Goal: Task Accomplishment & Management: Manage account settings

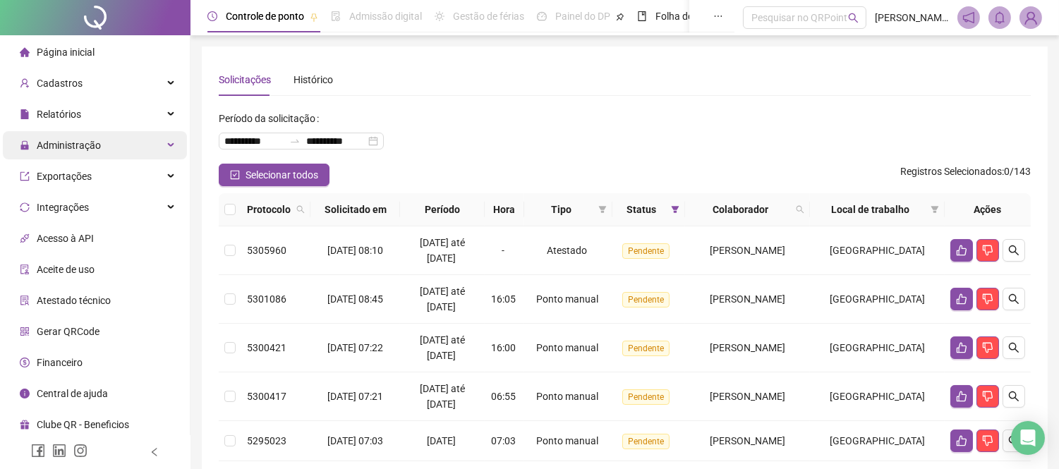
click at [118, 157] on div "Administração" at bounding box center [95, 145] width 184 height 28
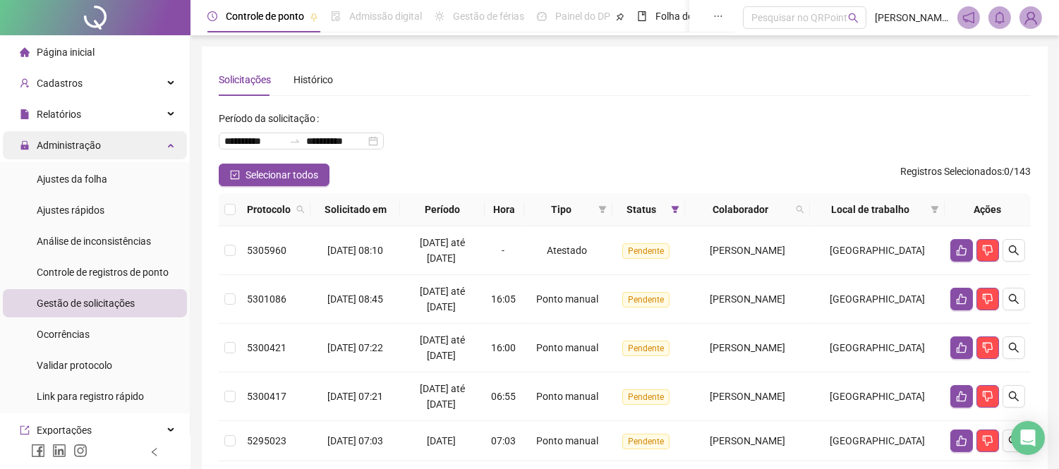
click at [136, 145] on div "Administração" at bounding box center [95, 145] width 184 height 28
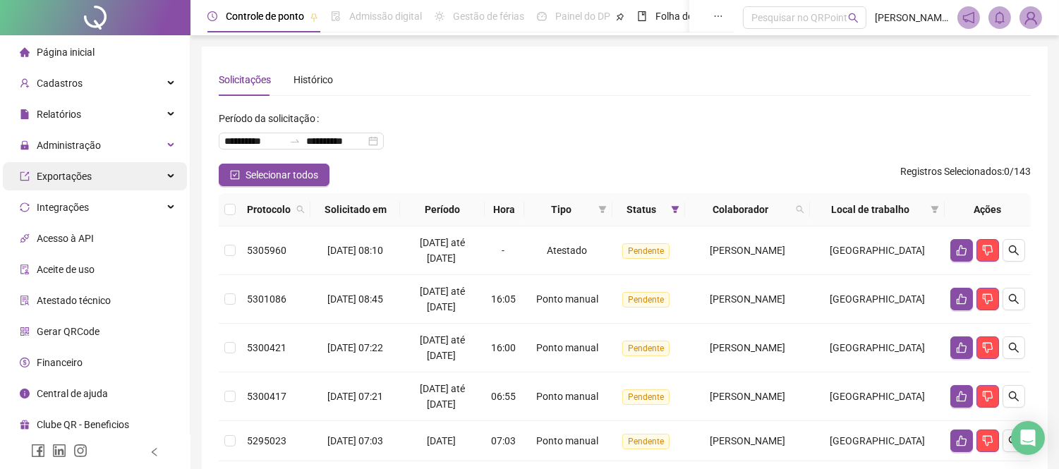
click at [134, 174] on div "Exportações" at bounding box center [95, 176] width 184 height 28
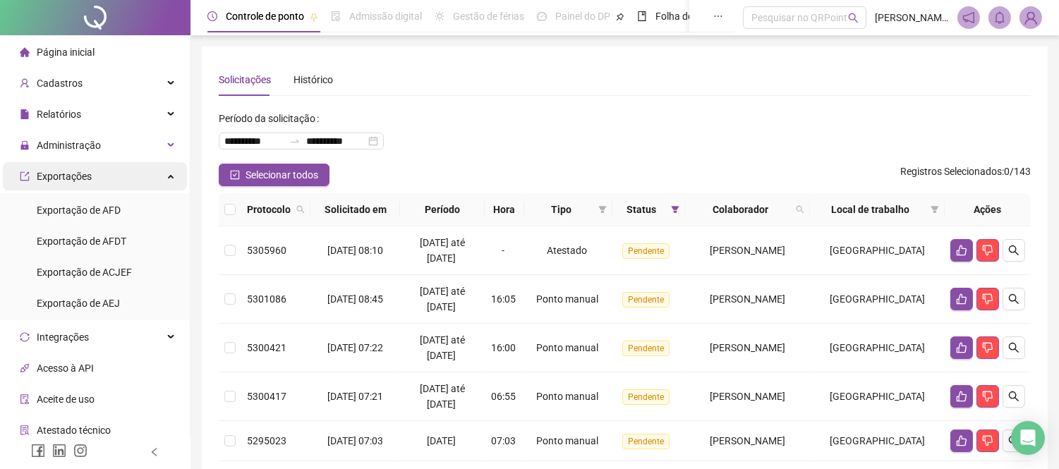
click at [134, 174] on div "Exportações" at bounding box center [95, 176] width 184 height 28
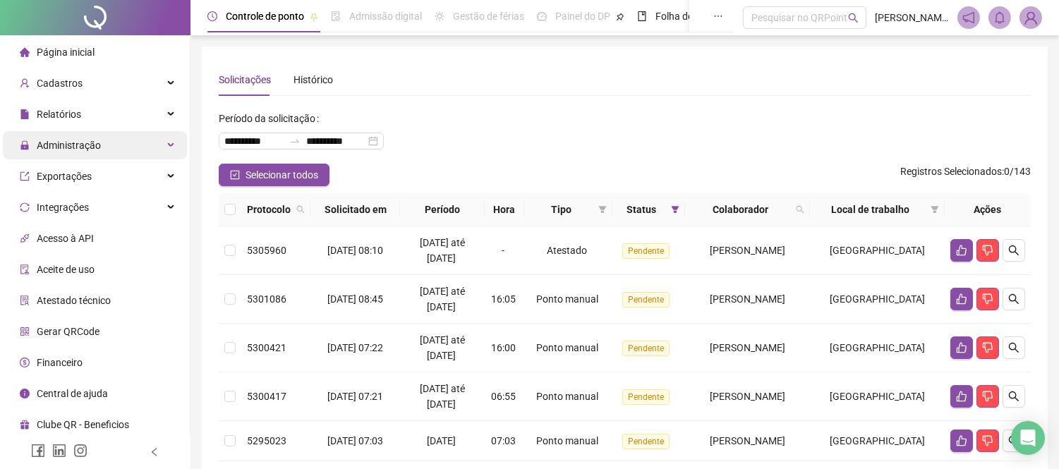
click at [152, 141] on div "Administração" at bounding box center [95, 145] width 184 height 28
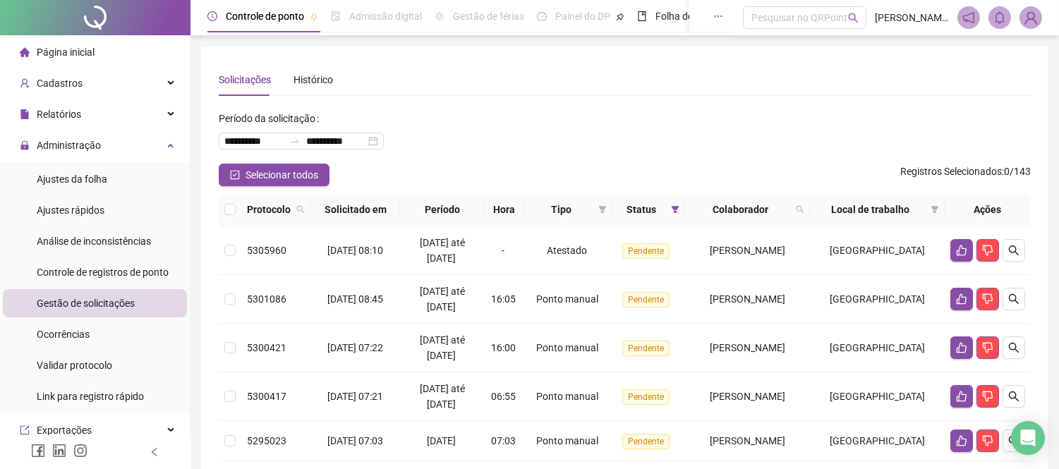
click at [96, 299] on span "Gestão de solicitações" at bounding box center [86, 303] width 98 height 11
click at [629, 100] on div "**********" at bounding box center [625, 306] width 812 height 486
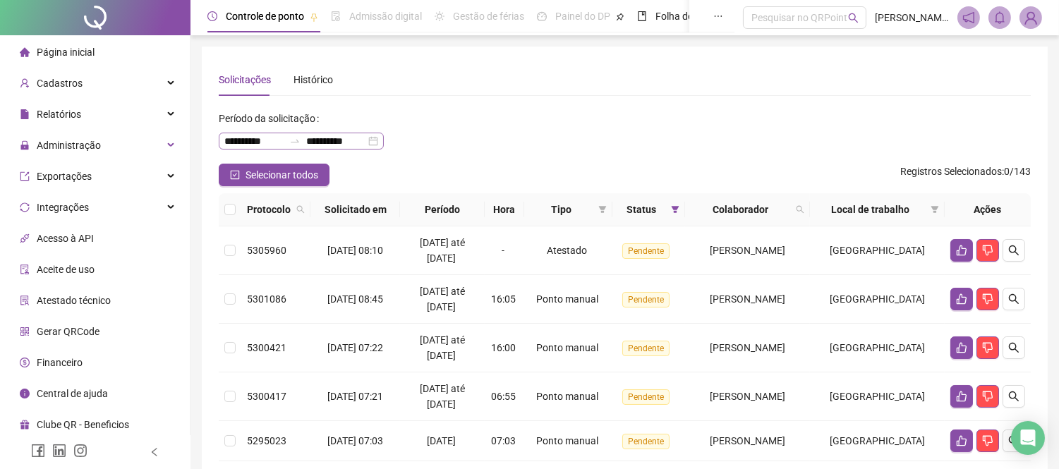
click at [384, 140] on div "**********" at bounding box center [301, 141] width 165 height 17
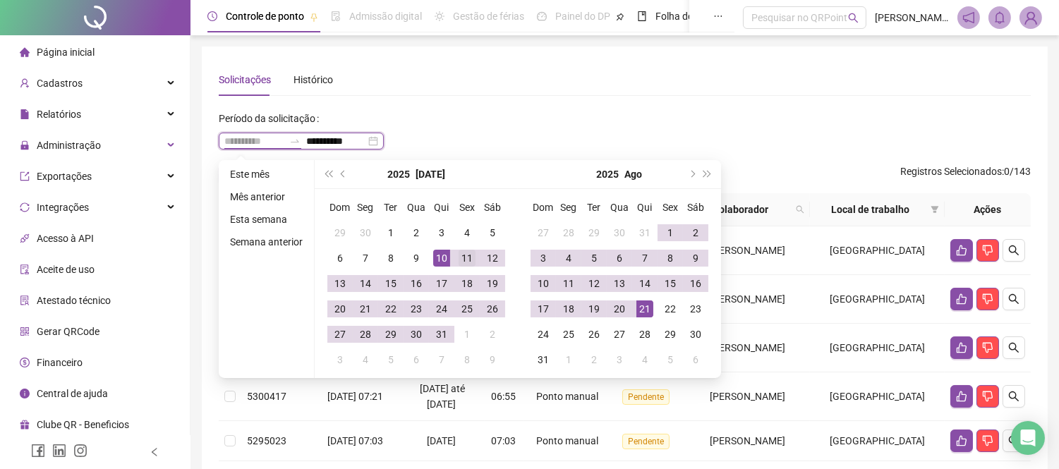
type input "**********"
click at [463, 257] on div "11" at bounding box center [467, 258] width 17 height 17
type input "**********"
click at [650, 311] on div "21" at bounding box center [644, 308] width 17 height 17
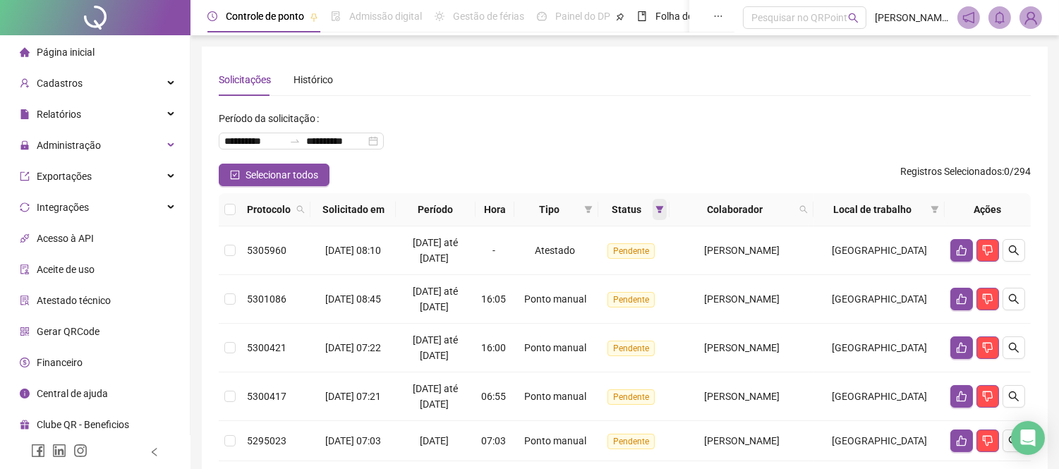
click at [660, 213] on icon "filter" at bounding box center [659, 209] width 8 height 8
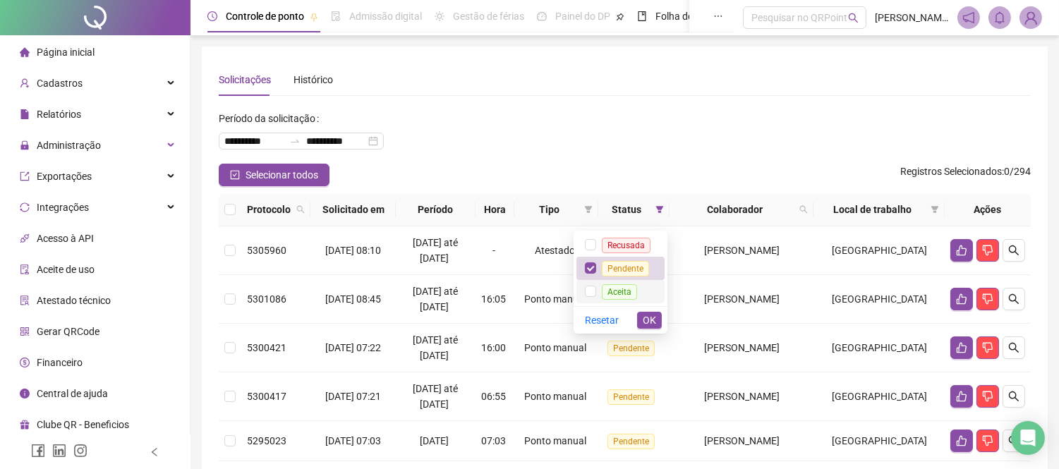
click at [602, 289] on span "Aceita" at bounding box center [619, 291] width 47 height 11
click at [655, 319] on span "OK" at bounding box center [649, 320] width 13 height 16
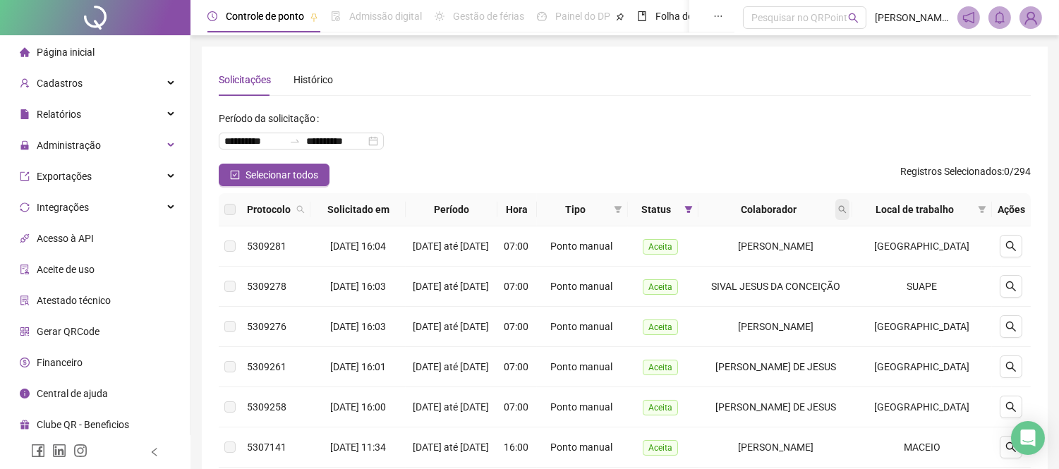
click at [849, 207] on span at bounding box center [842, 209] width 14 height 21
type input "*****"
click at [758, 269] on span "Buscar" at bounding box center [767, 265] width 31 height 16
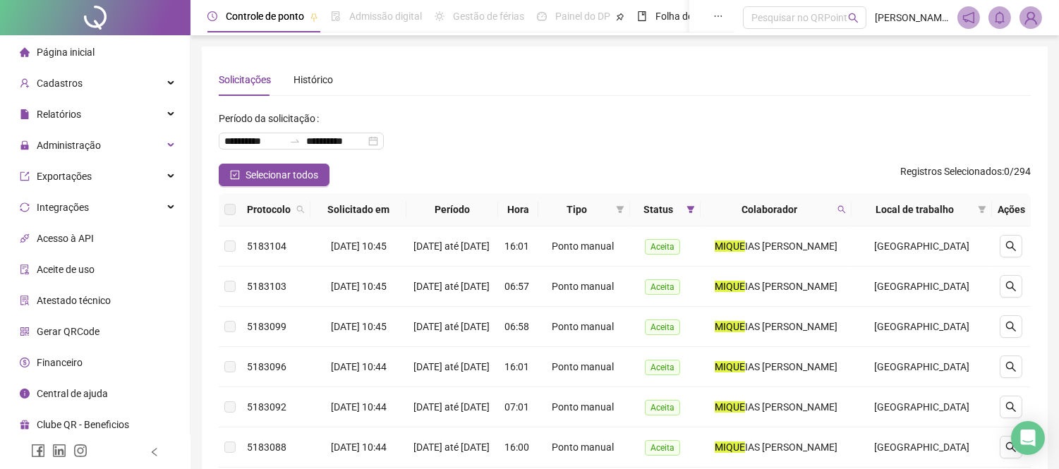
click at [737, 162] on div "**********" at bounding box center [625, 135] width 812 height 56
click at [696, 205] on span at bounding box center [691, 209] width 14 height 21
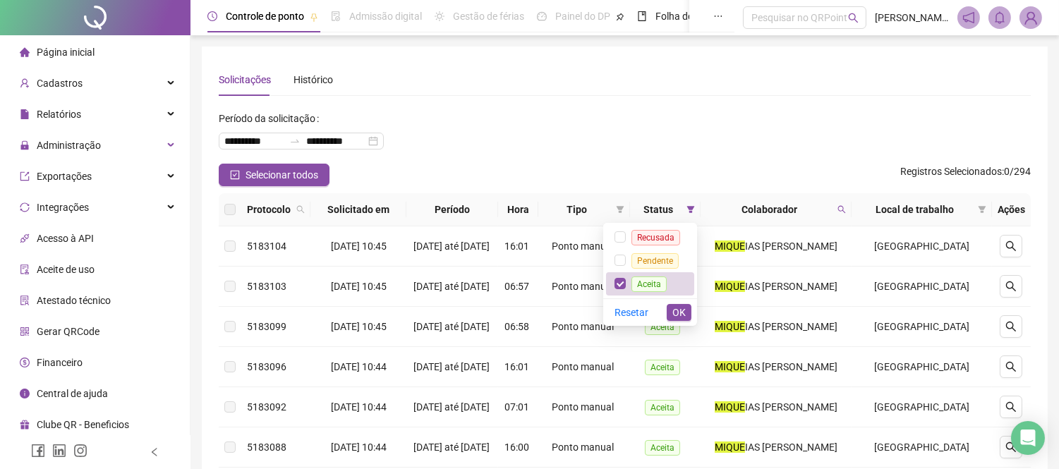
click at [745, 155] on div "**********" at bounding box center [625, 135] width 812 height 56
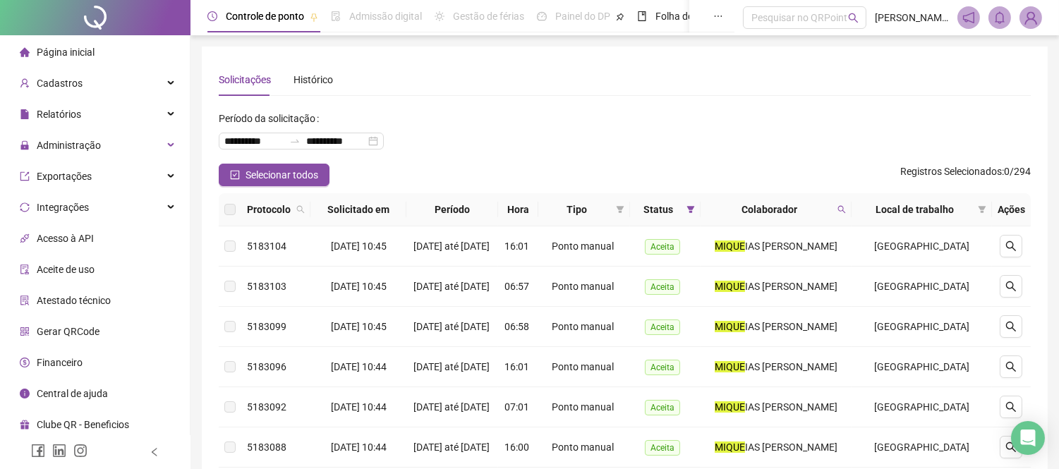
click at [54, 40] on div "Página inicial" at bounding box center [57, 52] width 75 height 28
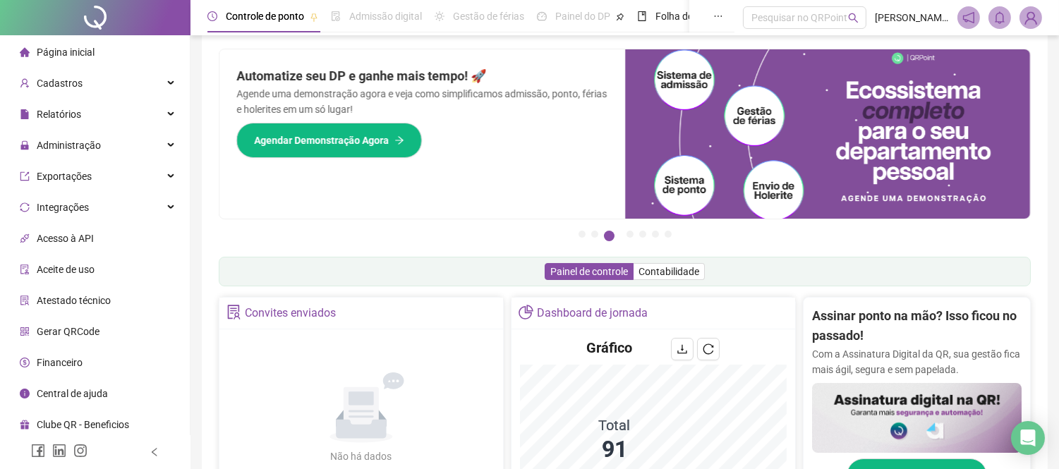
scroll to position [157, 0]
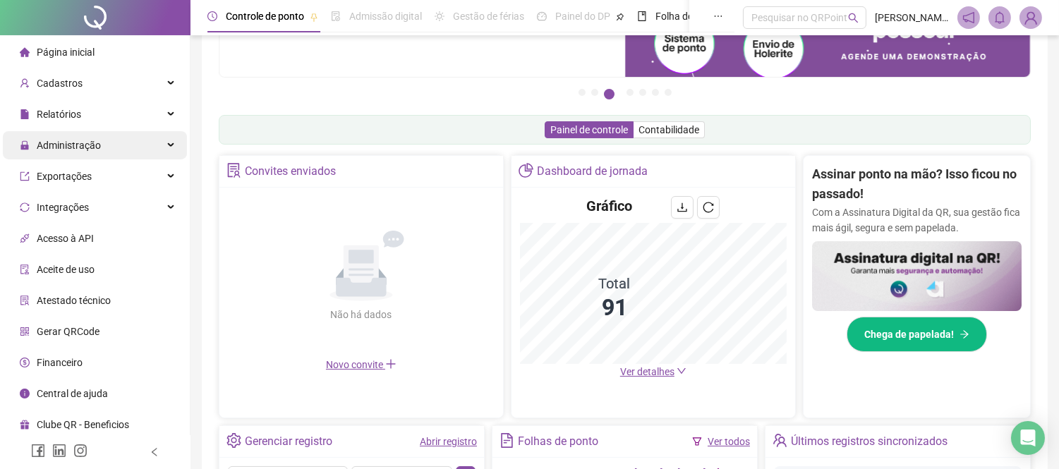
click at [100, 144] on div "Administração" at bounding box center [95, 145] width 184 height 28
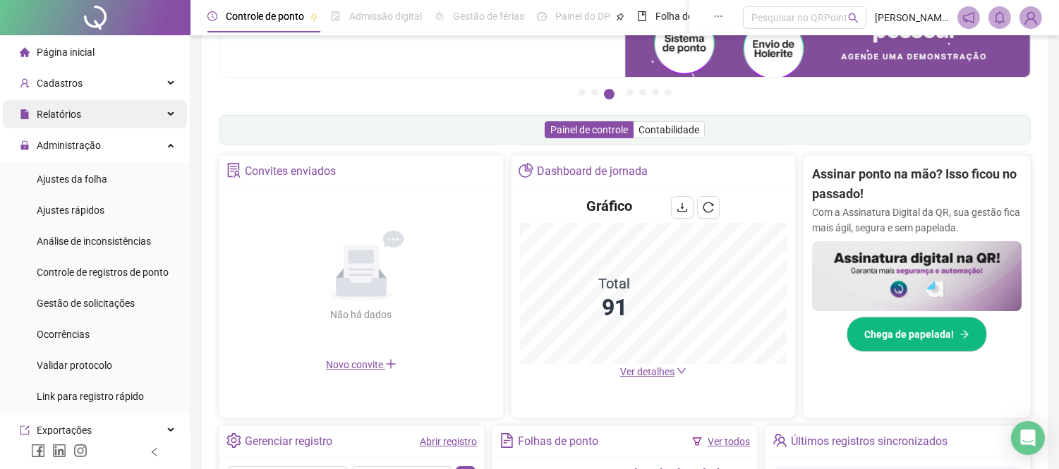
click at [111, 116] on div "Relatórios" at bounding box center [95, 114] width 184 height 28
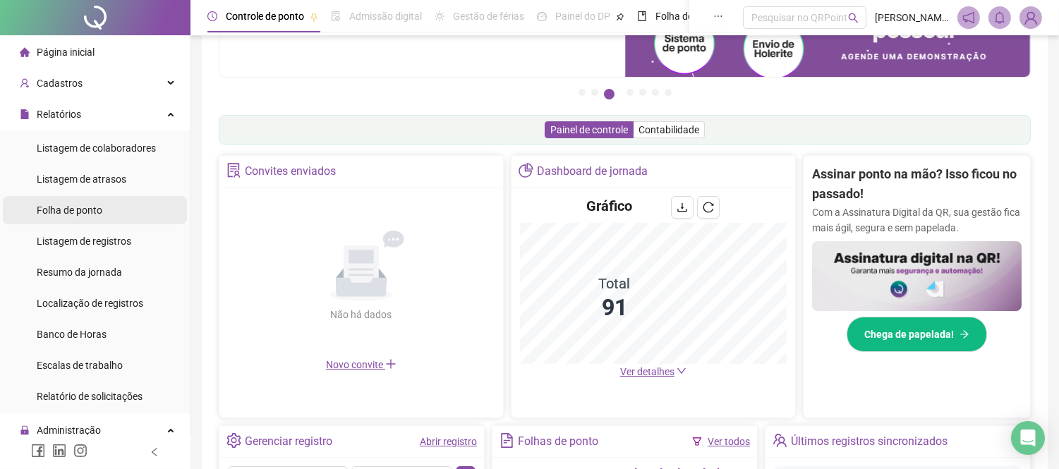
click at [88, 216] on span "Folha de ponto" at bounding box center [70, 210] width 66 height 11
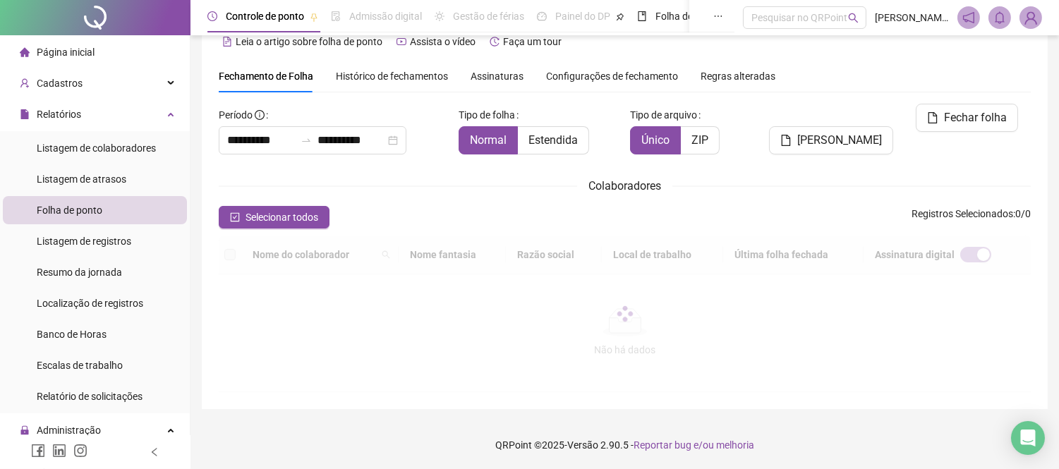
type input "**********"
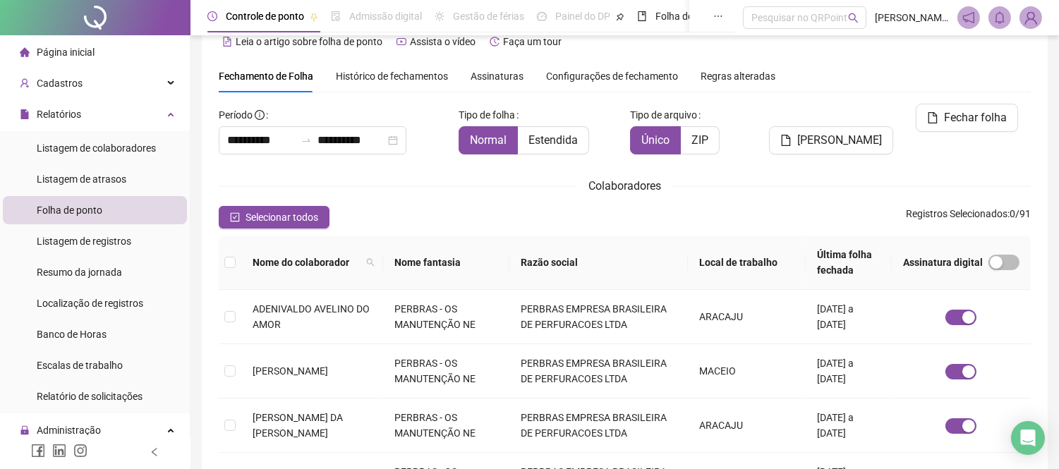
scroll to position [54, 0]
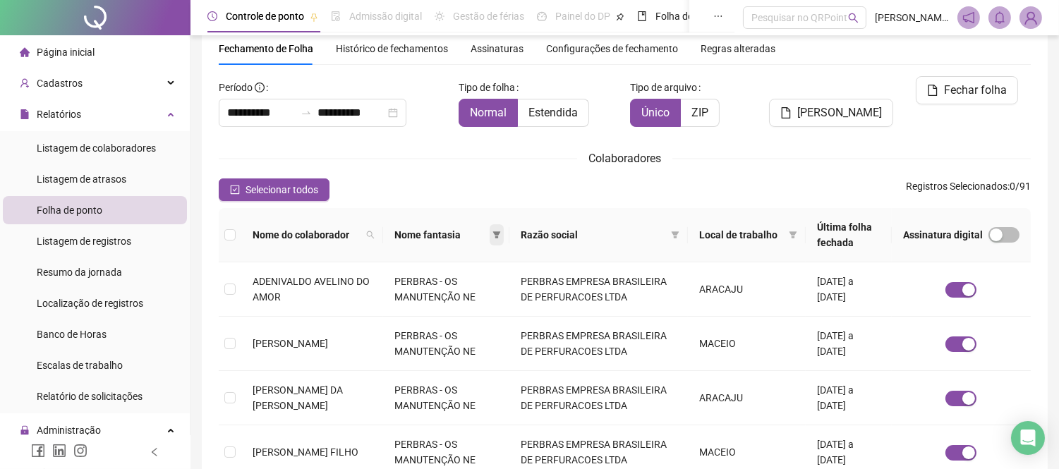
click at [501, 236] on icon "filter" at bounding box center [496, 235] width 8 height 8
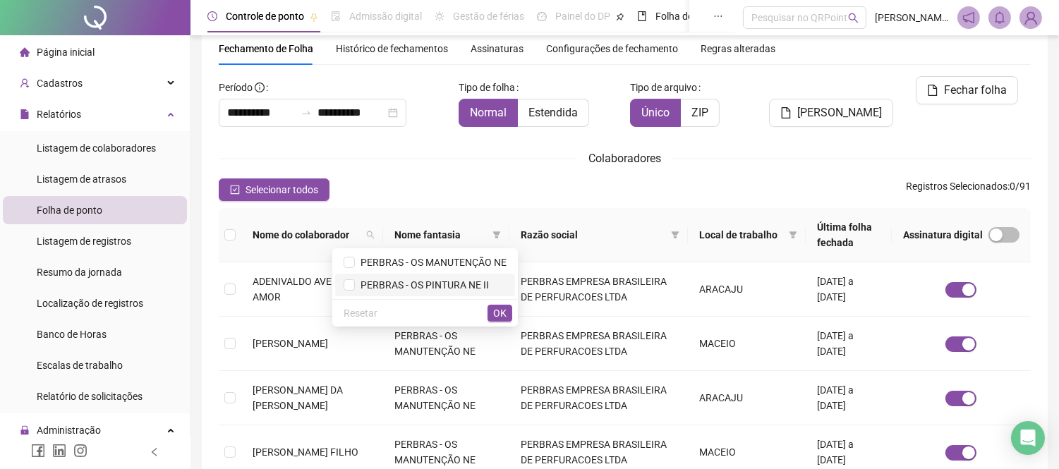
click at [442, 286] on span "PERBRAS - OS PINTURA NE II" at bounding box center [422, 284] width 134 height 11
click at [505, 318] on span "OK" at bounding box center [499, 313] width 13 height 16
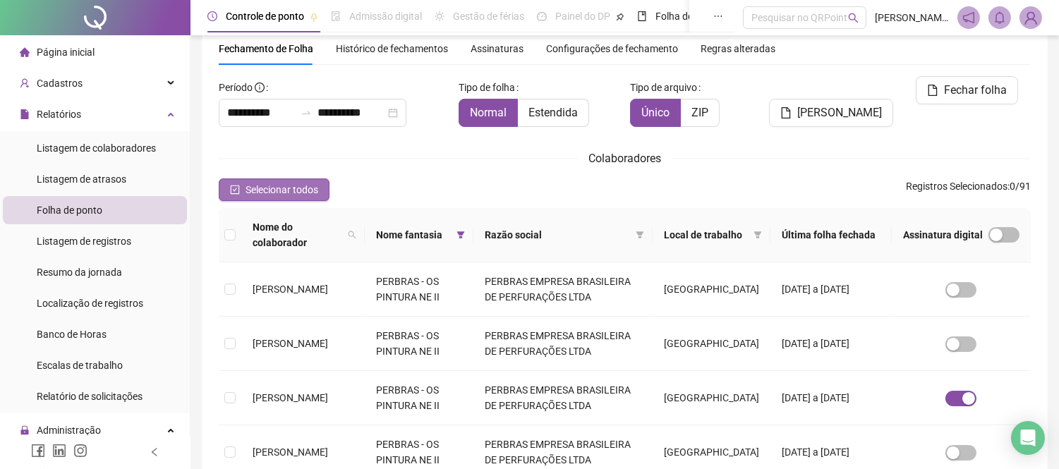
click at [273, 188] on span "Selecionar todos" at bounding box center [281, 190] width 73 height 16
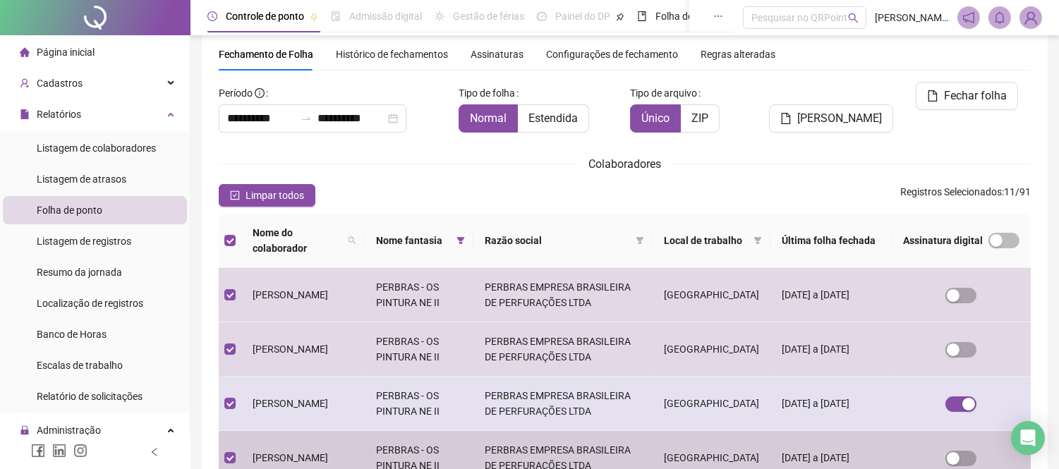
scroll to position [42, 0]
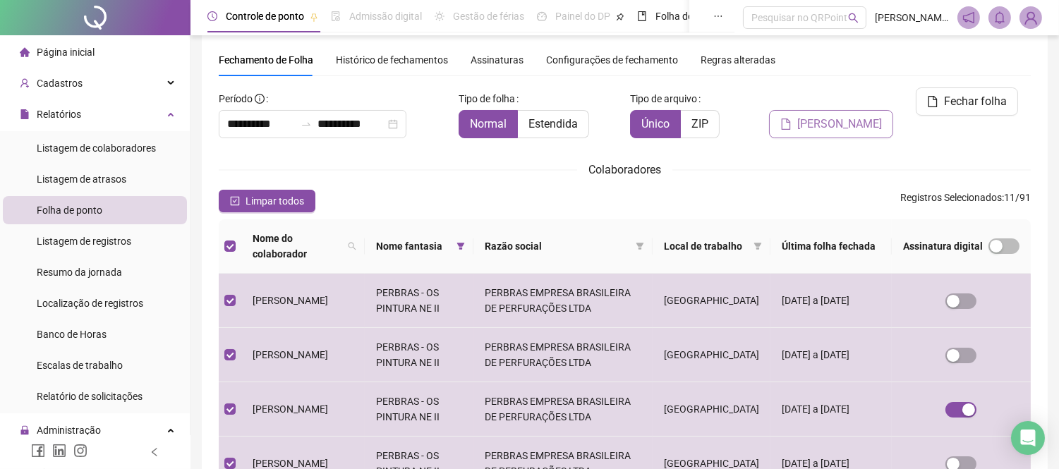
click at [842, 116] on span "[PERSON_NAME]" at bounding box center [839, 124] width 85 height 17
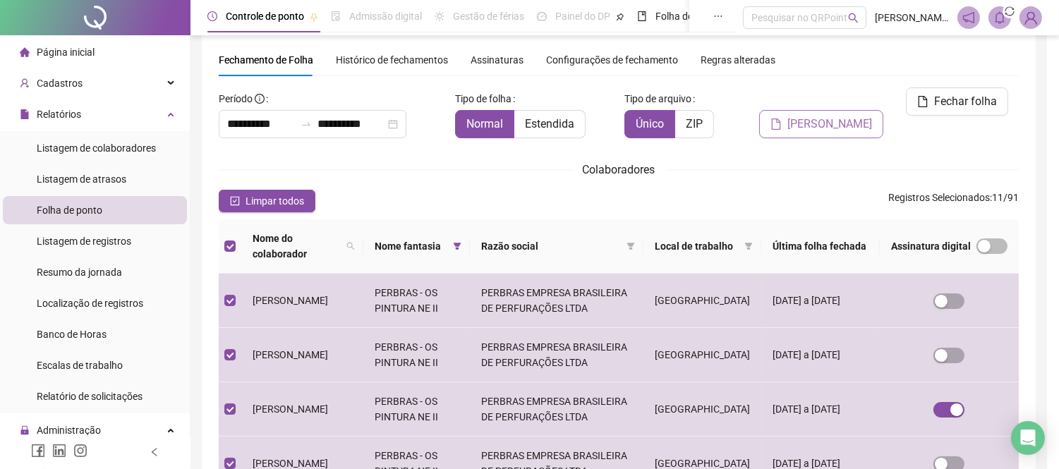
scroll to position [54, 0]
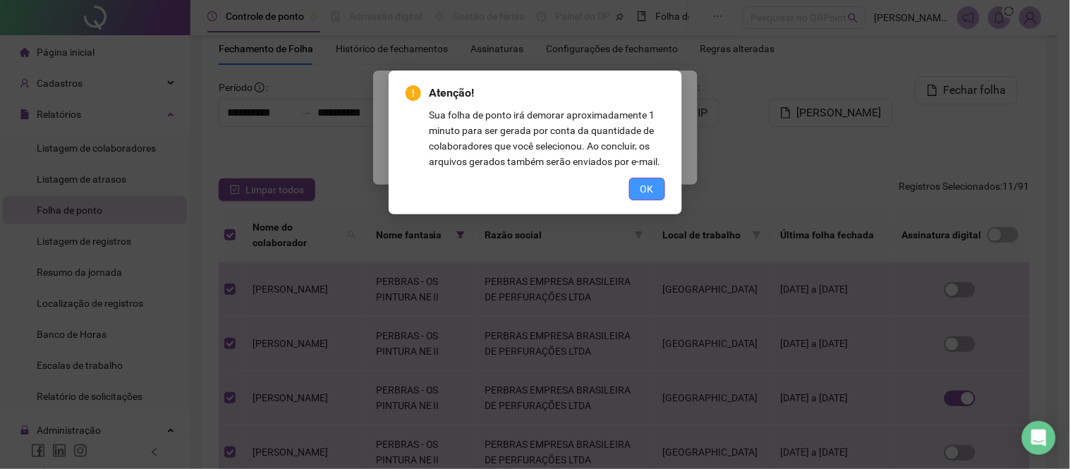
click at [656, 192] on button "OK" at bounding box center [647, 189] width 36 height 23
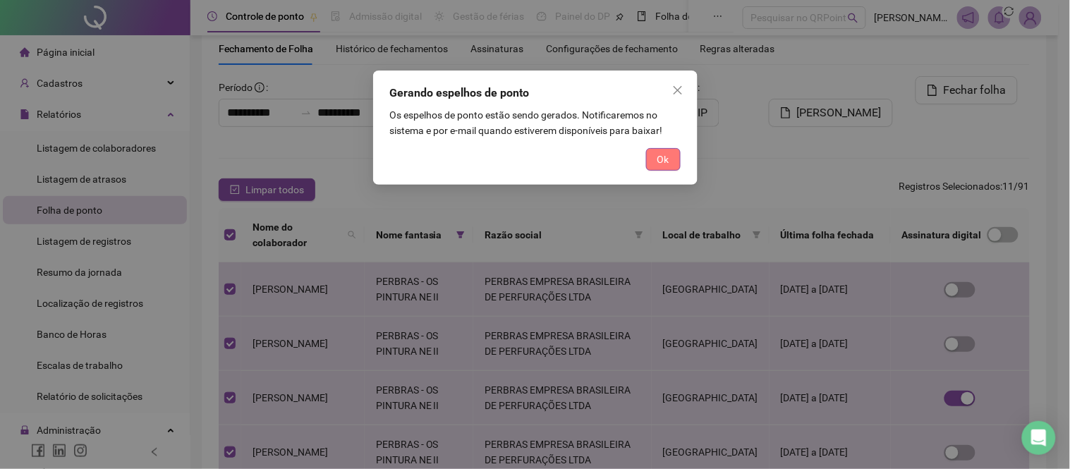
click at [658, 156] on span "Ok" at bounding box center [663, 160] width 12 height 16
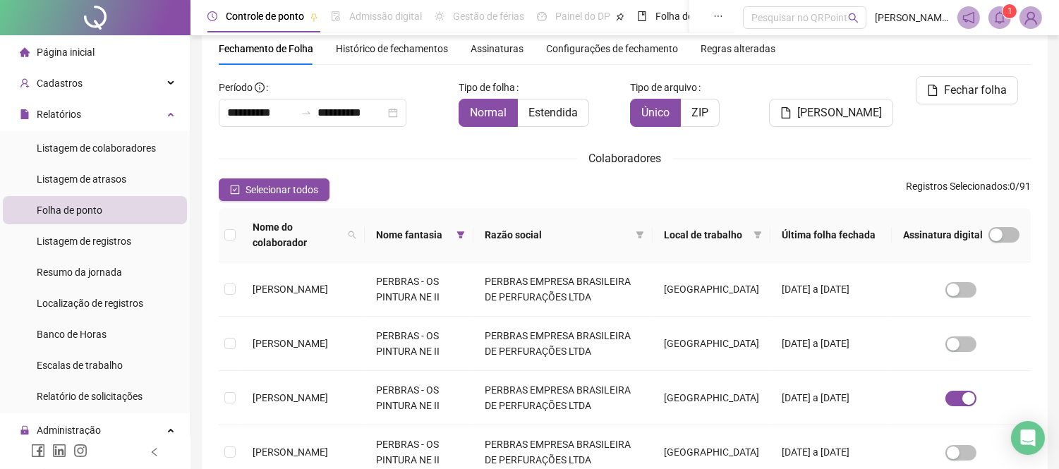
click at [999, 20] on icon "bell" at bounding box center [999, 17] width 13 height 13
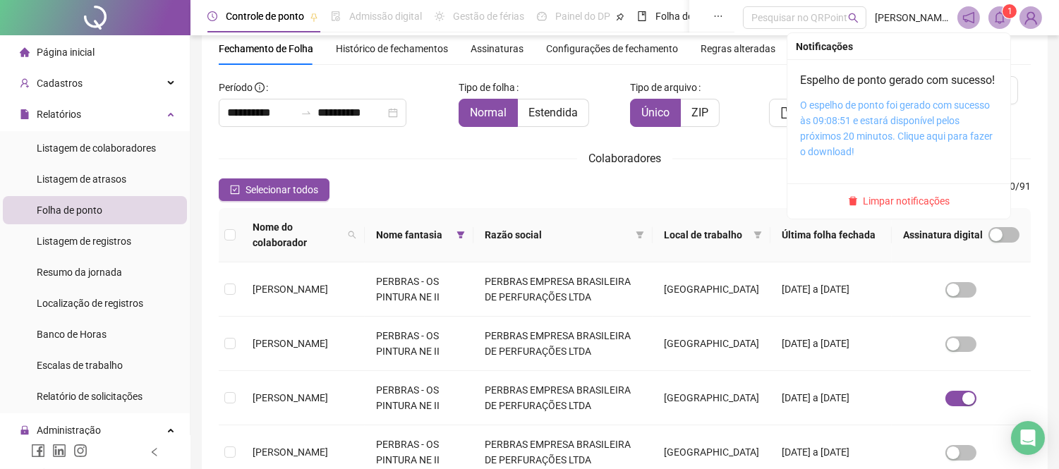
click at [891, 143] on link "O espelho de ponto foi gerado com sucesso às 09:08:51 e estará disponível pelos…" at bounding box center [896, 128] width 193 height 58
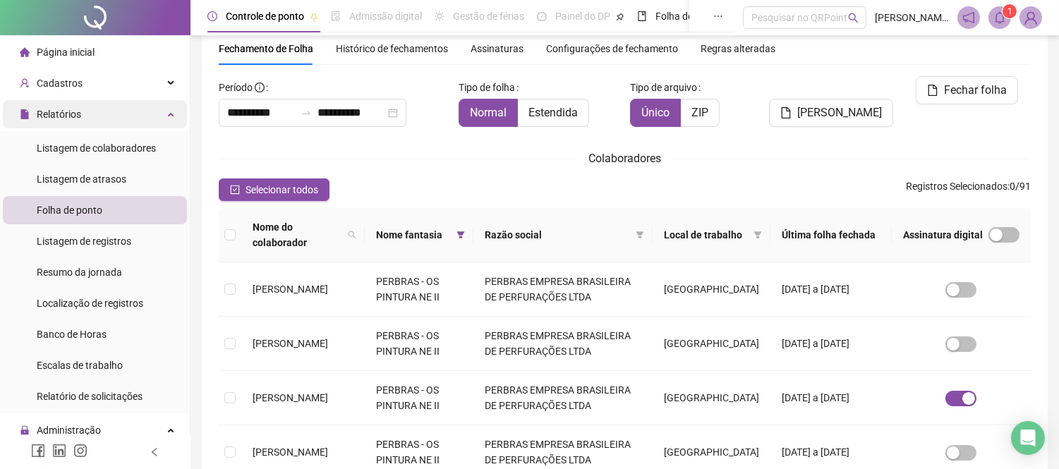
click at [150, 113] on div "Relatórios" at bounding box center [95, 114] width 184 height 28
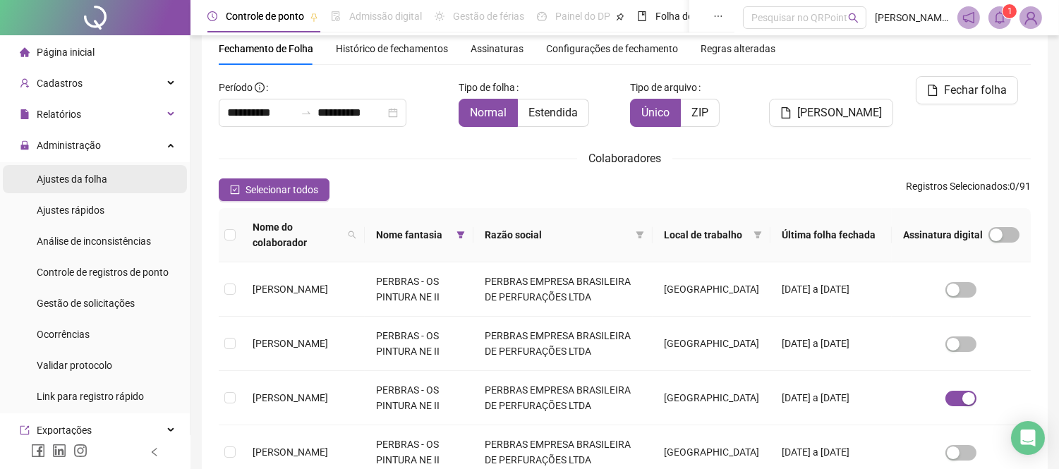
click at [99, 169] on div "Ajustes da folha" at bounding box center [72, 179] width 71 height 28
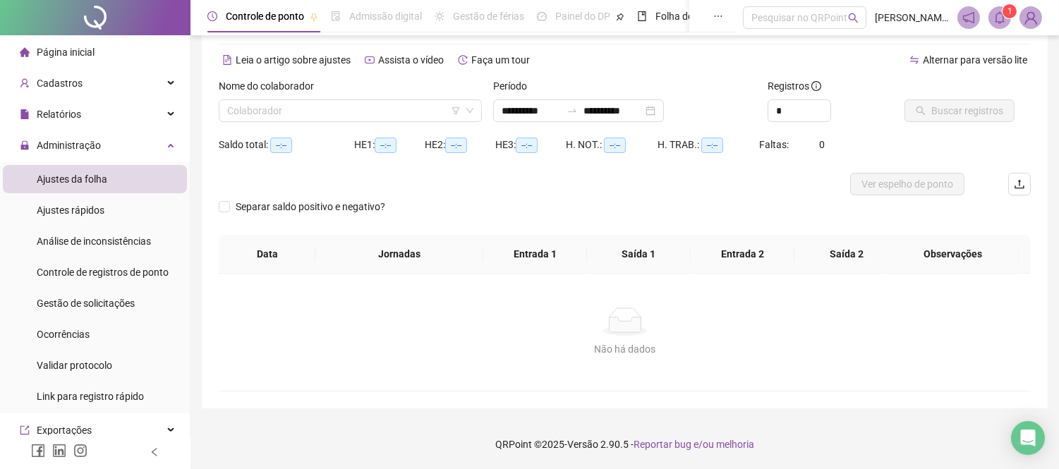
scroll to position [51, 0]
type input "**********"
click at [99, 219] on div "Ajustes rápidos" at bounding box center [71, 210] width 68 height 28
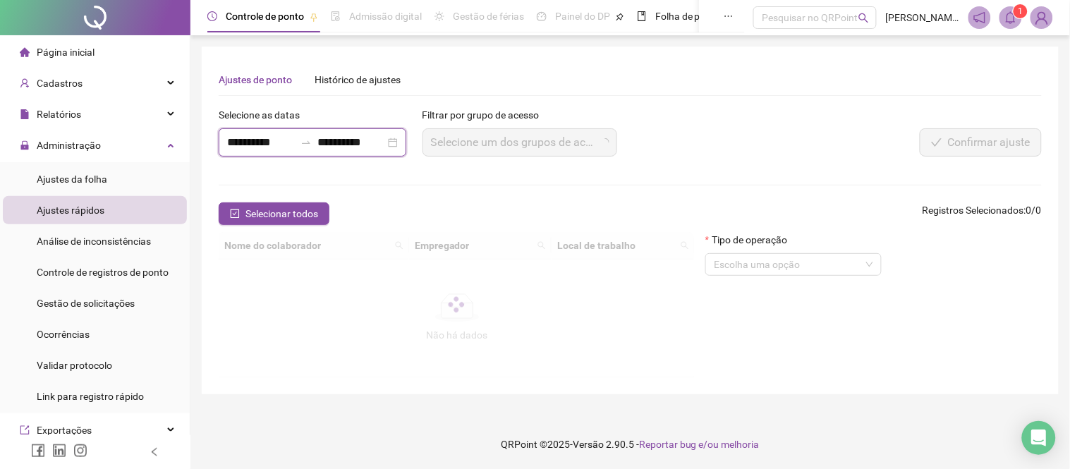
click at [260, 140] on input "**********" at bounding box center [261, 142] width 68 height 17
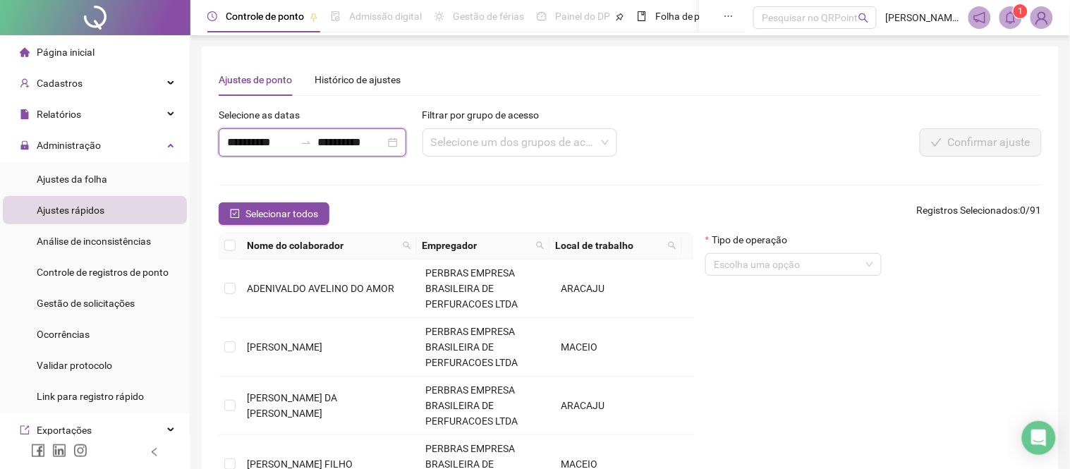
click at [245, 147] on input "**********" at bounding box center [261, 142] width 68 height 17
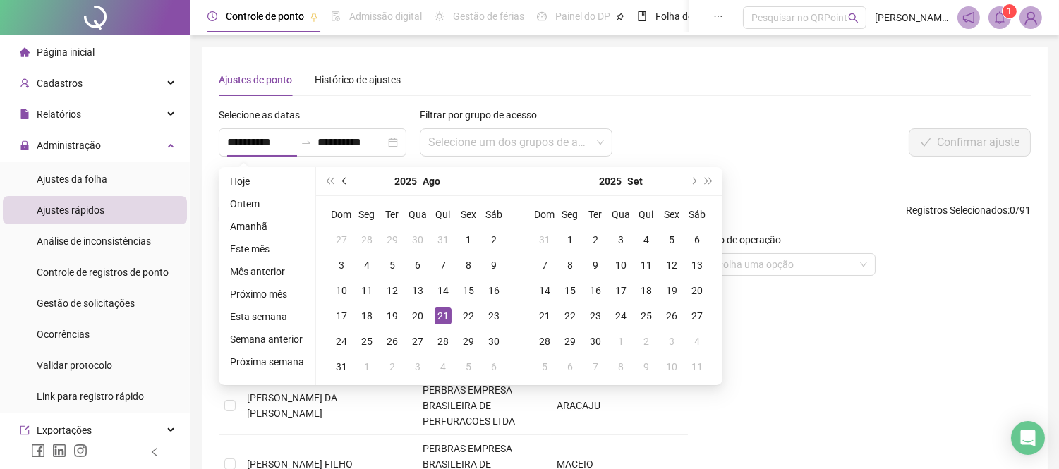
click at [344, 182] on span "prev-year" at bounding box center [345, 181] width 7 height 7
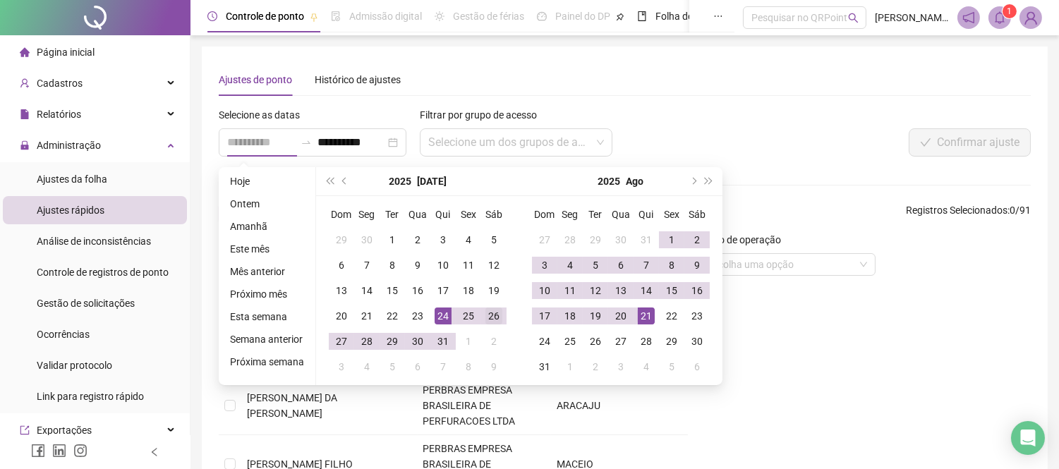
type input "**********"
click at [487, 316] on div "26" at bounding box center [493, 316] width 17 height 17
type input "**********"
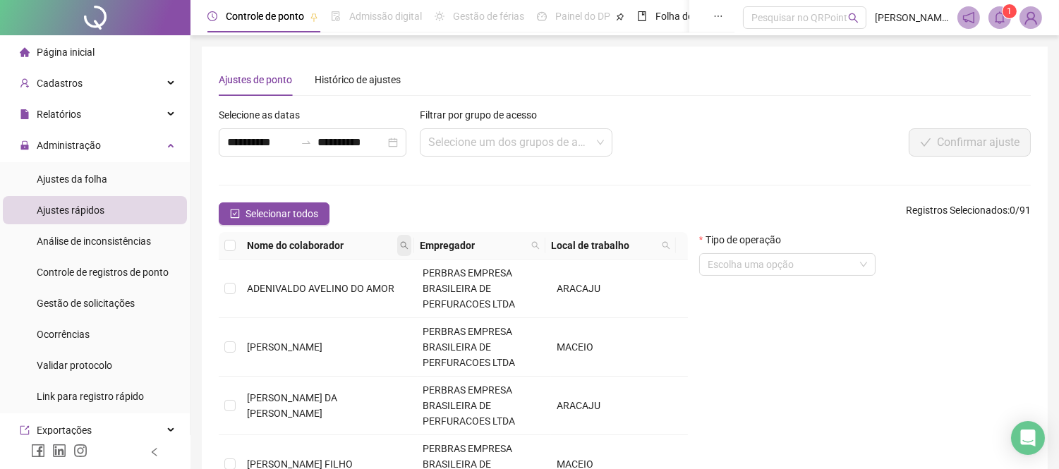
click at [403, 241] on icon "search" at bounding box center [404, 245] width 8 height 8
type input "*****"
click at [313, 300] on span "Buscar" at bounding box center [318, 296] width 31 height 16
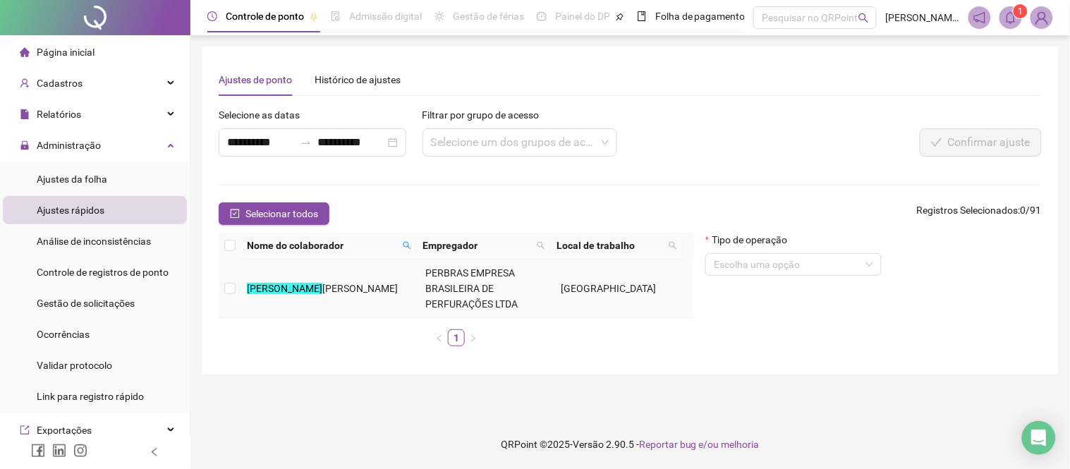
click at [263, 286] on mark "JORGE" at bounding box center [284, 288] width 75 height 11
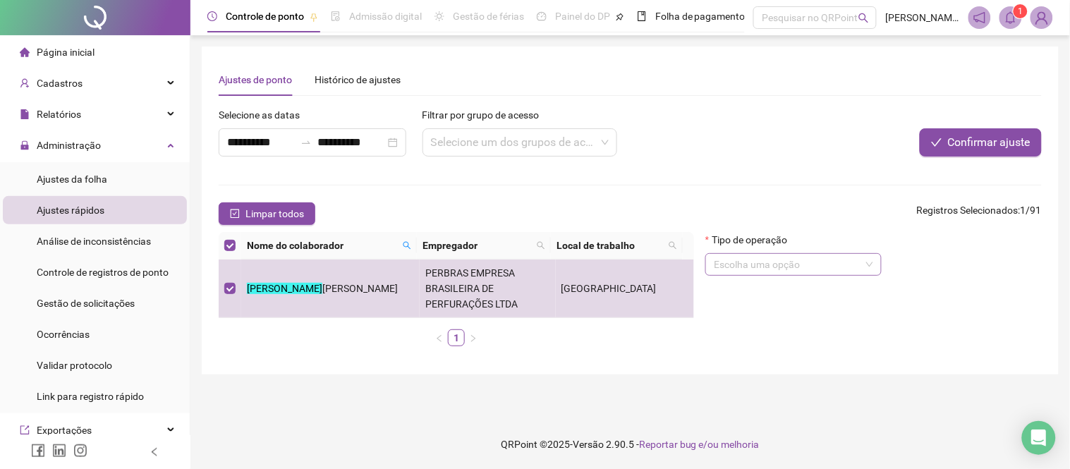
click at [824, 272] on input "search" at bounding box center [787, 264] width 147 height 21
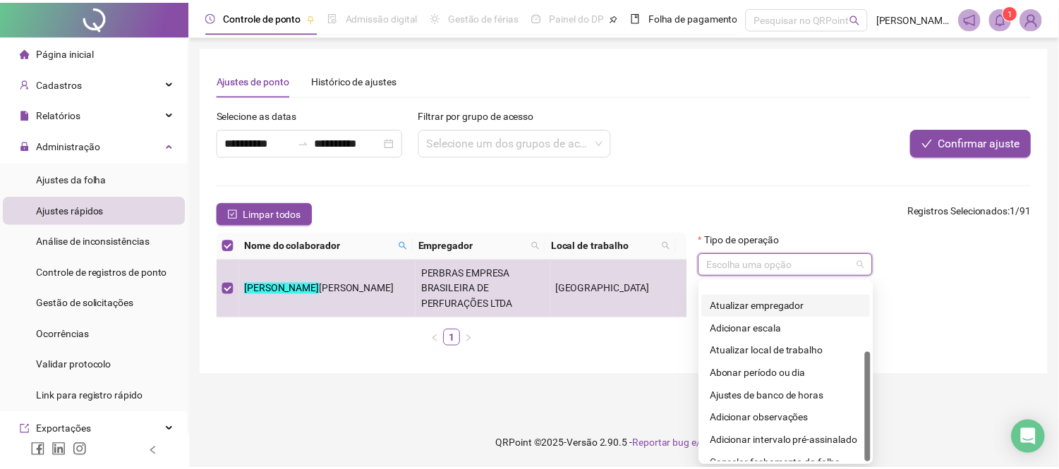
scroll to position [113, 0]
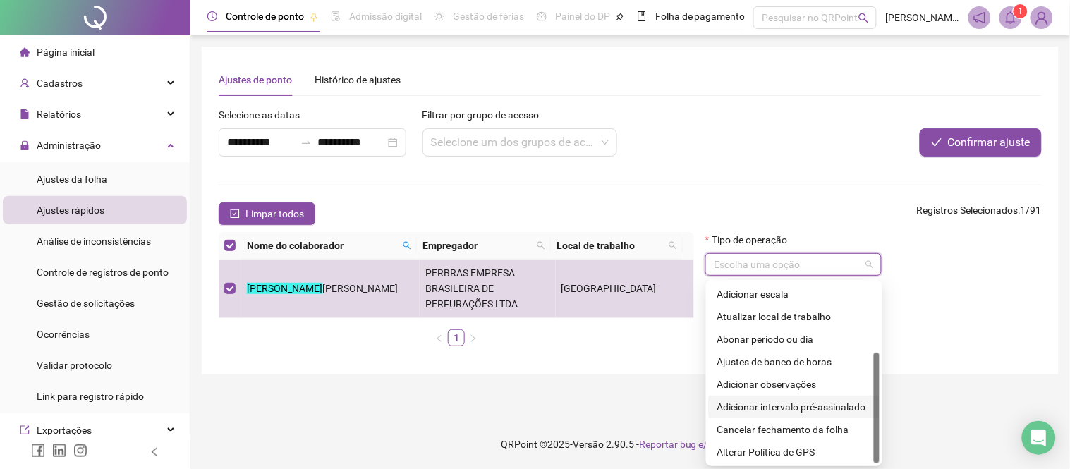
click at [833, 404] on div "Adicionar intervalo pré-assinalado" at bounding box center [794, 407] width 154 height 16
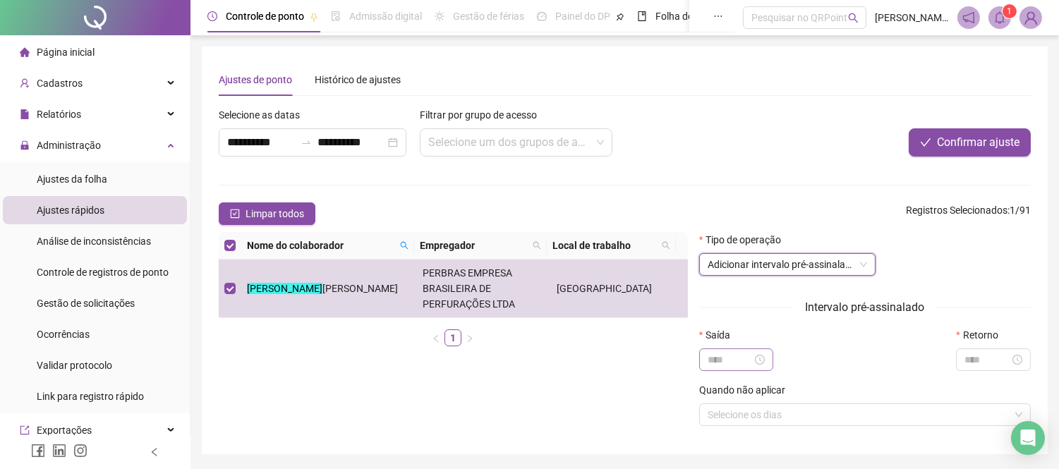
click at [725, 353] on div at bounding box center [736, 359] width 75 height 23
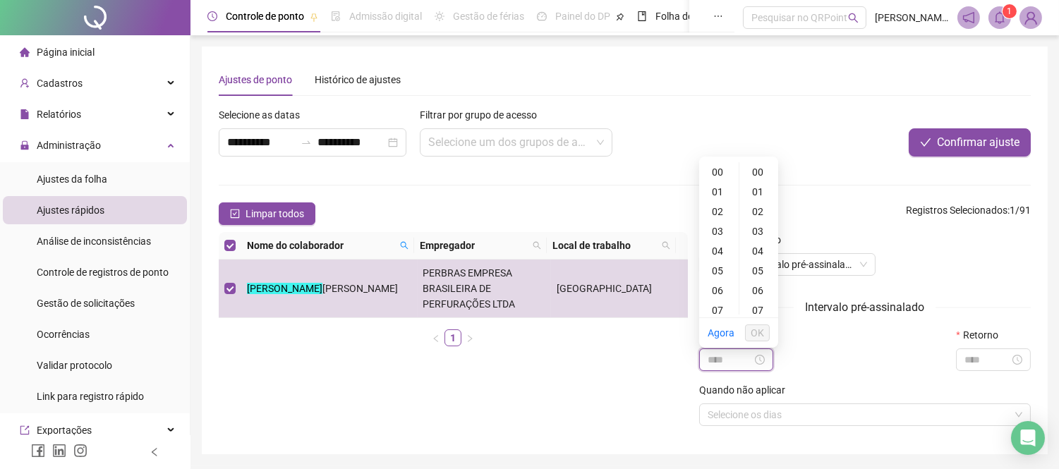
click at [722, 361] on input at bounding box center [730, 360] width 45 height 16
type input "*****"
click at [717, 249] on div "12" at bounding box center [719, 253] width 34 height 20
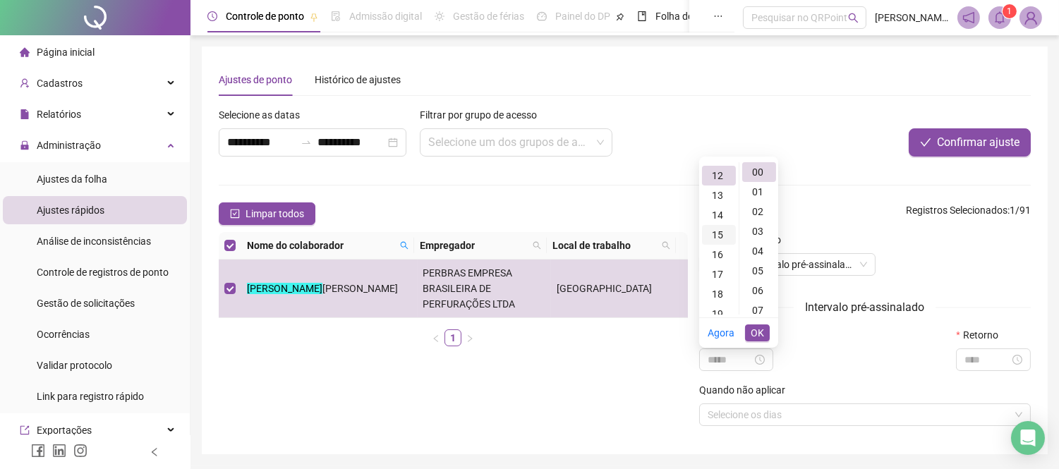
scroll to position [236, 0]
click at [753, 166] on div "00" at bounding box center [759, 172] width 34 height 20
type input "*****"
click at [758, 330] on span "OK" at bounding box center [757, 333] width 13 height 16
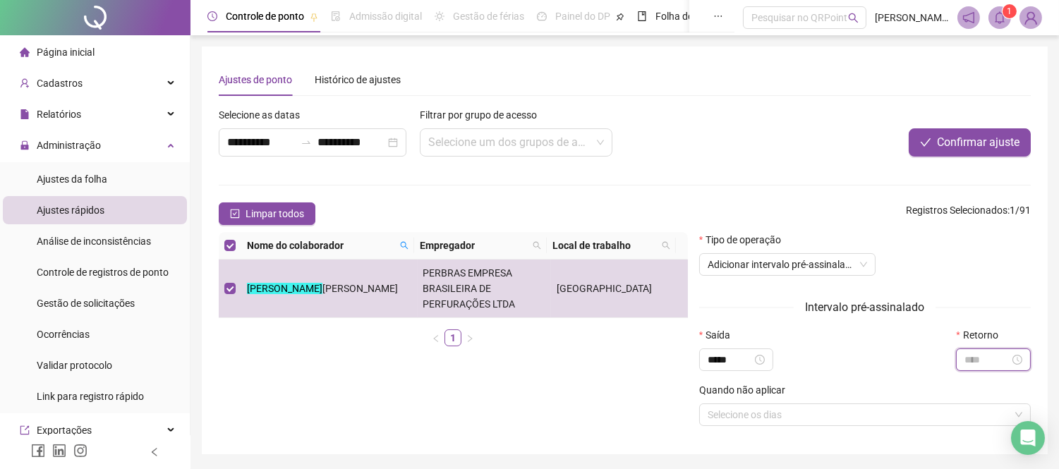
click at [988, 365] on input at bounding box center [986, 360] width 45 height 16
click at [973, 266] on div "13" at bounding box center [976, 272] width 34 height 20
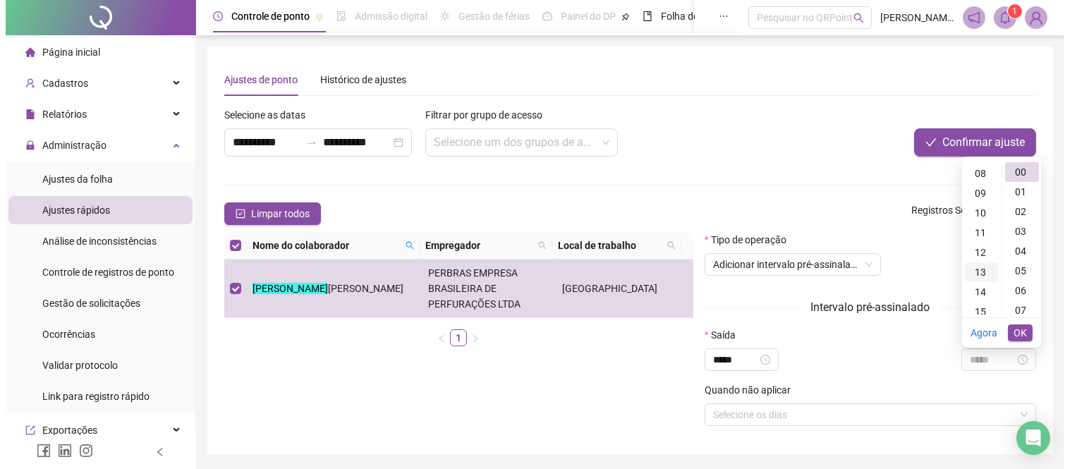
scroll to position [257, 0]
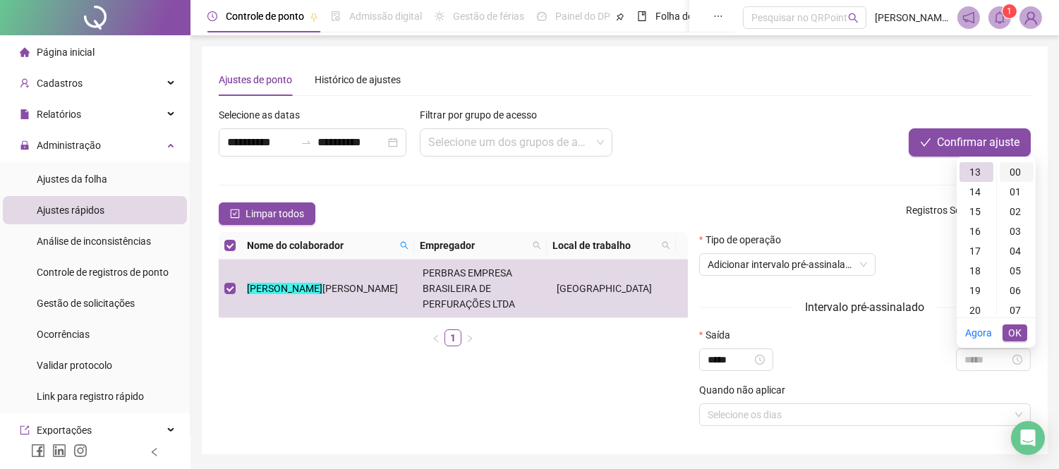
click at [1007, 168] on div "00" at bounding box center [1017, 172] width 34 height 20
click at [1016, 174] on div "00" at bounding box center [1017, 172] width 34 height 20
type input "*****"
click at [1012, 330] on span "OK" at bounding box center [1014, 333] width 13 height 16
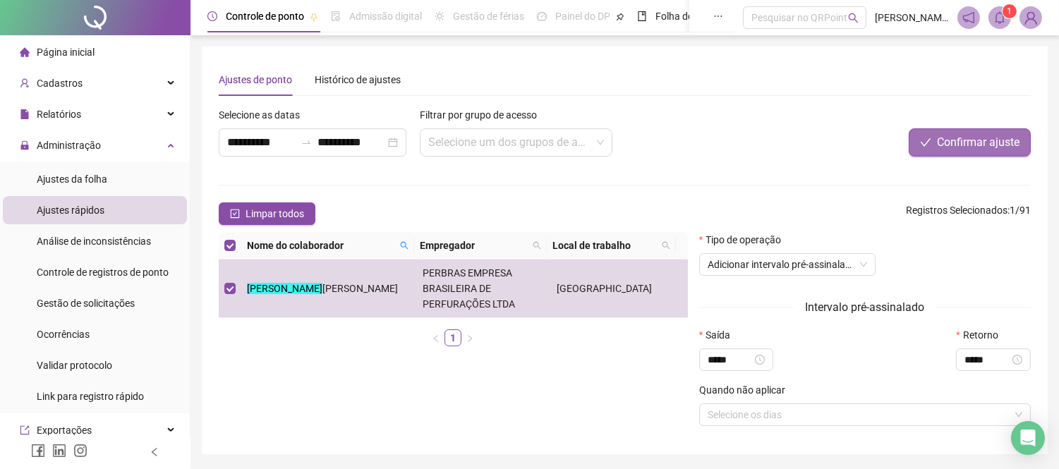
click at [949, 142] on span "Confirmar ajuste" at bounding box center [978, 142] width 83 height 17
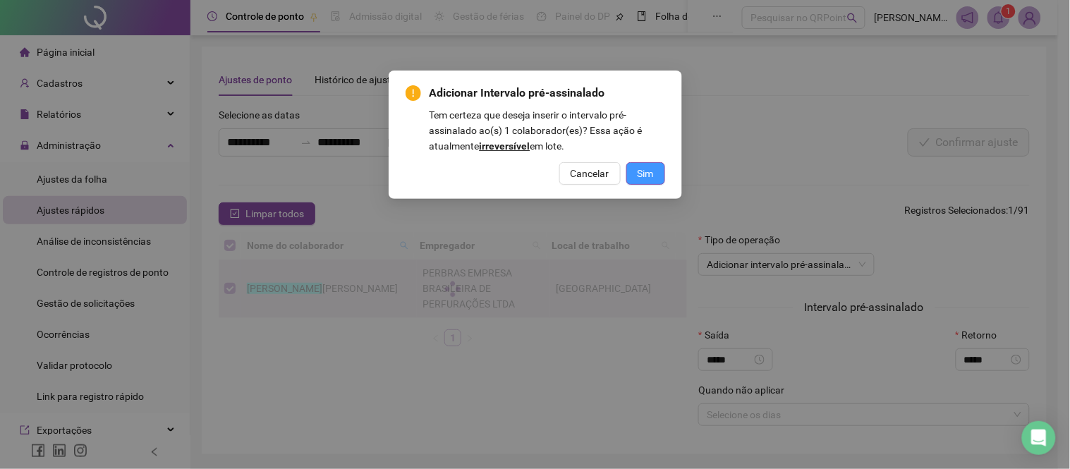
click at [651, 171] on span "Sim" at bounding box center [646, 174] width 16 height 16
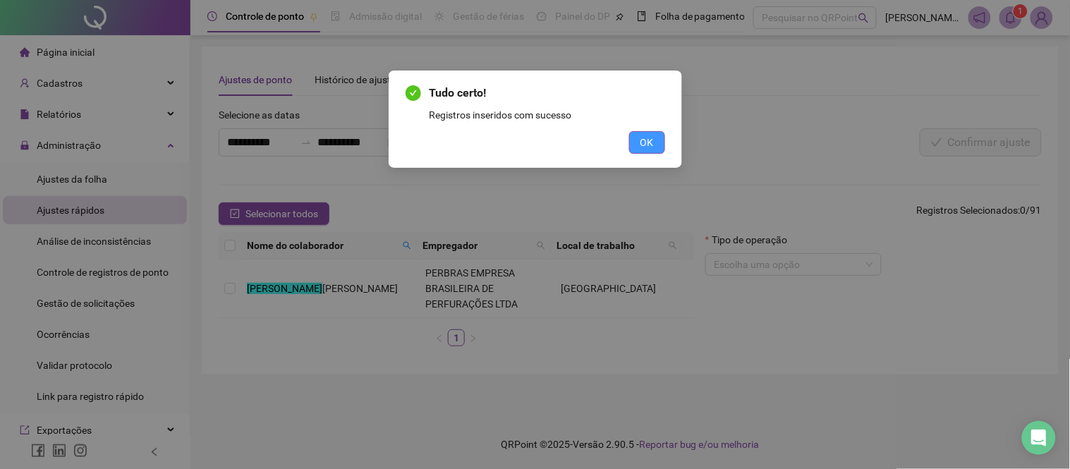
click at [646, 142] on span "OK" at bounding box center [646, 143] width 13 height 16
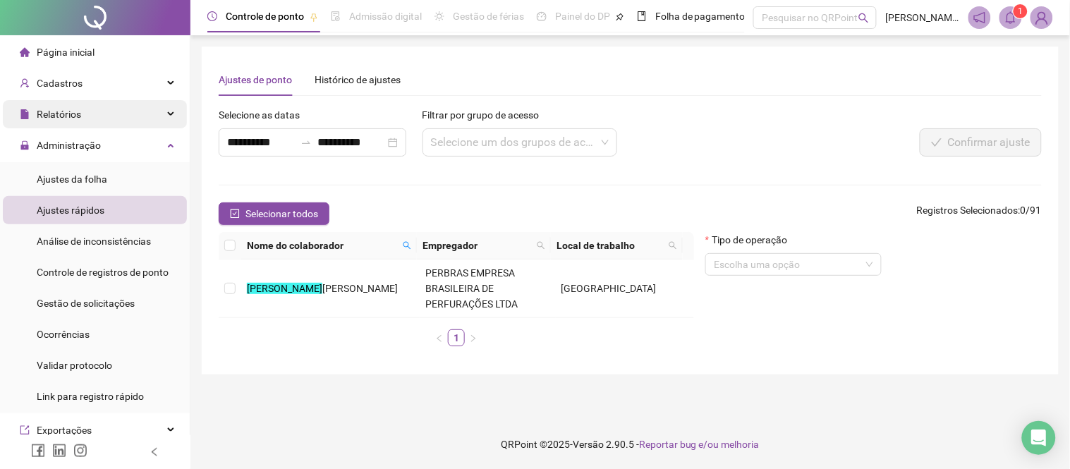
click at [94, 107] on div "Relatórios" at bounding box center [95, 114] width 184 height 28
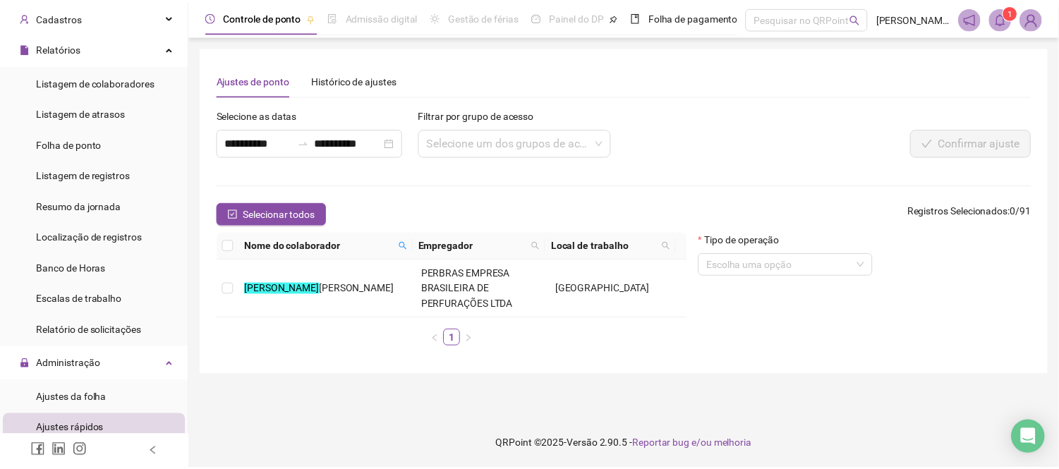
scroll to position [157, 0]
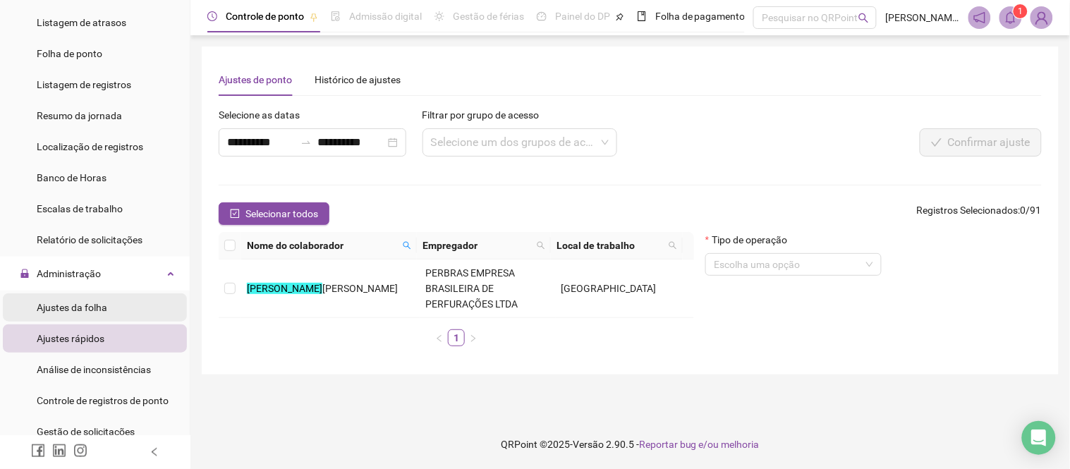
click at [87, 312] on span "Ajustes da folha" at bounding box center [72, 307] width 71 height 11
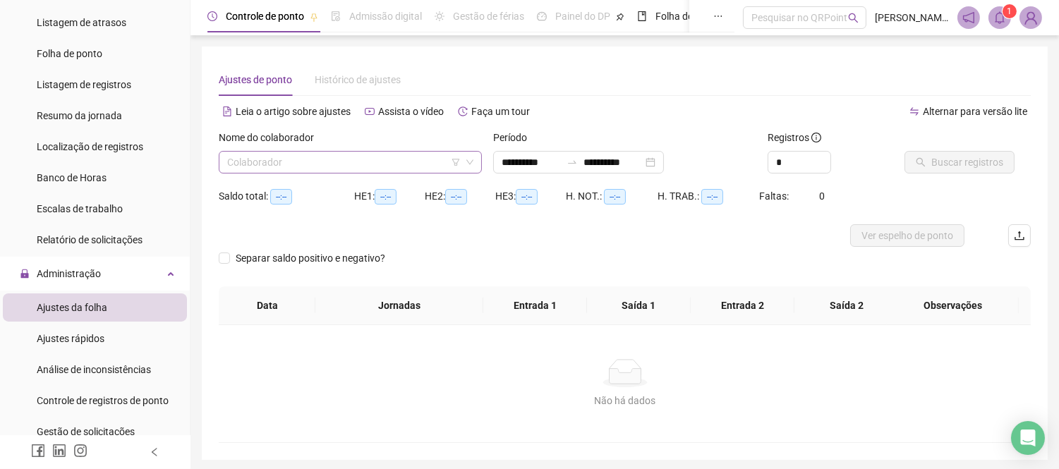
click at [306, 154] on input "search" at bounding box center [343, 162] width 233 height 21
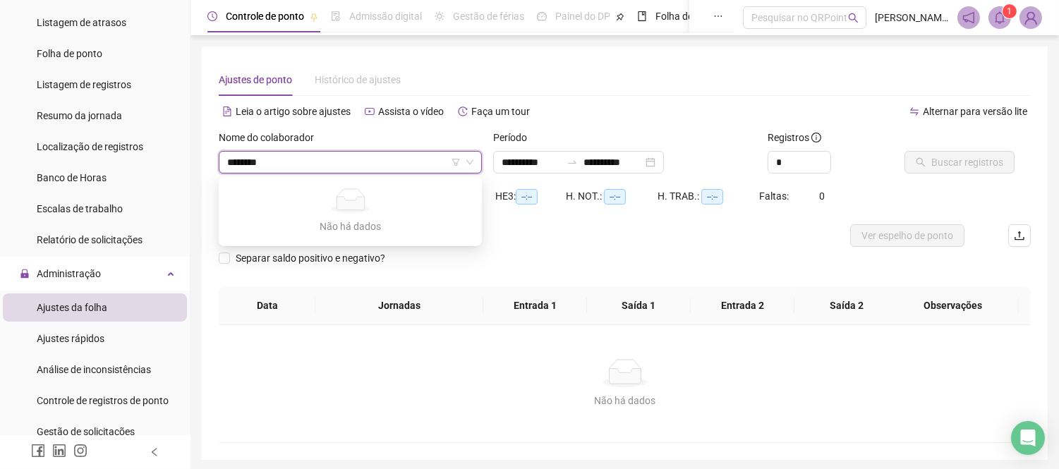
type input "*********"
type input "**********"
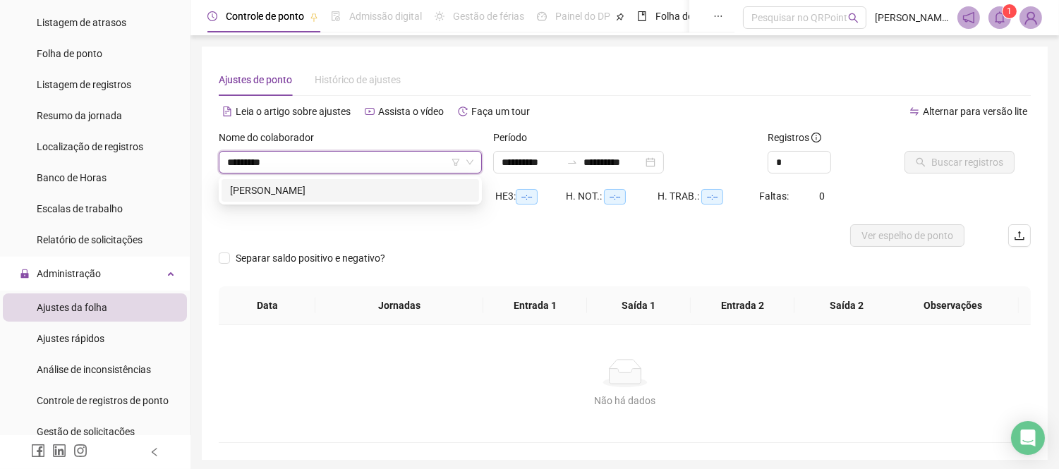
click at [296, 188] on div "[PERSON_NAME] DOS [PERSON_NAME]" at bounding box center [350, 191] width 241 height 16
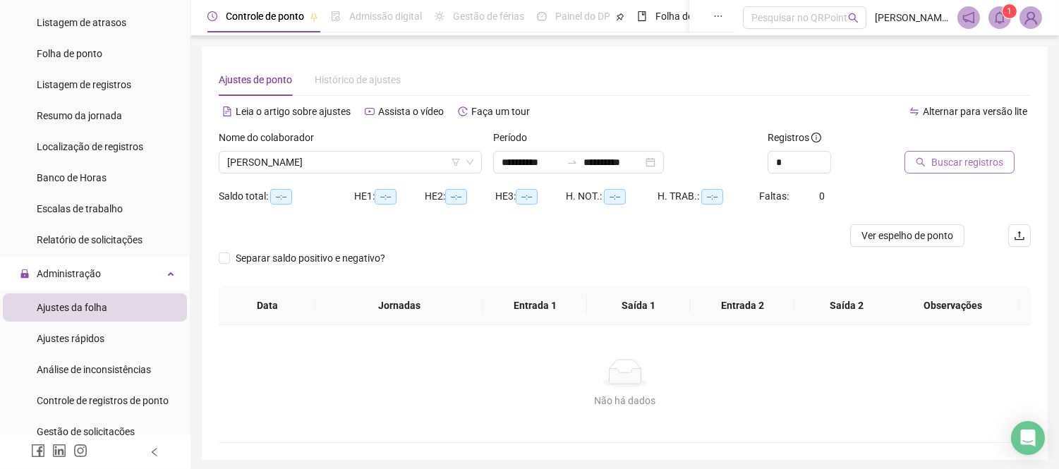
click at [961, 161] on span "Buscar registros" at bounding box center [967, 162] width 72 height 16
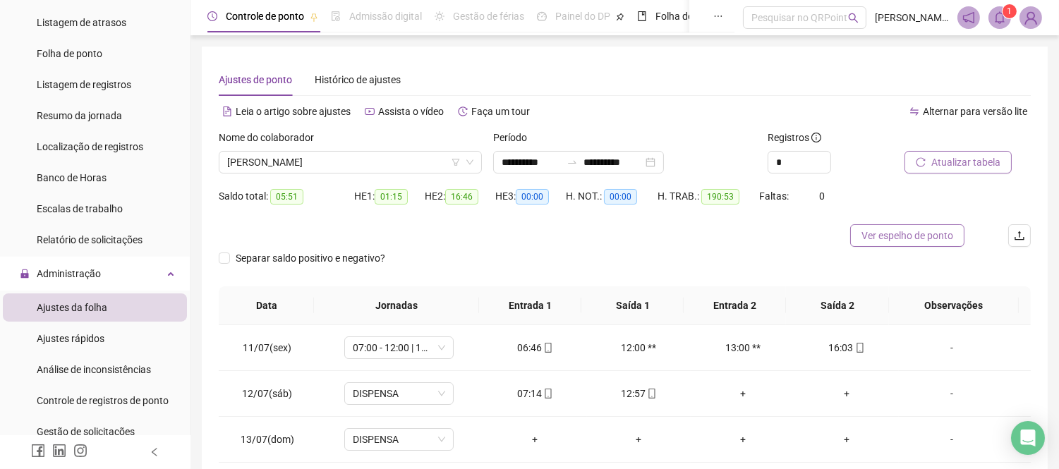
click at [889, 235] on span "Ver espelho de ponto" at bounding box center [907, 236] width 92 height 16
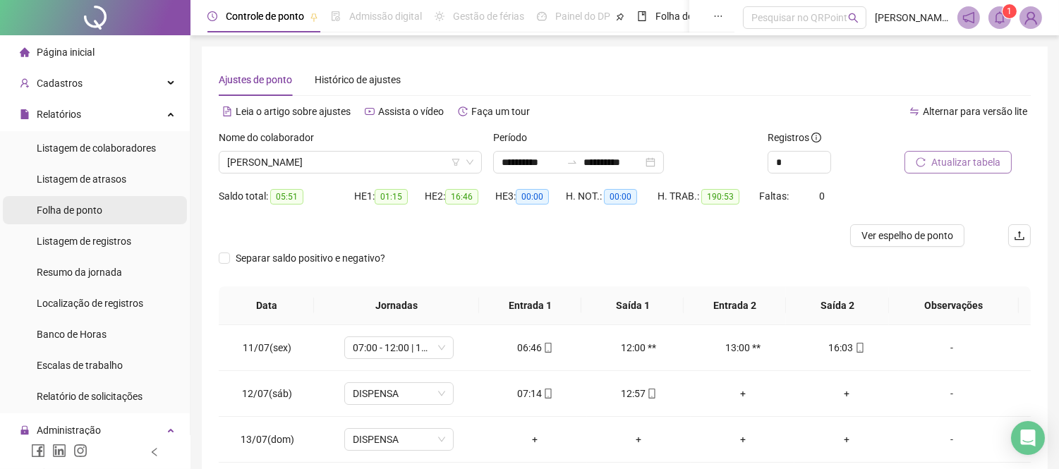
click at [90, 208] on span "Folha de ponto" at bounding box center [70, 210] width 66 height 11
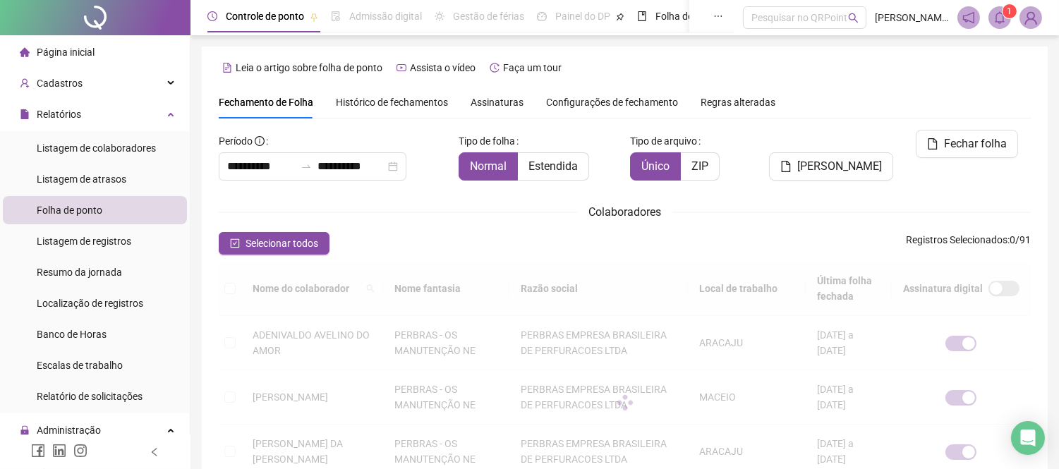
scroll to position [54, 0]
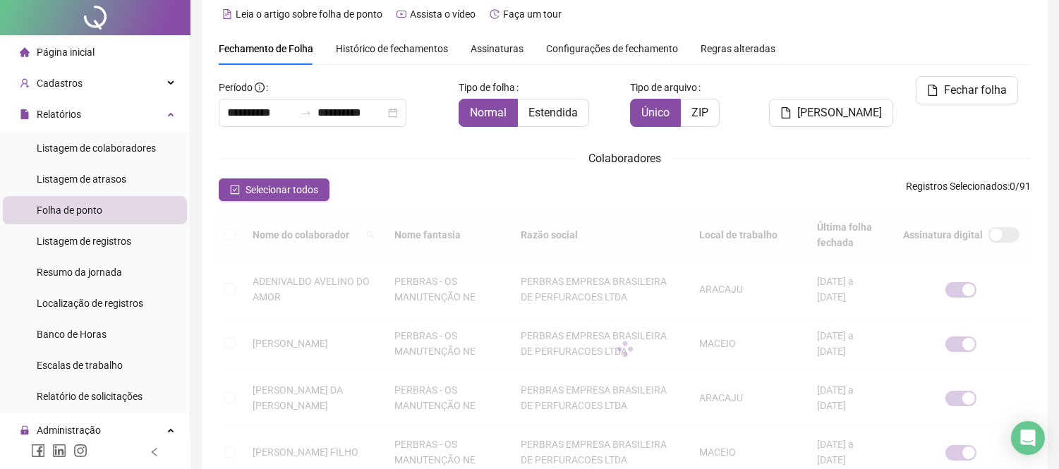
type input "**********"
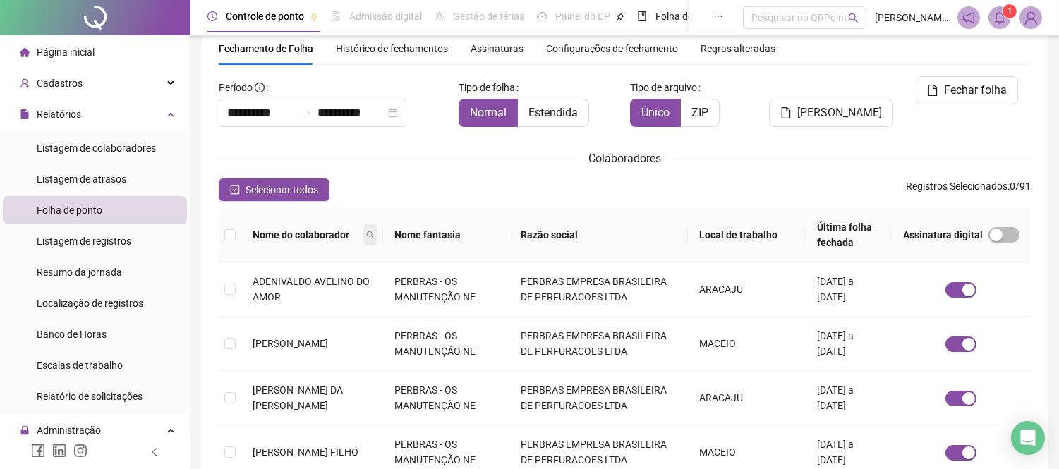
click at [375, 233] on icon "search" at bounding box center [370, 235] width 8 height 8
click at [456, 181] on div "Selecionar todos Registros Selecionados : 0 / 91" at bounding box center [625, 189] width 812 height 23
click at [501, 237] on icon "filter" at bounding box center [496, 235] width 8 height 8
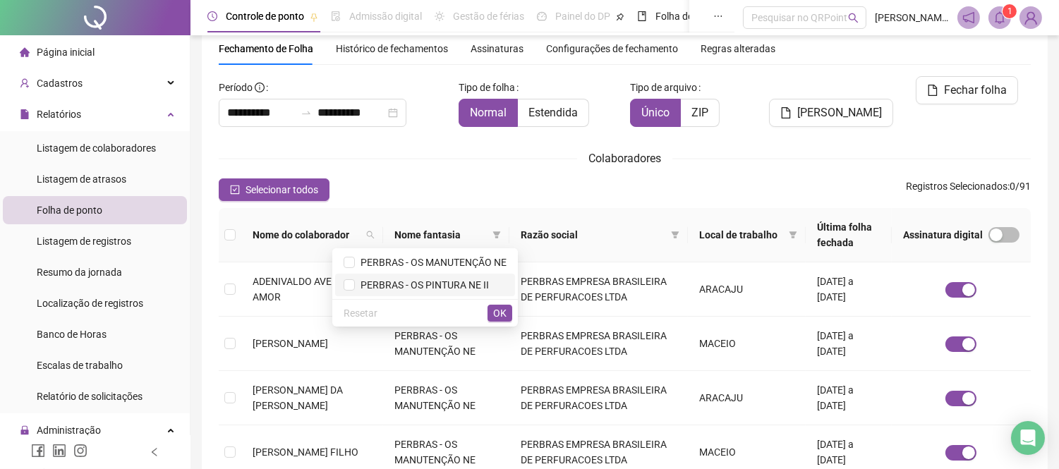
click at [471, 283] on span "PERBRAS - OS PINTURA NE II" at bounding box center [422, 284] width 134 height 11
click at [502, 312] on span "OK" at bounding box center [499, 313] width 13 height 16
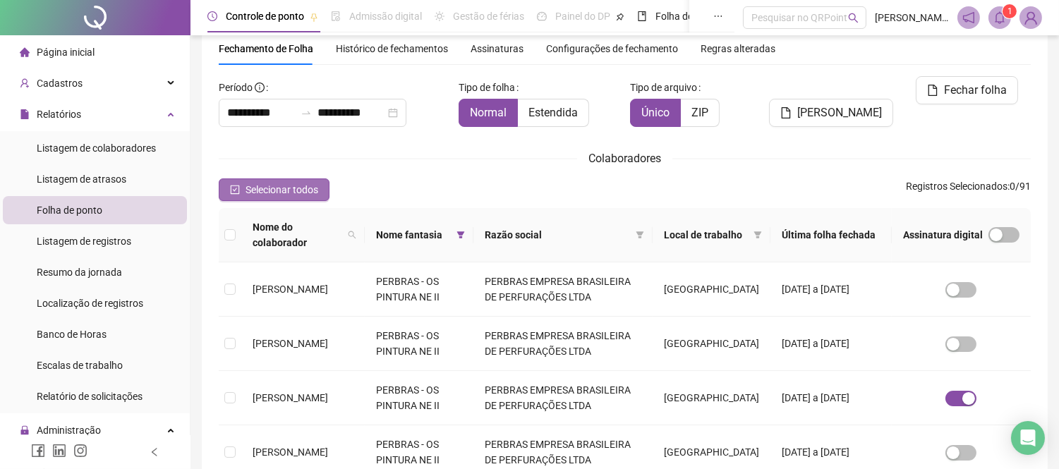
click at [272, 190] on span "Selecionar todos" at bounding box center [281, 190] width 73 height 16
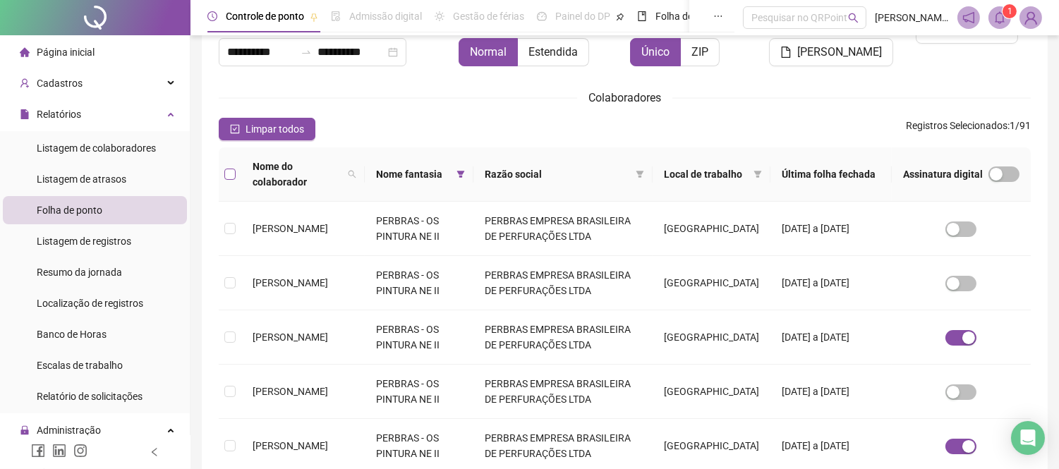
scroll to position [132, 0]
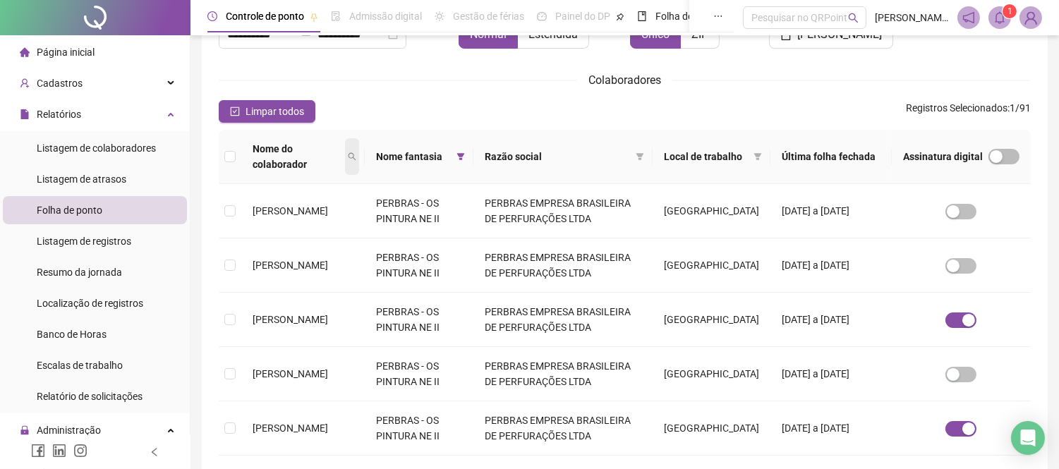
click at [356, 157] on icon "search" at bounding box center [352, 156] width 8 height 8
click at [281, 206] on span "Buscar" at bounding box center [292, 207] width 31 height 16
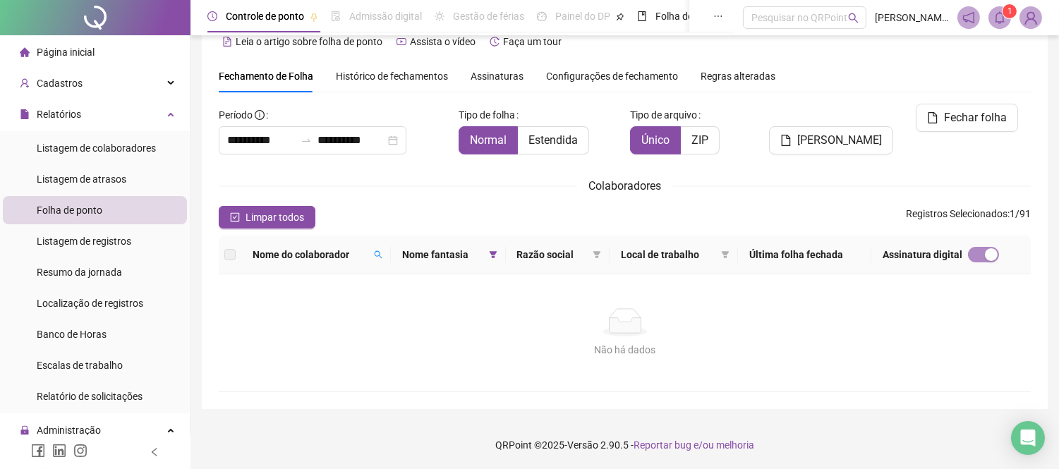
click at [506, 251] on th "Nome fantasia" at bounding box center [448, 255] width 115 height 39
click at [500, 252] on span at bounding box center [493, 254] width 14 height 21
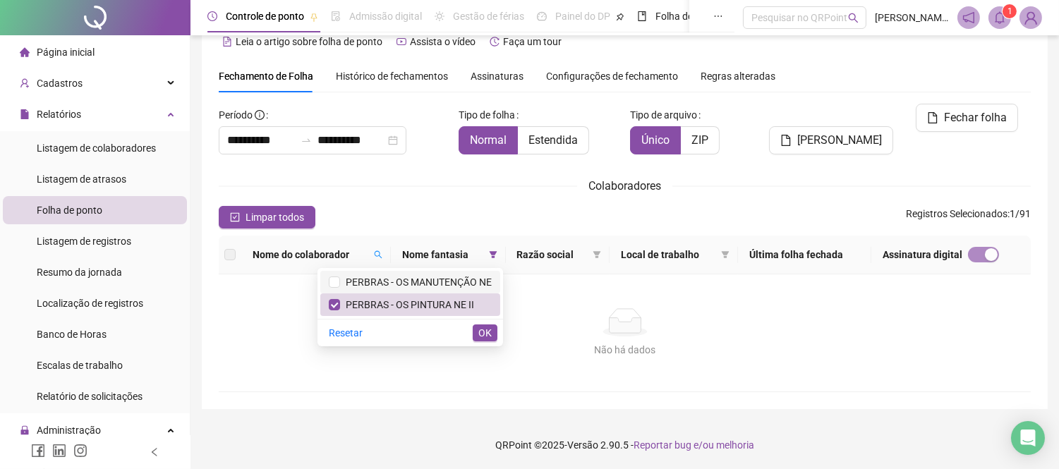
click at [442, 278] on span "PERBRAS - OS MANUTENÇÃO NE" at bounding box center [416, 282] width 152 height 11
click at [475, 327] on button "OK" at bounding box center [485, 332] width 25 height 17
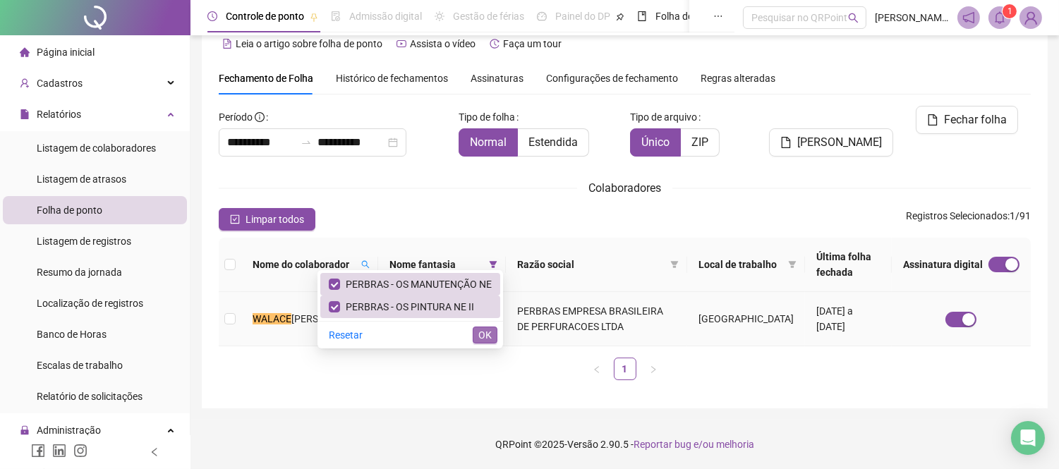
scroll to position [23, 0]
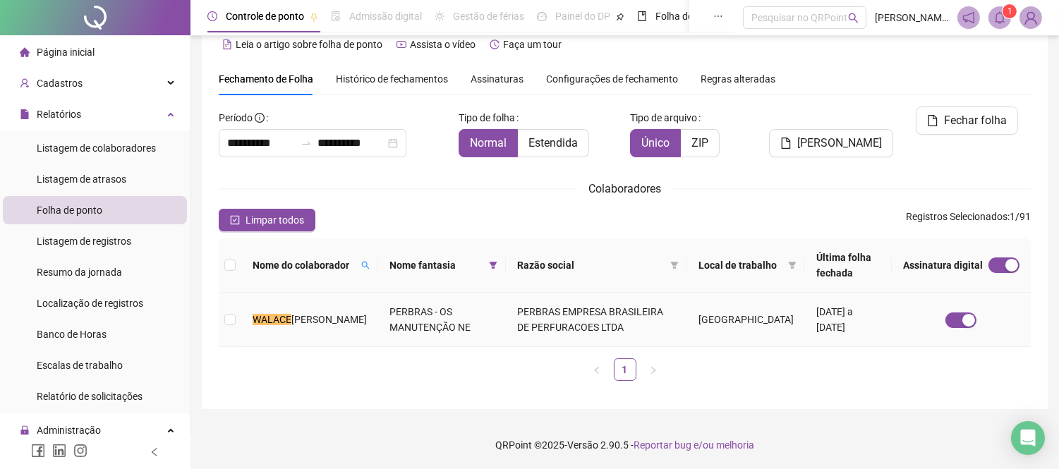
click at [223, 318] on td at bounding box center [230, 320] width 23 height 54
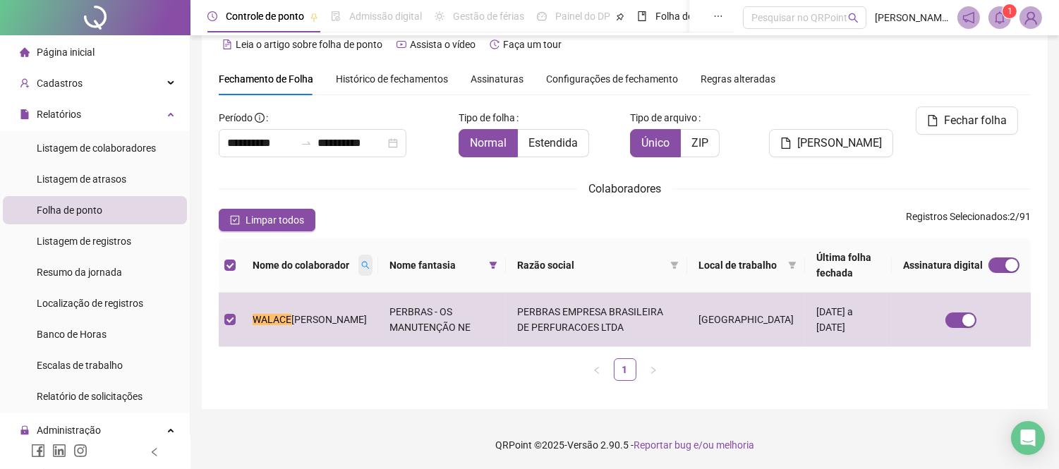
click at [358, 265] on span at bounding box center [365, 265] width 14 height 21
type input "*******"
click at [259, 325] on span "Buscar" at bounding box center [265, 323] width 31 height 16
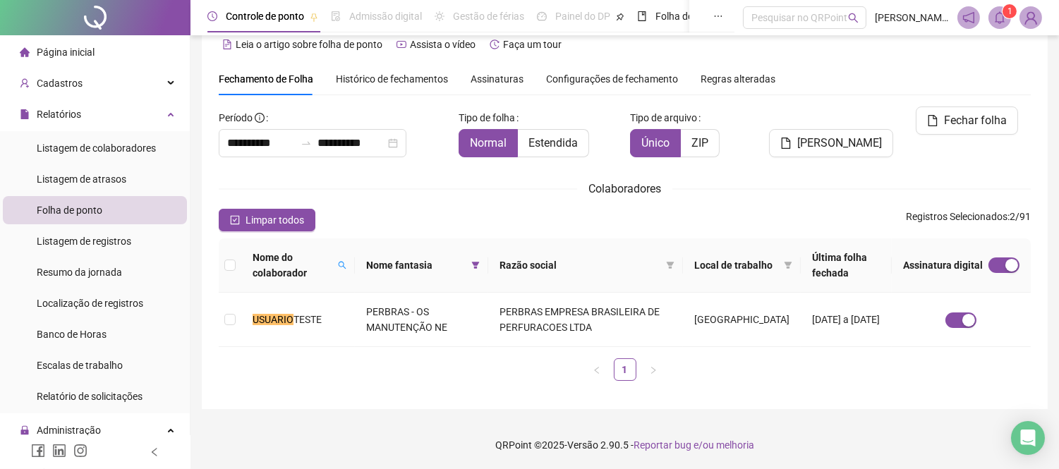
click at [301, 382] on div "Nome do colaborador Nome fantasia Razão social Local de trabalho Última folha f…" at bounding box center [625, 315] width 812 height 154
click at [236, 315] on td at bounding box center [230, 320] width 23 height 54
click at [262, 217] on span "Limpar todos" at bounding box center [274, 220] width 59 height 16
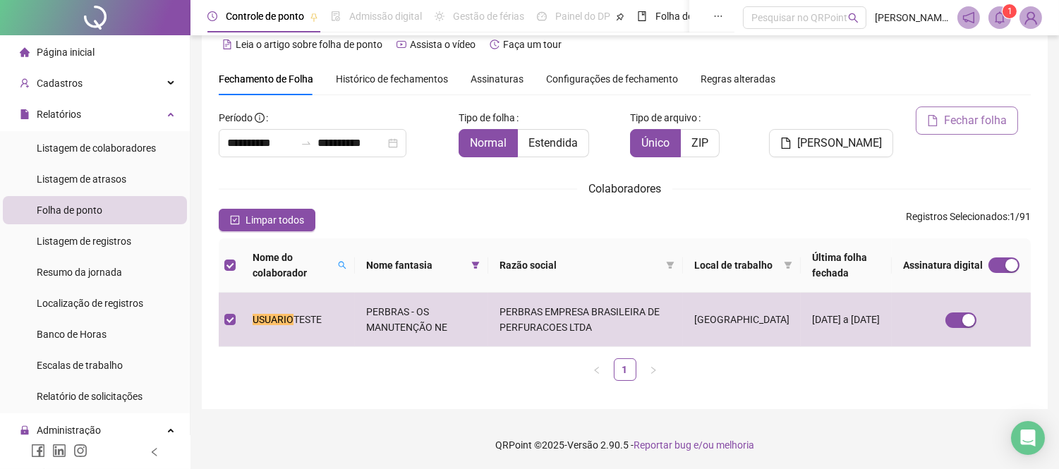
click at [983, 115] on span "Fechar folha" at bounding box center [975, 120] width 63 height 17
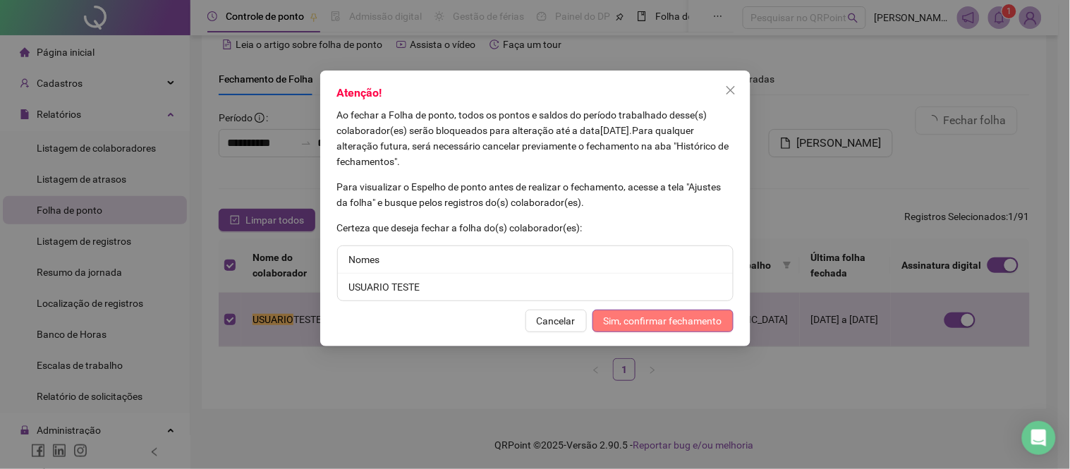
click at [663, 320] on span "Sim, confirmar fechamento" at bounding box center [663, 321] width 119 height 16
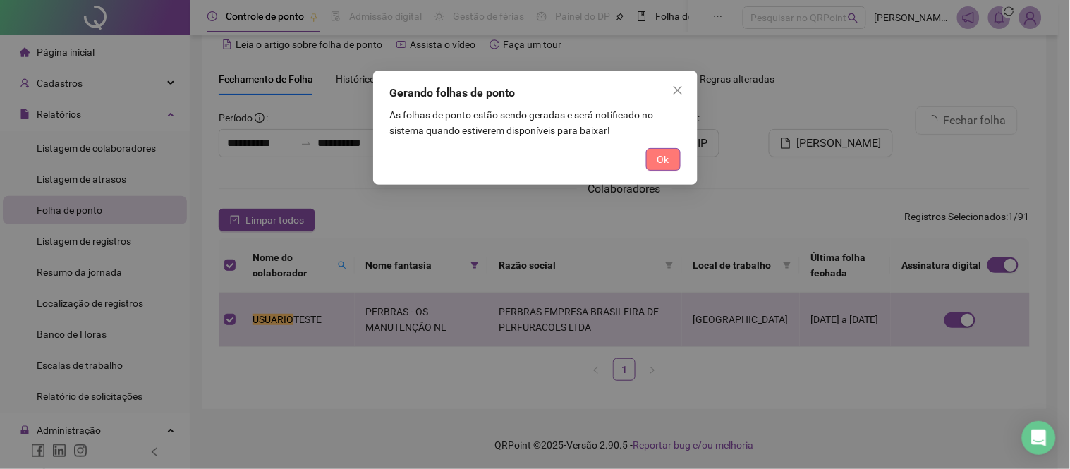
click at [660, 152] on span "Ok" at bounding box center [663, 160] width 12 height 16
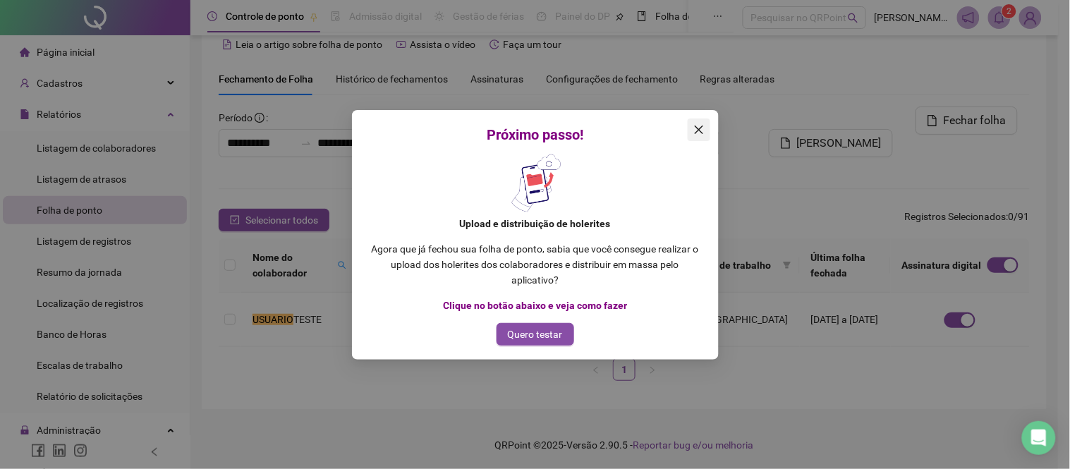
click at [695, 127] on icon "close" at bounding box center [698, 129] width 11 height 11
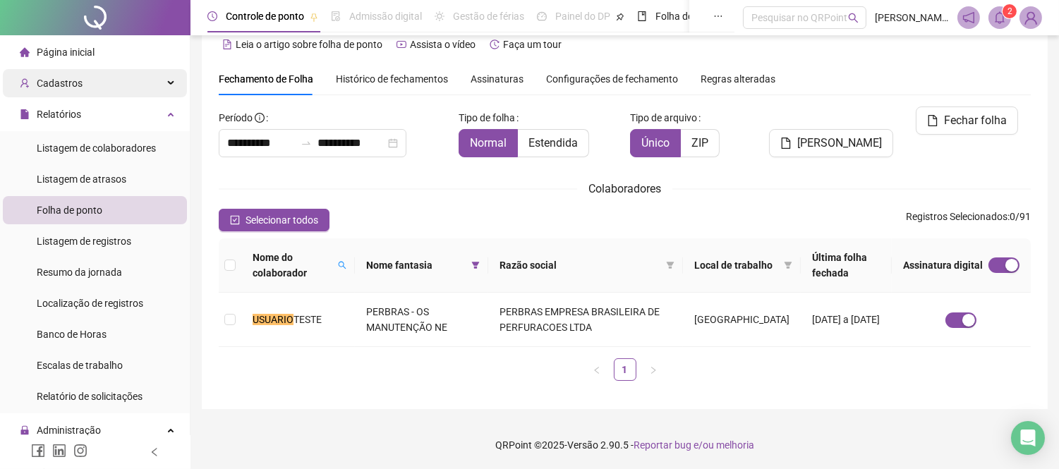
click at [108, 78] on div "Cadastros" at bounding box center [95, 83] width 184 height 28
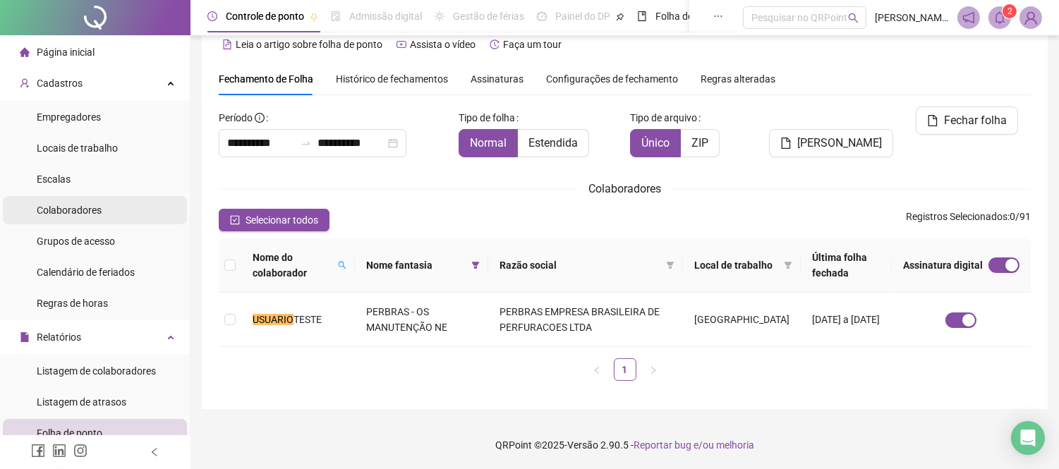
click at [99, 209] on span "Colaboradores" at bounding box center [69, 210] width 65 height 11
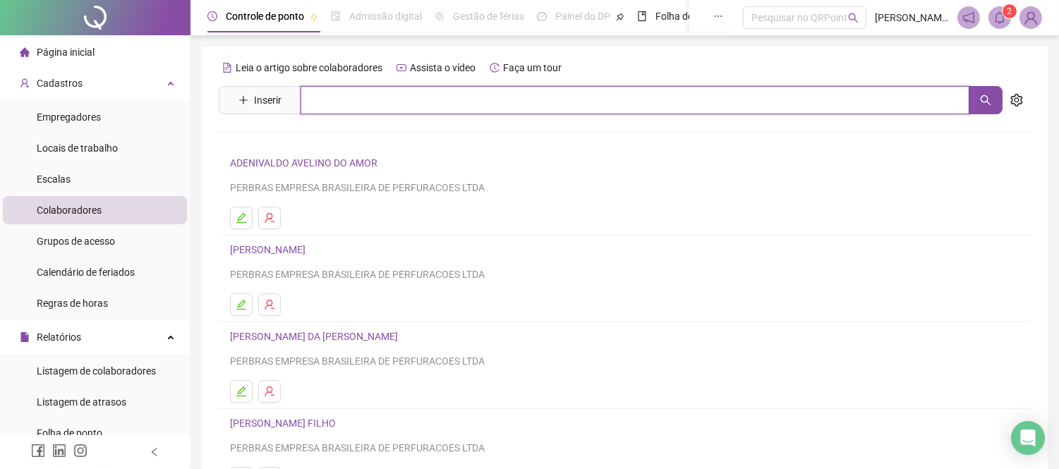
click at [369, 107] on input "text" at bounding box center [634, 100] width 669 height 28
type input "*******"
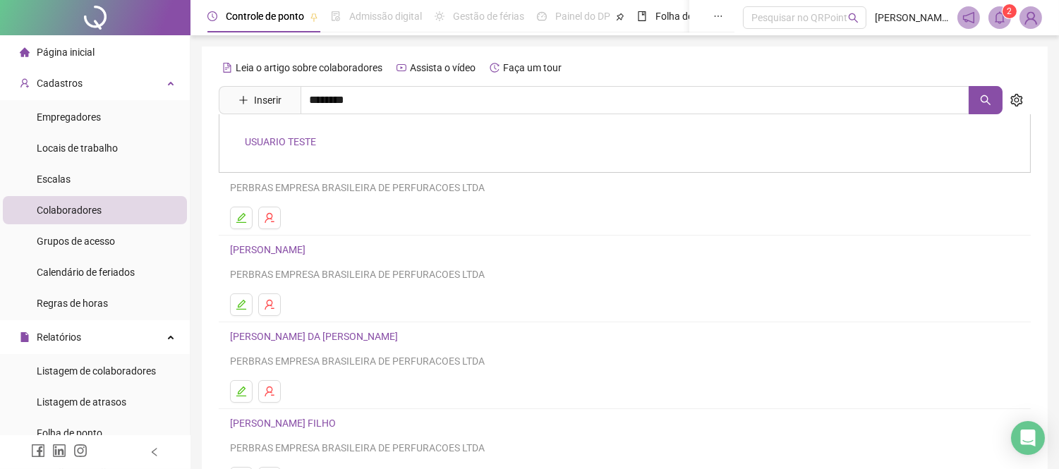
click at [301, 141] on link "USUARIO TESTE" at bounding box center [280, 141] width 71 height 11
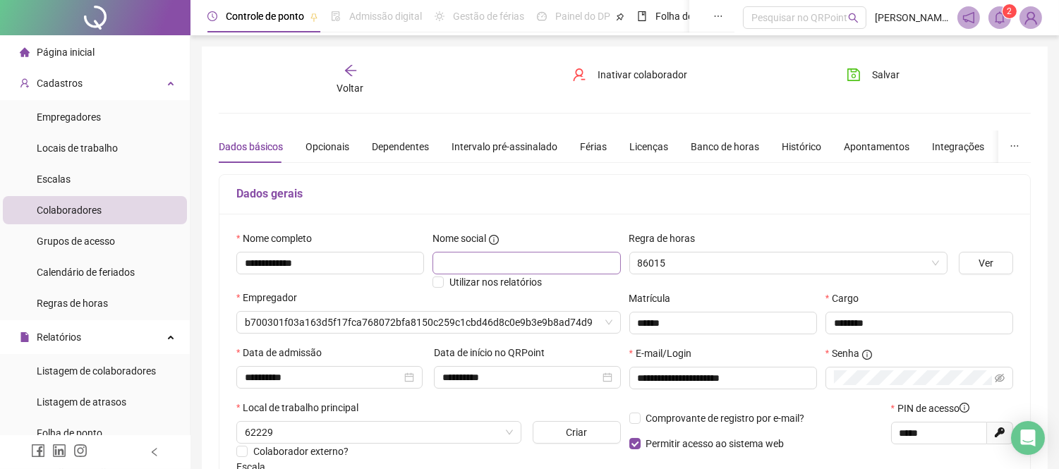
type input "**********"
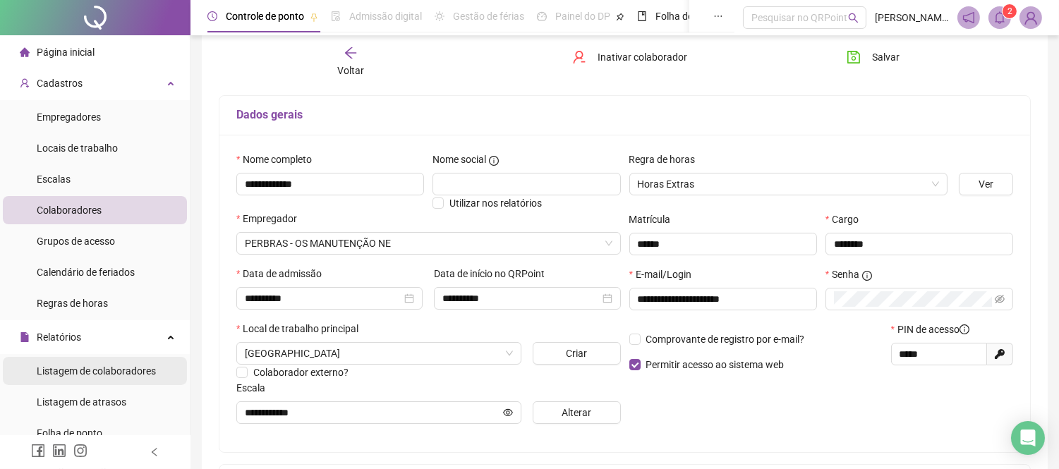
scroll to position [78, 0]
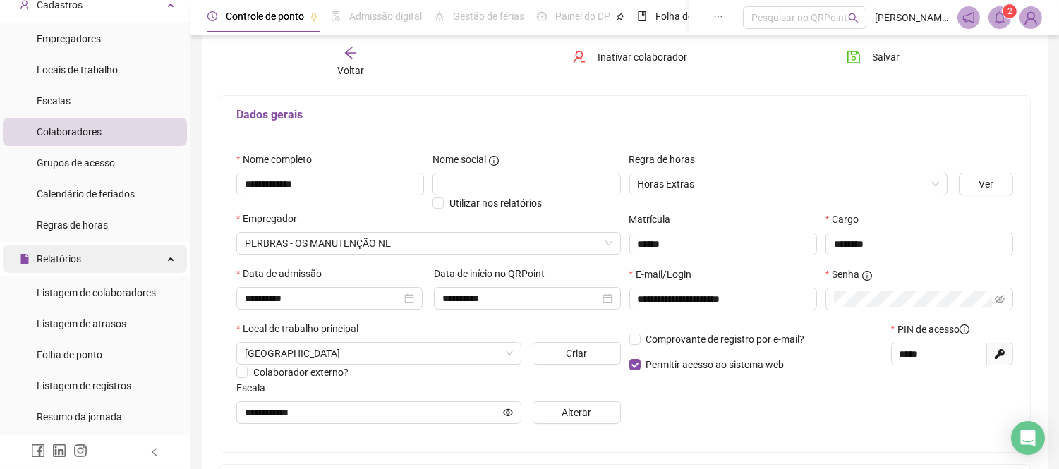
click at [135, 249] on div "Relatórios" at bounding box center [95, 259] width 184 height 28
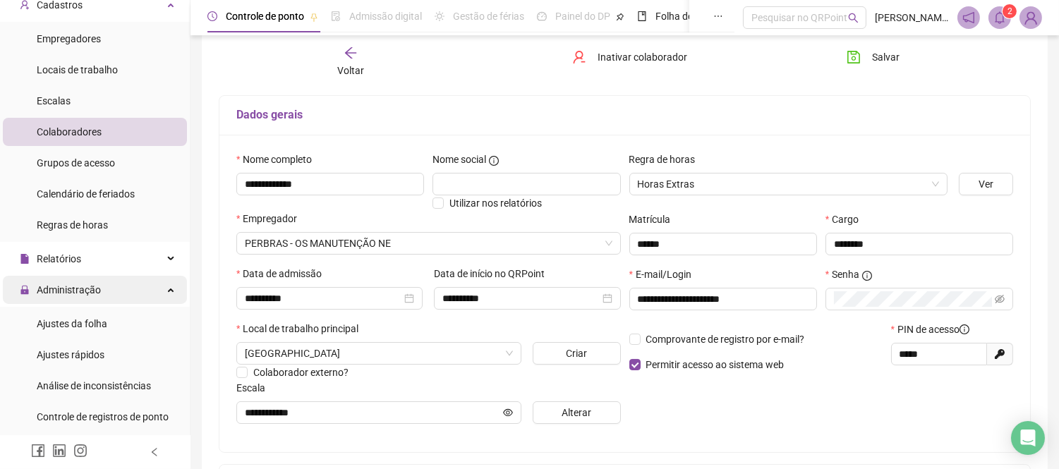
click at [115, 293] on div "Administração" at bounding box center [95, 290] width 184 height 28
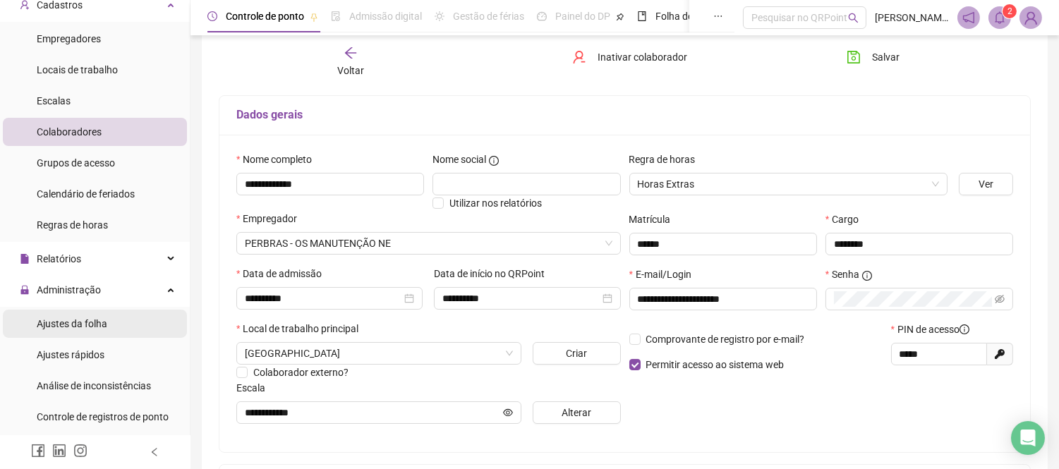
click at [78, 327] on span "Ajustes da folha" at bounding box center [72, 323] width 71 height 11
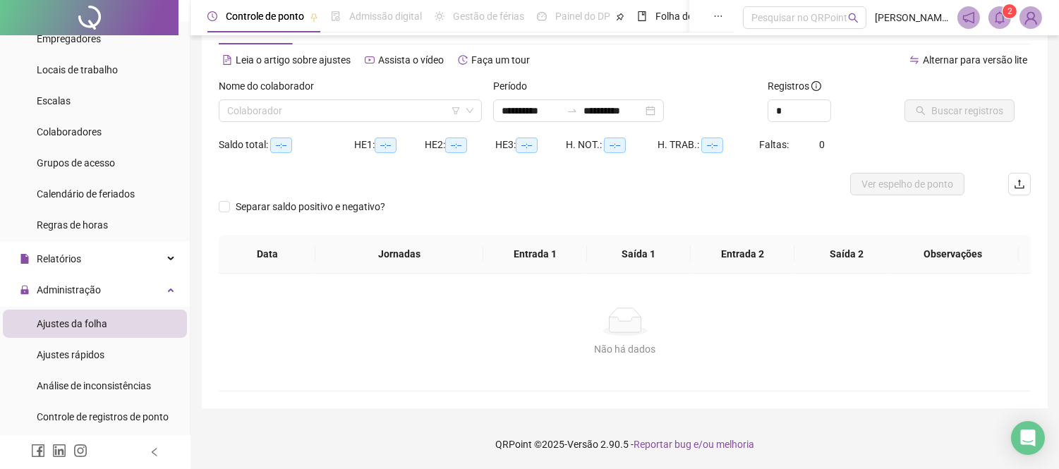
scroll to position [51, 0]
type input "**********"
click at [85, 357] on span "Ajustes rápidos" at bounding box center [71, 354] width 68 height 11
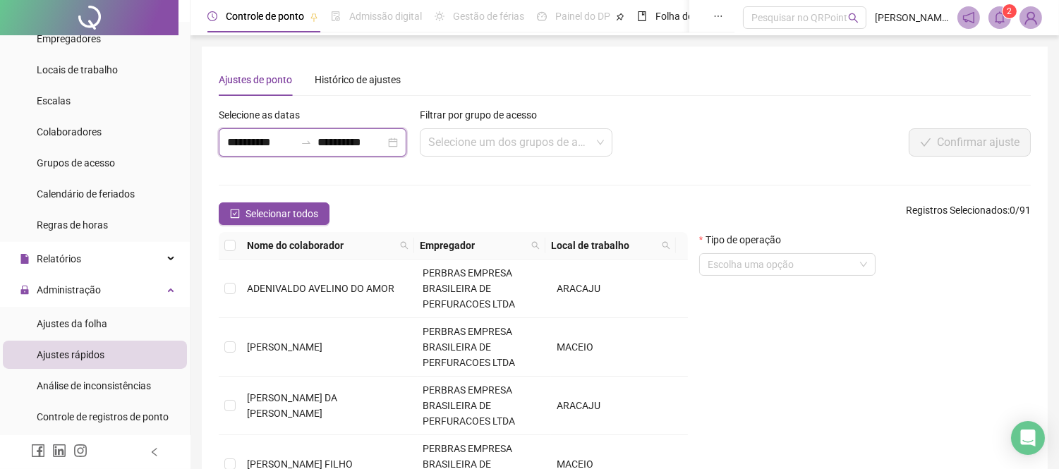
click at [367, 139] on input "**********" at bounding box center [351, 142] width 68 height 17
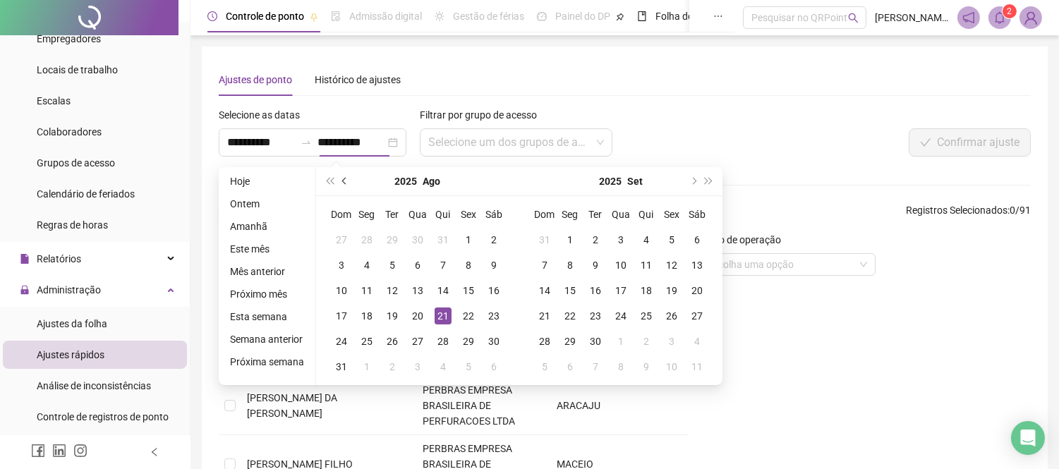
click at [342, 182] on span "prev-year" at bounding box center [345, 181] width 7 height 7
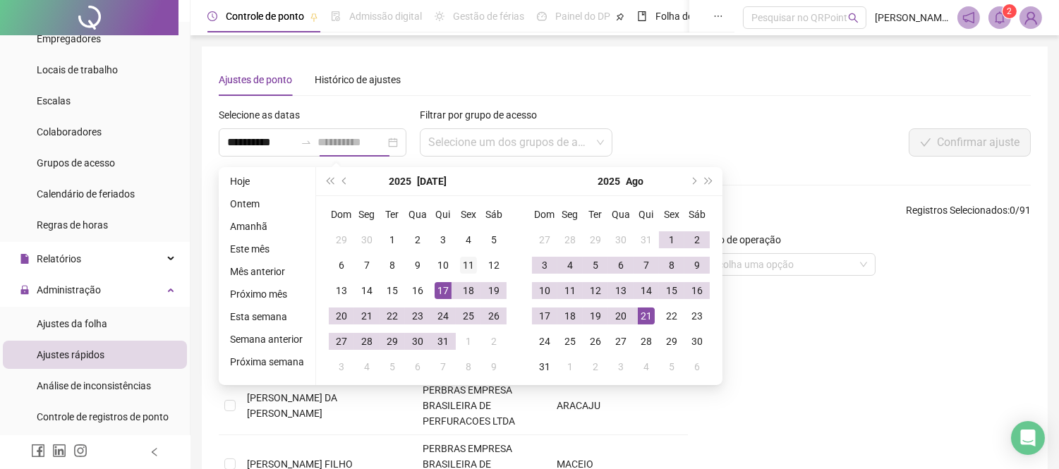
type input "**********"
click at [461, 261] on div "11" at bounding box center [468, 265] width 17 height 17
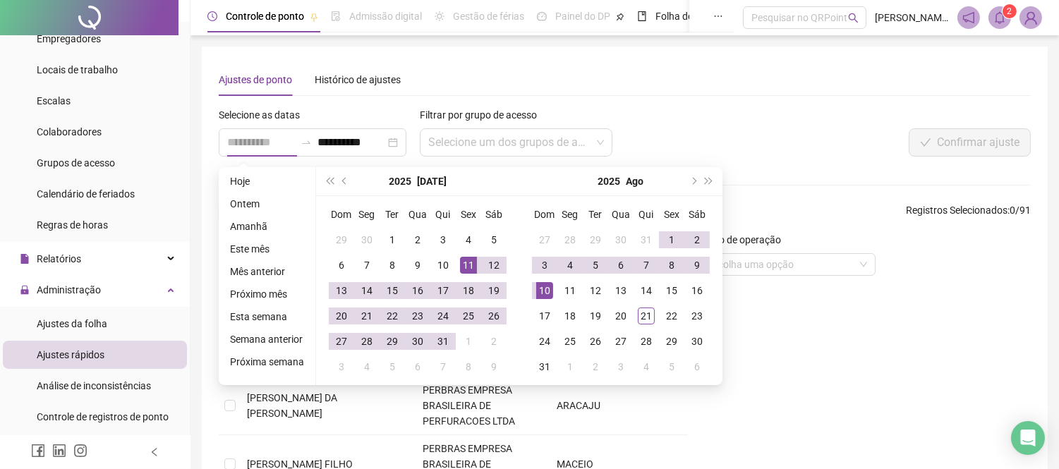
click at [542, 291] on div "10" at bounding box center [544, 290] width 17 height 17
type input "**********"
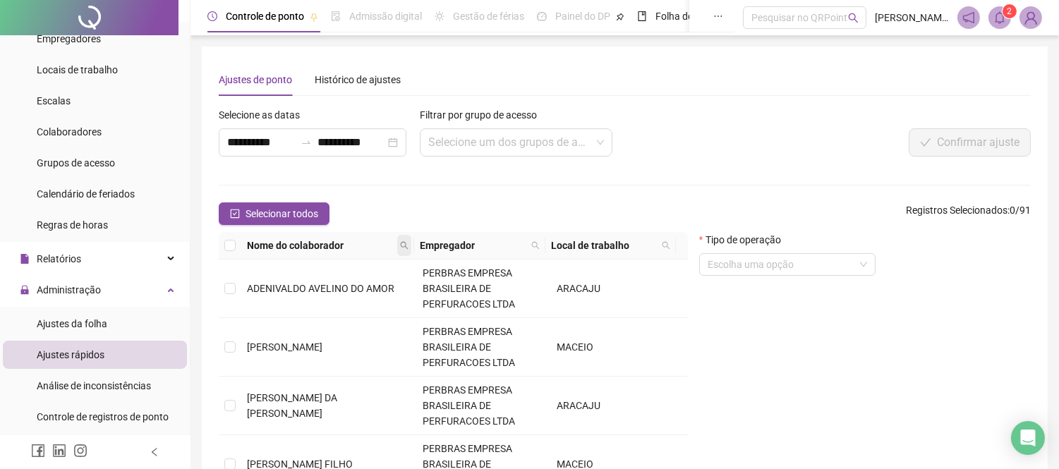
click at [406, 241] on icon "search" at bounding box center [404, 245] width 8 height 8
type input "*****"
click at [314, 297] on span "Buscar" at bounding box center [318, 296] width 31 height 16
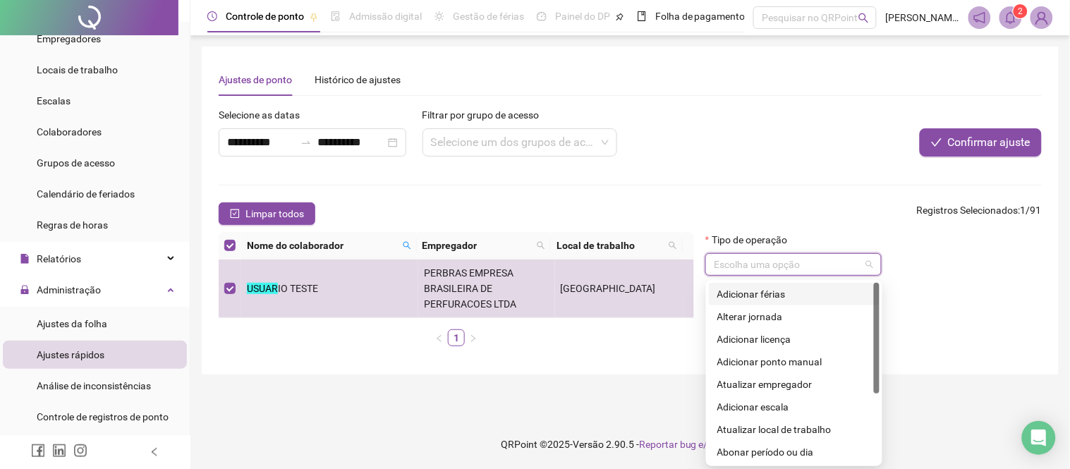
click at [801, 257] on input "search" at bounding box center [787, 264] width 147 height 21
click at [791, 430] on div "Cancelar fechamento da folha" at bounding box center [794, 430] width 154 height 16
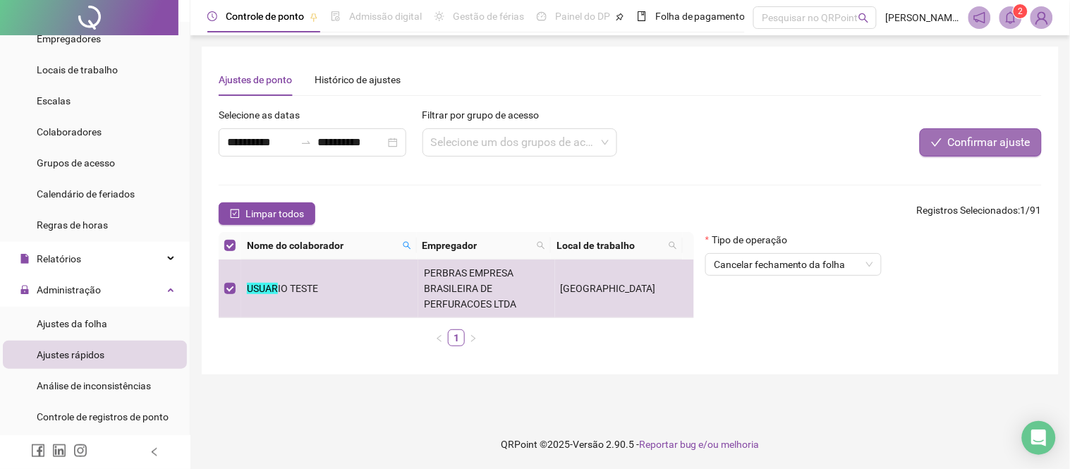
click at [978, 138] on span "Confirmar ajuste" at bounding box center [989, 142] width 83 height 17
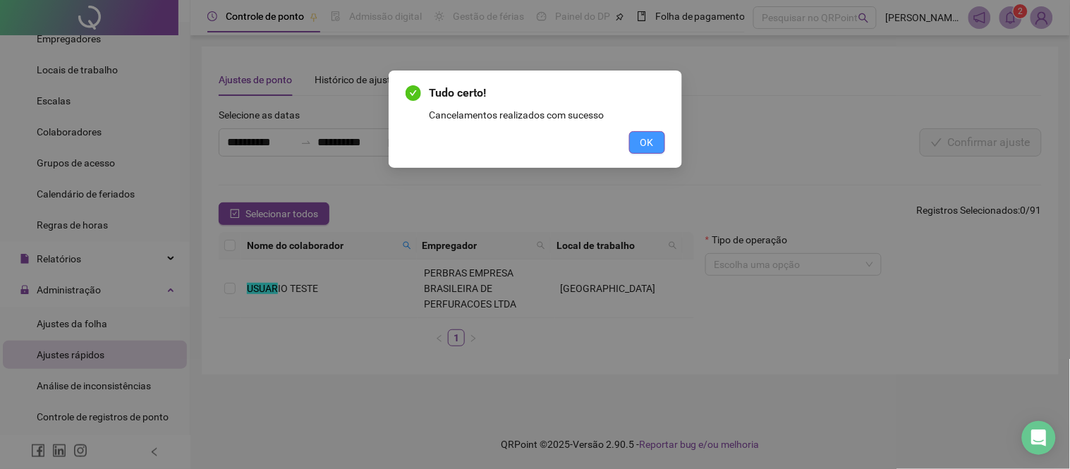
click at [652, 143] on span "OK" at bounding box center [646, 143] width 13 height 16
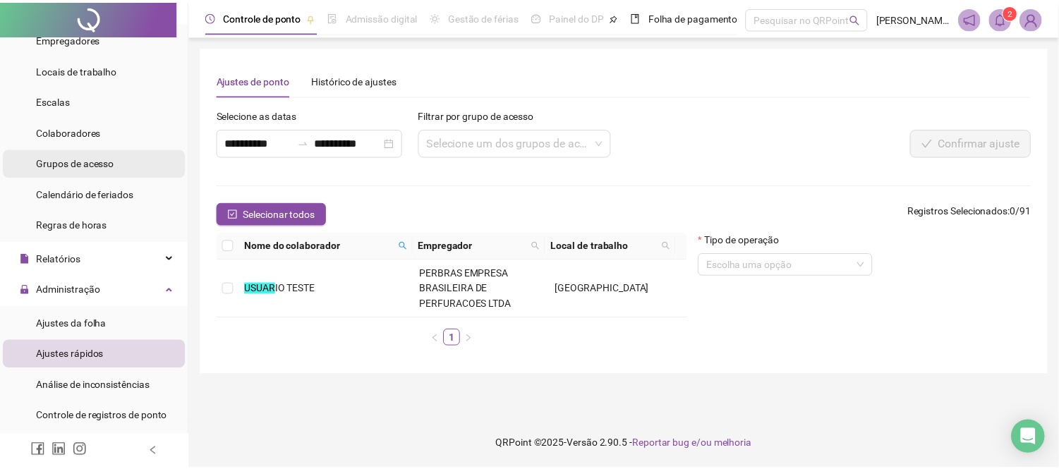
scroll to position [0, 0]
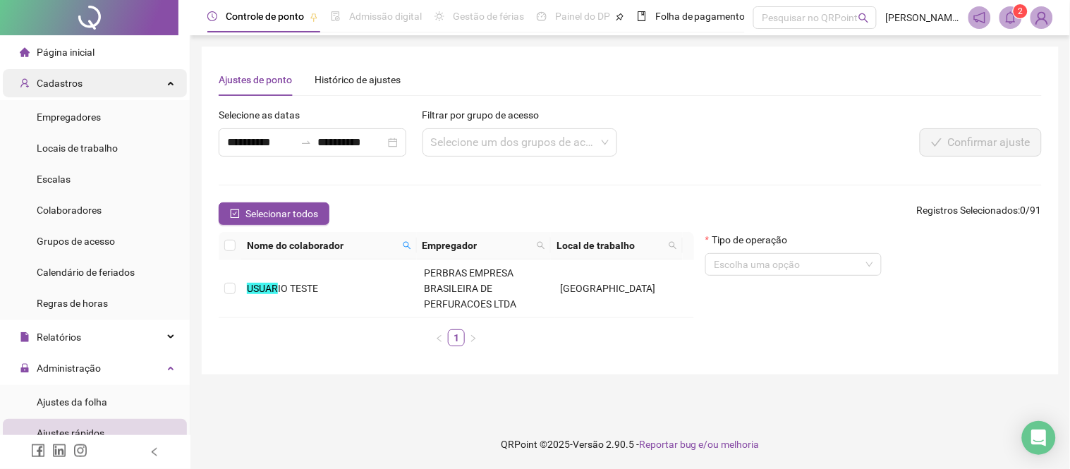
click at [121, 72] on div "Cadastros" at bounding box center [95, 83] width 184 height 28
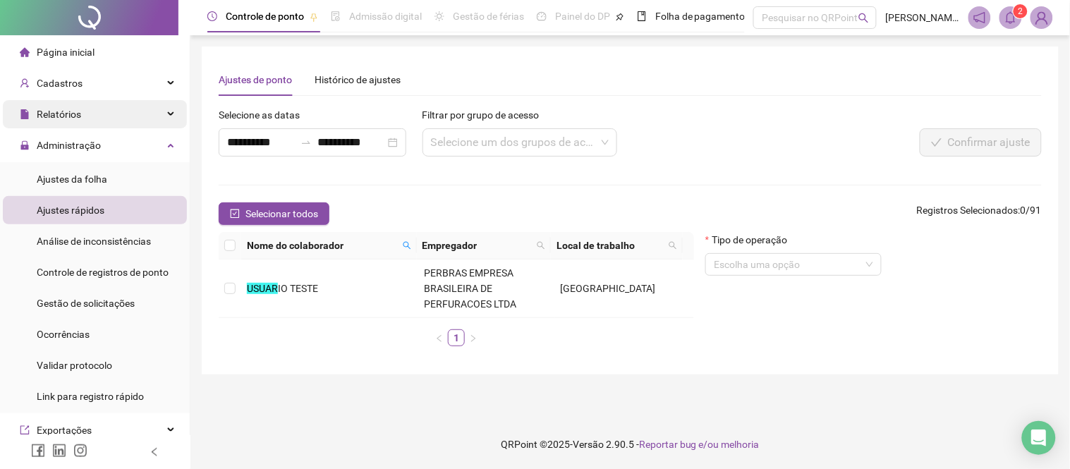
click at [121, 115] on div "Relatórios" at bounding box center [95, 114] width 184 height 28
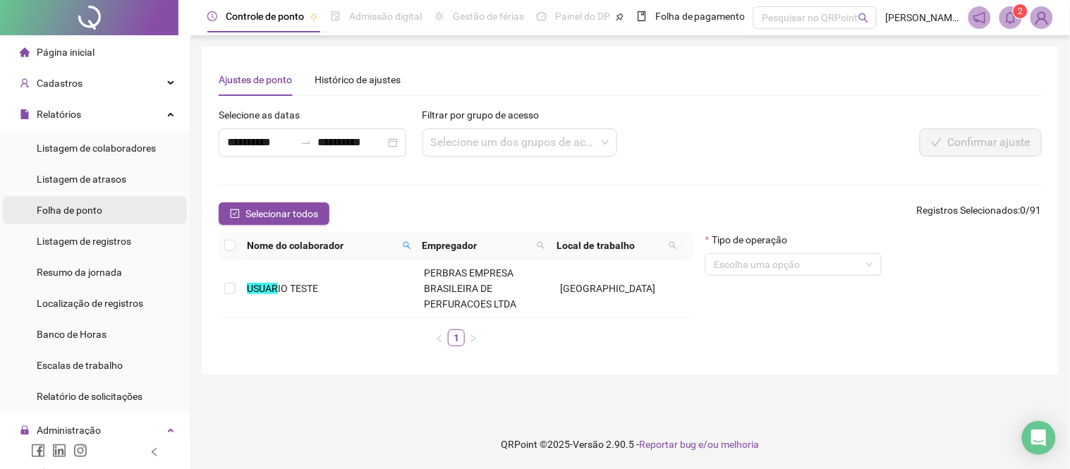
click at [78, 207] on span "Folha de ponto" at bounding box center [70, 210] width 66 height 11
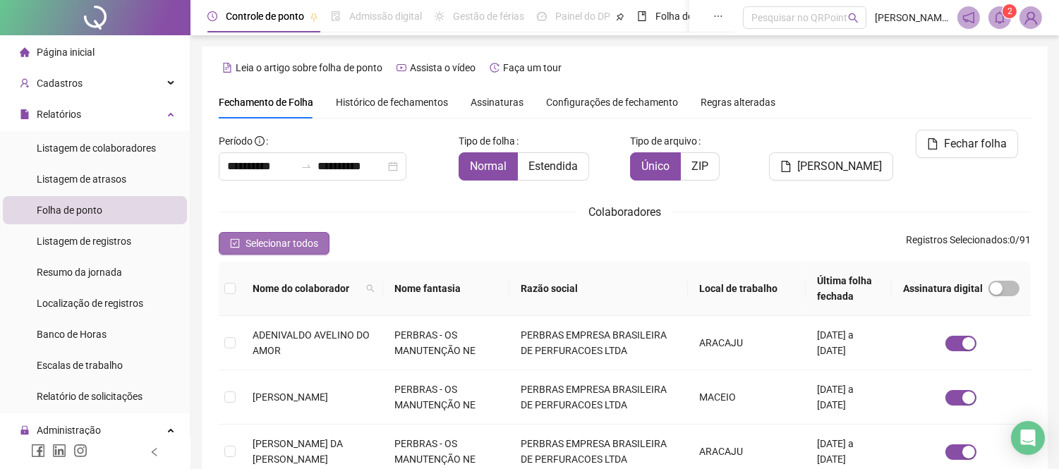
type input "**********"
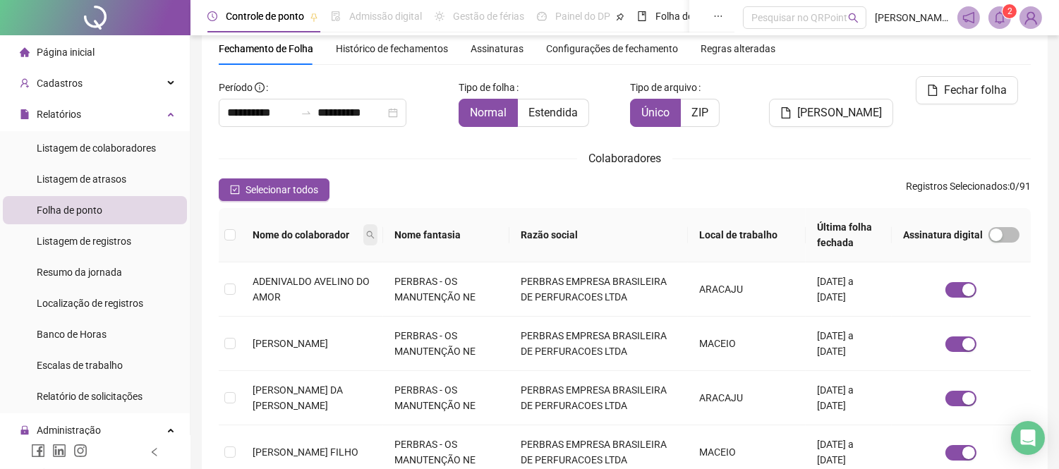
click at [375, 233] on icon "search" at bounding box center [370, 235] width 8 height 8
type input "****"
click at [281, 280] on button "Buscar" at bounding box center [289, 285] width 63 height 17
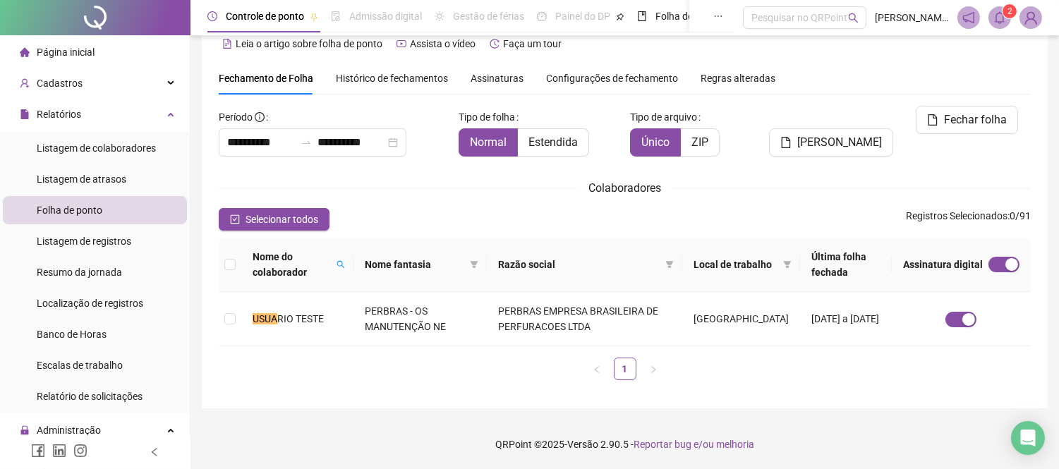
scroll to position [23, 0]
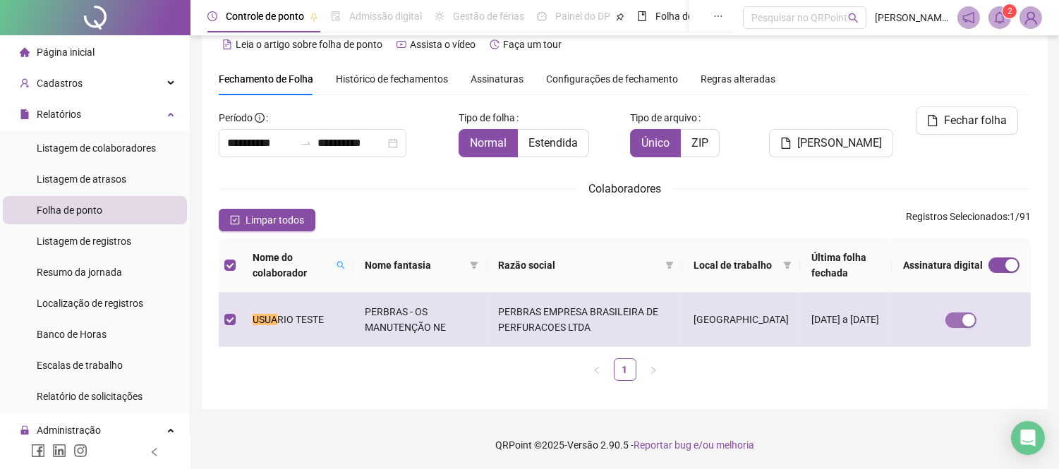
click at [968, 321] on div "button" at bounding box center [968, 320] width 13 height 13
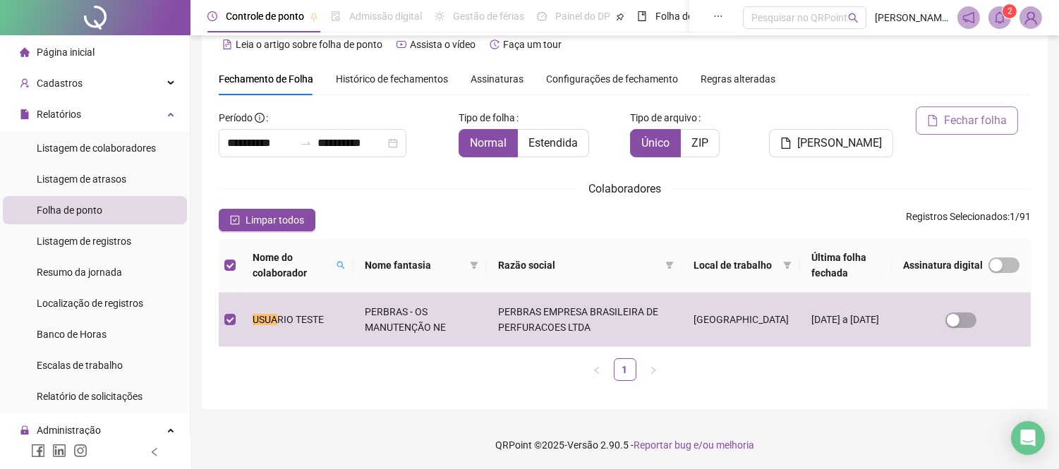
click at [964, 116] on span "Fechar folha" at bounding box center [975, 120] width 63 height 17
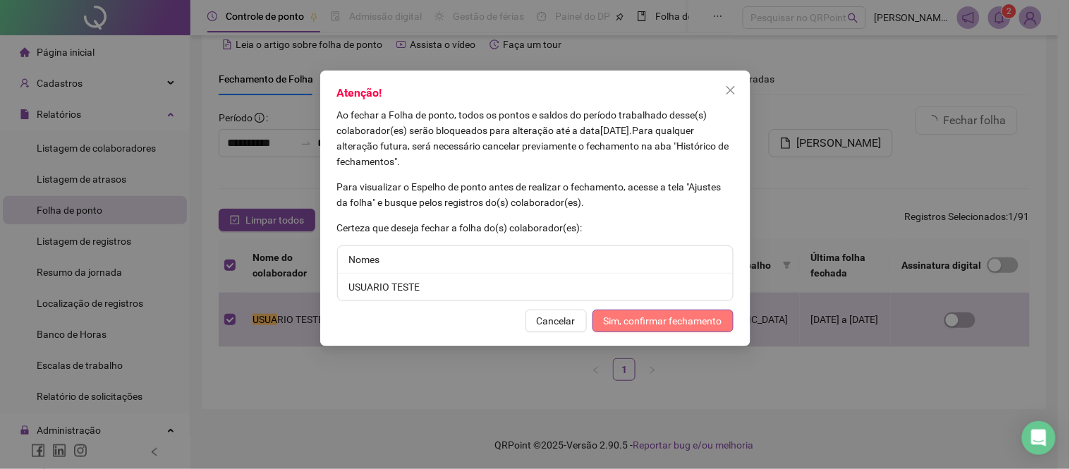
click at [652, 318] on span "Sim, confirmar fechamento" at bounding box center [663, 321] width 119 height 16
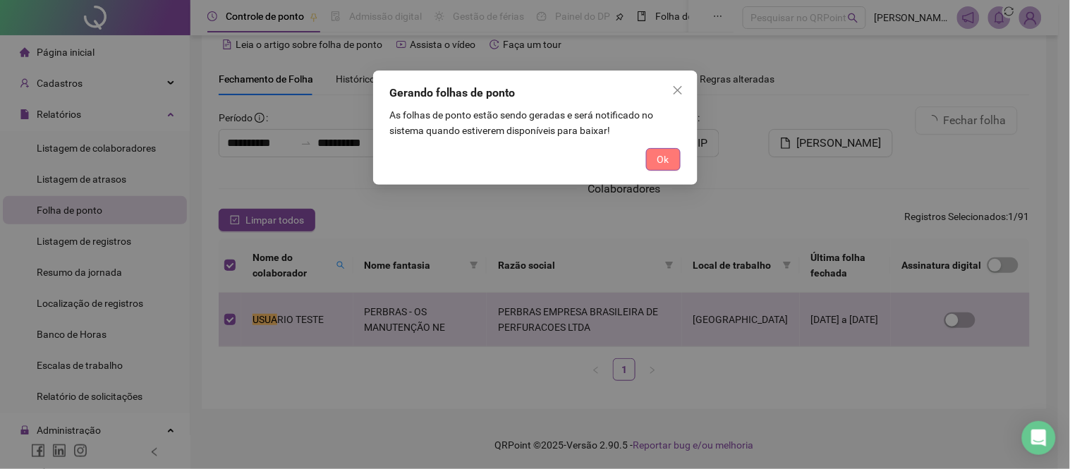
click at [652, 156] on button "Ok" at bounding box center [663, 159] width 35 height 23
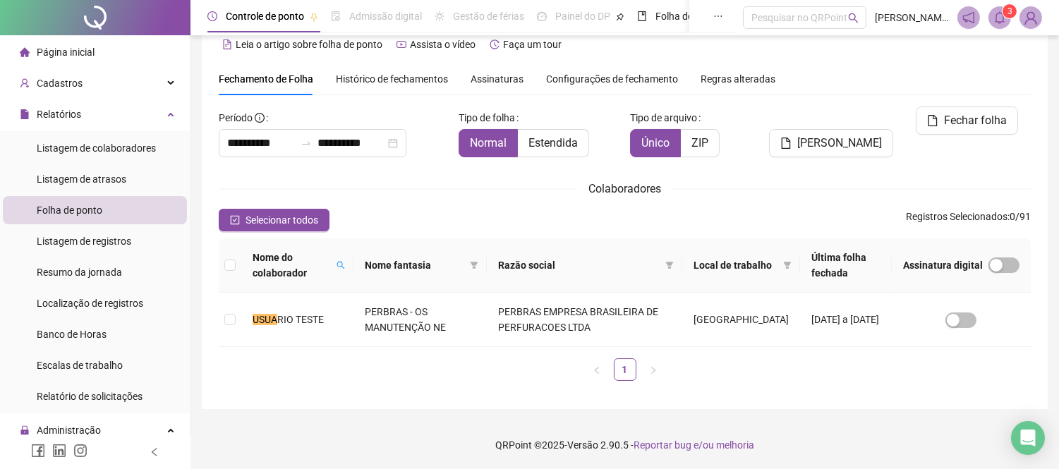
click at [368, 60] on div "**********" at bounding box center [625, 216] width 846 height 386
click at [370, 79] on span "Histórico de fechamentos" at bounding box center [392, 78] width 112 height 11
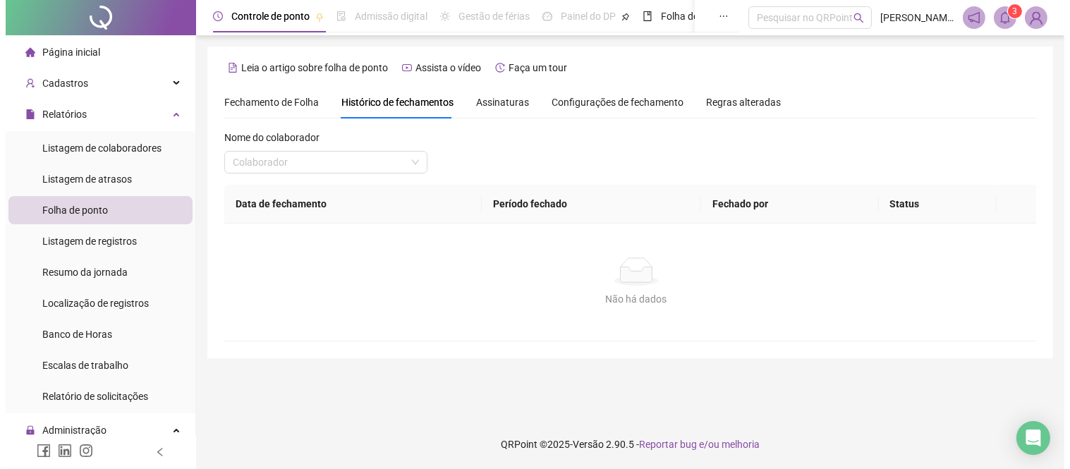
scroll to position [0, 0]
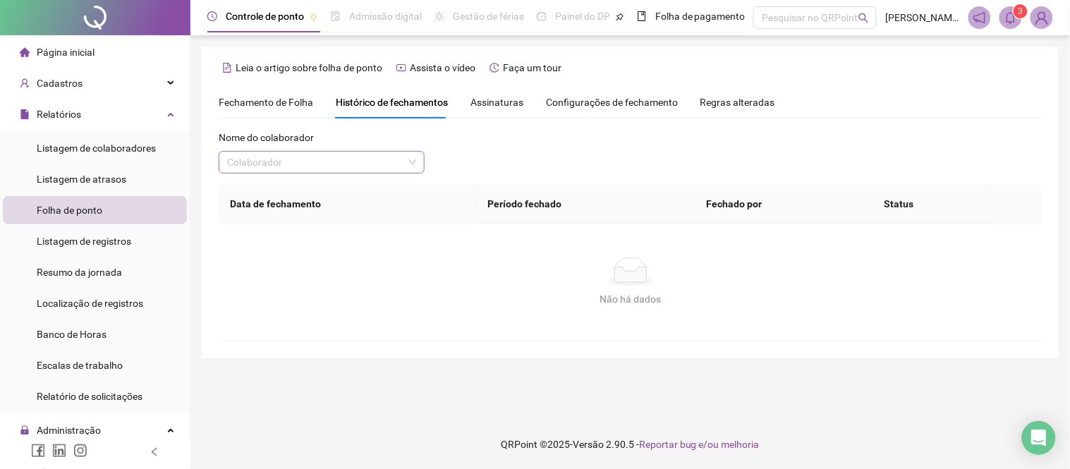
click at [364, 157] on input "search" at bounding box center [315, 162] width 176 height 21
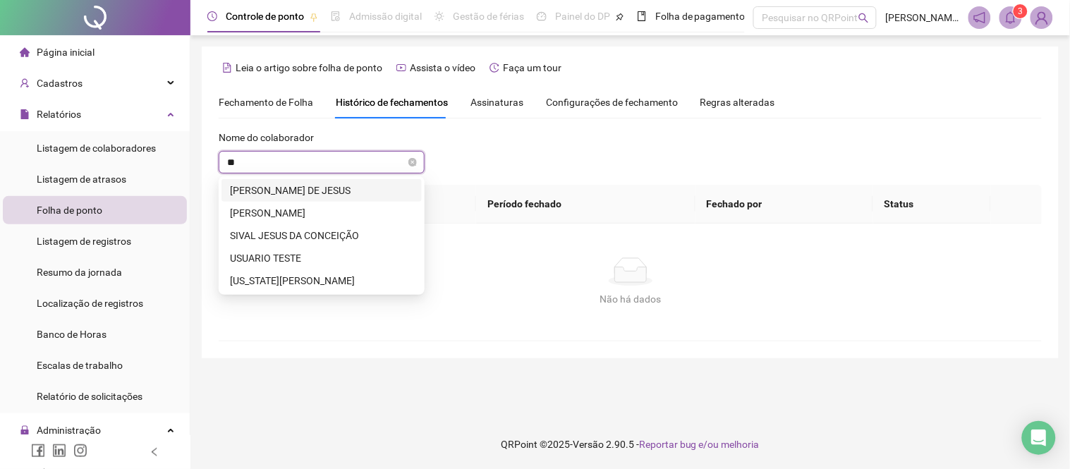
type input "***"
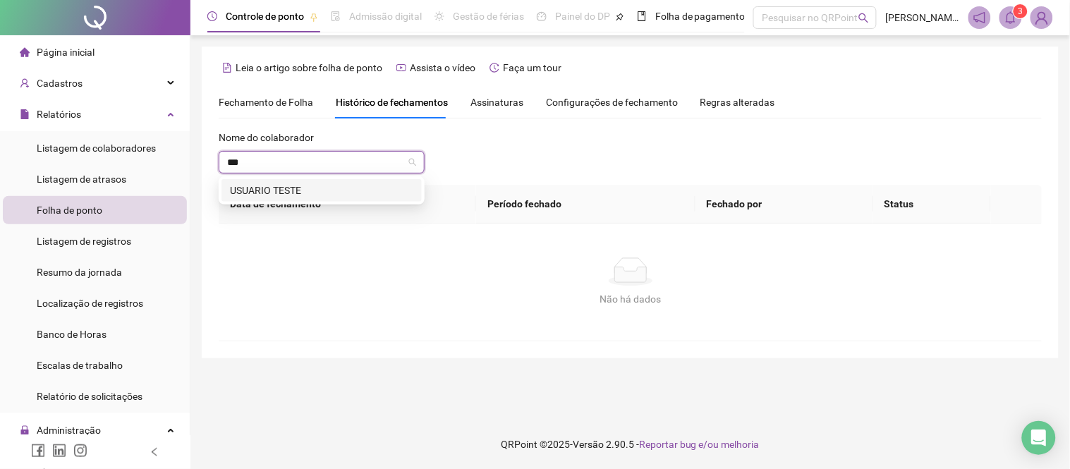
click at [336, 185] on div "USUARIO TESTE" at bounding box center [321, 191] width 183 height 16
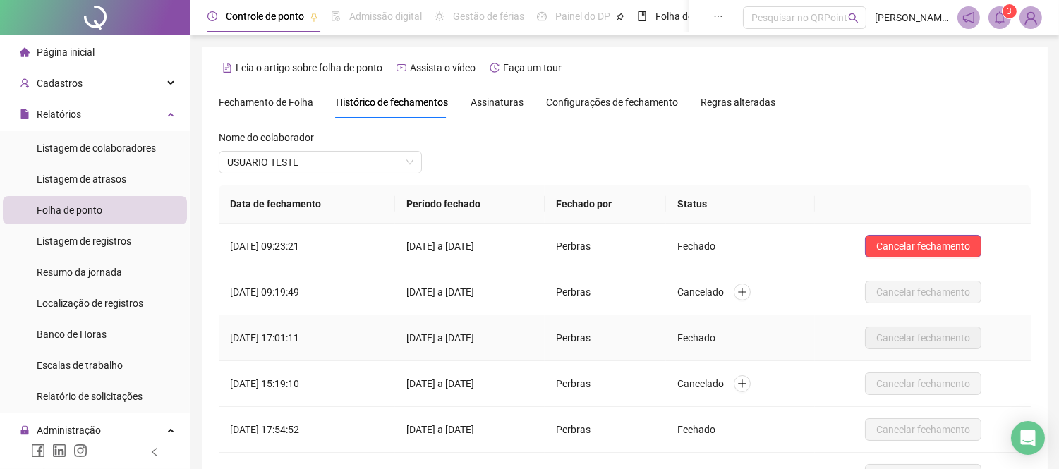
click at [715, 336] on span "Fechado" at bounding box center [696, 337] width 38 height 11
click at [631, 99] on span "Configurações de fechamento" at bounding box center [612, 102] width 132 height 10
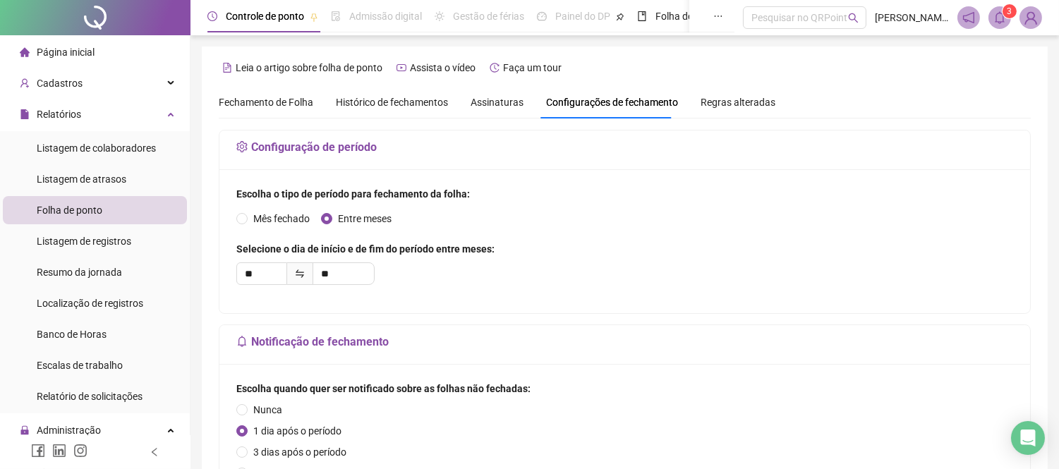
click at [728, 97] on span "Regras alteradas" at bounding box center [737, 102] width 75 height 10
click at [727, 104] on span "Regras alteradas" at bounding box center [737, 102] width 75 height 10
click at [494, 103] on span "Assinaturas" at bounding box center [496, 102] width 53 height 10
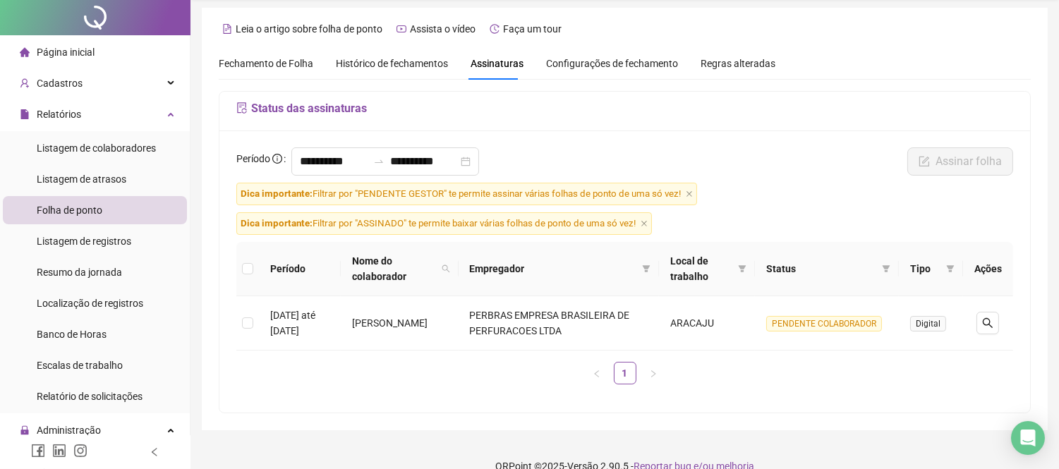
scroll to position [61, 0]
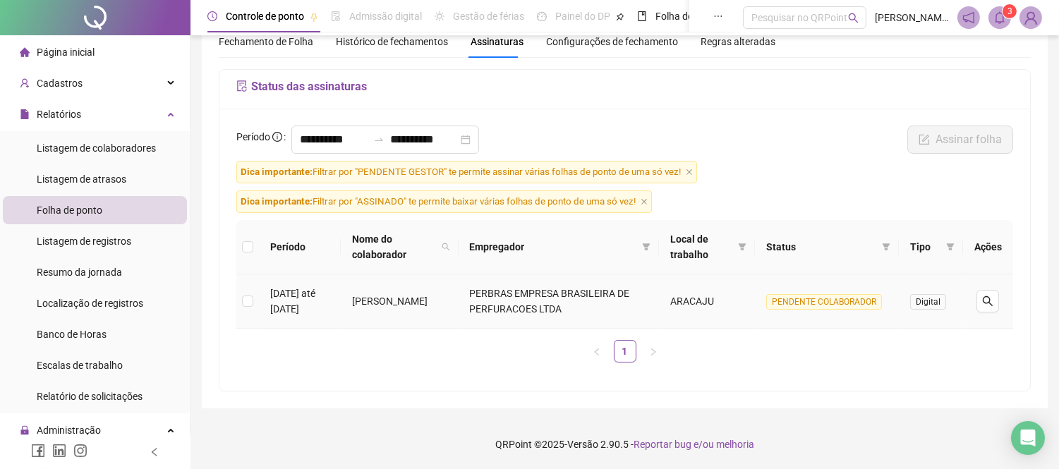
click at [933, 303] on span "Digital" at bounding box center [928, 302] width 36 height 16
click at [944, 245] on span at bounding box center [950, 246] width 14 height 21
click at [816, 213] on form "**********" at bounding box center [624, 250] width 777 height 248
click at [933, 300] on span "Digital" at bounding box center [928, 302] width 36 height 16
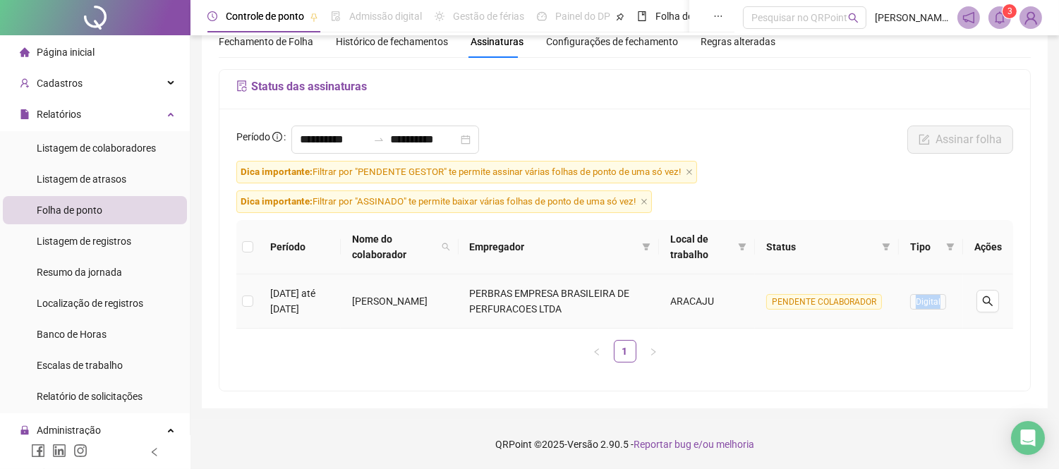
click at [933, 300] on span "Digital" at bounding box center [928, 302] width 36 height 16
click at [899, 324] on td "PENDENTE COLABORADOR" at bounding box center [827, 301] width 144 height 54
click at [952, 245] on icon "filter" at bounding box center [951, 246] width 8 height 7
click at [875, 311] on span "Eletrônica" at bounding box center [865, 309] width 49 height 11
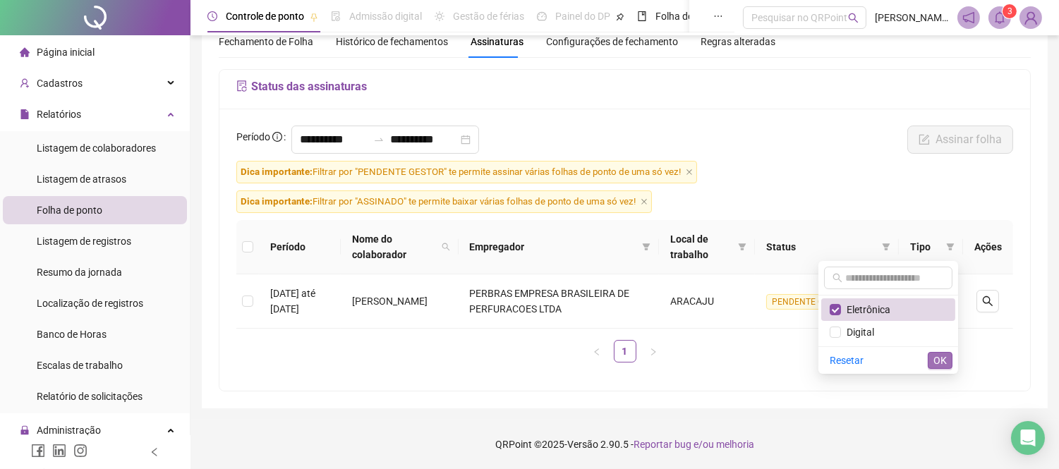
click at [951, 364] on button "OK" at bounding box center [940, 360] width 25 height 17
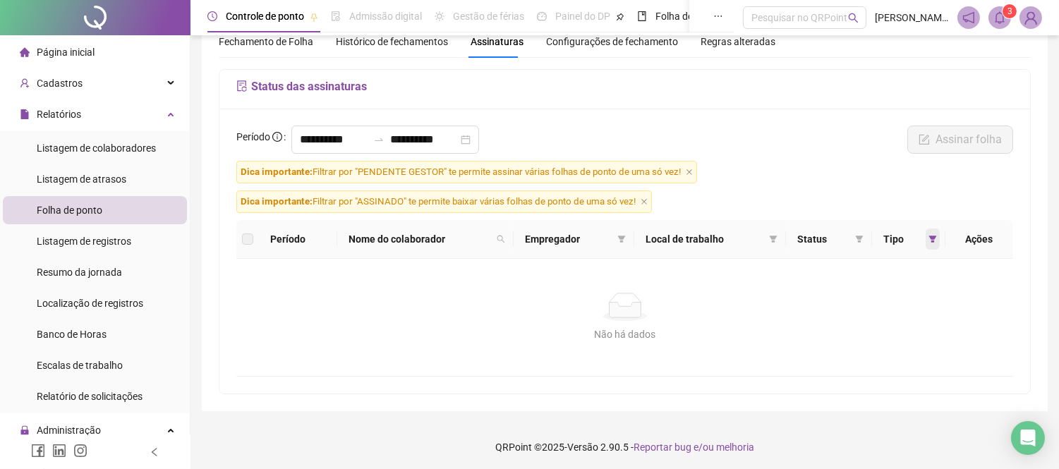
click at [935, 236] on icon "filter" at bounding box center [933, 239] width 8 height 7
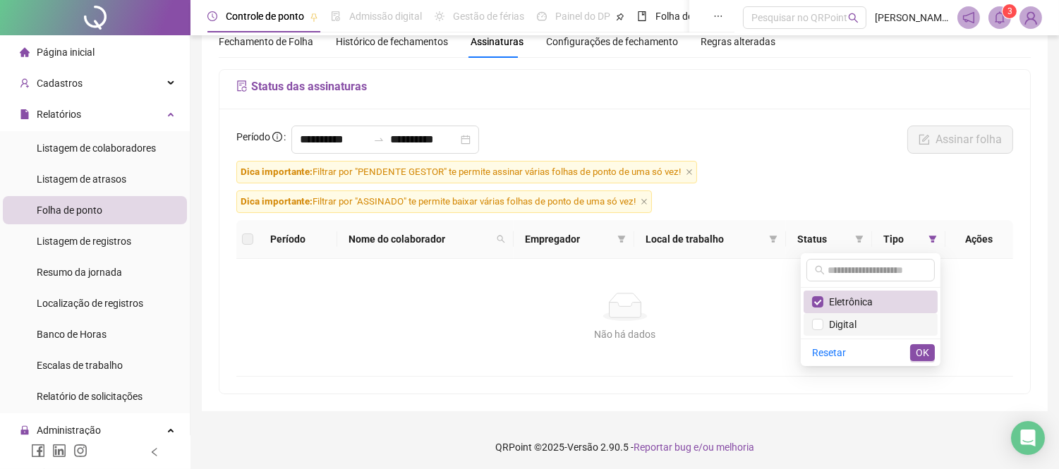
click at [852, 324] on span "Digital" at bounding box center [839, 324] width 33 height 11
click at [825, 356] on span "Resetar" at bounding box center [829, 353] width 34 height 16
click at [922, 356] on span "OK" at bounding box center [922, 353] width 13 height 16
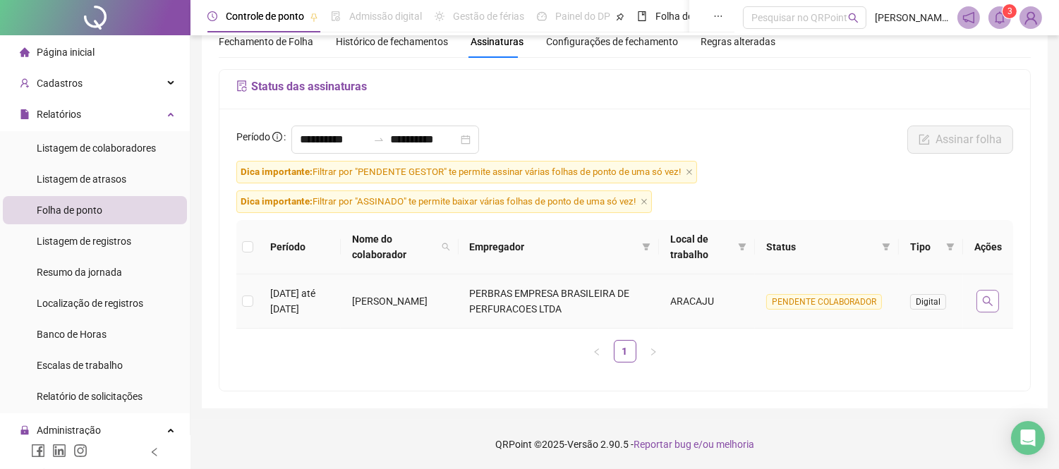
click at [981, 303] on button "button" at bounding box center [987, 301] width 23 height 23
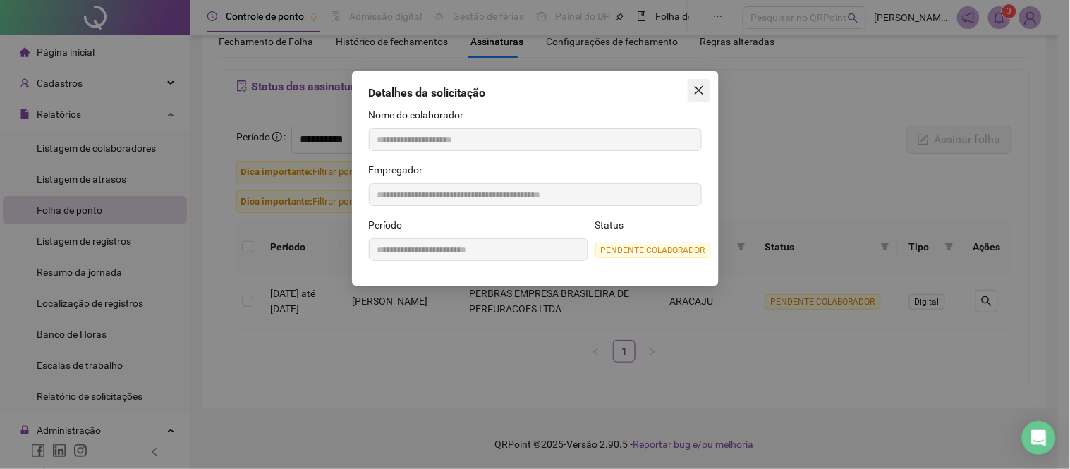
click at [697, 87] on icon "close" at bounding box center [698, 90] width 11 height 11
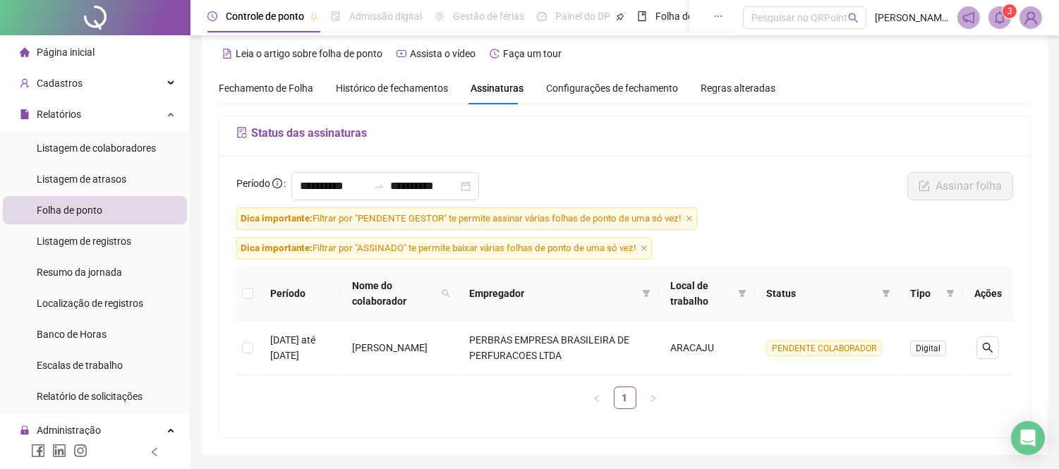
scroll to position [0, 0]
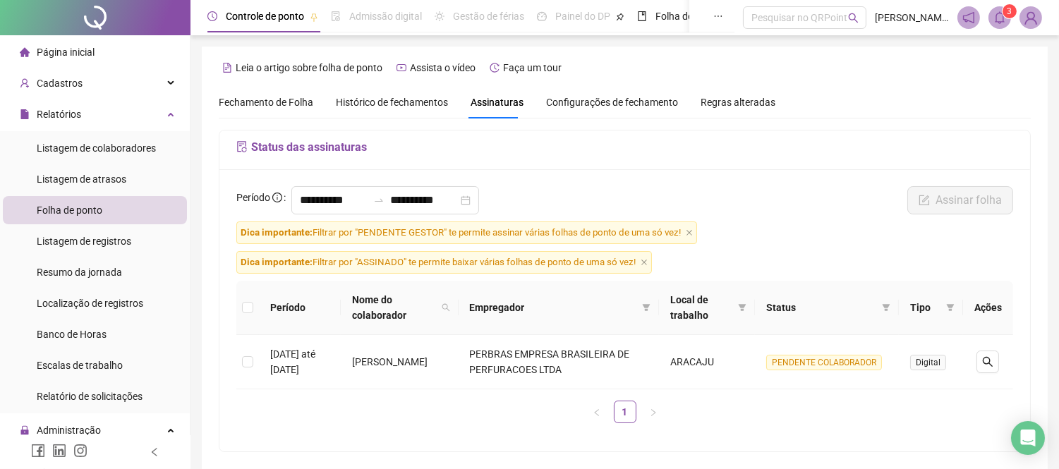
click at [267, 101] on span "Fechamento de Folha" at bounding box center [266, 102] width 95 height 11
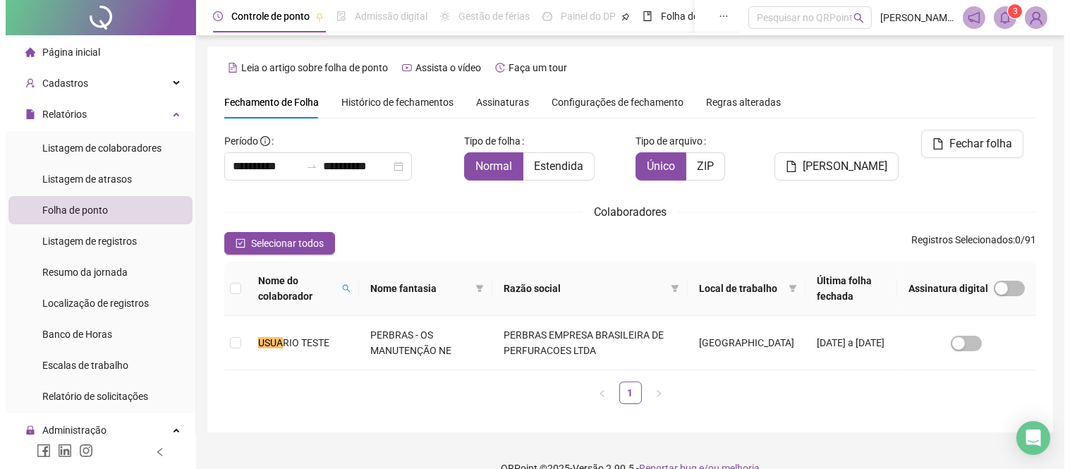
scroll to position [23, 0]
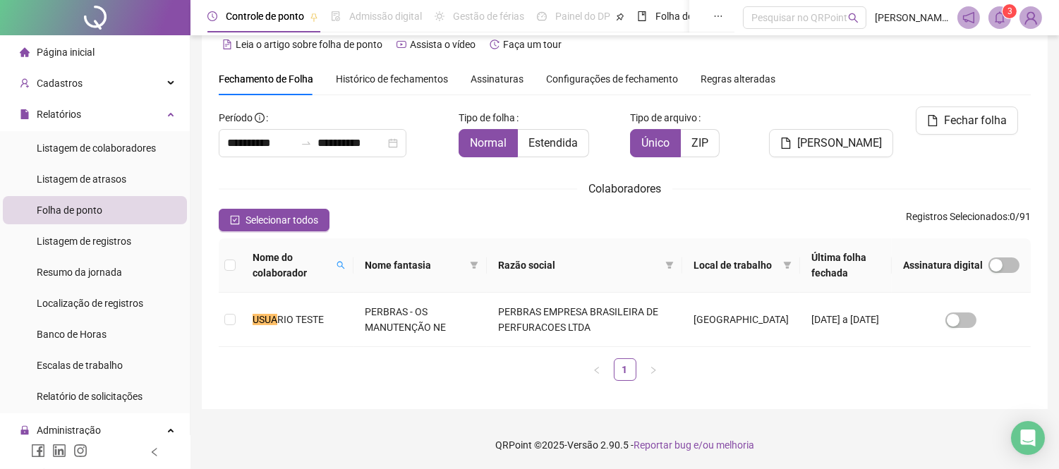
click at [368, 71] on div "Histórico de fechamentos" at bounding box center [392, 79] width 112 height 16
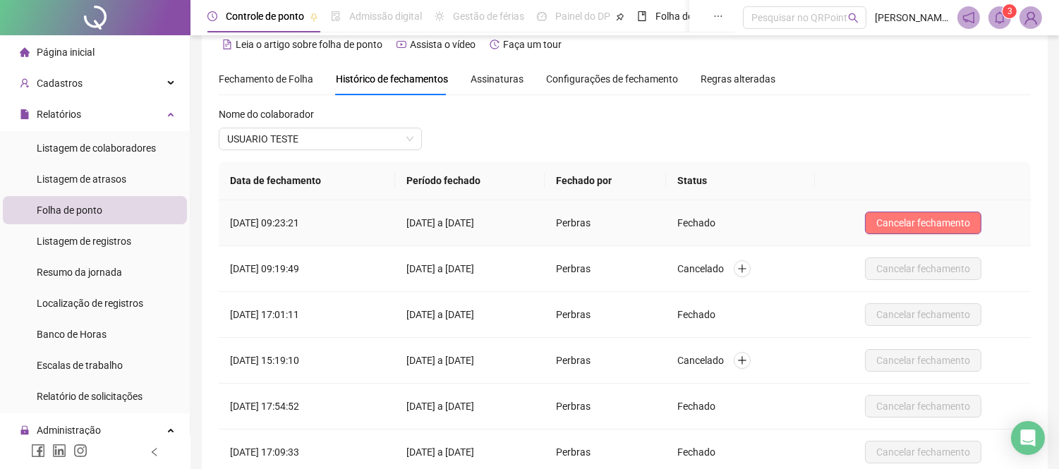
click at [937, 217] on span "Cancelar fechamento" at bounding box center [923, 223] width 94 height 16
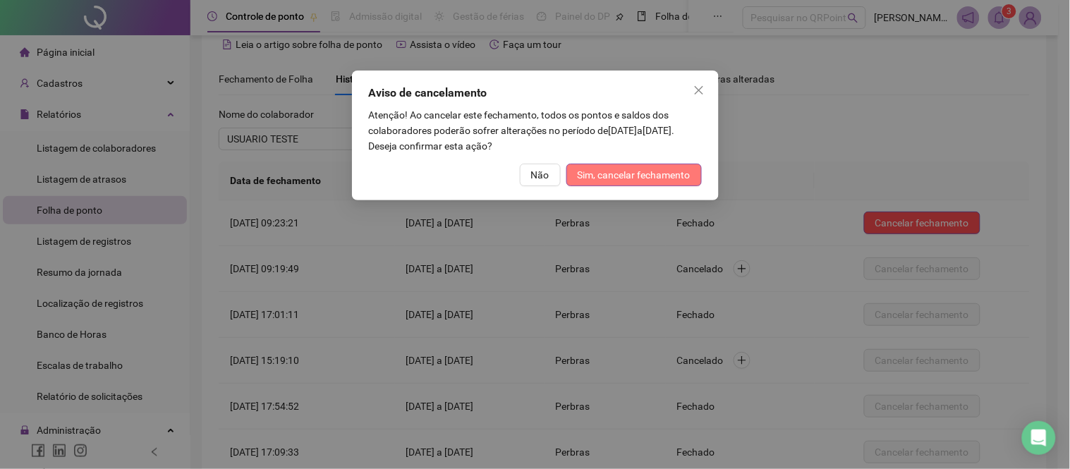
click at [614, 166] on button "Sim, cancelar fechamento" at bounding box center [633, 175] width 135 height 23
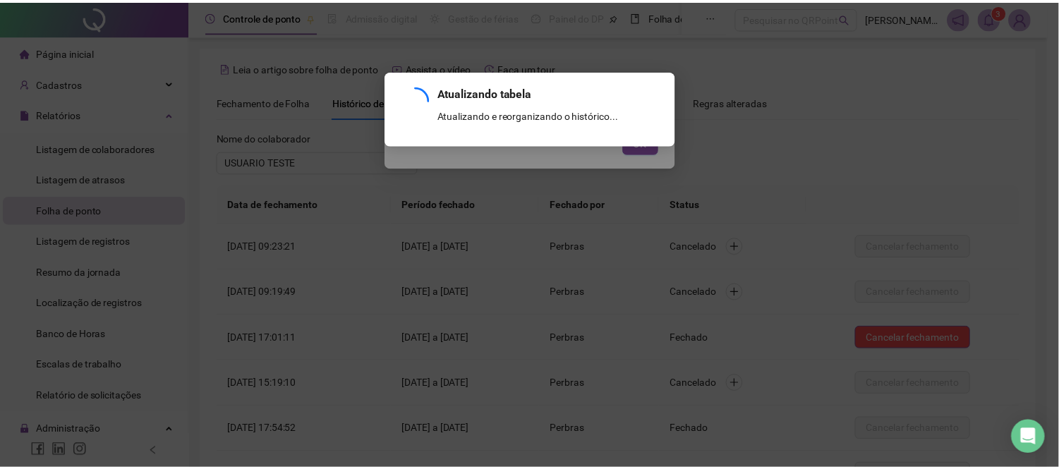
scroll to position [152, 0]
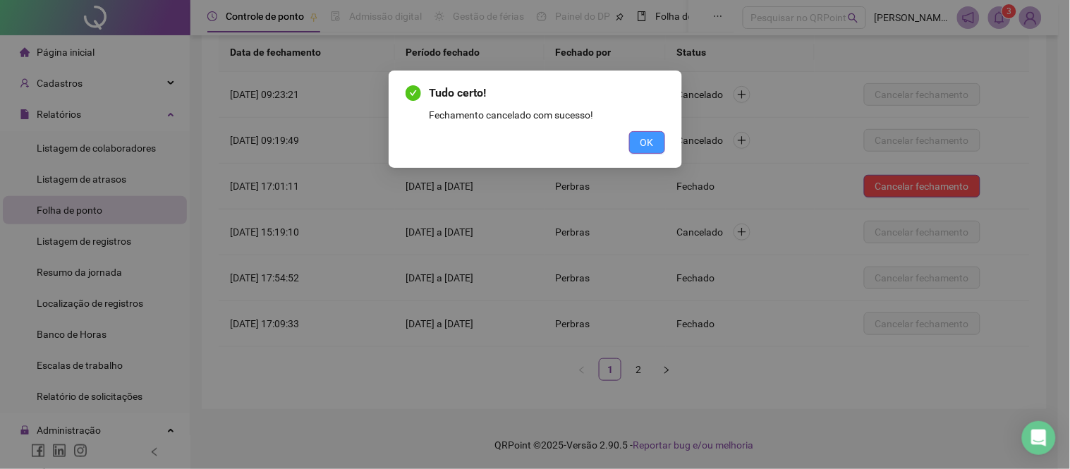
click at [646, 139] on span "OK" at bounding box center [646, 143] width 13 height 16
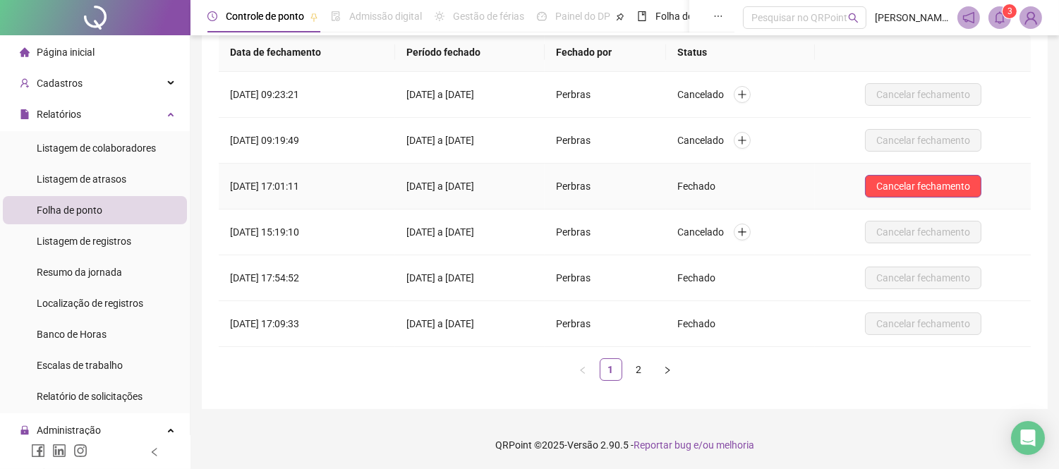
scroll to position [0, 0]
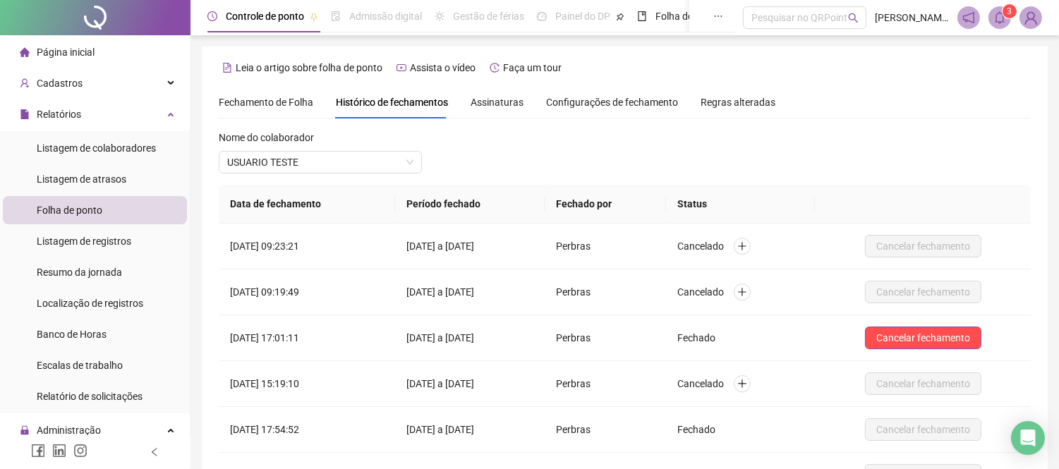
click at [281, 97] on span "Fechamento de Folha" at bounding box center [266, 102] width 95 height 11
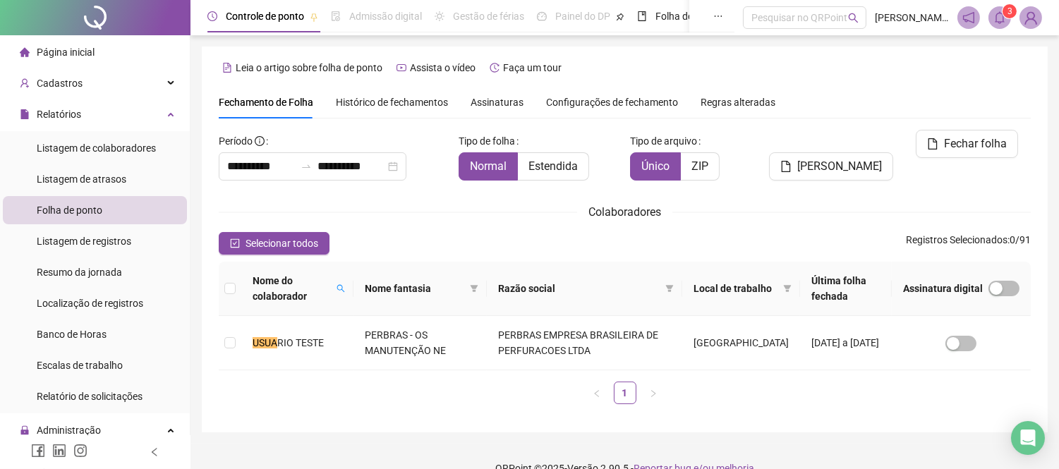
scroll to position [23, 0]
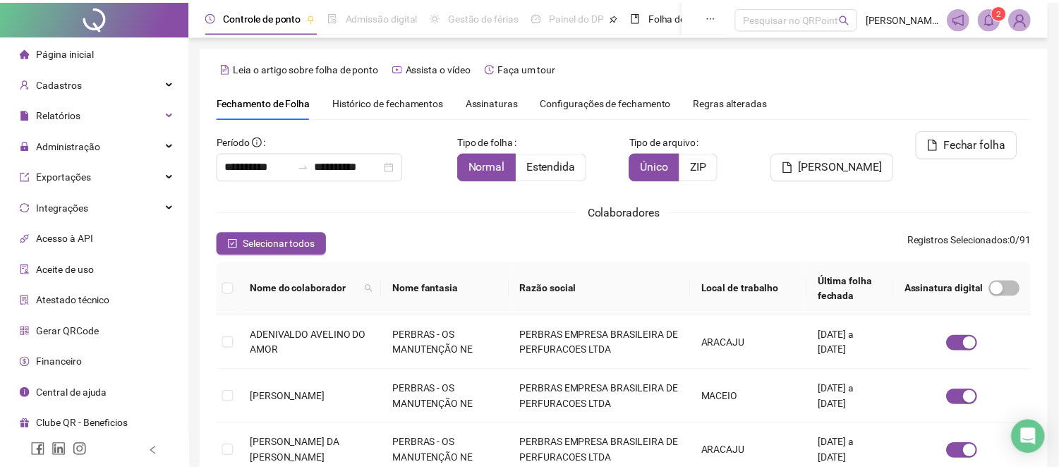
scroll to position [54, 0]
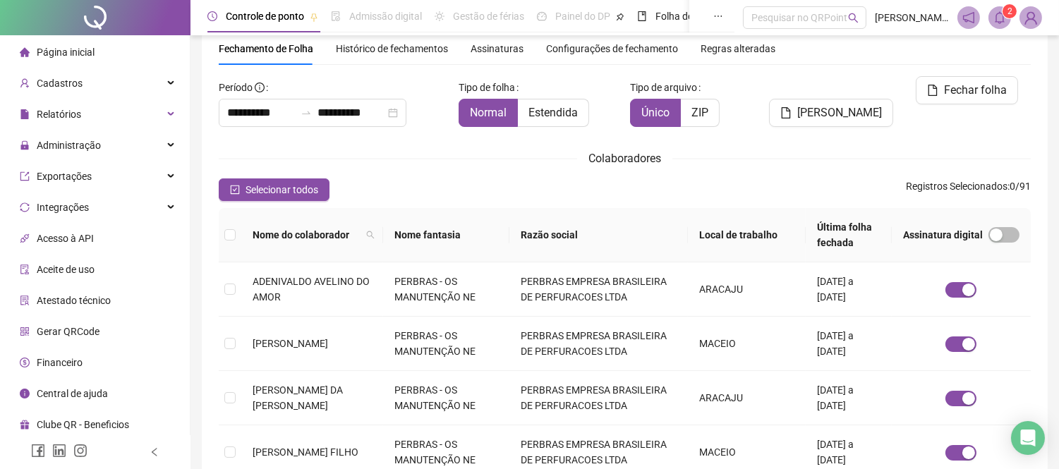
type input "**********"
click at [375, 238] on icon "search" at bounding box center [370, 235] width 8 height 8
type input "****"
click at [292, 281] on span "Buscar" at bounding box center [296, 285] width 31 height 16
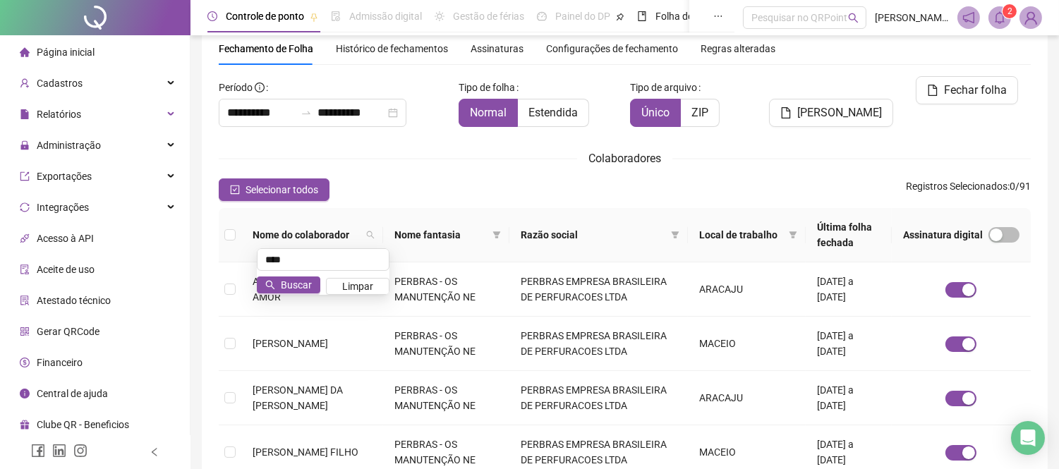
scroll to position [23, 0]
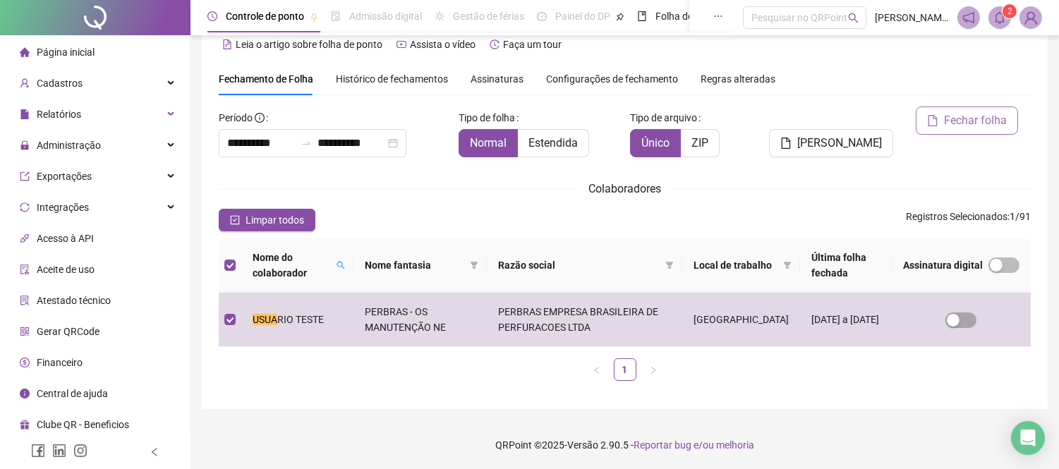
click at [966, 116] on span "Fechar folha" at bounding box center [975, 120] width 63 height 17
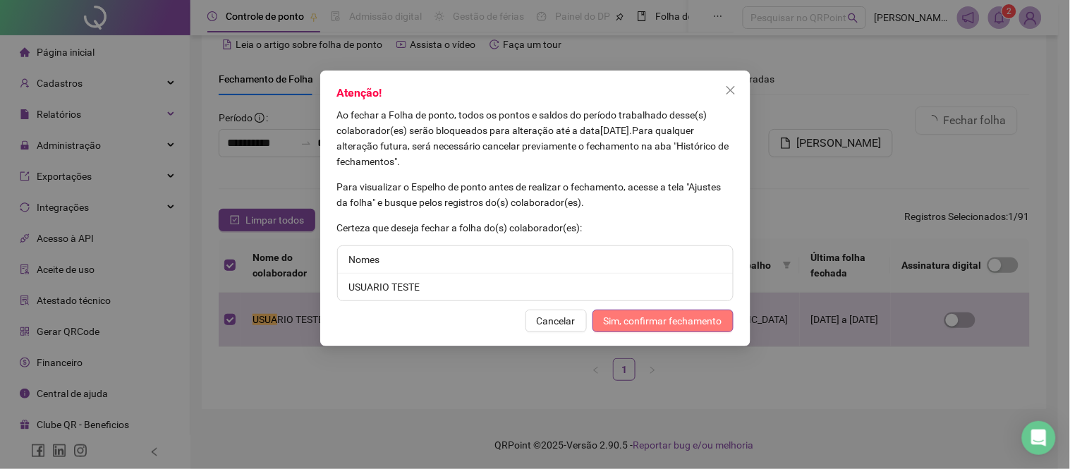
click at [652, 329] on button "Sim, confirmar fechamento" at bounding box center [663, 321] width 141 height 23
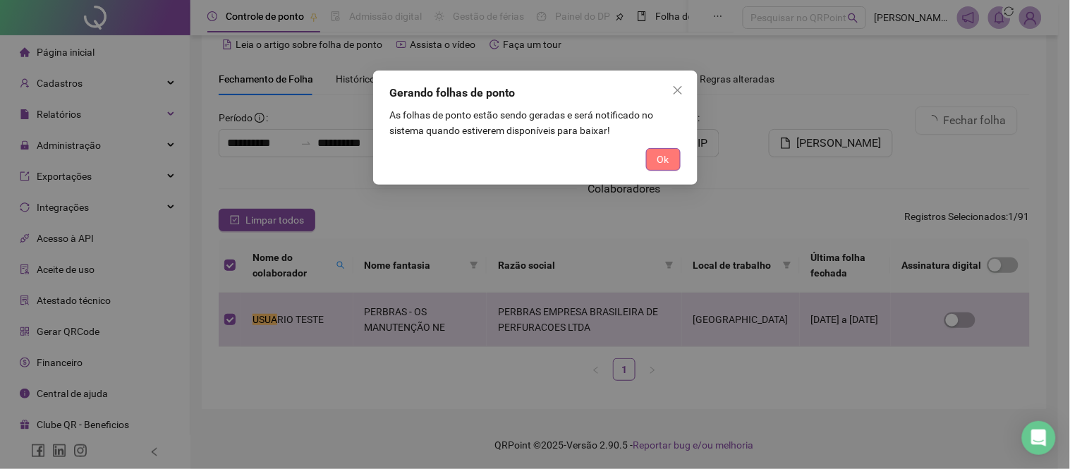
click at [661, 154] on span "Ok" at bounding box center [663, 160] width 12 height 16
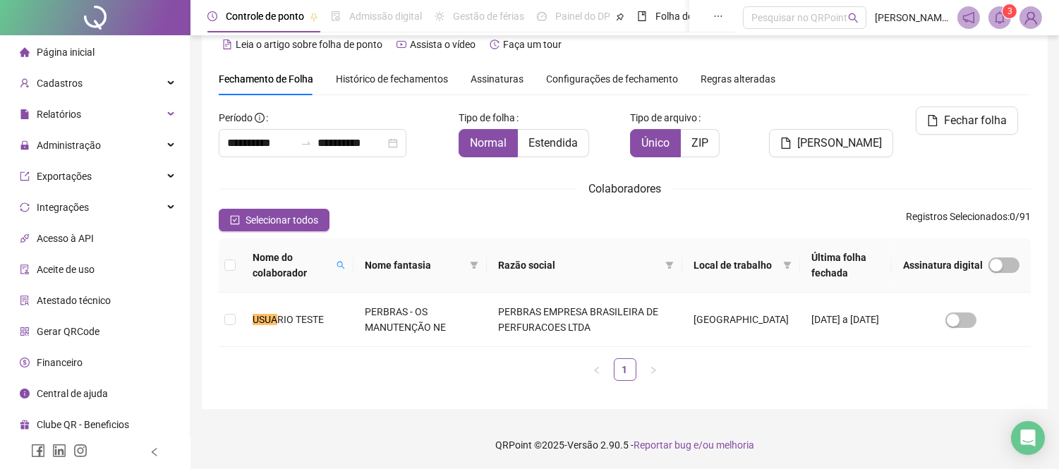
click at [1007, 26] on span at bounding box center [999, 17] width 23 height 23
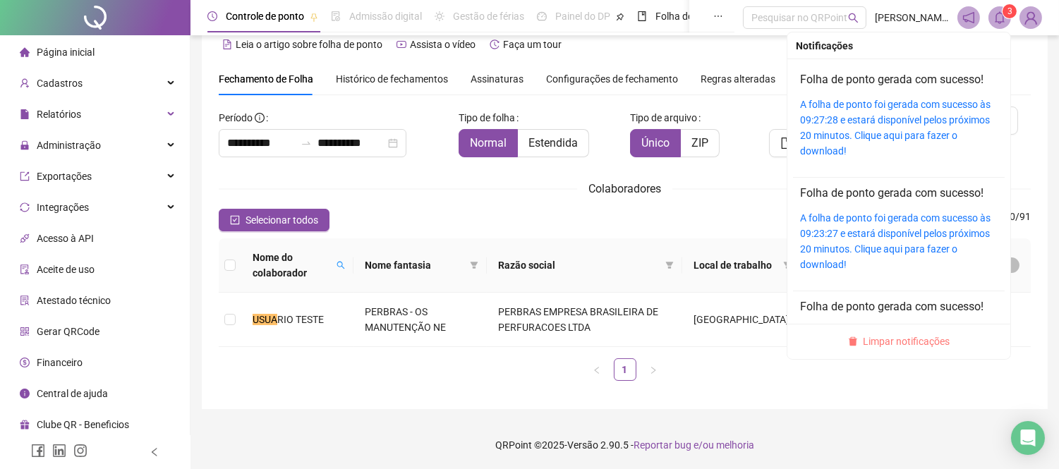
click at [873, 342] on span "Limpar notificações" at bounding box center [906, 342] width 87 height 16
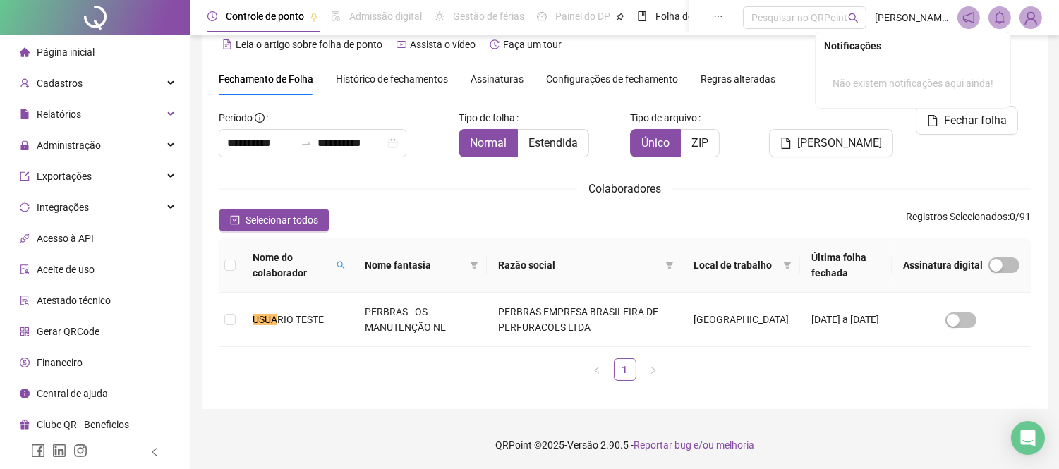
click at [494, 214] on div "Selecionar todos Registros Selecionados : 0 / 91" at bounding box center [625, 220] width 812 height 23
click at [1019, 450] on div "Open Intercom Messenger" at bounding box center [1027, 438] width 37 height 37
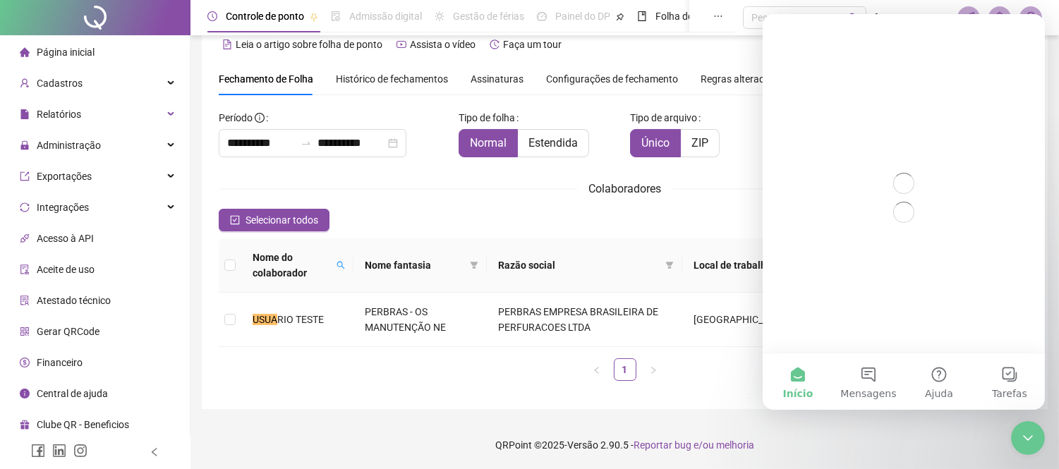
scroll to position [0, 0]
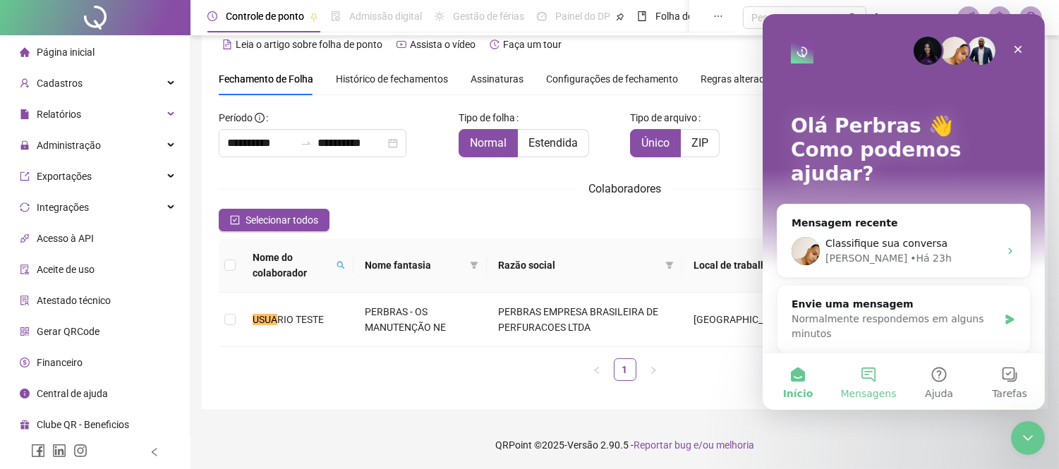
click at [872, 384] on button "Mensagens" at bounding box center [867, 381] width 71 height 56
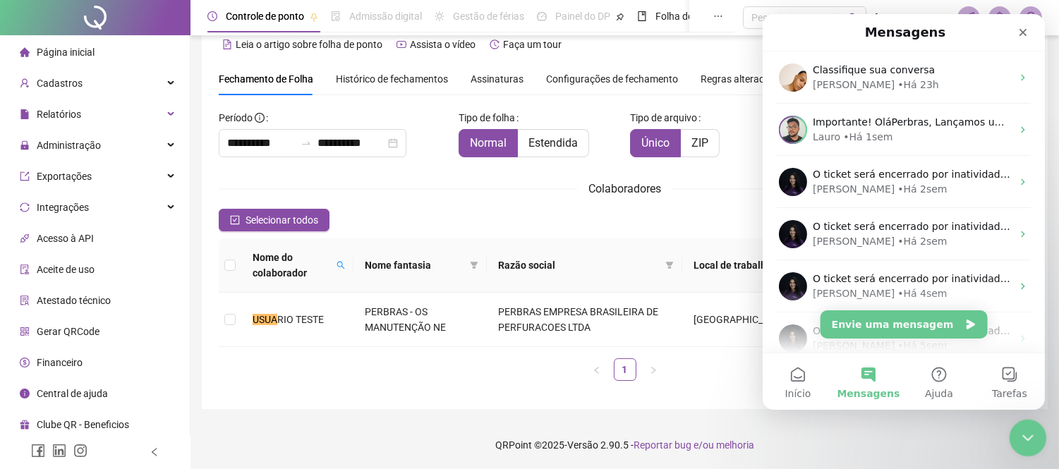
click at [1028, 436] on icon "Encerramento do Messenger da Intercom" at bounding box center [1025, 435] width 17 height 17
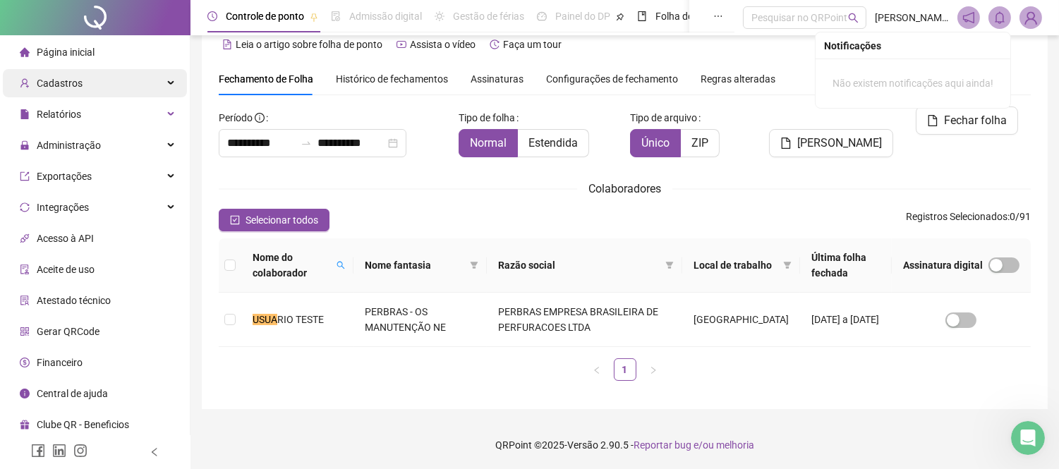
click at [119, 89] on div "Cadastros" at bounding box center [95, 83] width 184 height 28
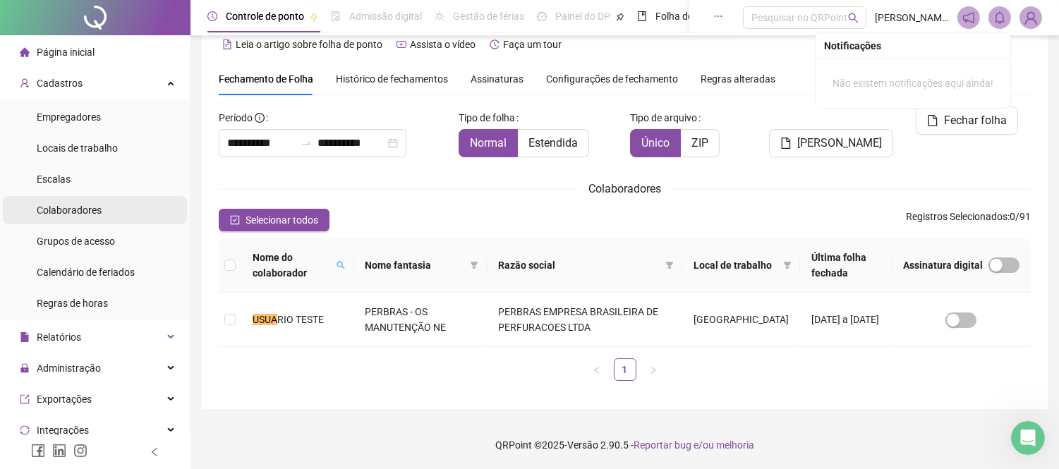
click at [71, 217] on div "Colaboradores" at bounding box center [69, 210] width 65 height 28
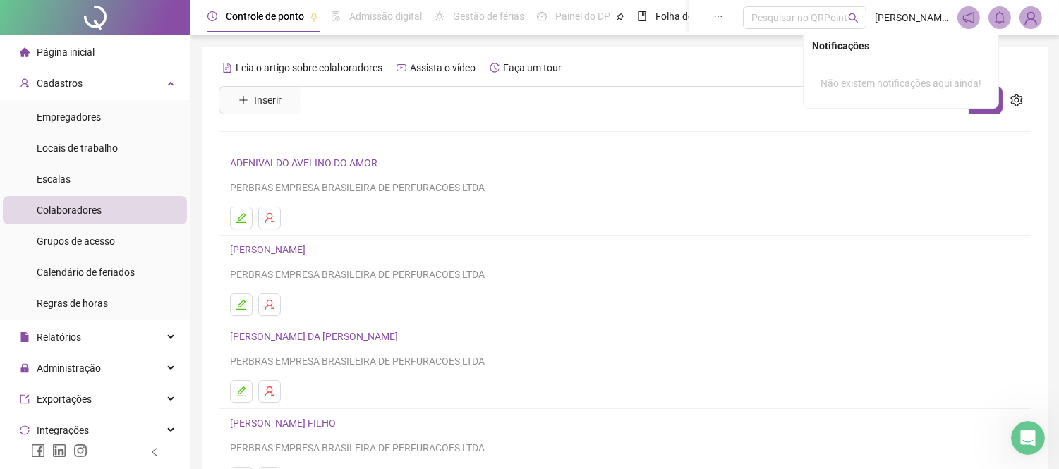
click at [294, 157] on link "ADENIVALDO AVELINO DO AMOR" at bounding box center [306, 162] width 152 height 11
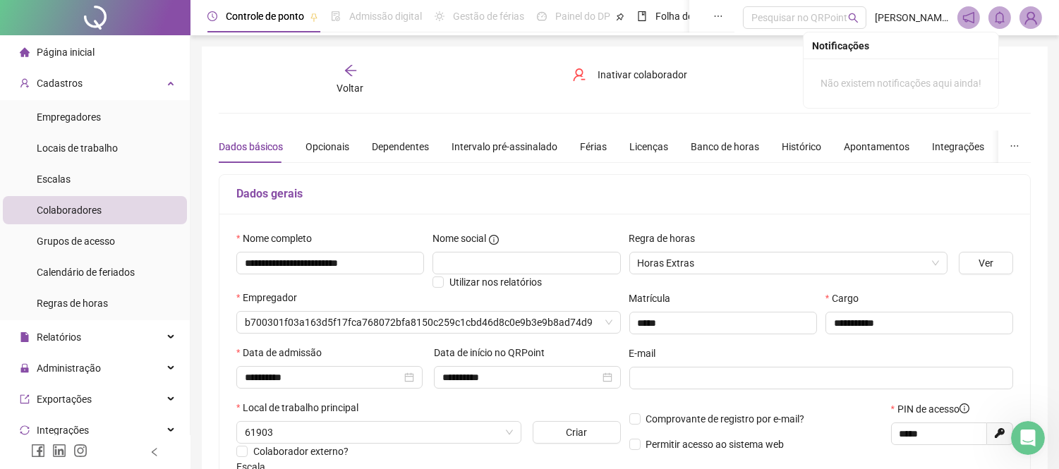
type input "**********"
click at [1016, 143] on icon "ellipsis" at bounding box center [1014, 146] width 10 height 10
click at [1016, 144] on icon "ellipsis" at bounding box center [1014, 146] width 10 height 10
click at [968, 12] on icon "notification" at bounding box center [968, 17] width 13 height 13
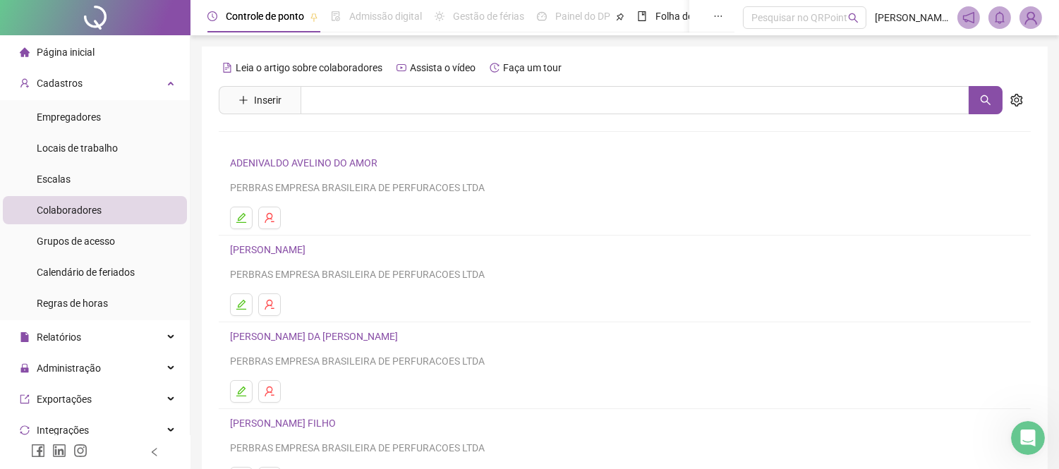
click at [336, 166] on link "ADENIVALDO AVELINO DO AMOR" at bounding box center [306, 162] width 152 height 11
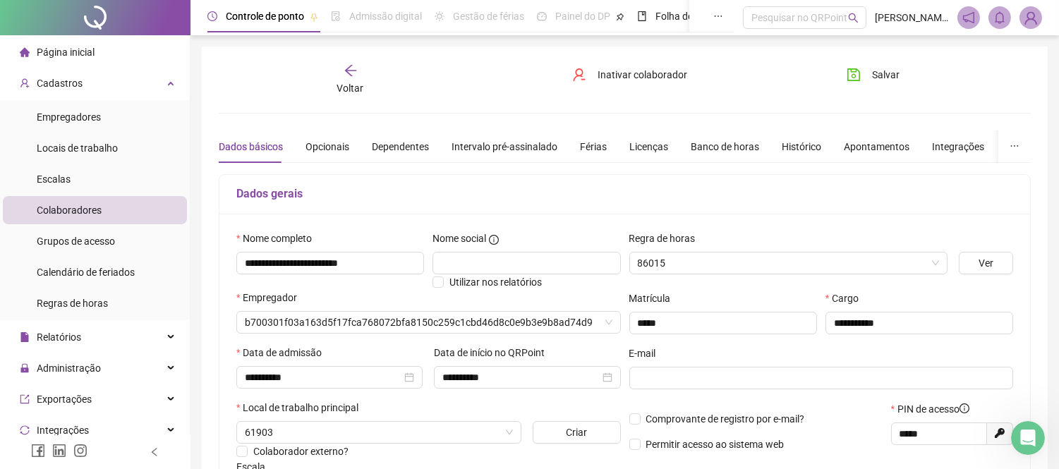
type input "**********"
click at [320, 146] on div "Opcionais" at bounding box center [327, 147] width 44 height 16
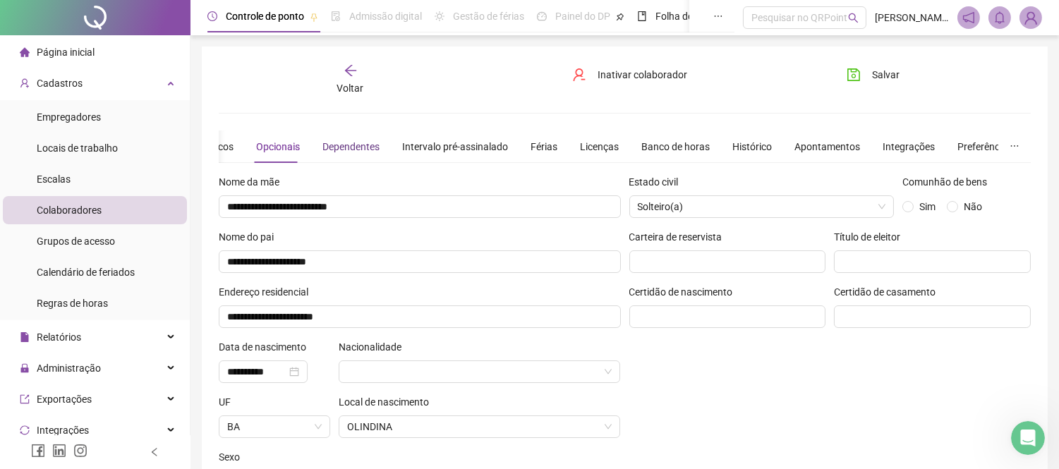
click at [341, 146] on div "Dependentes" at bounding box center [350, 147] width 57 height 16
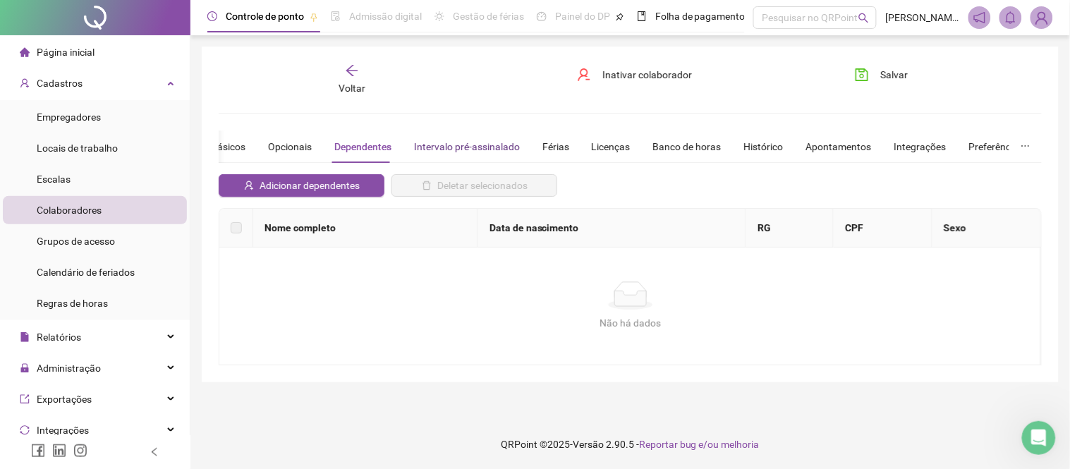
click at [424, 143] on div "Intervalo pré-assinalado" at bounding box center [467, 147] width 106 height 16
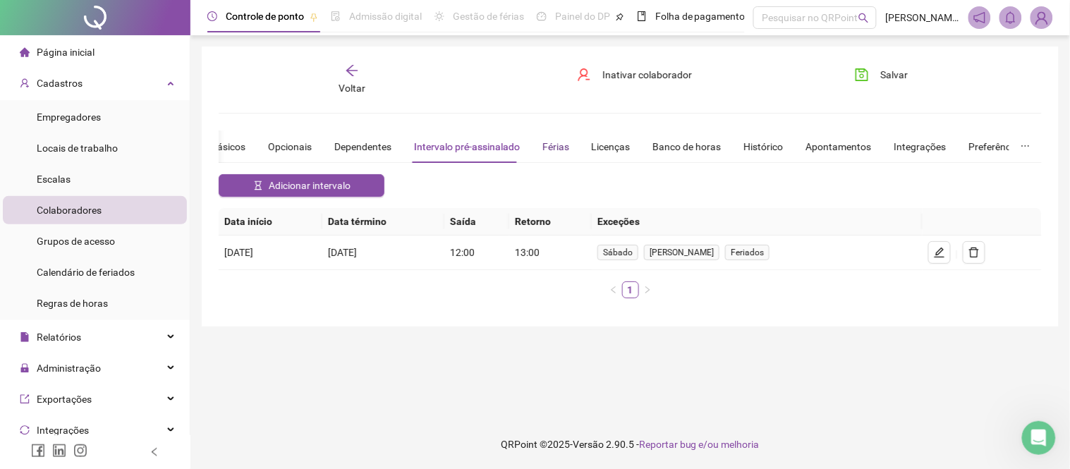
click at [545, 144] on div "Férias" at bounding box center [555, 147] width 27 height 16
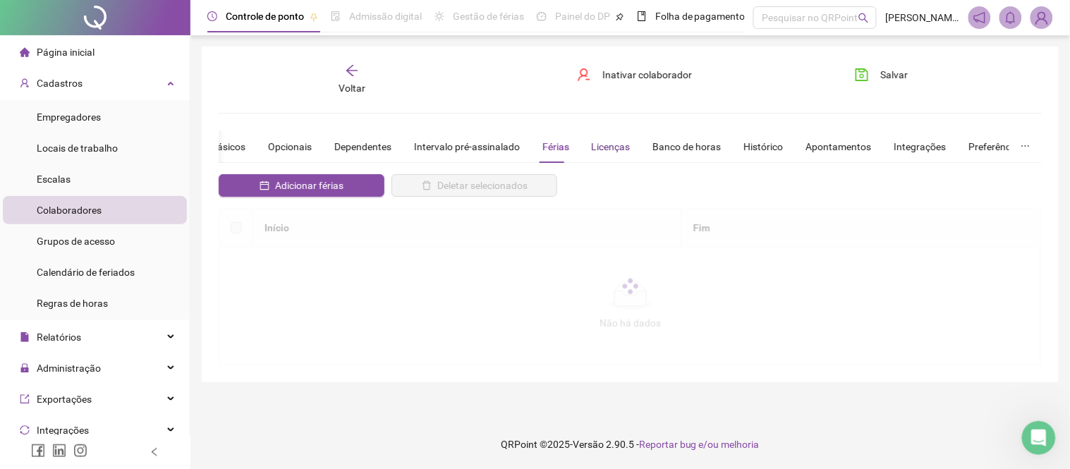
click at [602, 142] on div "Licenças" at bounding box center [611, 147] width 39 height 16
click at [675, 141] on div "Banco de horas" at bounding box center [687, 147] width 68 height 16
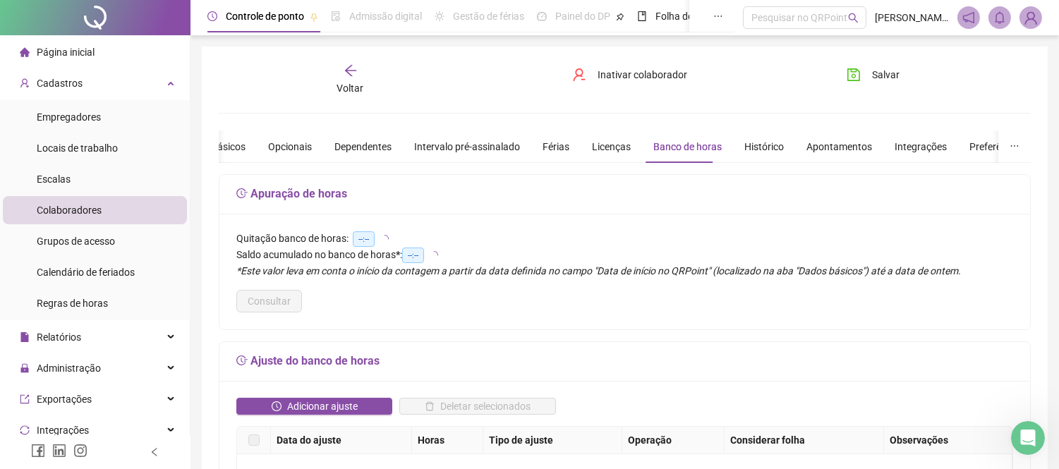
click at [779, 149] on div "Dados básicos Opcionais Dependentes Intervalo pré-assinalado Férias Licenças Ba…" at bounding box center [602, 146] width 843 height 32
click at [773, 150] on div "Histórico" at bounding box center [764, 147] width 40 height 16
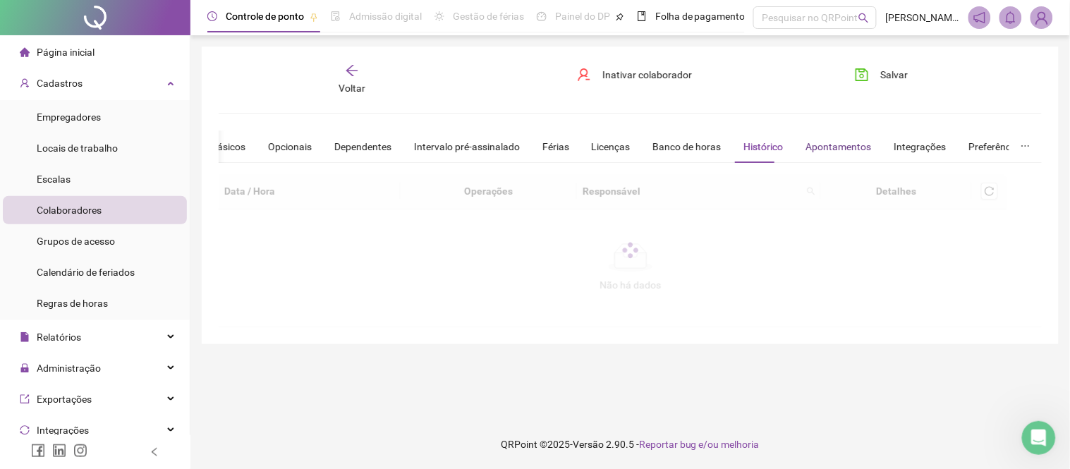
click at [824, 146] on div "Apontamentos" at bounding box center [839, 147] width 66 height 16
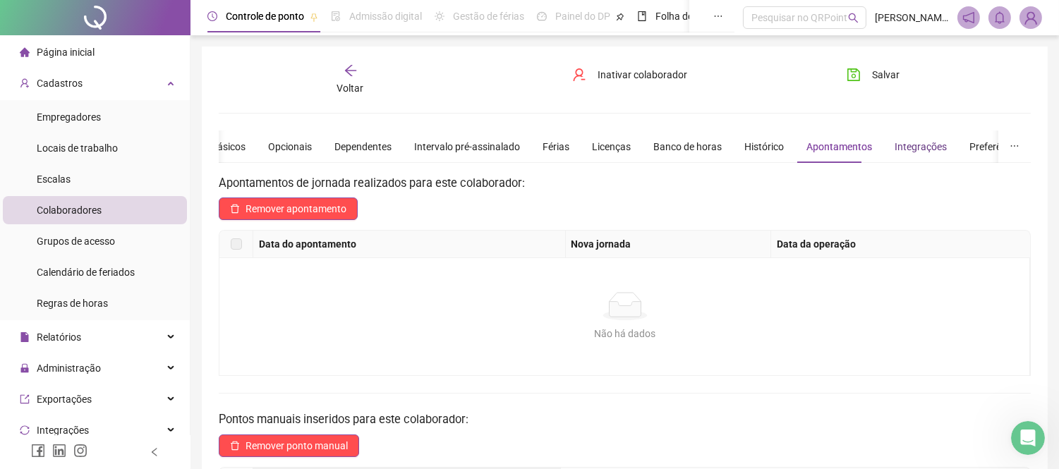
click at [898, 152] on div "Integrações" at bounding box center [920, 147] width 52 height 16
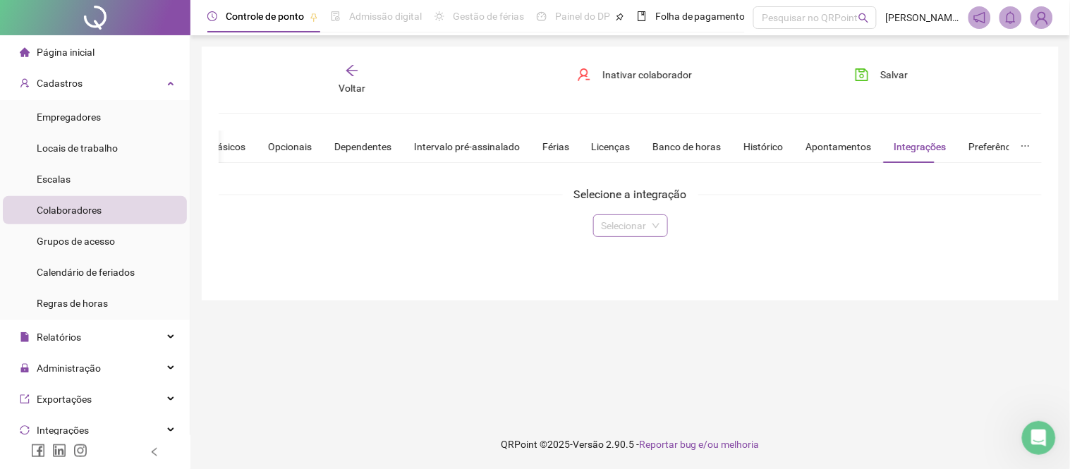
click at [630, 217] on input "search" at bounding box center [624, 225] width 45 height 21
click at [636, 217] on input "search" at bounding box center [624, 225] width 45 height 21
click at [1028, 149] on icon "ellipsis" at bounding box center [1026, 146] width 10 height 10
click at [988, 147] on div "Preferências" at bounding box center [996, 147] width 55 height 16
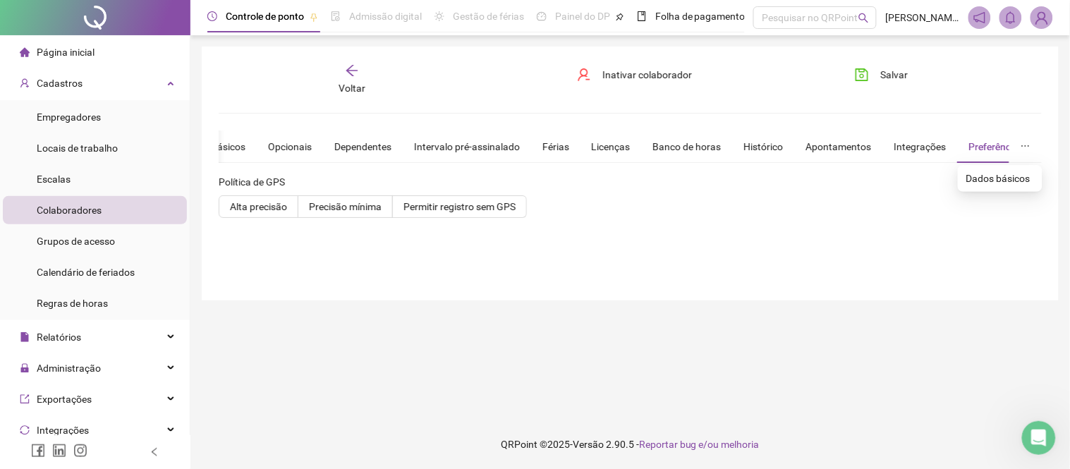
click at [1028, 141] on button "button" at bounding box center [1025, 146] width 32 height 32
click at [996, 181] on span "Dados básicos" at bounding box center [1000, 179] width 68 height 16
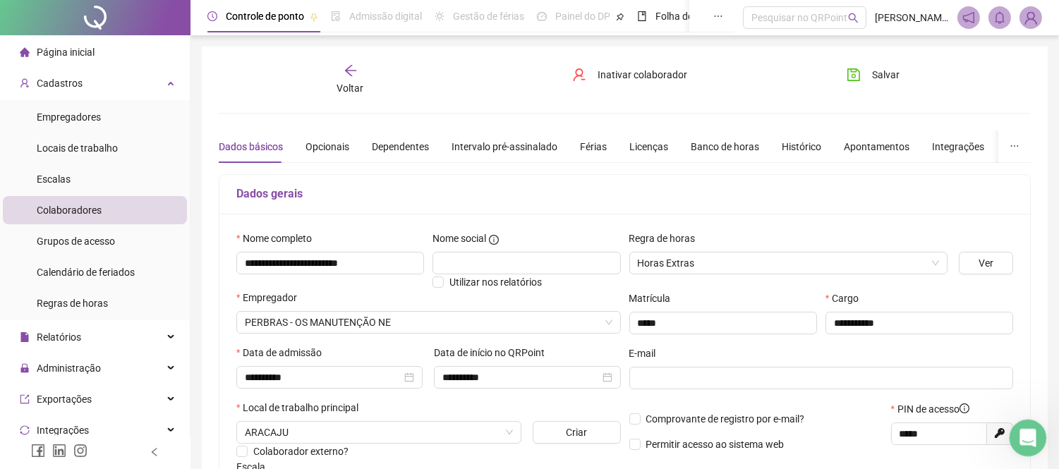
click at [1031, 429] on icon "Abertura do Messenger da Intercom" at bounding box center [1025, 436] width 23 height 23
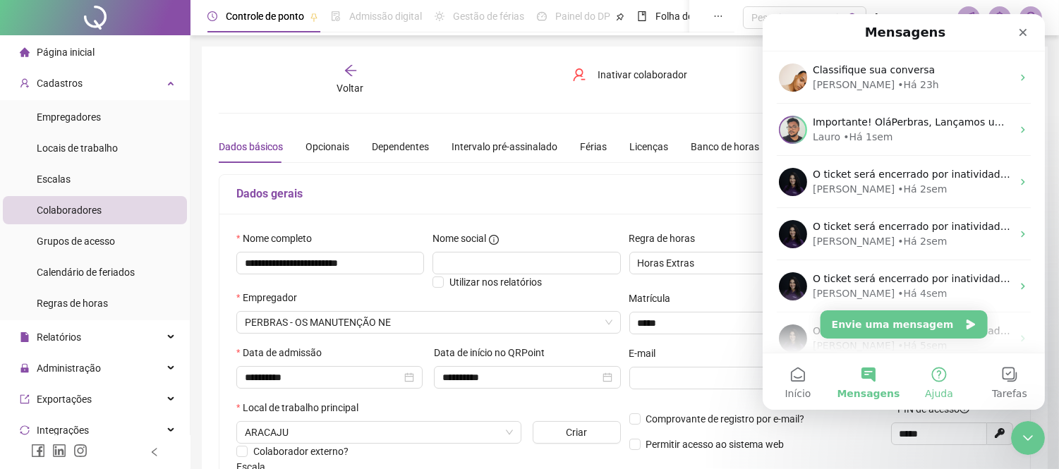
click at [946, 378] on button "Ajuda" at bounding box center [938, 381] width 71 height 56
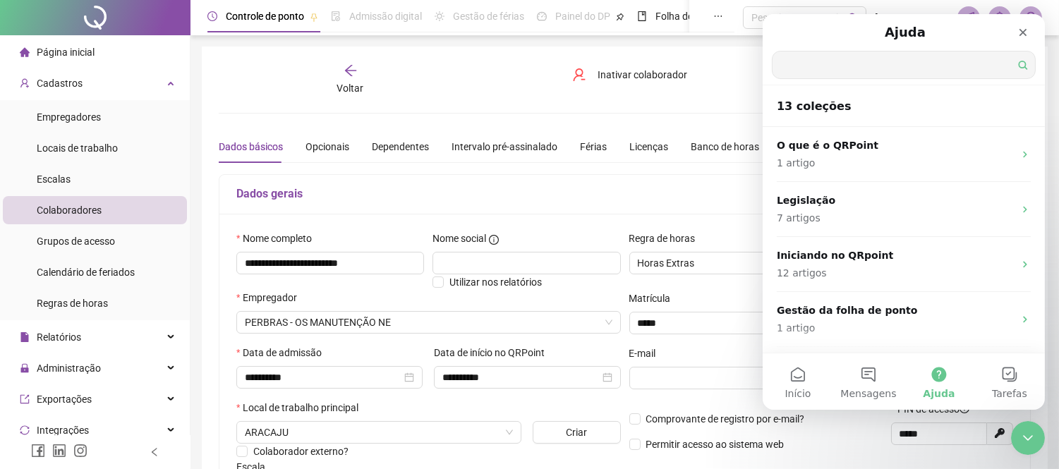
click at [913, 67] on input "Qual é a sua dúvida?" at bounding box center [903, 64] width 262 height 27
type input "**********"
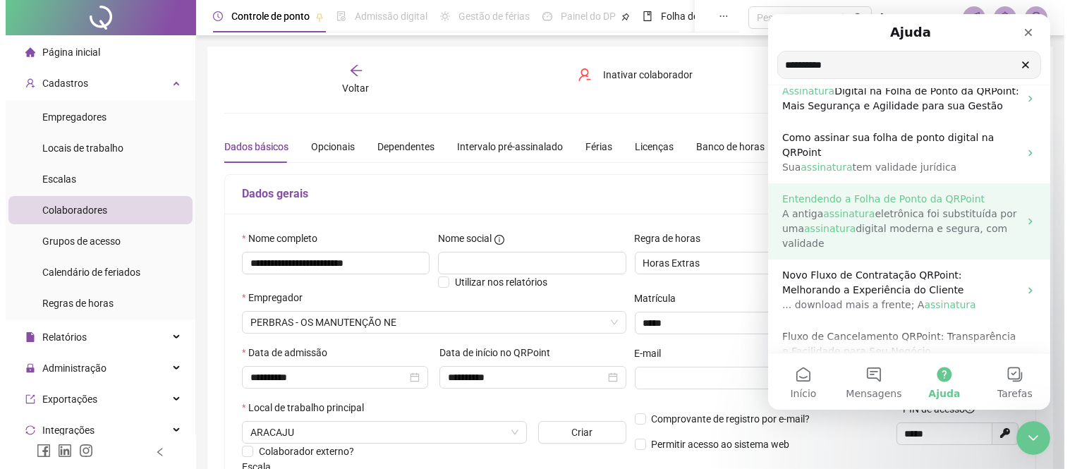
scroll to position [343, 0]
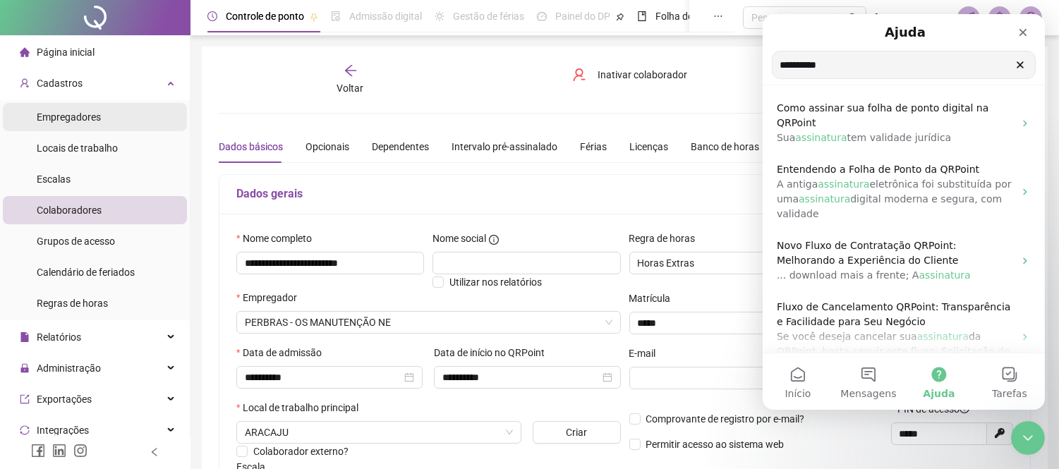
click at [81, 115] on span "Empregadores" at bounding box center [69, 116] width 64 height 11
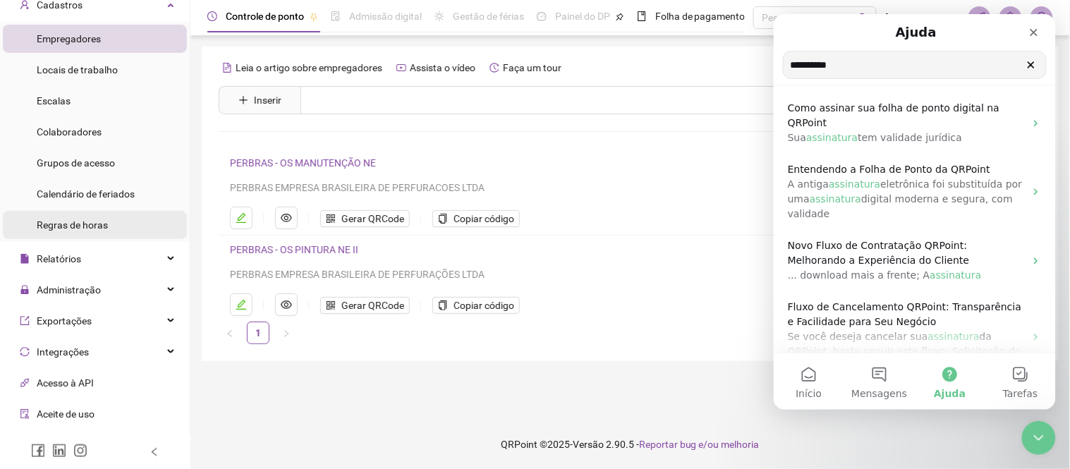
scroll to position [157, 0]
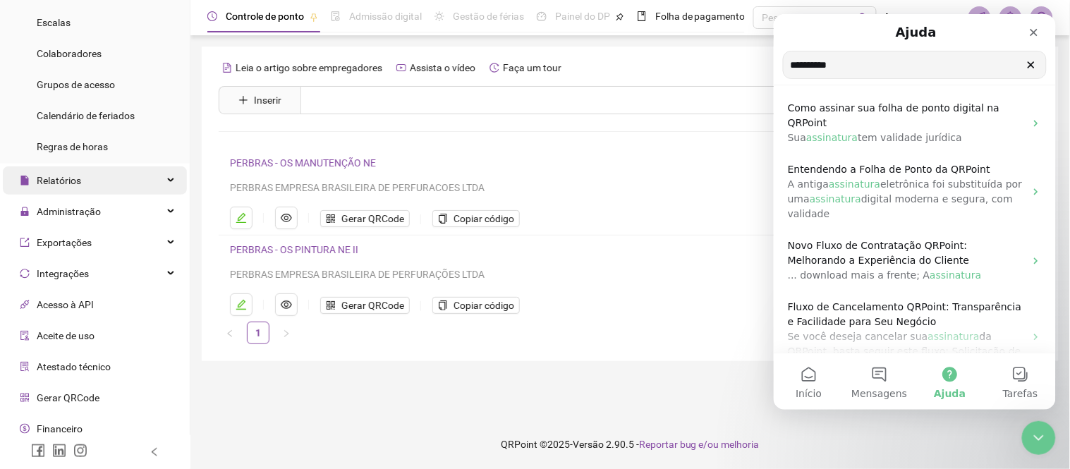
click at [102, 174] on div "Relatórios" at bounding box center [95, 180] width 184 height 28
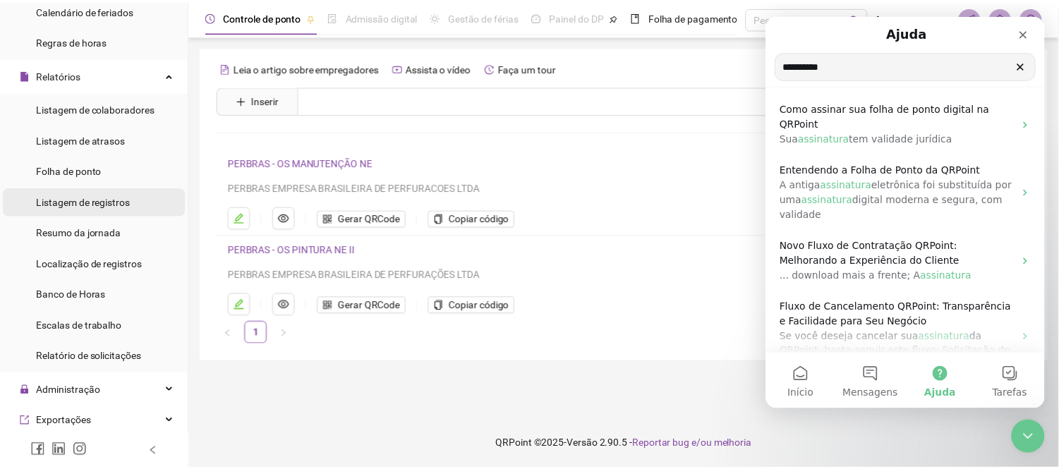
scroll to position [235, 0]
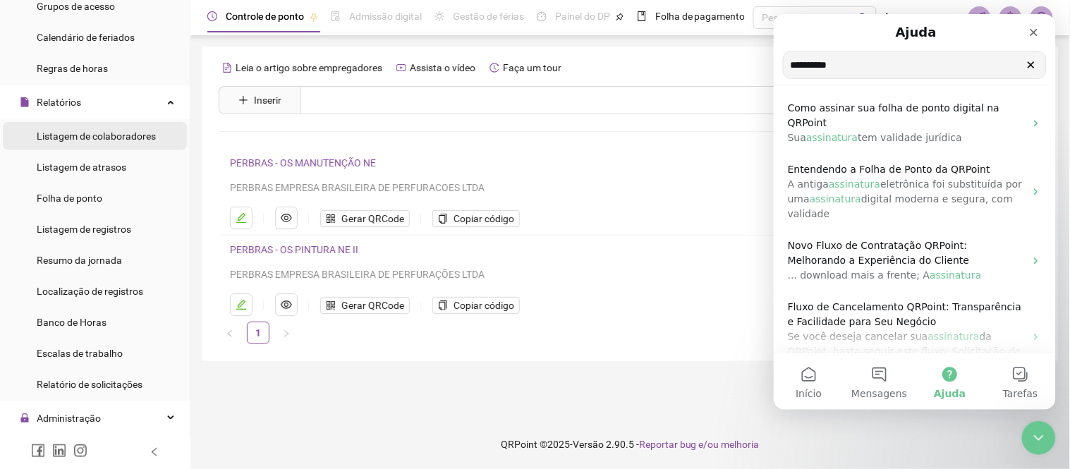
click at [102, 136] on span "Listagem de colaboradores" at bounding box center [96, 135] width 119 height 11
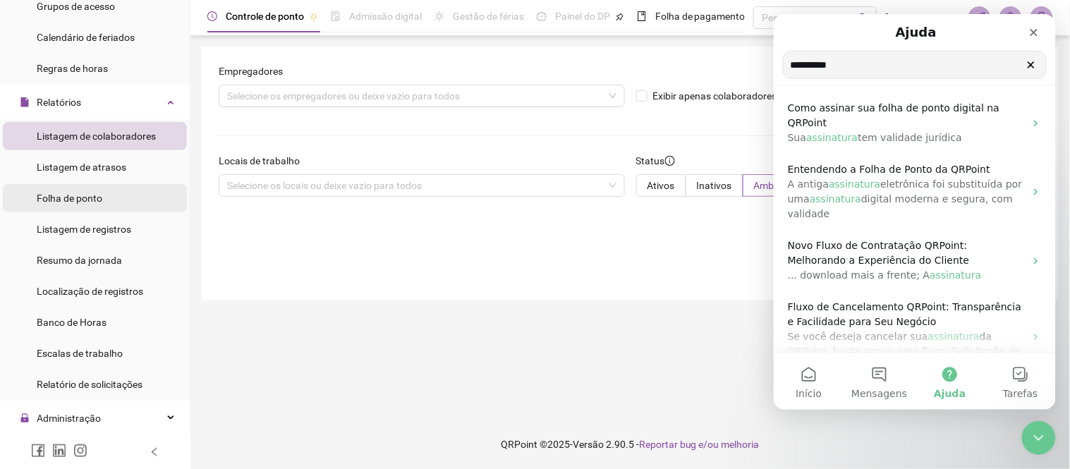
click at [79, 195] on span "Folha de ponto" at bounding box center [70, 198] width 66 height 11
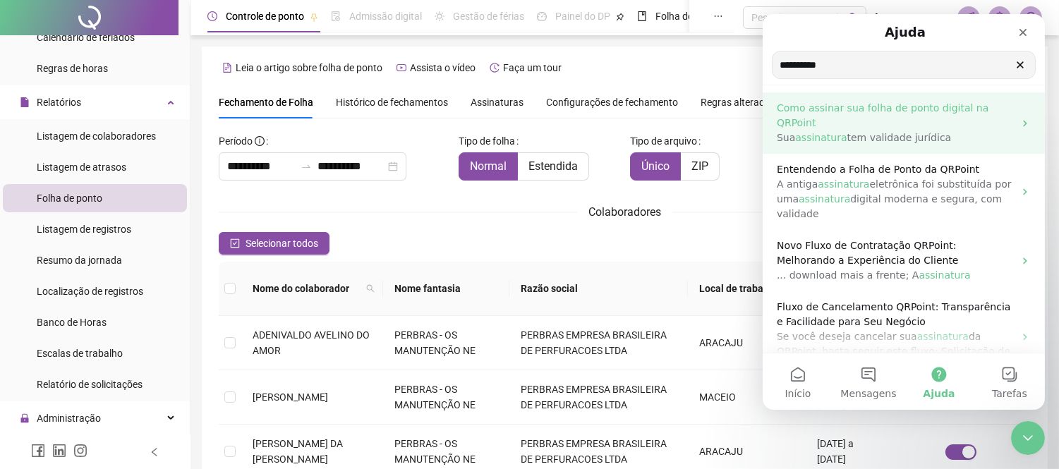
type input "**********"
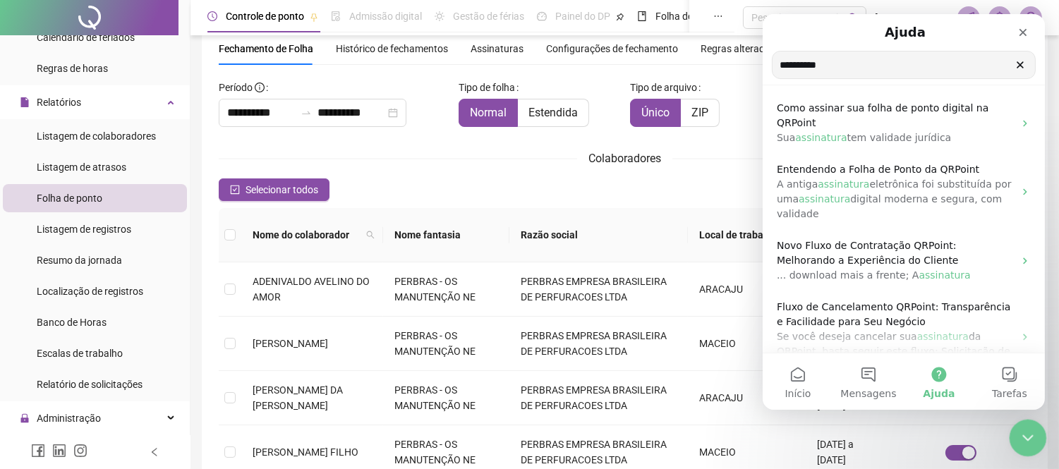
click at [1031, 432] on icon "Encerramento do Messenger da Intercom" at bounding box center [1025, 435] width 17 height 17
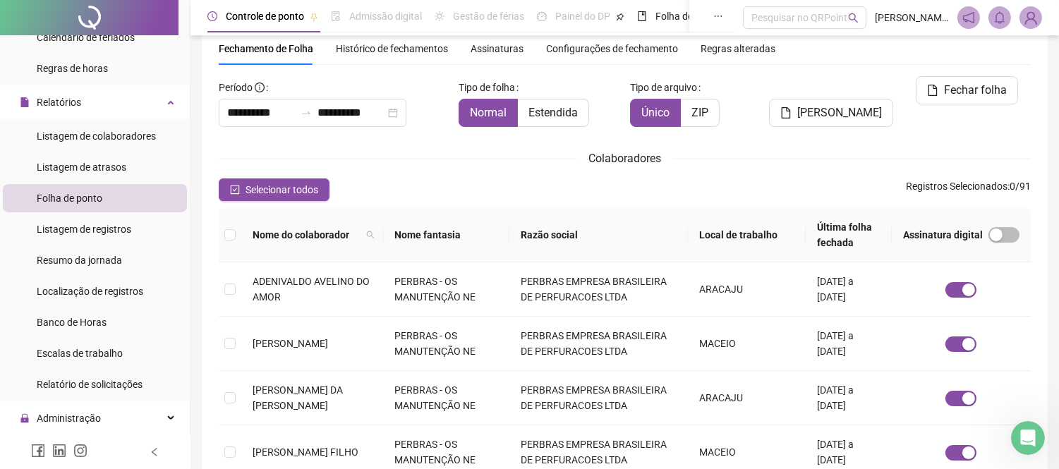
scroll to position [0, 0]
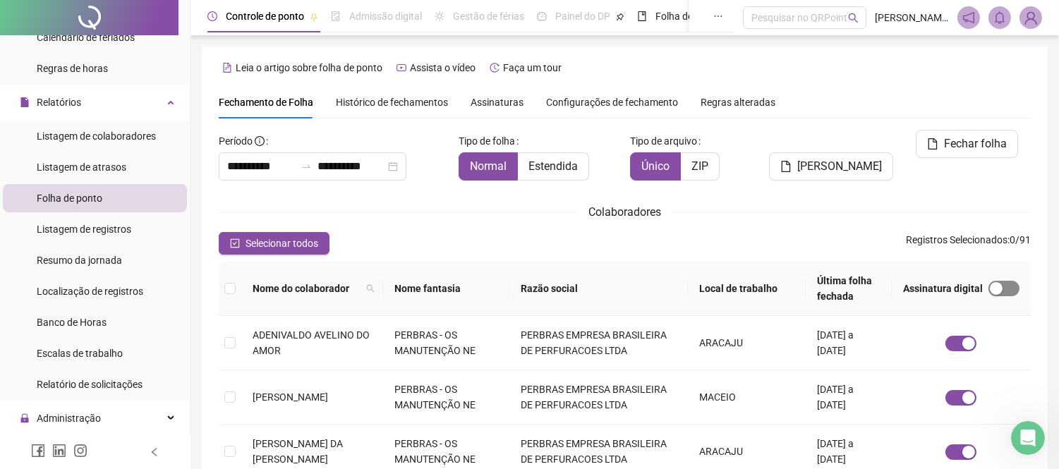
click at [1000, 286] on div "button" at bounding box center [996, 288] width 13 height 13
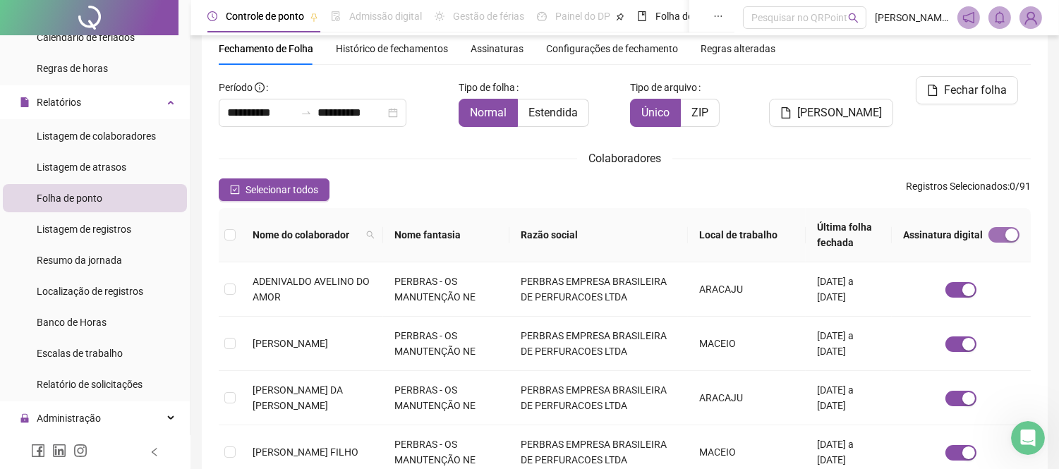
click at [1007, 240] on div "button" at bounding box center [1011, 235] width 13 height 13
click at [794, 153] on div "Colaboradores" at bounding box center [625, 159] width 812 height 18
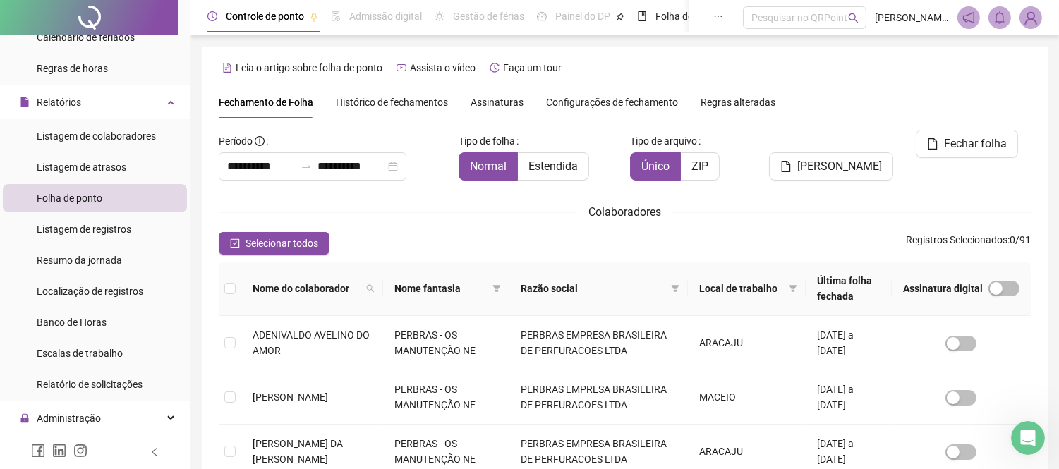
click at [370, 97] on span "Histórico de fechamentos" at bounding box center [392, 102] width 112 height 11
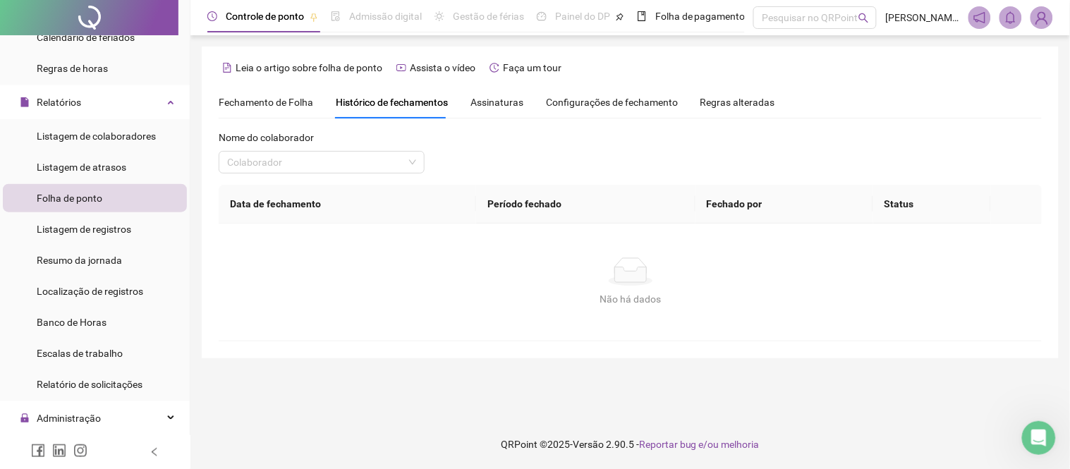
click at [286, 101] on span "Fechamento de Folha" at bounding box center [266, 102] width 95 height 11
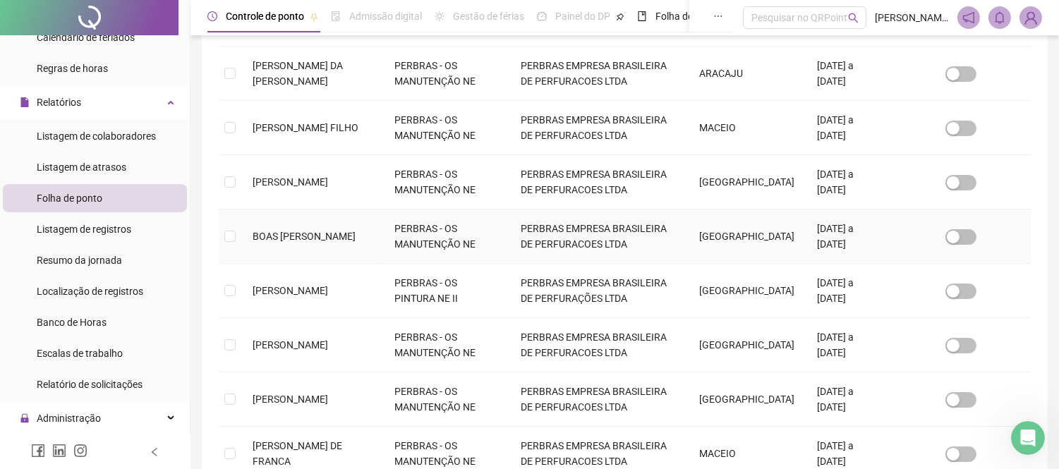
scroll to position [512, 0]
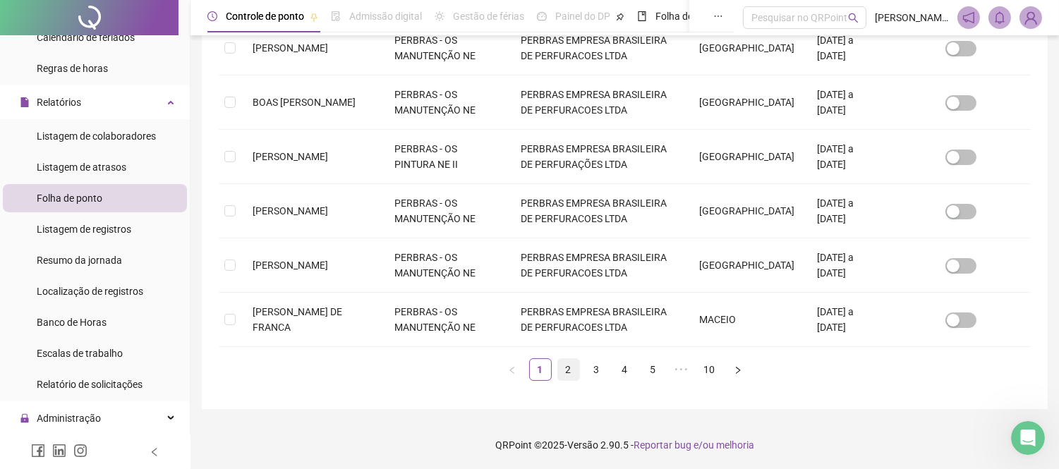
click at [567, 375] on link "2" at bounding box center [568, 369] width 21 height 21
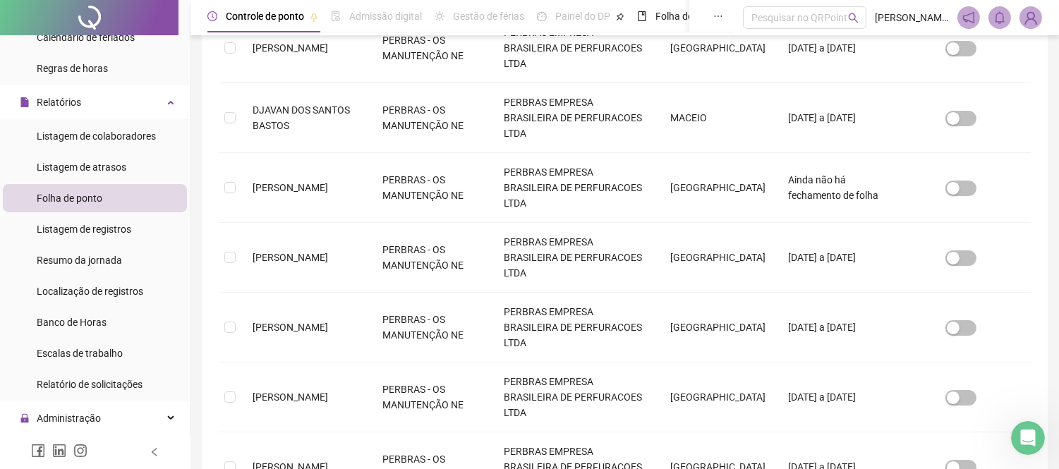
scroll to position [54, 0]
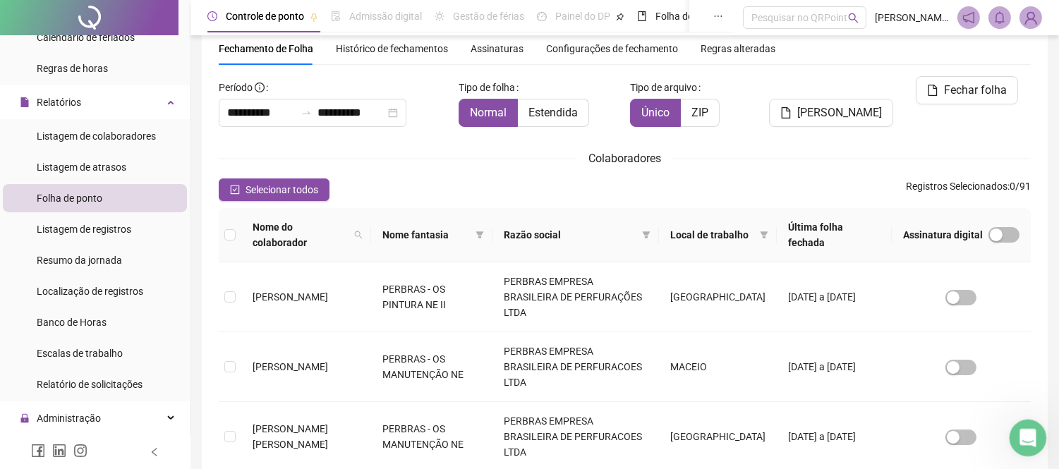
click at [1032, 437] on icon "Abertura do Messenger da Intercom" at bounding box center [1025, 436] width 23 height 23
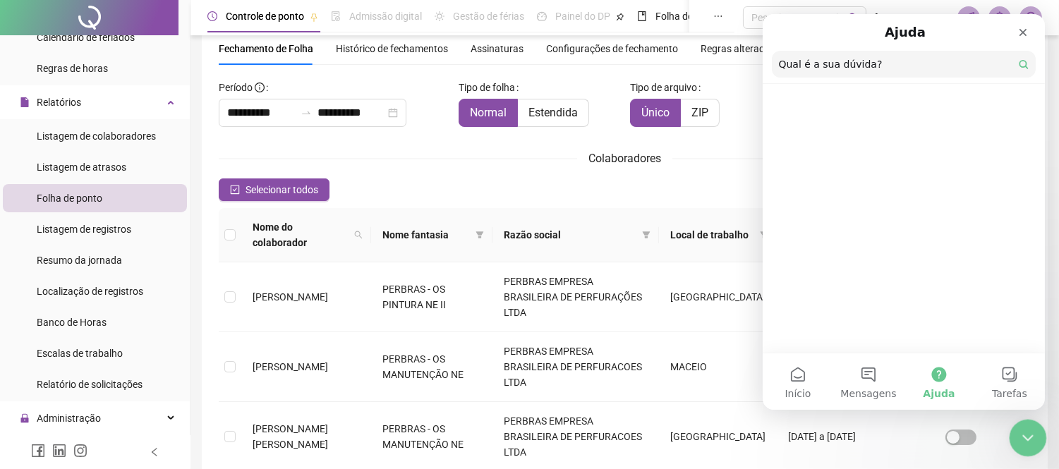
scroll to position [0, 0]
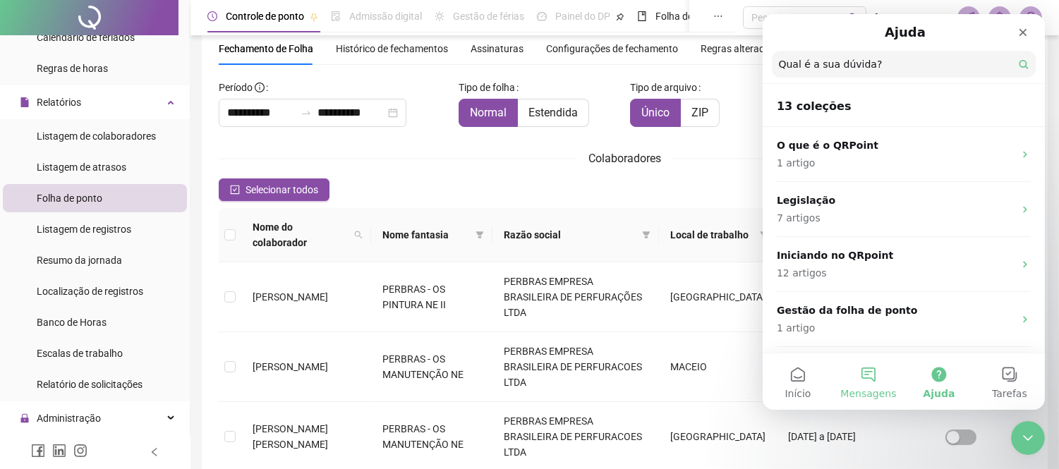
click at [882, 389] on span "Mensagens" at bounding box center [867, 394] width 56 height 10
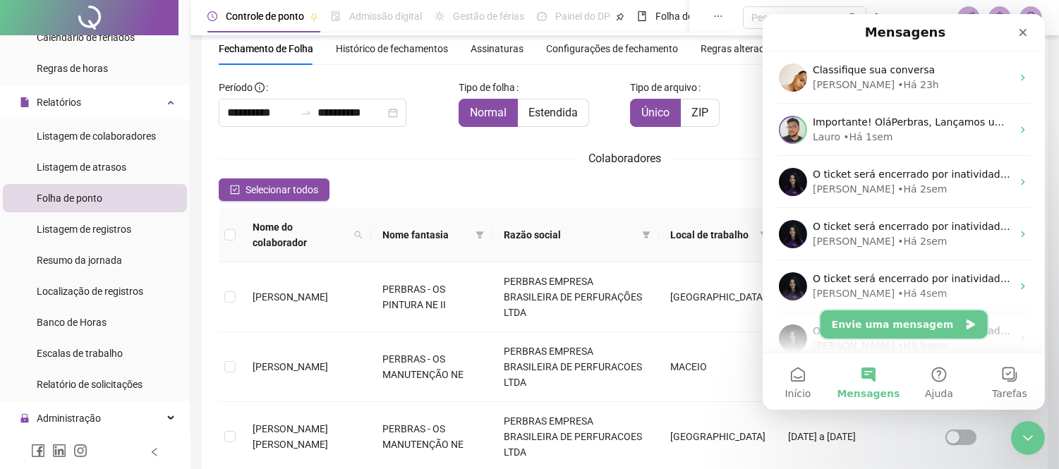
click at [894, 322] on button "Envie uma mensagem" at bounding box center [903, 324] width 167 height 28
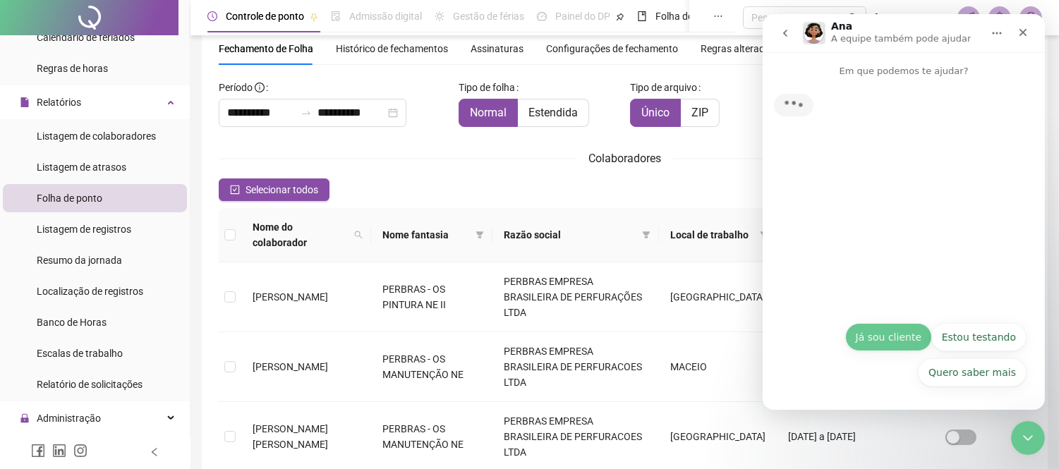
click at [901, 338] on button "Já sou cliente" at bounding box center [887, 337] width 87 height 28
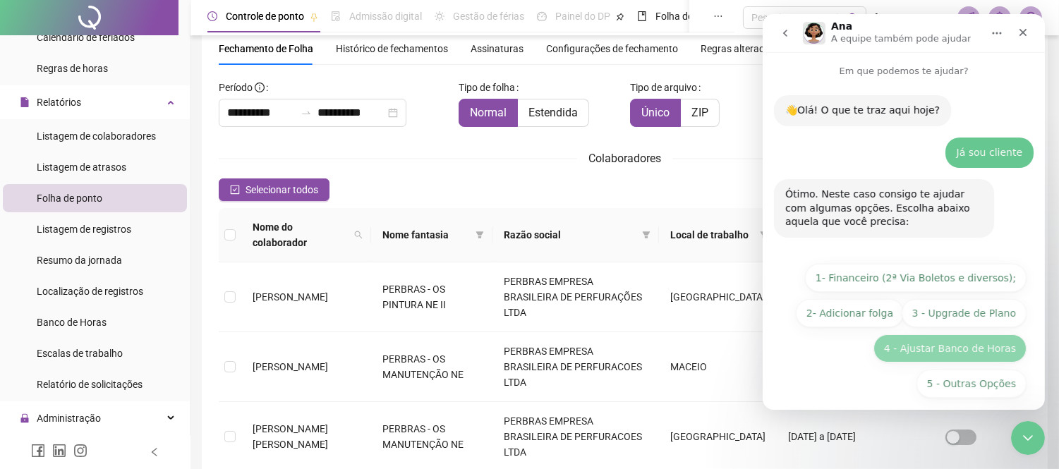
scroll to position [11, 0]
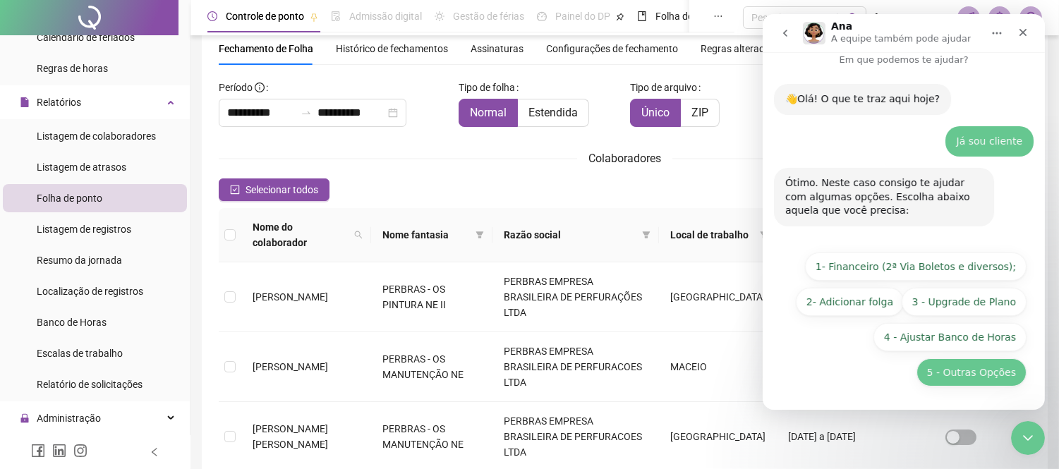
click at [955, 371] on button "5 - Outras Opções" at bounding box center [971, 372] width 110 height 28
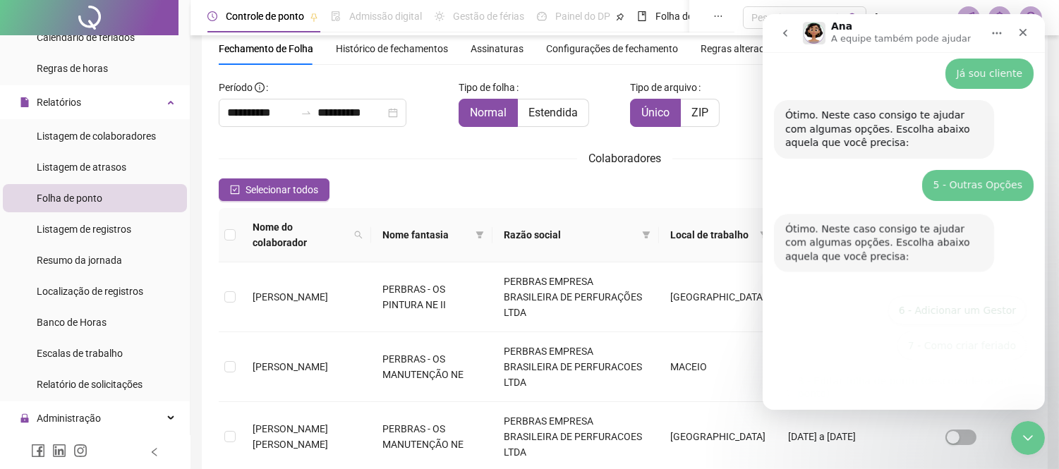
scroll to position [206, 0]
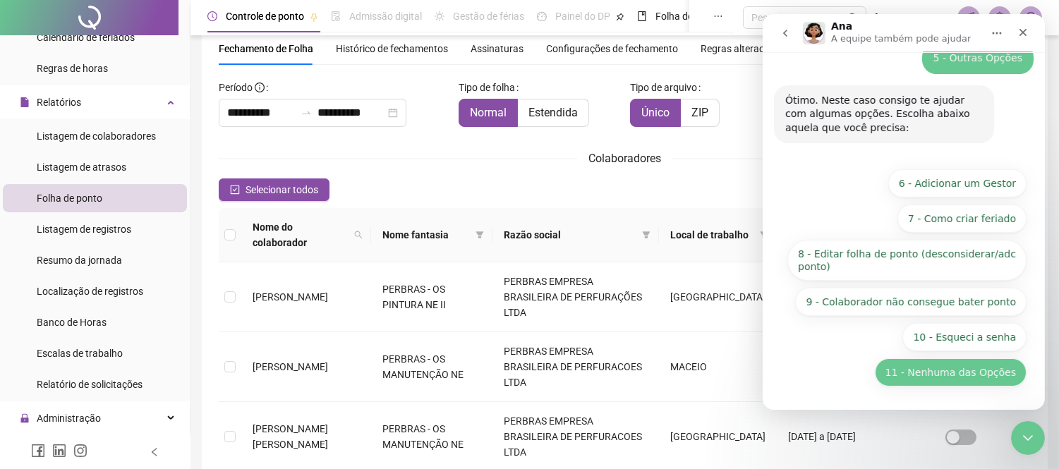
click at [957, 371] on button "11 - Nenhuma das Opções" at bounding box center [950, 372] width 152 height 28
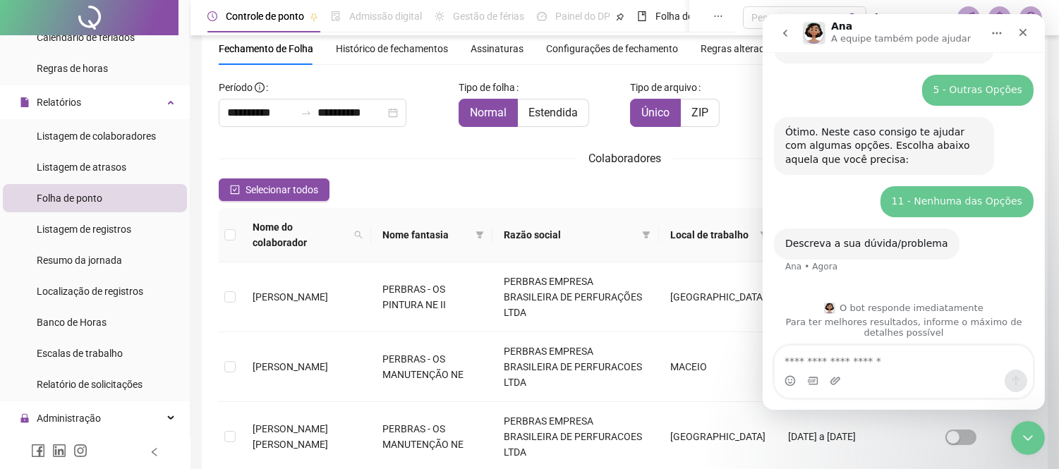
scroll to position [181, 0]
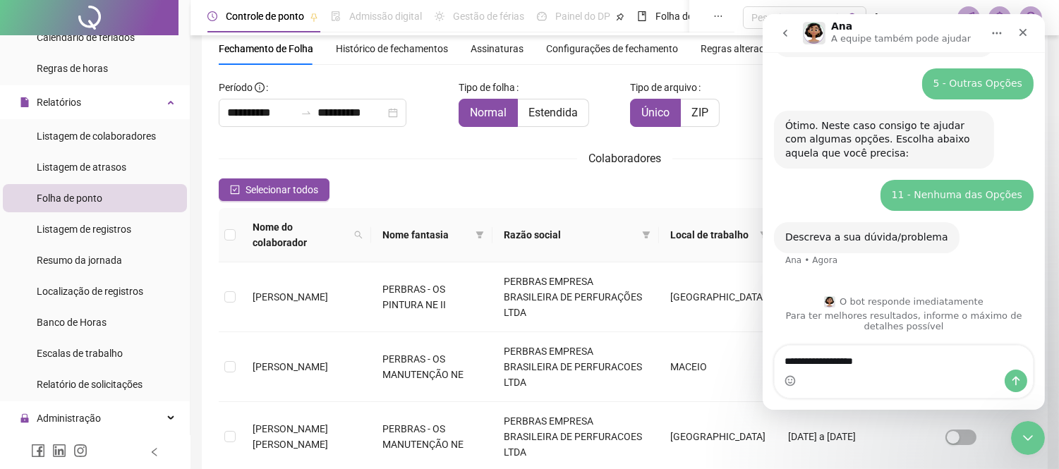
type textarea "**********"
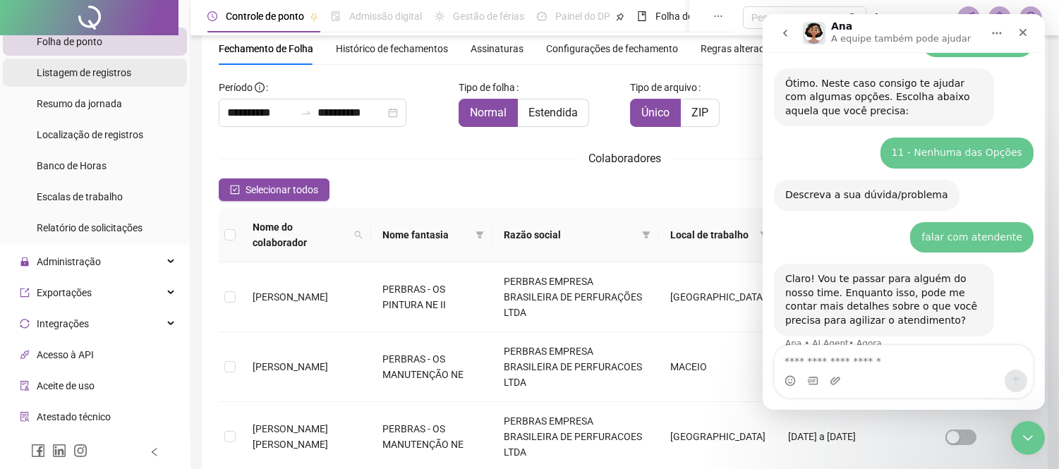
scroll to position [243, 0]
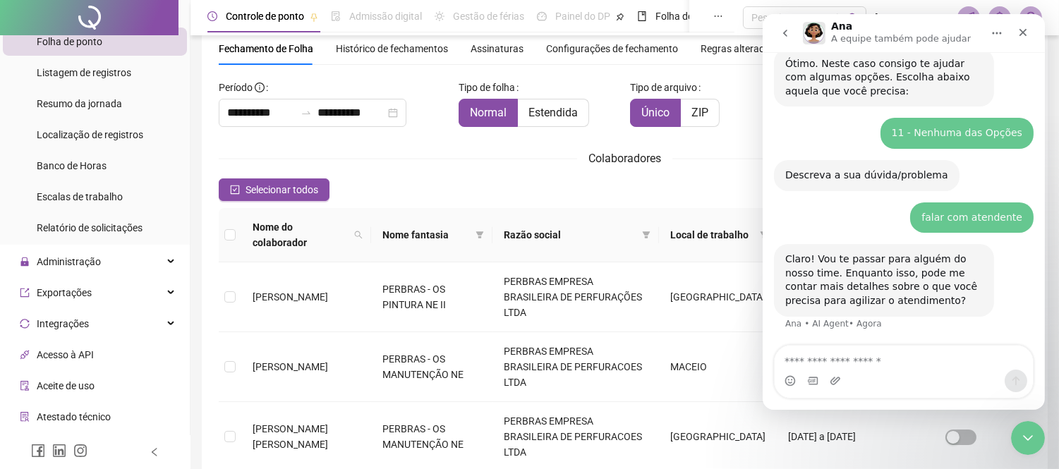
click at [878, 348] on textarea "Envie uma mensagem..." at bounding box center [903, 358] width 258 height 24
click at [856, 356] on textarea "Envie uma mensagem..." at bounding box center [903, 358] width 258 height 24
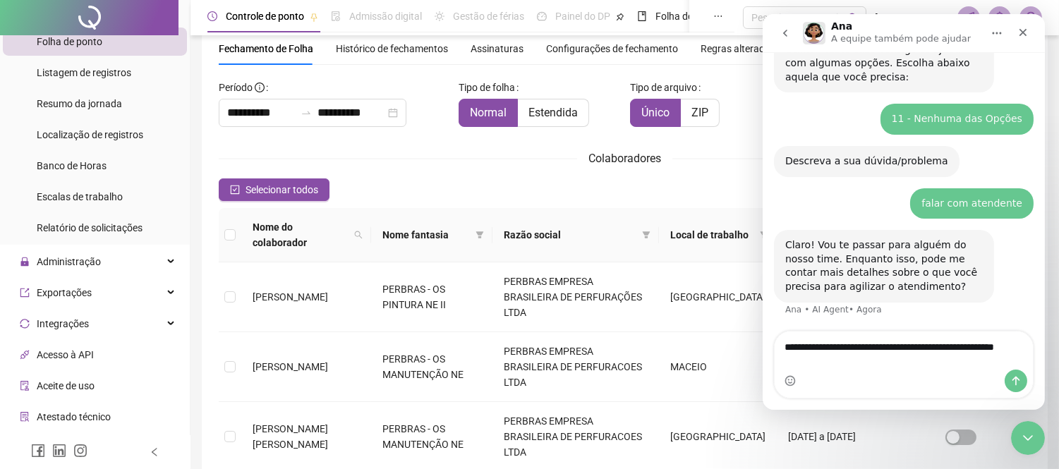
type textarea "**********"
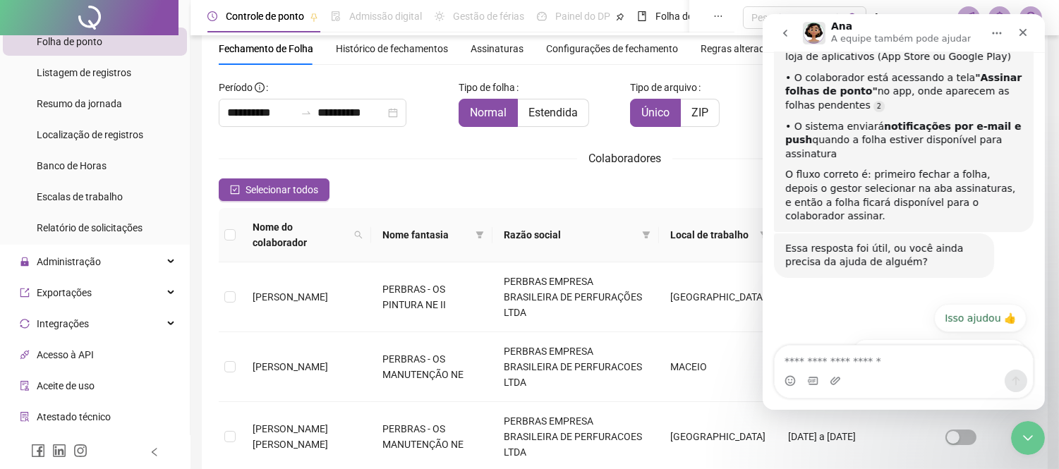
scroll to position [685, 0]
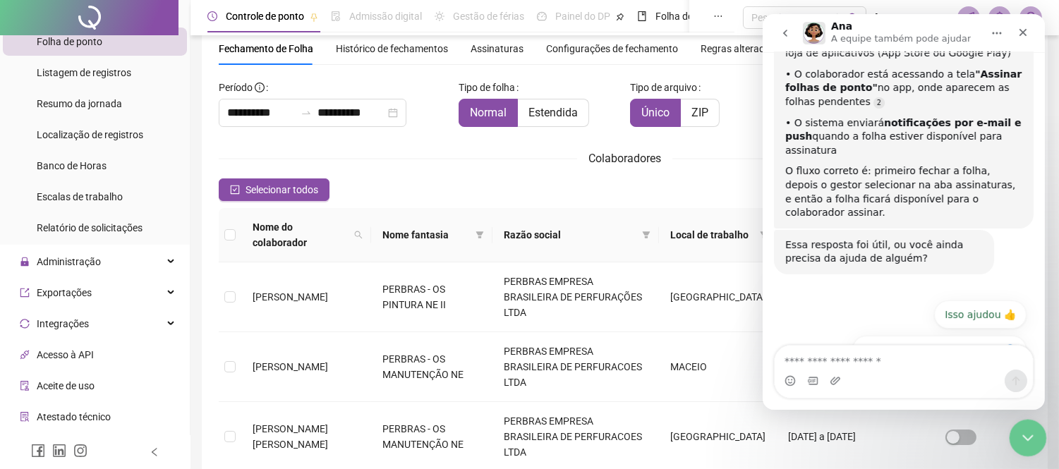
click at [1028, 435] on icon "Encerramento do Messenger da Intercom" at bounding box center [1026, 436] width 10 height 6
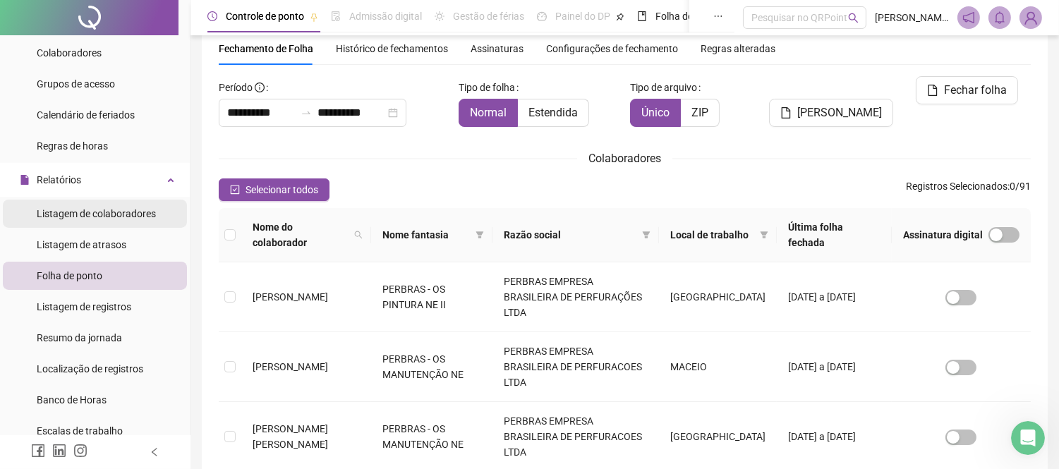
scroll to position [157, 0]
click at [396, 53] on span "Histórico de fechamentos" at bounding box center [392, 48] width 112 height 11
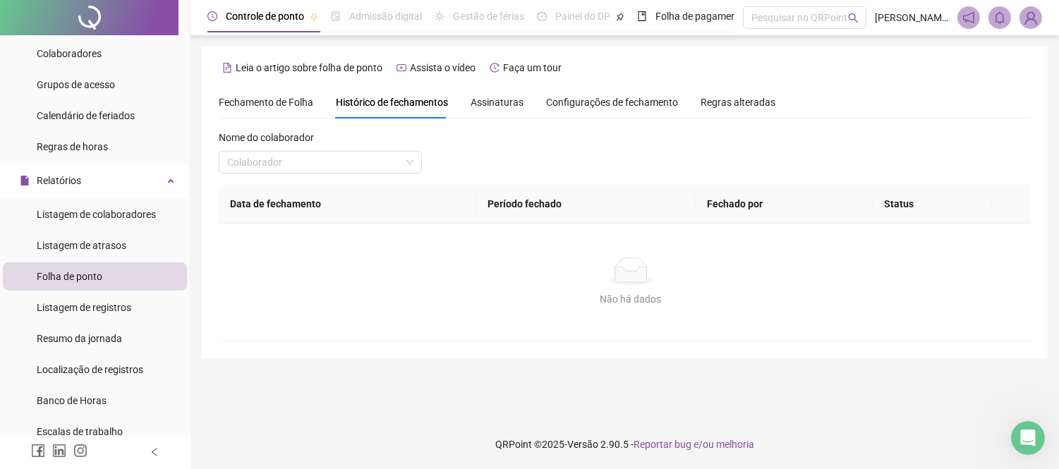
scroll to position [0, 0]
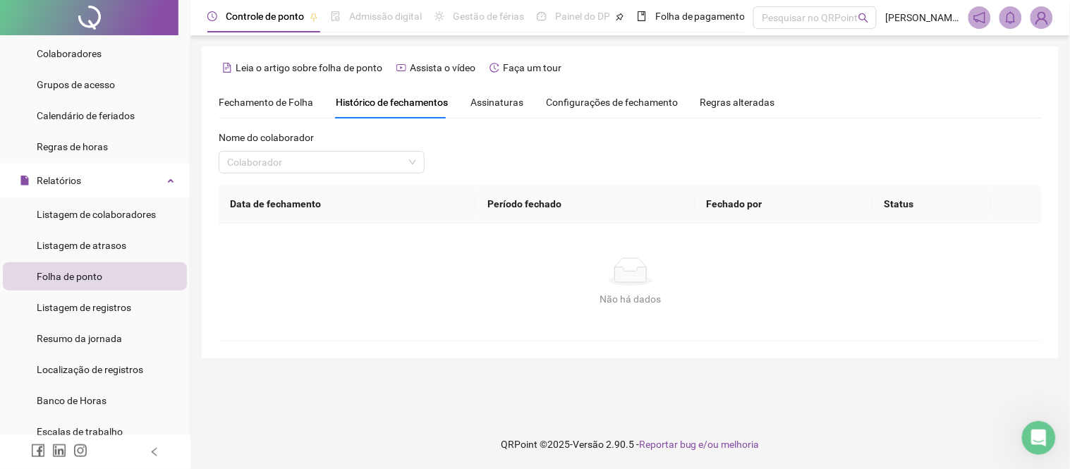
click at [508, 104] on span "Assinaturas" at bounding box center [496, 102] width 53 height 10
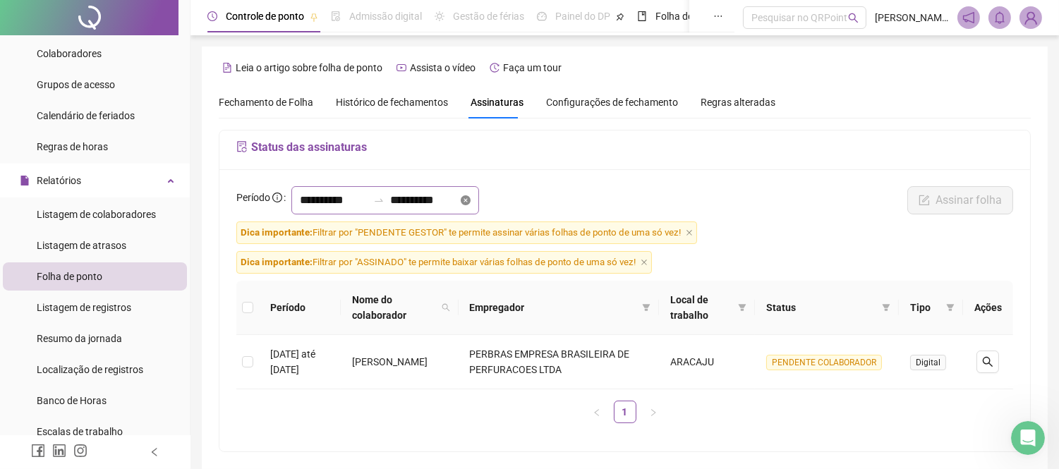
click at [470, 198] on icon "close-circle" at bounding box center [466, 200] width 10 height 10
click at [313, 202] on input at bounding box center [334, 200] width 68 height 17
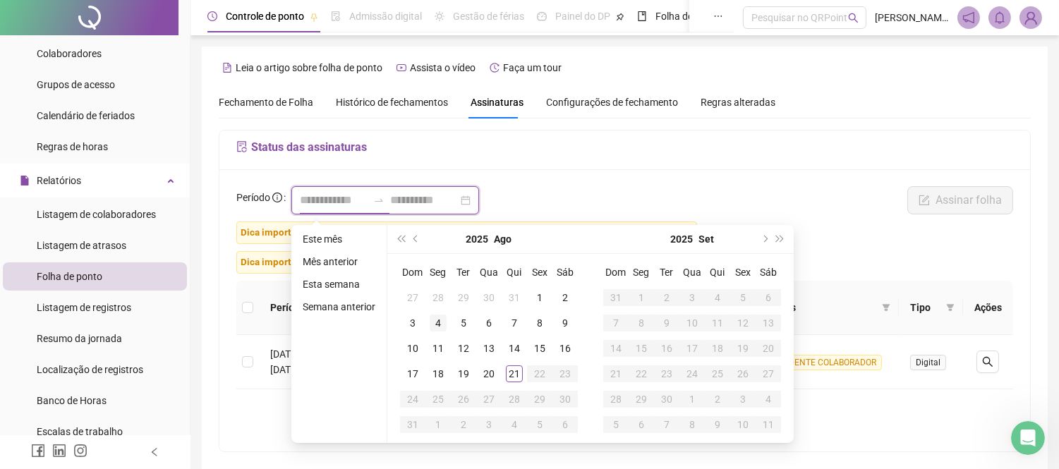
type input "**********"
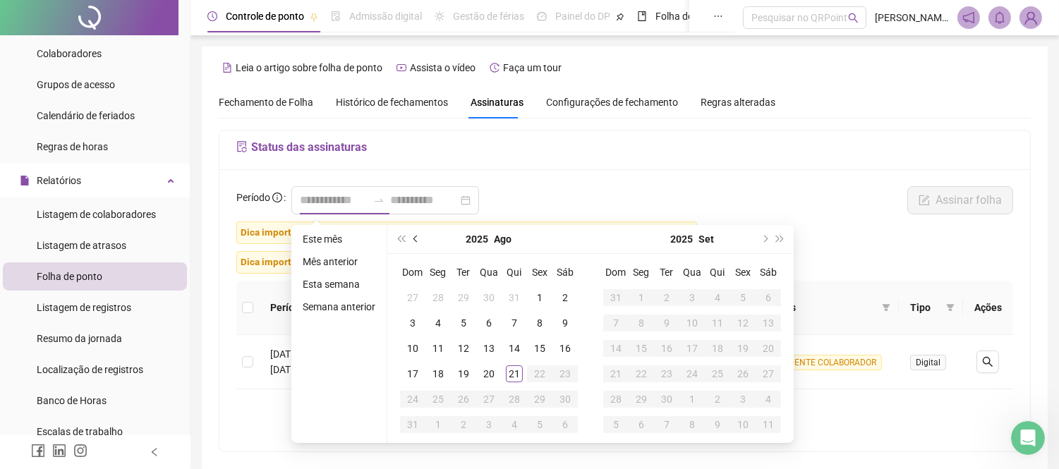
click at [418, 236] on button "prev-year" at bounding box center [416, 239] width 16 height 28
type input "**********"
click at [545, 320] on div "11" at bounding box center [539, 323] width 17 height 17
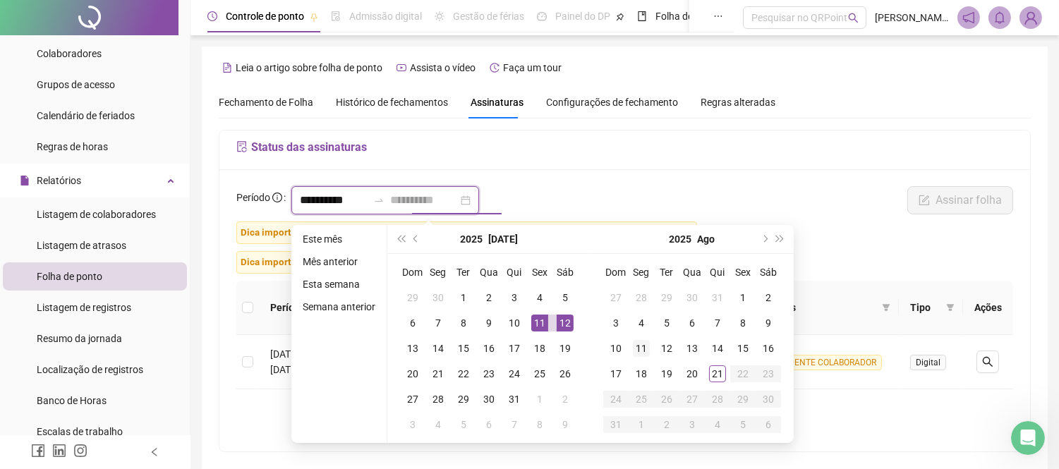
type input "**********"
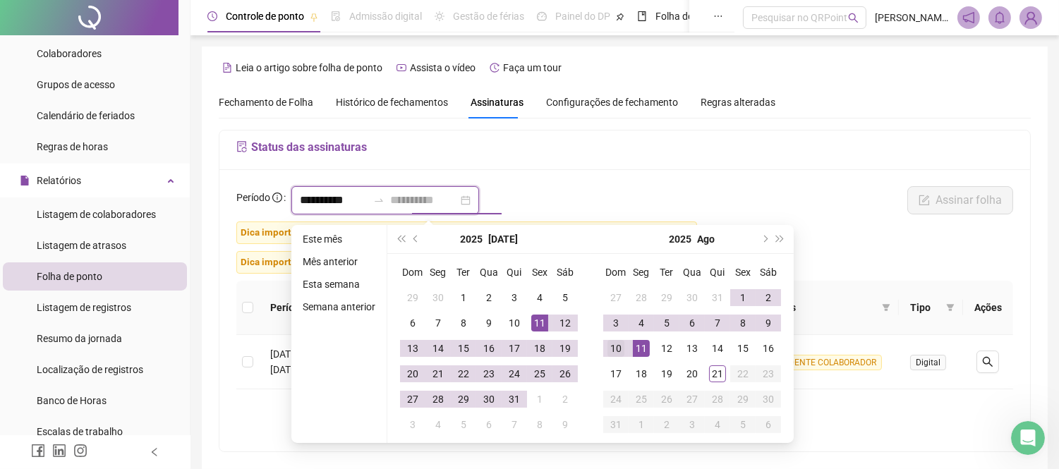
type input "**********"
click at [619, 347] on div "10" at bounding box center [615, 348] width 17 height 17
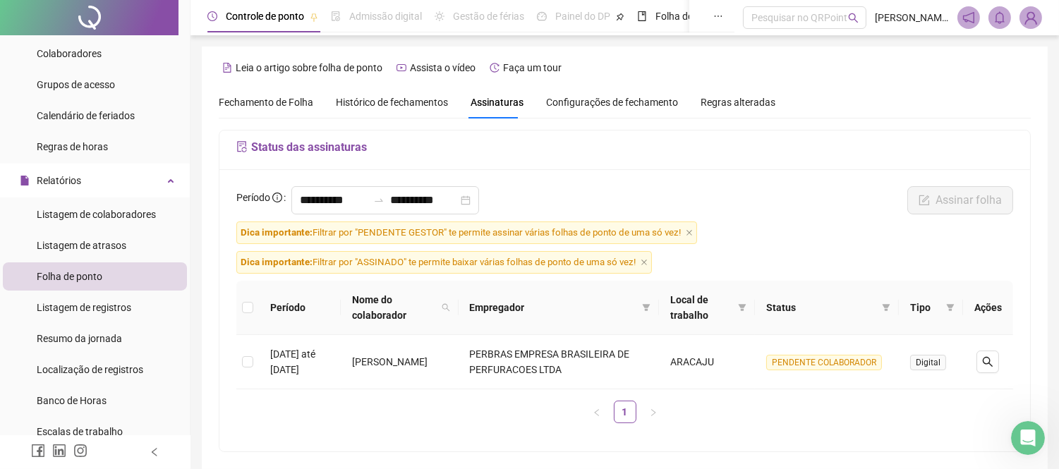
click at [668, 167] on div "Status das assinaturas" at bounding box center [624, 150] width 810 height 40
click at [427, 231] on span "Dica importante: Filtrar por "PENDENTE GESTOR" te permite assinar várias folhas…" at bounding box center [466, 232] width 461 height 23
click at [332, 142] on h5 "Status das assinaturas" at bounding box center [624, 147] width 777 height 17
click at [297, 150] on h5 "Status das assinaturas" at bounding box center [624, 147] width 777 height 17
click at [482, 145] on h5 "Status das assinaturas" at bounding box center [624, 147] width 777 height 17
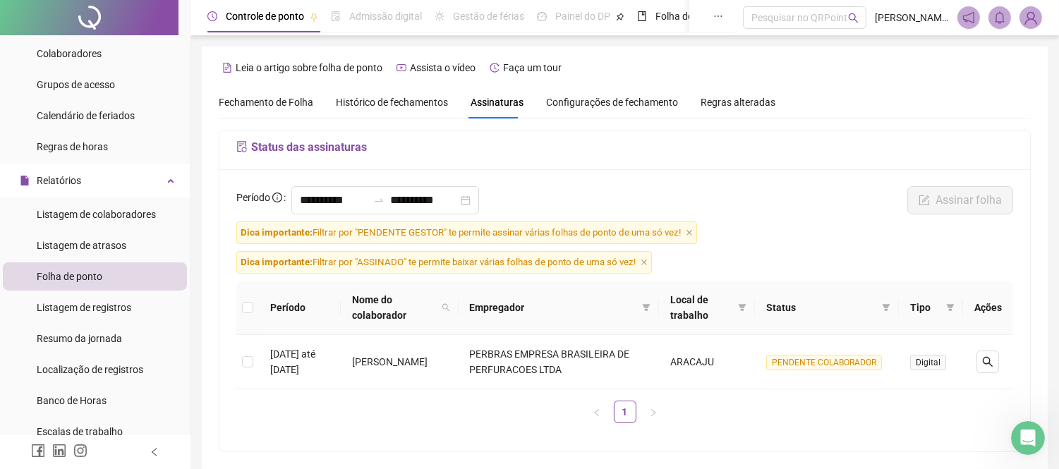
click at [502, 97] on span "Assinaturas" at bounding box center [496, 102] width 53 height 10
click at [951, 309] on icon "filter" at bounding box center [951, 307] width 8 height 7
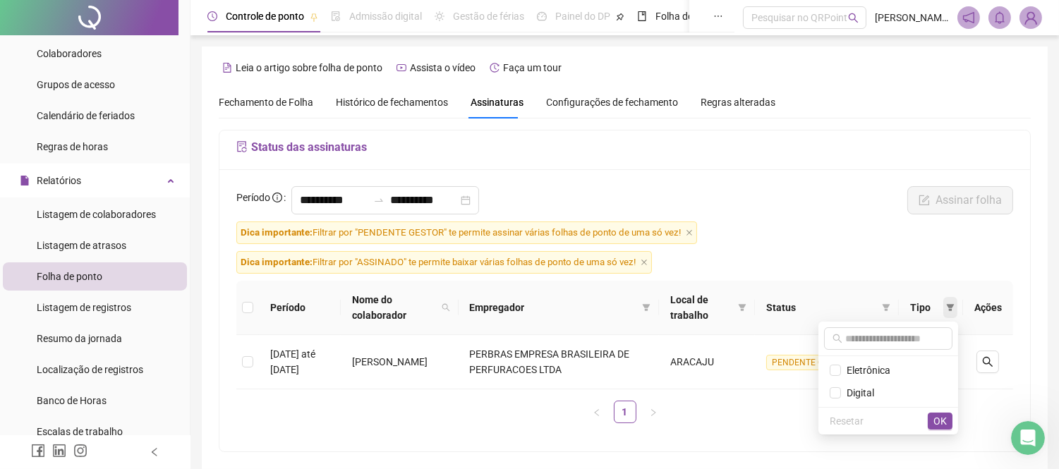
click at [951, 309] on icon "filter" at bounding box center [951, 307] width 8 height 7
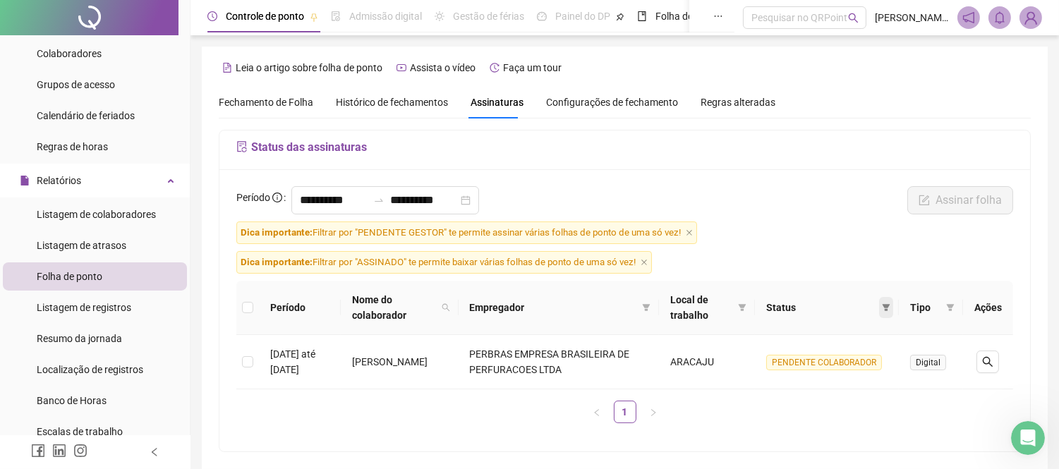
click at [892, 307] on span at bounding box center [886, 307] width 14 height 21
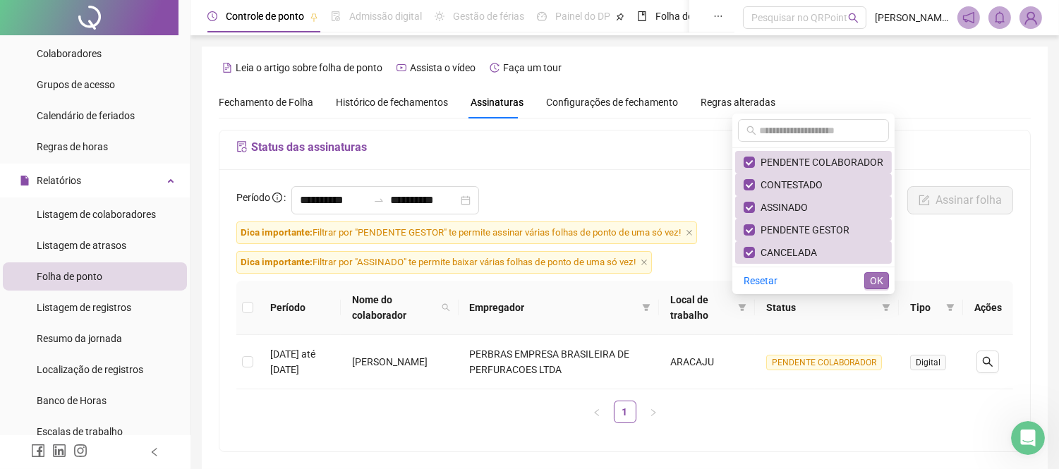
click at [880, 281] on span "OK" at bounding box center [876, 281] width 13 height 16
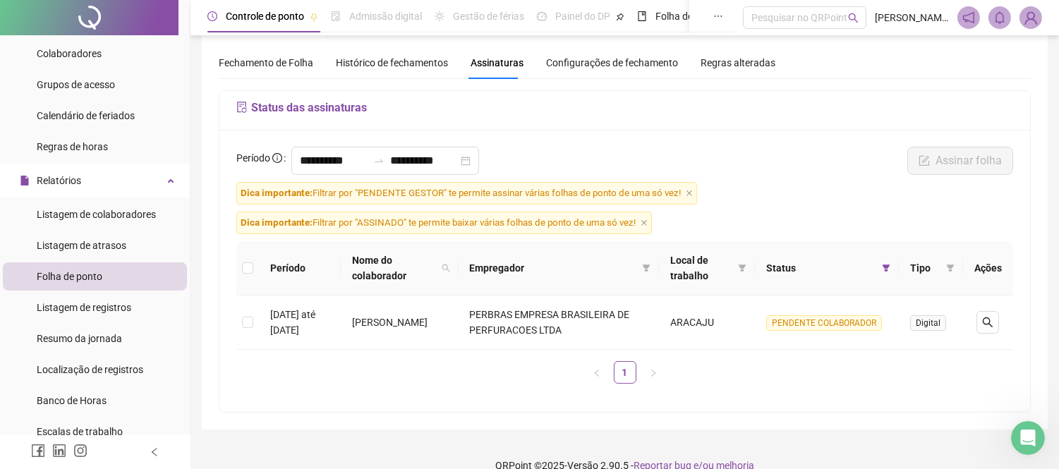
scroll to position [61, 0]
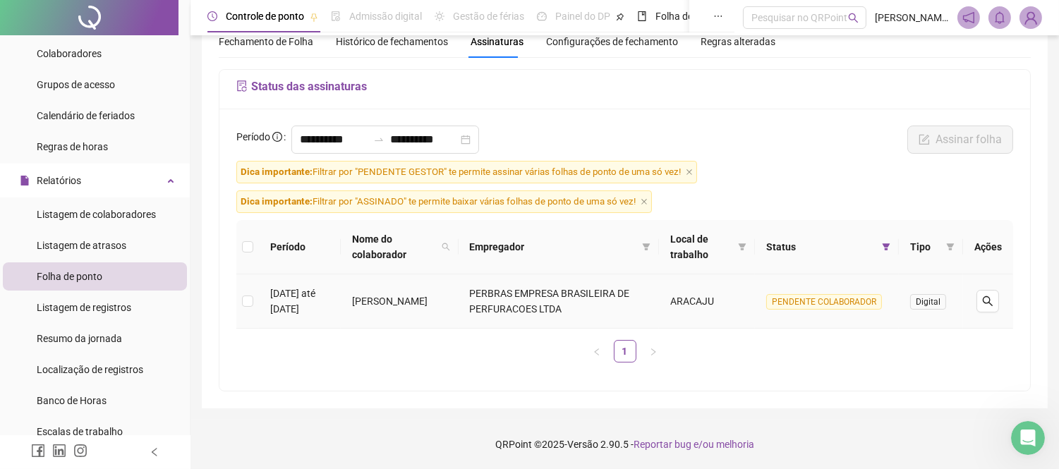
click at [309, 314] on td "[DATE] até [DATE]" at bounding box center [300, 301] width 82 height 54
click at [1019, 432] on icon "Abertura do Messenger da Intercom" at bounding box center [1025, 436] width 23 height 23
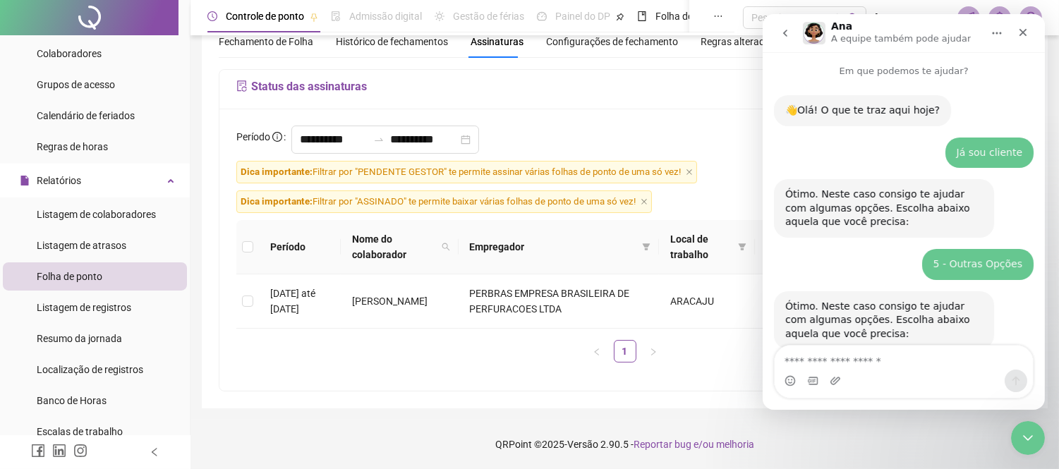
scroll to position [686, 0]
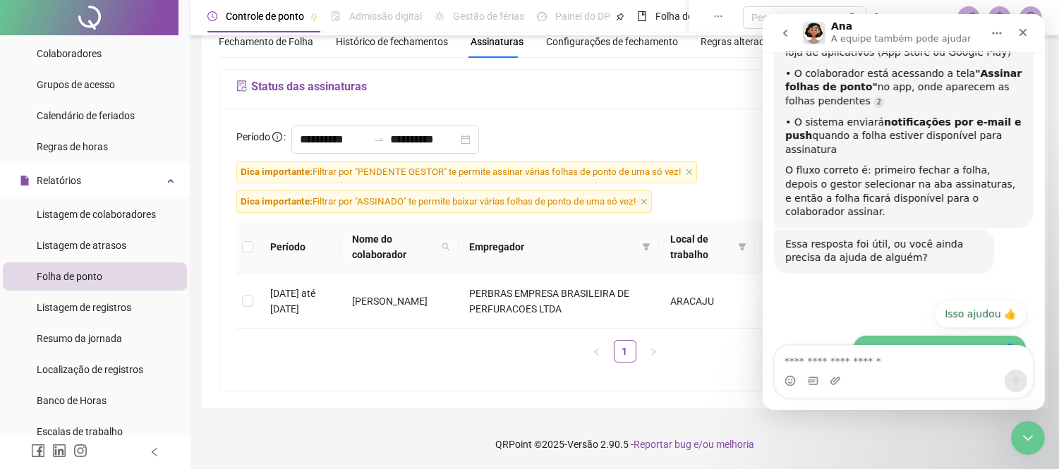
click at [931, 335] on button "Não, ainda preciso de ajuda 👤" at bounding box center [938, 349] width 174 height 28
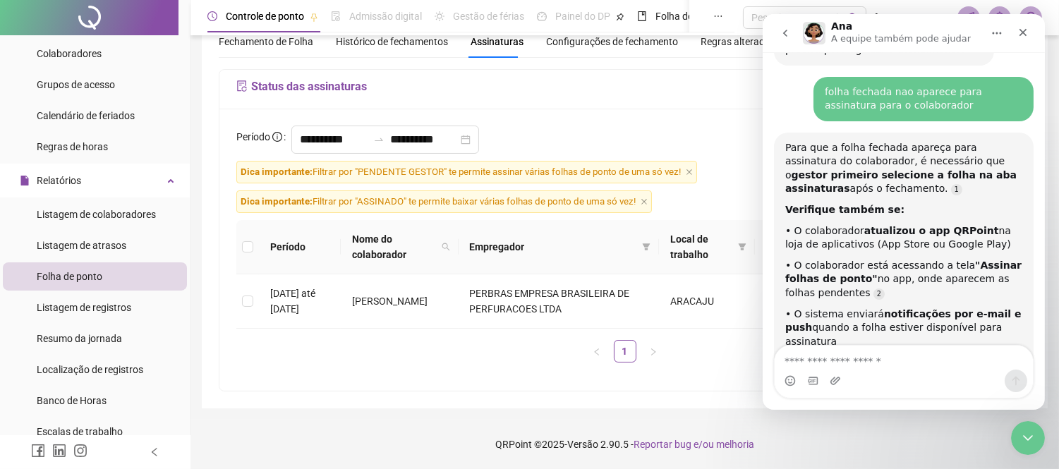
scroll to position [492, 0]
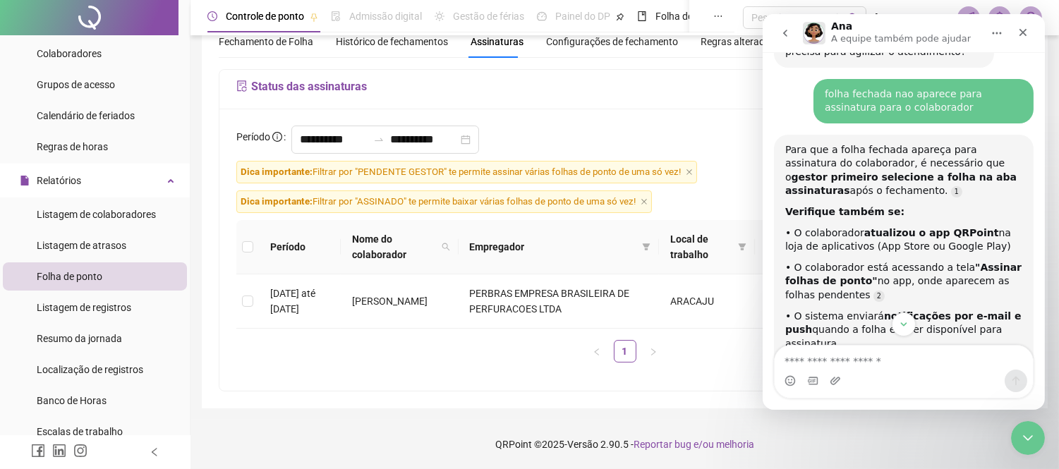
click at [919, 90] on div "folha fechada nao aparece para assinatura para o colaborador" at bounding box center [923, 101] width 198 height 28
copy div "folha fechada nao aparece para assinatura para o colaborador"
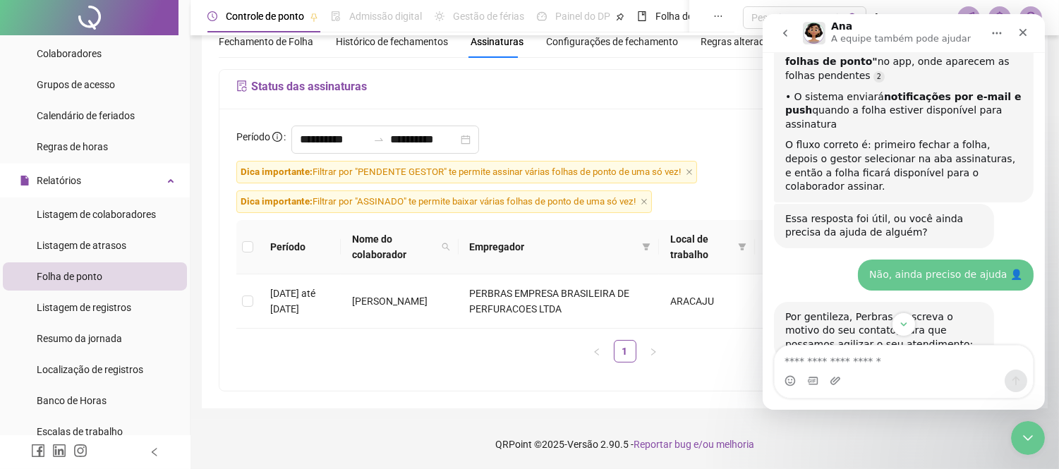
scroll to position [727, 0]
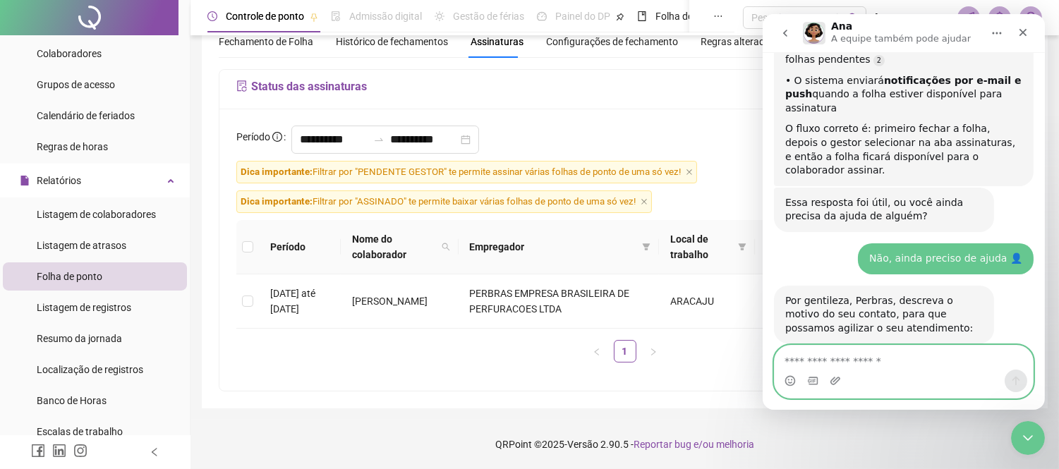
click at [844, 362] on textarea "Envie uma mensagem..." at bounding box center [903, 358] width 258 height 24
paste textarea "**********"
type textarea "**********"
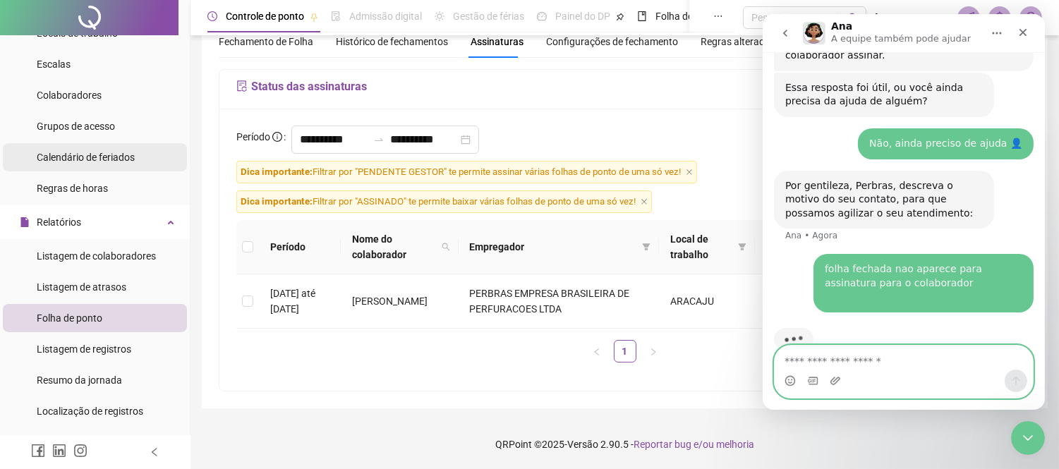
scroll to position [0, 0]
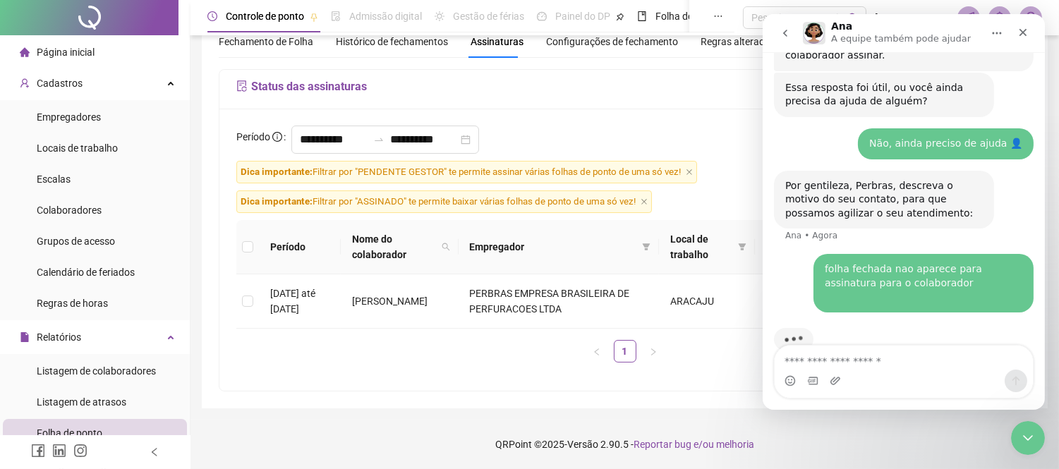
click at [94, 44] on li "Página inicial" at bounding box center [95, 52] width 184 height 28
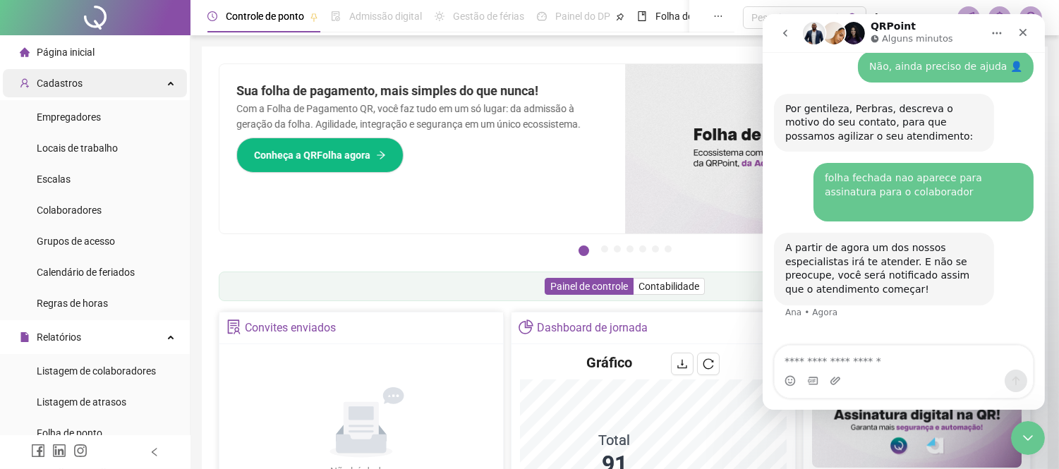
click at [83, 73] on div "Cadastros" at bounding box center [95, 83] width 184 height 28
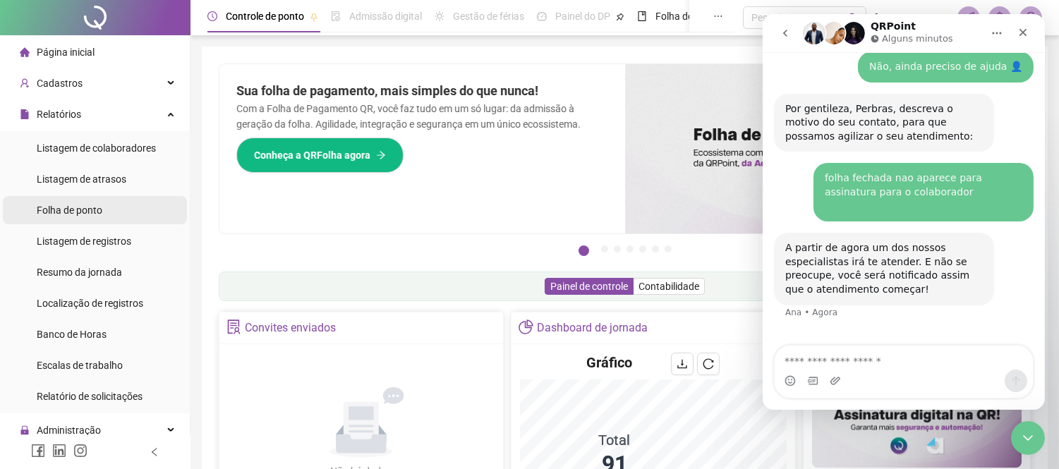
click at [92, 210] on span "Folha de ponto" at bounding box center [70, 210] width 66 height 11
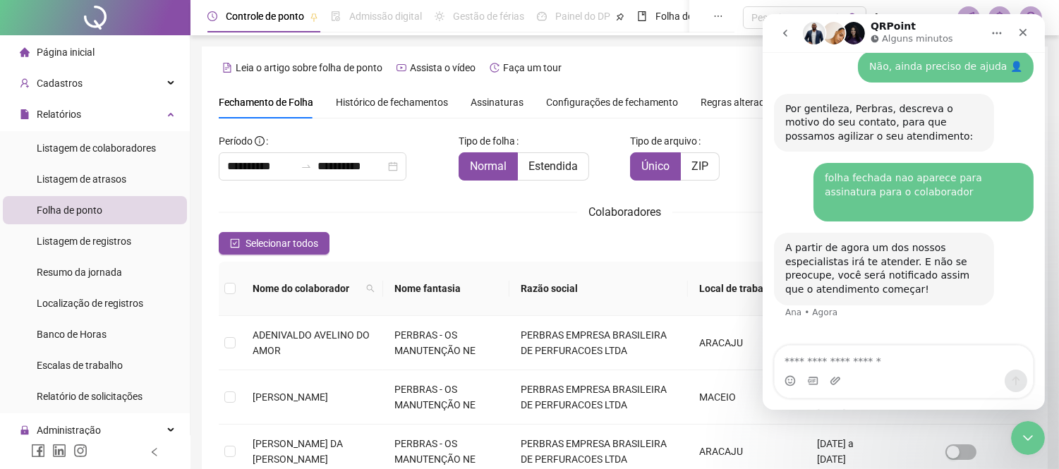
type input "**********"
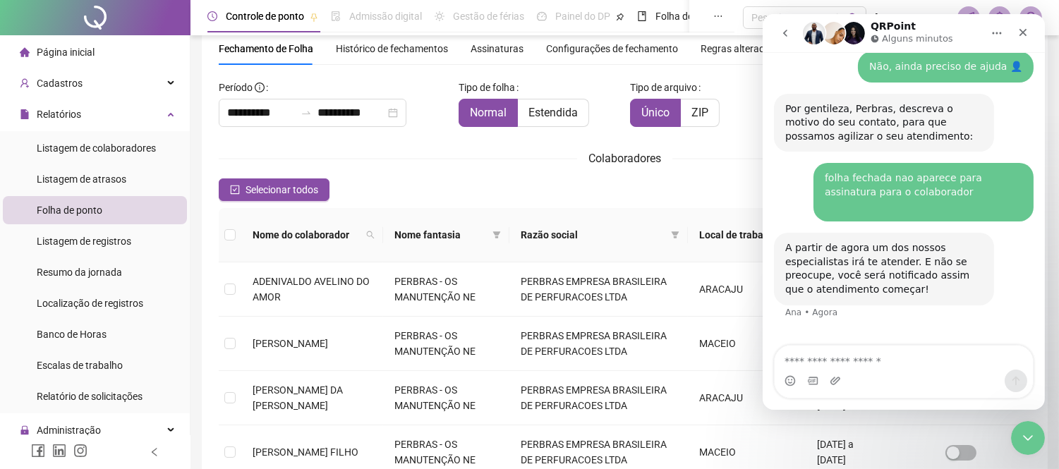
click at [451, 160] on div "Colaboradores" at bounding box center [625, 159] width 812 height 18
click at [501, 231] on icon "filter" at bounding box center [497, 234] width 8 height 7
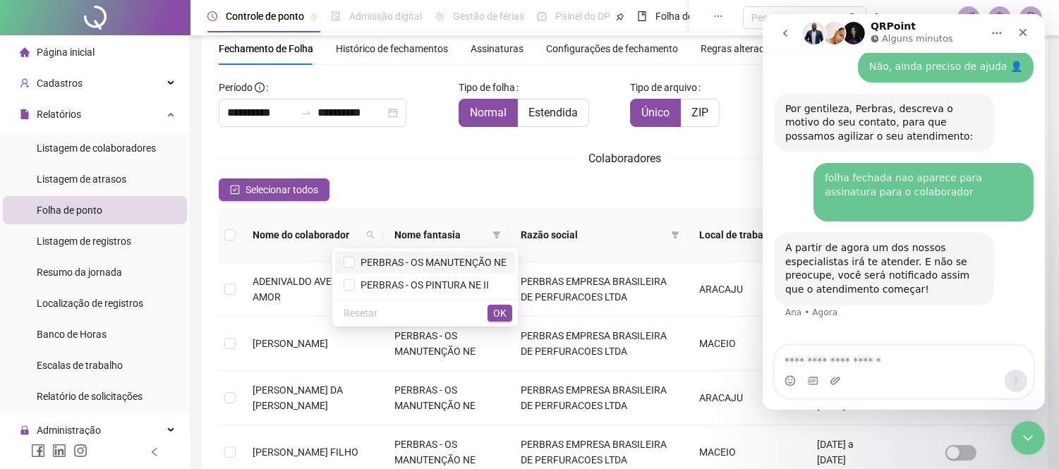
click at [485, 262] on span "PERBRAS - OS MANUTENÇÃO NE" at bounding box center [431, 262] width 152 height 11
click at [504, 314] on span "OK" at bounding box center [499, 313] width 13 height 16
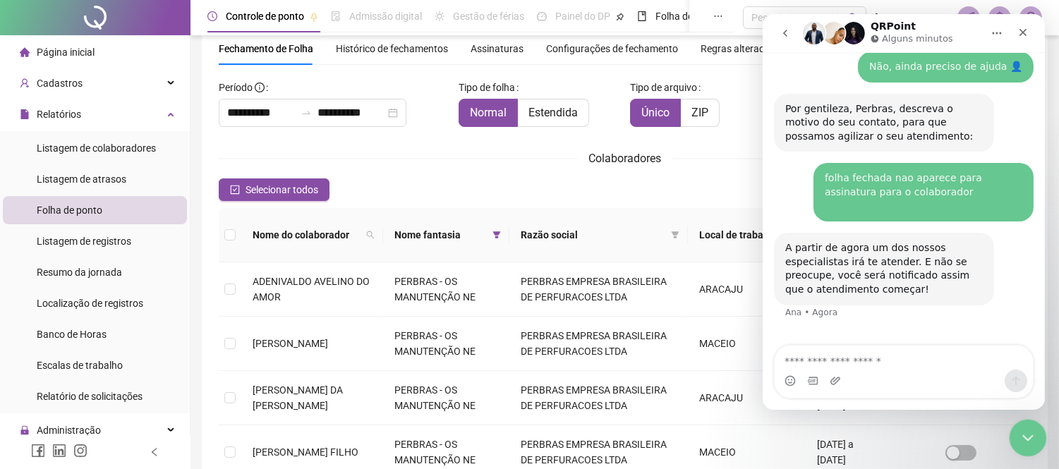
click at [1032, 438] on icon "Encerramento do Messenger da Intercom" at bounding box center [1025, 435] width 17 height 17
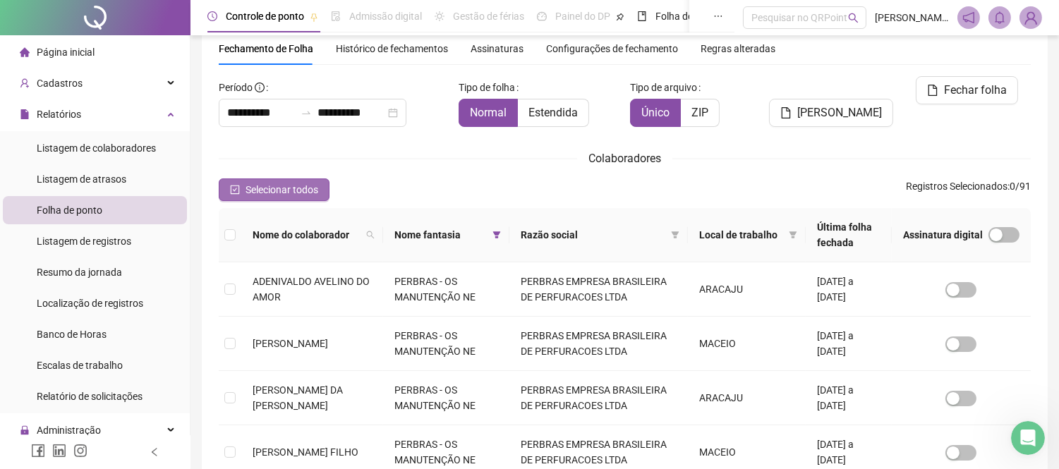
click at [254, 184] on span "Selecionar todos" at bounding box center [281, 190] width 73 height 16
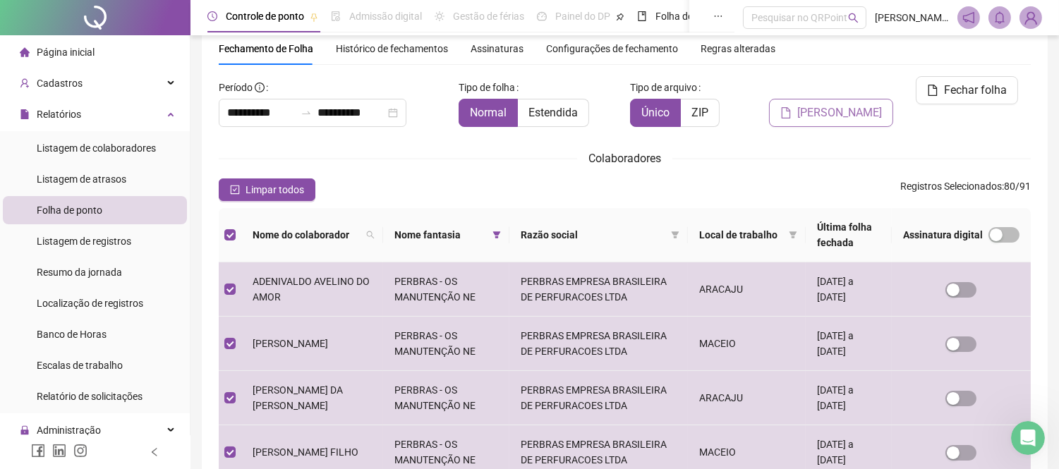
click at [848, 104] on span "[PERSON_NAME]" at bounding box center [839, 112] width 85 height 17
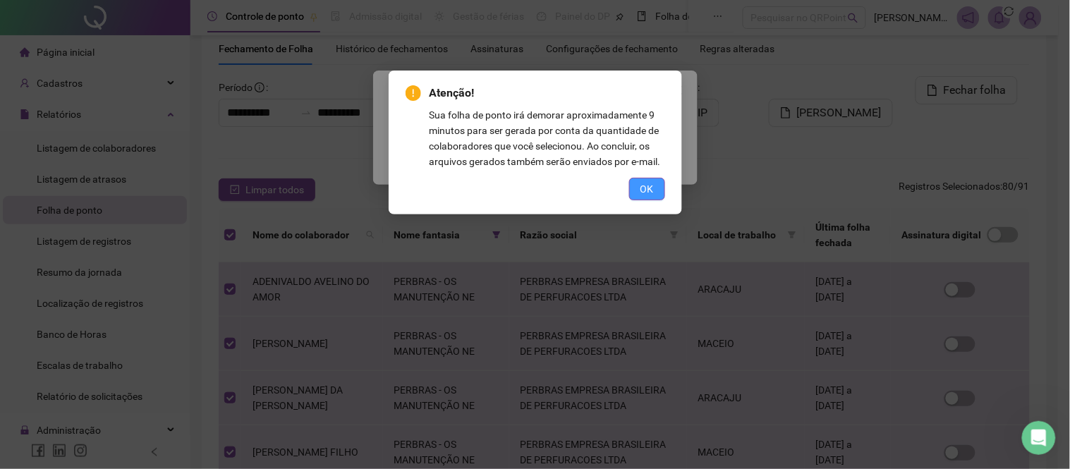
click at [655, 187] on button "OK" at bounding box center [647, 189] width 36 height 23
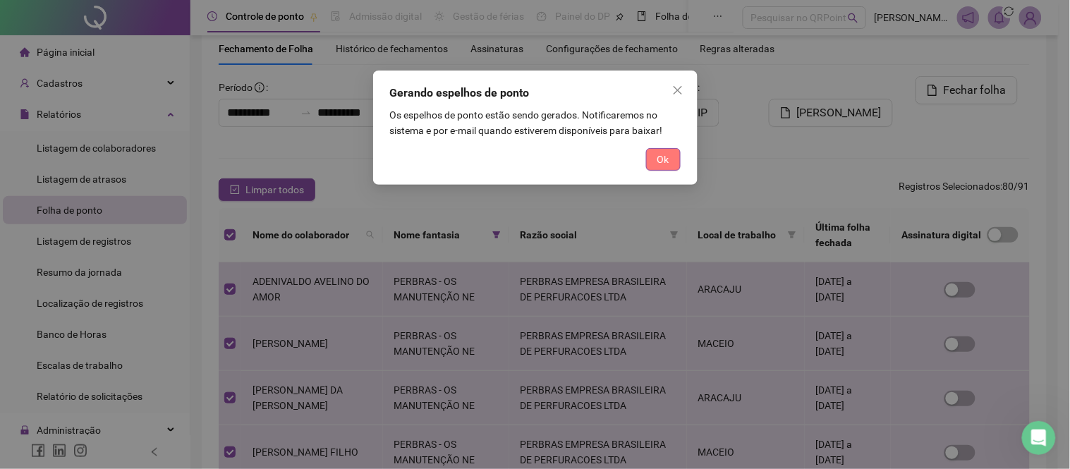
click at [666, 159] on span "Ok" at bounding box center [663, 160] width 12 height 16
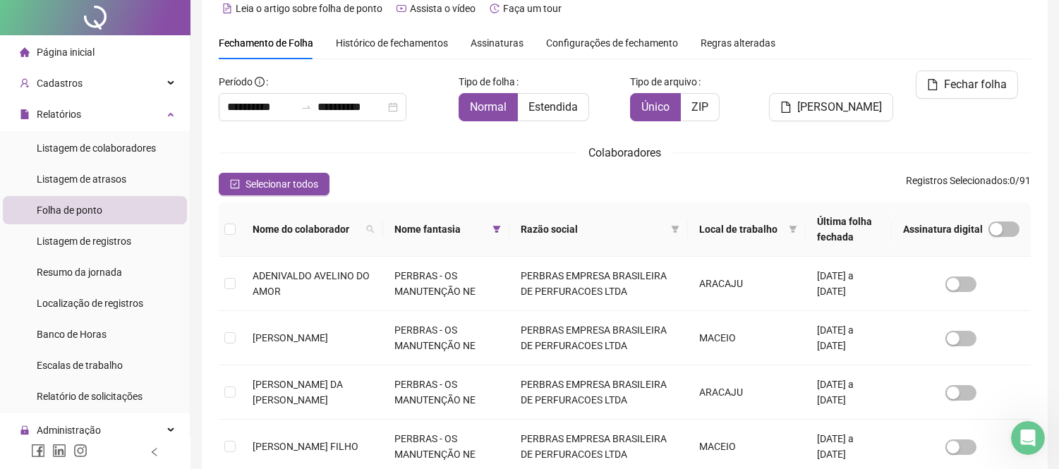
scroll to position [0, 0]
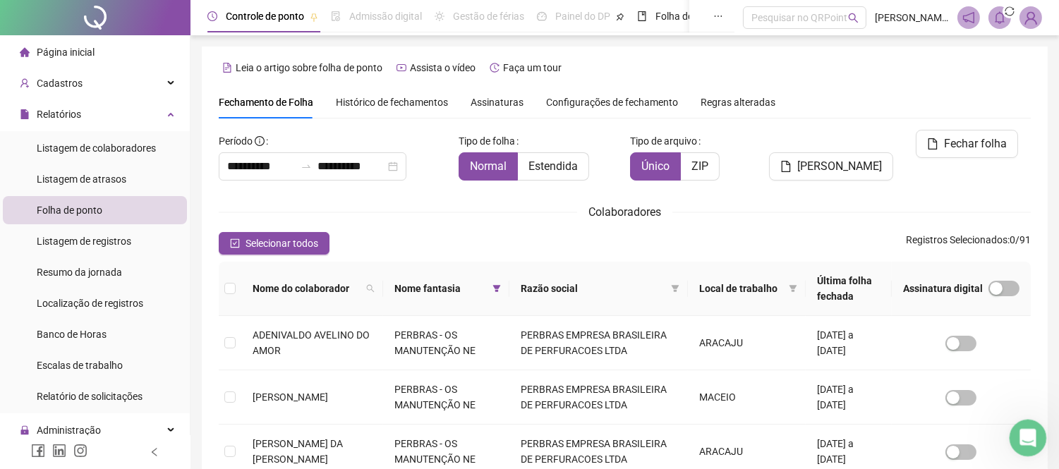
click at [1025, 433] on icon "Abertura do Messenger da Intercom" at bounding box center [1025, 436] width 23 height 23
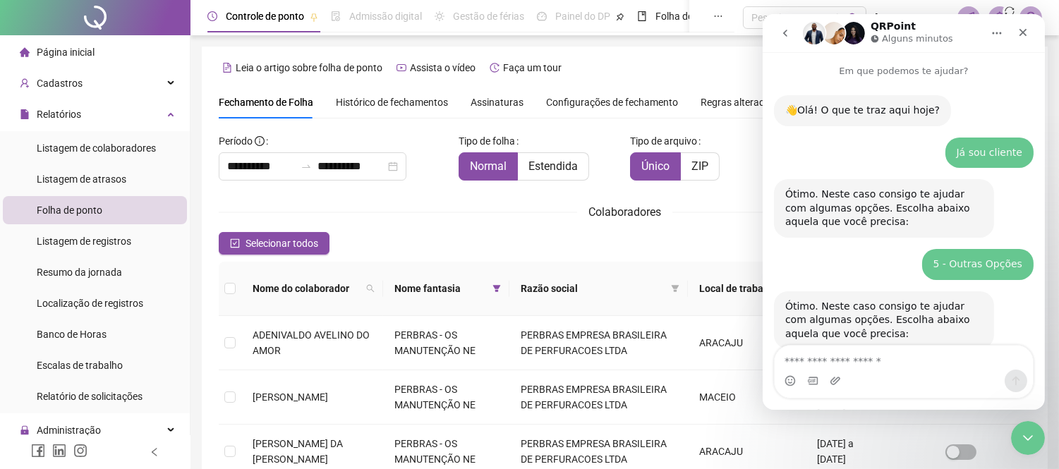
scroll to position [920, 0]
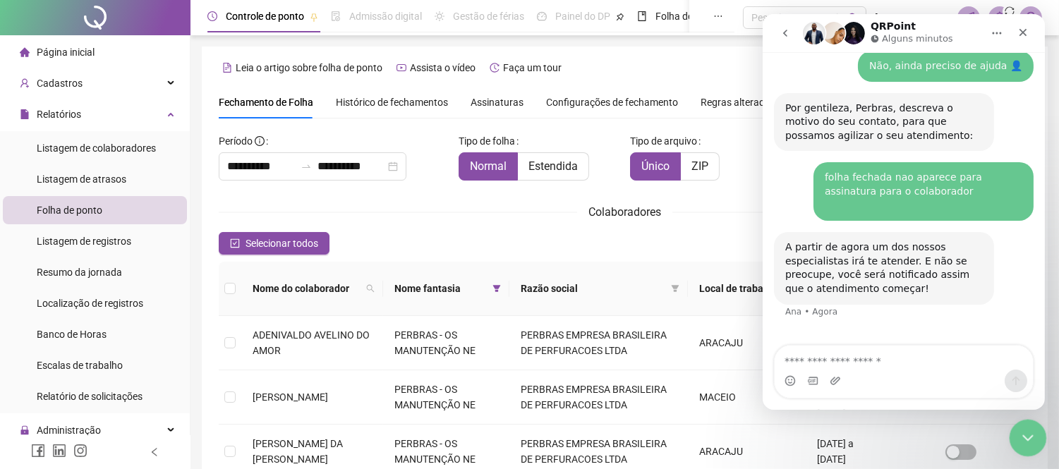
click at [1016, 431] on div "Encerramento do Messenger da Intercom" at bounding box center [1026, 436] width 34 height 34
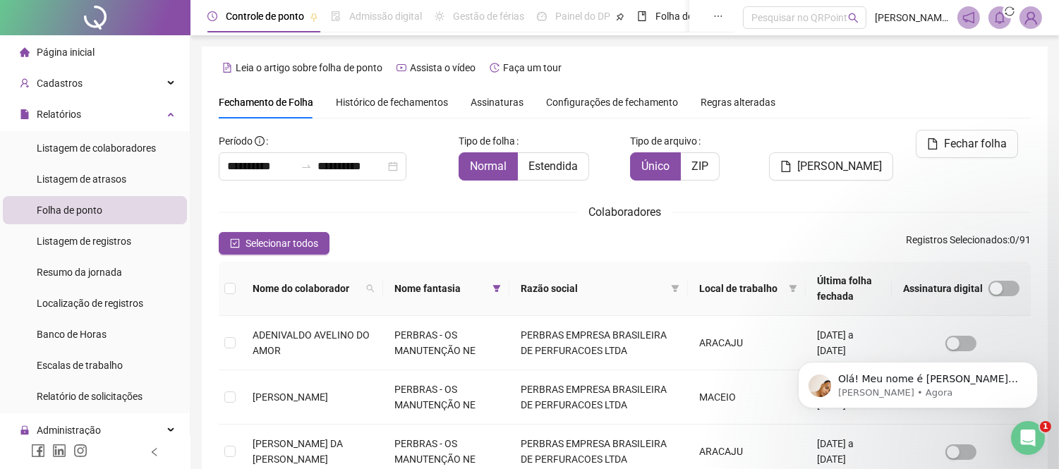
scroll to position [968, 0]
click at [1029, 433] on icon "Abertura do Messenger da Intercom" at bounding box center [1025, 436] width 23 height 23
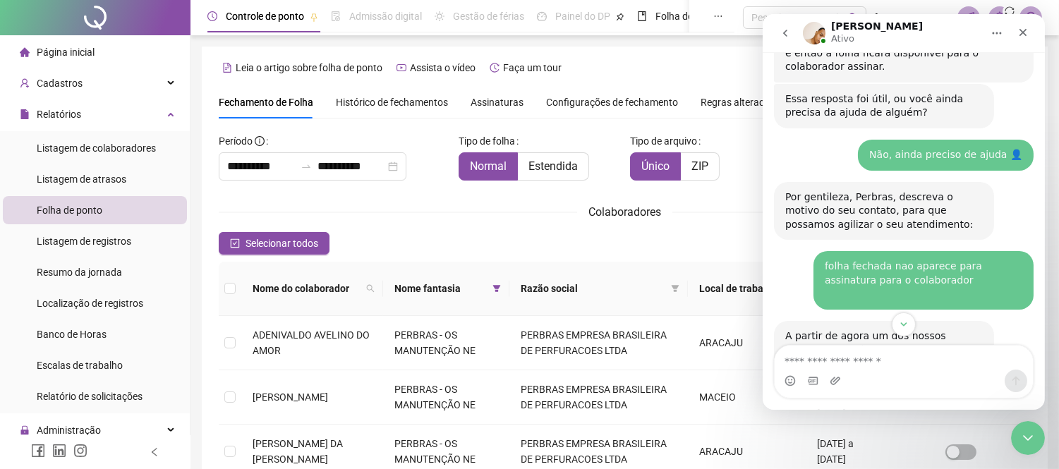
scroll to position [1046, 0]
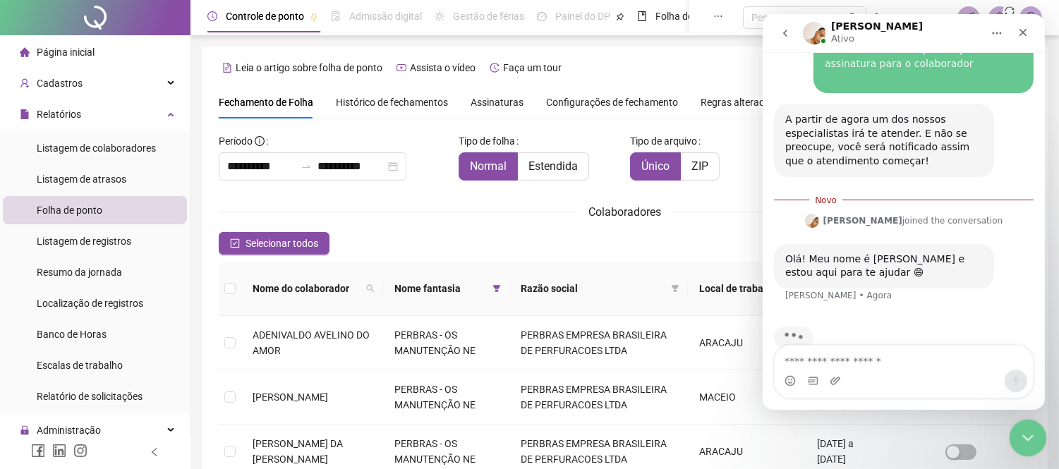
click at [1024, 439] on icon "Encerramento do Messenger da Intercom" at bounding box center [1025, 435] width 17 height 17
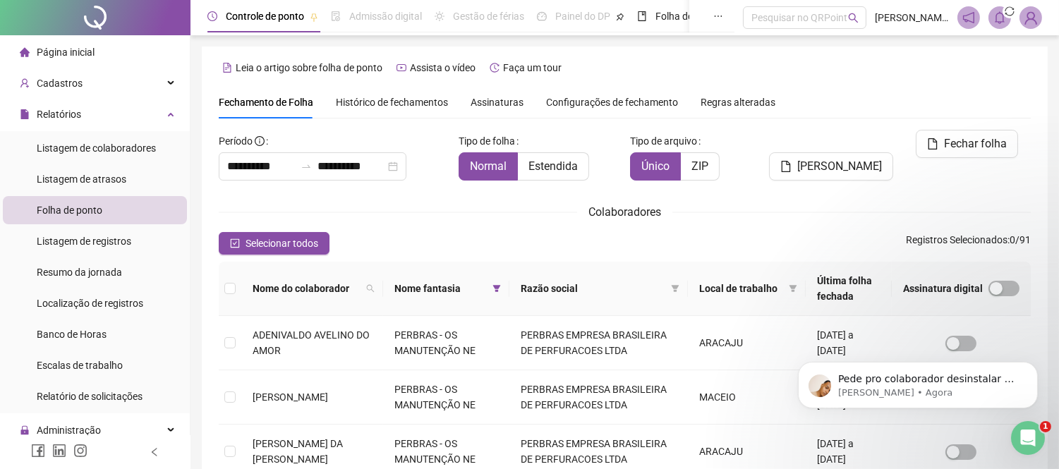
click at [405, 99] on span "Histórico de fechamentos" at bounding box center [392, 102] width 112 height 11
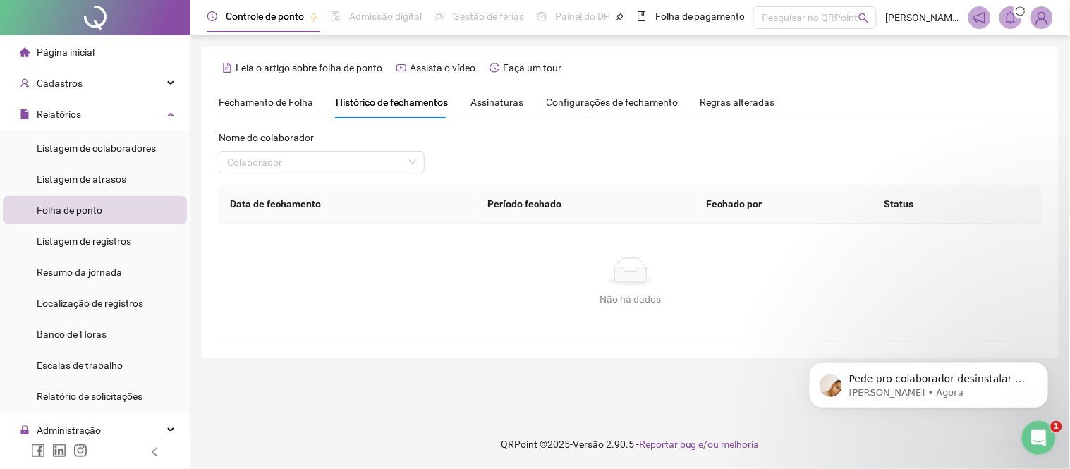
click at [498, 102] on span "Assinaturas" at bounding box center [496, 102] width 53 height 10
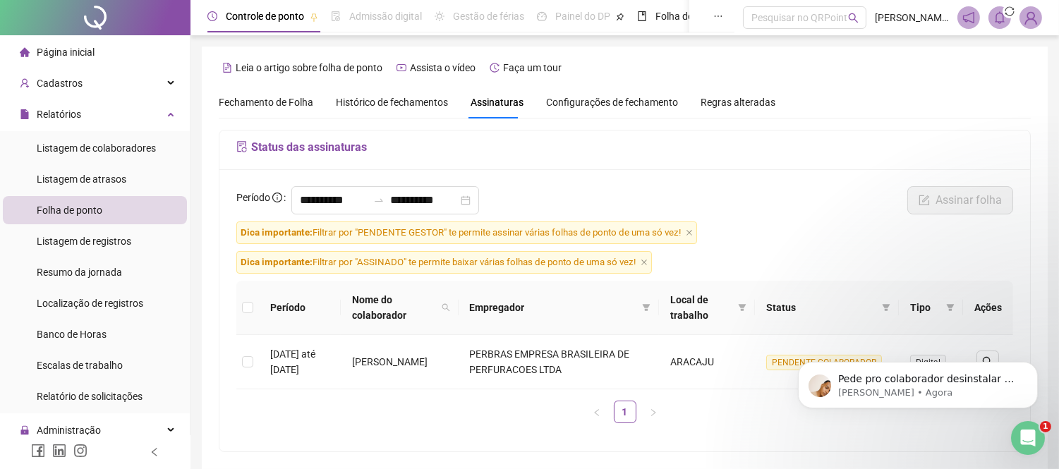
click at [402, 100] on span "Histórico de fechamentos" at bounding box center [392, 102] width 112 height 11
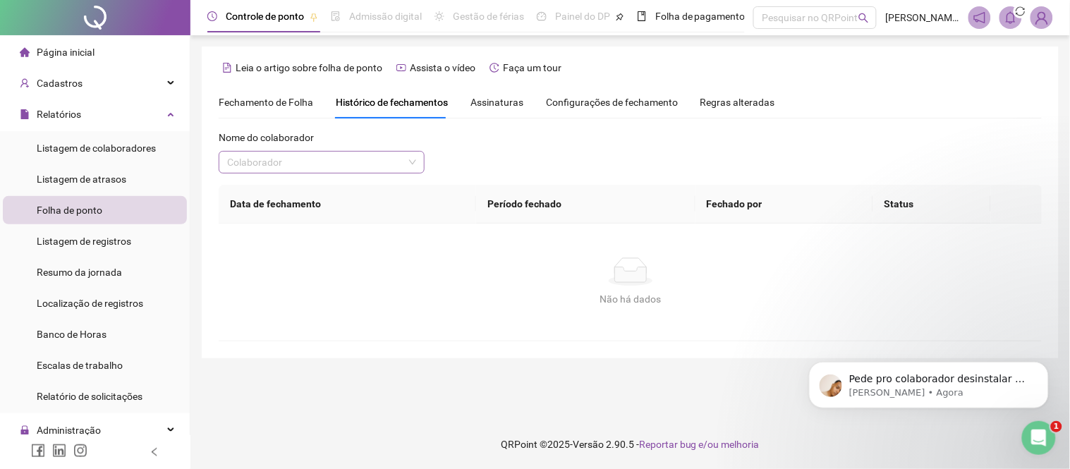
click at [391, 171] on input "search" at bounding box center [315, 162] width 176 height 21
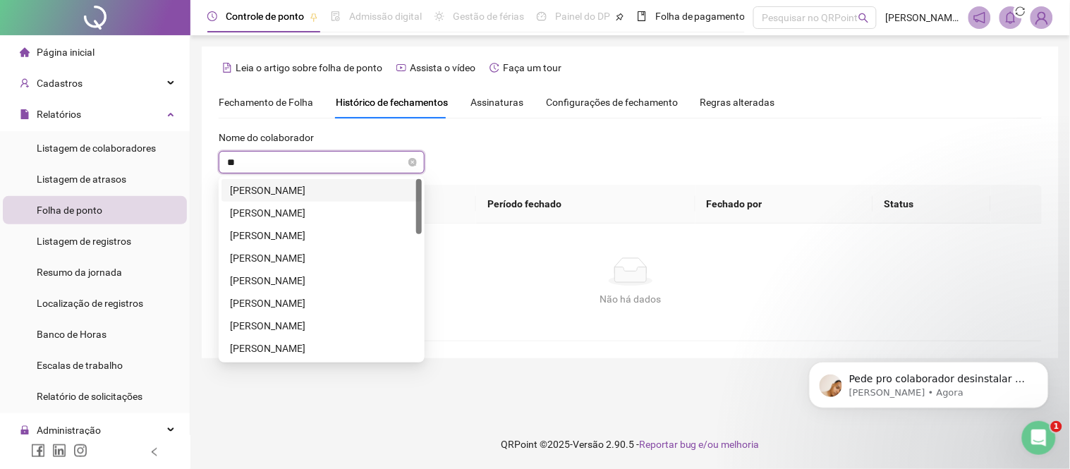
type input "***"
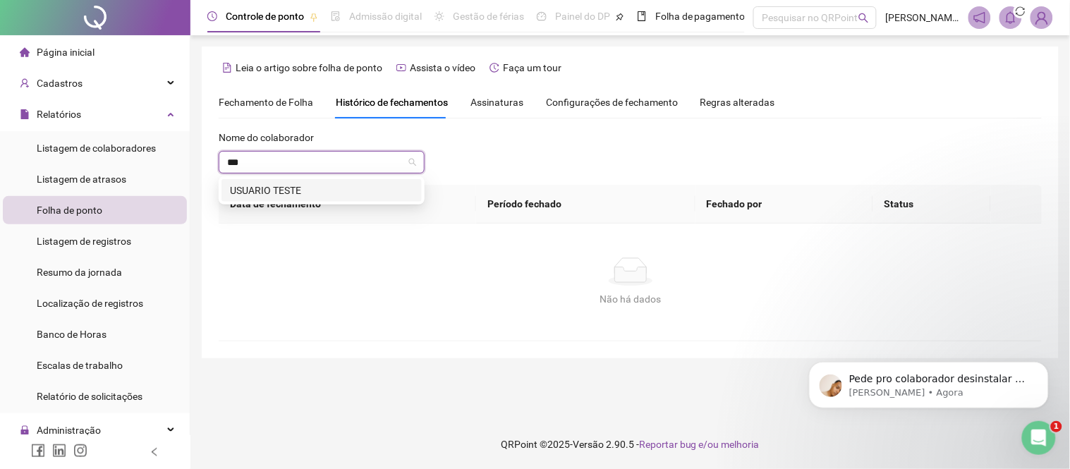
click at [357, 185] on div "USUARIO TESTE" at bounding box center [321, 191] width 183 height 16
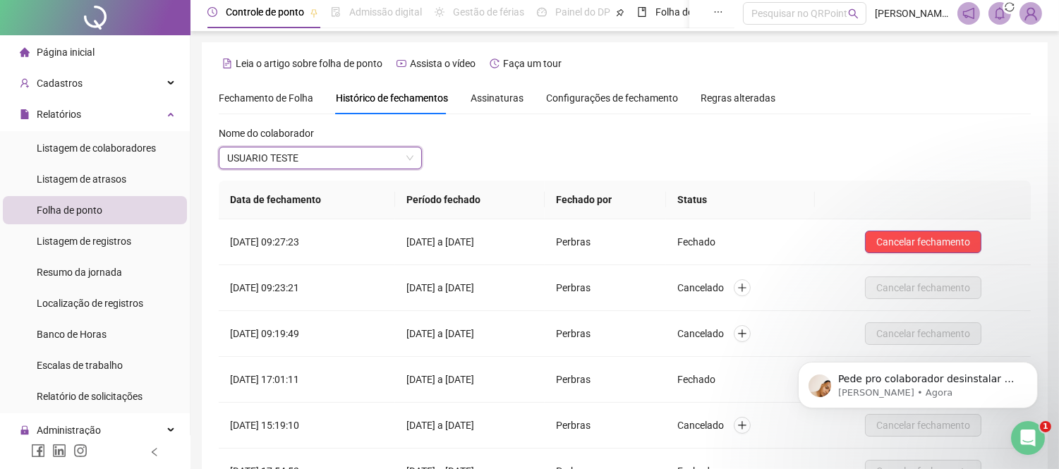
scroll to position [0, 0]
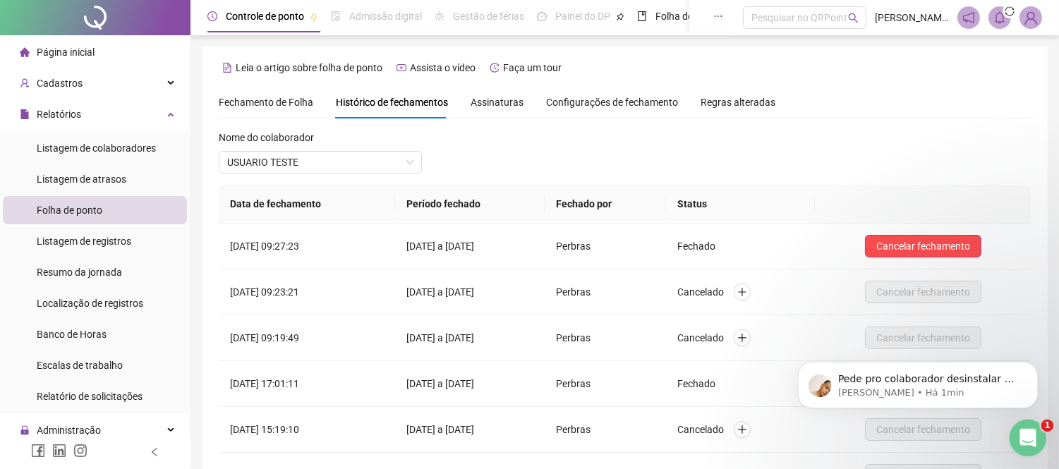
click at [1028, 440] on icon "Abertura do Messenger da Intercom" at bounding box center [1025, 436] width 23 height 23
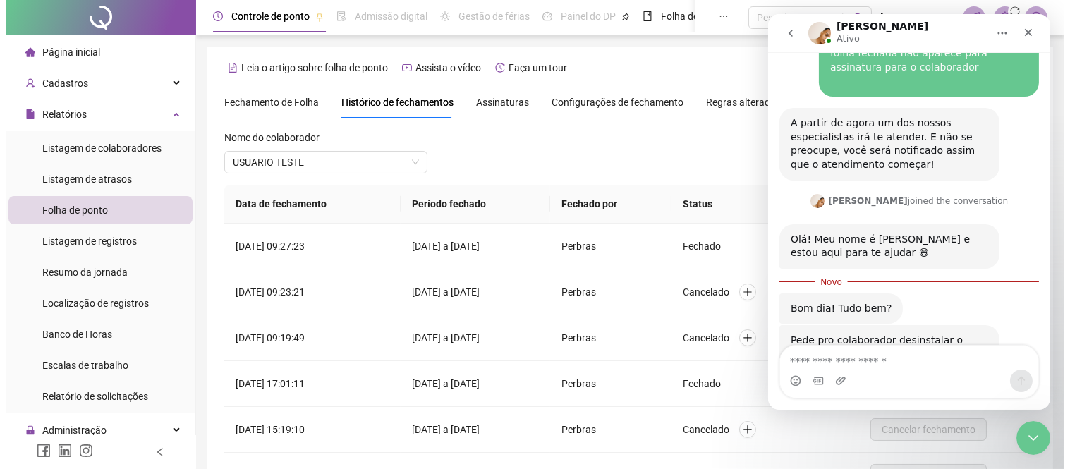
scroll to position [1069, 0]
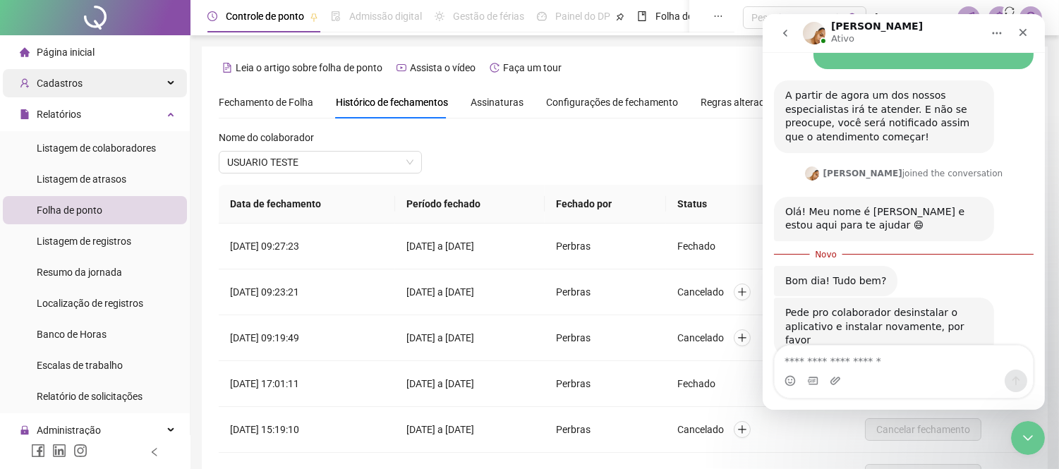
click at [74, 81] on span "Cadastros" at bounding box center [60, 83] width 46 height 11
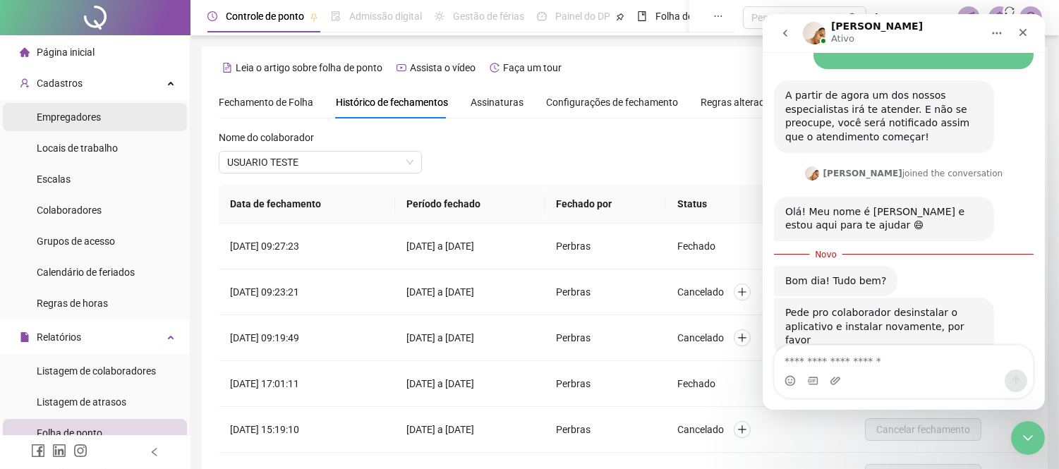
click at [86, 119] on span "Empregadores" at bounding box center [69, 116] width 64 height 11
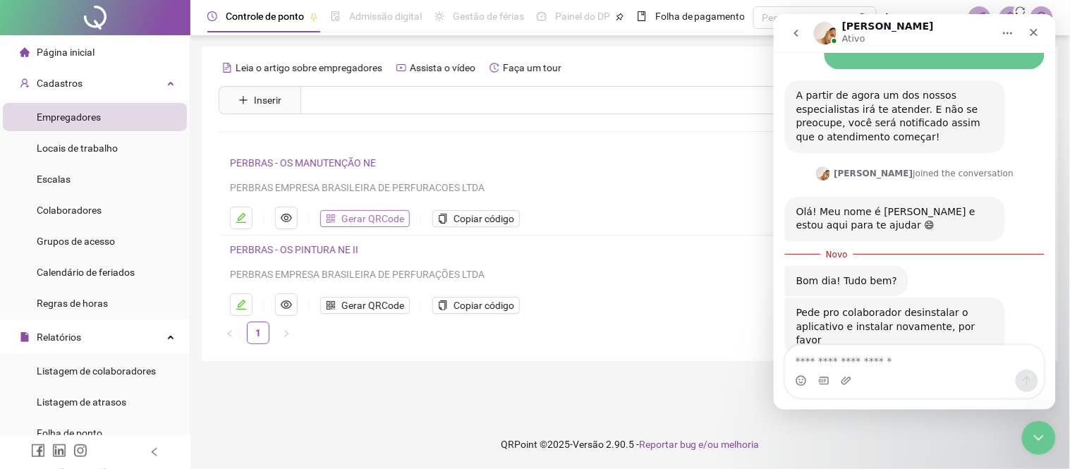
click at [353, 214] on span "Gerar QRCode" at bounding box center [372, 219] width 63 height 16
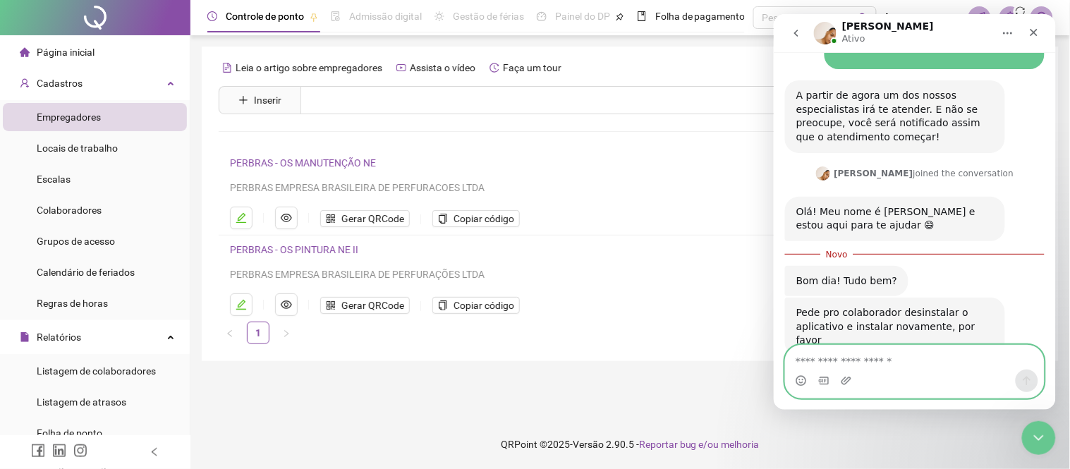
click at [844, 355] on textarea "Envie uma mensagem..." at bounding box center [914, 357] width 258 height 24
type textarea "**********"
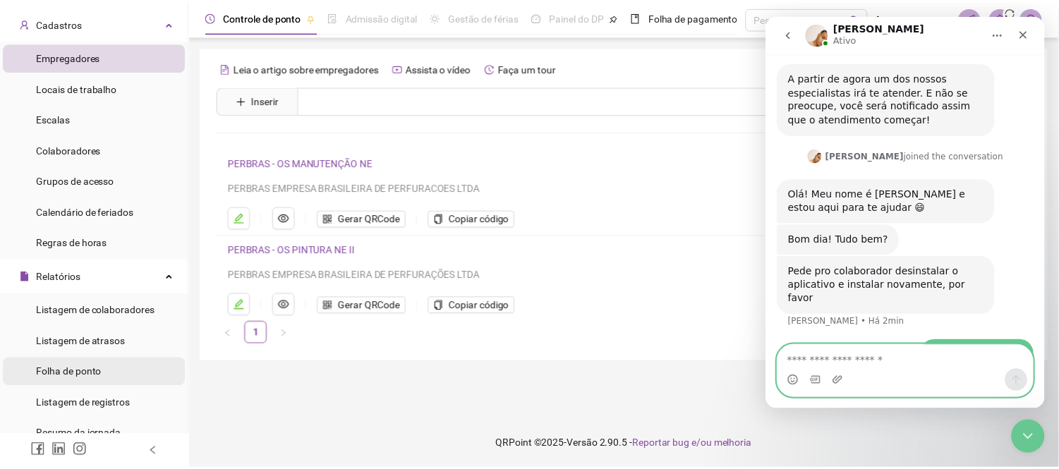
scroll to position [78, 0]
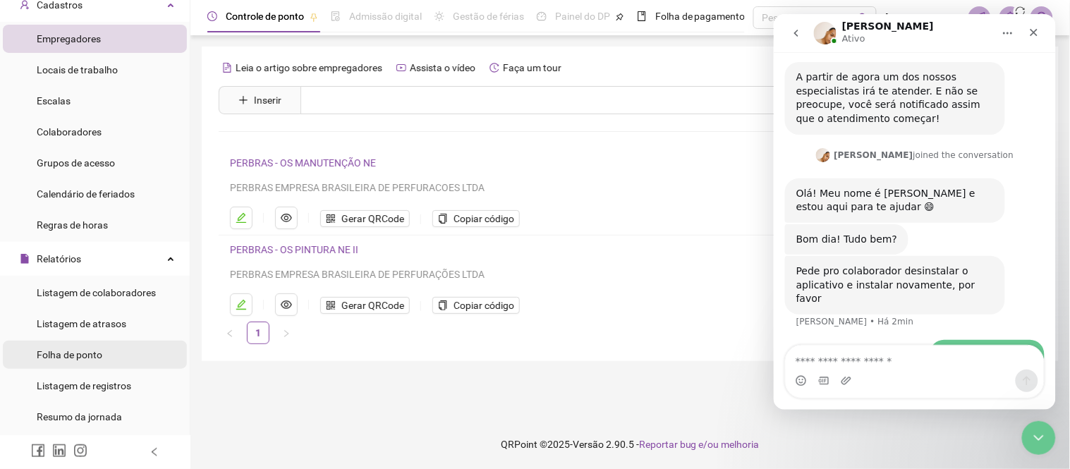
click at [72, 351] on span "Folha de ponto" at bounding box center [70, 354] width 66 height 11
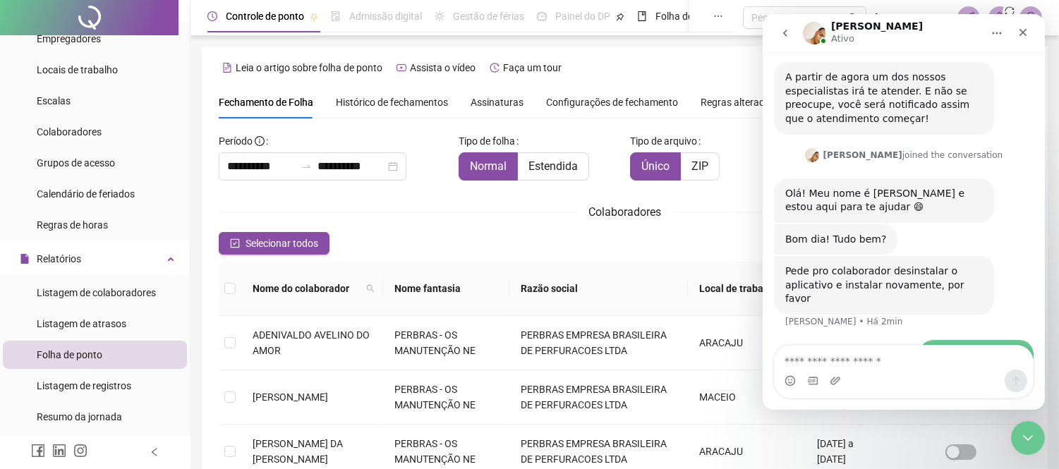
type input "**********"
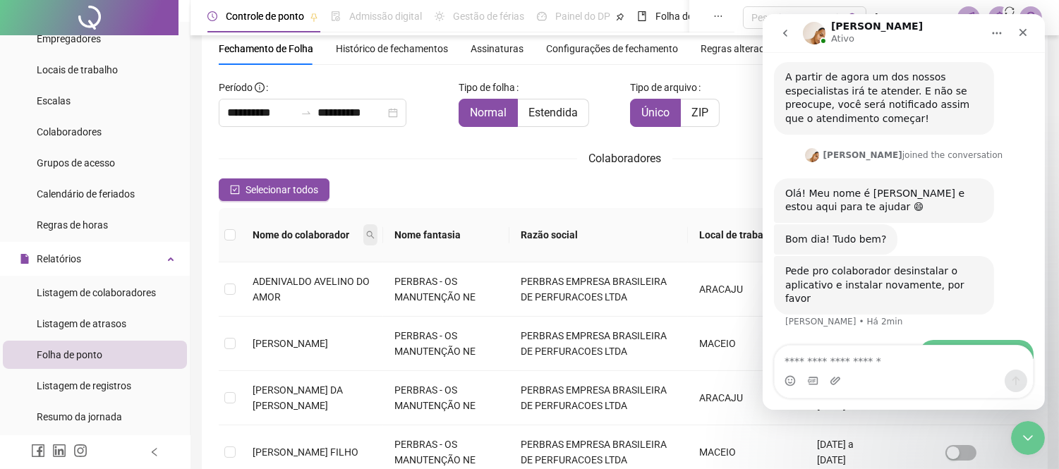
click at [375, 233] on icon "search" at bounding box center [370, 235] width 8 height 8
type input "******"
click at [288, 286] on span "Buscar" at bounding box center [297, 285] width 31 height 16
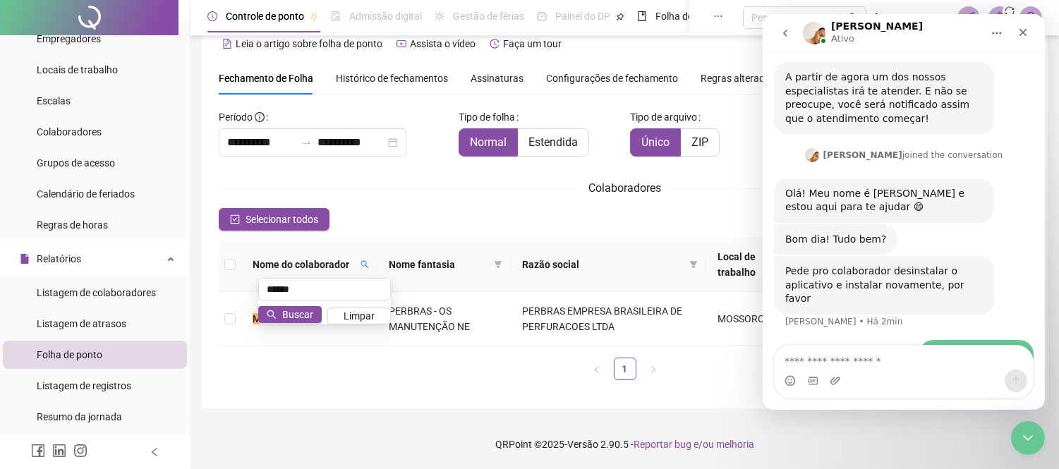
scroll to position [23, 0]
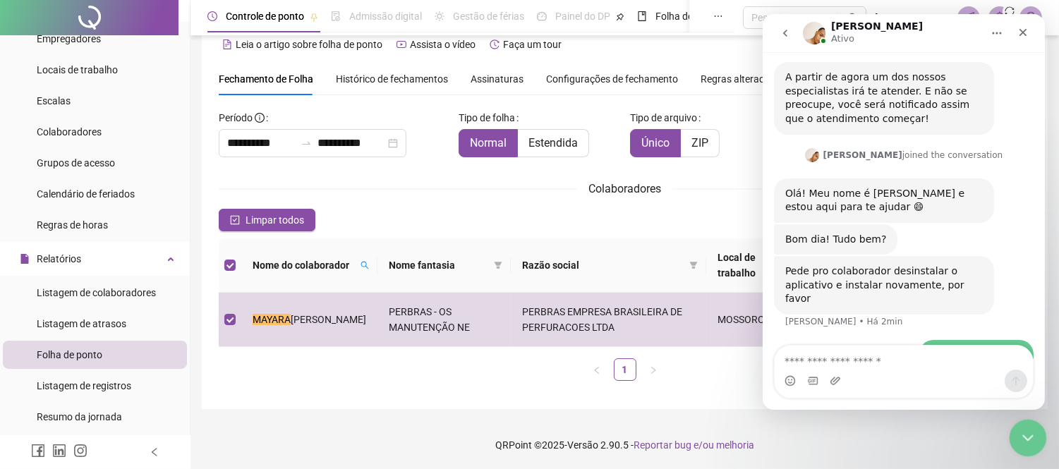
click at [1028, 439] on icon "Encerramento do Messenger da Intercom" at bounding box center [1025, 435] width 17 height 17
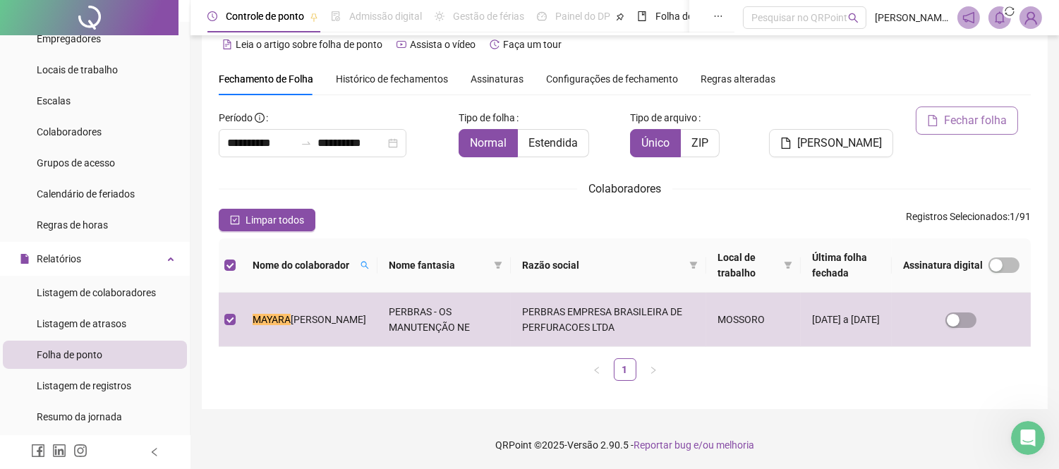
click at [964, 118] on span "Fechar folha" at bounding box center [975, 120] width 63 height 17
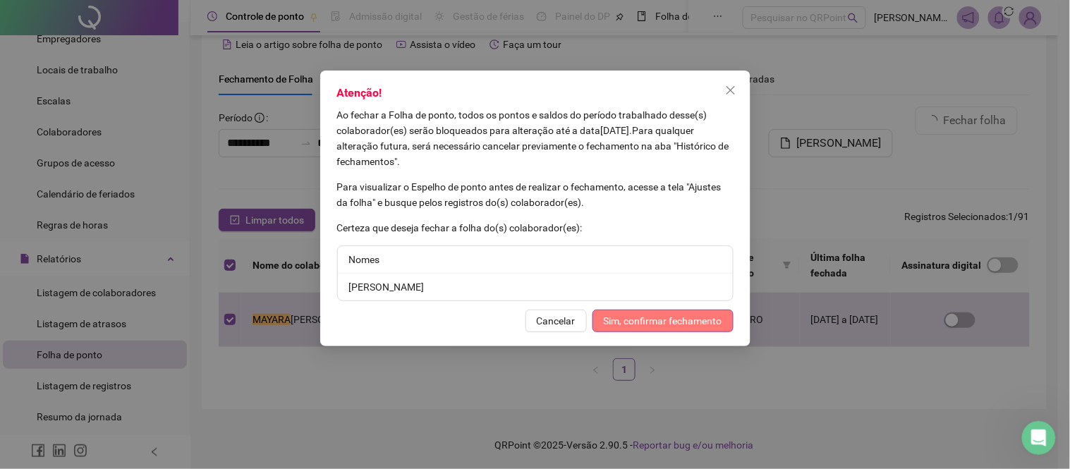
click at [626, 321] on span "Sim, confirmar fechamento" at bounding box center [663, 321] width 119 height 16
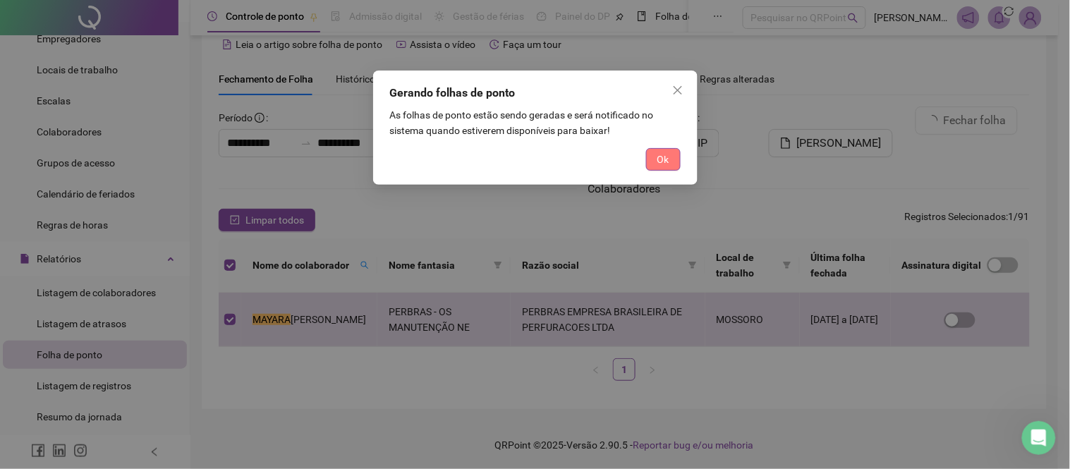
click at [672, 157] on button "Ok" at bounding box center [663, 159] width 35 height 23
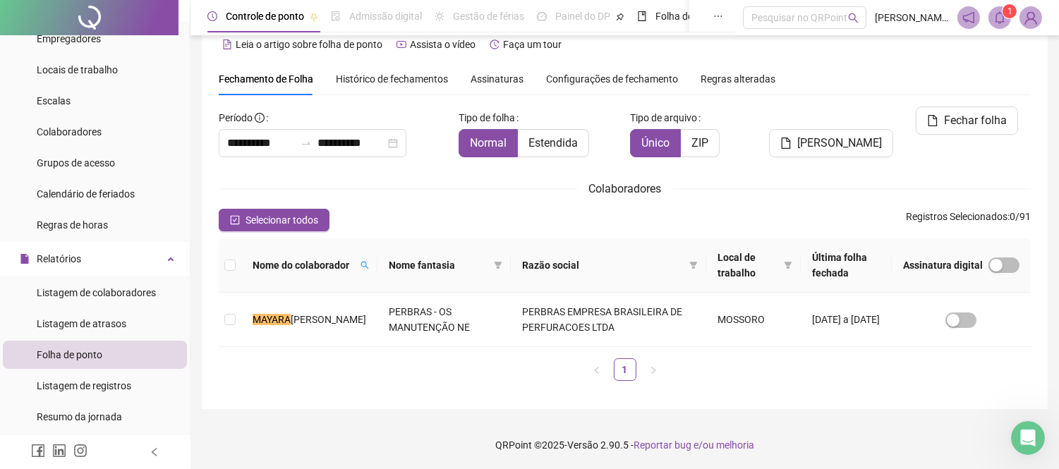
click at [499, 74] on span "Assinaturas" at bounding box center [496, 79] width 53 height 10
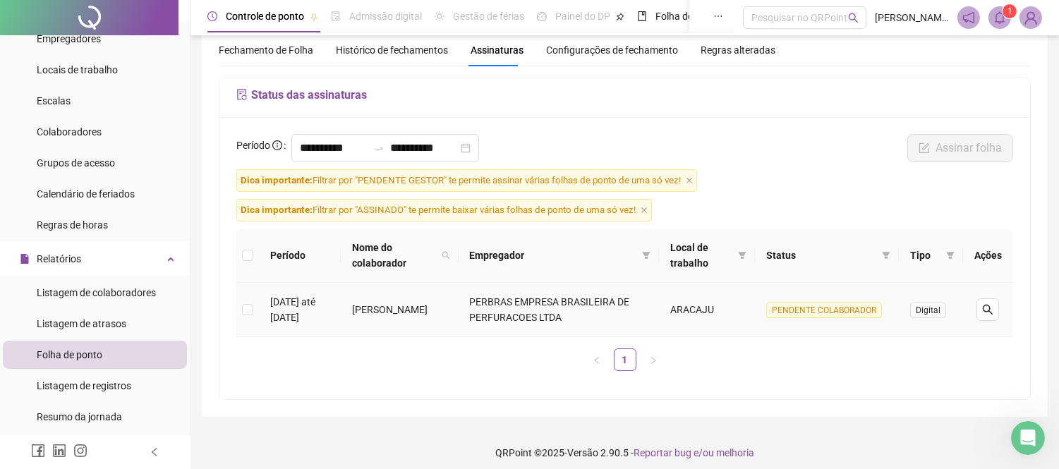
scroll to position [61, 0]
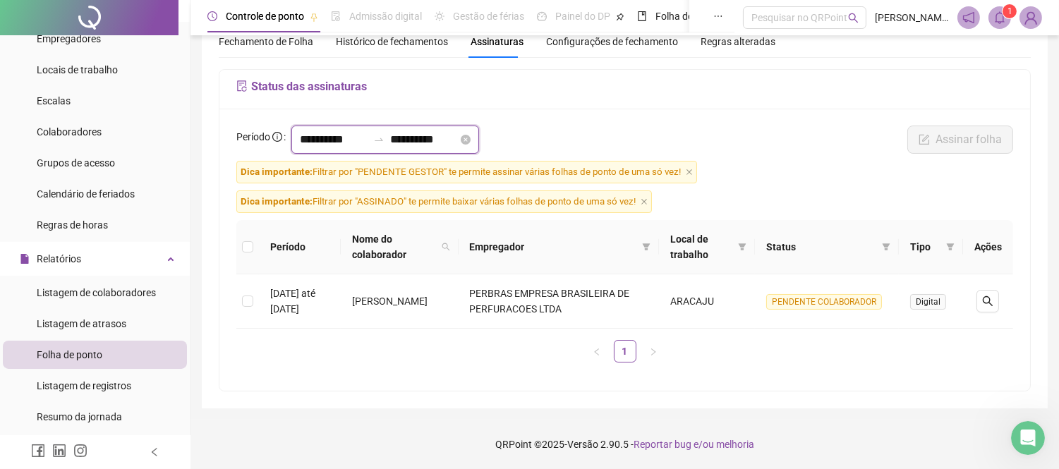
click at [458, 145] on input "**********" at bounding box center [424, 139] width 68 height 17
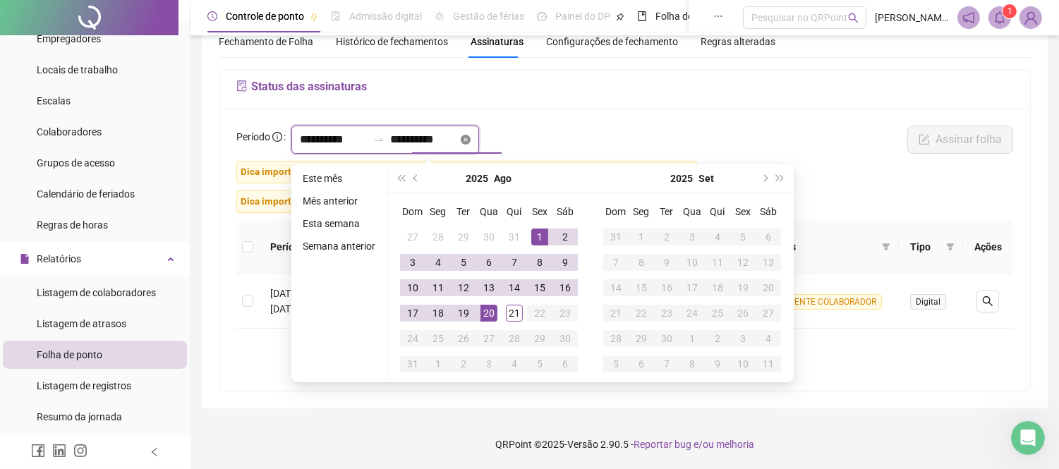
click at [470, 135] on icon "close-circle" at bounding box center [466, 140] width 10 height 10
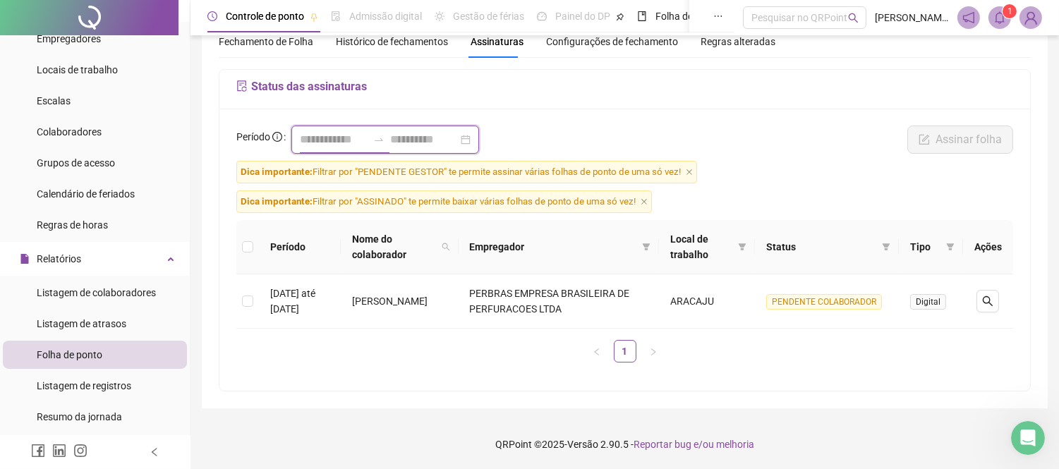
click at [315, 136] on input at bounding box center [334, 139] width 68 height 17
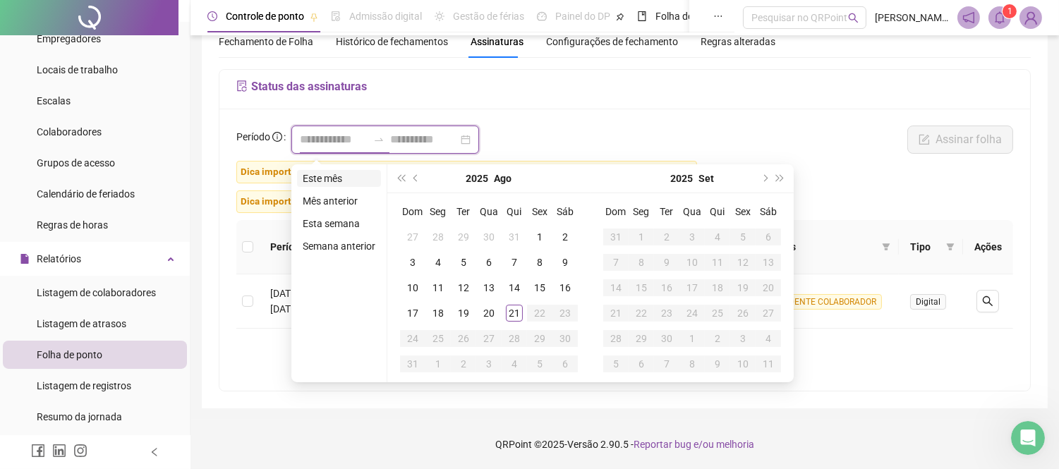
type input "**********"
click at [415, 175] on span "prev-year" at bounding box center [416, 178] width 7 height 7
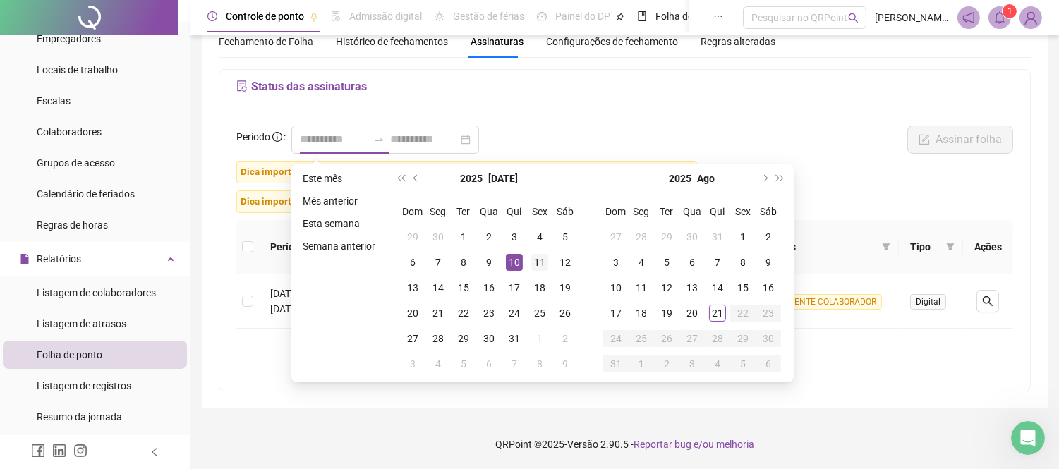
type input "**********"
click at [540, 259] on div "11" at bounding box center [539, 262] width 17 height 17
type input "**********"
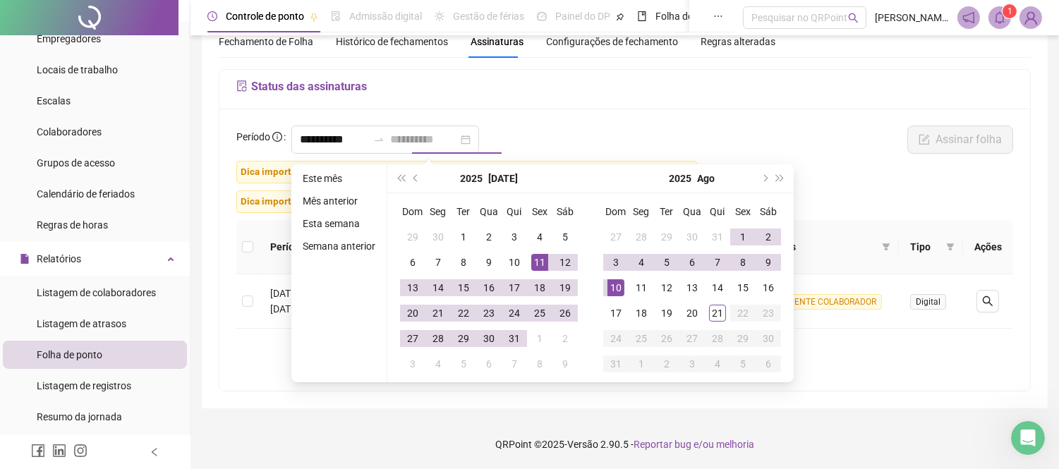
click at [619, 286] on div "10" at bounding box center [615, 287] width 17 height 17
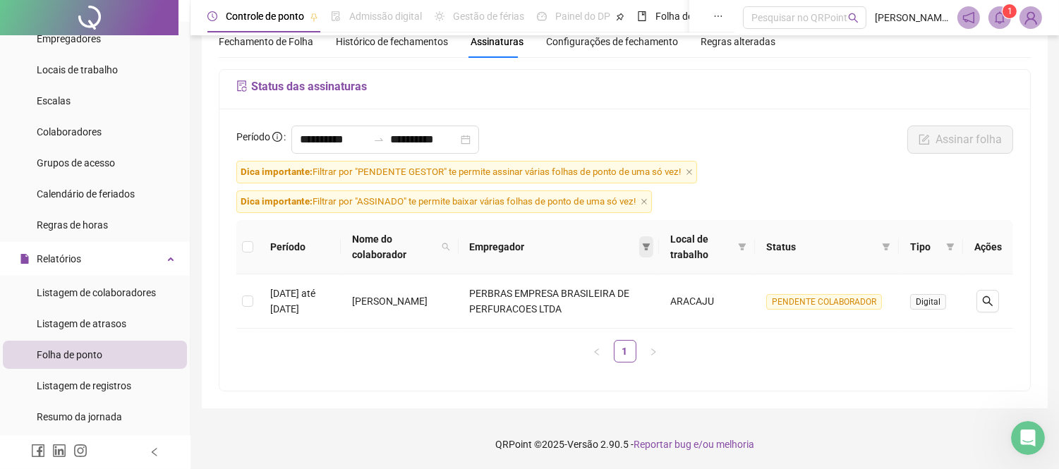
click at [650, 245] on icon "filter" at bounding box center [647, 246] width 8 height 7
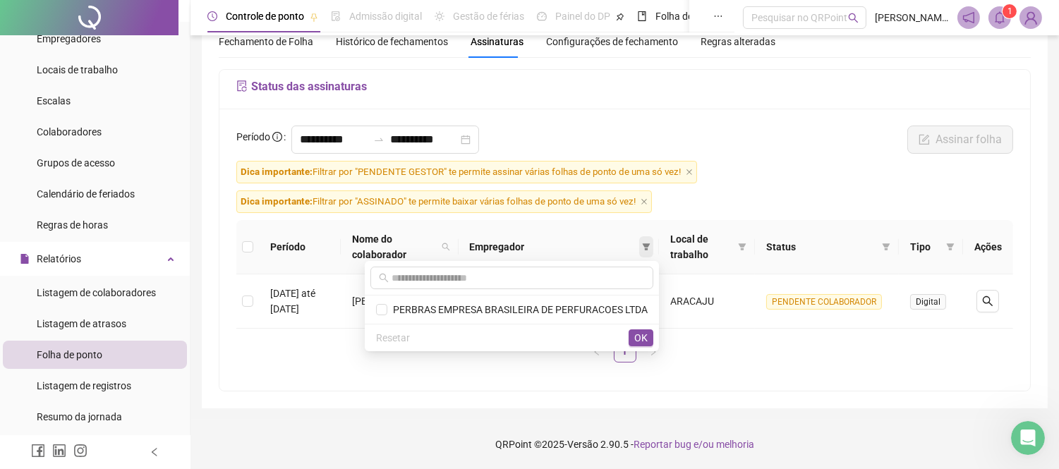
click at [650, 245] on icon "filter" at bounding box center [647, 246] width 8 height 7
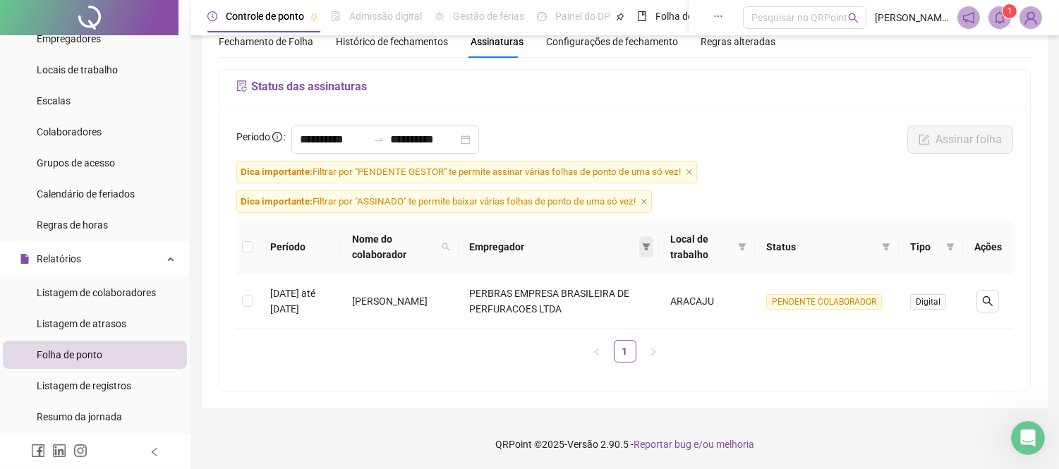
click at [650, 245] on icon "filter" at bounding box center [647, 246] width 8 height 7
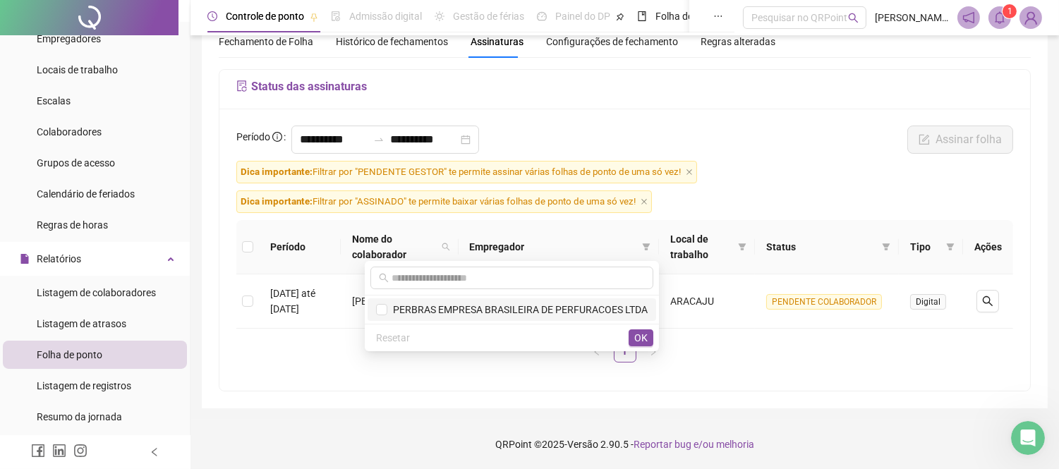
click at [600, 312] on span "PERBRAS EMPRESA BRASILEIRA DE PERFURACOES LTDA" at bounding box center [517, 309] width 260 height 11
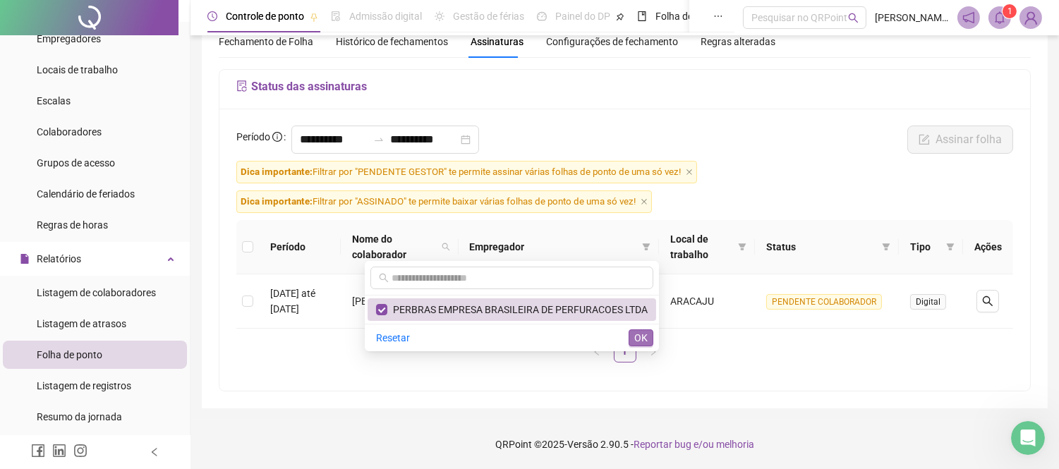
click at [644, 344] on span "OK" at bounding box center [640, 338] width 13 height 16
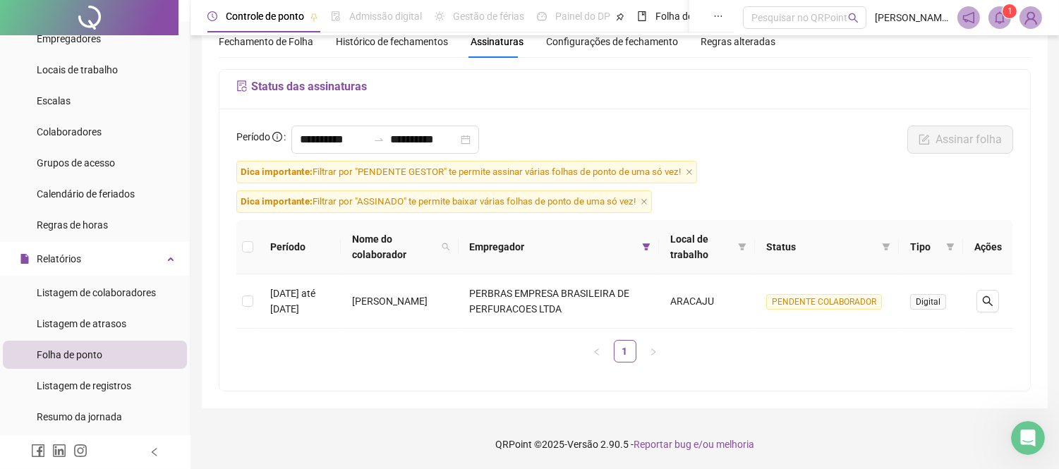
drag, startPoint x: 692, startPoint y: 347, endPoint x: 739, endPoint y: 327, distance: 51.5
click at [694, 347] on ul "1" at bounding box center [624, 351] width 777 height 23
click at [894, 250] on th "Status" at bounding box center [827, 247] width 144 height 54
click at [887, 245] on icon "filter" at bounding box center [886, 246] width 8 height 7
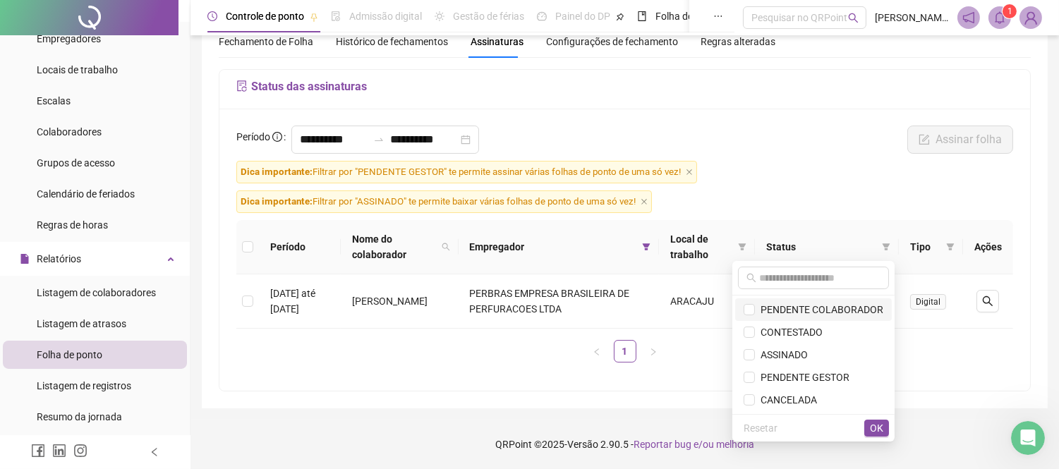
click at [828, 315] on span "PENDENTE COLABORADOR" at bounding box center [813, 310] width 140 height 16
click at [805, 330] on span "CONTESTADO" at bounding box center [789, 332] width 68 height 11
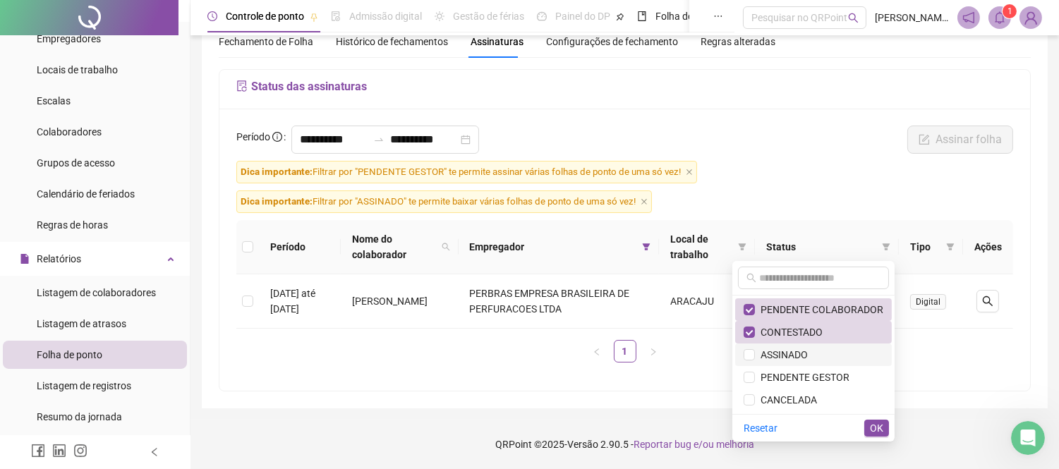
click at [785, 355] on span "ASSINADO" at bounding box center [781, 354] width 53 height 11
click at [787, 375] on span "PENDENTE GESTOR" at bounding box center [802, 377] width 95 height 11
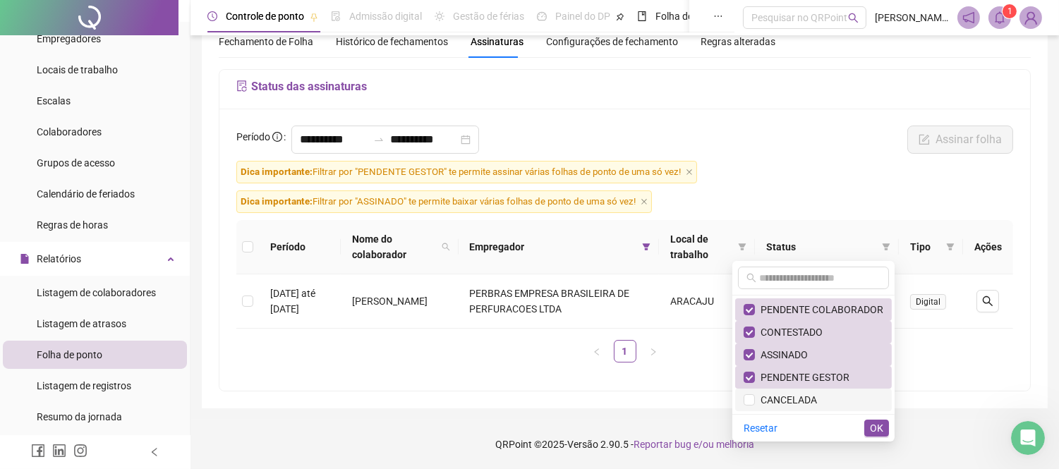
click at [782, 397] on span "CANCELADA" at bounding box center [786, 399] width 62 height 11
click at [877, 427] on span "OK" at bounding box center [876, 428] width 13 height 16
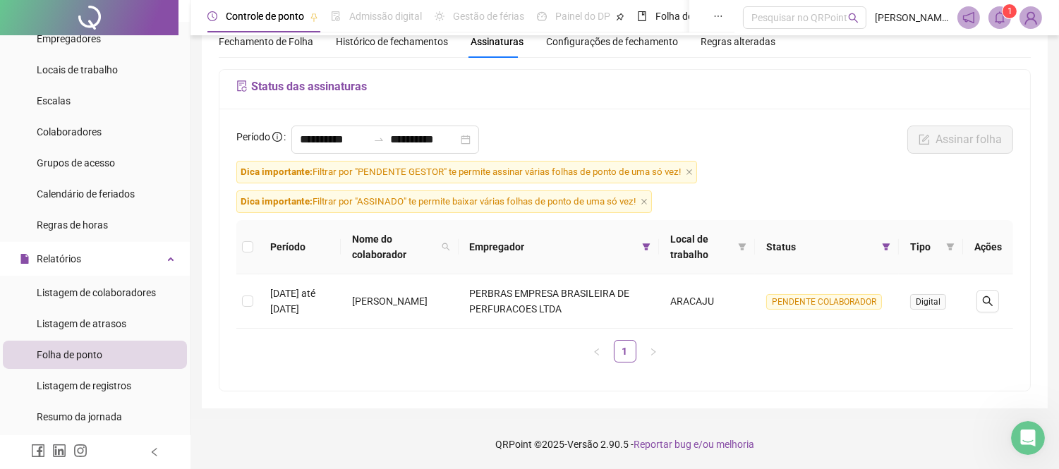
scroll to position [1143, 0]
click at [961, 248] on th "Tipo" at bounding box center [931, 247] width 64 height 54
click at [954, 248] on icon "filter" at bounding box center [950, 247] width 8 height 8
click at [857, 310] on span "Eletrônica" at bounding box center [865, 309] width 49 height 11
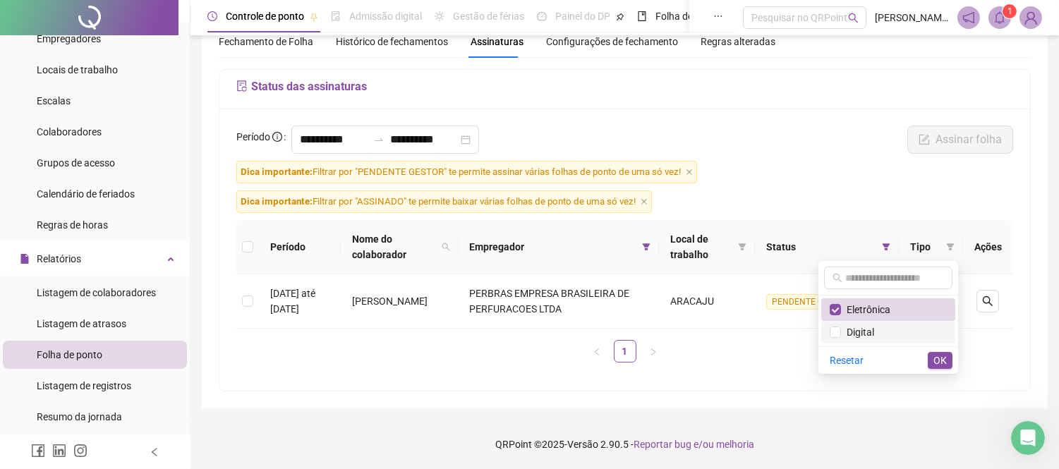
click at [848, 329] on span "Digital" at bounding box center [857, 332] width 33 height 11
click at [934, 357] on span "OK" at bounding box center [939, 361] width 13 height 16
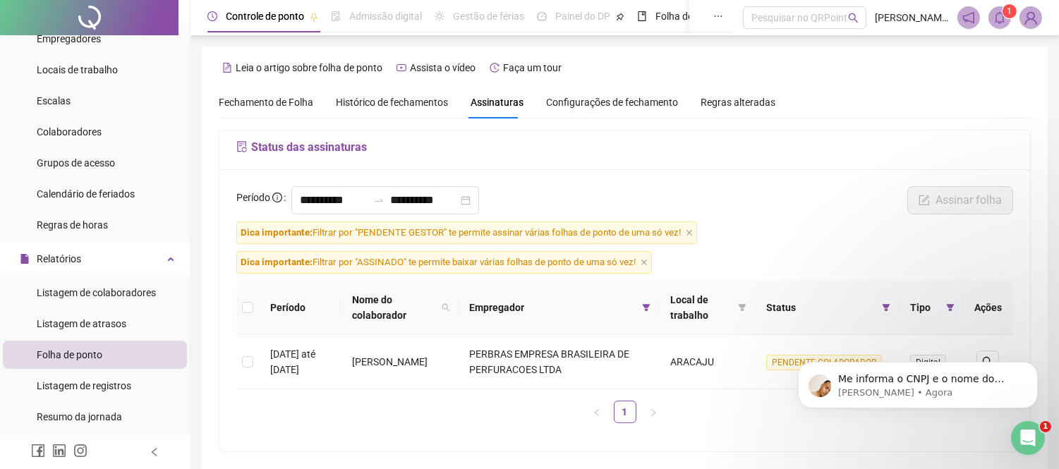
scroll to position [1144, 0]
click at [1031, 424] on div "Abertura do Messenger da Intercom" at bounding box center [1025, 436] width 47 height 47
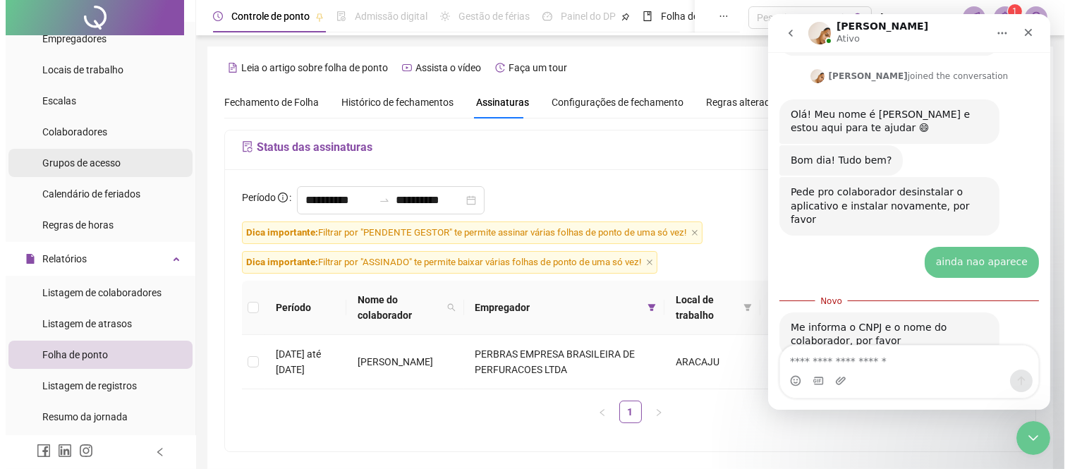
scroll to position [0, 0]
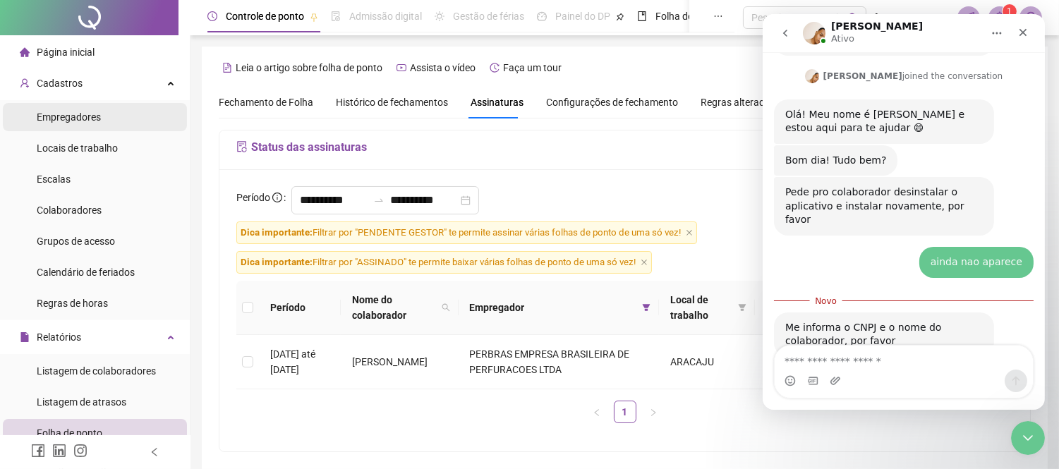
click at [83, 117] on span "Empregadores" at bounding box center [69, 116] width 64 height 11
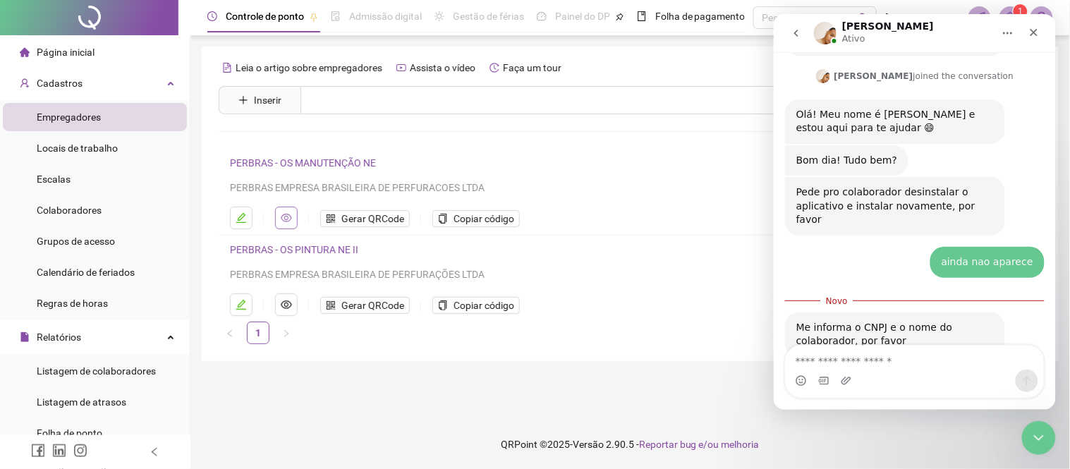
click at [285, 219] on icon "eye" at bounding box center [286, 217] width 11 height 11
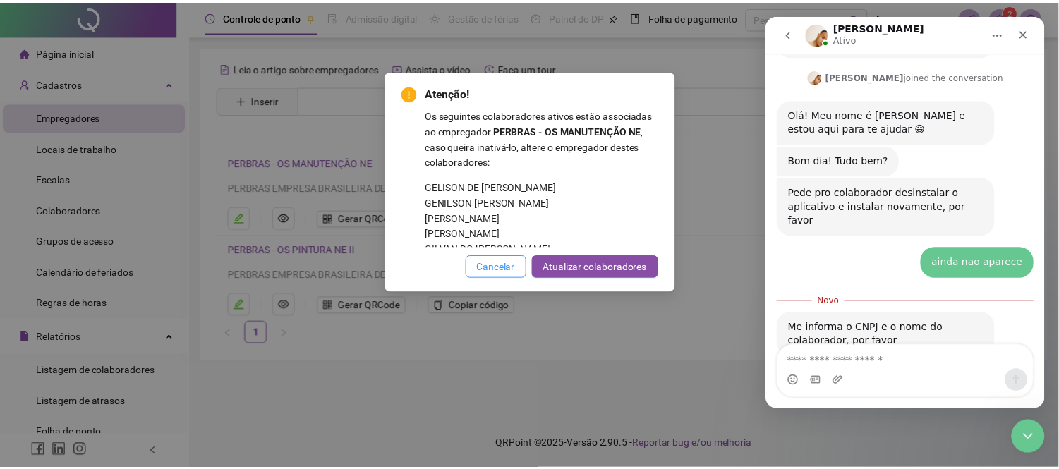
scroll to position [470, 0]
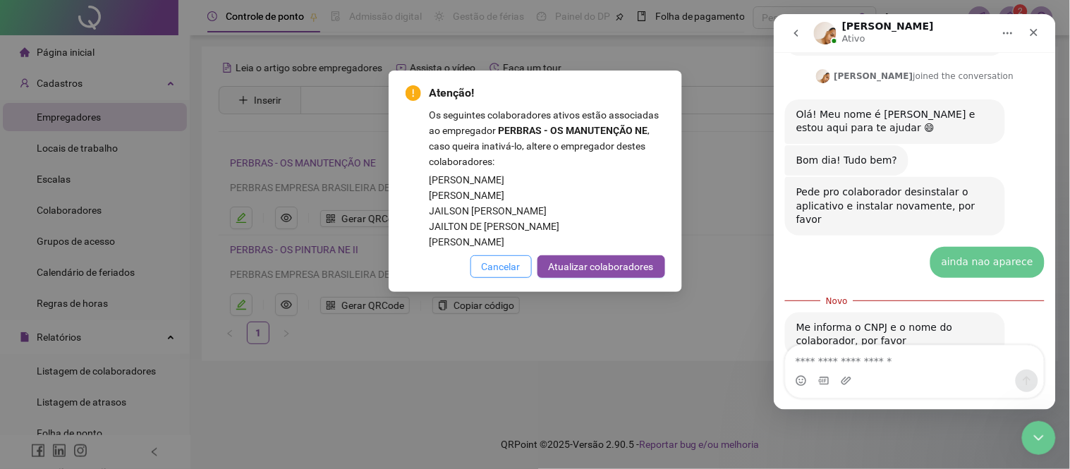
click at [502, 272] on span "Cancelar" at bounding box center [501, 267] width 39 height 16
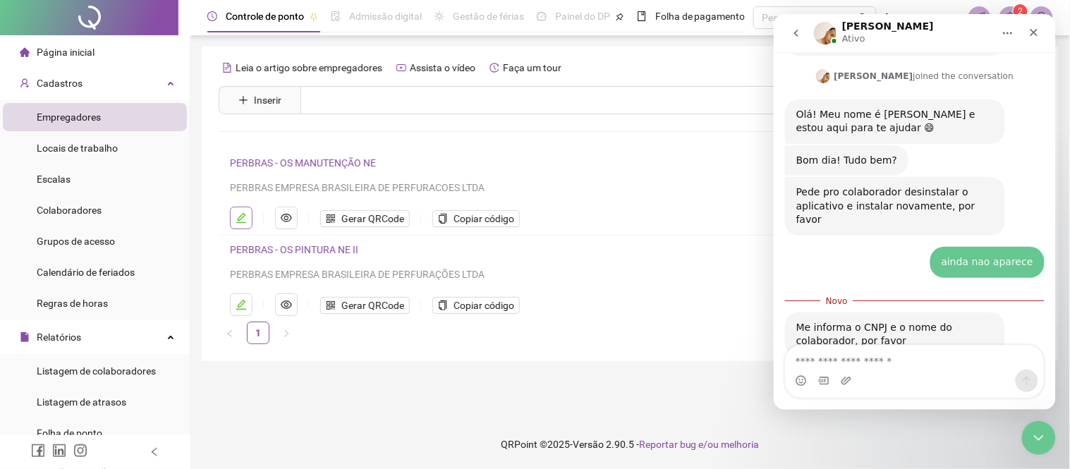
click at [242, 214] on icon "edit" at bounding box center [241, 217] width 11 height 11
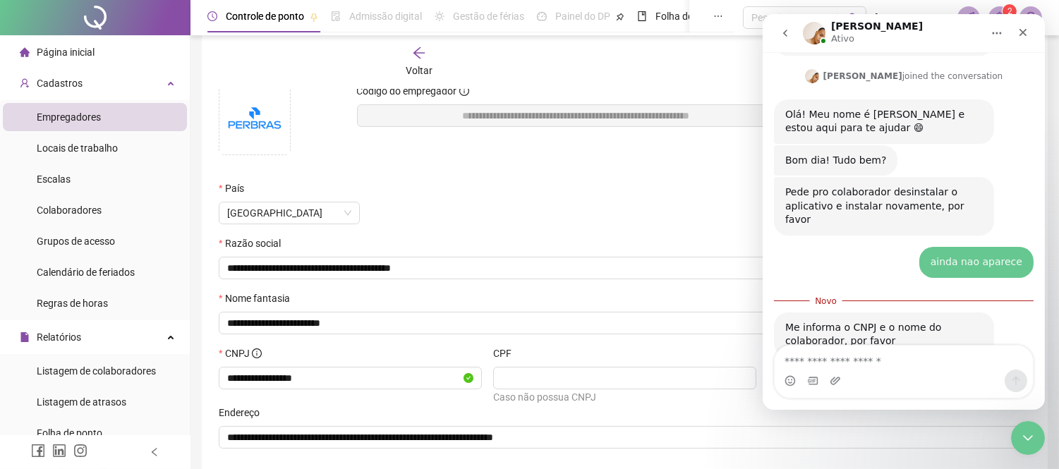
scroll to position [161, 0]
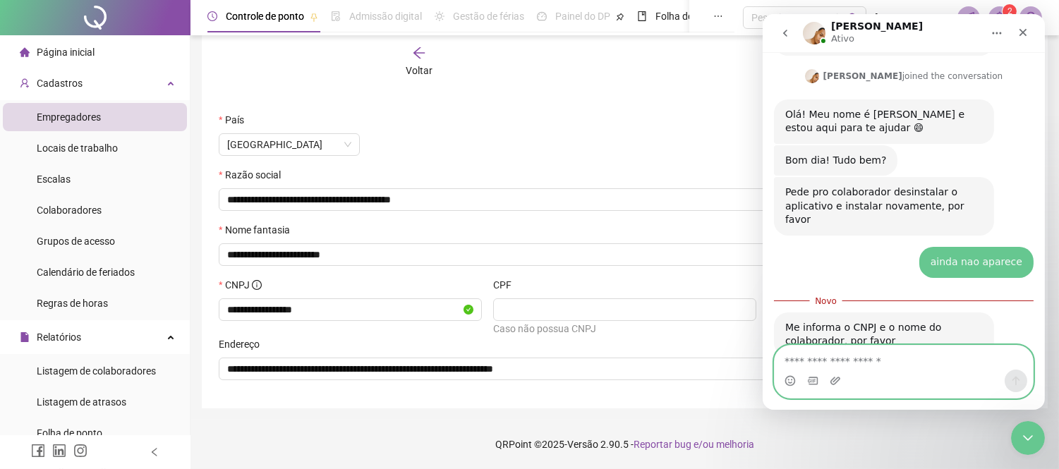
click at [854, 354] on textarea "Envie uma mensagem..." at bounding box center [903, 358] width 258 height 24
type textarea "*"
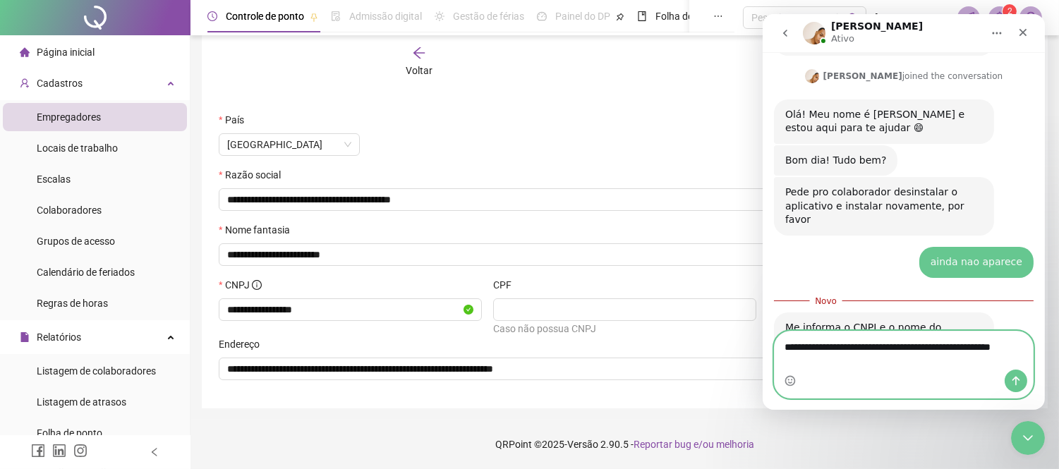
scroll to position [1182, 0]
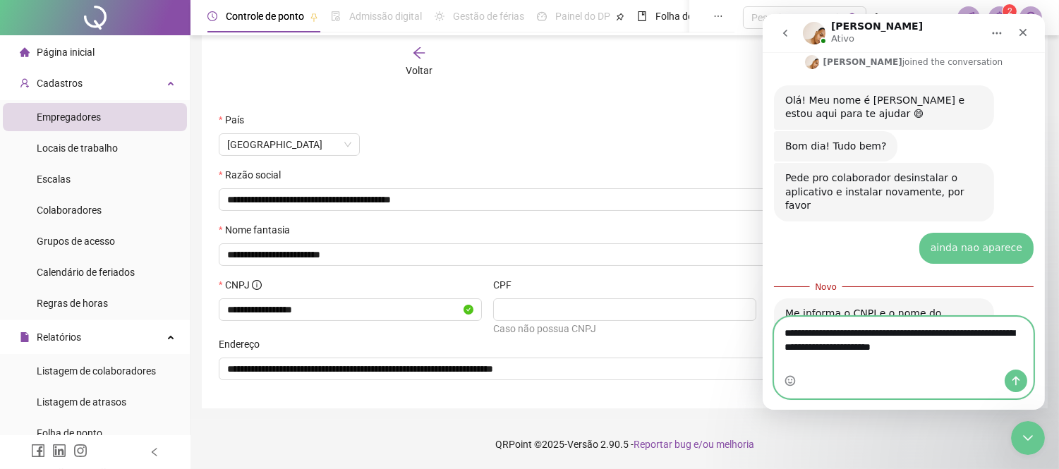
type textarea "**********"
click at [783, 30] on icon "go back" at bounding box center [784, 33] width 11 height 11
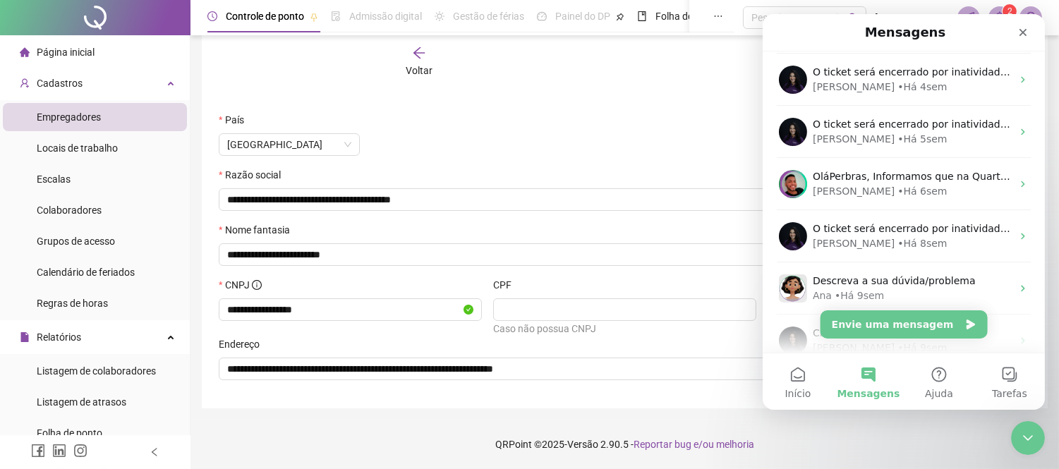
scroll to position [329, 0]
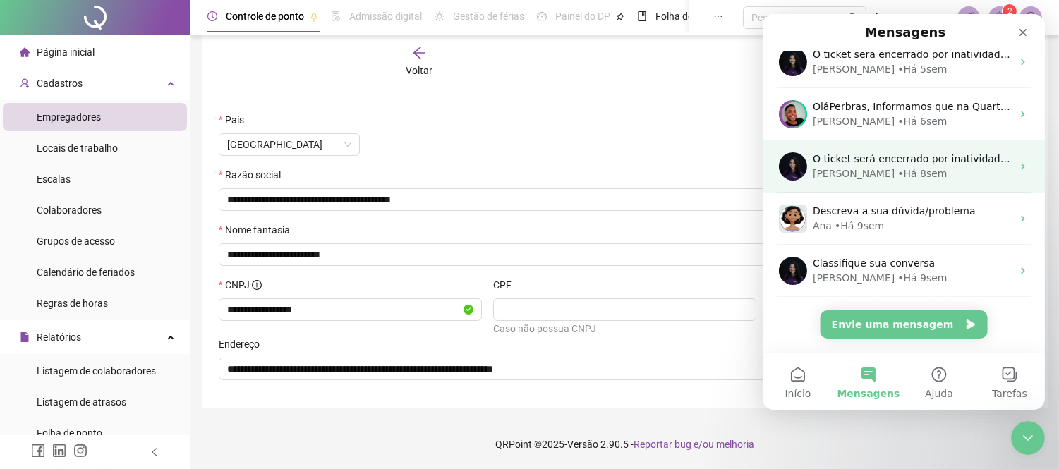
click at [945, 167] on div "Maria • Há 8sem" at bounding box center [911, 173] width 199 height 15
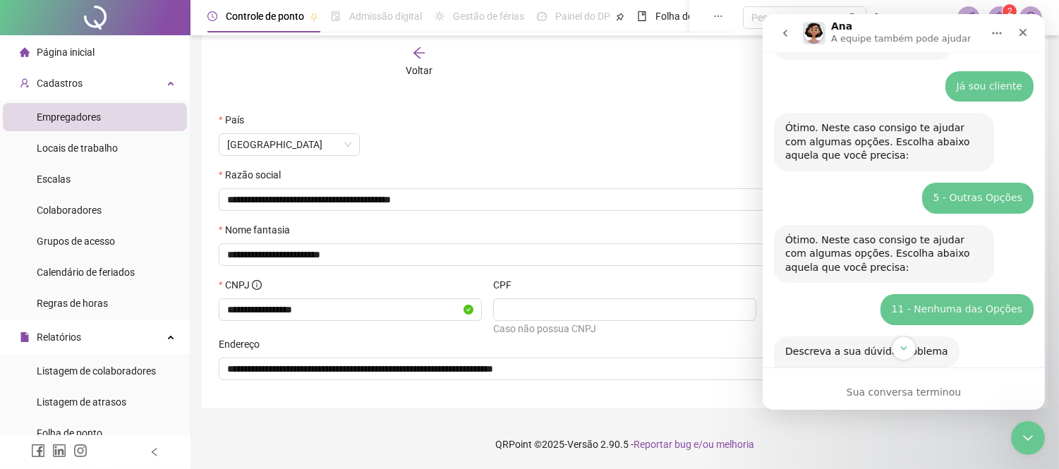
scroll to position [0, 0]
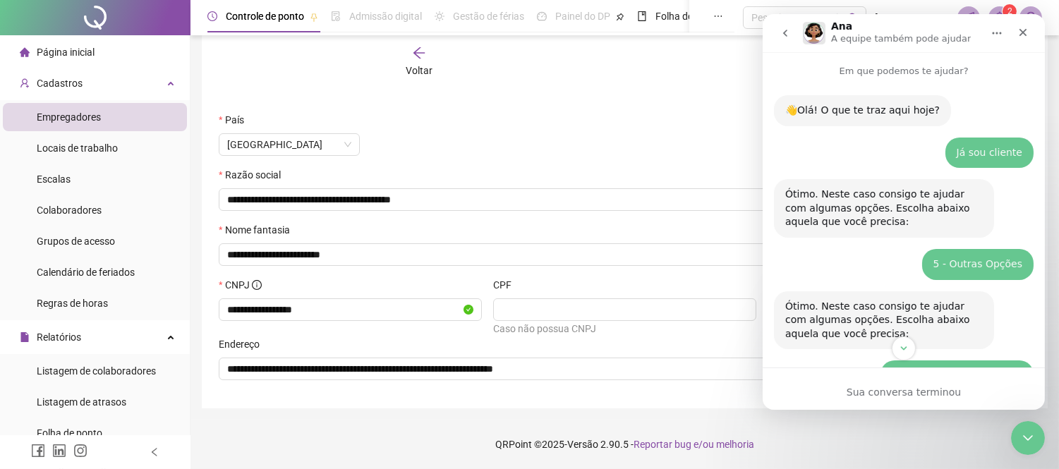
click at [789, 30] on icon "go back" at bounding box center [784, 33] width 11 height 11
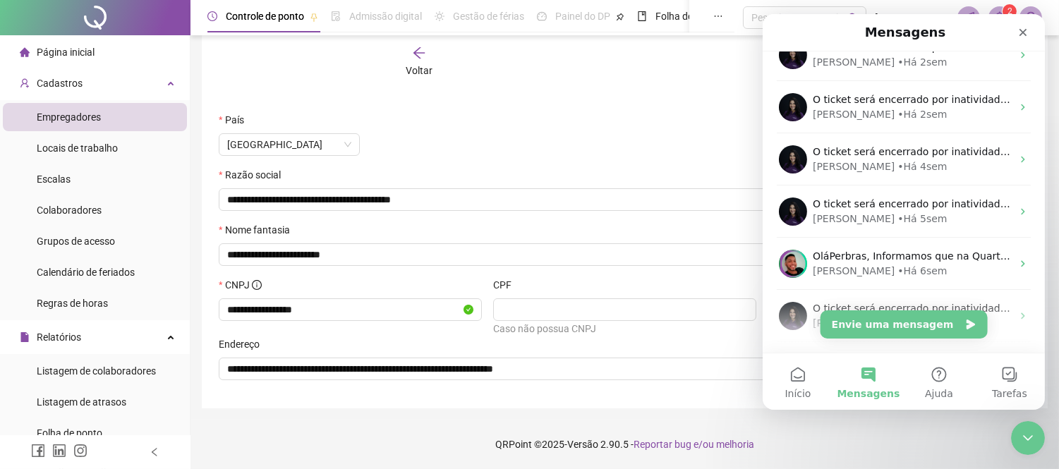
scroll to position [391, 0]
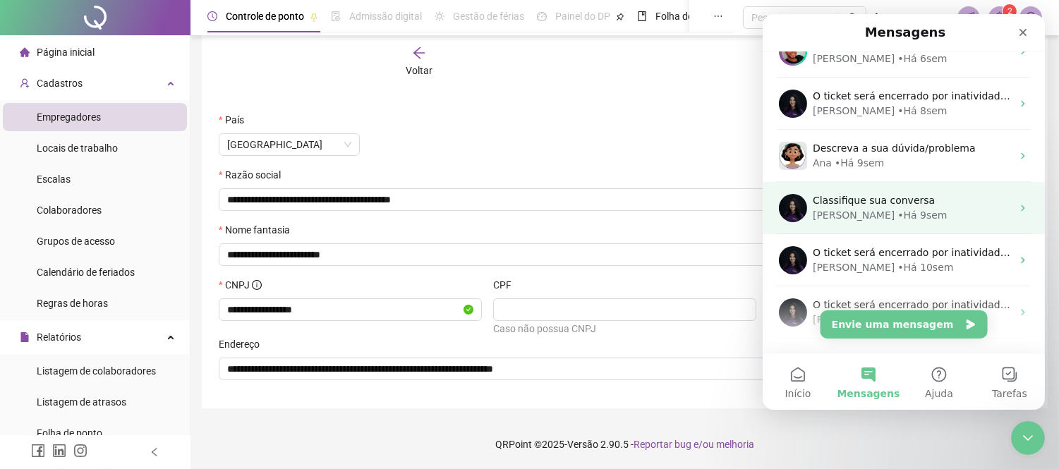
click at [933, 214] on div "Maria • Há 9sem" at bounding box center [911, 215] width 199 height 15
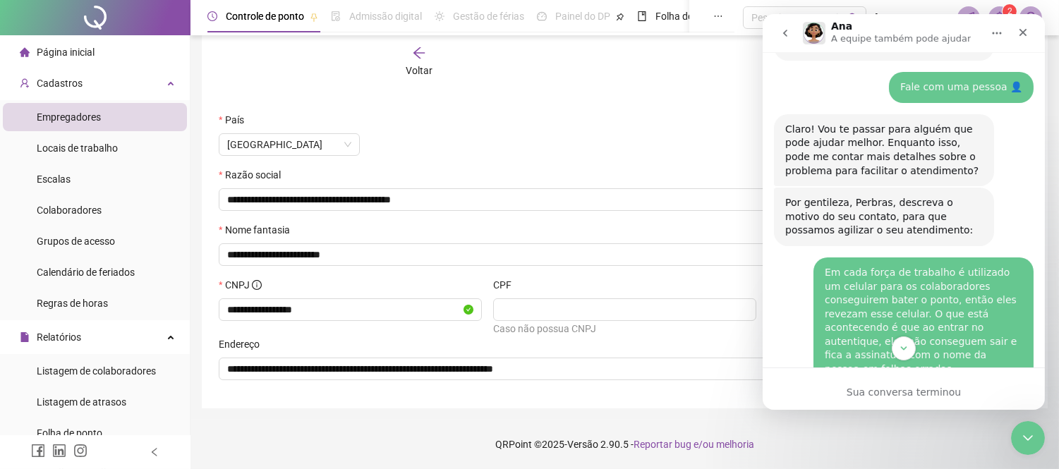
scroll to position [1025, 0]
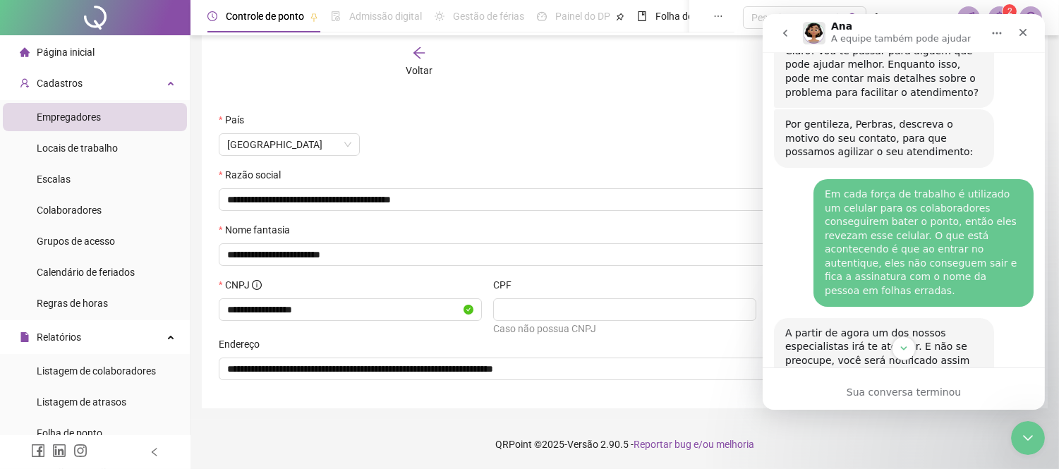
click at [904, 212] on div "Em cada força de trabalho é utilizado um celular para os colaboradores consegui…" at bounding box center [923, 243] width 198 height 111
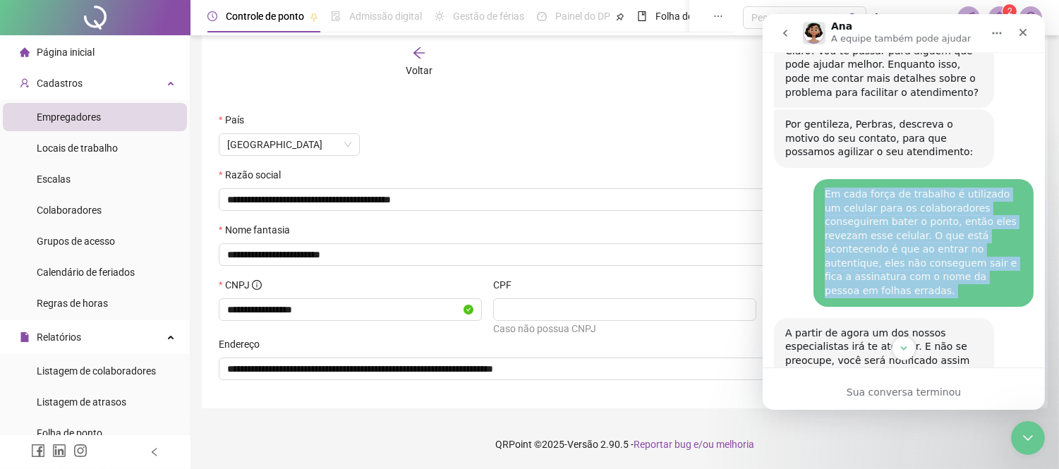
click at [904, 212] on div "Em cada força de trabalho é utilizado um celular para os colaboradores consegui…" at bounding box center [923, 243] width 198 height 111
click at [904, 211] on div "Em cada força de trabalho é utilizado um celular para os colaboradores consegui…" at bounding box center [923, 243] width 198 height 111
copy div "Em cada força de trabalho é utilizado um celular para os colaboradores consegui…"
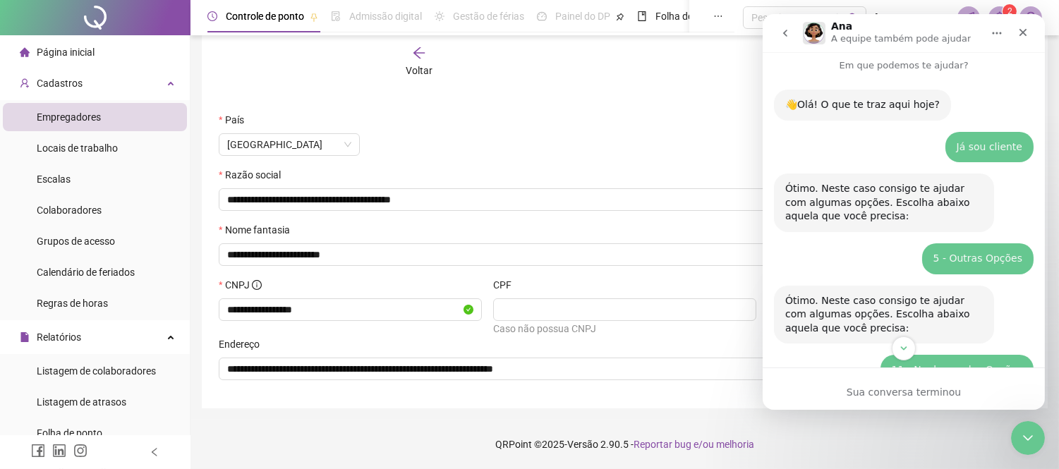
scroll to position [0, 0]
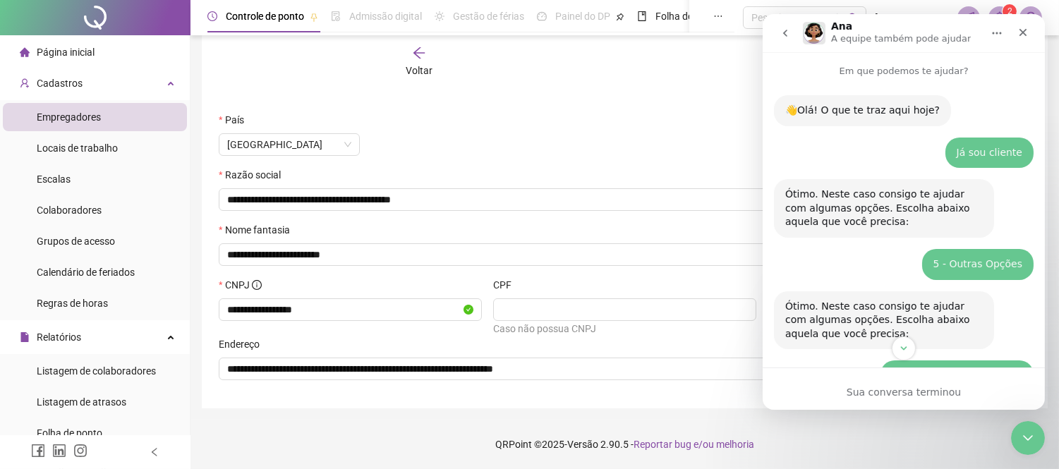
click at [790, 32] on button "go back" at bounding box center [784, 33] width 27 height 27
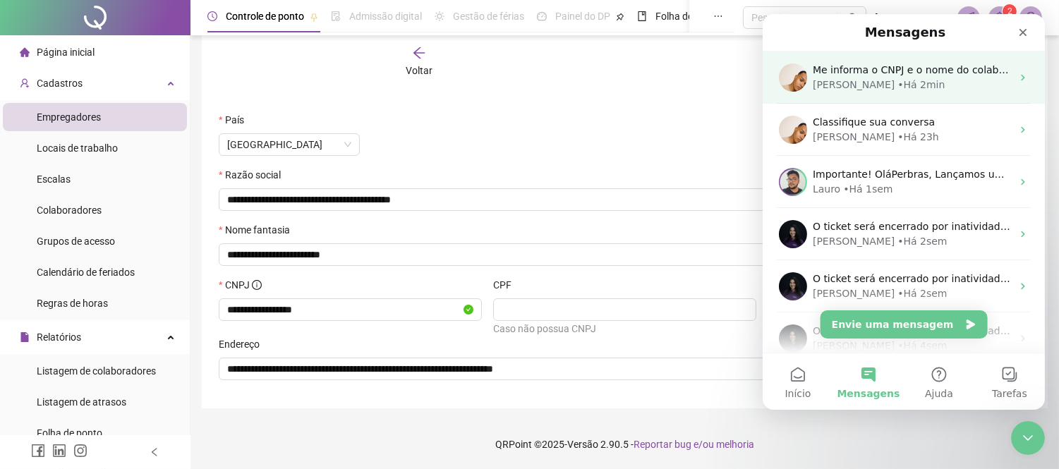
click at [897, 87] on div "• Há 2min" at bounding box center [920, 85] width 47 height 15
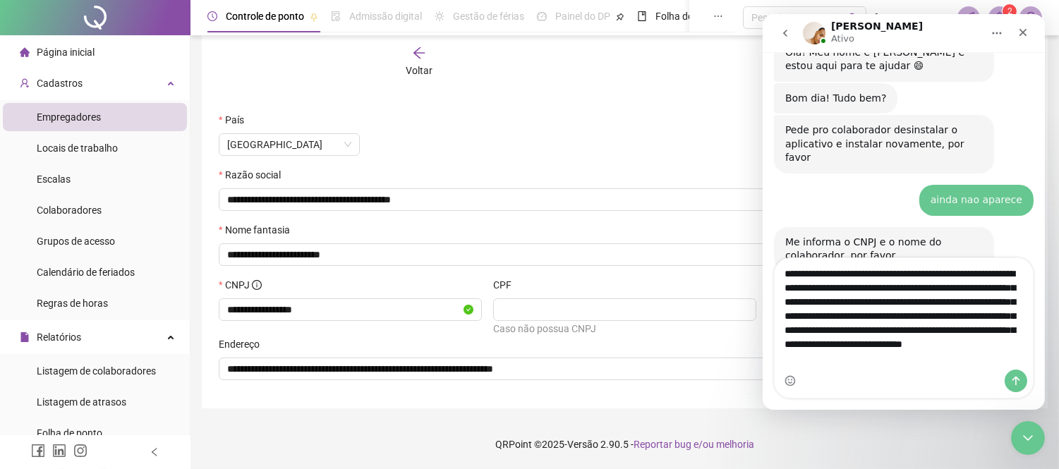
click at [936, 286] on textarea "**********" at bounding box center [903, 313] width 258 height 111
click at [940, 314] on textarea "**********" at bounding box center [903, 313] width 258 height 111
click at [901, 304] on textarea "**********" at bounding box center [903, 313] width 258 height 111
click at [899, 300] on textarea "**********" at bounding box center [903, 313] width 258 height 111
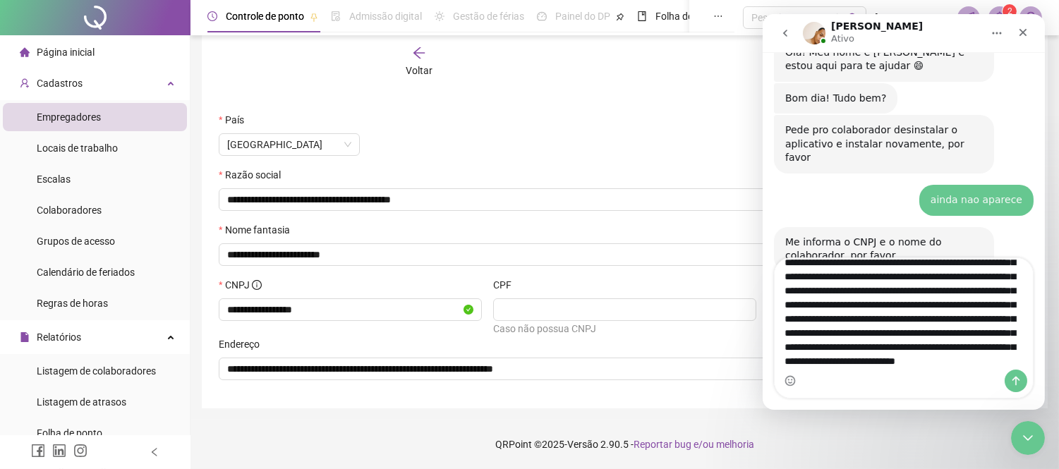
scroll to position [96, 0]
drag, startPoint x: 959, startPoint y: 334, endPoint x: 979, endPoint y: 382, distance: 51.9
click at [979, 382] on div "Gabriel, vou te passar o contexto, acredito que possa auxiliar na resolução do …" at bounding box center [903, 328] width 258 height 140
type textarea "**********"
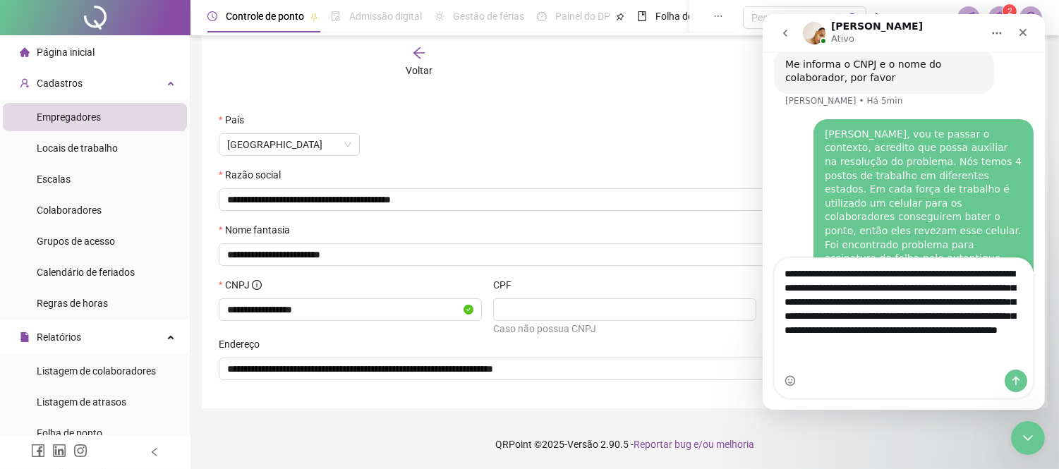
scroll to position [1408, 0]
type textarea "**********"
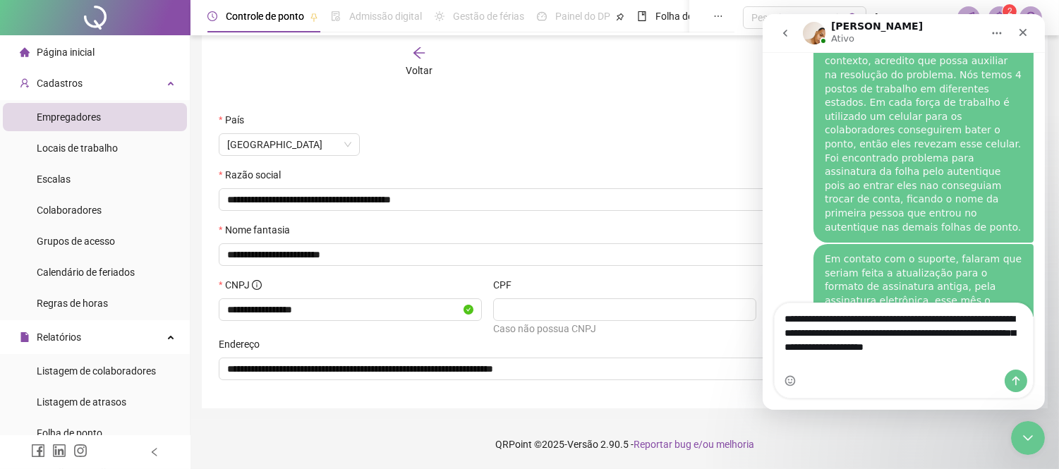
scroll to position [1510, 0]
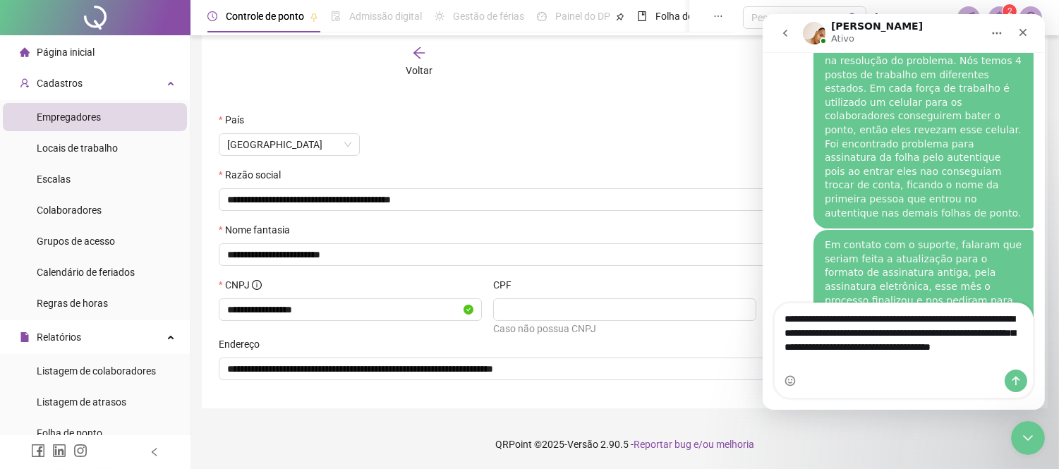
type textarea "**********"
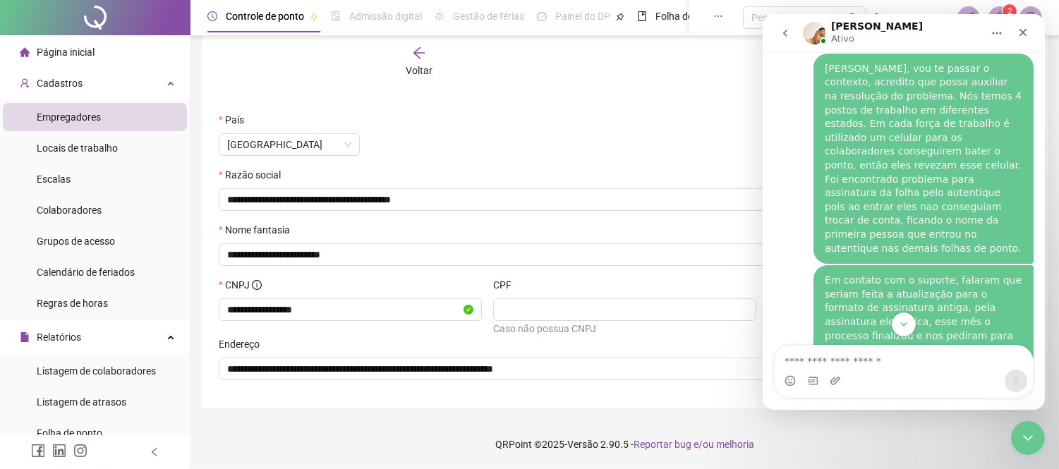
scroll to position [1554, 0]
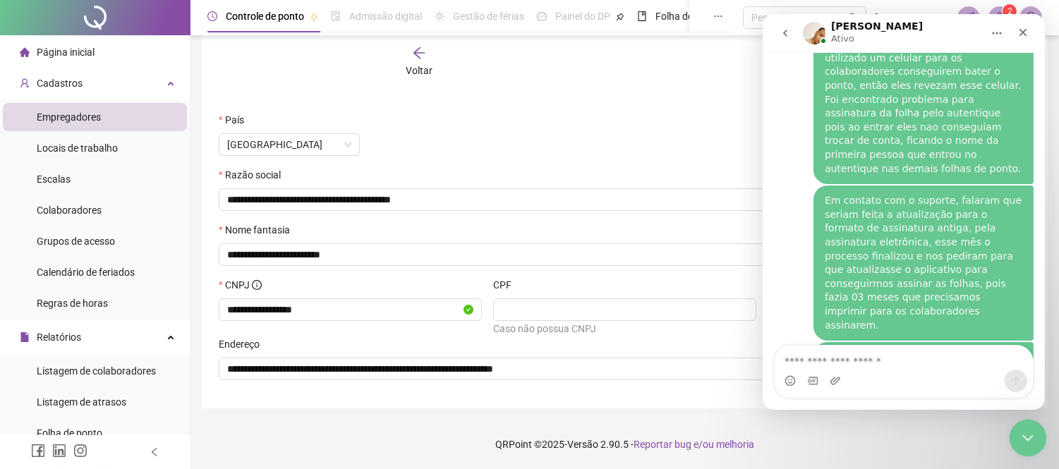
click at [1025, 432] on icon "Encerramento do Messenger da Intercom" at bounding box center [1025, 435] width 17 height 17
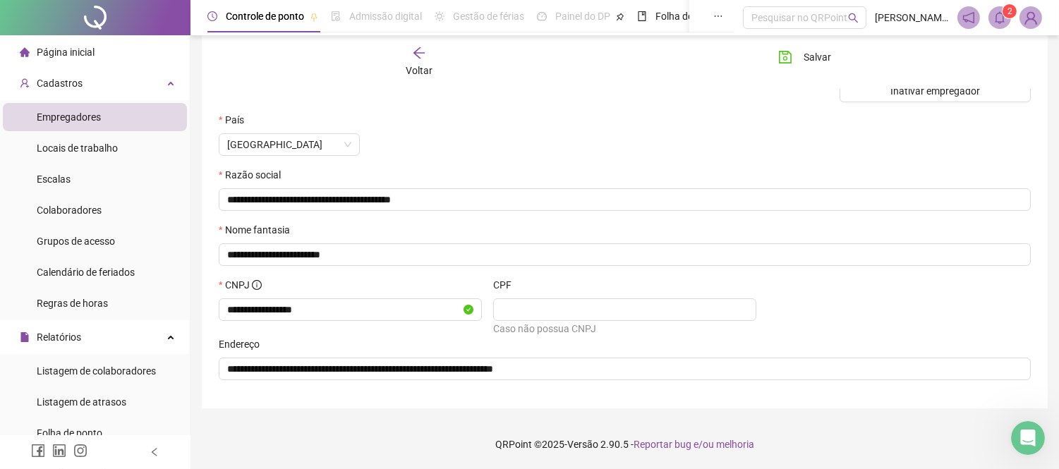
click at [997, 15] on icon "bell" at bounding box center [999, 17] width 13 height 13
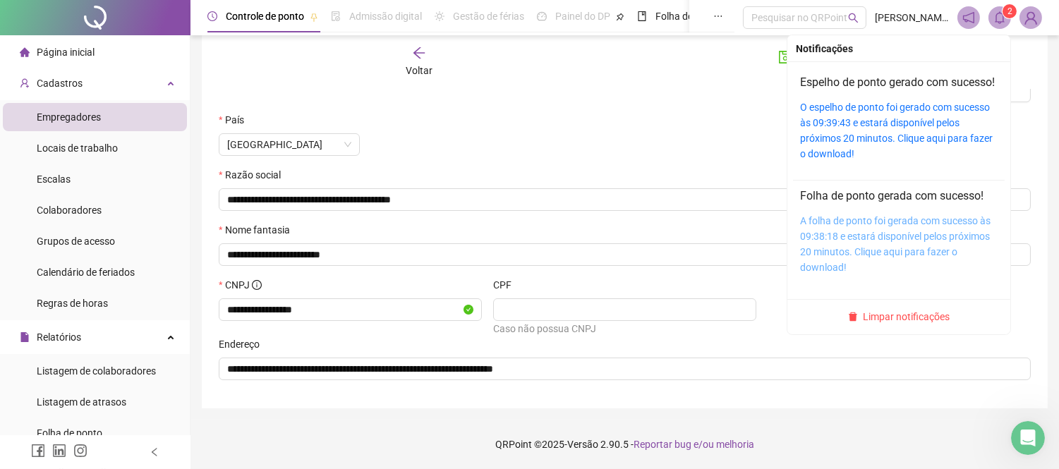
drag, startPoint x: 915, startPoint y: 332, endPoint x: 822, endPoint y: 286, distance: 103.8
click at [915, 324] on span "Limpar notificações" at bounding box center [906, 317] width 87 height 16
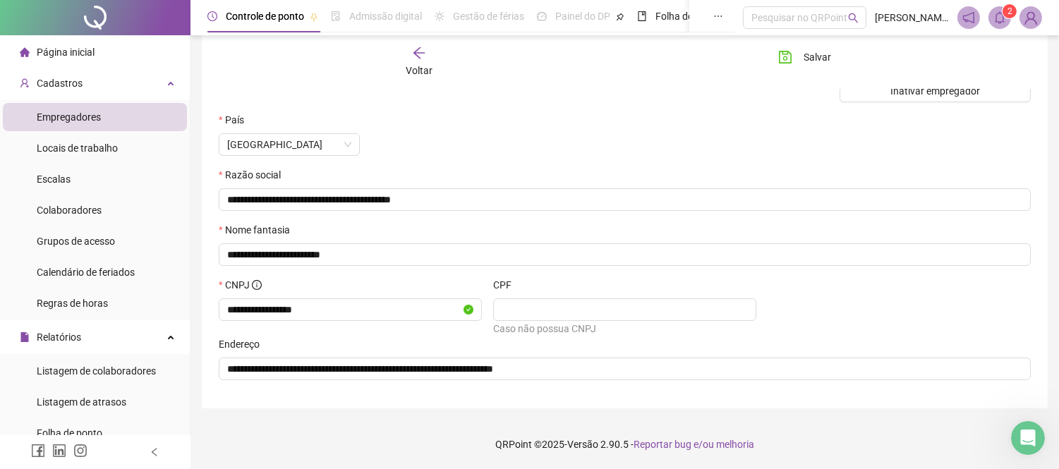
click at [416, 66] on span "Voltar" at bounding box center [419, 70] width 27 height 11
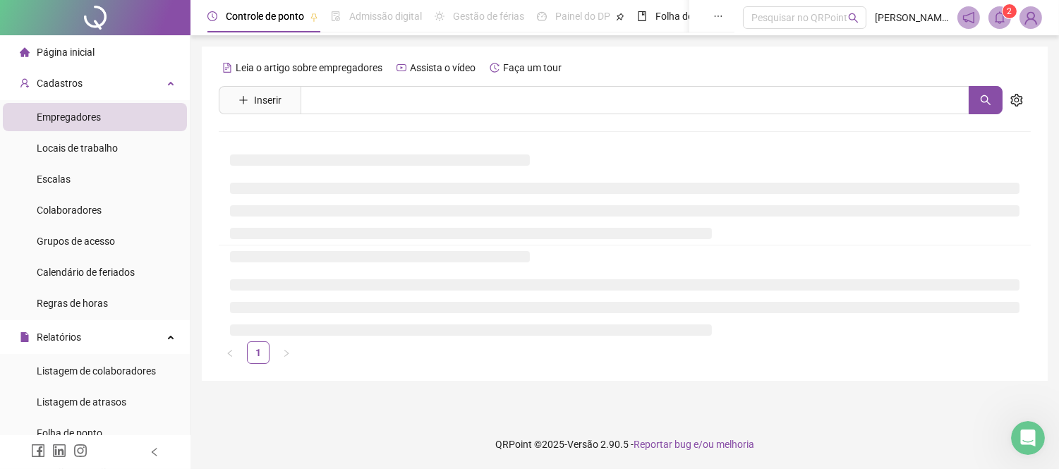
scroll to position [0, 0]
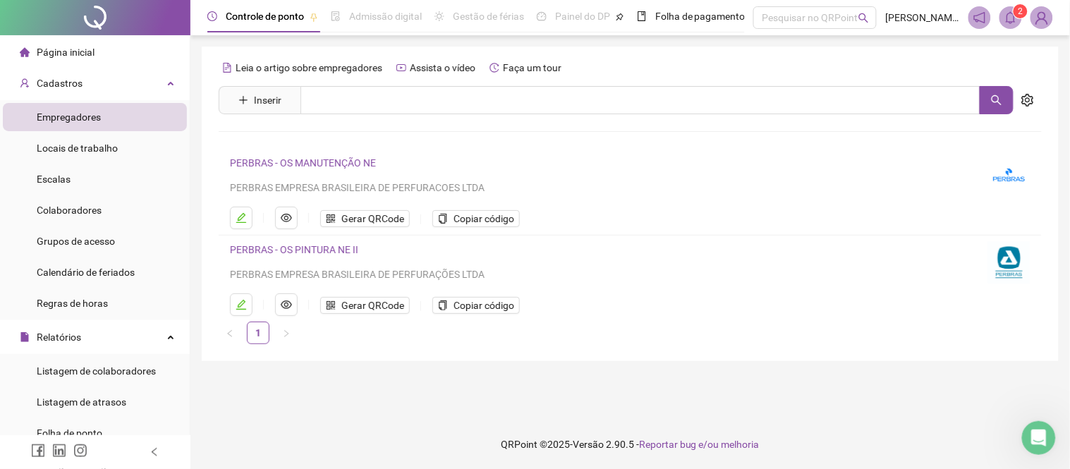
click at [1016, 172] on img at bounding box center [1009, 175] width 42 height 42
click at [248, 215] on button "button" at bounding box center [241, 218] width 23 height 23
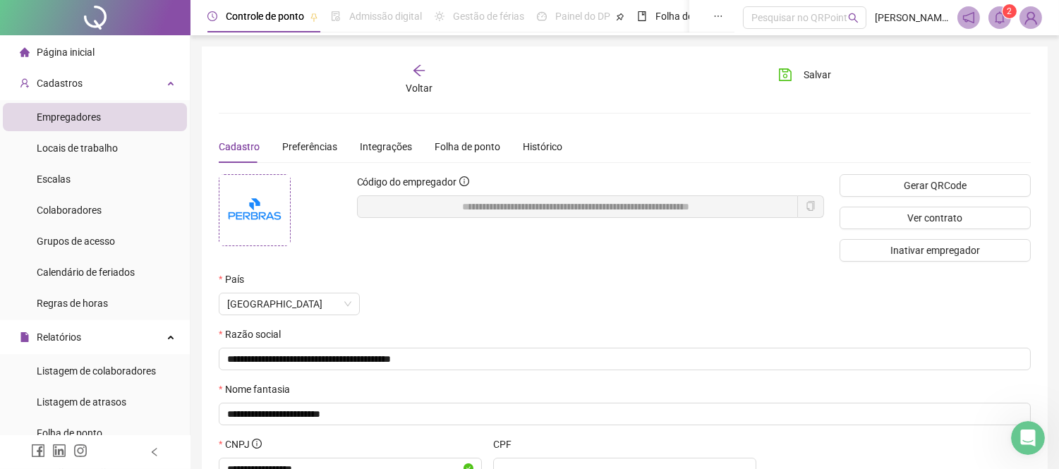
click at [268, 203] on img at bounding box center [254, 210] width 71 height 71
click at [496, 227] on span "Sim" at bounding box center [493, 228] width 16 height 16
click at [815, 75] on span "Salvar" at bounding box center [817, 75] width 28 height 16
click at [1024, 444] on icon "Abertura do Messenger da Intercom" at bounding box center [1025, 436] width 23 height 23
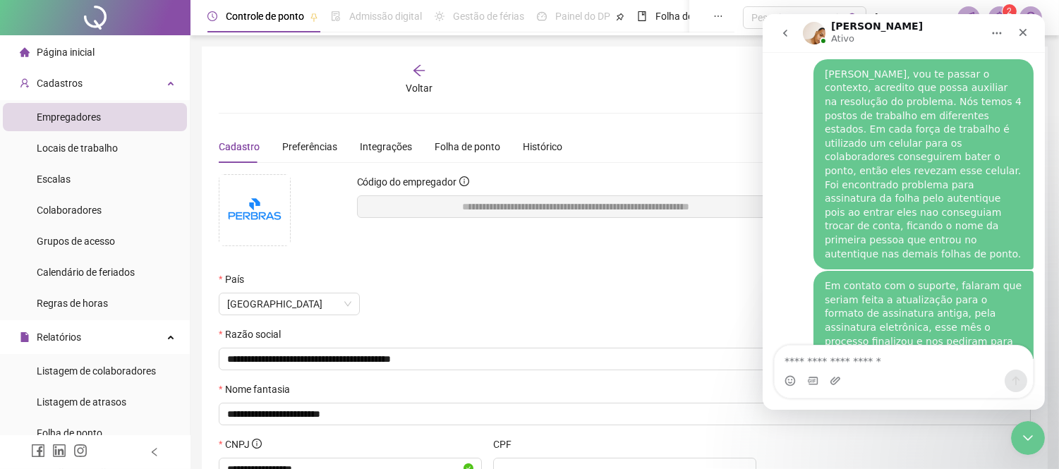
scroll to position [1555, 0]
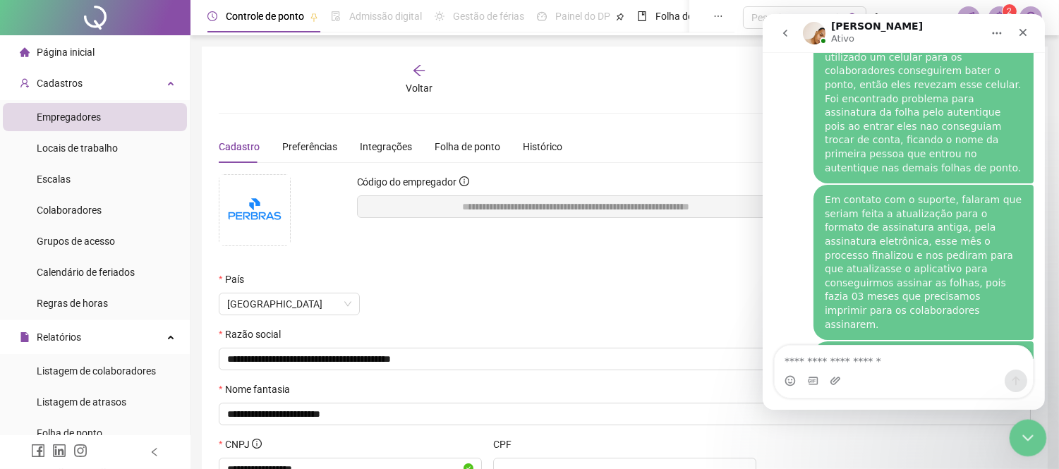
click at [1029, 437] on icon "Encerramento do Messenger da Intercom" at bounding box center [1025, 435] width 17 height 17
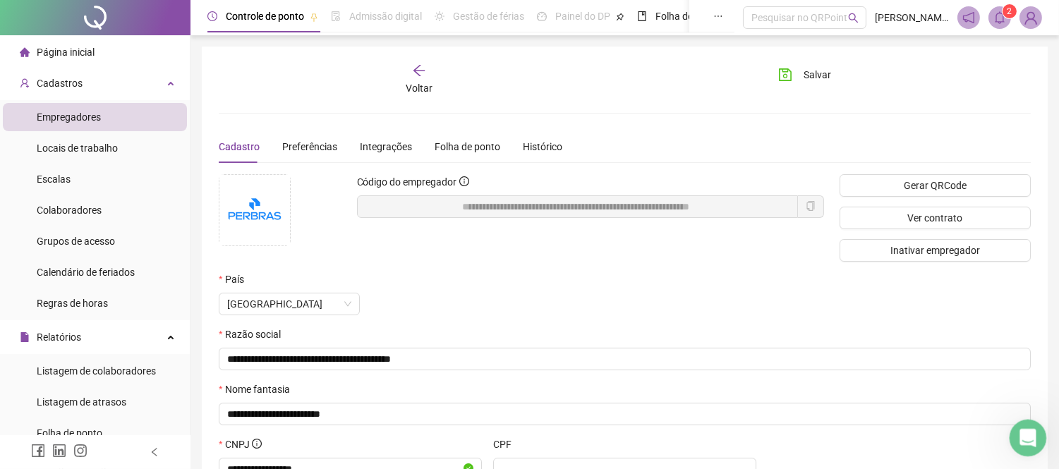
click at [1015, 435] on div "Abertura do Messenger da Intercom" at bounding box center [1025, 436] width 47 height 47
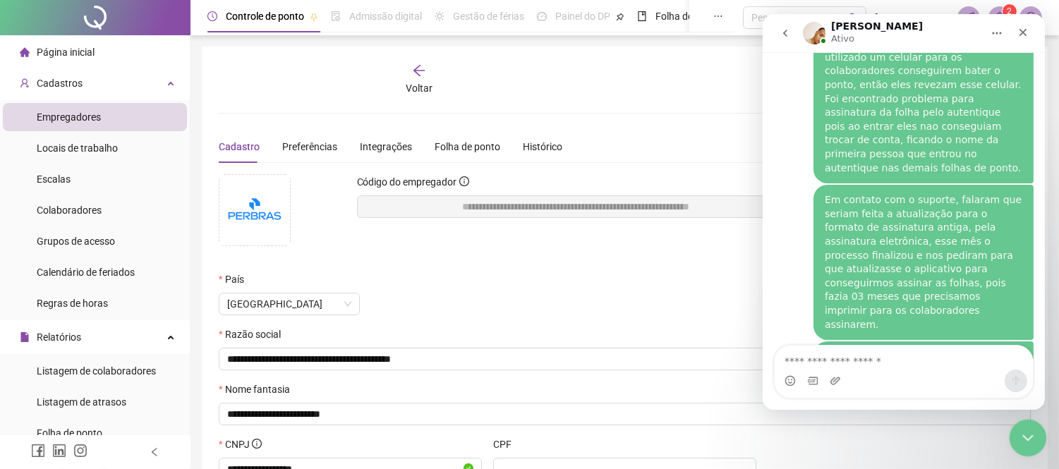
click at [1034, 448] on div "Encerramento do Messenger da Intercom" at bounding box center [1026, 436] width 34 height 34
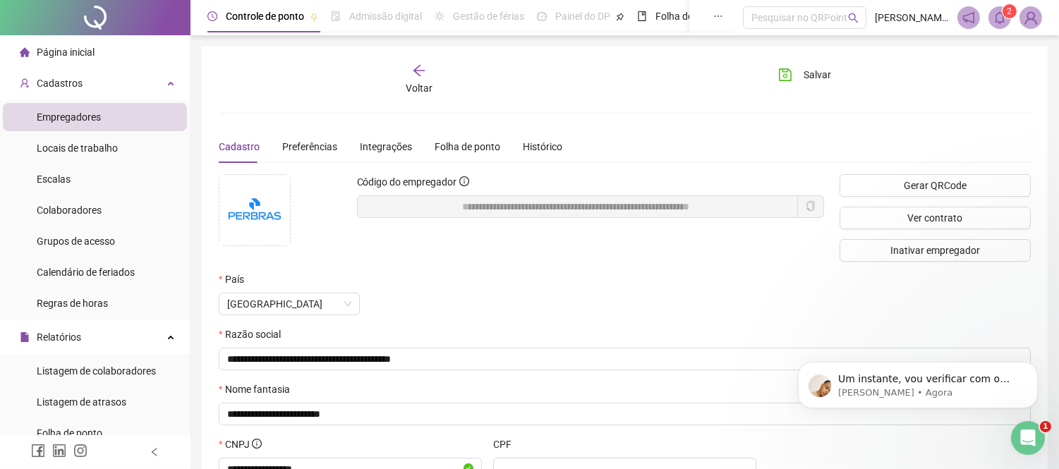
scroll to position [0, 0]
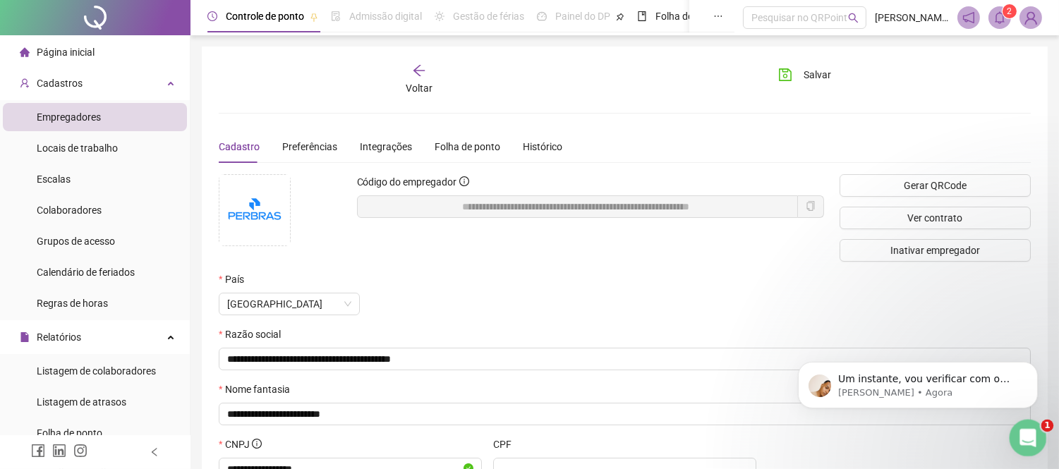
click at [1019, 430] on icon "Abertura do Messenger da Intercom" at bounding box center [1025, 436] width 23 height 23
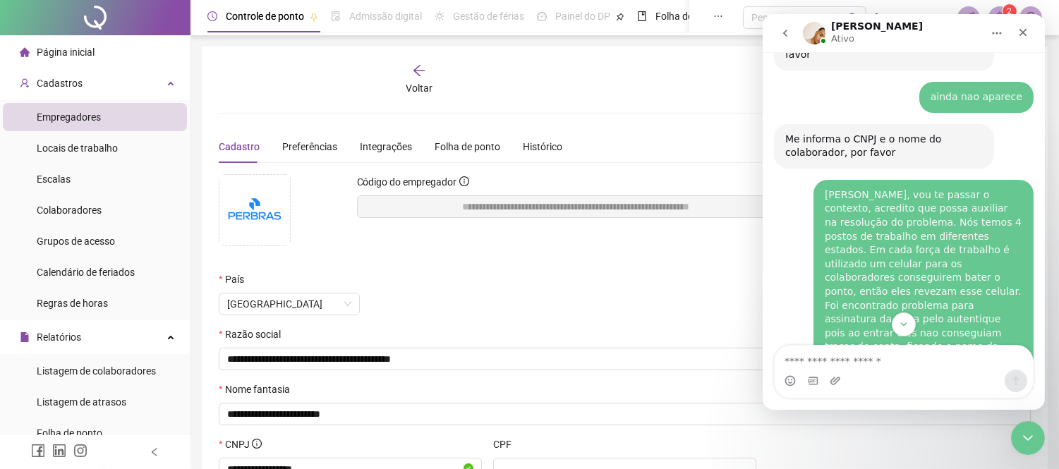
scroll to position [1282, 0]
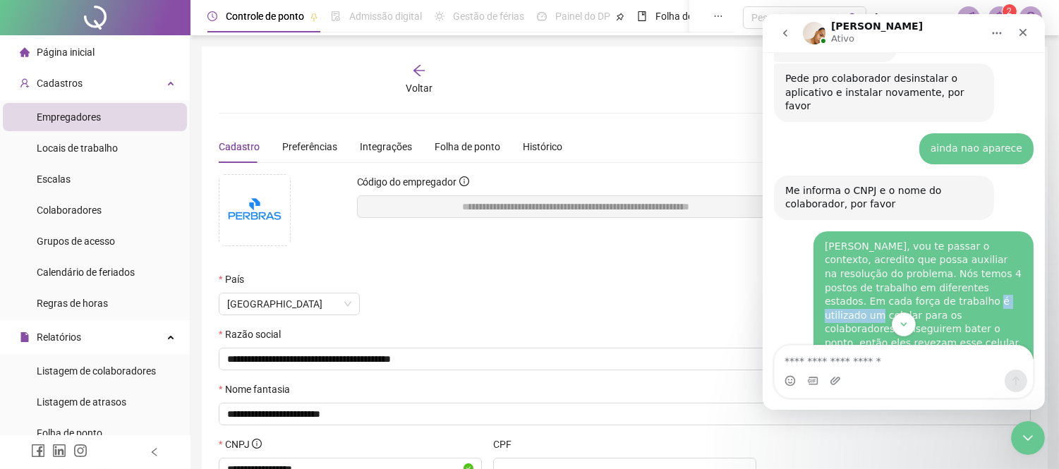
drag, startPoint x: 899, startPoint y: 265, endPoint x: 942, endPoint y: 265, distance: 43.0
click at [942, 265] on div "[PERSON_NAME], vou te passar o contexto, acredito que possa auxiliar na resoluç…" at bounding box center [923, 336] width 198 height 193
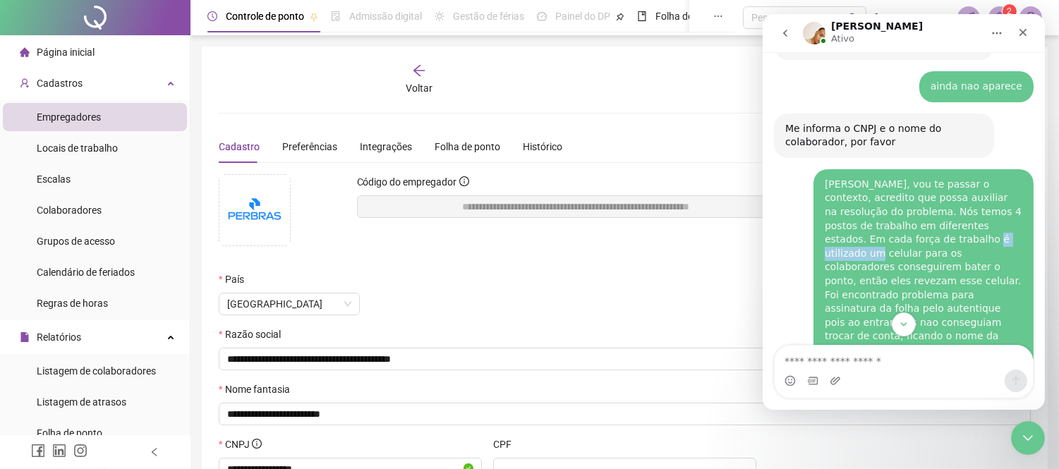
scroll to position [1361, 0]
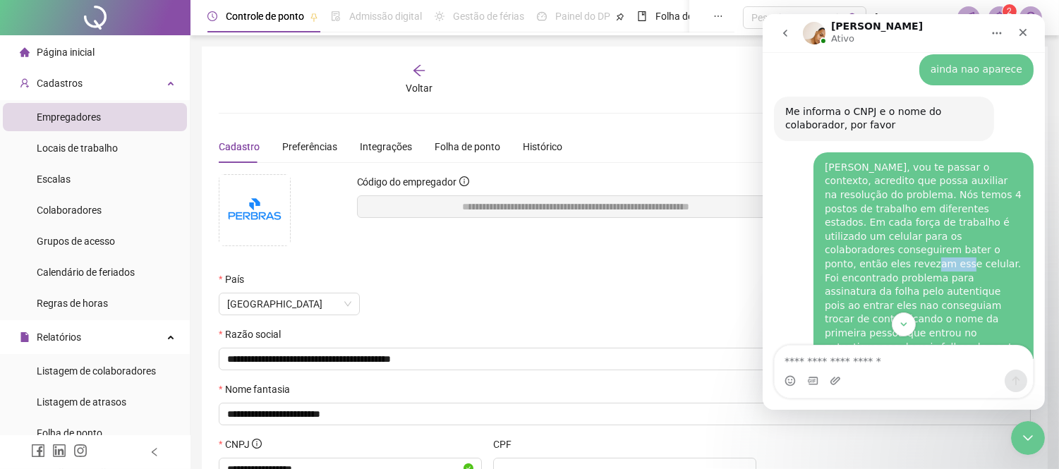
drag, startPoint x: 916, startPoint y: 210, endPoint x: 939, endPoint y: 212, distance: 23.4
click at [939, 212] on div "[PERSON_NAME], vou te passar o contexto, acredito que possa auxiliar na resoluç…" at bounding box center [923, 257] width 198 height 193
click at [886, 225] on div "[PERSON_NAME], vou te passar o contexto, acredito que possa auxiliar na resoluç…" at bounding box center [923, 257] width 198 height 193
drag, startPoint x: 873, startPoint y: 253, endPoint x: 908, endPoint y: 257, distance: 35.4
click at [908, 257] on div "[PERSON_NAME], vou te passar o contexto, acredito que possa auxiliar na resoluç…" at bounding box center [923, 257] width 198 height 193
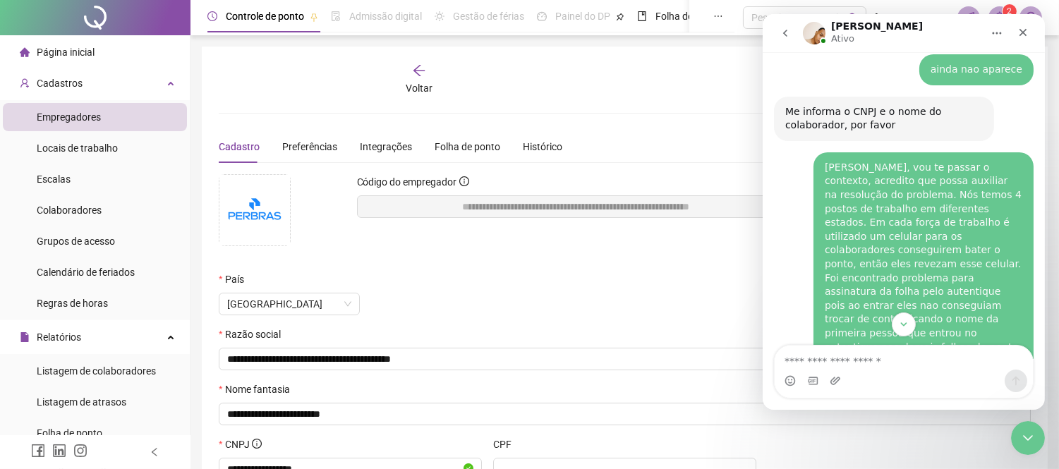
click at [863, 209] on div "[PERSON_NAME], vou te passar o contexto, acredito que possa auxiliar na resoluç…" at bounding box center [923, 257] width 198 height 193
drag, startPoint x: 863, startPoint y: 265, endPoint x: 898, endPoint y: 263, distance: 34.6
click at [898, 263] on div "[PERSON_NAME], vou te passar o contexto, acredito que possa auxiliar na resoluç…" at bounding box center [923, 257] width 198 height 193
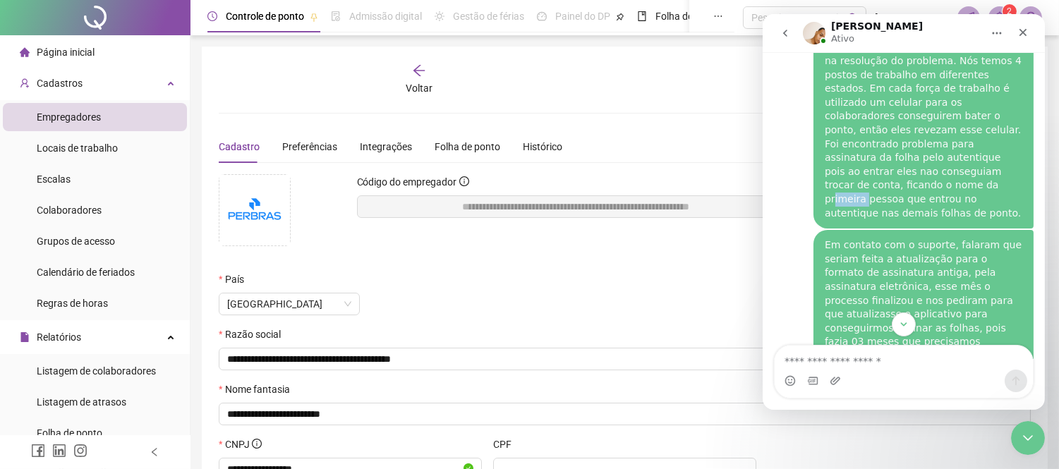
scroll to position [1518, 0]
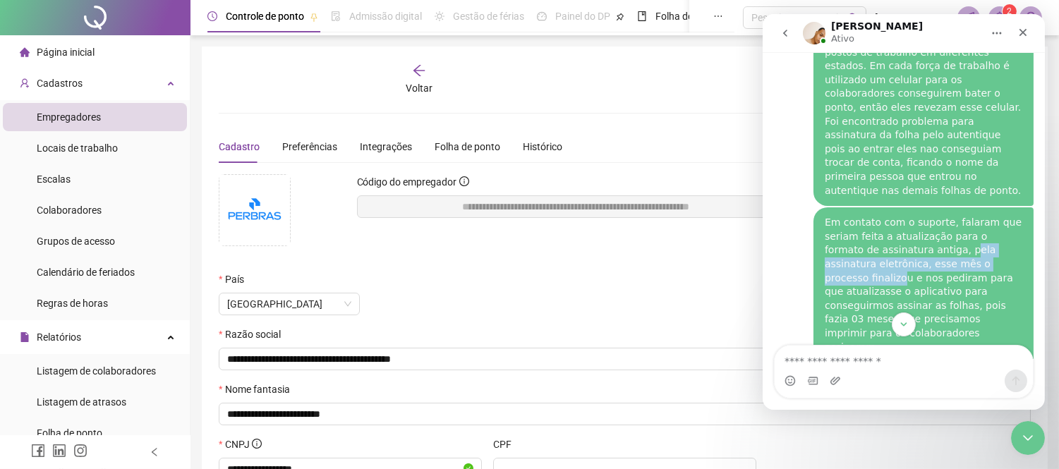
drag, startPoint x: 910, startPoint y: 186, endPoint x: 942, endPoint y: 188, distance: 31.8
click at [942, 216] on div "Em contato com o suporte, falaram que seriam feita a atualização para o formato…" at bounding box center [923, 285] width 198 height 138
click at [920, 218] on div "Em contato com o suporte, falaram que seriam feita a atualização para o formato…" at bounding box center [923, 285] width 198 height 138
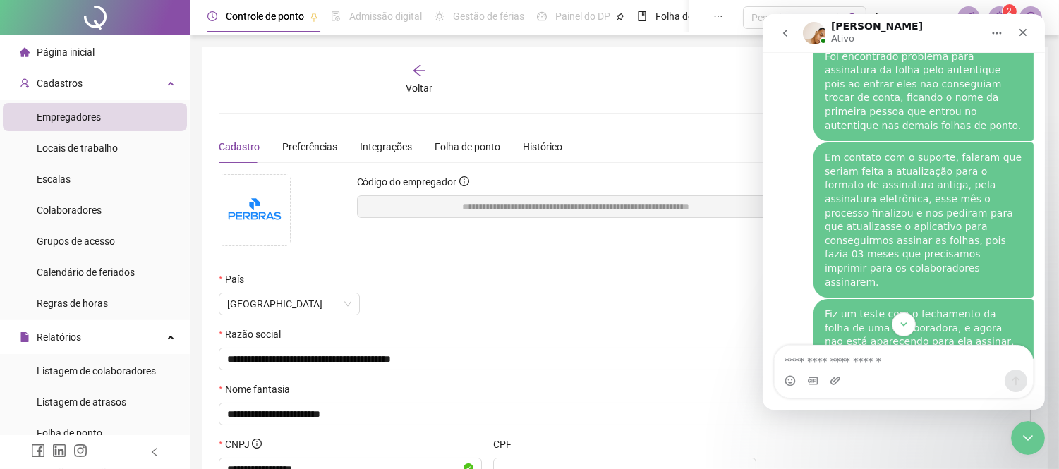
scroll to position [1596, 0]
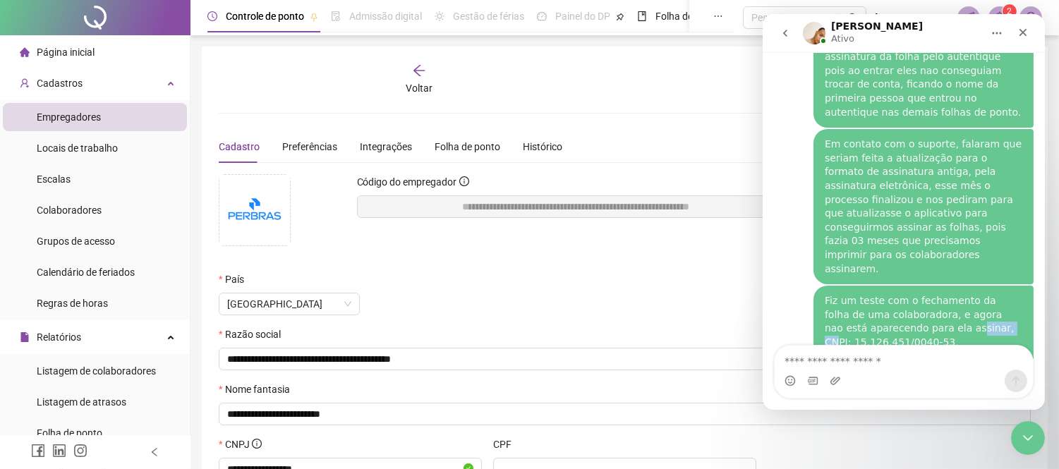
drag, startPoint x: 914, startPoint y: 231, endPoint x: 952, endPoint y: 235, distance: 38.3
click at [952, 294] on div "Fiz um teste com o fechamento da folha de uma colaboradora, e agora nao está ap…" at bounding box center [923, 328] width 198 height 69
click at [924, 294] on div "Fiz um teste com o fechamento da folha de uma colaboradora, e agora nao está ap…" at bounding box center [923, 328] width 198 height 69
drag, startPoint x: 1026, startPoint y: 432, endPoint x: 2000, endPoint y: 701, distance: 1010.5
click at [1026, 432] on icon "Encerramento do Messenger da Intercom" at bounding box center [1025, 435] width 17 height 17
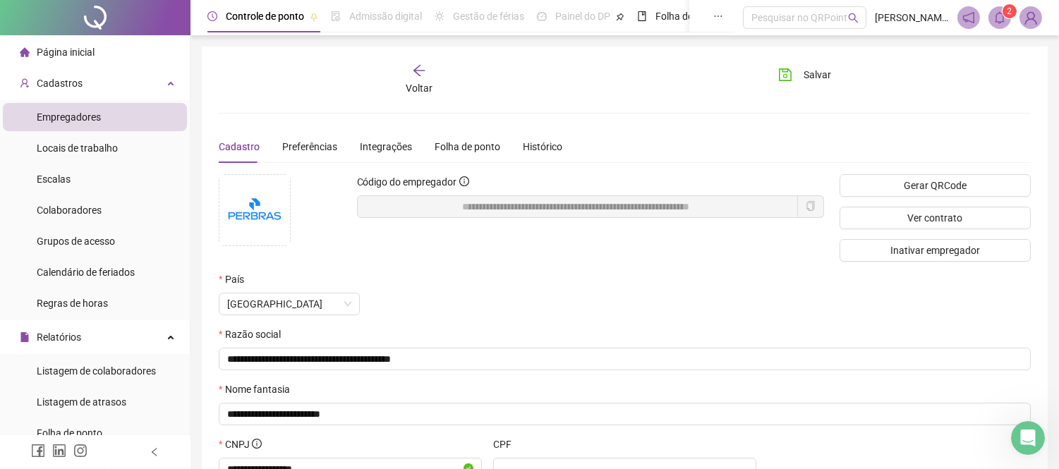
click at [992, 21] on span at bounding box center [999, 17] width 23 height 23
click at [617, 90] on div "Voltar Salvar" at bounding box center [624, 79] width 823 height 32
click at [415, 67] on icon "arrow-left" at bounding box center [419, 70] width 14 height 14
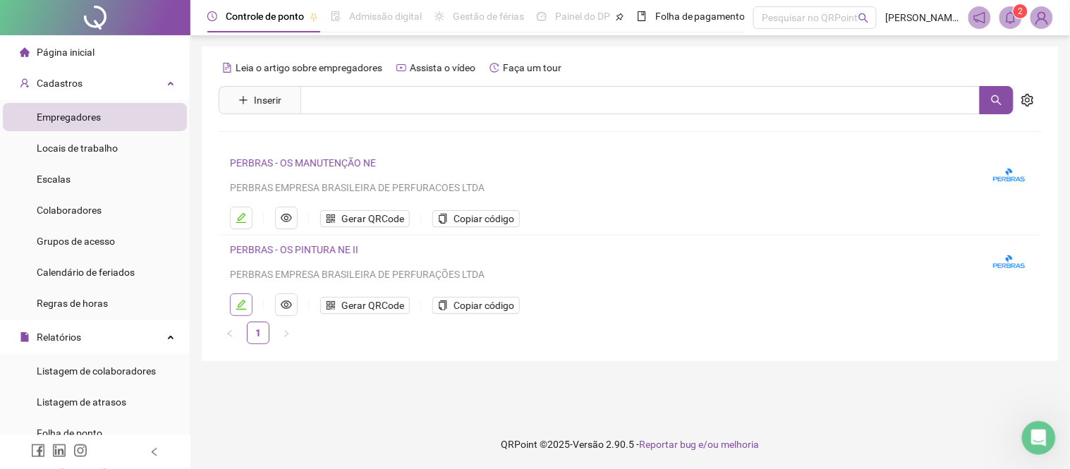
click at [245, 304] on icon "edit" at bounding box center [241, 304] width 11 height 11
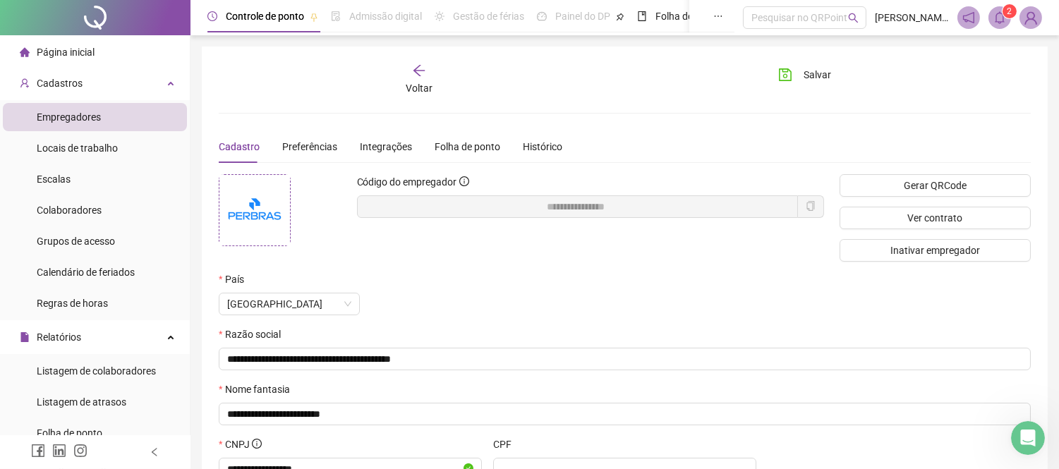
click at [261, 221] on img at bounding box center [254, 210] width 71 height 71
click at [496, 229] on span "Sim" at bounding box center [493, 228] width 16 height 16
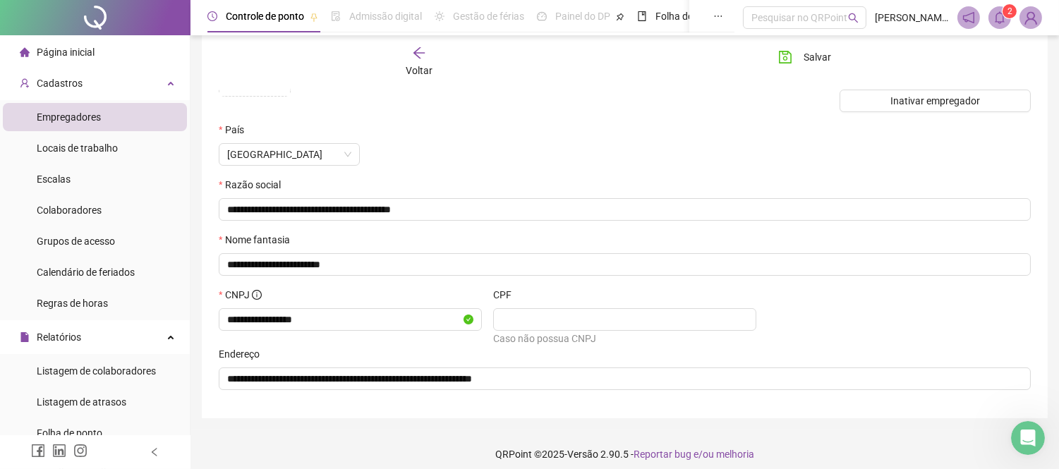
scroll to position [161, 0]
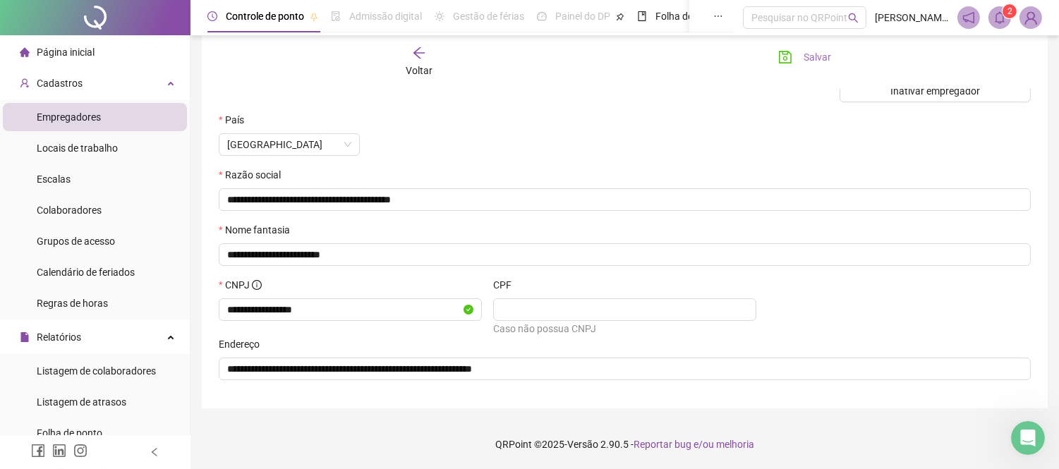
click at [809, 59] on span "Salvar" at bounding box center [817, 57] width 28 height 16
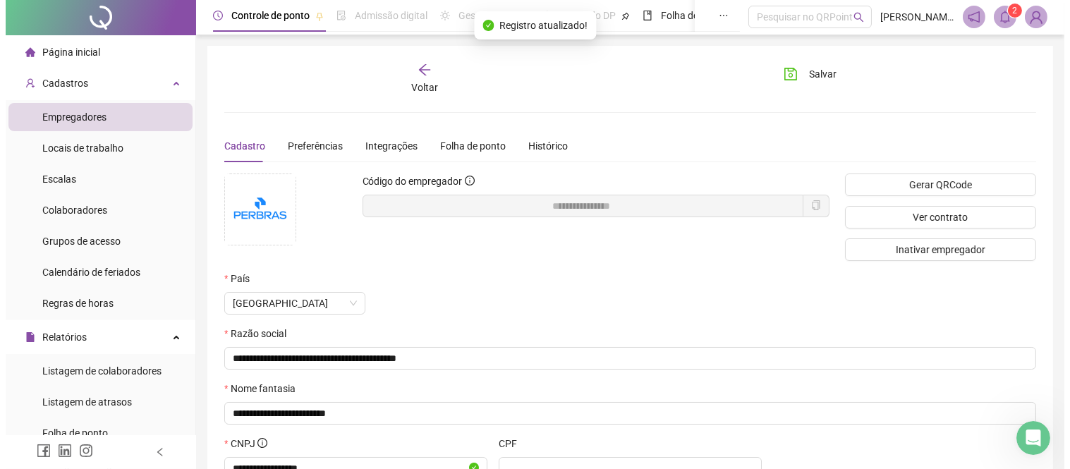
scroll to position [0, 0]
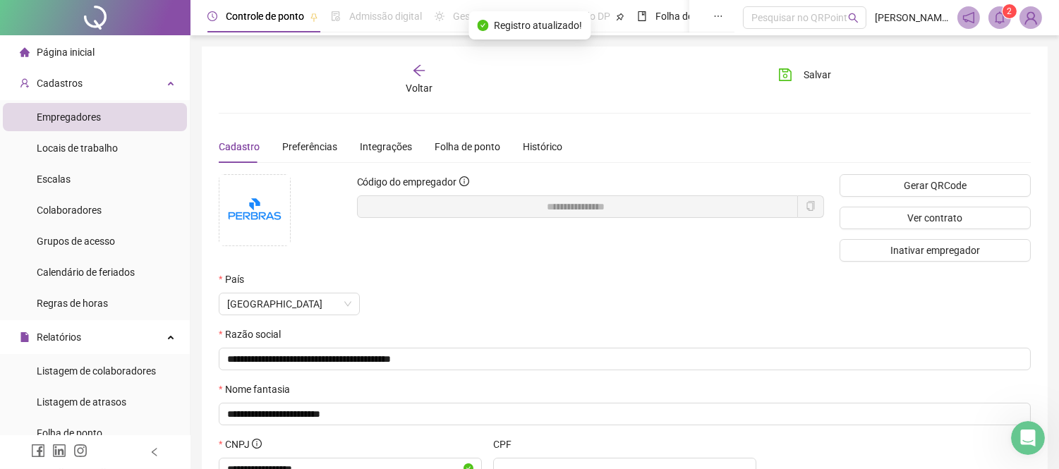
click at [420, 75] on icon "arrow-left" at bounding box center [419, 70] width 14 height 14
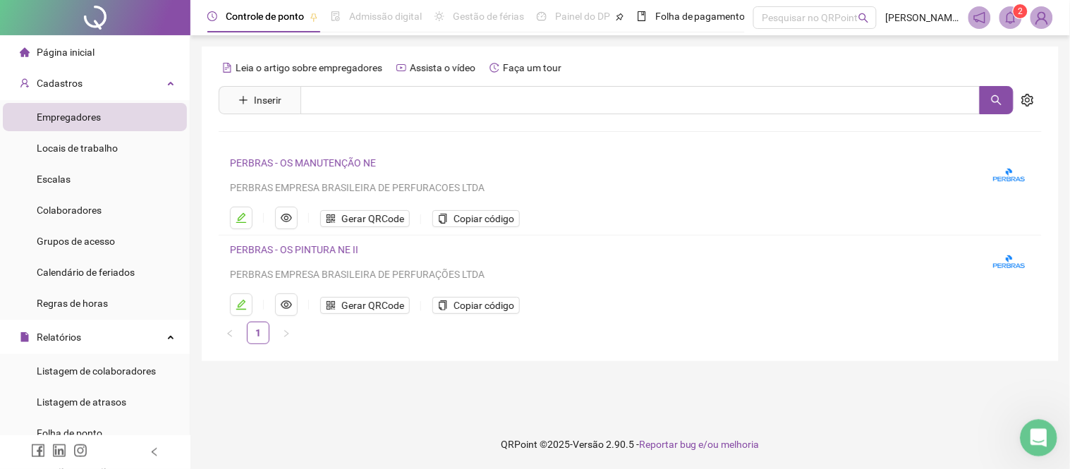
click at [1033, 444] on icon "Abertura do Messenger da Intercom" at bounding box center [1036, 436] width 23 height 23
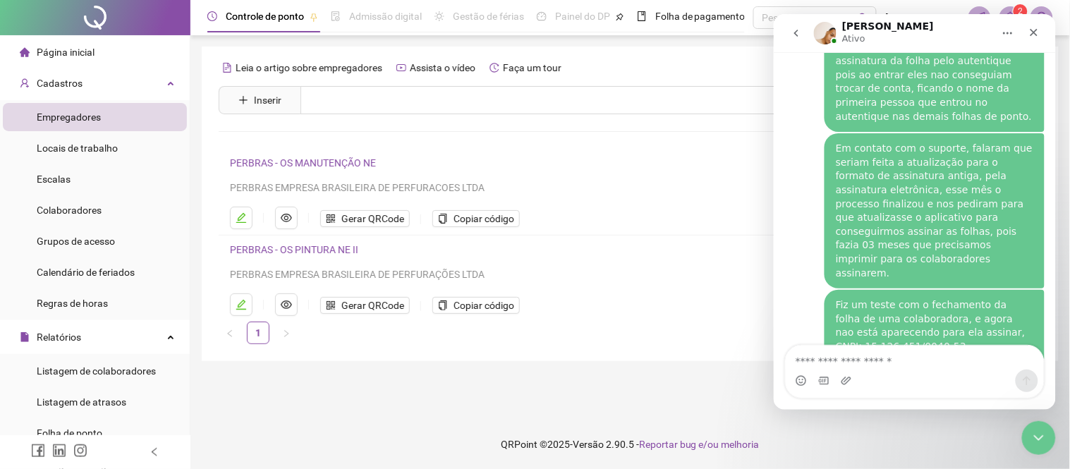
scroll to position [1596, 0]
click at [838, 358] on textarea "Envie uma mensagem..." at bounding box center [914, 357] width 258 height 24
type textarea "**"
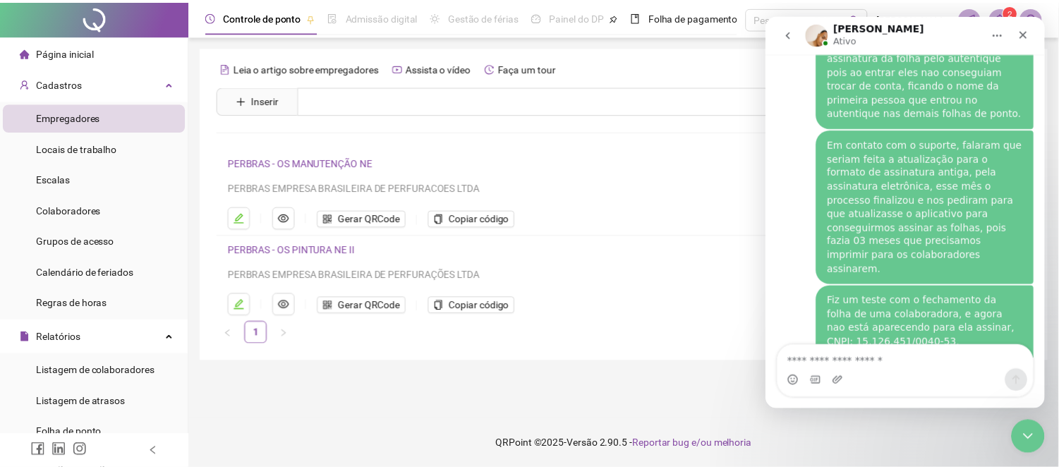
scroll to position [1639, 0]
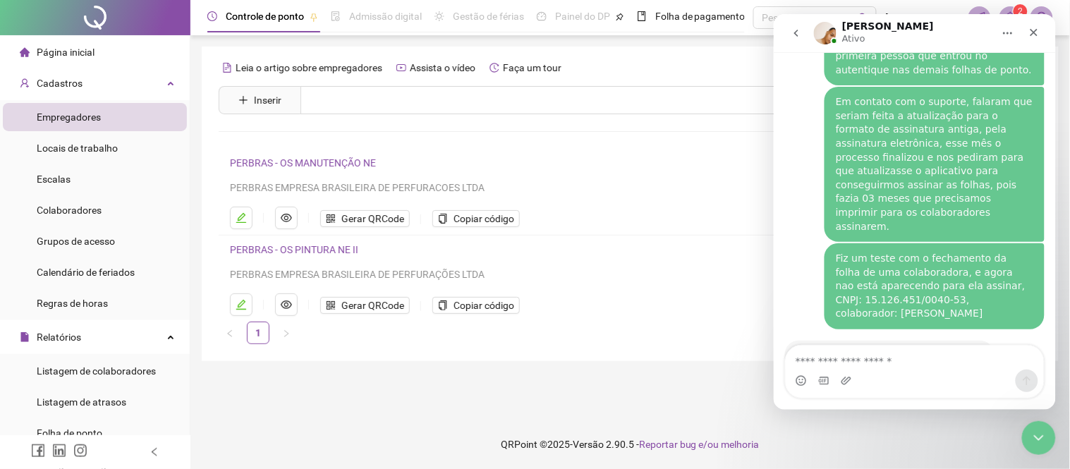
click at [71, 50] on span "Página inicial" at bounding box center [66, 52] width 58 height 11
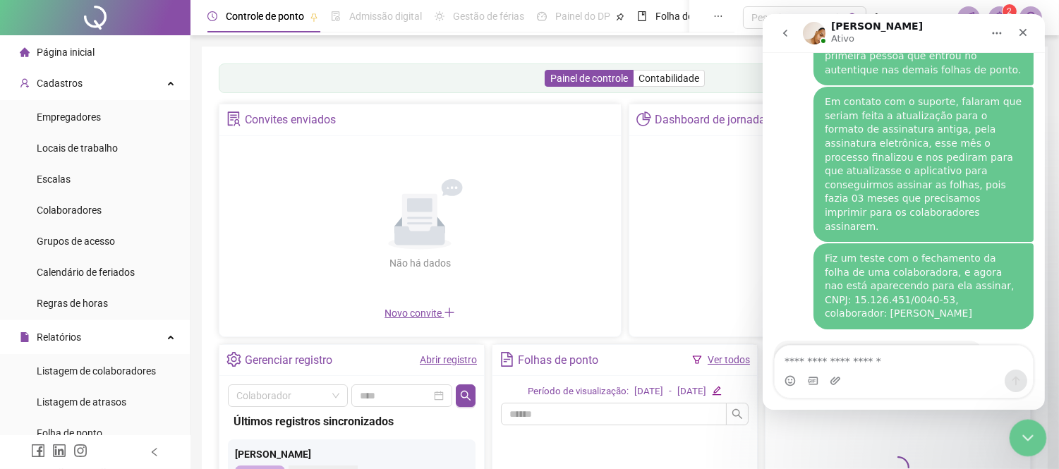
click at [1021, 430] on icon "Encerramento do Messenger da Intercom" at bounding box center [1025, 435] width 17 height 17
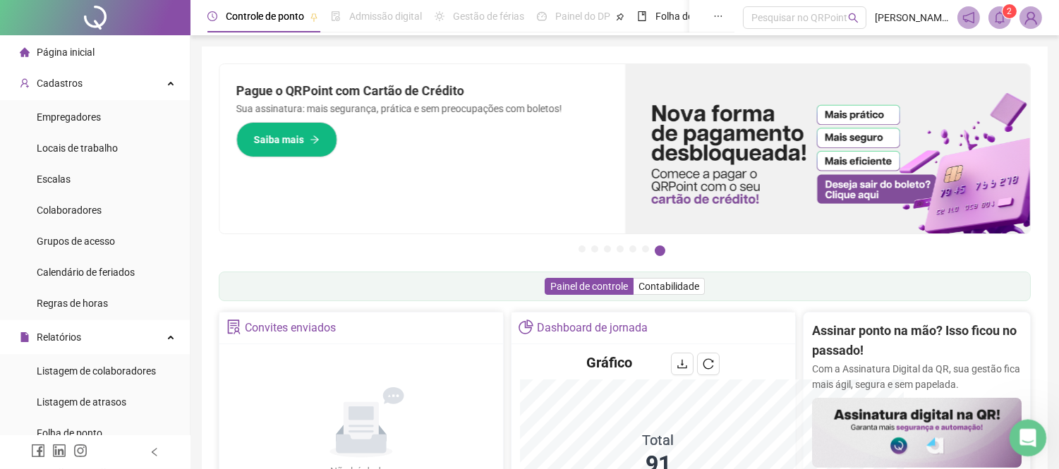
click at [1026, 447] on div "Abertura do Messenger da Intercom" at bounding box center [1025, 436] width 47 height 47
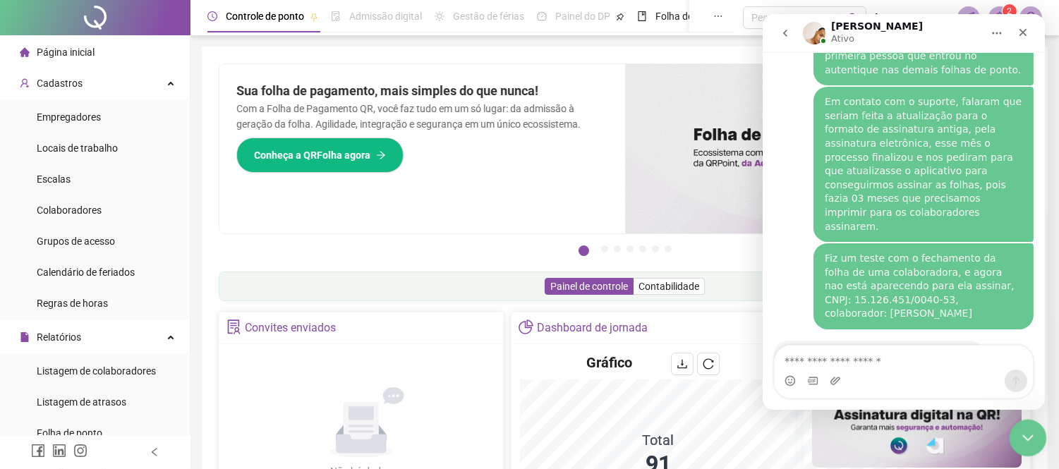
click at [1021, 435] on icon "Encerramento do Messenger da Intercom" at bounding box center [1026, 436] width 10 height 6
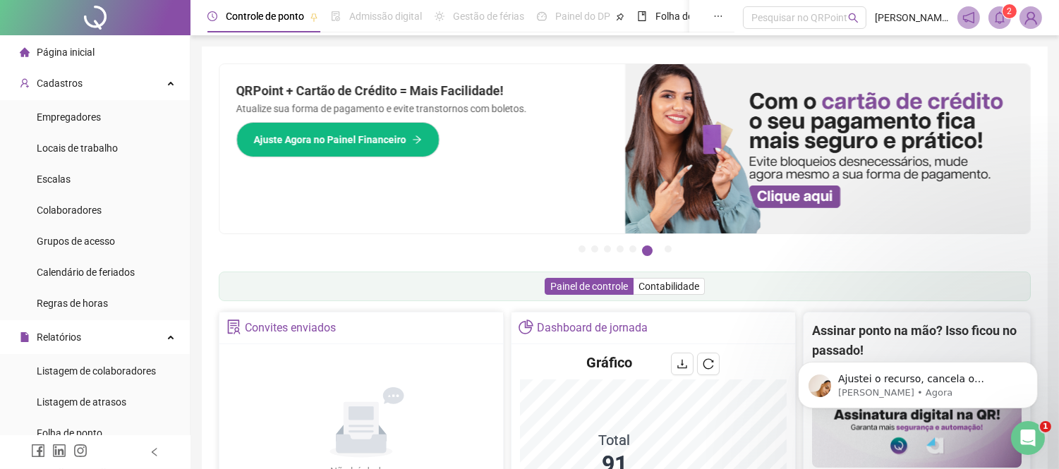
scroll to position [1748, 0]
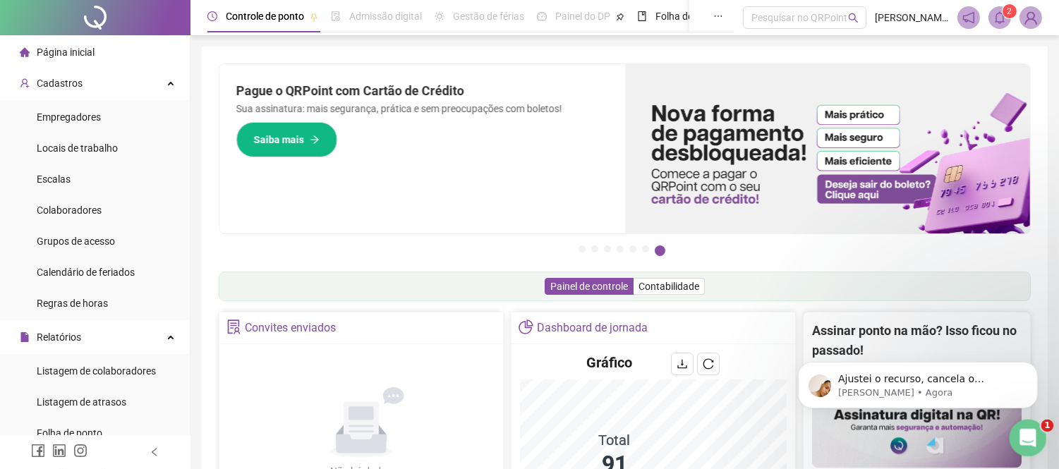
click at [1015, 432] on div "Abertura do Messenger da Intercom" at bounding box center [1025, 436] width 47 height 47
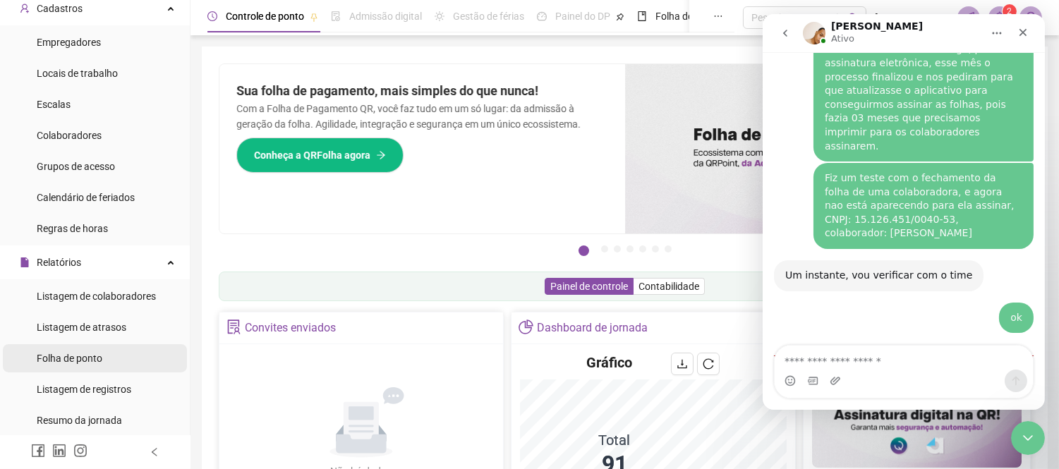
scroll to position [78, 0]
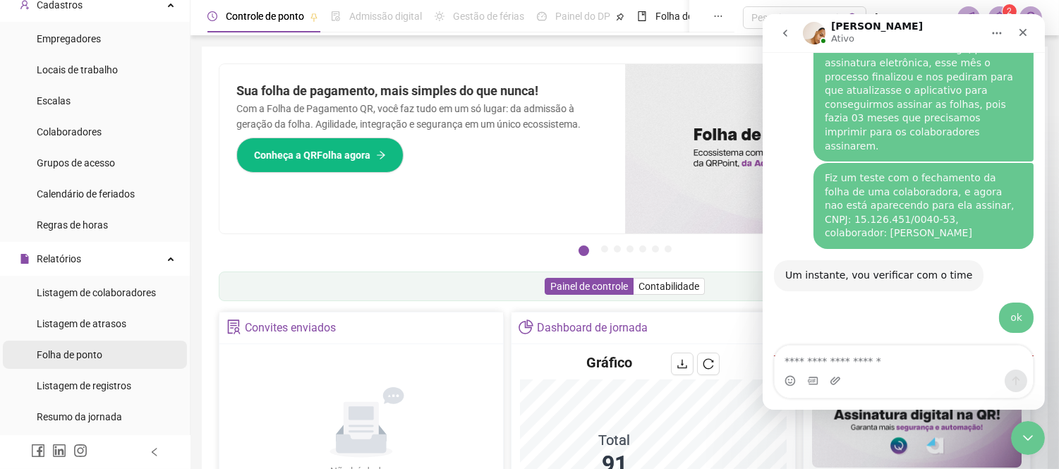
click at [69, 349] on span "Folha de ponto" at bounding box center [70, 354] width 66 height 11
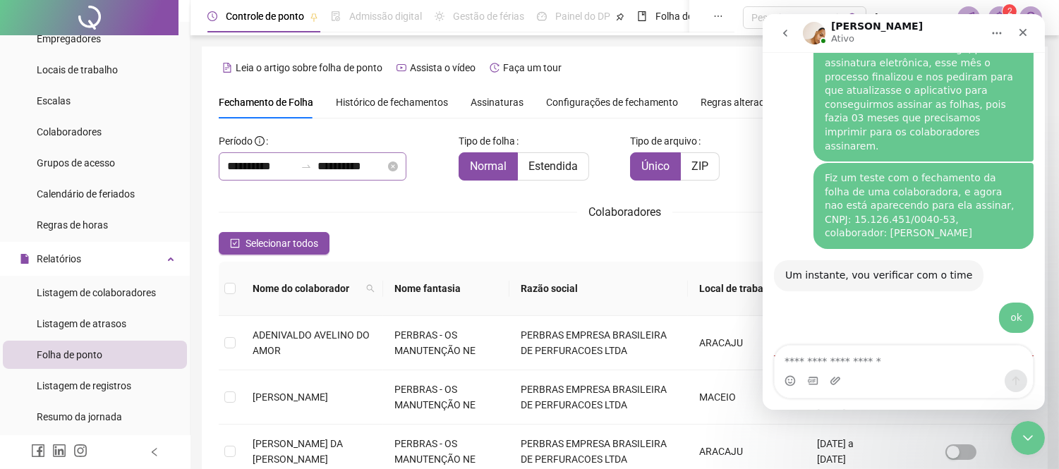
type input "**********"
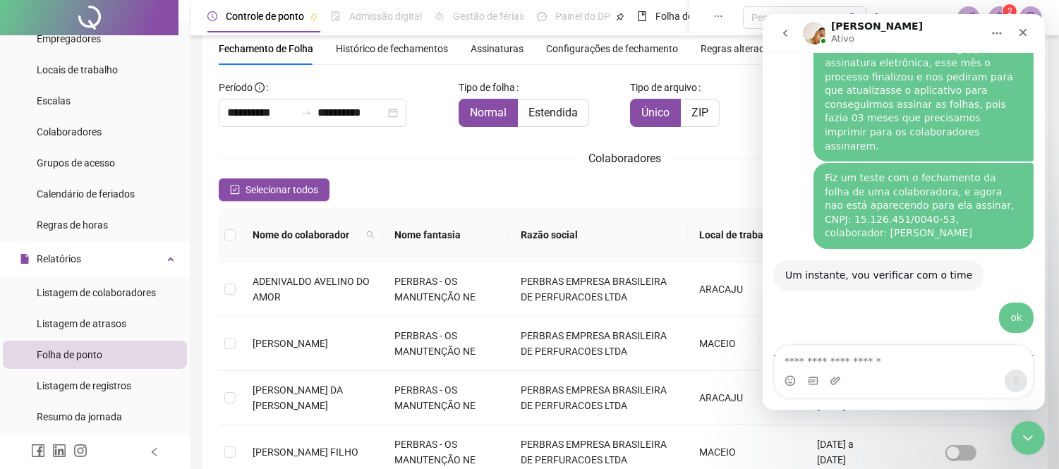
click at [481, 51] on span "Assinaturas" at bounding box center [496, 49] width 53 height 10
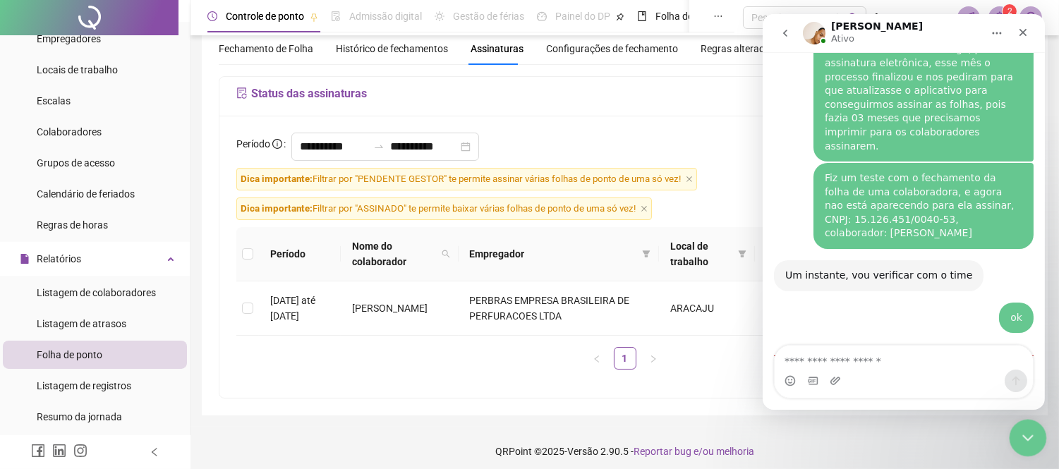
click at [1023, 435] on icon "Encerramento do Messenger da Intercom" at bounding box center [1025, 435] width 17 height 17
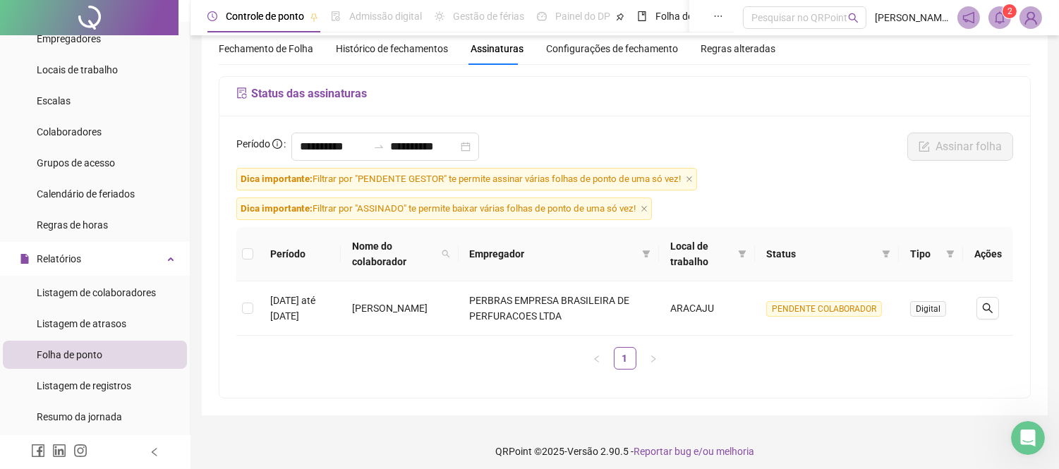
click at [396, 53] on span "Histórico de fechamentos" at bounding box center [392, 48] width 112 height 11
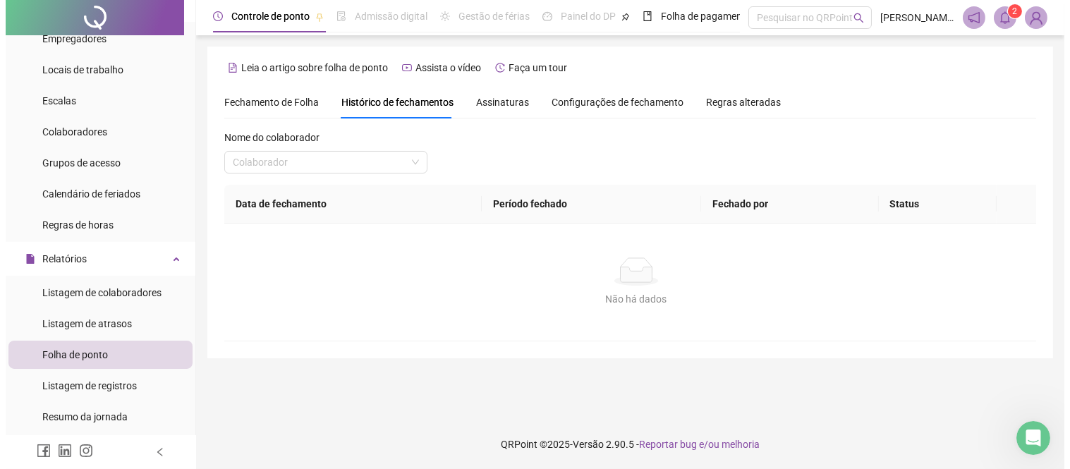
scroll to position [0, 0]
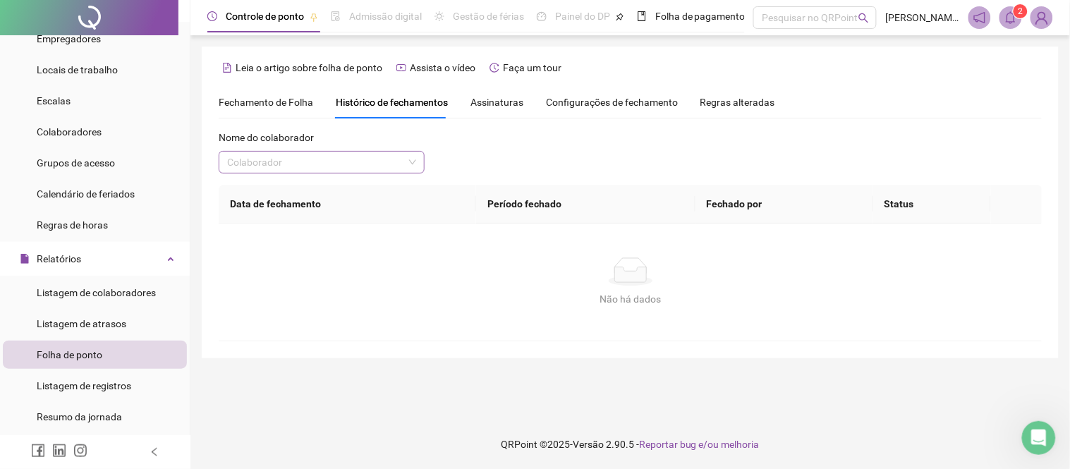
click at [350, 164] on input "search" at bounding box center [315, 162] width 176 height 21
type input "******"
click at [339, 188] on div "[PERSON_NAME]" at bounding box center [321, 191] width 183 height 16
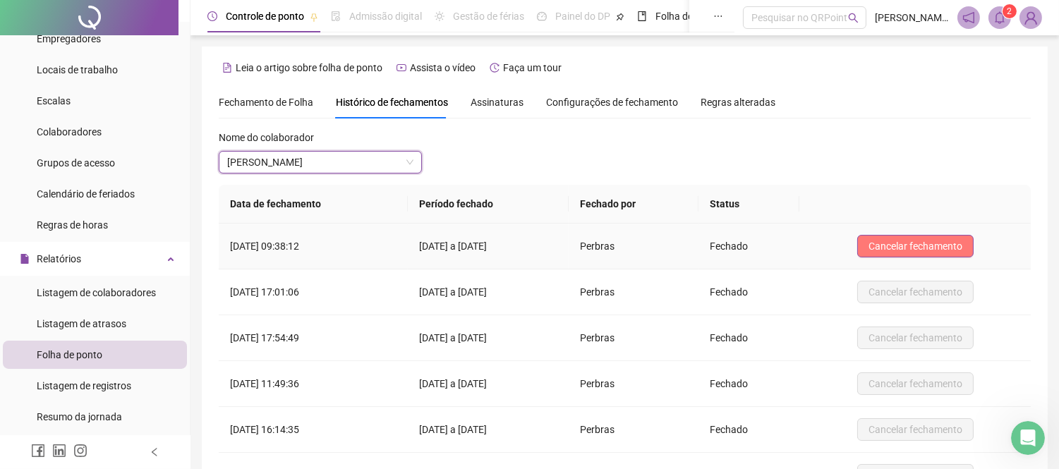
click at [942, 247] on span "Cancelar fechamento" at bounding box center [915, 246] width 94 height 16
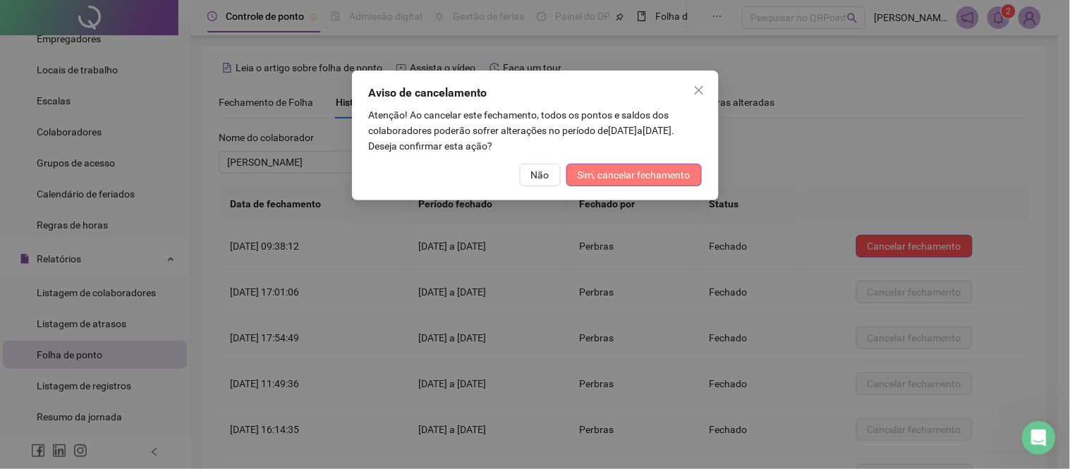
click at [644, 175] on span "Sim, cancelar fechamento" at bounding box center [634, 175] width 113 height 16
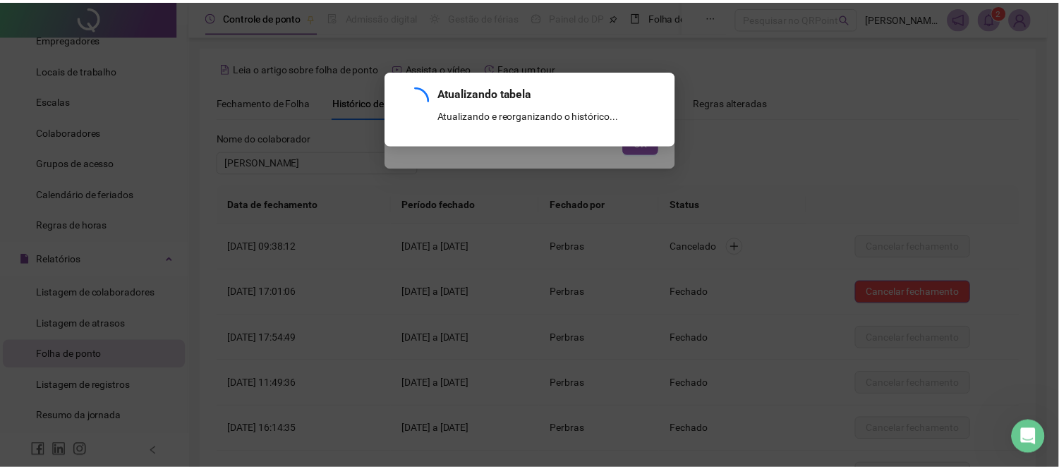
scroll to position [152, 0]
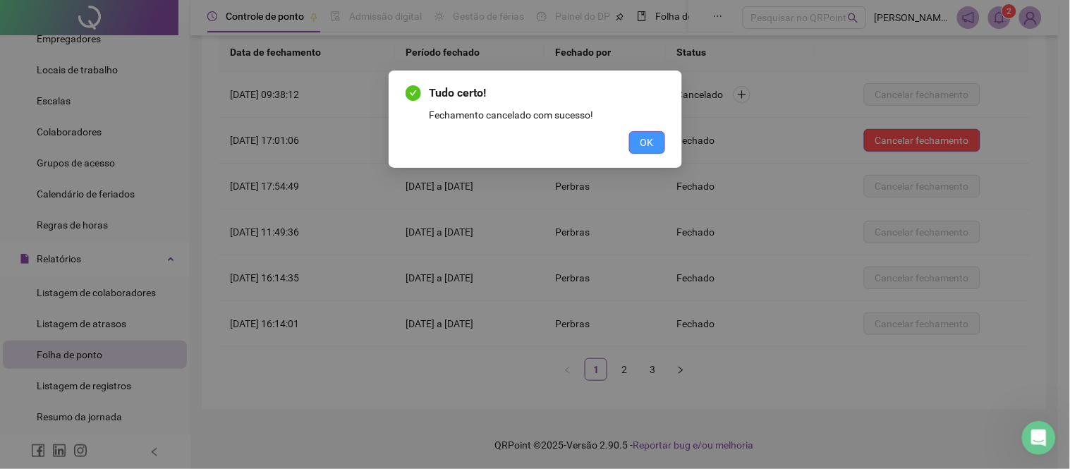
click at [639, 144] on button "OK" at bounding box center [647, 142] width 36 height 23
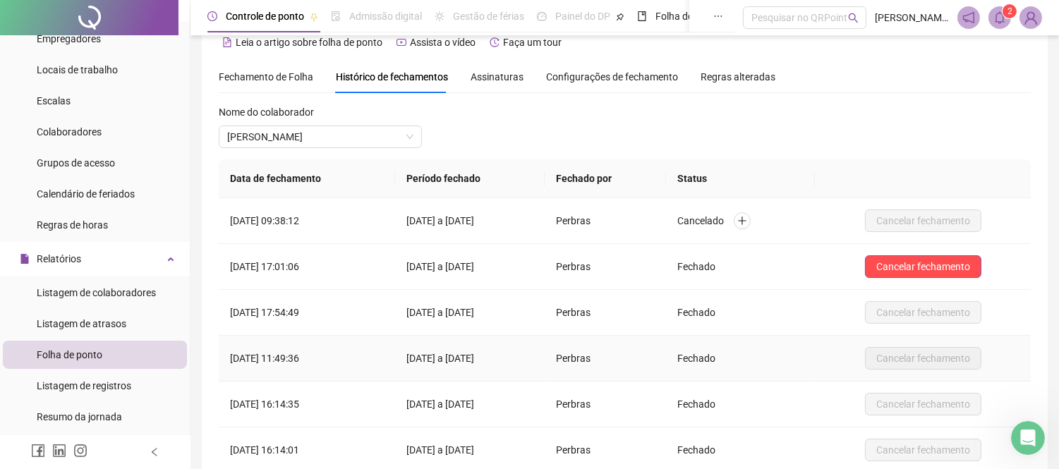
scroll to position [0, 0]
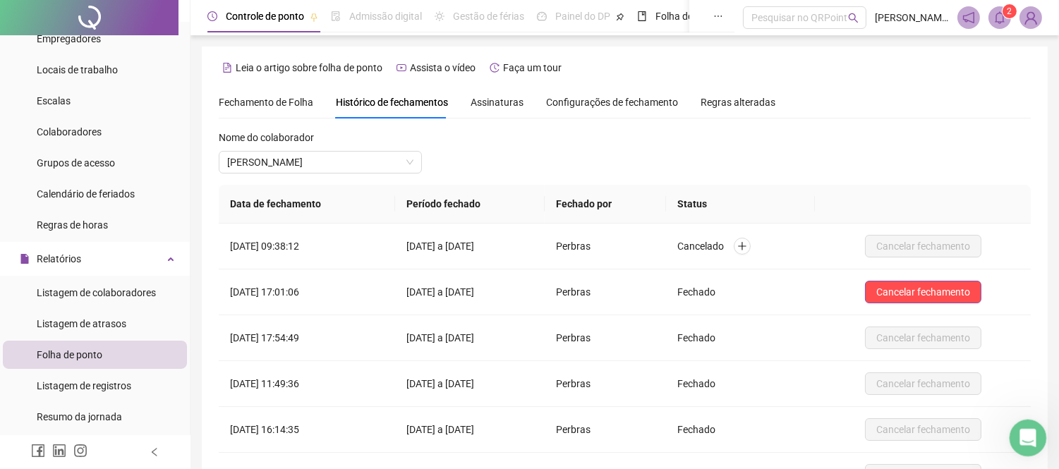
click at [1031, 432] on icon "Abertura do Messenger da Intercom" at bounding box center [1025, 436] width 23 height 23
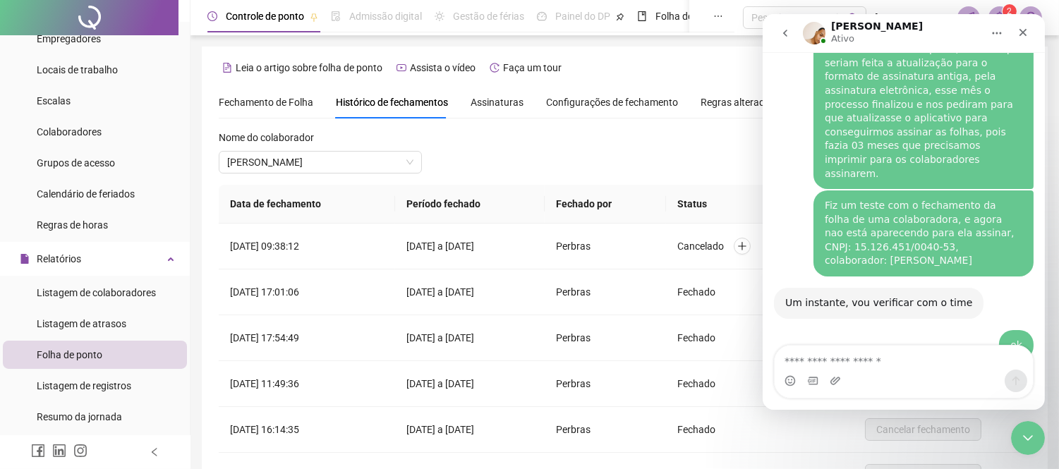
scroll to position [1694, 0]
click at [270, 100] on span "Fechamento de Folha" at bounding box center [266, 102] width 95 height 11
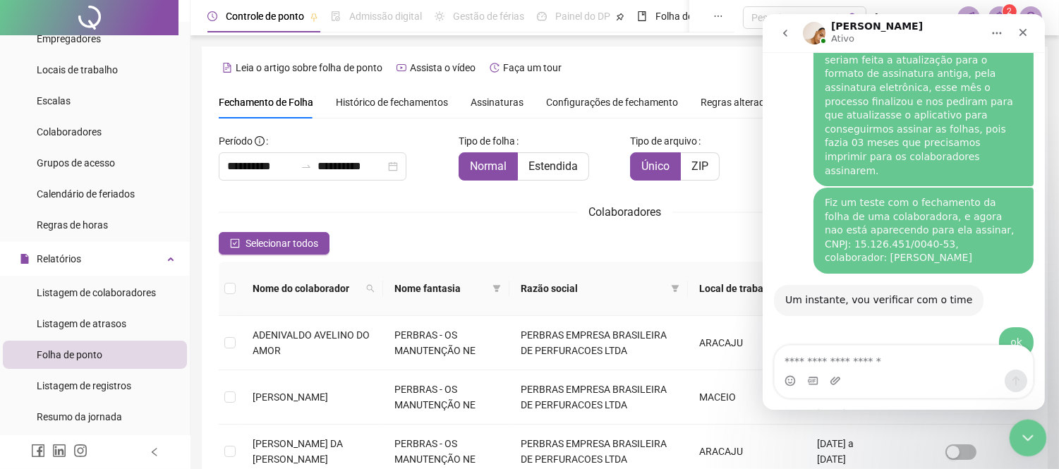
click at [1029, 435] on icon "Encerramento do Messenger da Intercom" at bounding box center [1025, 435] width 17 height 17
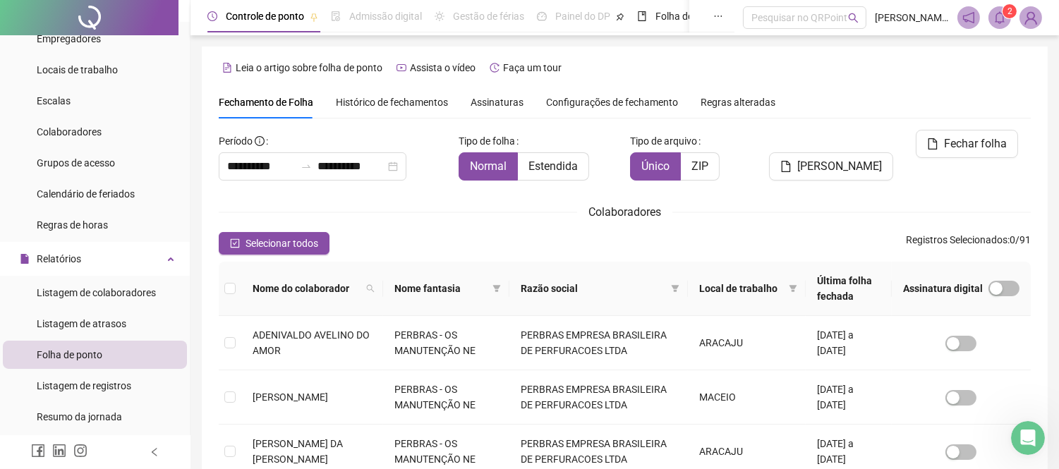
scroll to position [54, 0]
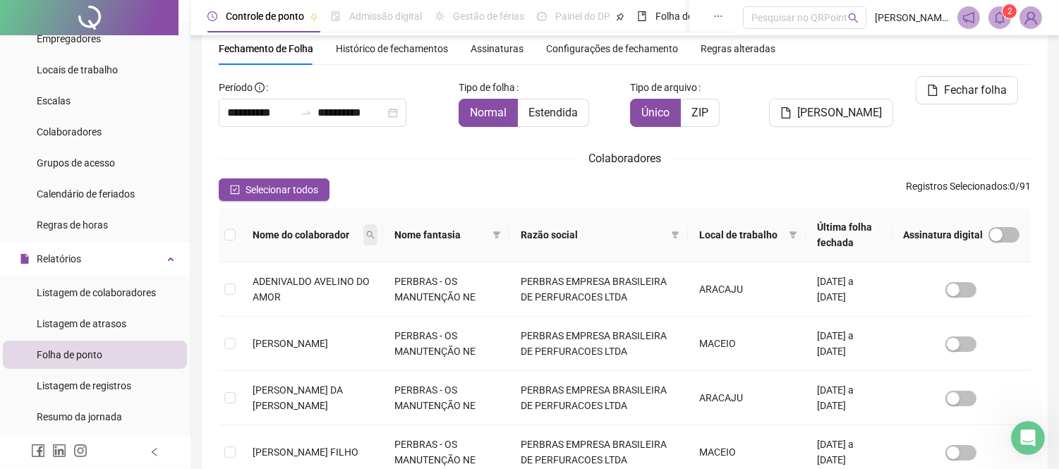
click at [375, 237] on icon "search" at bounding box center [370, 235] width 8 height 8
type input "******"
click at [284, 289] on span "Buscar" at bounding box center [296, 285] width 31 height 16
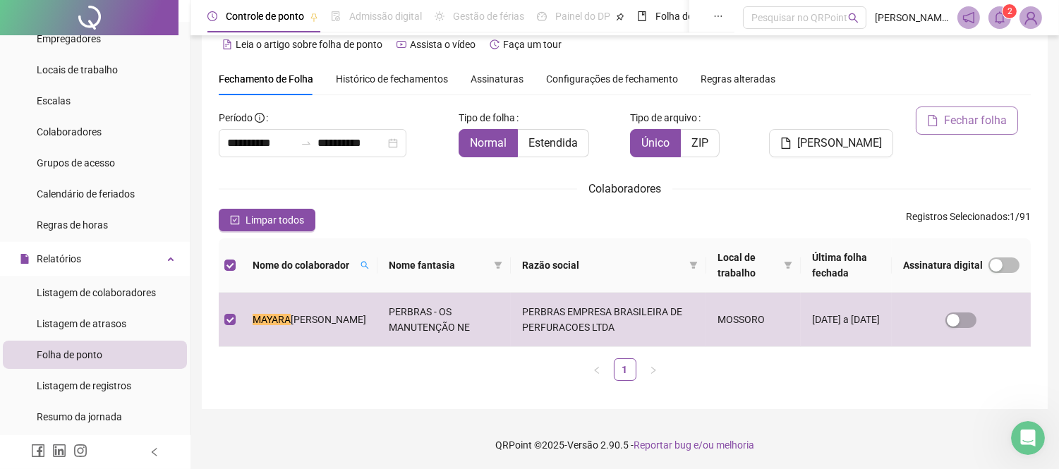
click at [981, 116] on span "Fechar folha" at bounding box center [975, 120] width 63 height 17
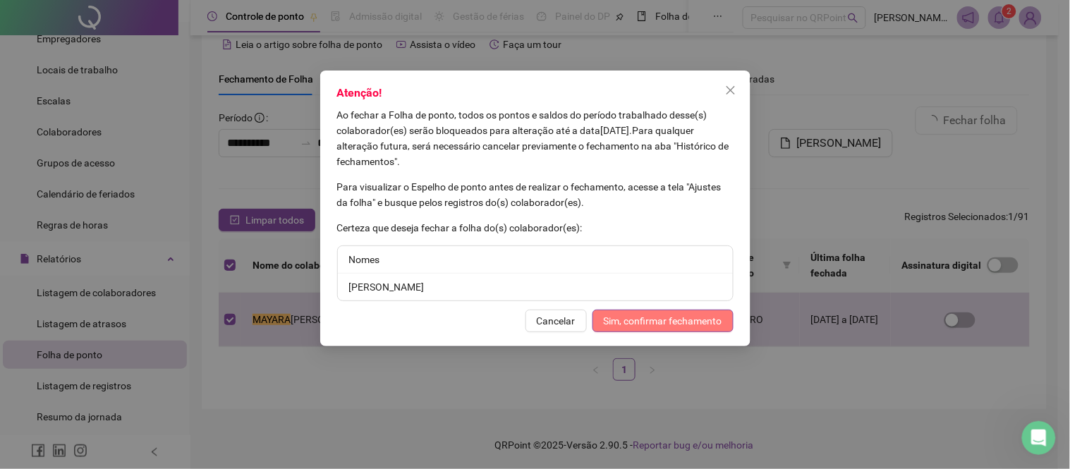
click at [658, 322] on span "Sim, confirmar fechamento" at bounding box center [663, 321] width 119 height 16
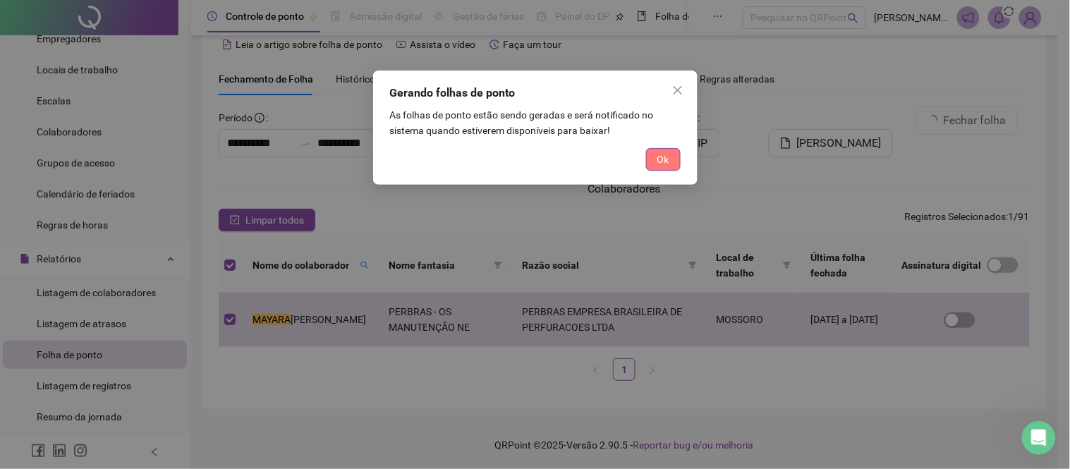
click at [674, 155] on button "Ok" at bounding box center [663, 159] width 35 height 23
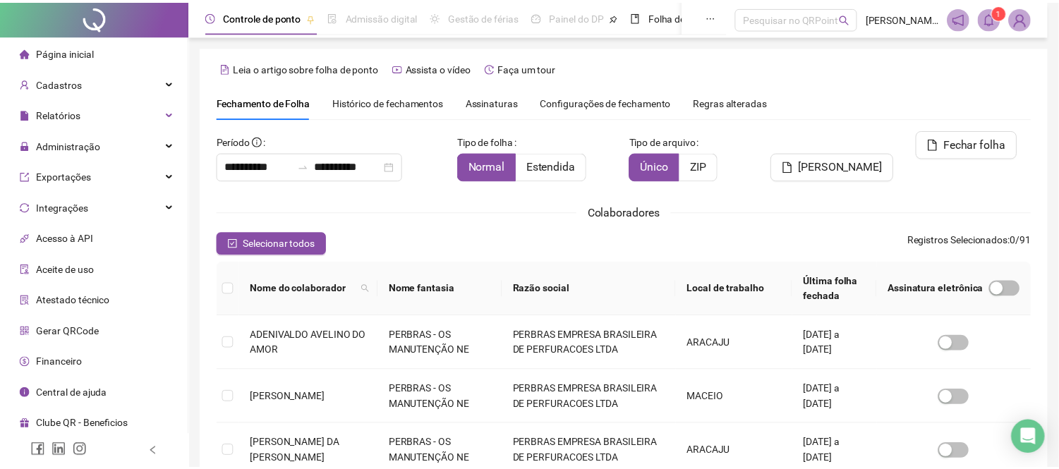
scroll to position [54, 0]
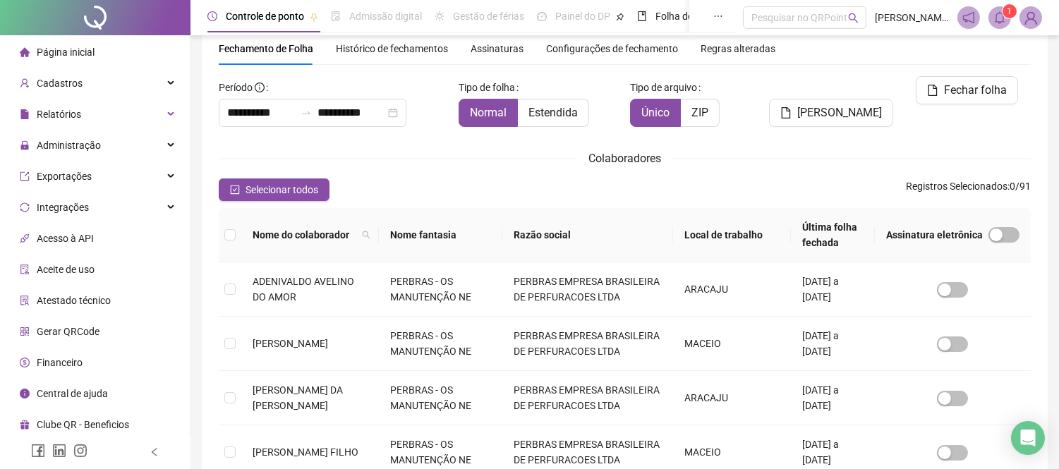
type input "**********"
click at [397, 45] on span "Histórico de fechamentos" at bounding box center [392, 48] width 112 height 11
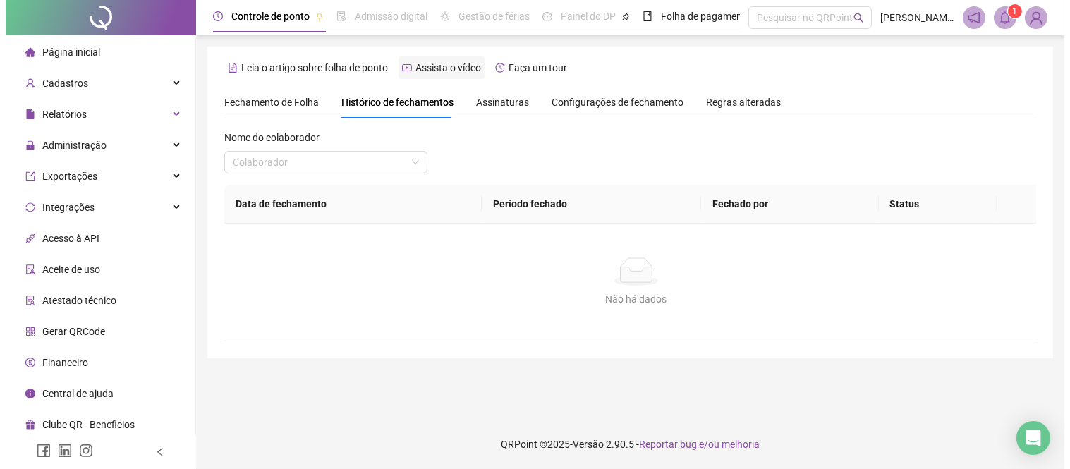
scroll to position [0, 0]
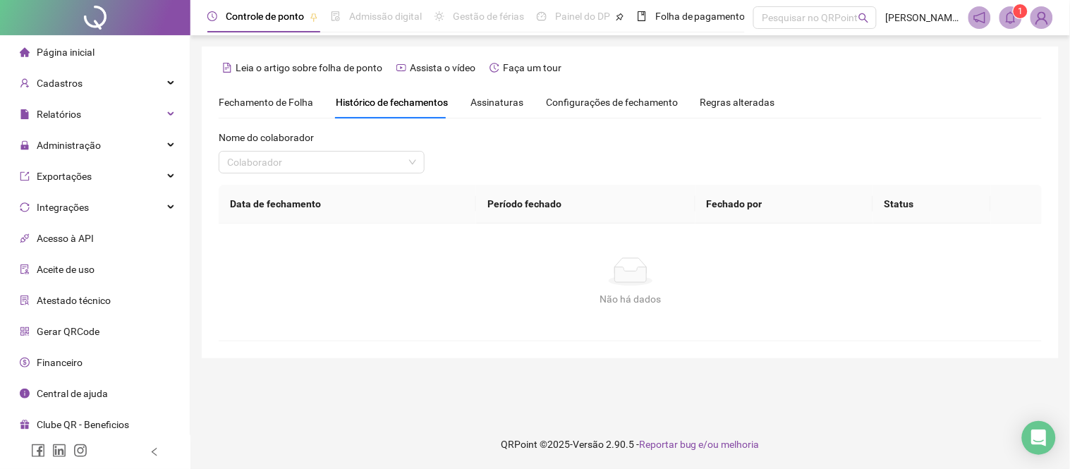
click at [357, 174] on div "Nome do colaborador Colaborador" at bounding box center [322, 157] width 206 height 55
click at [368, 160] on input "search" at bounding box center [315, 162] width 176 height 21
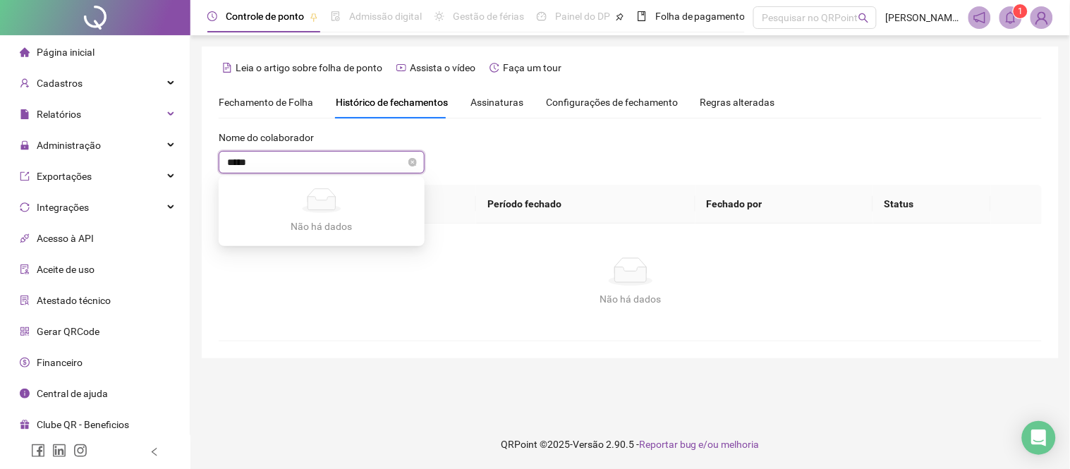
type input "******"
click at [370, 159] on input "search" at bounding box center [315, 162] width 176 height 21
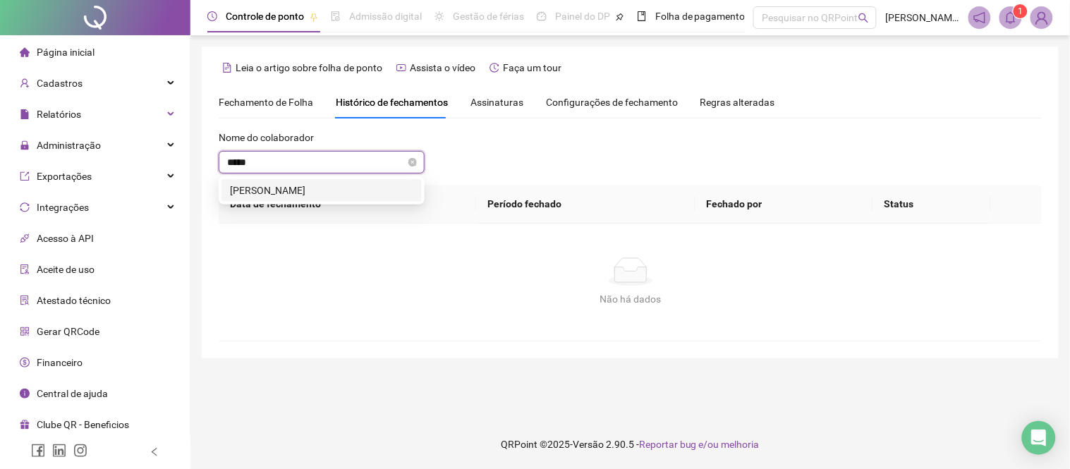
type input "******"
click at [368, 184] on div "[PERSON_NAME]" at bounding box center [321, 191] width 183 height 16
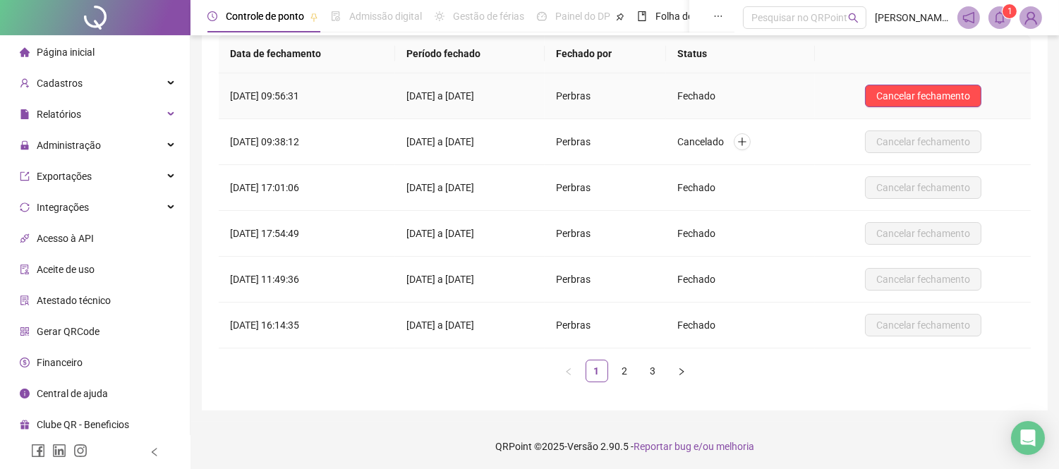
scroll to position [152, 0]
click at [950, 74] on td "Cancelar fechamento" at bounding box center [923, 95] width 216 height 46
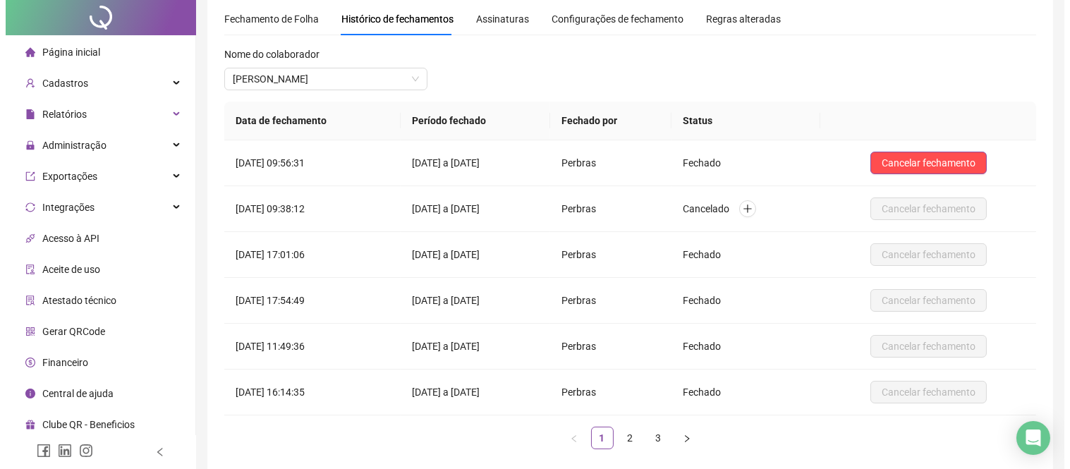
scroll to position [0, 0]
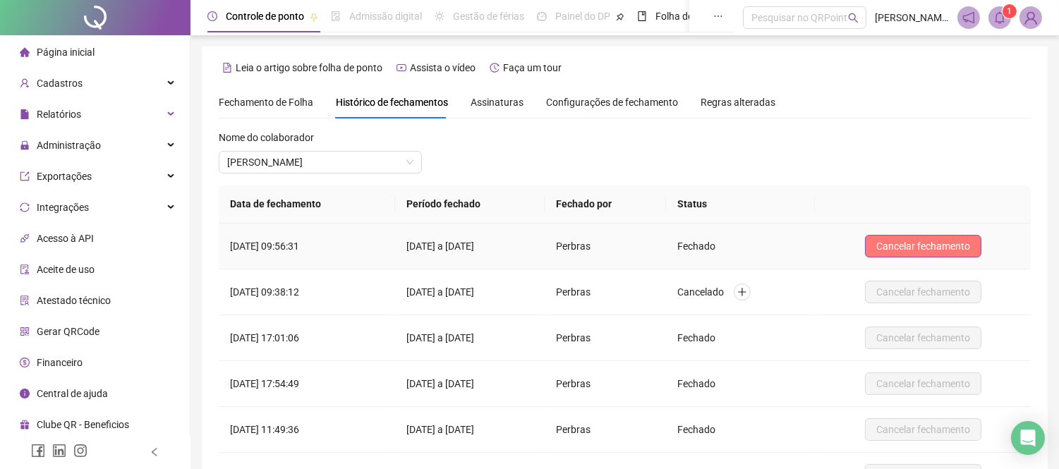
click at [911, 241] on span "Cancelar fechamento" at bounding box center [923, 246] width 94 height 16
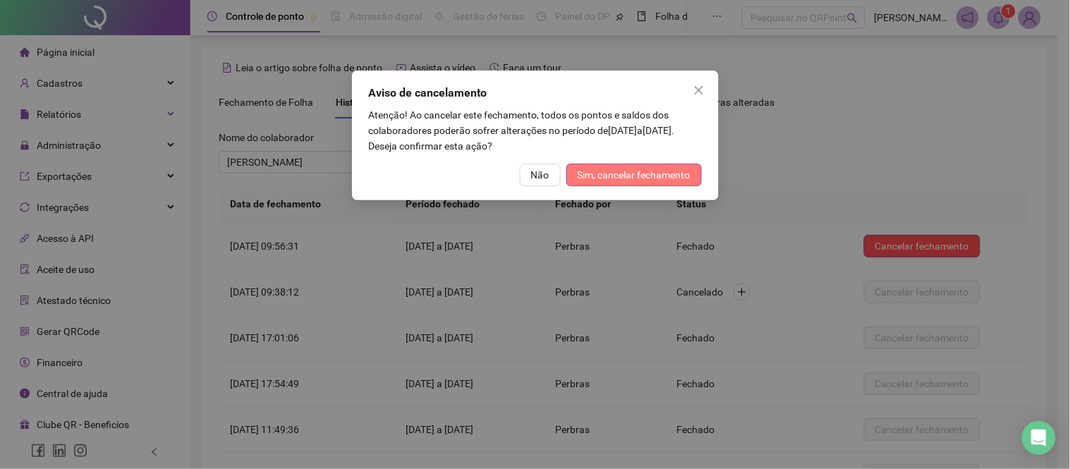
click at [638, 170] on span "Sim, cancelar fechamento" at bounding box center [634, 175] width 113 height 16
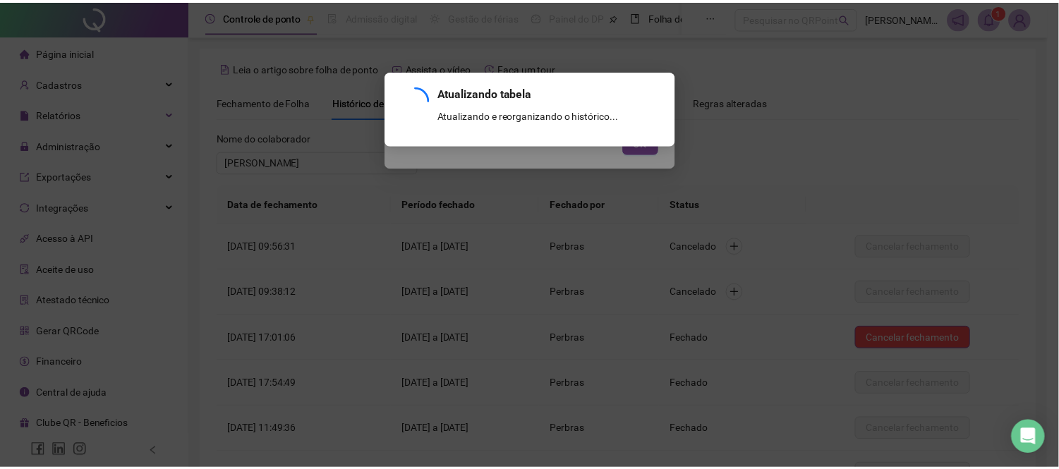
scroll to position [152, 0]
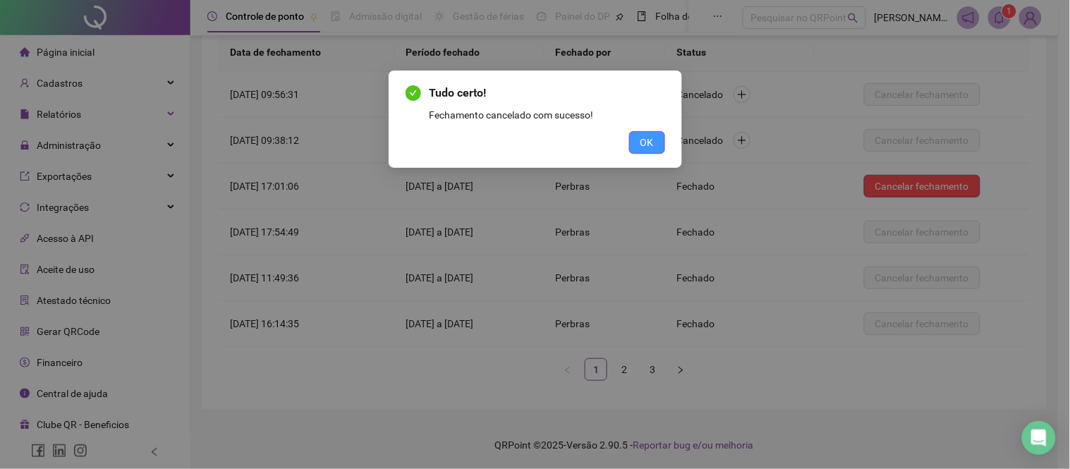
click at [648, 139] on span "OK" at bounding box center [646, 143] width 13 height 16
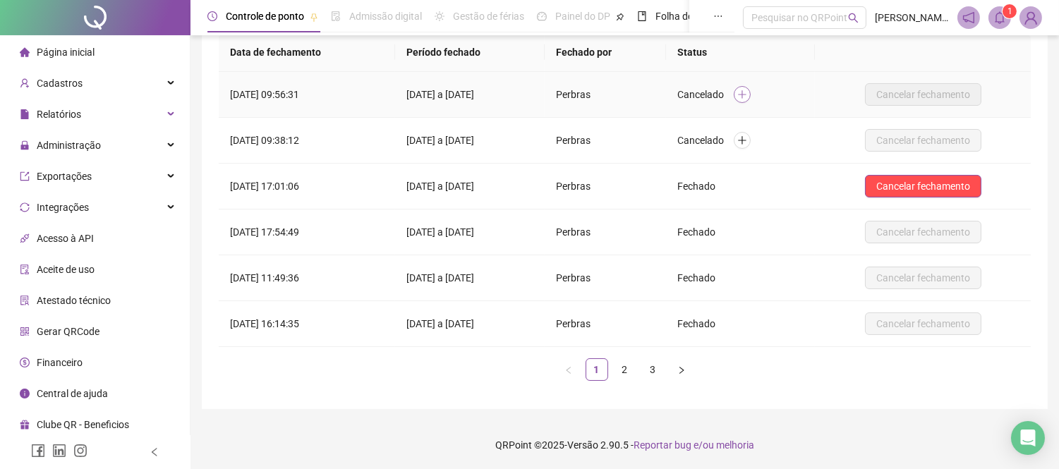
click at [747, 90] on icon "plus" at bounding box center [742, 95] width 10 height 10
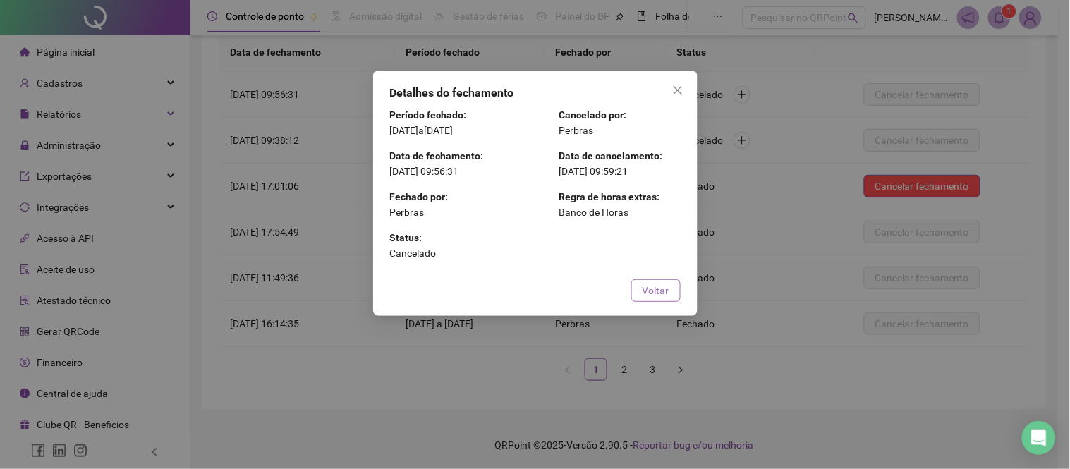
click at [660, 297] on span "Voltar" at bounding box center [656, 291] width 27 height 16
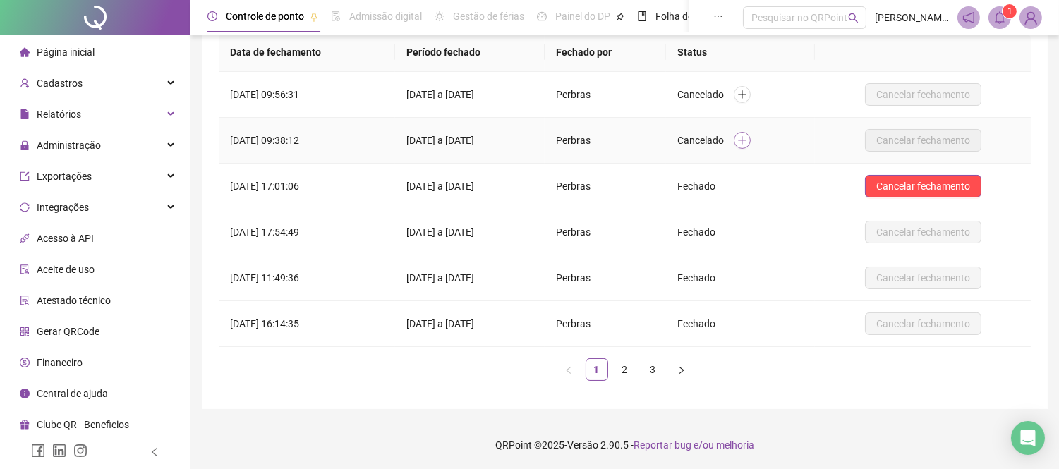
click at [751, 133] on button "button" at bounding box center [742, 140] width 17 height 17
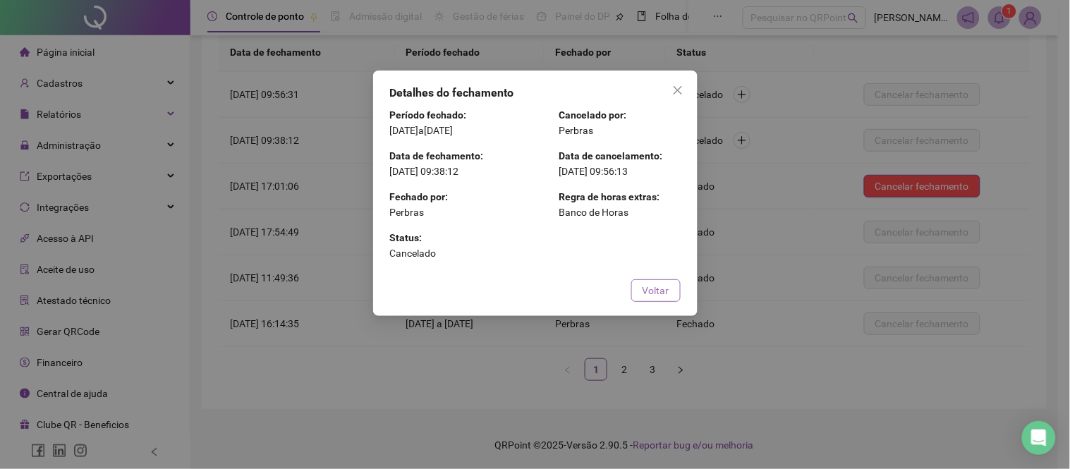
click at [667, 293] on span "Voltar" at bounding box center [656, 291] width 27 height 16
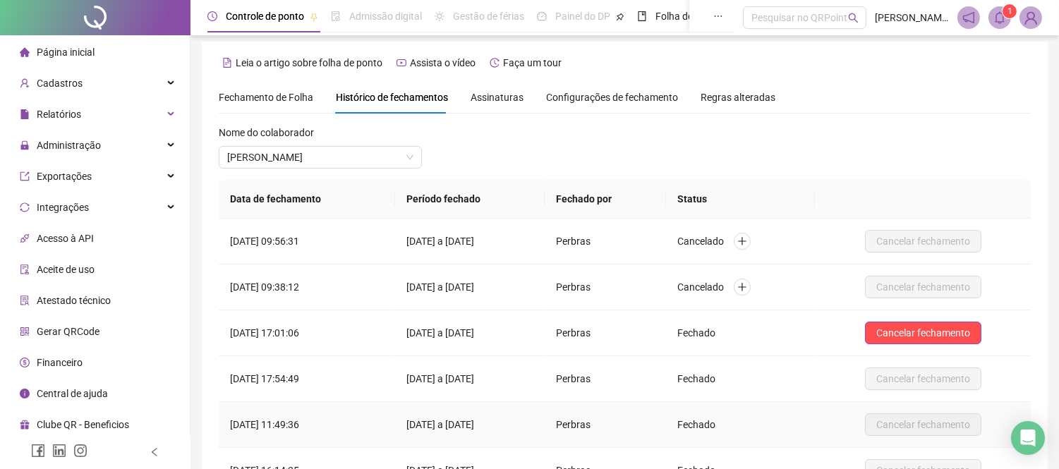
scroll to position [0, 0]
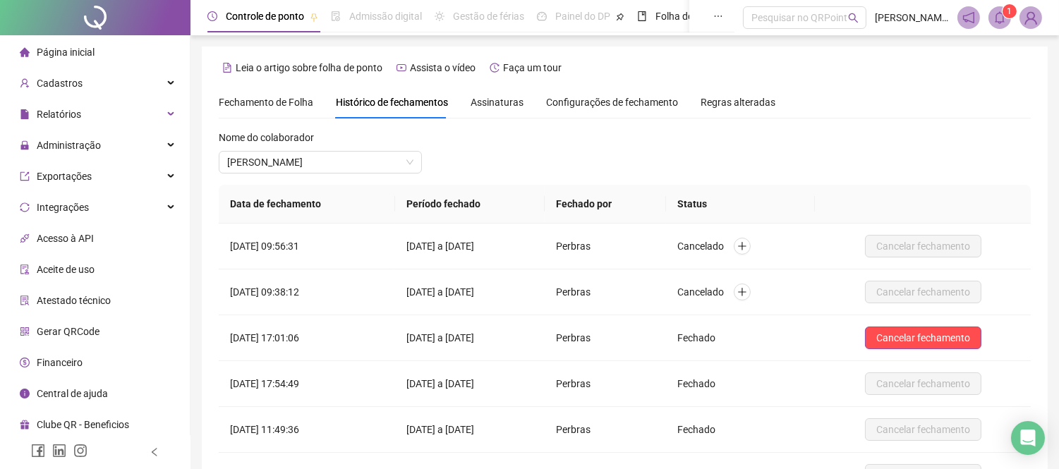
click at [281, 109] on div "Fechamento de Folha" at bounding box center [266, 103] width 95 height 16
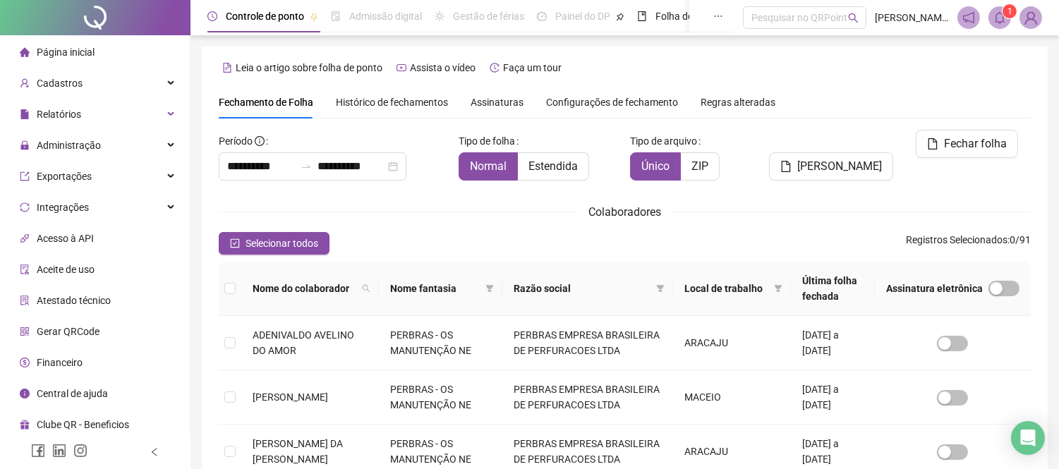
scroll to position [54, 0]
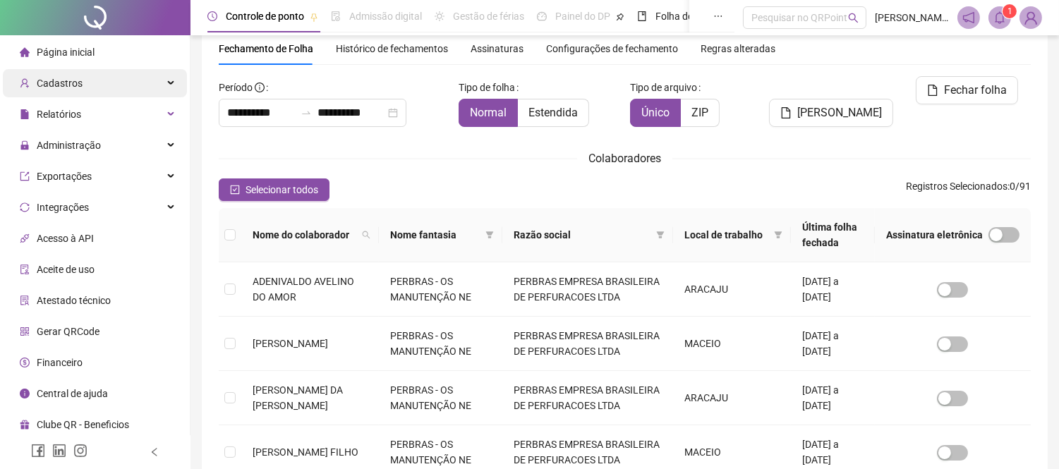
scroll to position [73, 0]
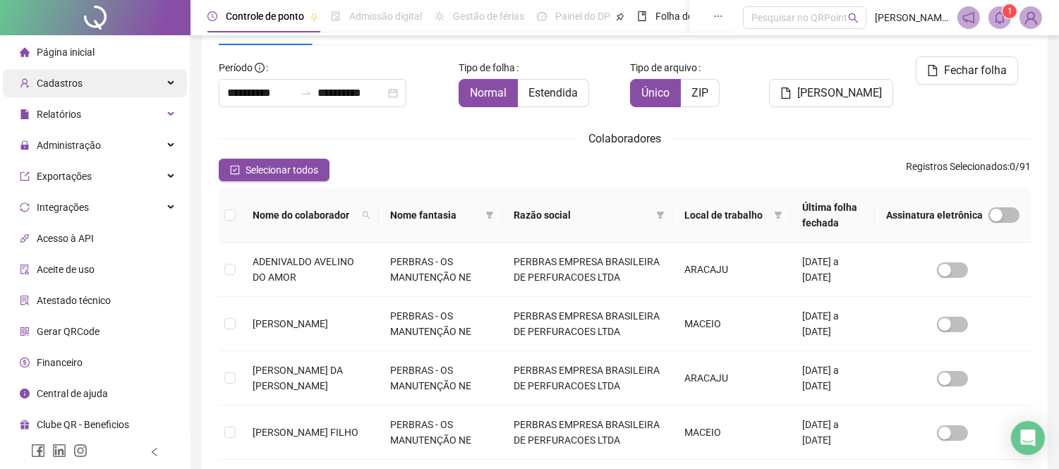
click at [59, 82] on span "Cadastros" at bounding box center [60, 83] width 46 height 11
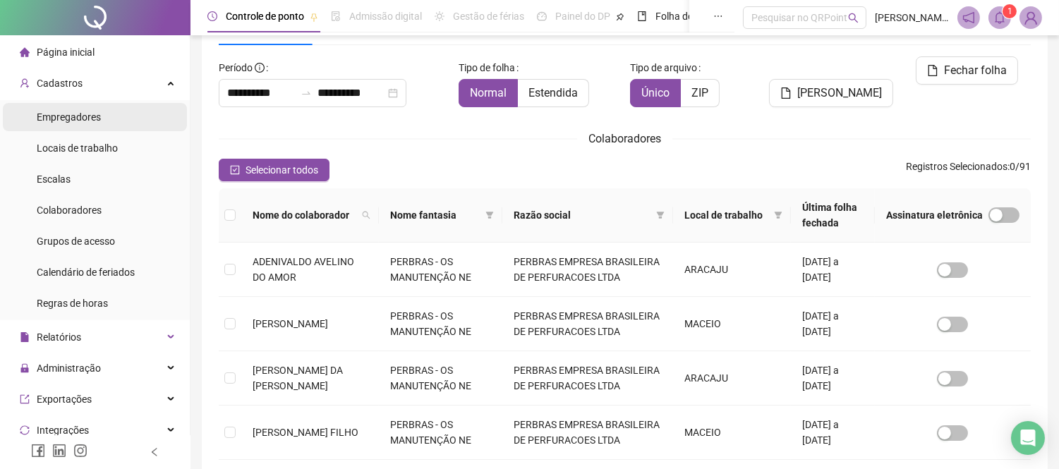
click at [86, 118] on span "Empregadores" at bounding box center [69, 116] width 64 height 11
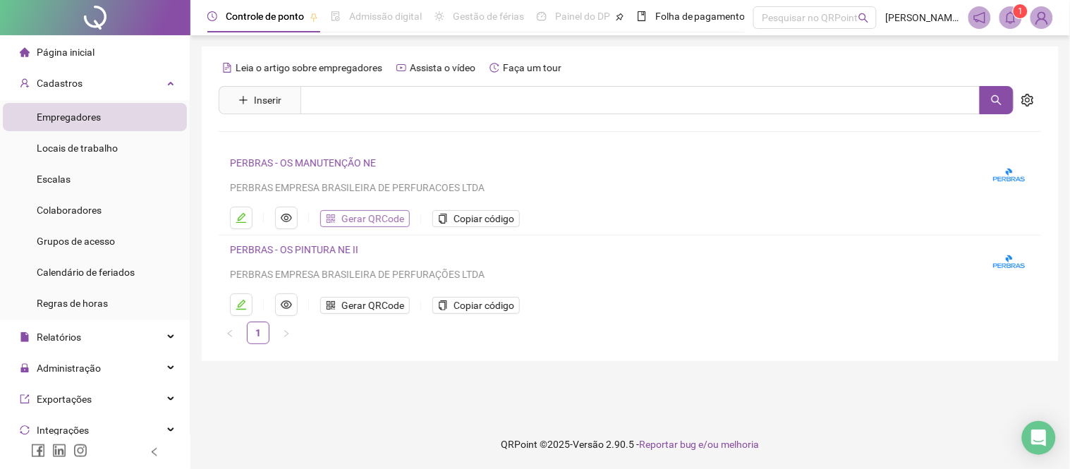
click at [372, 220] on span "Gerar QRCode" at bounding box center [372, 219] width 63 height 16
click at [1037, 439] on icon "Open Intercom Messenger" at bounding box center [1039, 438] width 16 height 18
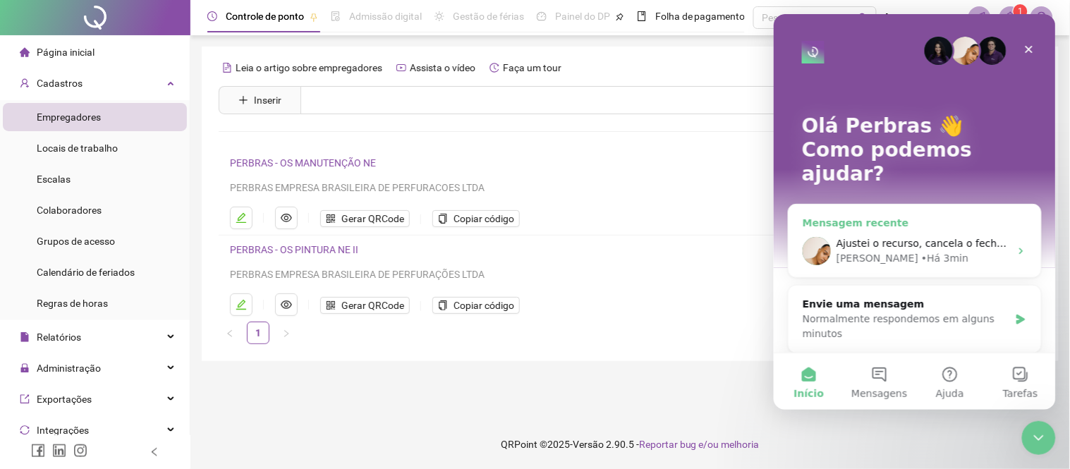
click at [893, 237] on span "Ajustei o recurso, cancela o fechamento e testa novamente, por favor" at bounding box center [1009, 242] width 346 height 11
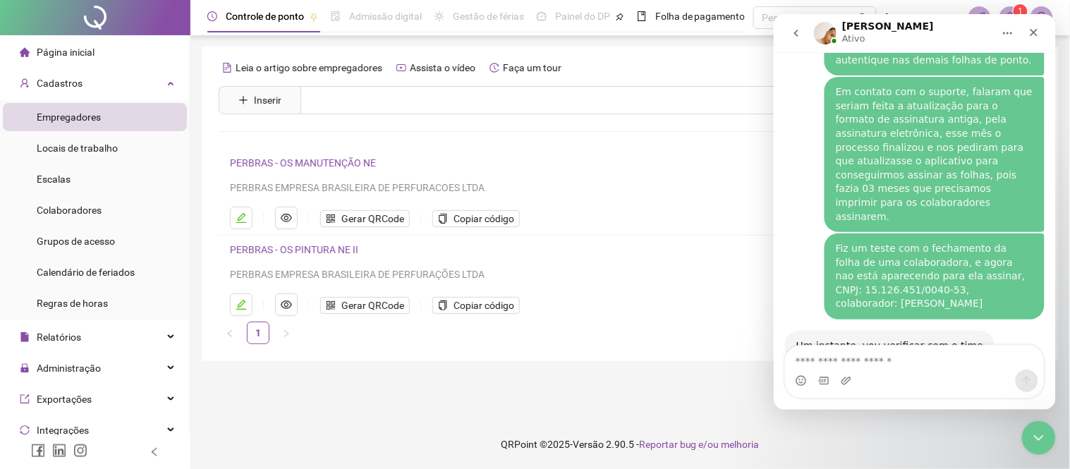
scroll to position [1694, 0]
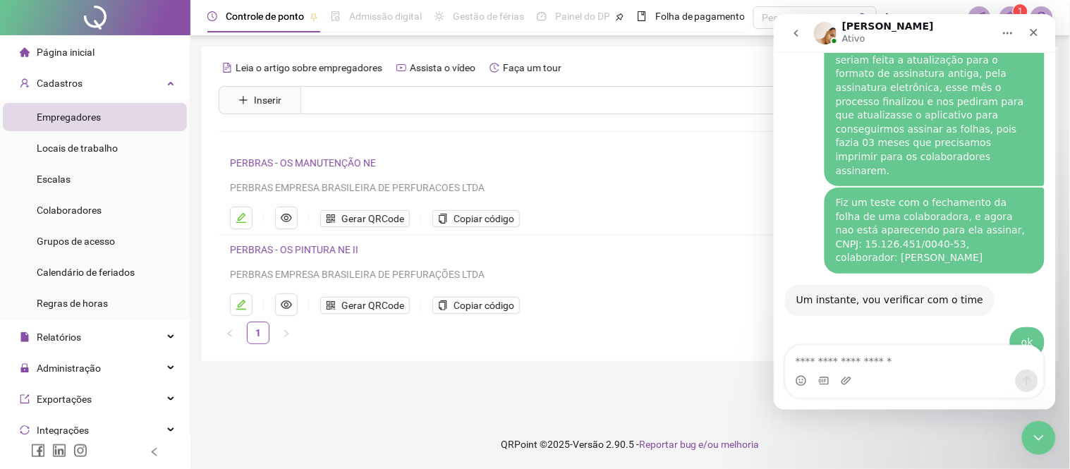
click at [854, 360] on textarea "Envie uma mensagem..." at bounding box center [914, 357] width 258 height 24
click at [865, 353] on textarea "Envie uma mensagem..." at bounding box center [914, 357] width 258 height 24
type textarea "**********"
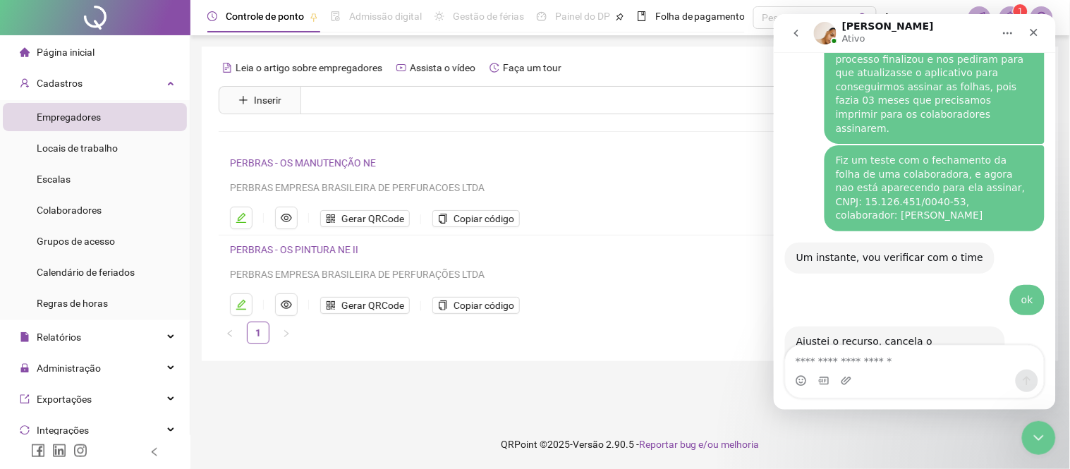
scroll to position [1736, 0]
drag, startPoint x: 1026, startPoint y: 436, endPoint x: 1932, endPoint y: 860, distance: 1000.0
click at [1024, 436] on div "Encerramento do Messenger da Intercom" at bounding box center [1036, 436] width 34 height 34
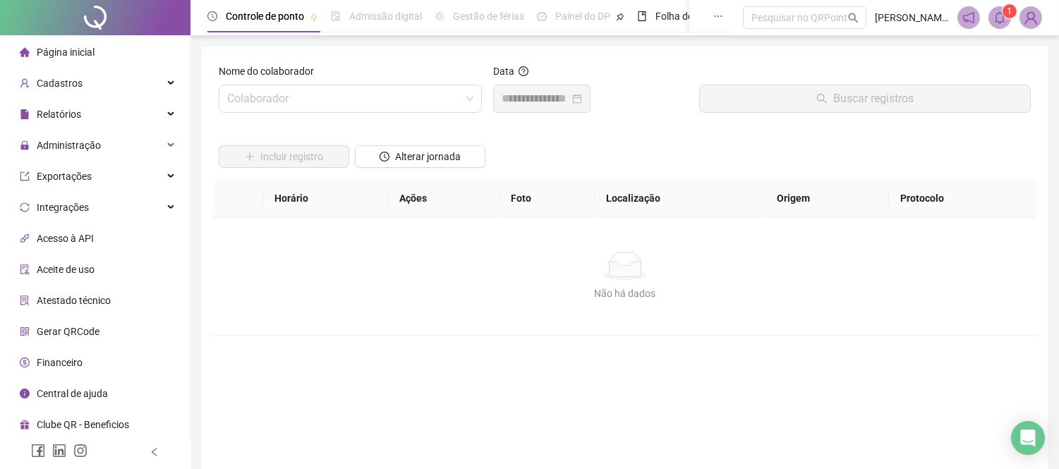
click at [83, 48] on span "Página inicial" at bounding box center [66, 52] width 58 height 11
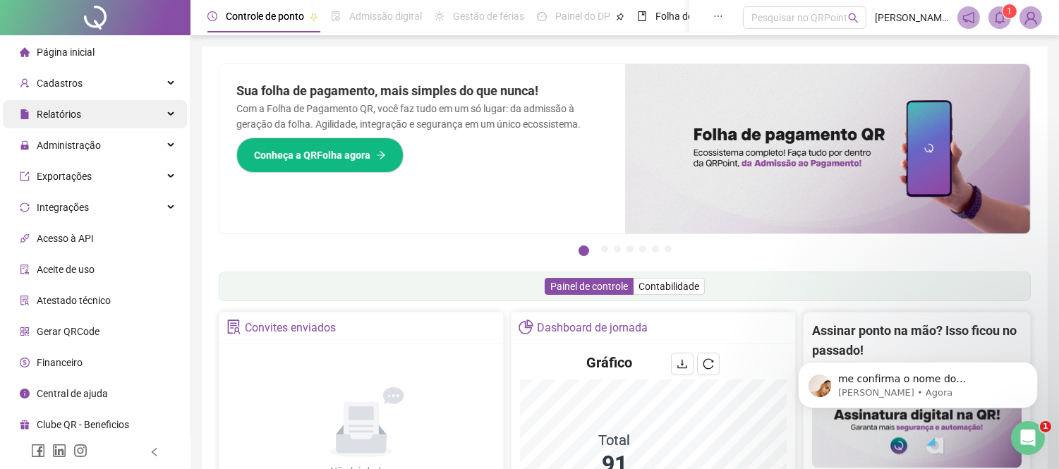
click at [83, 114] on div "Relatórios" at bounding box center [95, 114] width 184 height 28
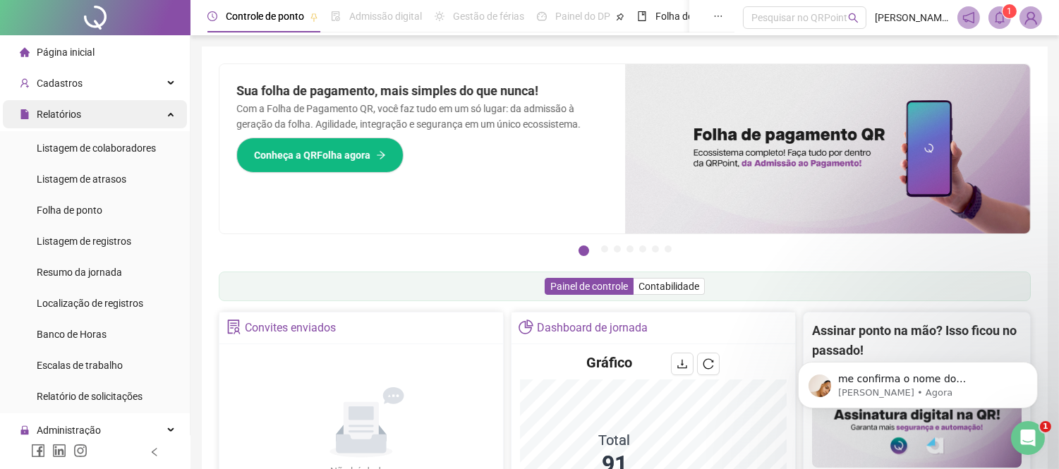
click at [83, 114] on div "Relatórios" at bounding box center [95, 114] width 184 height 28
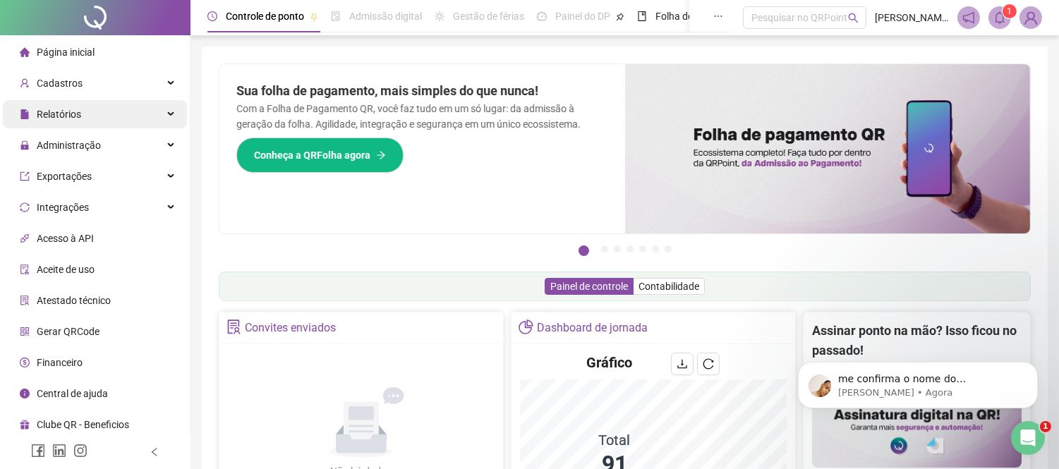
click at [83, 114] on div "Relatórios" at bounding box center [95, 114] width 184 height 28
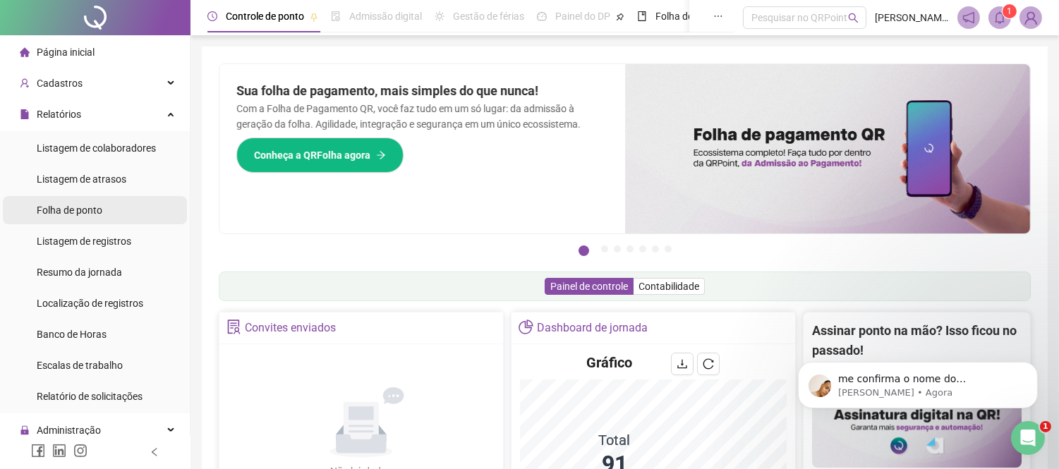
click at [76, 201] on div "Folha de ponto" at bounding box center [70, 210] width 66 height 28
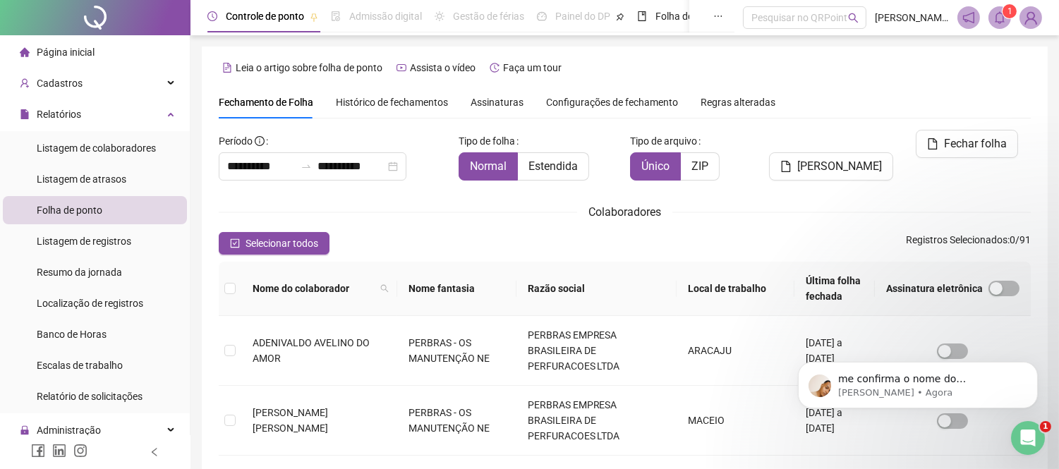
type input "**********"
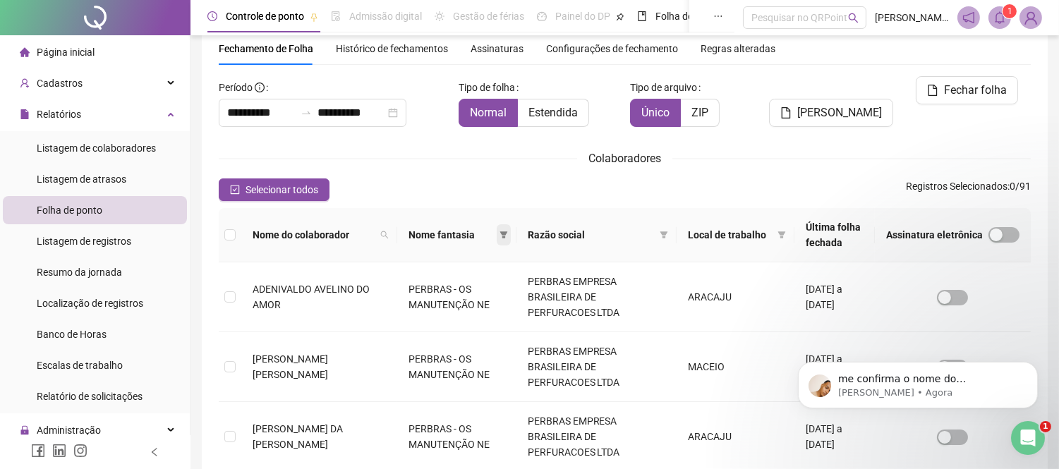
click at [504, 234] on icon "filter" at bounding box center [503, 234] width 8 height 7
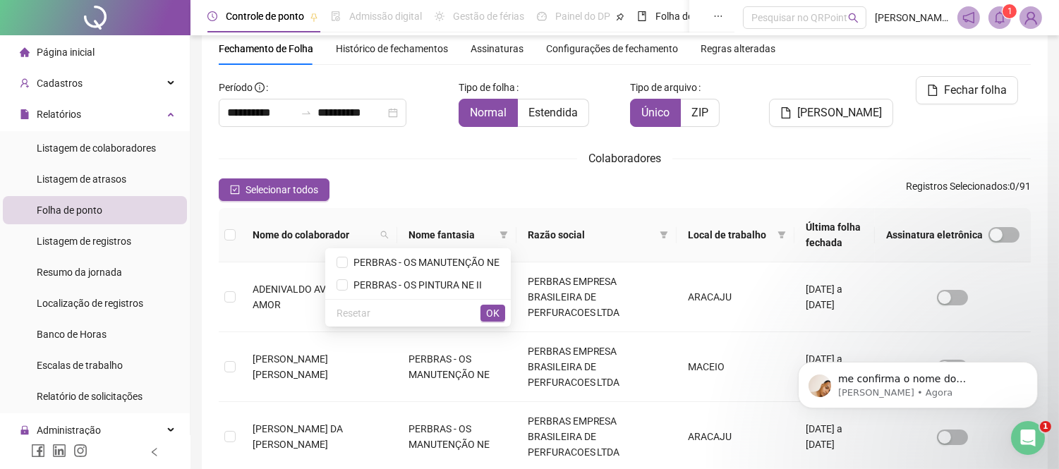
click at [395, 186] on div "Selecionar todos Registros Selecionados : 0 / 91" at bounding box center [625, 189] width 812 height 23
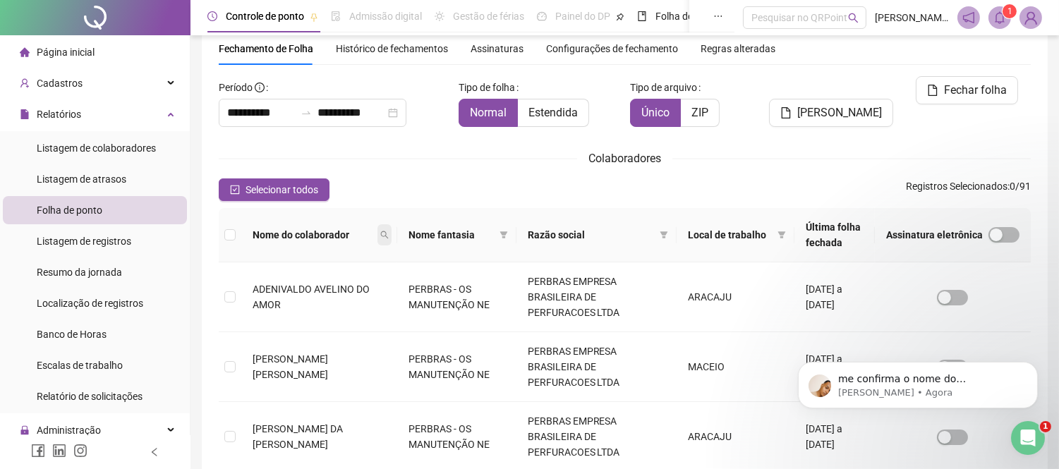
click at [380, 231] on icon "search" at bounding box center [384, 235] width 8 height 8
type input "******"
click at [289, 285] on span "Buscar" at bounding box center [292, 285] width 31 height 16
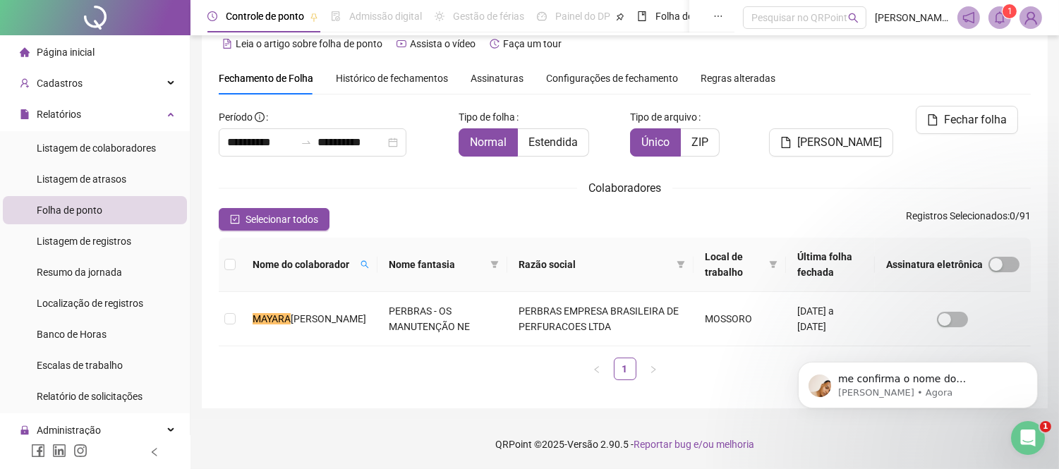
scroll to position [23, 0]
click at [236, 316] on td at bounding box center [230, 320] width 23 height 54
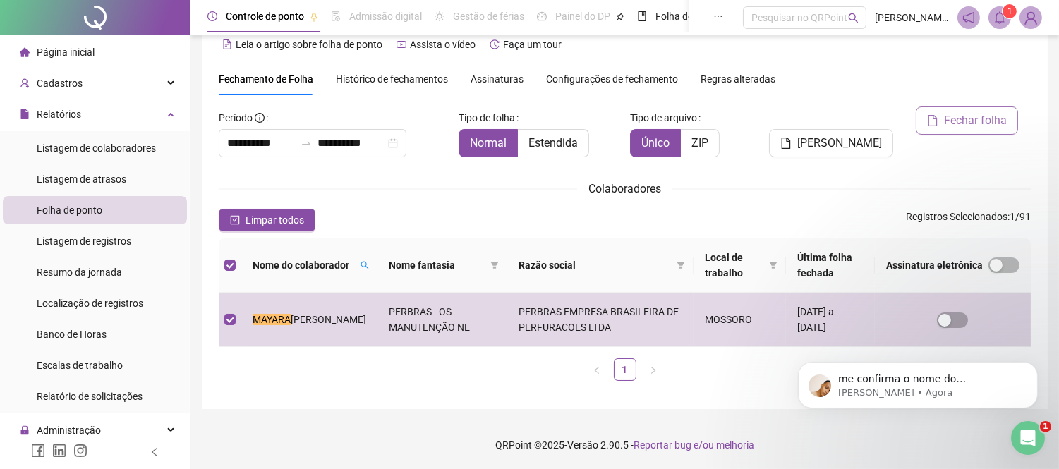
click at [967, 123] on span "Fechar folha" at bounding box center [975, 120] width 63 height 17
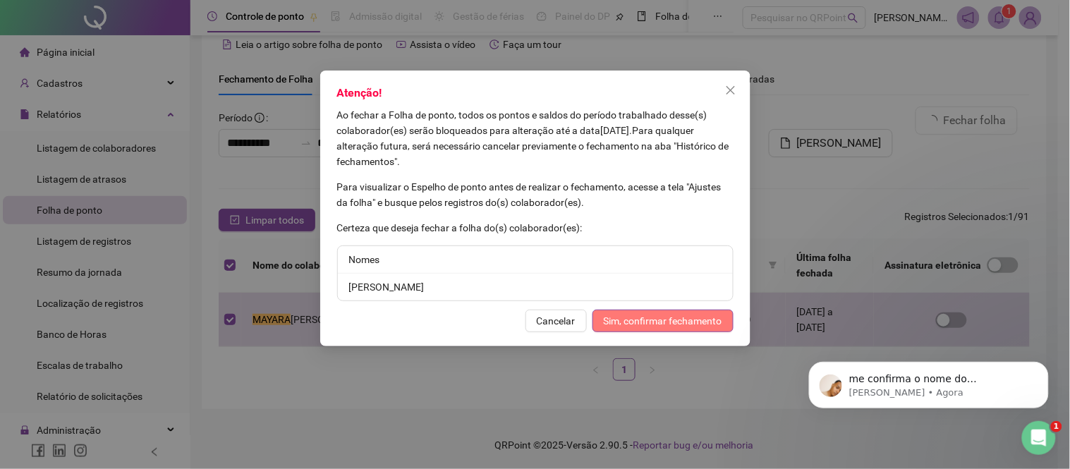
click at [651, 322] on span "Sim, confirmar fechamento" at bounding box center [663, 321] width 119 height 16
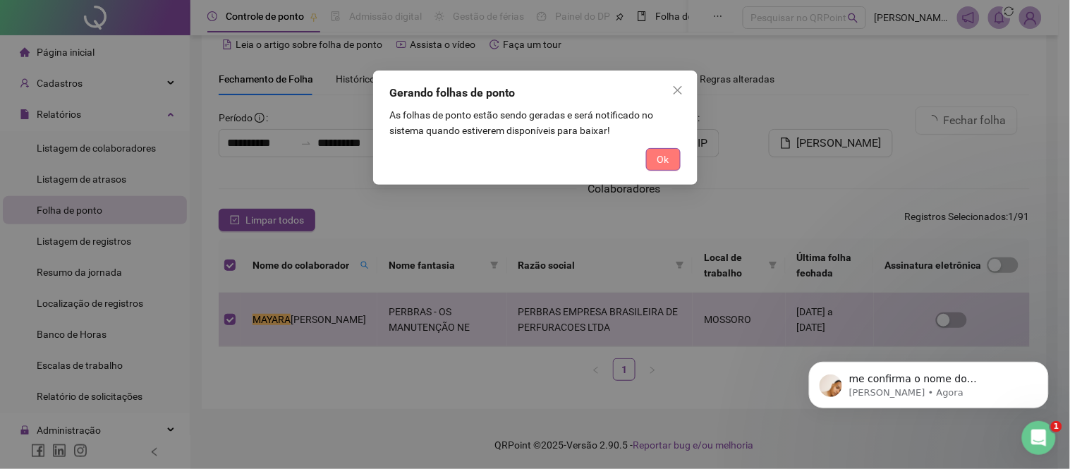
click at [665, 158] on span "Ok" at bounding box center [663, 160] width 12 height 16
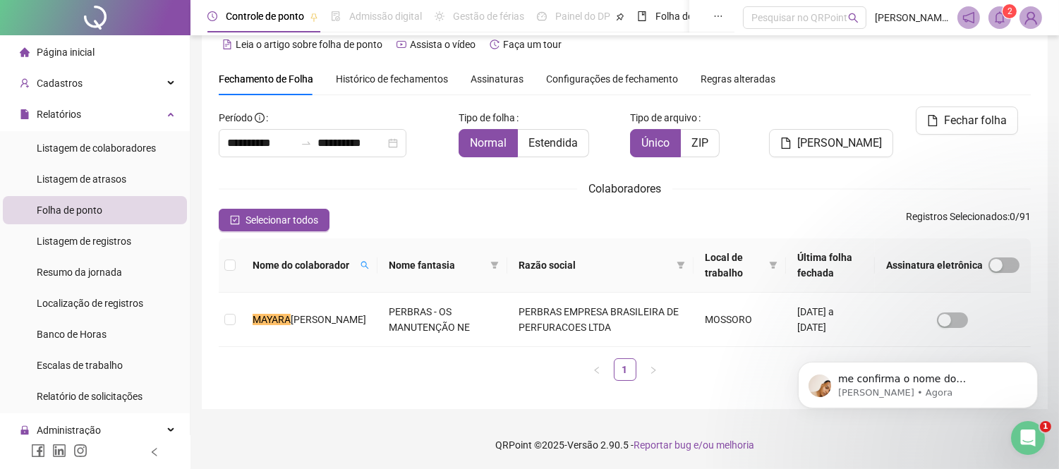
click at [370, 69] on div "Histórico de fechamentos" at bounding box center [392, 79] width 112 height 32
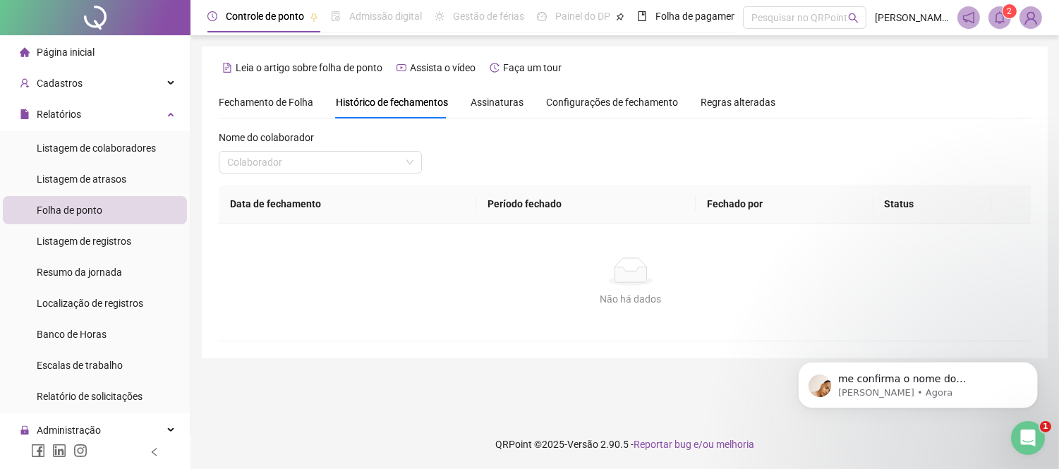
scroll to position [0, 0]
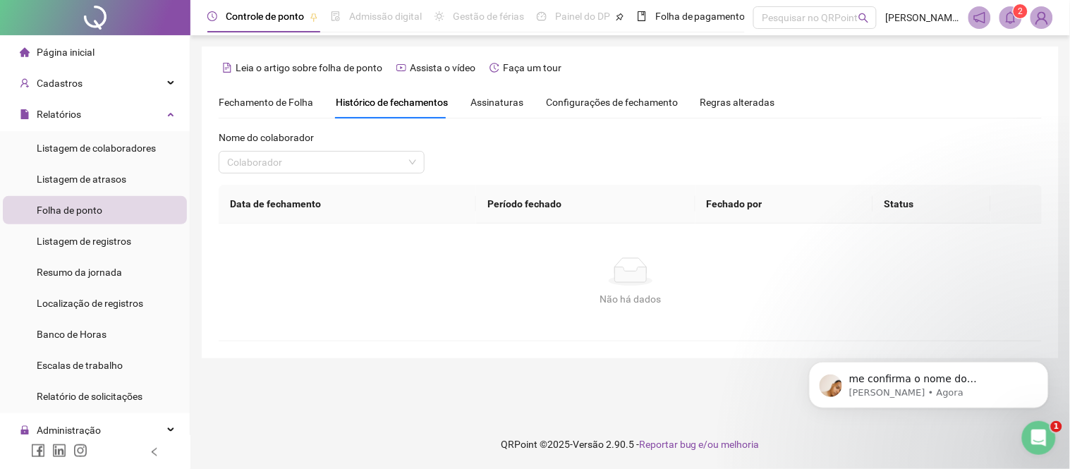
click at [255, 97] on span "Fechamento de Folha" at bounding box center [266, 102] width 95 height 11
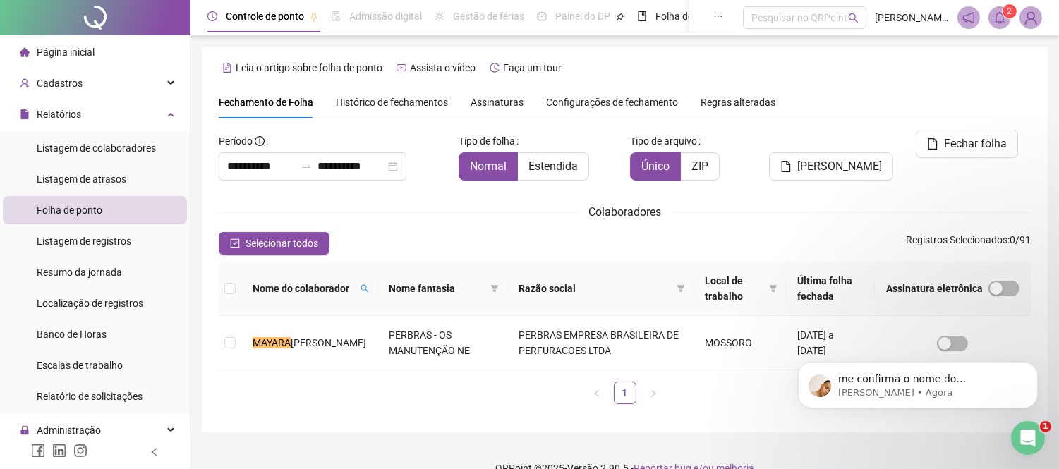
scroll to position [23, 0]
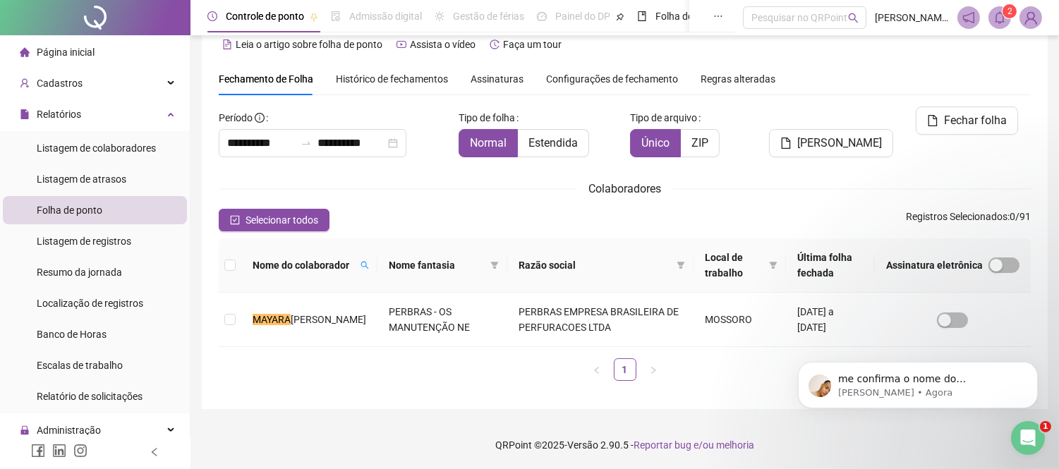
click at [490, 76] on span "Assinaturas" at bounding box center [496, 79] width 53 height 10
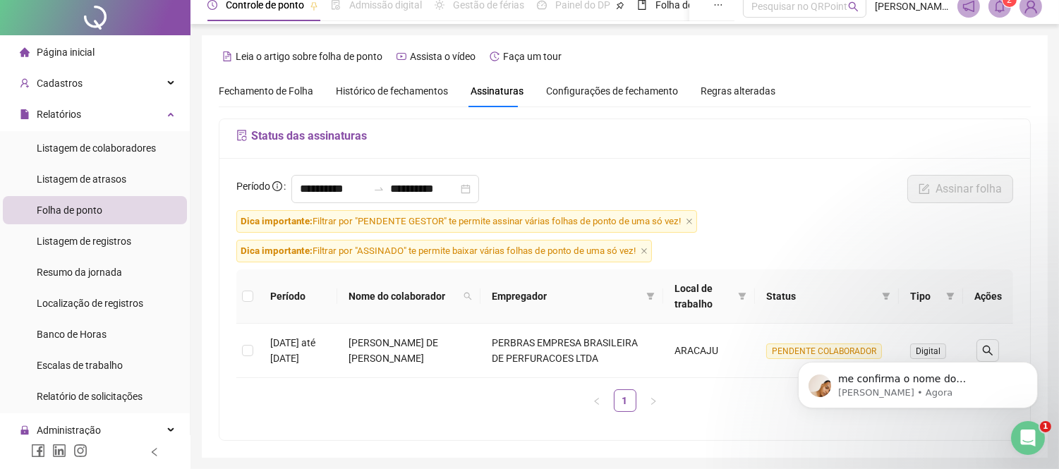
scroll to position [0, 0]
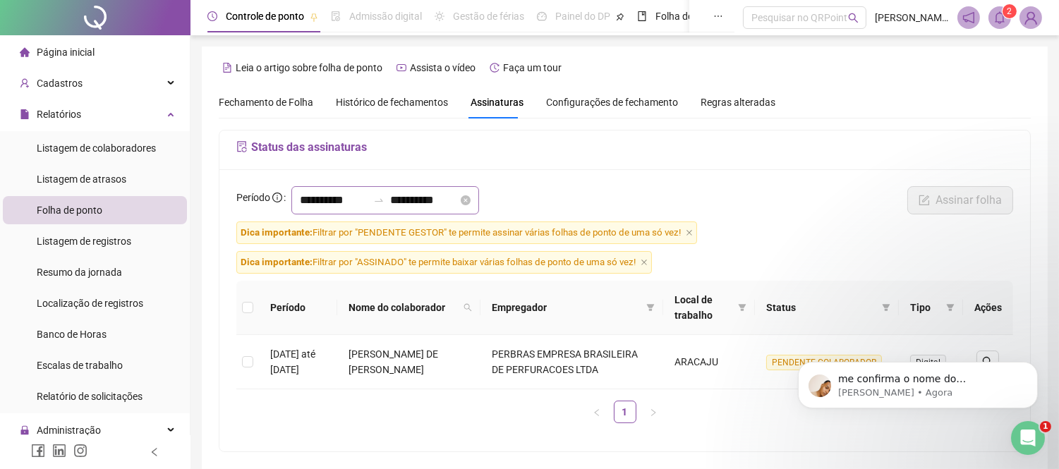
click at [479, 193] on div "**********" at bounding box center [385, 200] width 188 height 28
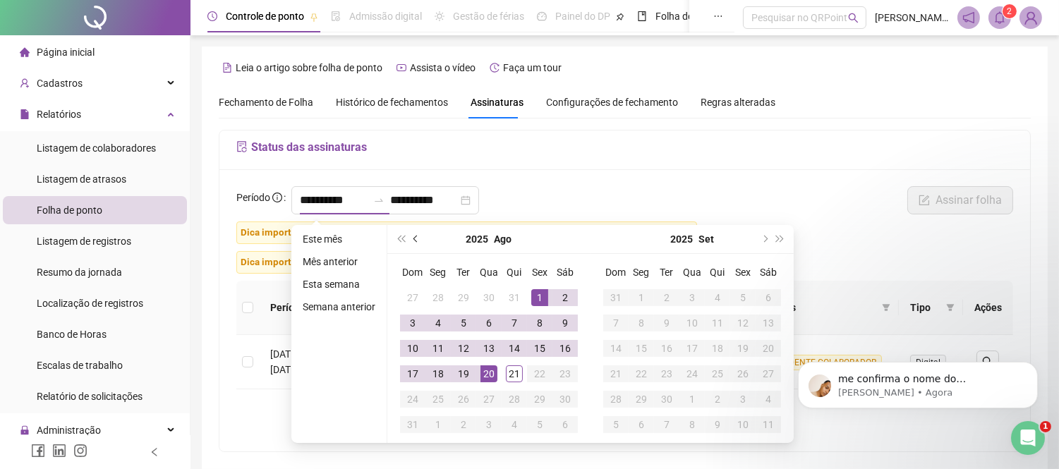
click at [419, 235] on button "prev-year" at bounding box center [416, 239] width 16 height 28
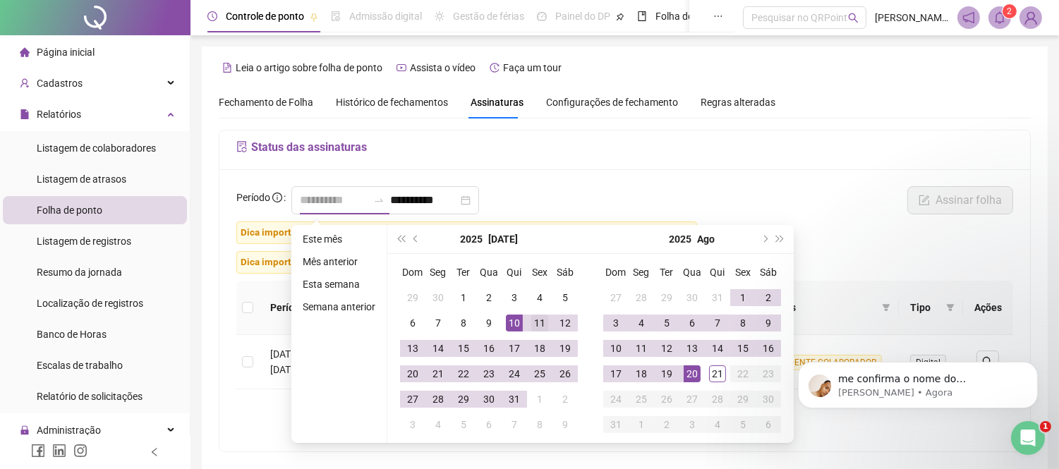
type input "**********"
click at [531, 324] on div "11" at bounding box center [539, 323] width 17 height 17
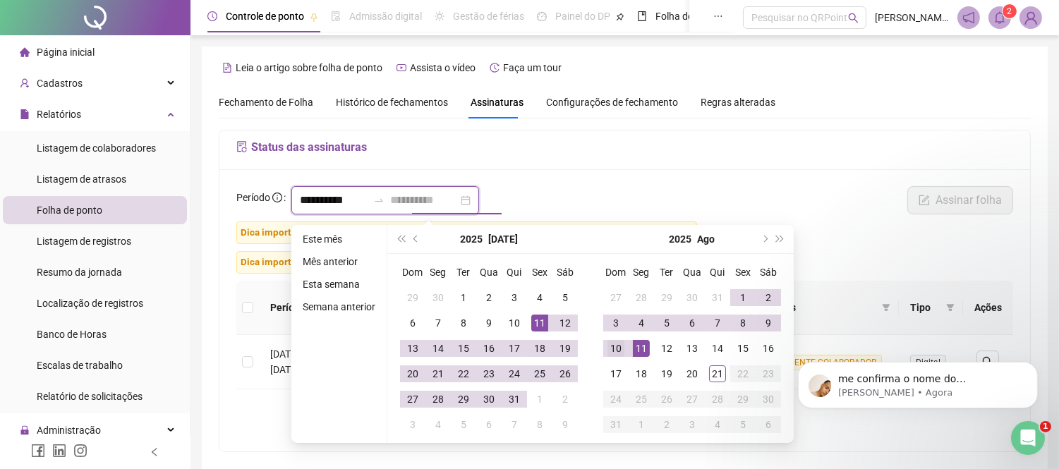
type input "**********"
click at [612, 348] on div "10" at bounding box center [615, 348] width 17 height 17
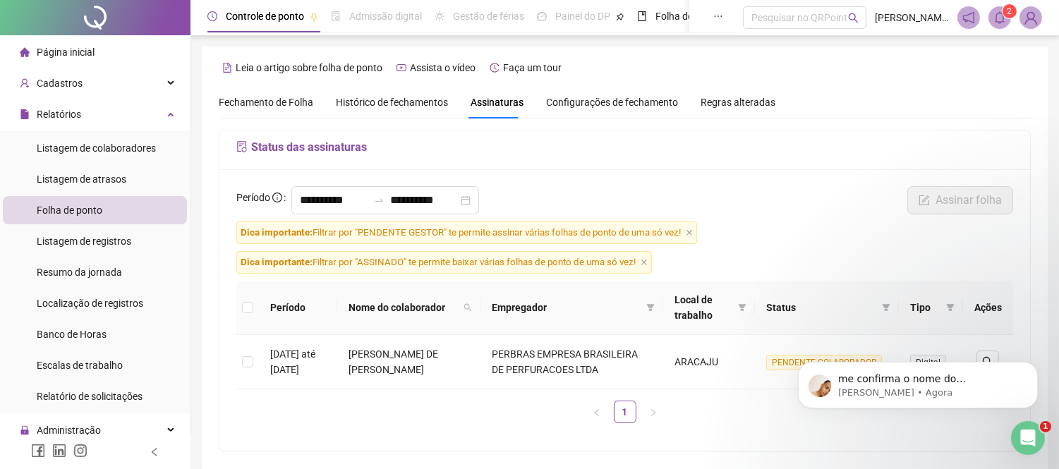
click at [636, 174] on div "**********" at bounding box center [624, 310] width 810 height 282
click at [693, 233] on span "Dica importante: Filtrar por "PENDENTE GESTOR" te permite assinar várias folhas…" at bounding box center [466, 232] width 461 height 23
click at [688, 231] on icon "close" at bounding box center [689, 232] width 7 height 7
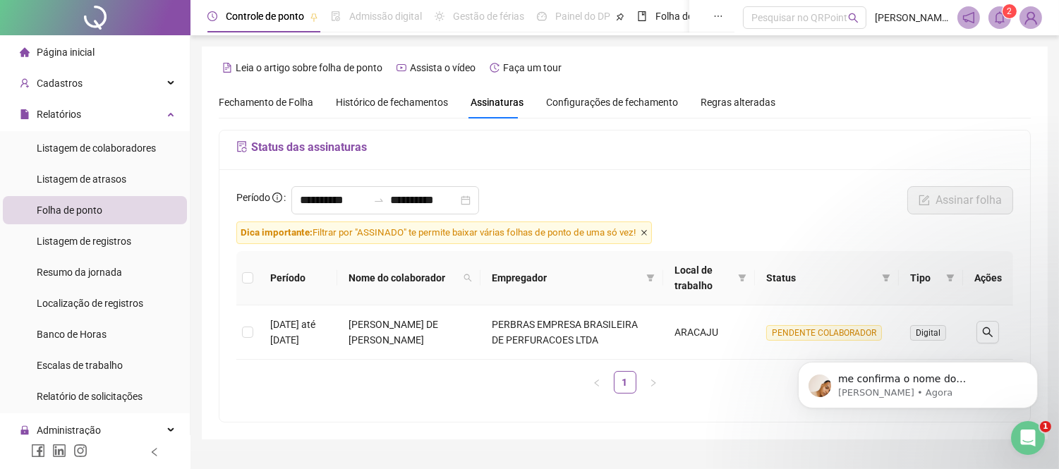
click at [647, 233] on icon "close" at bounding box center [644, 233] width 6 height 6
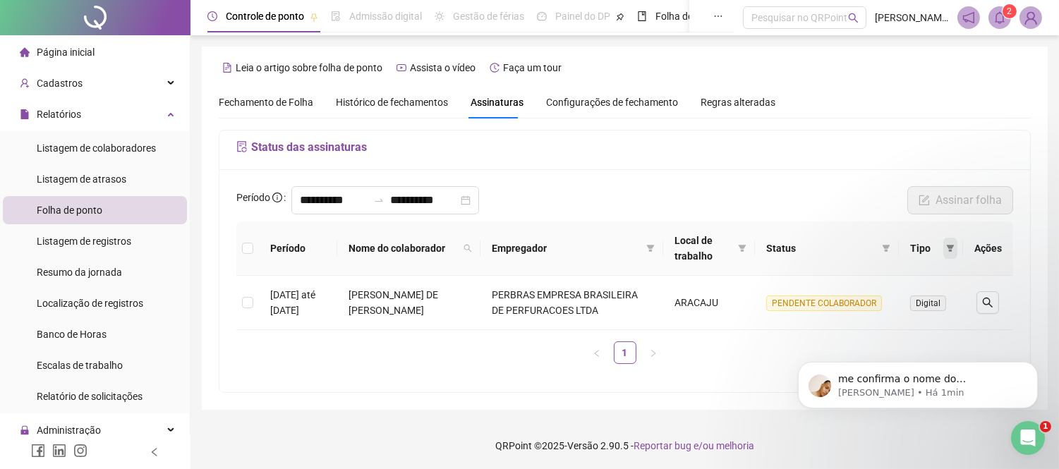
click at [949, 248] on icon "filter" at bounding box center [951, 248] width 8 height 7
click at [869, 311] on span "Eletrônica" at bounding box center [865, 310] width 49 height 11
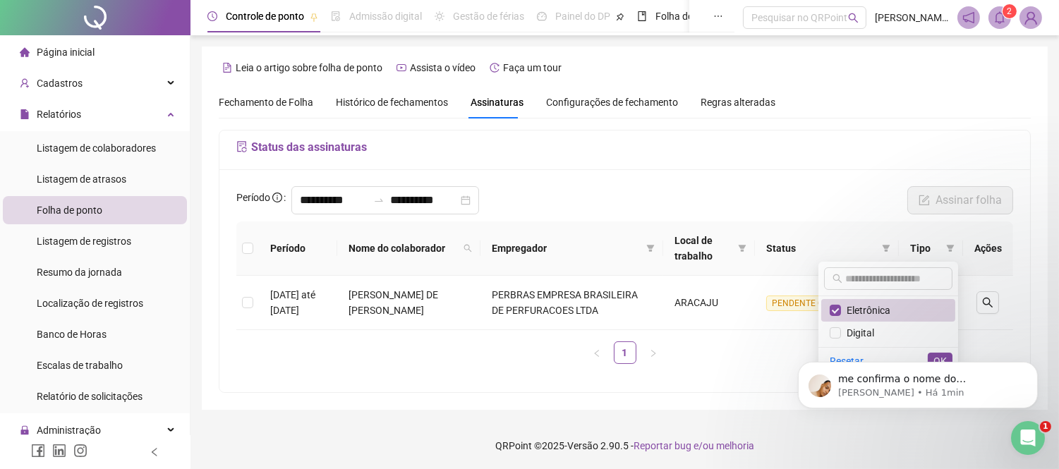
click at [928, 354] on body "me confirma o nome do colaborador? [PERSON_NAME] • Há 1min" at bounding box center [917, 380] width 271 height 87
click at [1022, 434] on icon "Abertura do Messenger da Intercom" at bounding box center [1025, 436] width 23 height 23
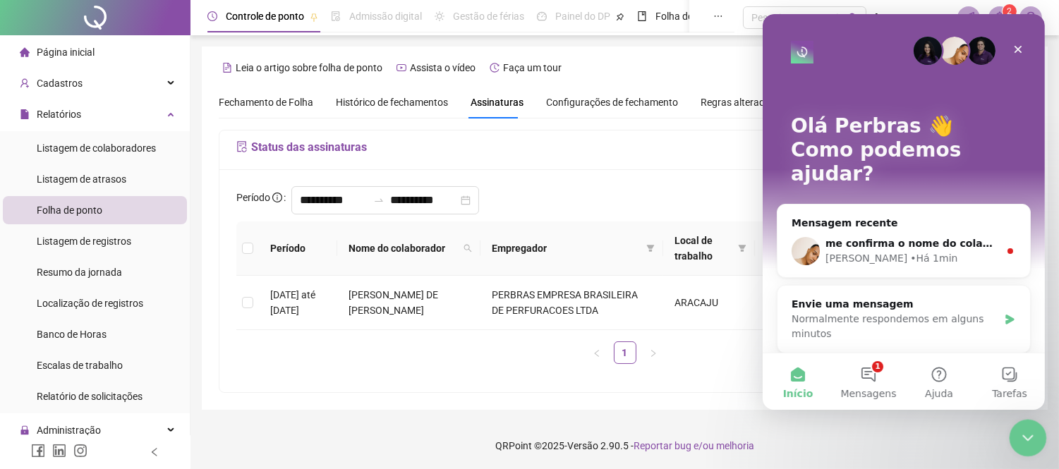
drag, startPoint x: 1027, startPoint y: 428, endPoint x: 2018, endPoint y: 816, distance: 1064.3
click at [1028, 426] on div "Encerramento do Messenger da Intercom" at bounding box center [1026, 436] width 34 height 34
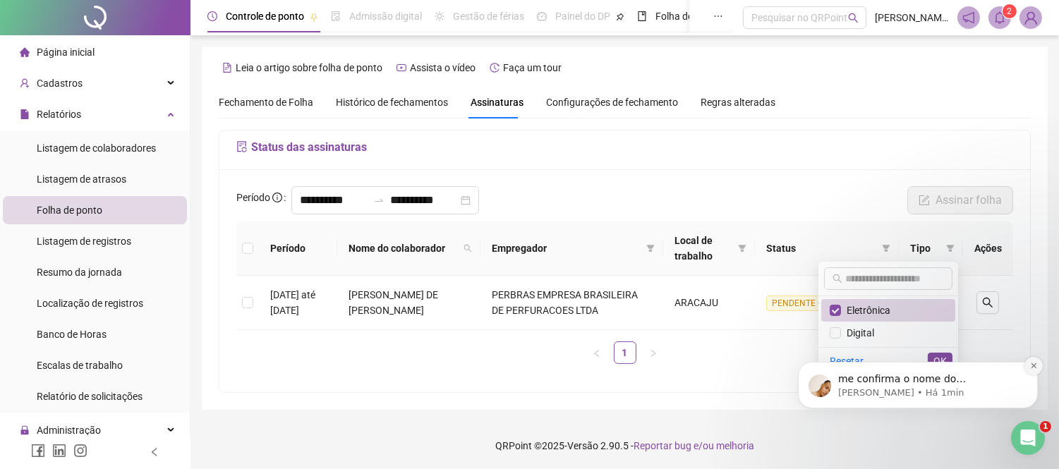
click at [1033, 366] on icon "Dismiss notification" at bounding box center [1032, 365] width 5 height 5
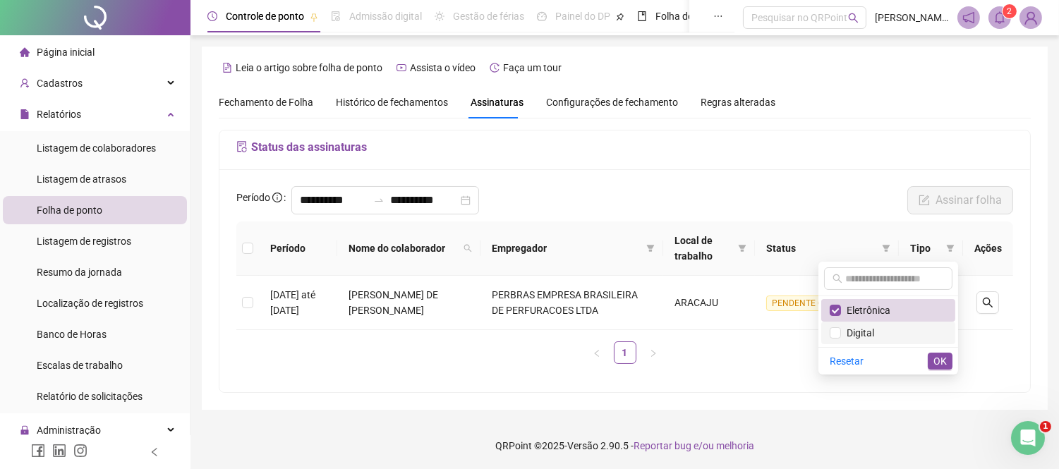
click at [848, 327] on span "Digital" at bounding box center [857, 332] width 33 height 11
click at [940, 357] on span "OK" at bounding box center [939, 361] width 13 height 16
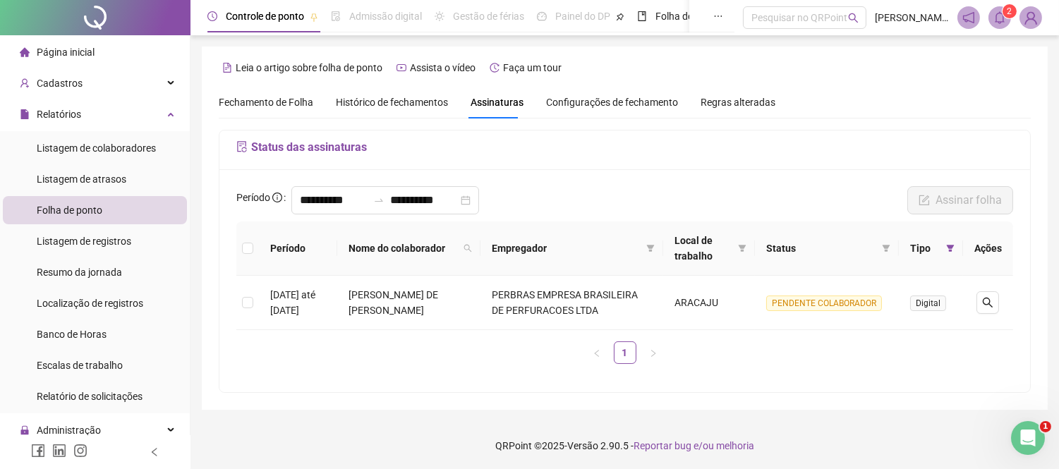
click at [594, 262] on th "Empregador" at bounding box center [571, 248] width 183 height 54
click at [423, 304] on td "[PERSON_NAME] DE [PERSON_NAME]" at bounding box center [408, 303] width 143 height 54
click at [402, 133] on div "Status das assinaturas" at bounding box center [624, 150] width 810 height 40
click at [583, 97] on span "Configurações de fechamento" at bounding box center [612, 102] width 132 height 10
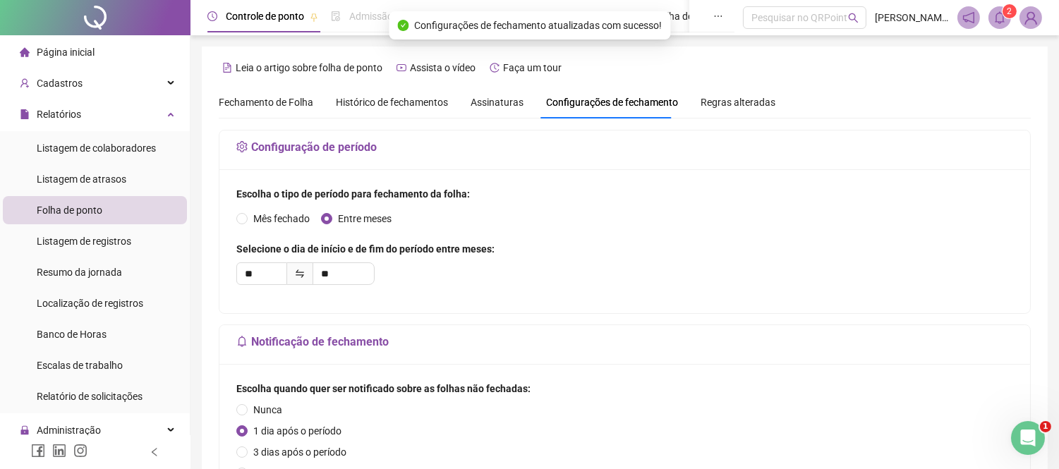
click at [412, 97] on span "Histórico de fechamentos" at bounding box center [392, 102] width 112 height 11
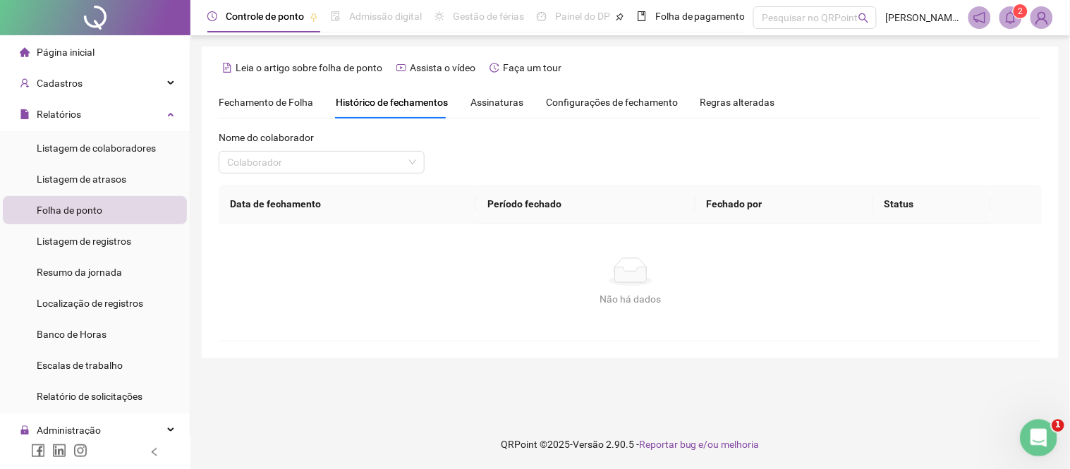
click at [1040, 430] on icon "Abertura do Messenger da Intercom" at bounding box center [1036, 436] width 23 height 23
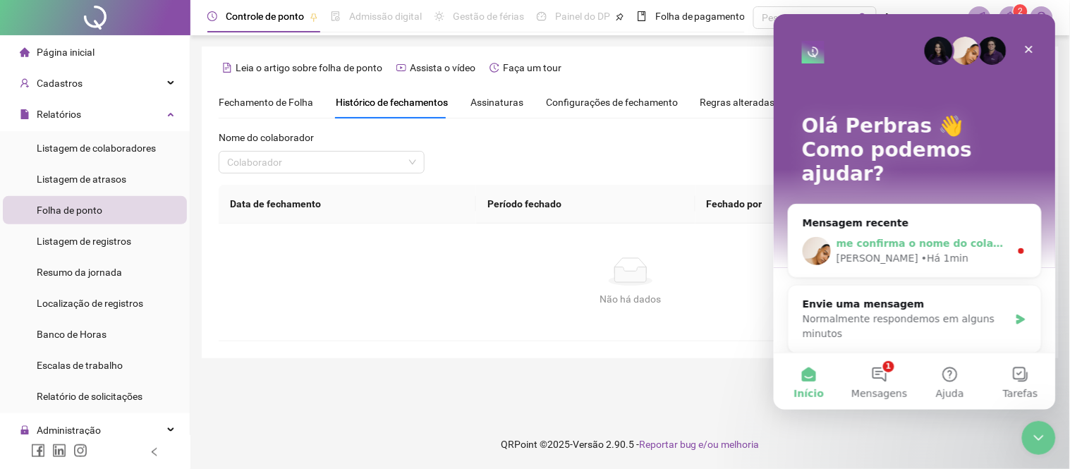
click at [945, 224] on div "me confirma o nome do colaborador? [PERSON_NAME] • Há 1min" at bounding box center [914, 250] width 253 height 52
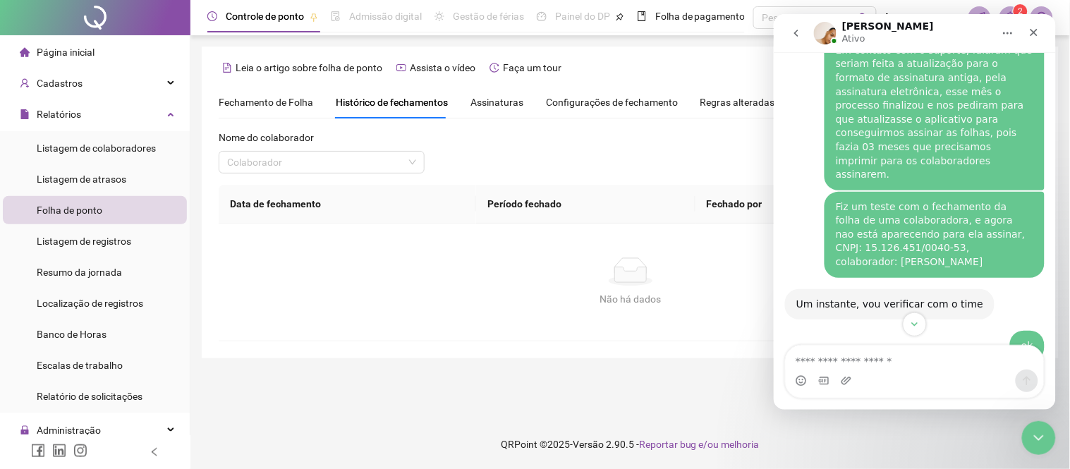
scroll to position [1778, 0]
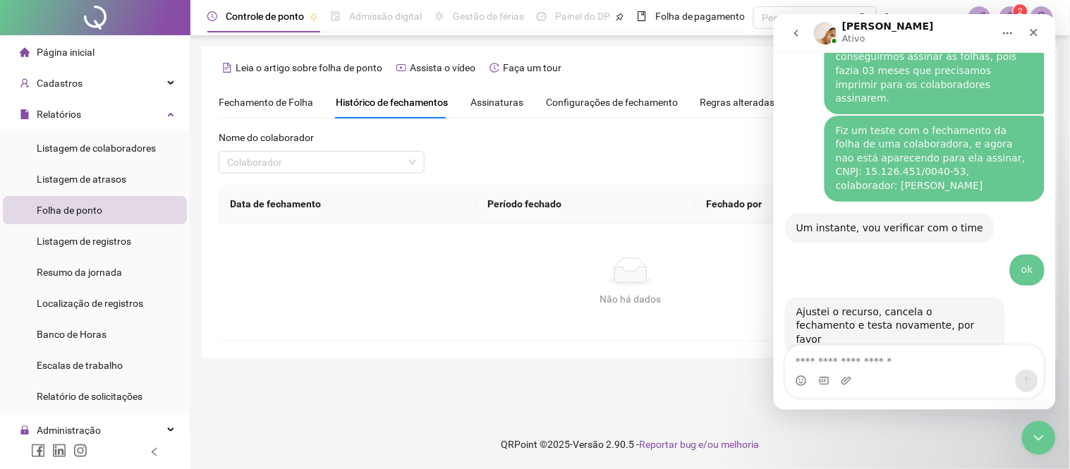
click at [869, 362] on textarea "Envie uma mensagem..." at bounding box center [914, 357] width 258 height 24
type textarea "**********"
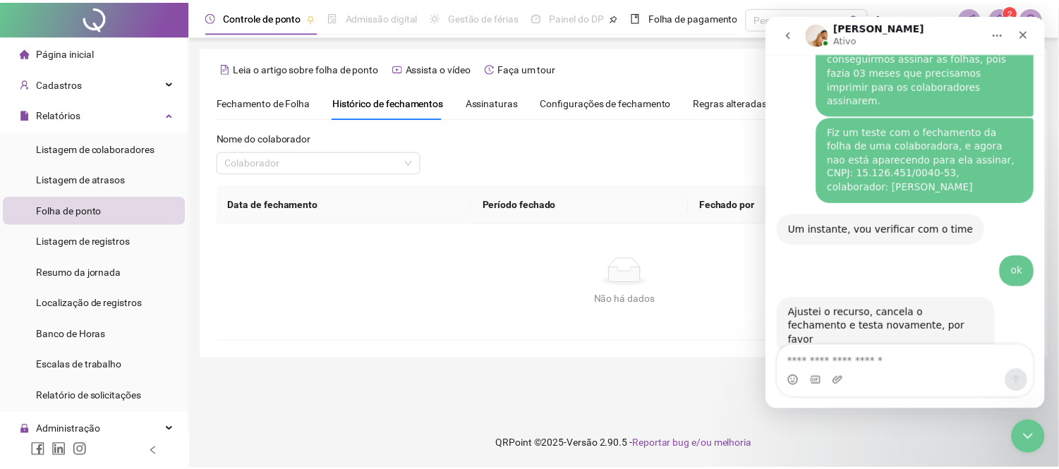
scroll to position [1821, 0]
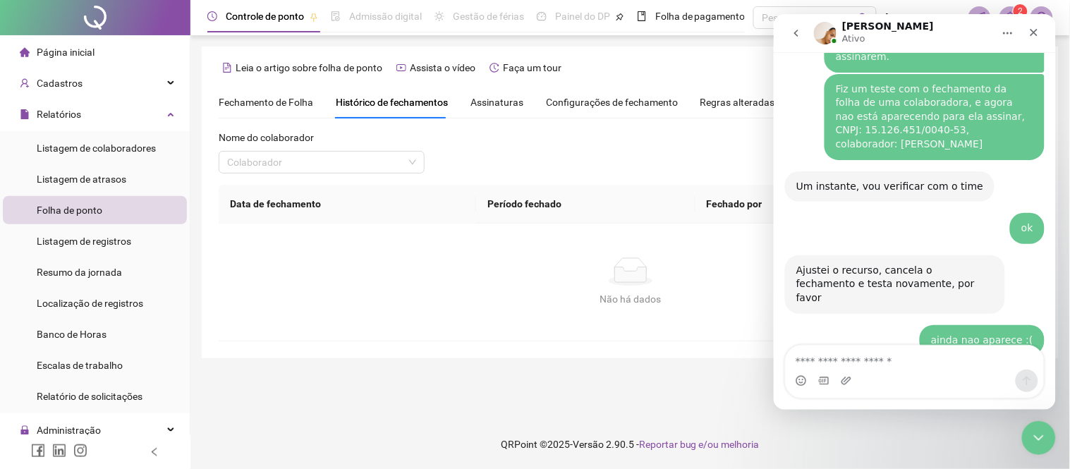
click at [397, 300] on div "Não há dados" at bounding box center [631, 299] width 790 height 16
click at [1031, 428] on icon "Encerramento do Messenger da Intercom" at bounding box center [1036, 435] width 17 height 17
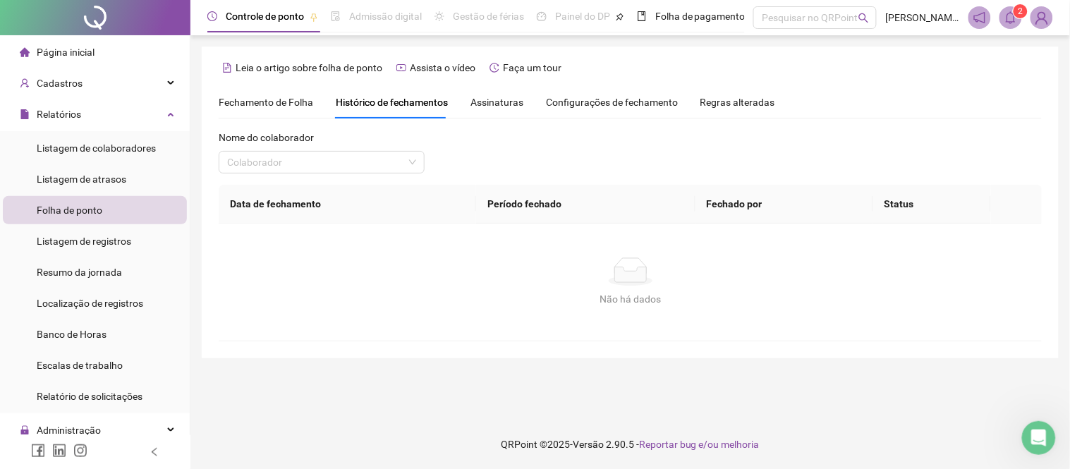
click at [59, 40] on div "Página inicial" at bounding box center [57, 52] width 75 height 28
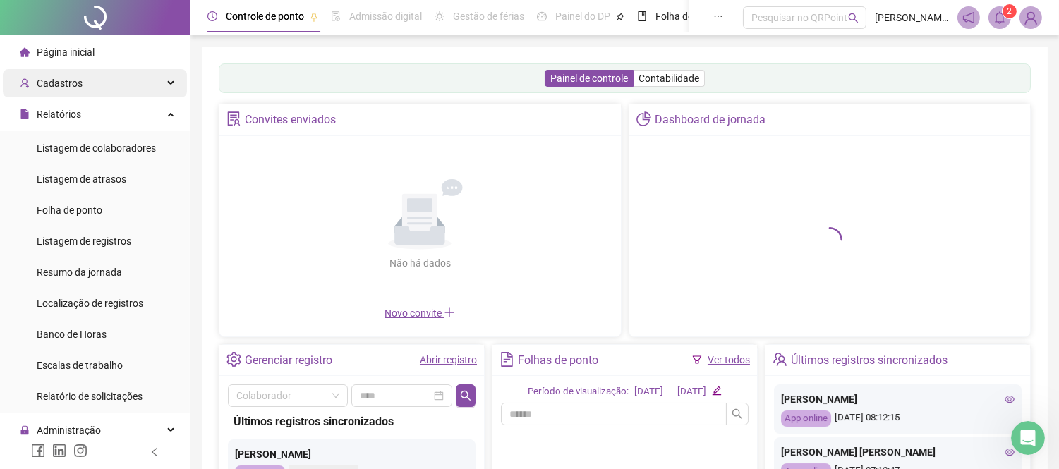
click at [86, 88] on div "Cadastros" at bounding box center [95, 83] width 184 height 28
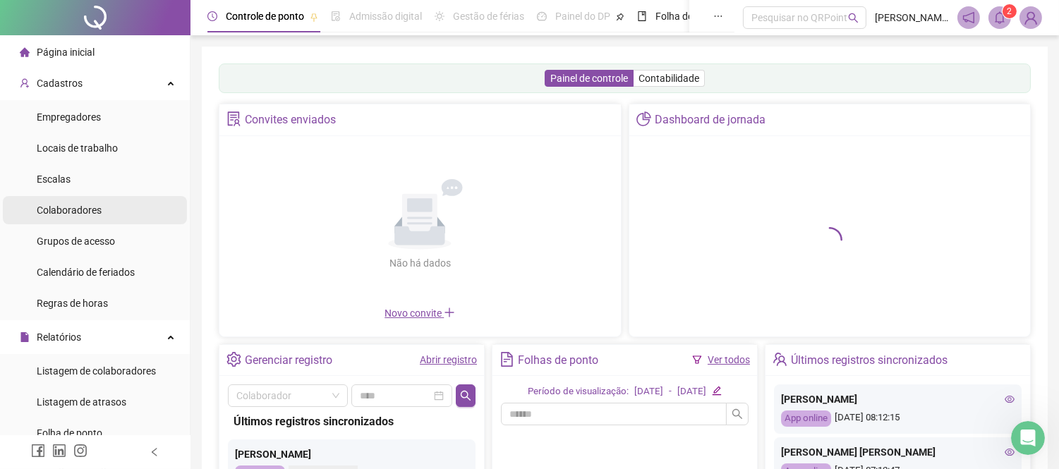
click at [75, 200] on div "Colaboradores" at bounding box center [69, 210] width 65 height 28
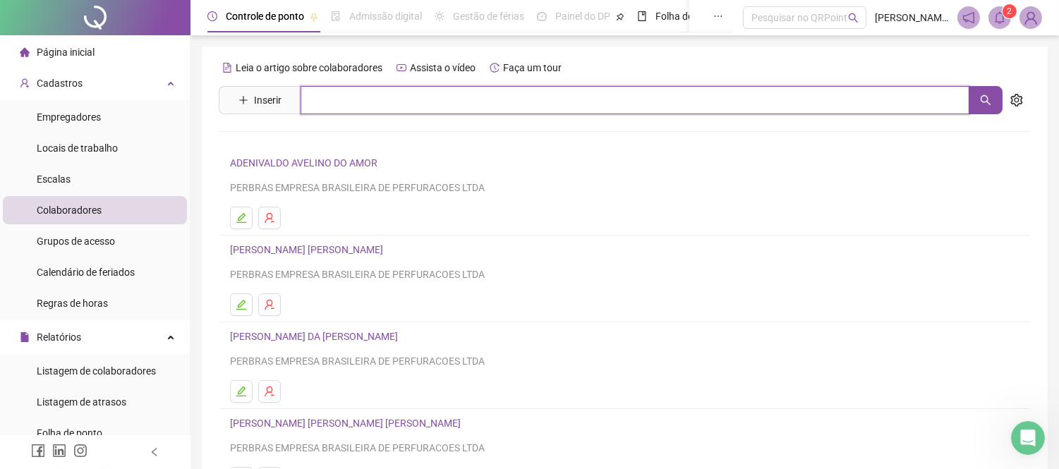
click at [361, 92] on input "text" at bounding box center [634, 100] width 669 height 28
type input "******"
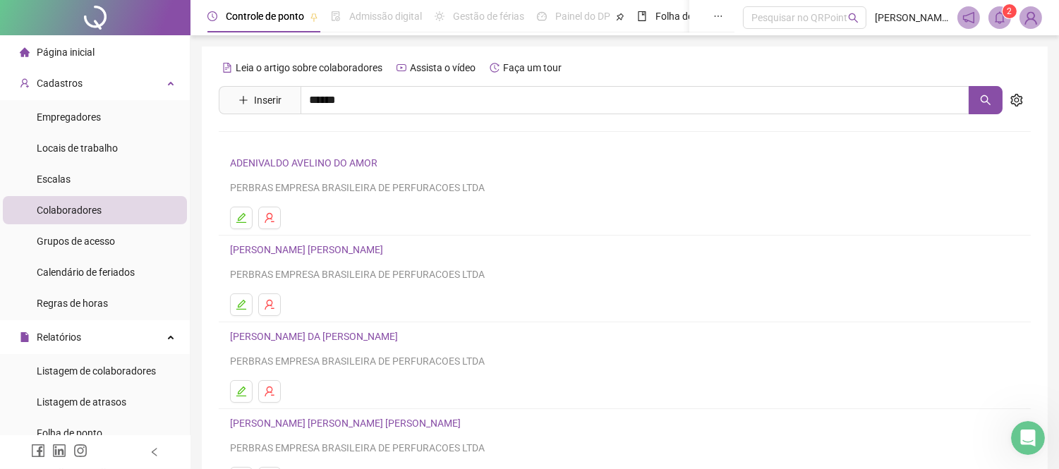
click at [320, 141] on link "[PERSON_NAME]" at bounding box center [282, 141] width 75 height 11
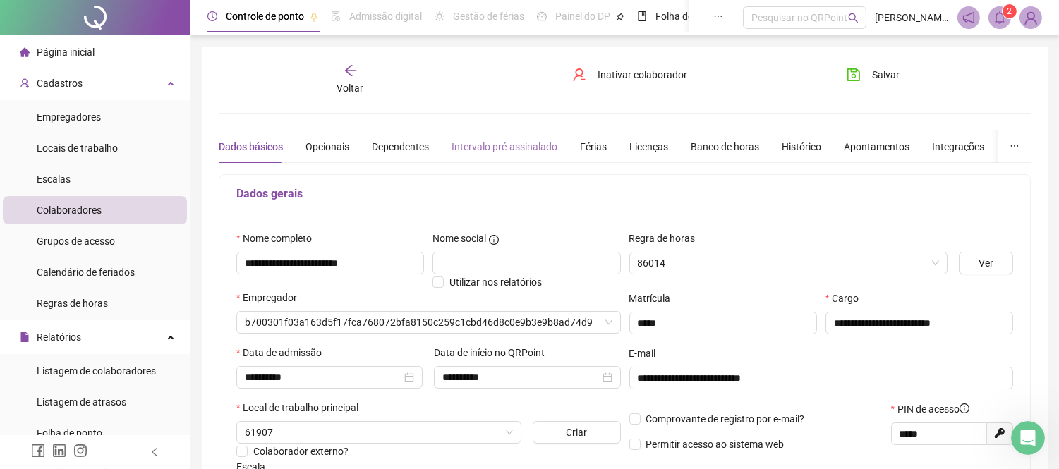
type input "**********"
click at [862, 142] on div "Apontamentos" at bounding box center [877, 147] width 66 height 16
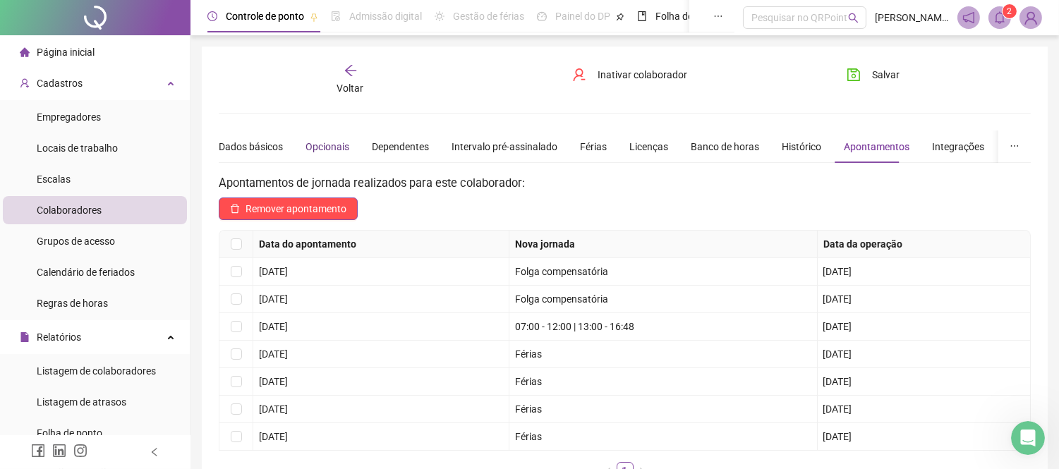
click at [320, 139] on div "Opcionais" at bounding box center [327, 147] width 44 height 16
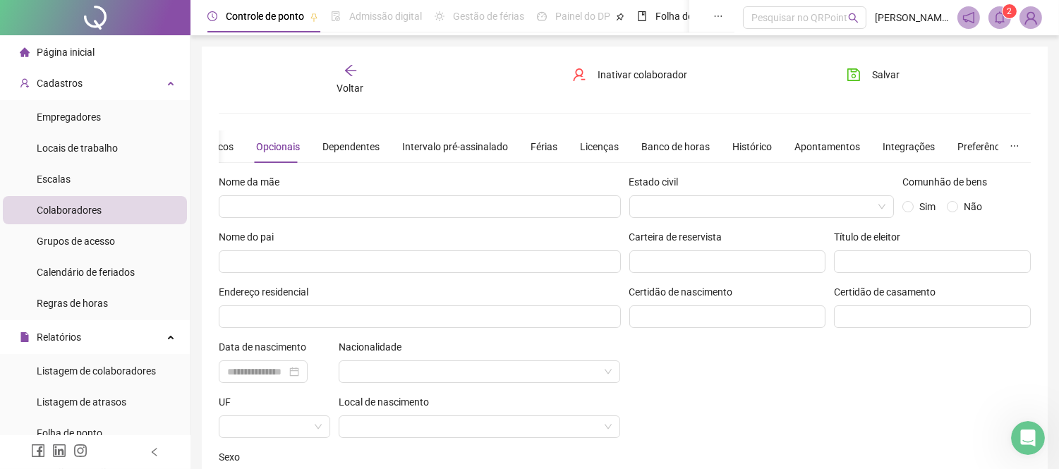
click at [237, 145] on div "Dados básicos Opcionais Dependentes Intervalo pré-assinalado Férias Licenças Ba…" at bounding box center [590, 146] width 843 height 32
click at [230, 149] on div "Dados básicos" at bounding box center [251, 147] width 64 height 16
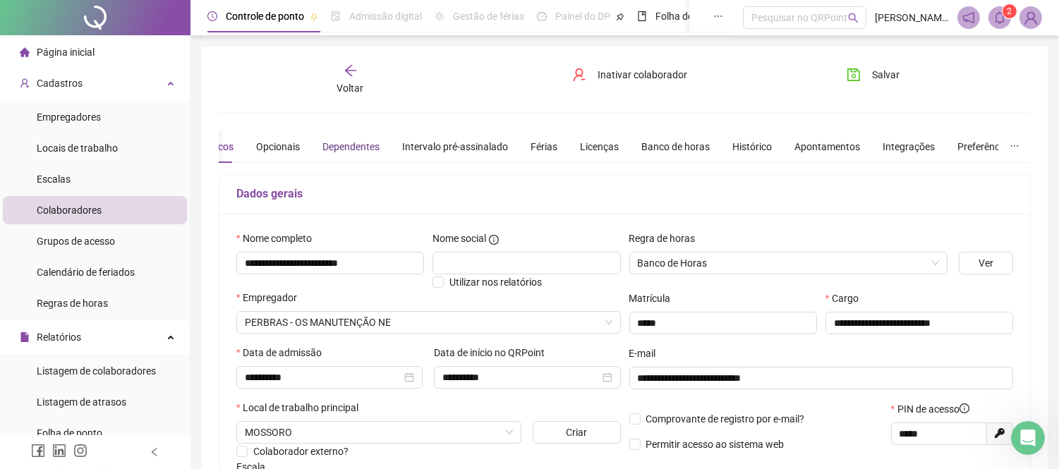
click at [354, 150] on div "Dependentes" at bounding box center [350, 147] width 57 height 16
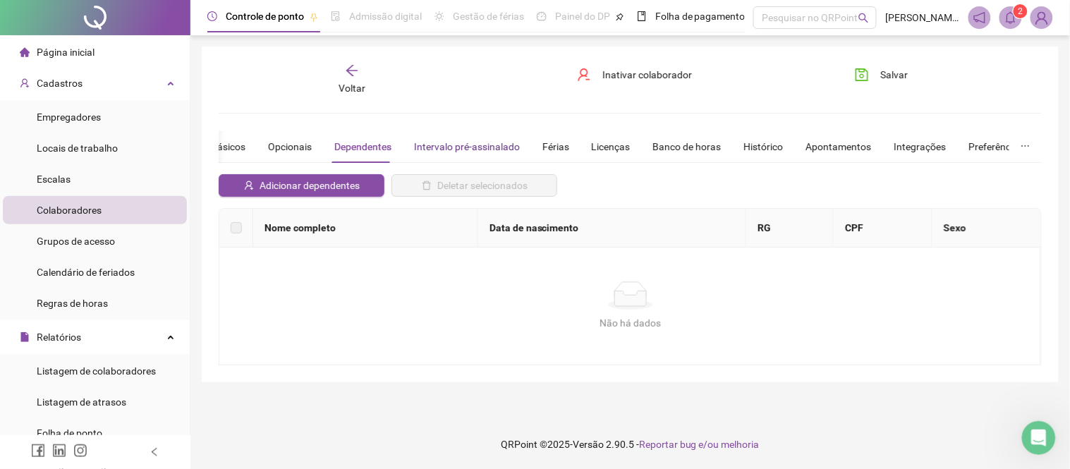
click at [419, 150] on div "Intervalo pré-assinalado" at bounding box center [467, 147] width 106 height 16
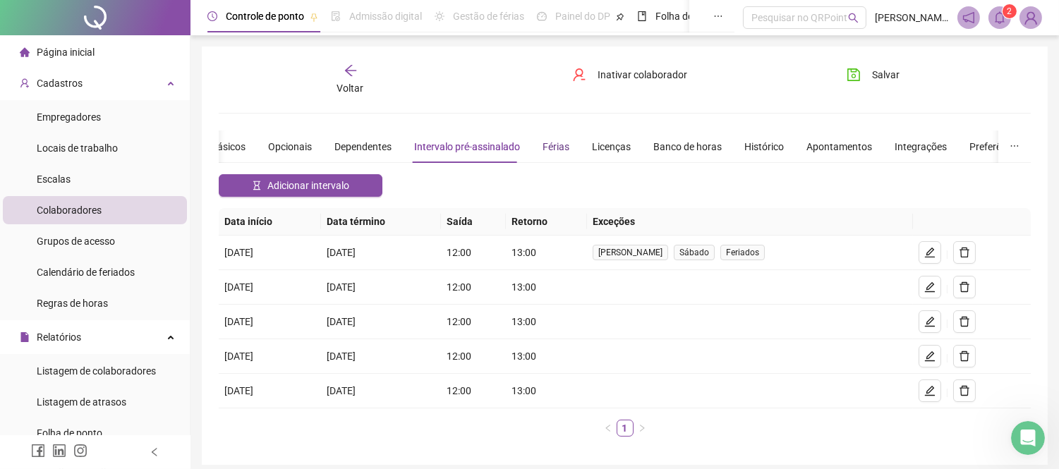
click at [552, 145] on div "Férias" at bounding box center [555, 147] width 27 height 16
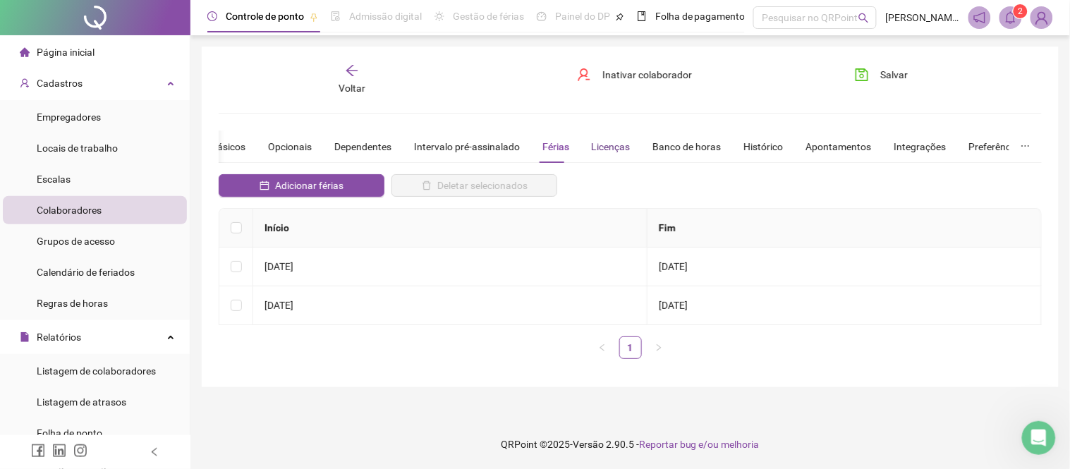
click at [614, 151] on div "Licenças" at bounding box center [611, 147] width 39 height 16
click at [545, 151] on div "Férias" at bounding box center [555, 147] width 27 height 16
click at [843, 141] on div "Apontamentos" at bounding box center [839, 147] width 66 height 16
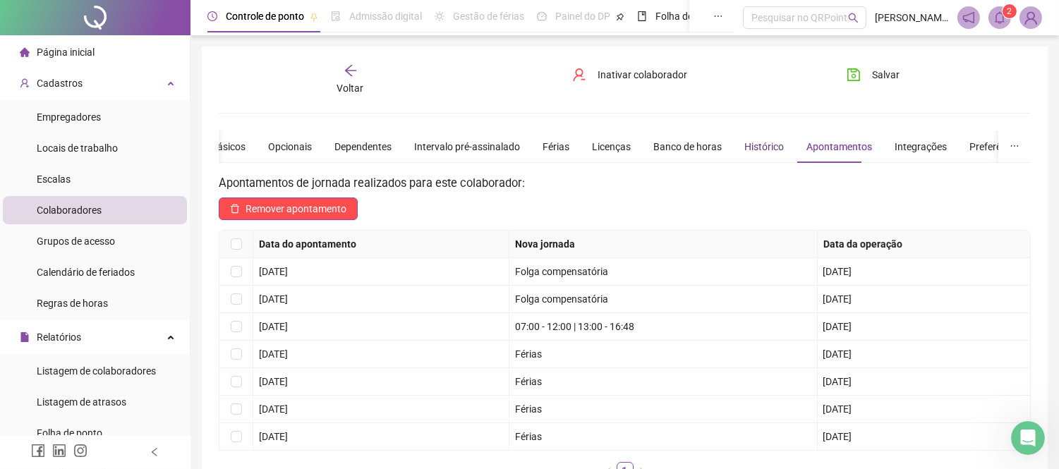
click at [769, 145] on div "Histórico" at bounding box center [764, 147] width 40 height 16
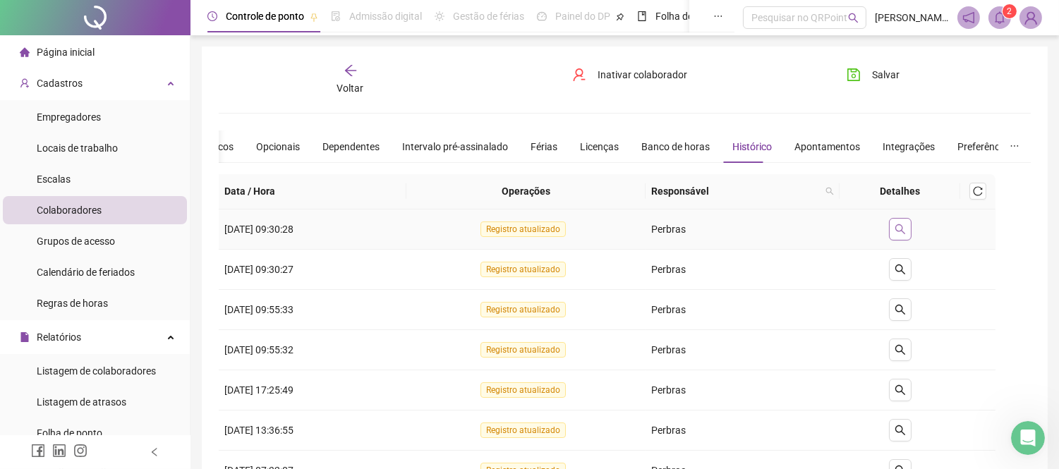
click at [899, 227] on icon "search" at bounding box center [900, 229] width 10 height 10
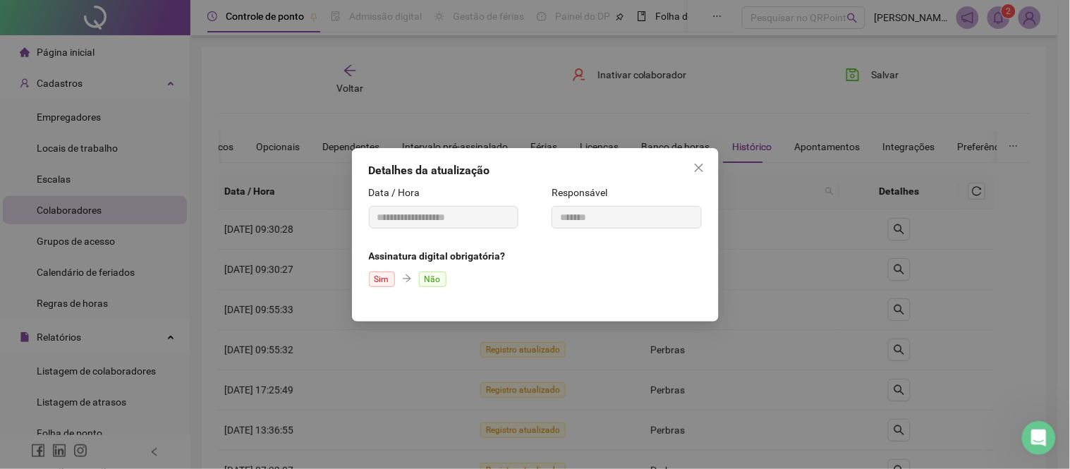
click at [429, 277] on span "Não" at bounding box center [433, 280] width 28 height 16
drag, startPoint x: 385, startPoint y: 277, endPoint x: 418, endPoint y: 277, distance: 32.4
click at [418, 277] on div "Sim Não" at bounding box center [535, 279] width 333 height 24
click at [693, 166] on icon "close" at bounding box center [698, 167] width 11 height 11
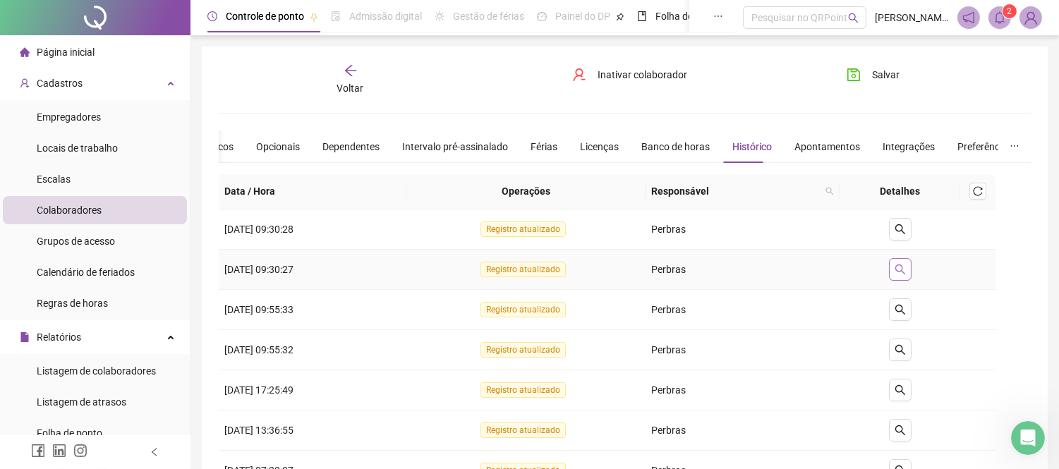
click at [898, 267] on icon "search" at bounding box center [899, 269] width 11 height 11
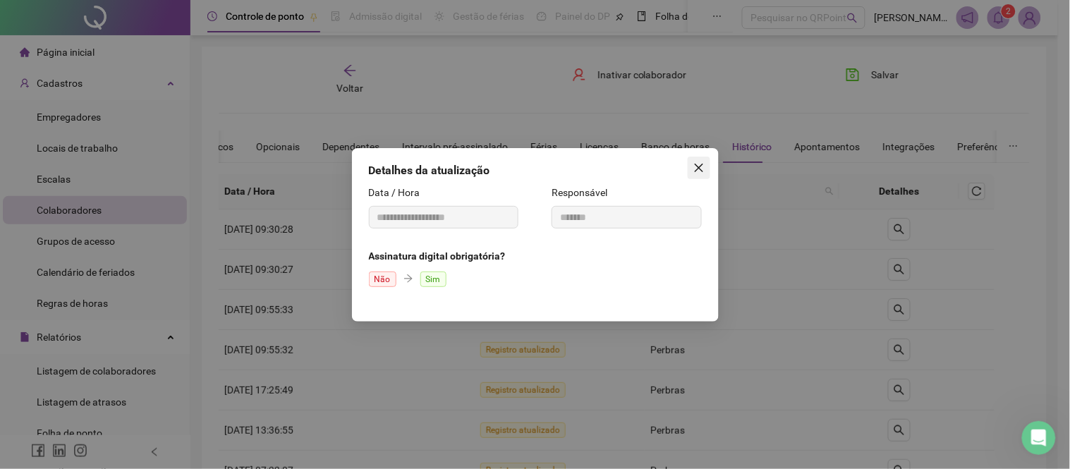
click at [702, 163] on icon "close" at bounding box center [698, 167] width 11 height 11
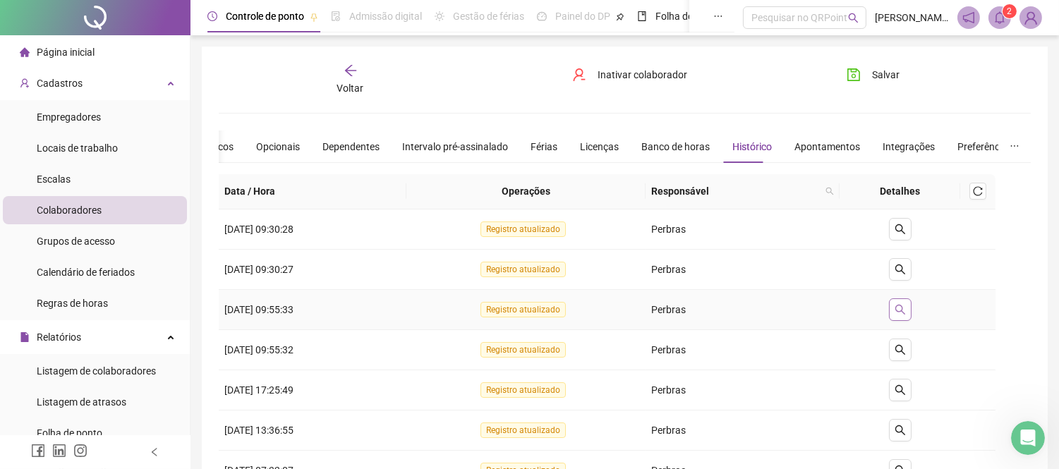
click at [905, 308] on icon "search" at bounding box center [900, 309] width 10 height 10
type input "**********"
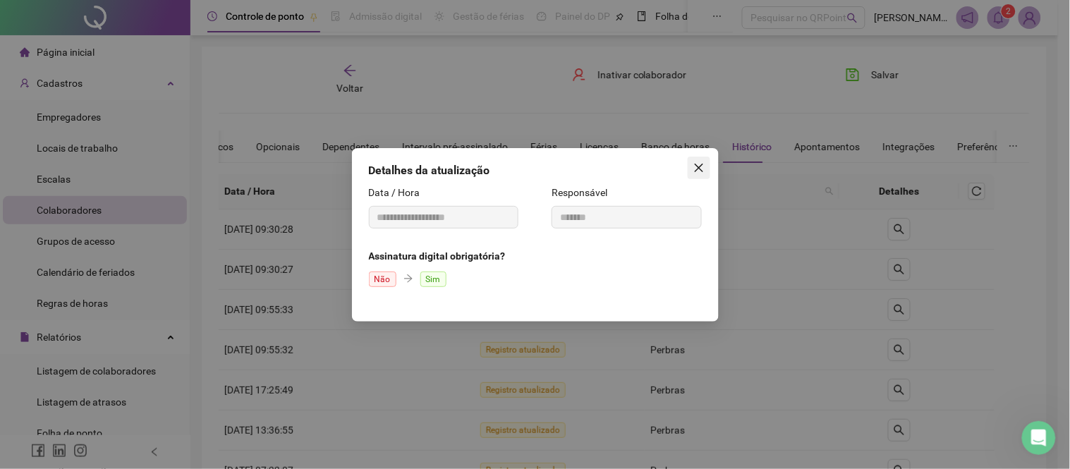
click at [697, 160] on button "Close" at bounding box center [699, 168] width 23 height 23
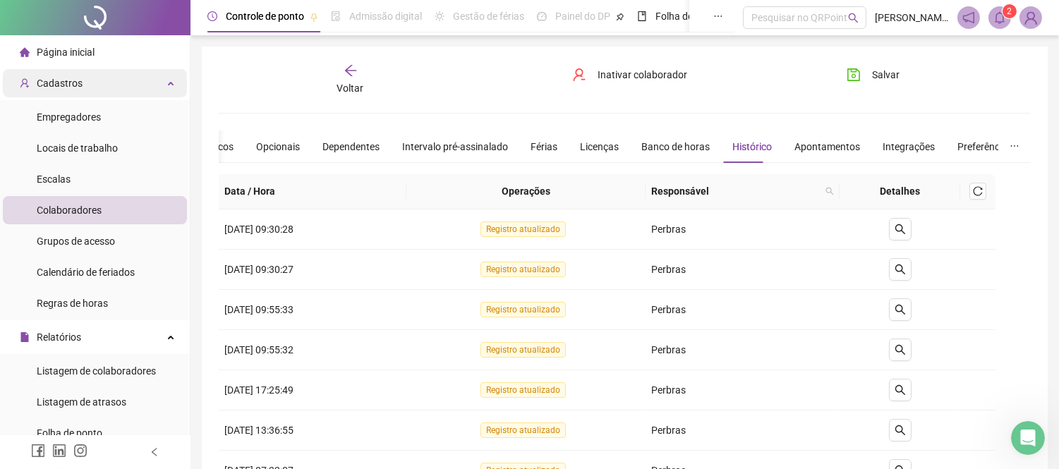
click at [116, 85] on div "Cadastros" at bounding box center [95, 83] width 184 height 28
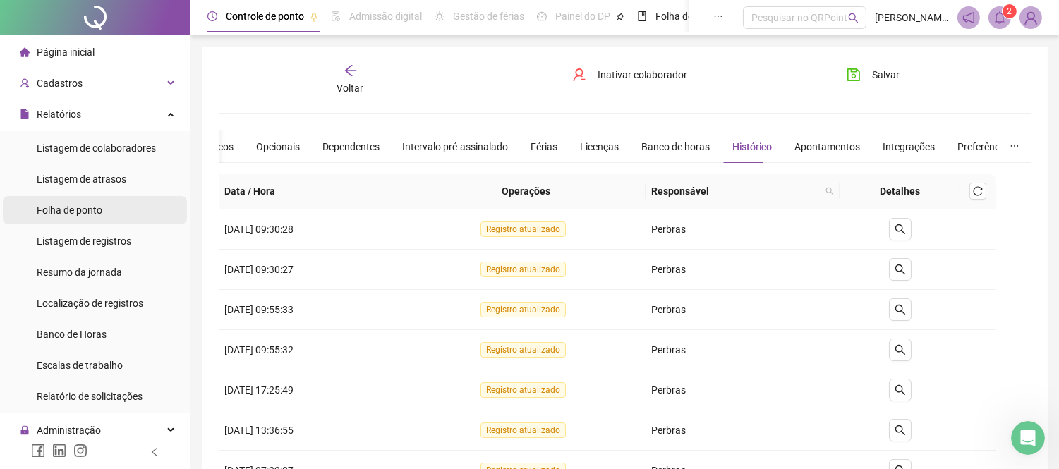
click at [92, 209] on span "Folha de ponto" at bounding box center [70, 210] width 66 height 11
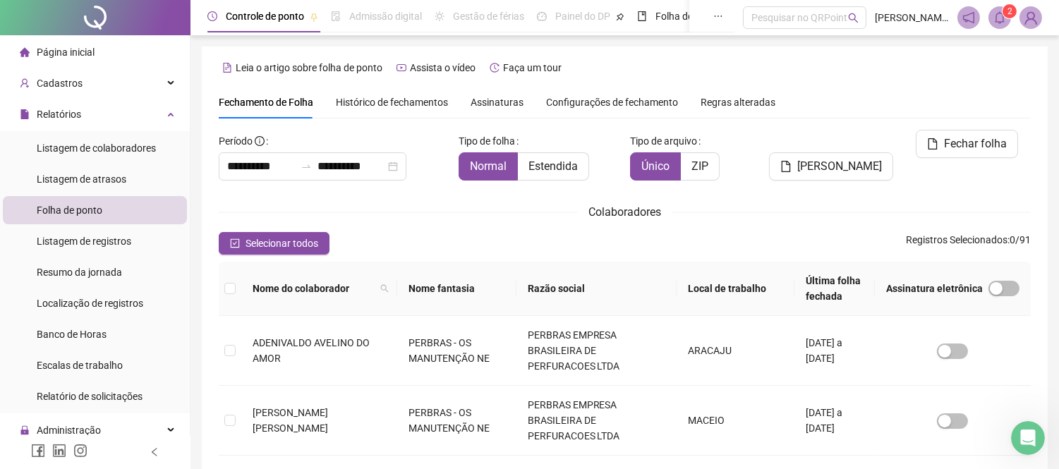
type input "**********"
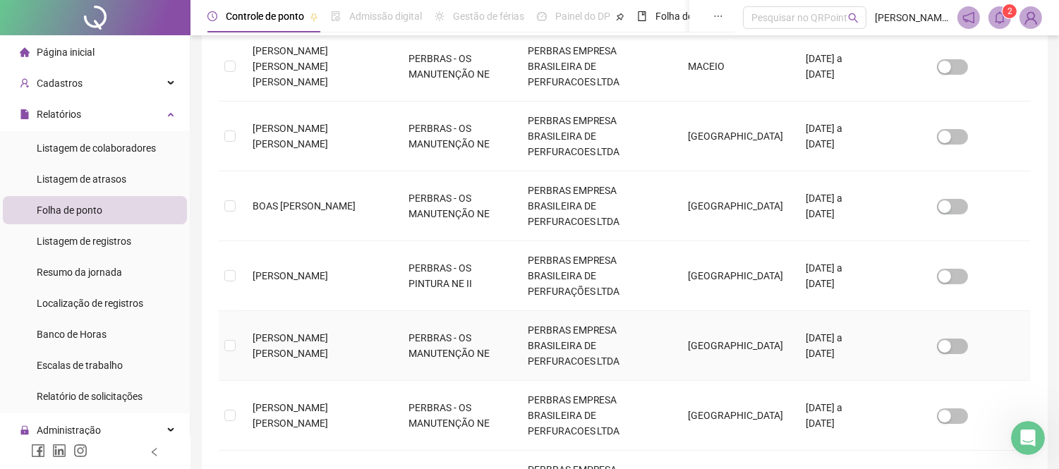
scroll to position [512, 0]
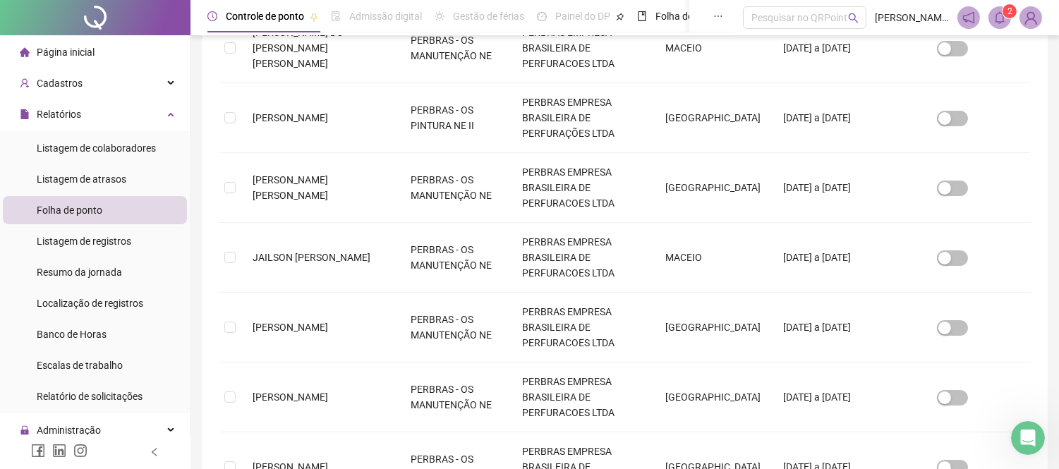
scroll to position [54, 0]
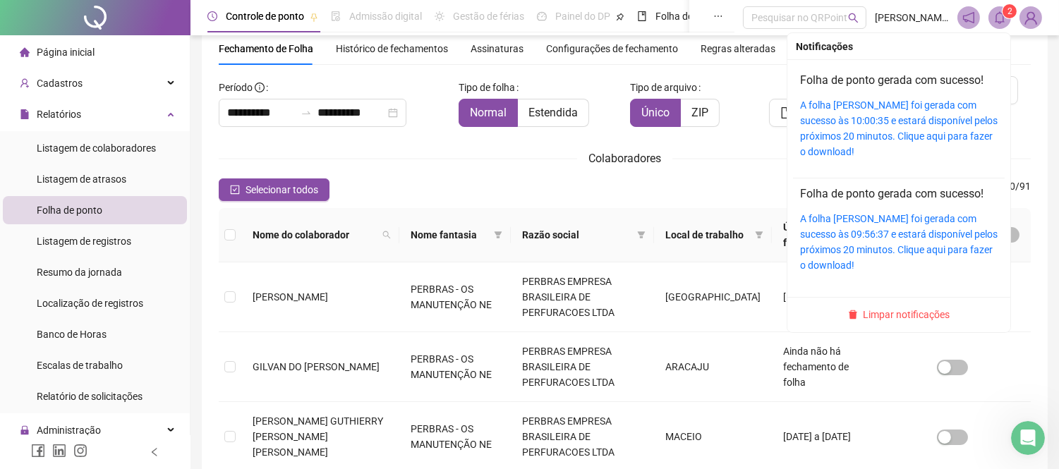
click at [1003, 17] on icon "bell" at bounding box center [1000, 17] width 10 height 13
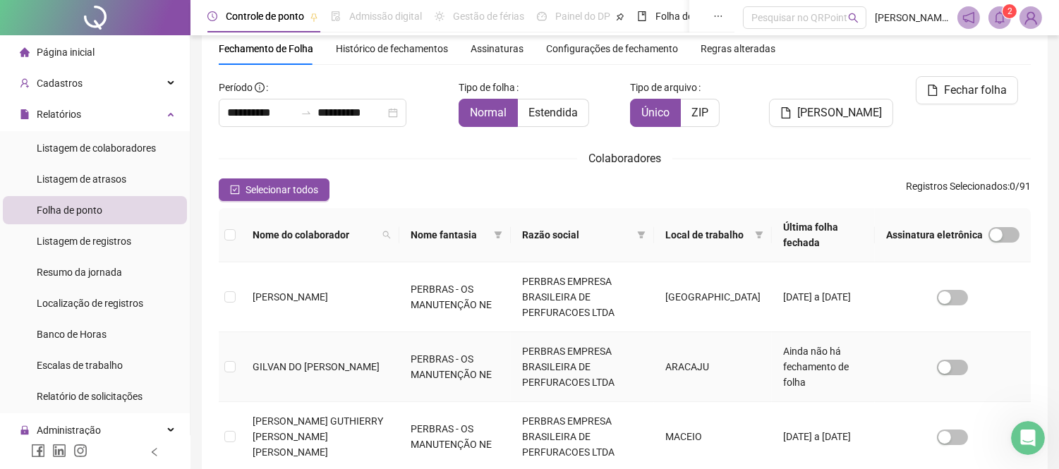
click at [892, 332] on td at bounding box center [953, 367] width 156 height 70
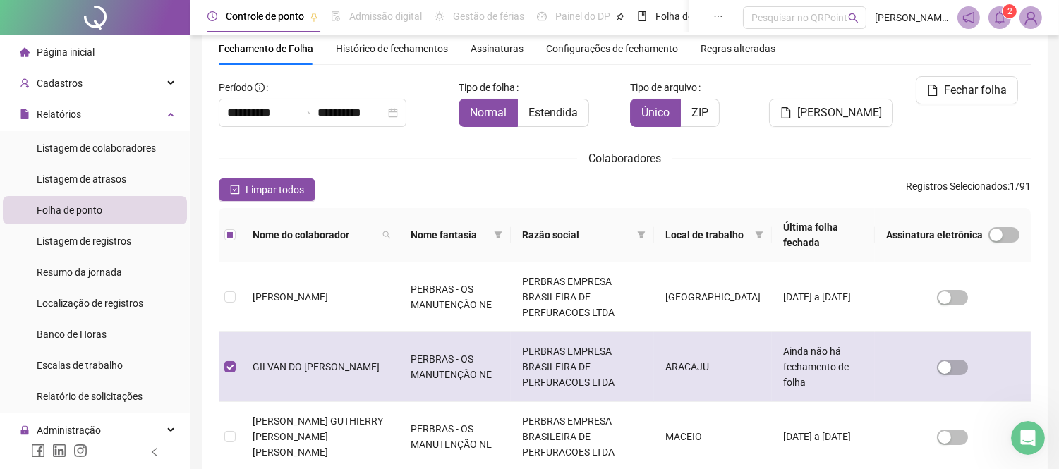
click at [892, 332] on td at bounding box center [953, 367] width 156 height 70
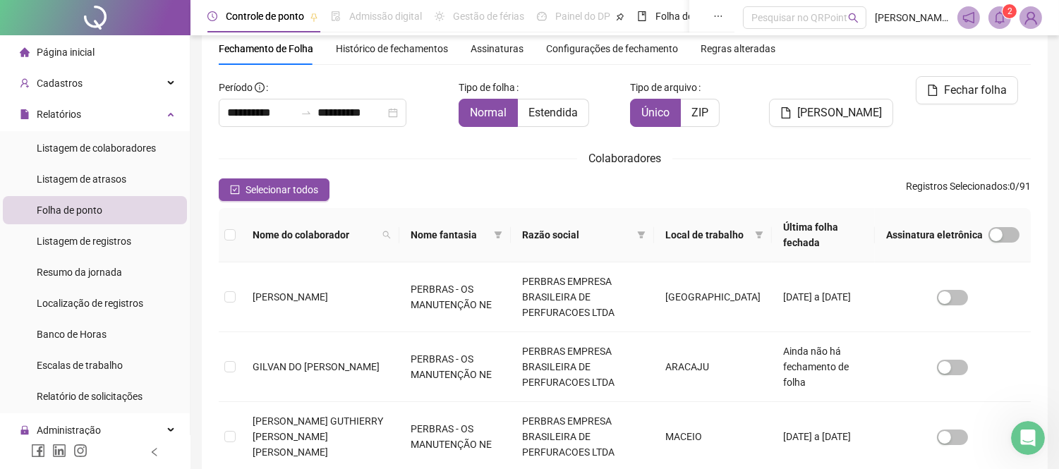
click at [1005, 24] on span at bounding box center [999, 17] width 23 height 23
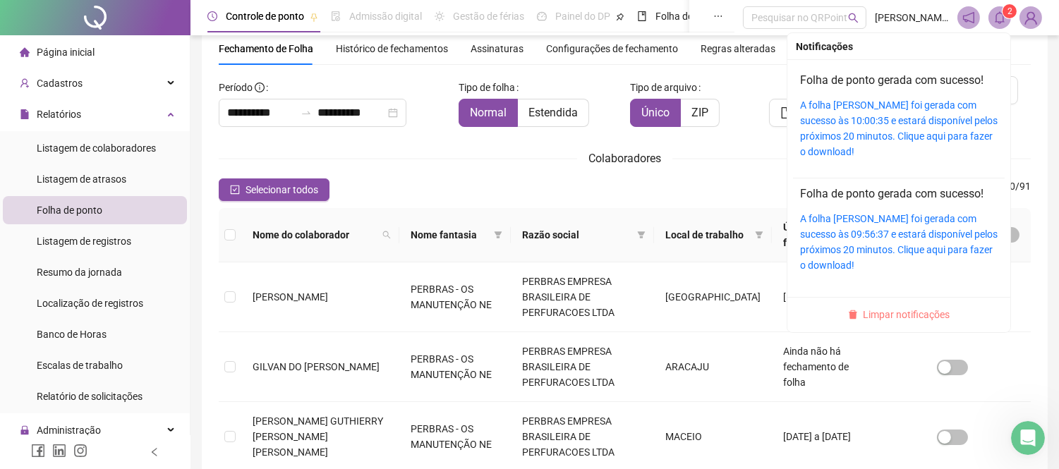
click at [896, 318] on span "Limpar notificações" at bounding box center [906, 315] width 87 height 16
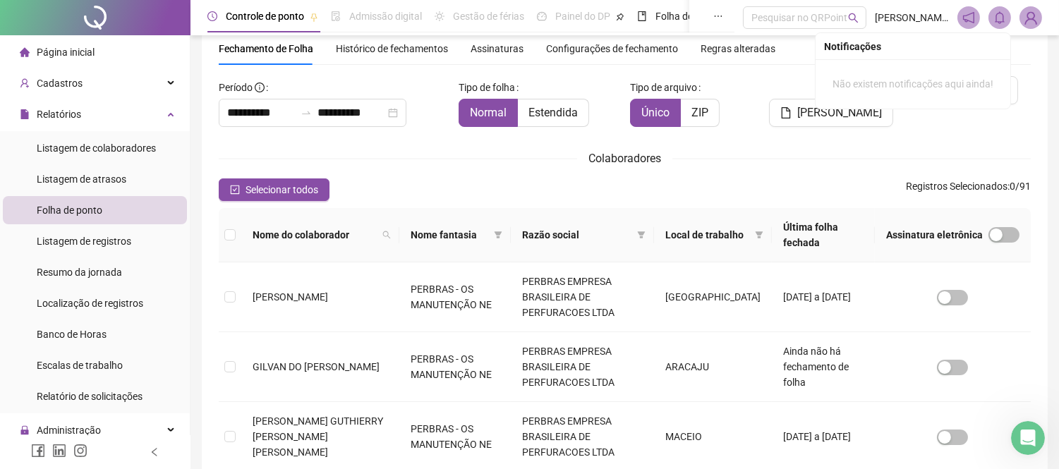
click at [459, 180] on div "Selecionar todos Registros Selecionados : 0 / 91" at bounding box center [625, 189] width 812 height 23
click at [748, 51] on span "Regras alteradas" at bounding box center [737, 49] width 75 height 10
click at [743, 52] on span "Regras alteradas" at bounding box center [737, 49] width 75 height 10
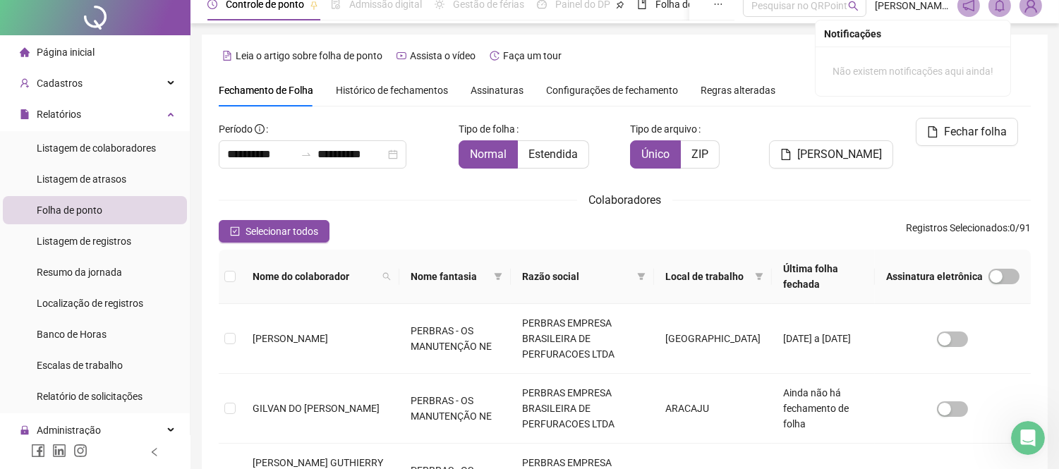
scroll to position [0, 0]
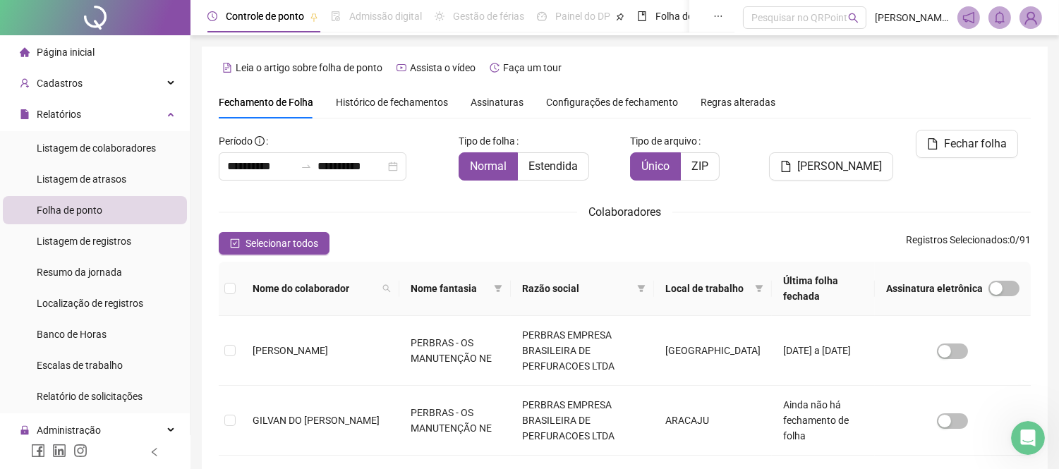
drag, startPoint x: 724, startPoint y: 104, endPoint x: 612, endPoint y: 66, distance: 118.7
click at [612, 66] on div "Leia o artigo sobre folha de ponto Assista o vídeo Faça um tour" at bounding box center [625, 67] width 812 height 23
click at [589, 99] on span "Configurações de fechamento" at bounding box center [612, 102] width 132 height 10
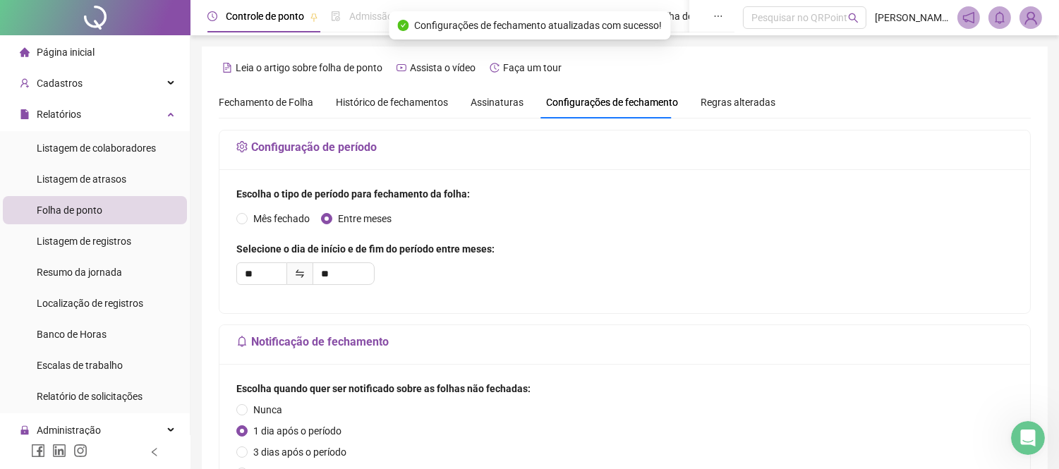
click at [470, 109] on div "Assinaturas" at bounding box center [496, 103] width 53 height 16
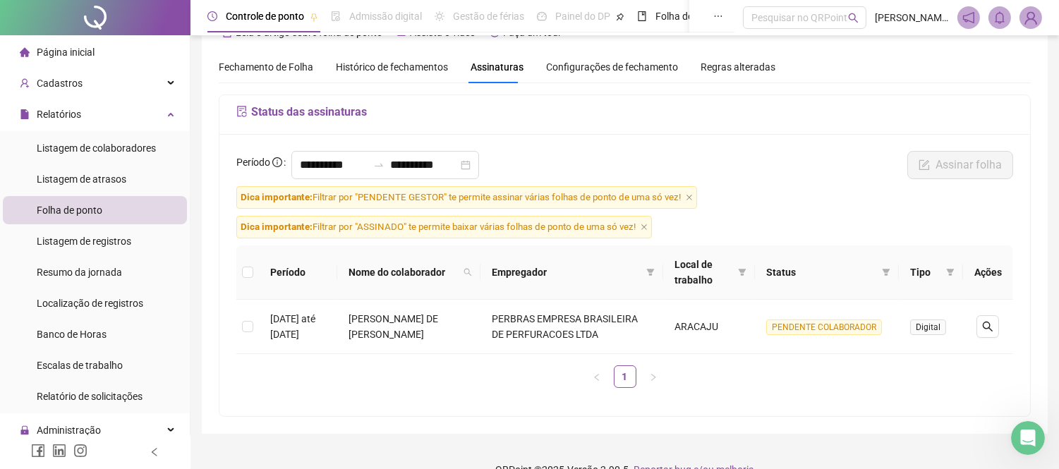
scroll to position [61, 0]
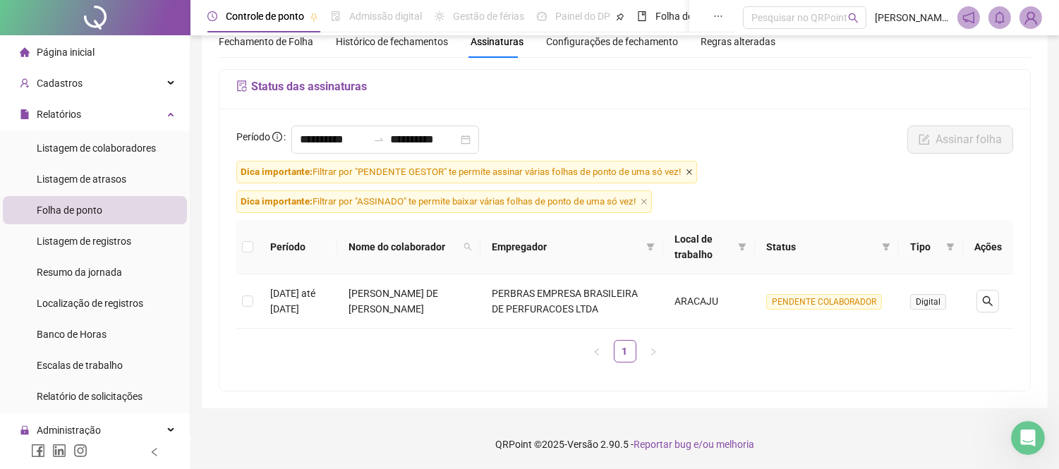
click at [687, 171] on icon "close" at bounding box center [689, 172] width 7 height 7
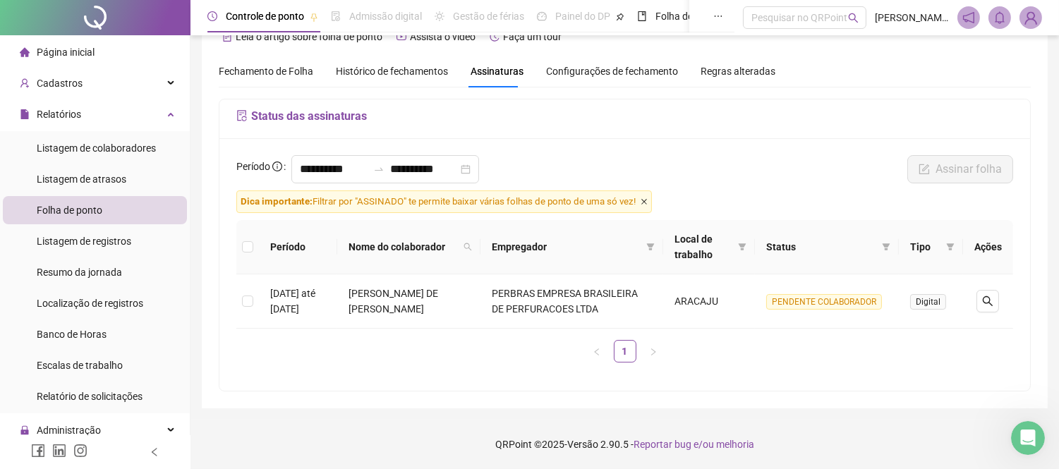
click at [648, 202] on icon "close" at bounding box center [643, 201] width 7 height 7
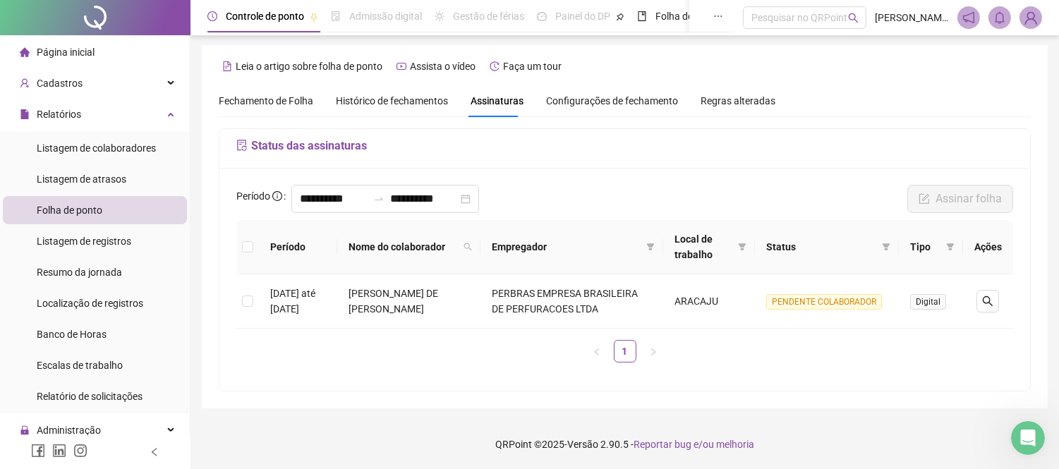
click at [382, 103] on span "Histórico de fechamentos" at bounding box center [392, 100] width 112 height 11
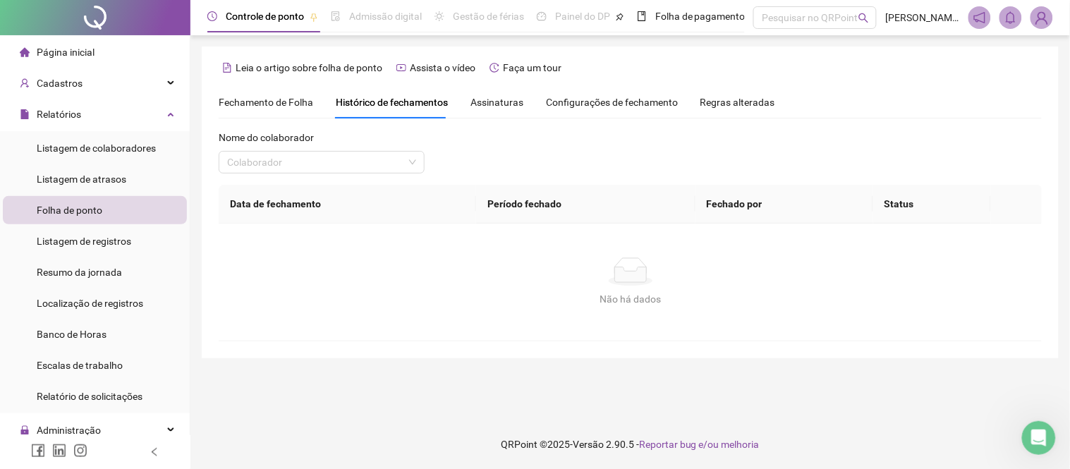
click at [280, 104] on span "Fechamento de Folha" at bounding box center [266, 102] width 95 height 11
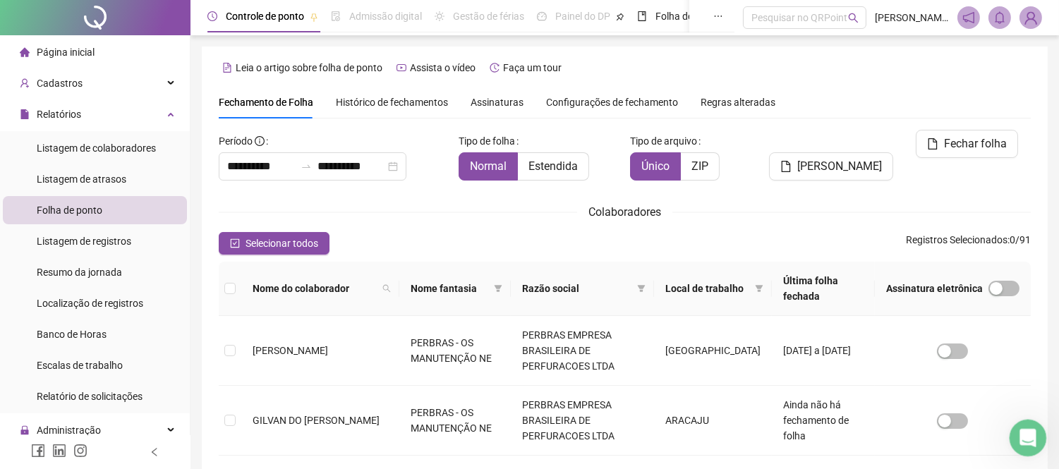
click at [1026, 438] on icon "Abertura do Messenger da Intercom" at bounding box center [1025, 436] width 23 height 23
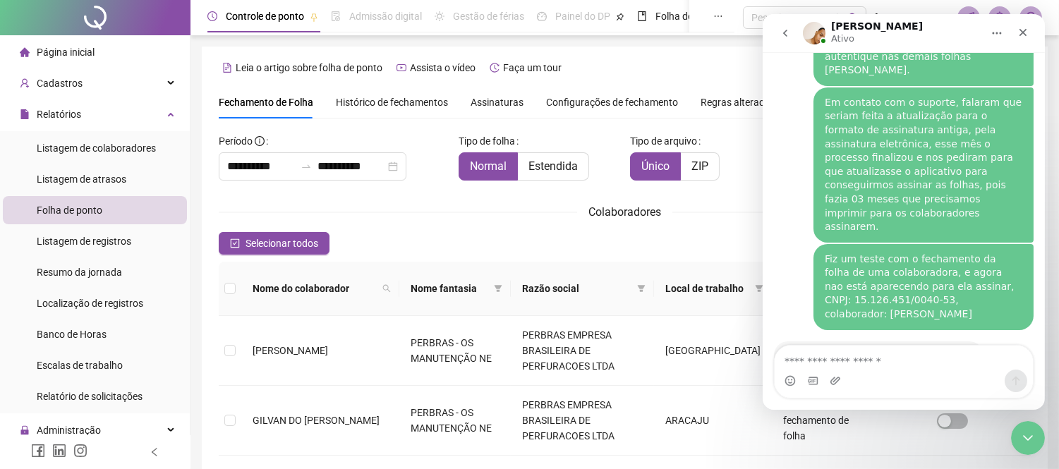
scroll to position [1821, 0]
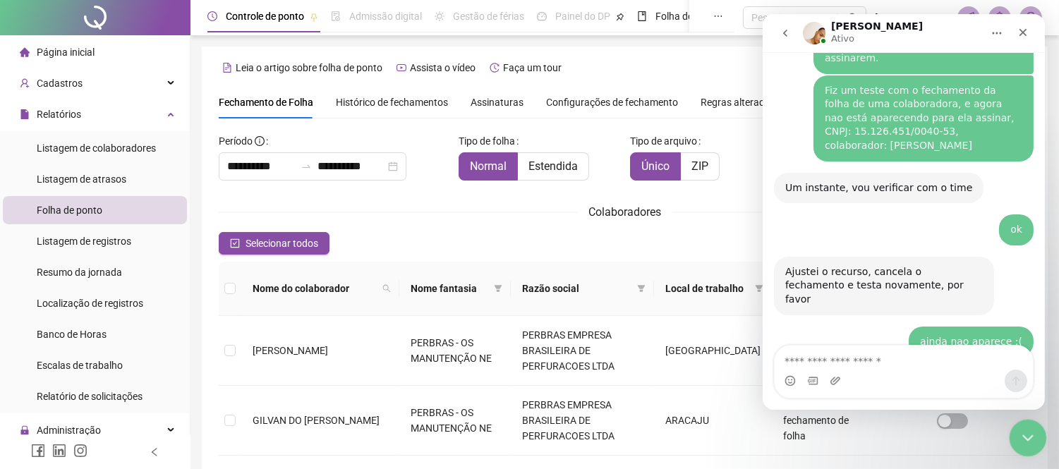
click at [1021, 426] on div "Encerramento do Messenger da Intercom" at bounding box center [1026, 436] width 34 height 34
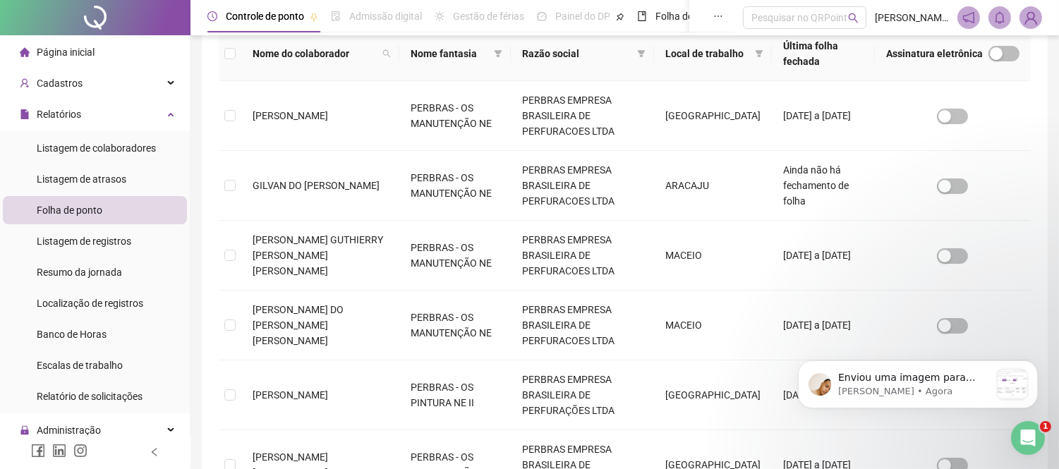
scroll to position [2007, 0]
click at [1026, 430] on icon "Abertura do Messenger da Intercom" at bounding box center [1025, 436] width 23 height 23
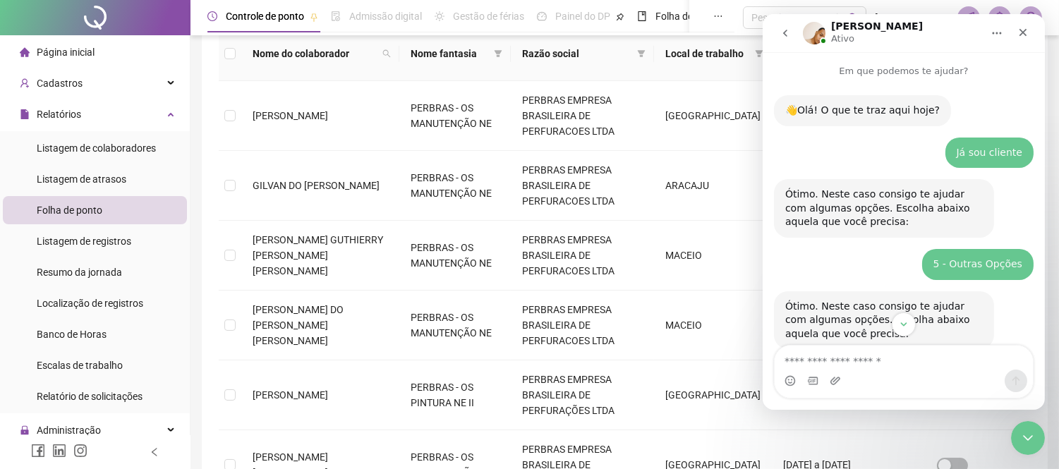
scroll to position [2, 0]
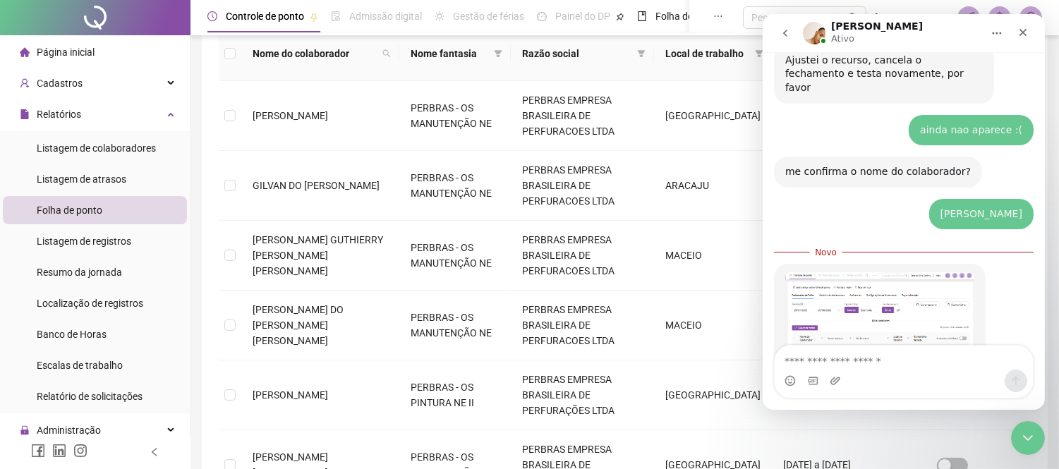
click at [875, 272] on img "Gabriel diz…" at bounding box center [878, 324] width 189 height 104
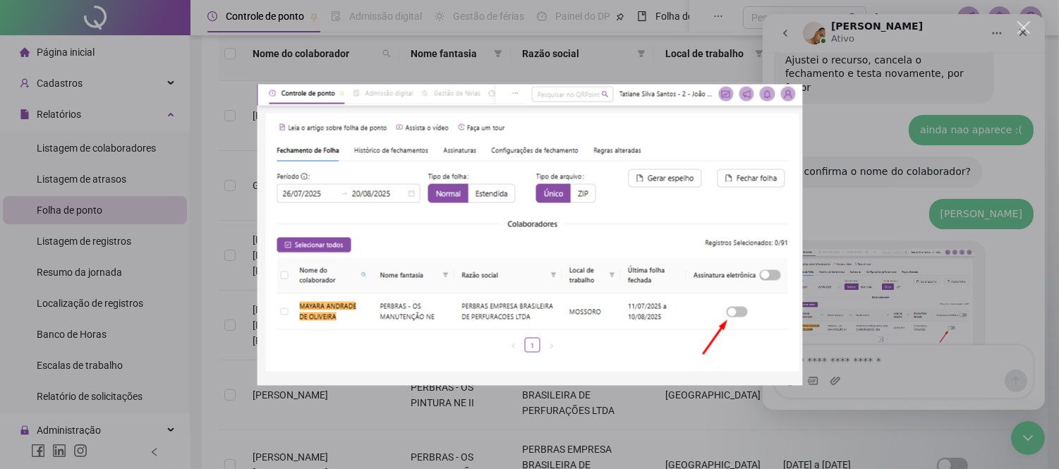
scroll to position [1, 0]
click at [869, 269] on div "Messenger da Intercom" at bounding box center [529, 234] width 1059 height 469
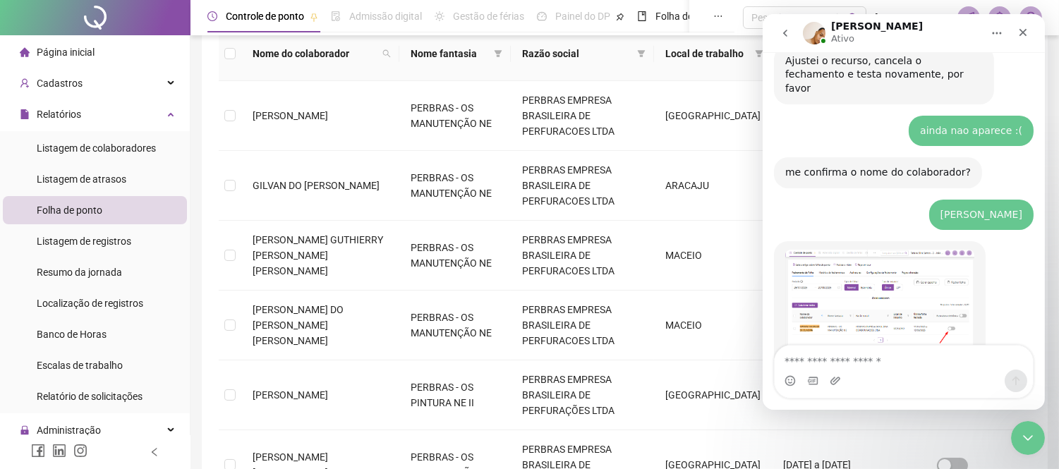
drag, startPoint x: 875, startPoint y: 285, endPoint x: 921, endPoint y: 285, distance: 46.6
click at [921, 405] on div "Cancela novamente o fechamento" at bounding box center [869, 412] width 170 height 14
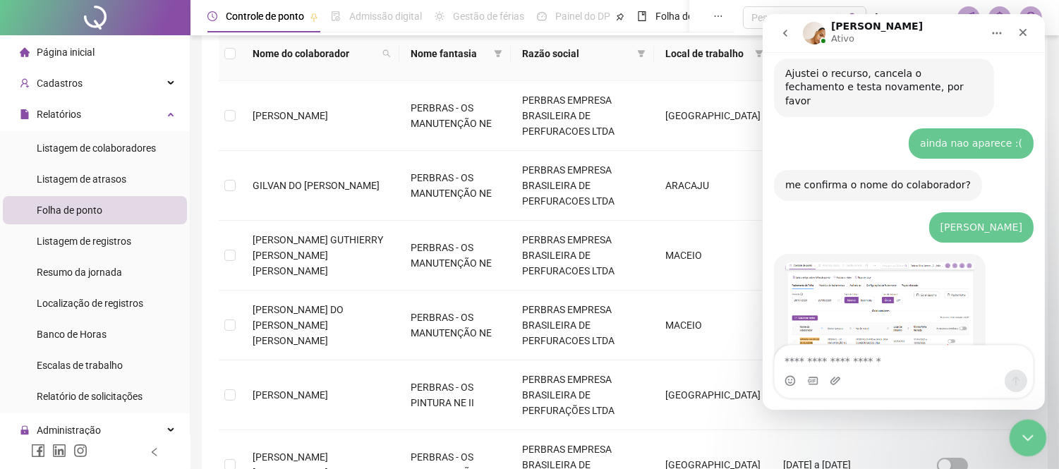
click at [1022, 433] on icon "Encerramento do Messenger da Intercom" at bounding box center [1025, 435] width 17 height 17
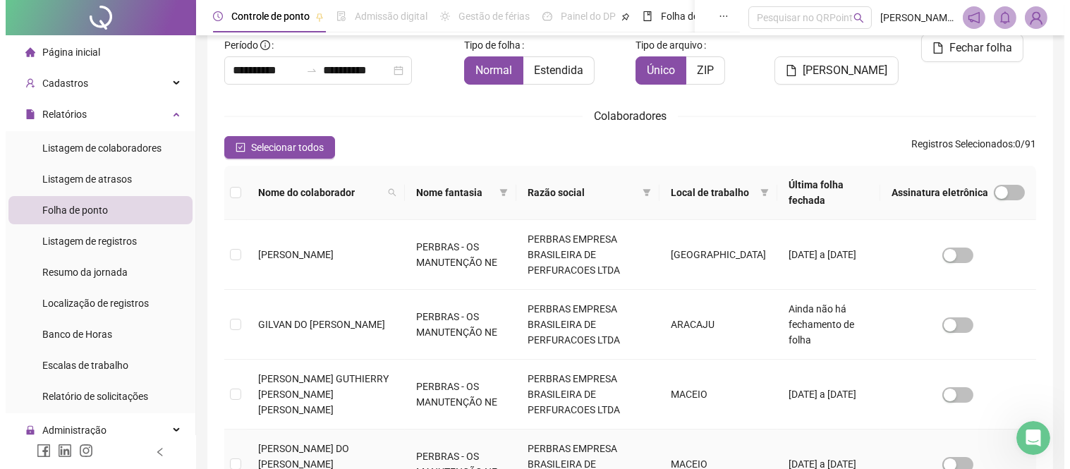
scroll to position [0, 0]
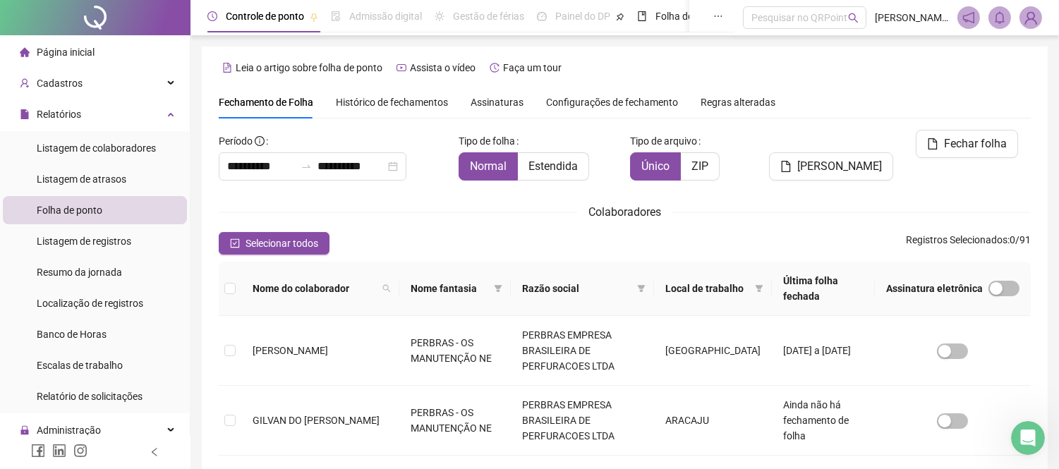
click at [388, 111] on div "Histórico de fechamentos" at bounding box center [392, 102] width 112 height 32
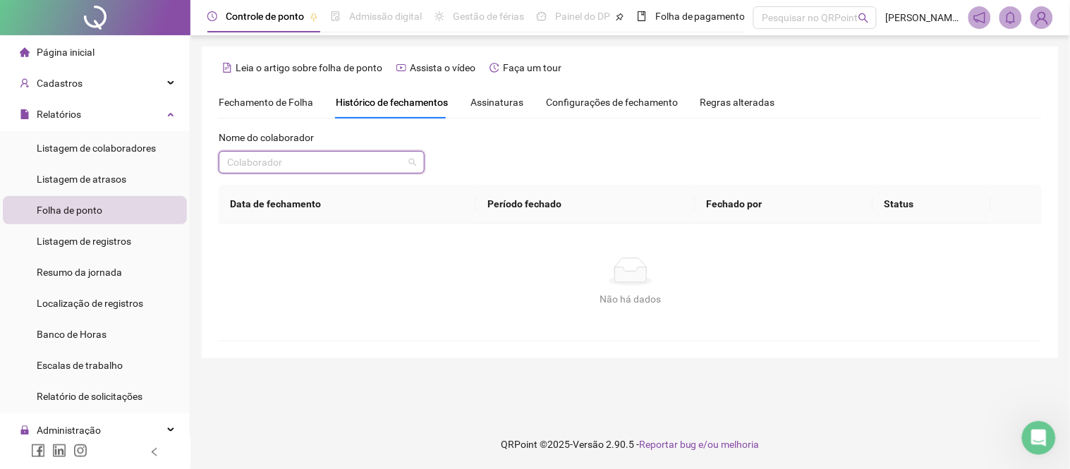
click at [303, 162] on input "search" at bounding box center [315, 162] width 176 height 21
type input "******"
click at [304, 193] on div "[PERSON_NAME]" at bounding box center [321, 191] width 183 height 16
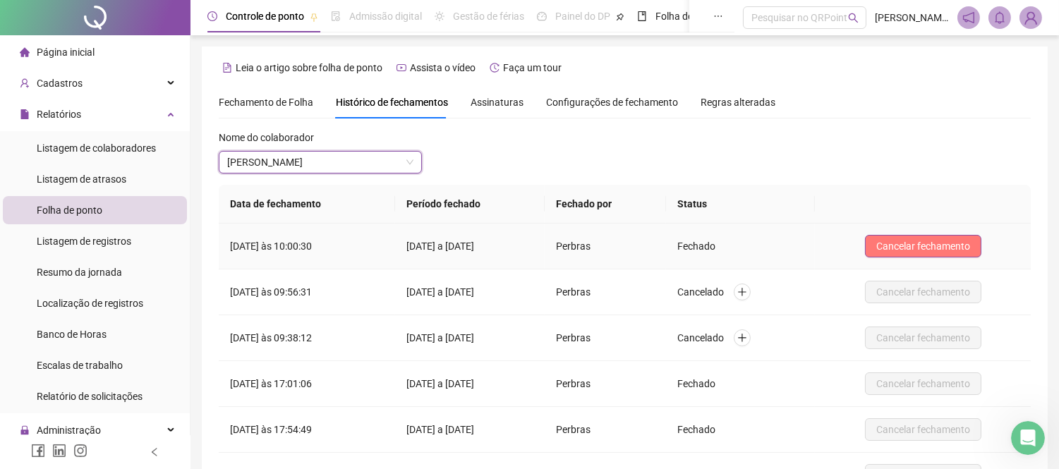
click at [945, 238] on span "Cancelar fechamento" at bounding box center [923, 246] width 94 height 16
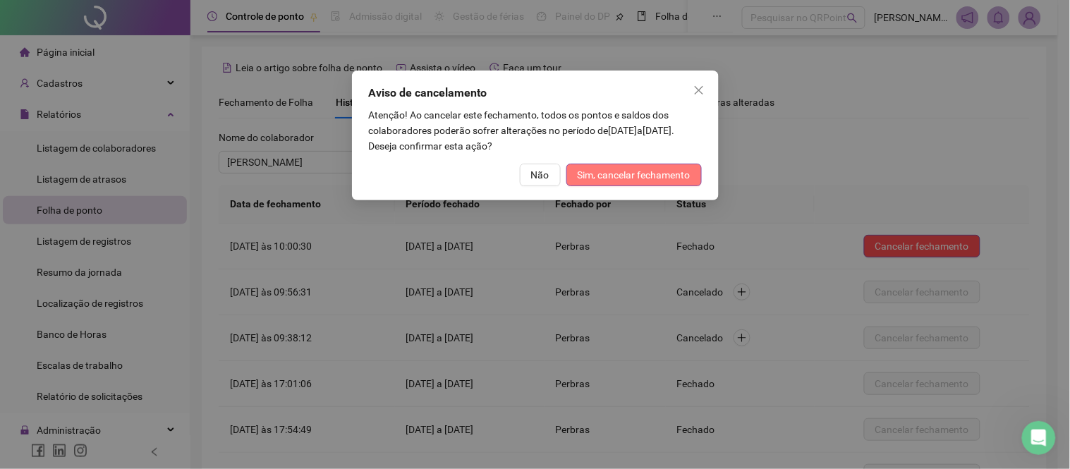
click at [635, 172] on span "Sim, cancelar fechamento" at bounding box center [634, 175] width 113 height 16
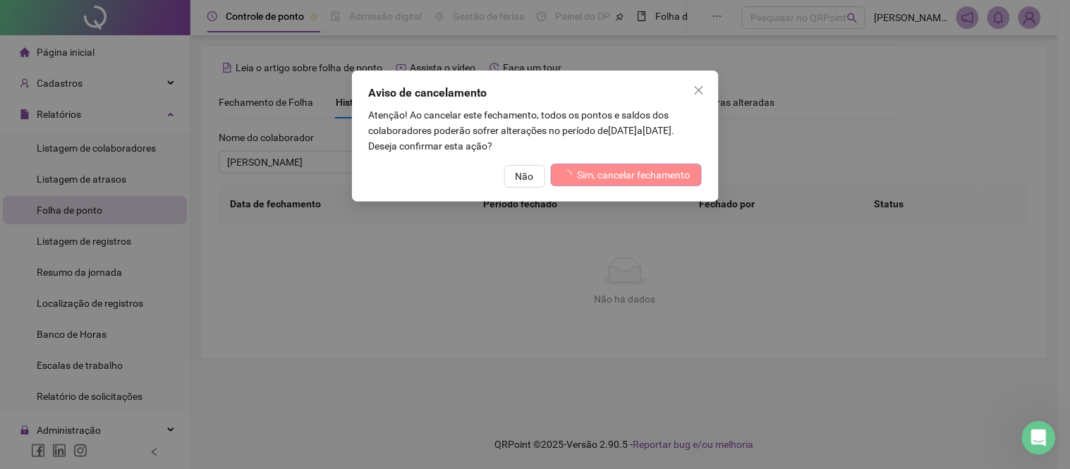
scroll to position [152, 0]
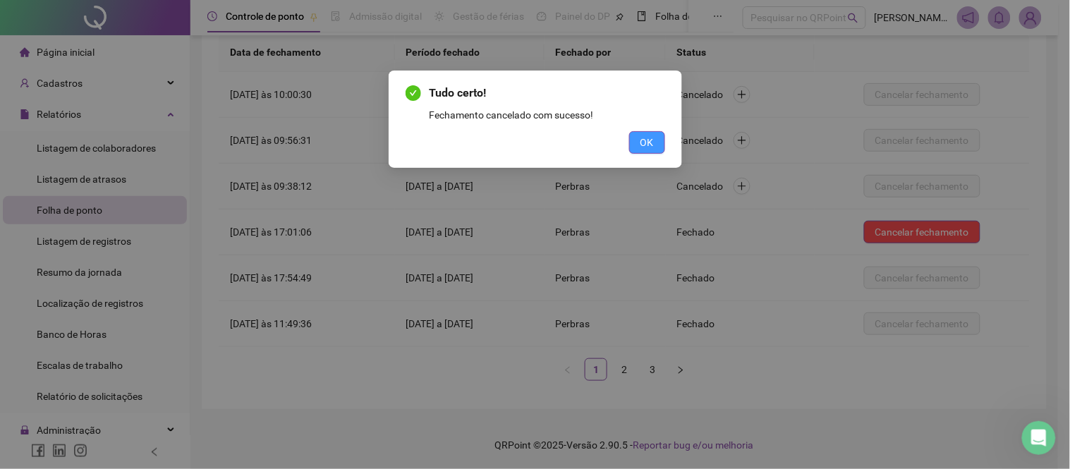
click at [639, 143] on button "OK" at bounding box center [647, 142] width 36 height 23
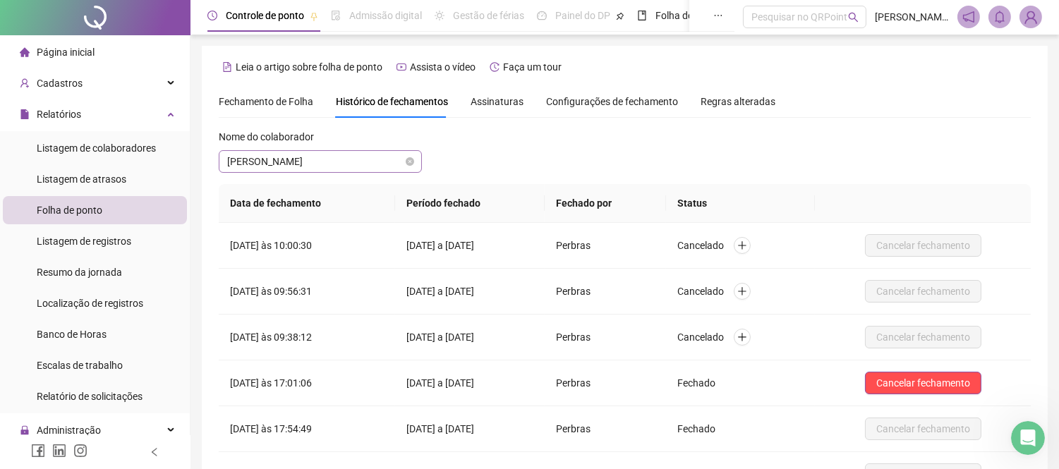
scroll to position [0, 0]
click at [290, 97] on span "Fechamento de Folha" at bounding box center [266, 102] width 95 height 11
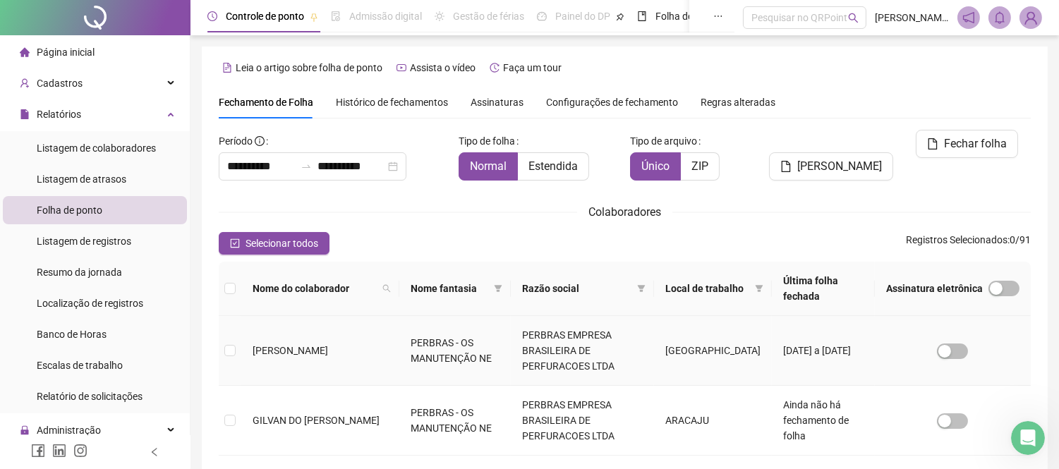
scroll to position [54, 0]
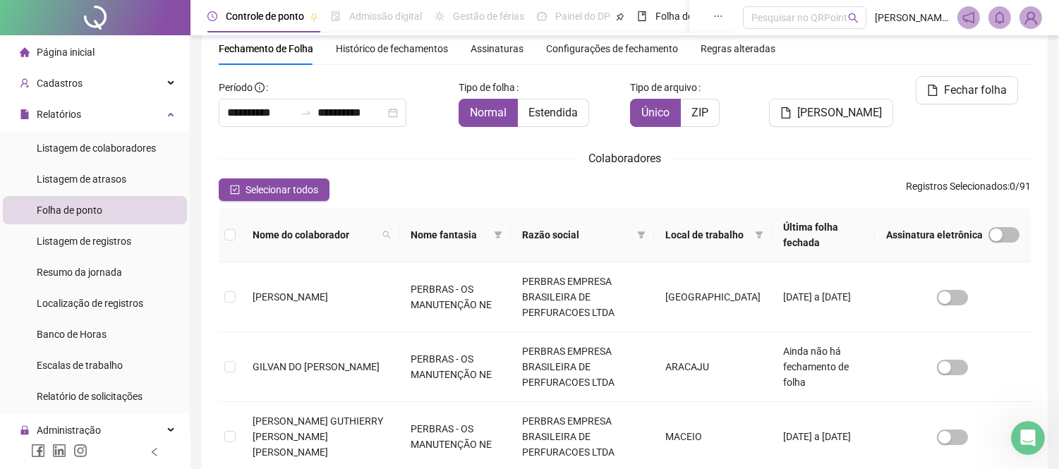
click at [358, 221] on th "Nome do colaborador" at bounding box center [320, 235] width 158 height 54
click at [379, 229] on span at bounding box center [386, 234] width 14 height 21
type input "******"
click at [277, 284] on span "Buscar" at bounding box center [285, 285] width 31 height 16
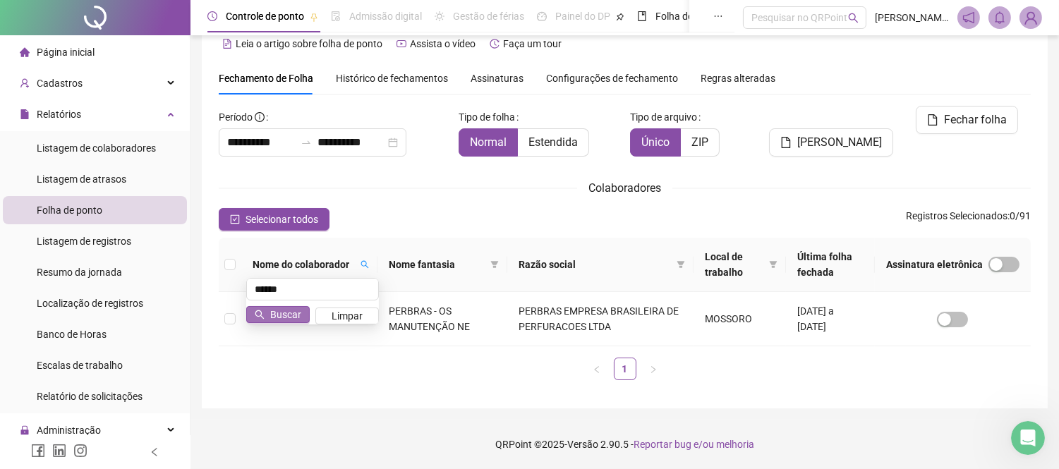
scroll to position [23, 0]
click at [974, 326] on td at bounding box center [953, 320] width 156 height 54
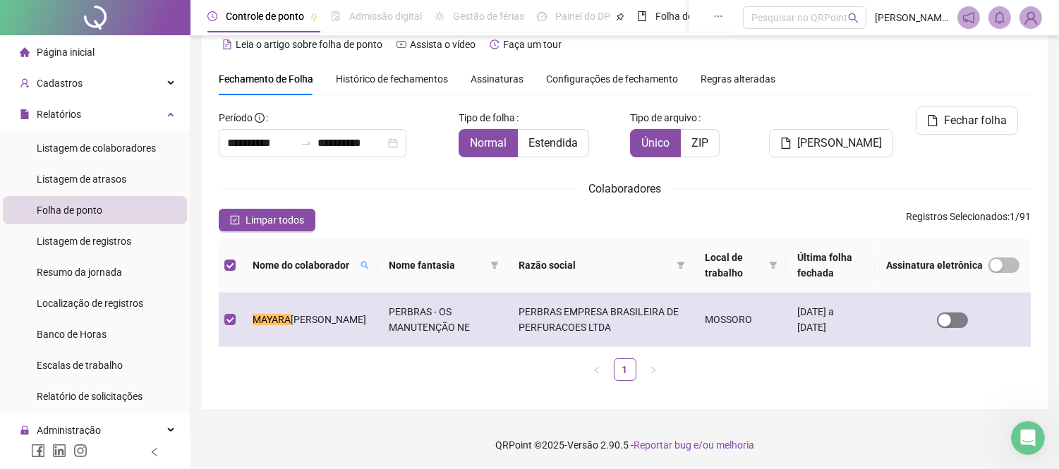
click at [959, 322] on span "button" at bounding box center [952, 320] width 31 height 16
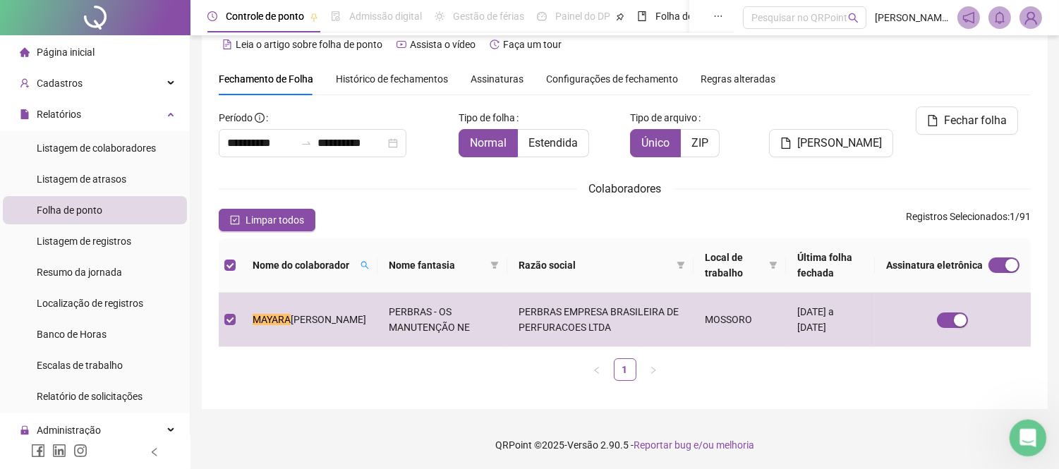
click at [1016, 429] on div "Abertura do Messenger da Intercom" at bounding box center [1025, 436] width 47 height 47
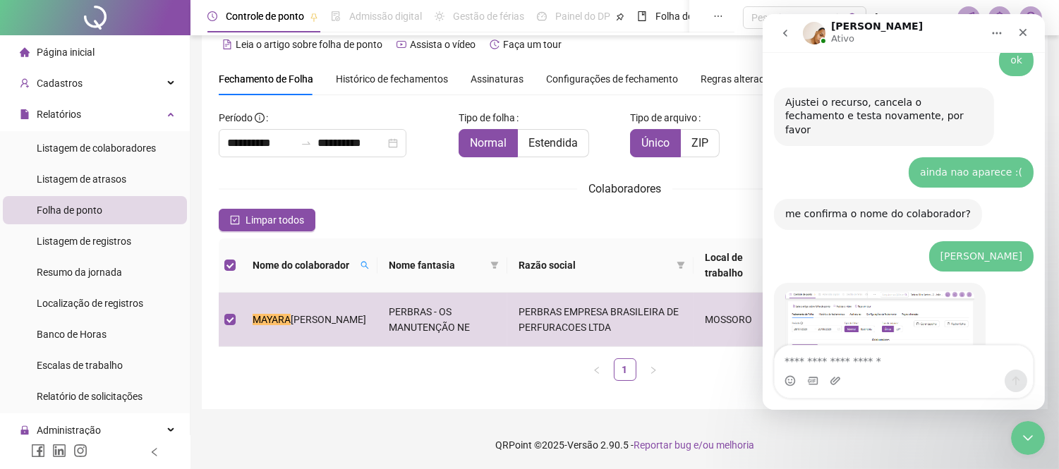
scroll to position [2017, 0]
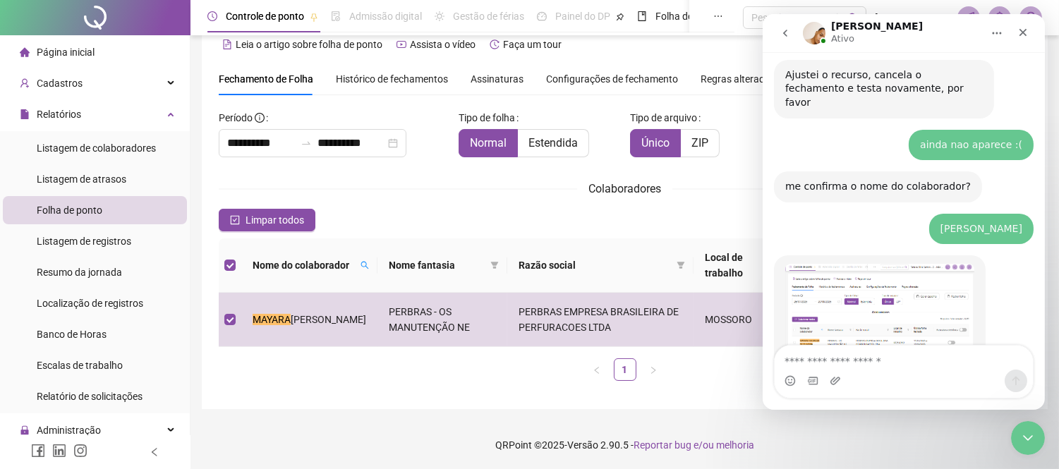
click at [822, 362] on textarea "Envie uma mensagem..." at bounding box center [903, 358] width 258 height 24
type textarea "**********"
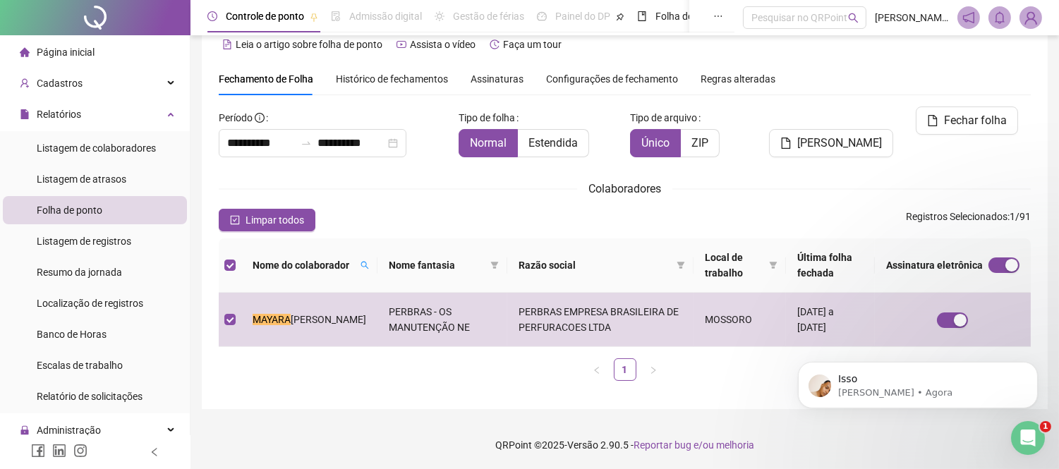
scroll to position [0, 0]
click at [991, 124] on span "Fechar folha" at bounding box center [975, 120] width 63 height 17
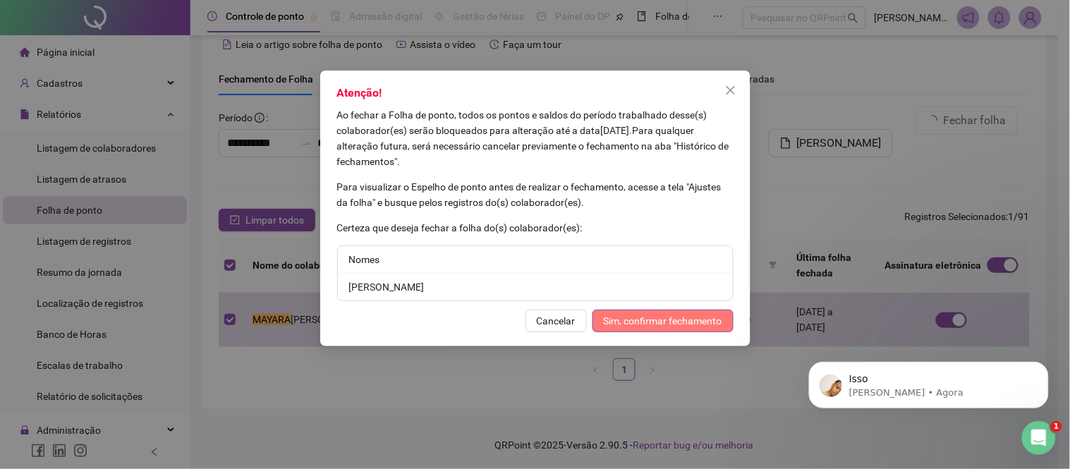
click at [650, 320] on span "Sim, confirmar fechamento" at bounding box center [663, 321] width 119 height 16
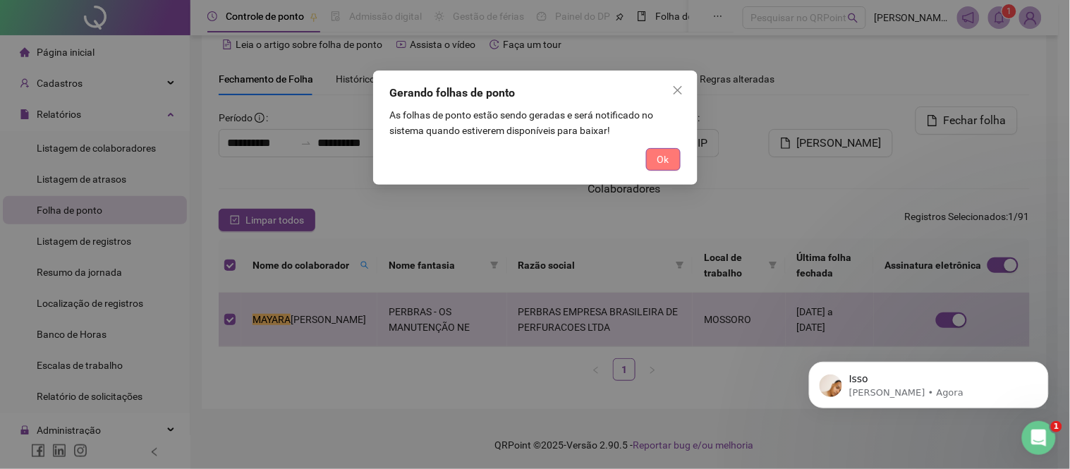
click at [670, 159] on button "Ok" at bounding box center [663, 159] width 35 height 23
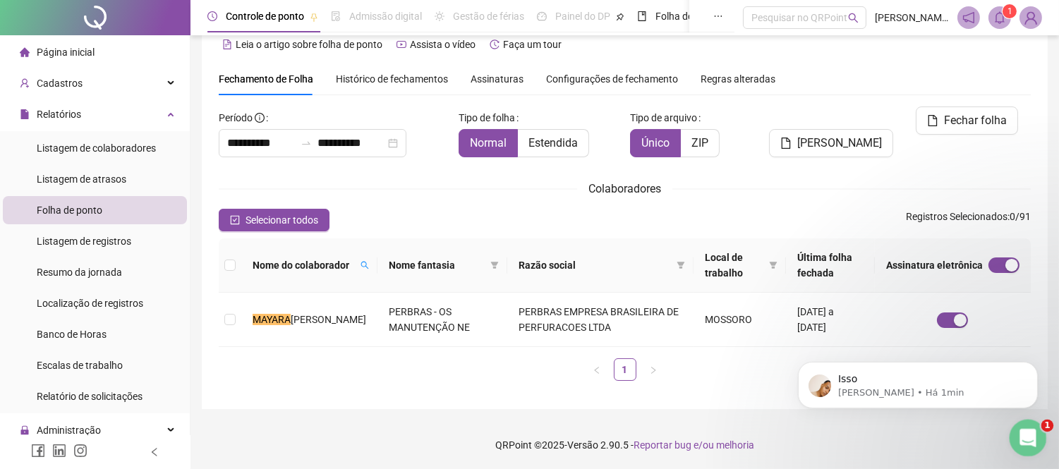
click at [1024, 447] on div "Abertura do Messenger da Intercom" at bounding box center [1025, 436] width 47 height 47
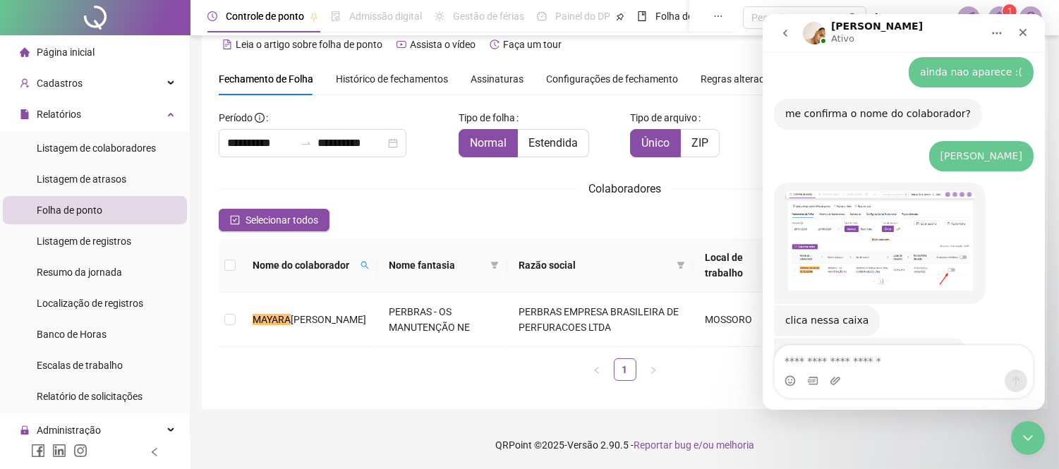
scroll to position [2125, 0]
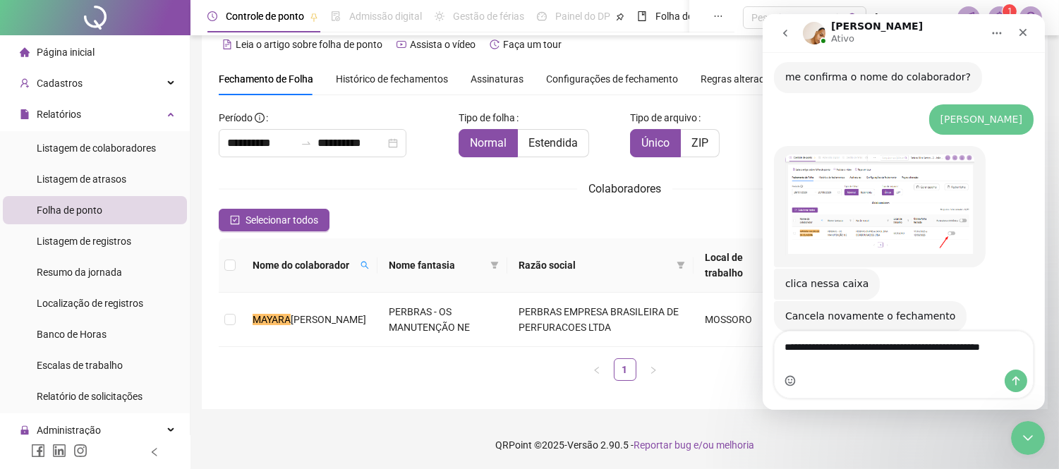
type textarea "**********"
click at [787, 385] on icon "Selecionador de Emoji" at bounding box center [789, 380] width 11 height 11
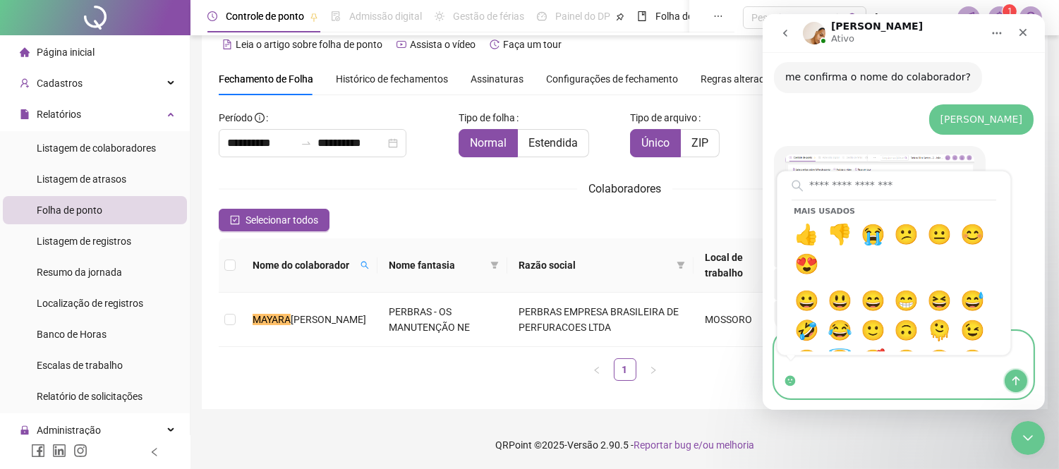
click at [1018, 382] on icon "Enviar uma mensagem" at bounding box center [1014, 380] width 11 height 11
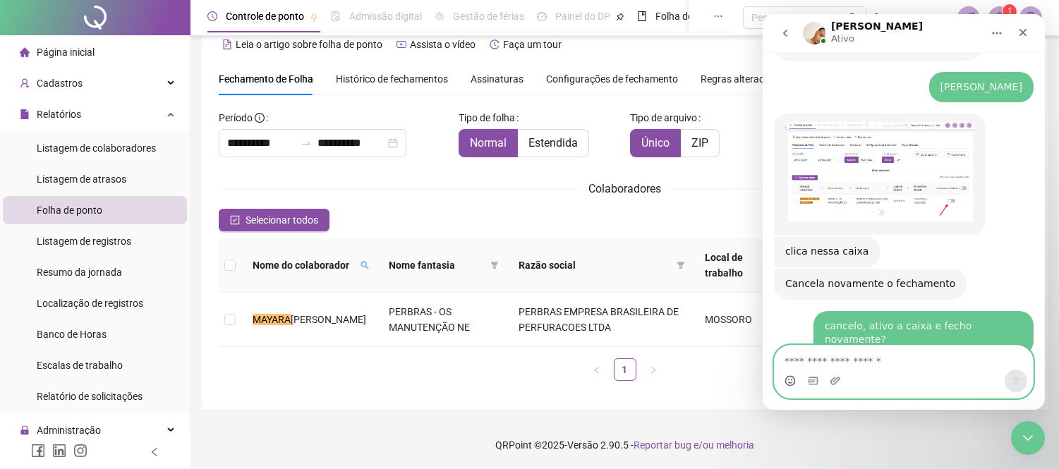
scroll to position [2156, 0]
click at [787, 380] on icon "Selecionador de Emoji" at bounding box center [789, 380] width 11 height 11
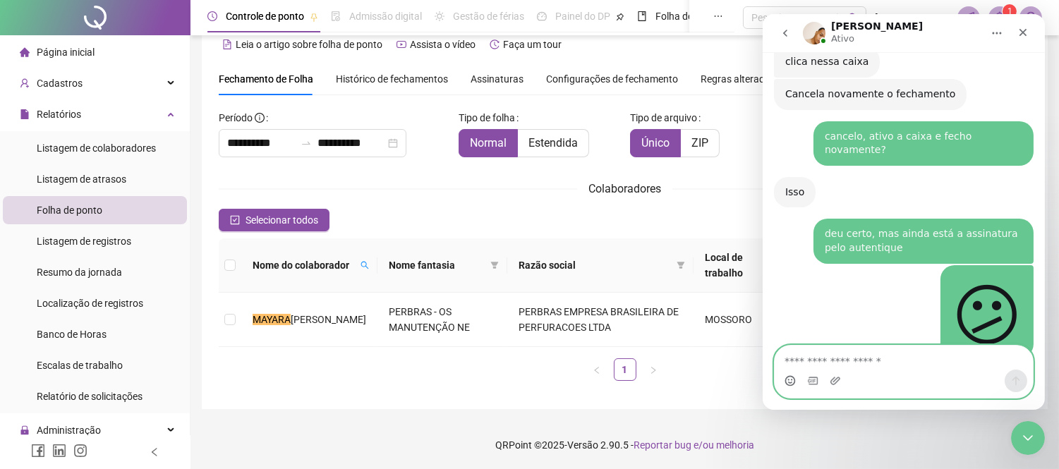
scroll to position [2294, 0]
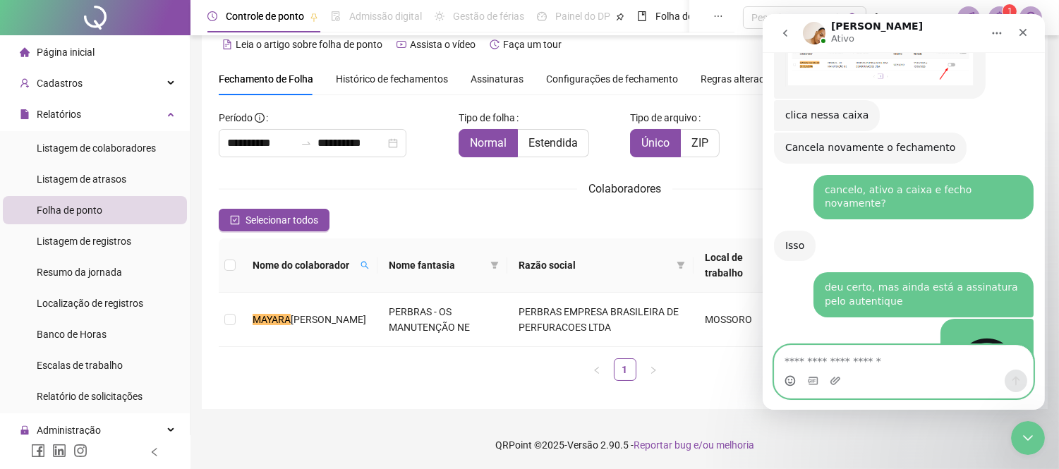
click at [889, 355] on textarea "Envie uma mensagem..." at bounding box center [903, 358] width 258 height 24
type textarea "*******"
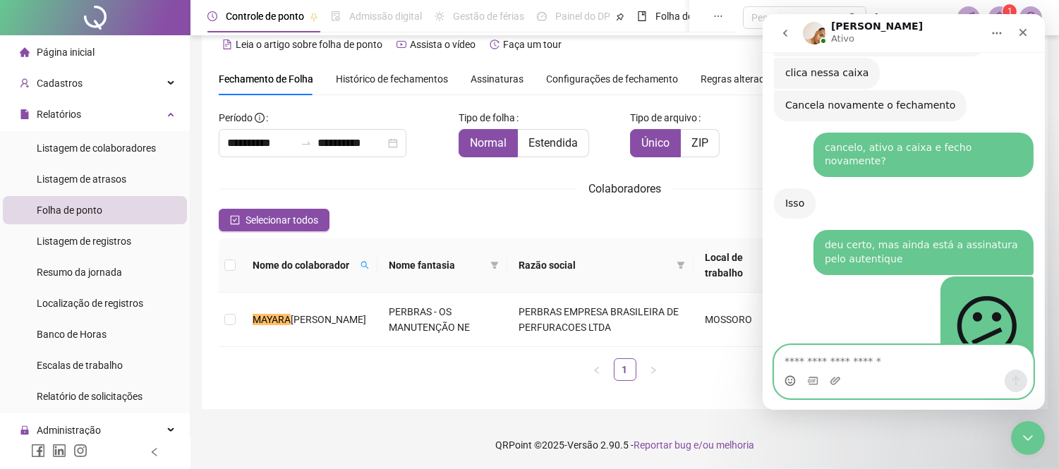
scroll to position [2336, 0]
click at [834, 379] on icon "Upload do anexo" at bounding box center [835, 381] width 10 height 8
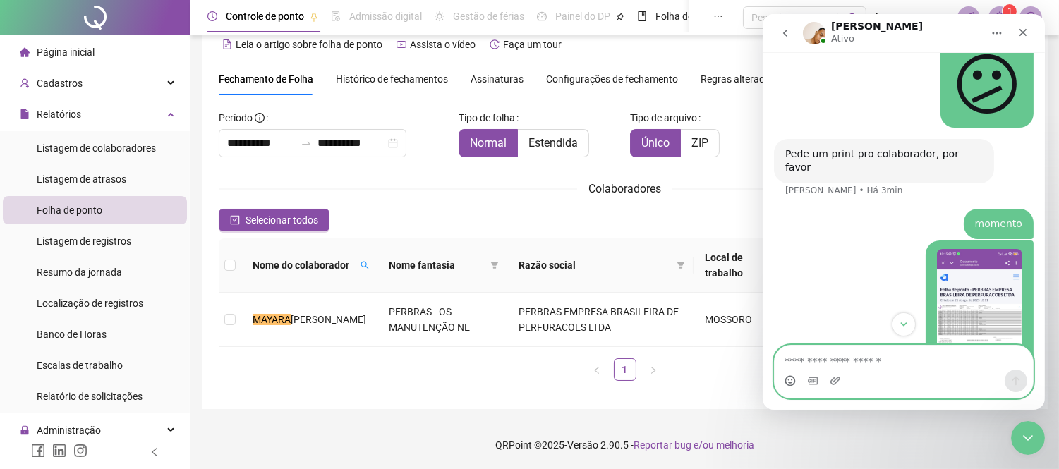
scroll to position [2593, 0]
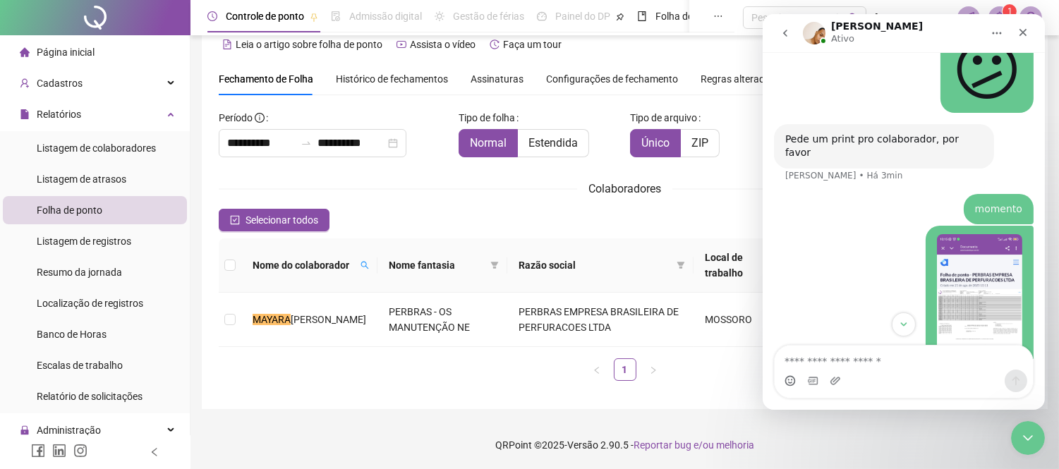
click at [964, 234] on img "Perbras diz…" at bounding box center [978, 328] width 85 height 189
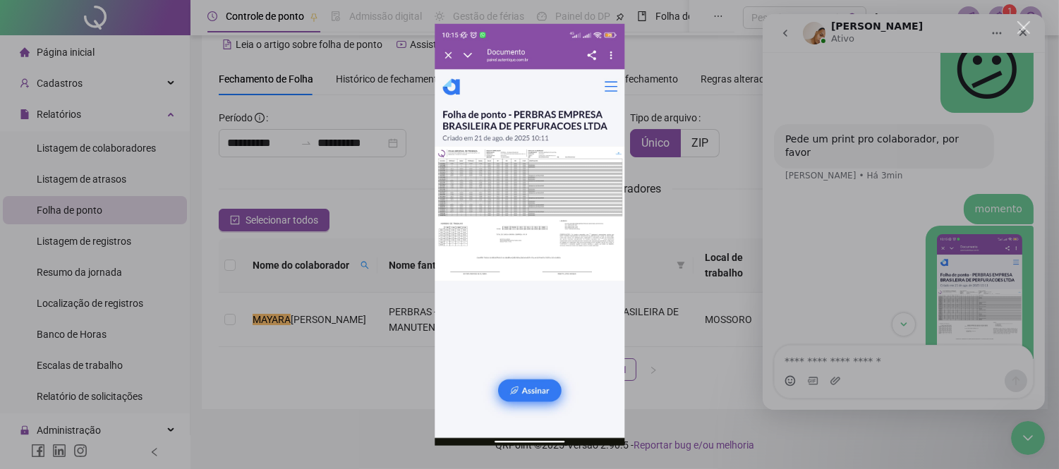
scroll to position [0, 0]
click at [579, 206] on img "Fechar" at bounding box center [530, 234] width 190 height 423
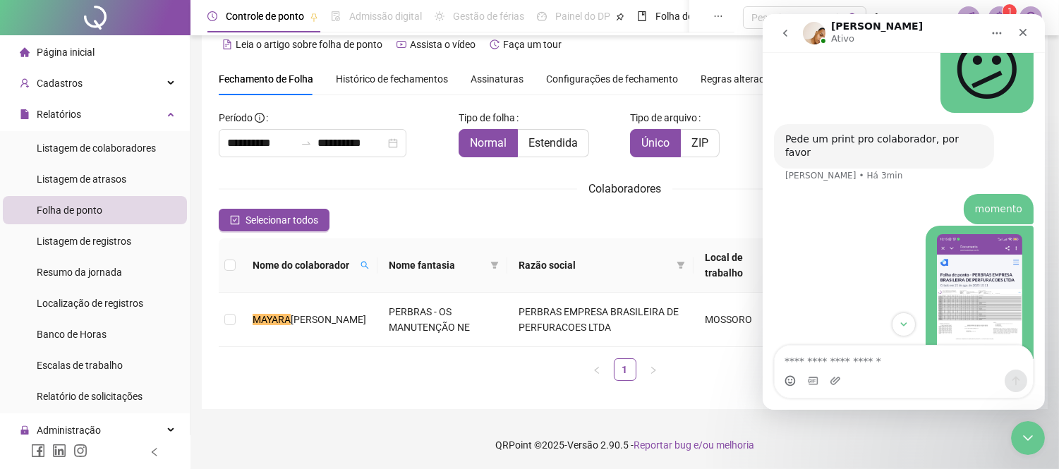
click at [965, 234] on img "Perbras diz…" at bounding box center [978, 328] width 85 height 189
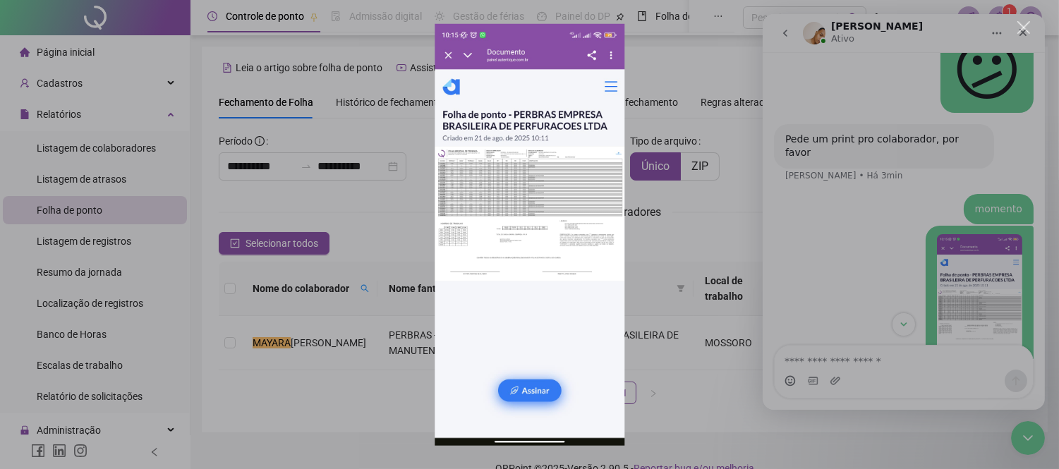
click at [541, 186] on img "Fechar" at bounding box center [530, 234] width 190 height 423
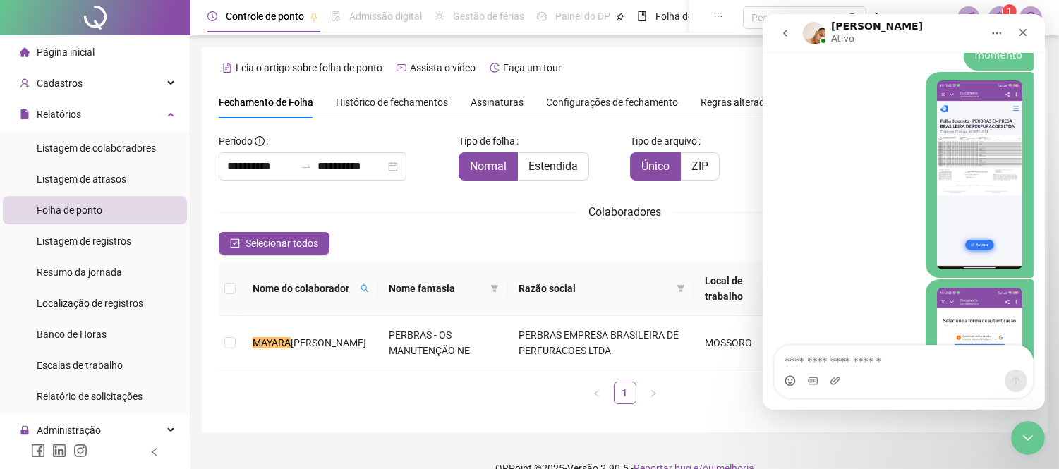
scroll to position [2750, 0]
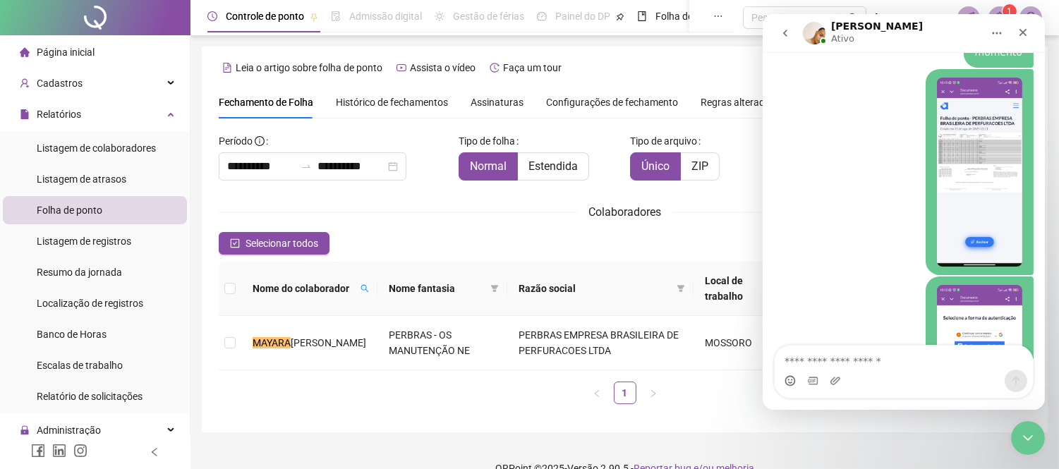
click at [964, 285] on img "Perbras diz…" at bounding box center [978, 379] width 85 height 189
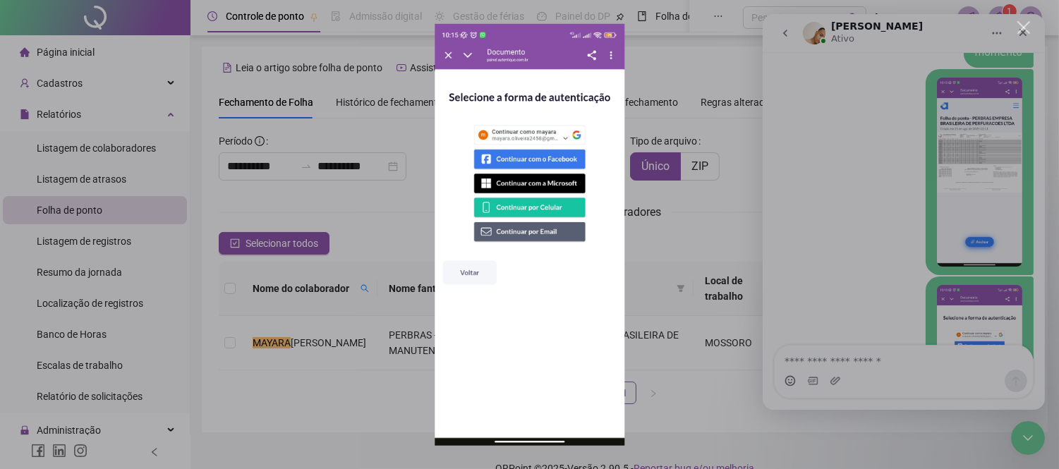
click at [794, 210] on div "Messenger da Intercom" at bounding box center [529, 234] width 1059 height 469
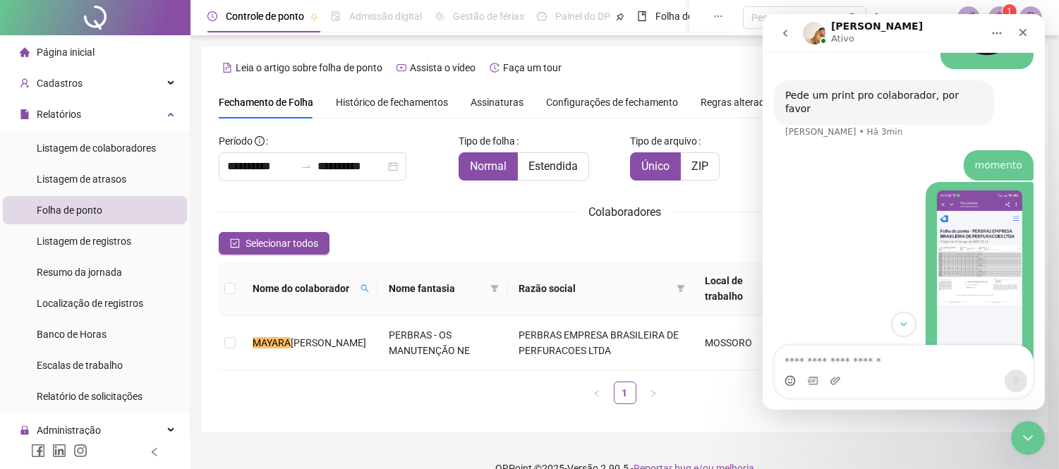
scroll to position [2750, 0]
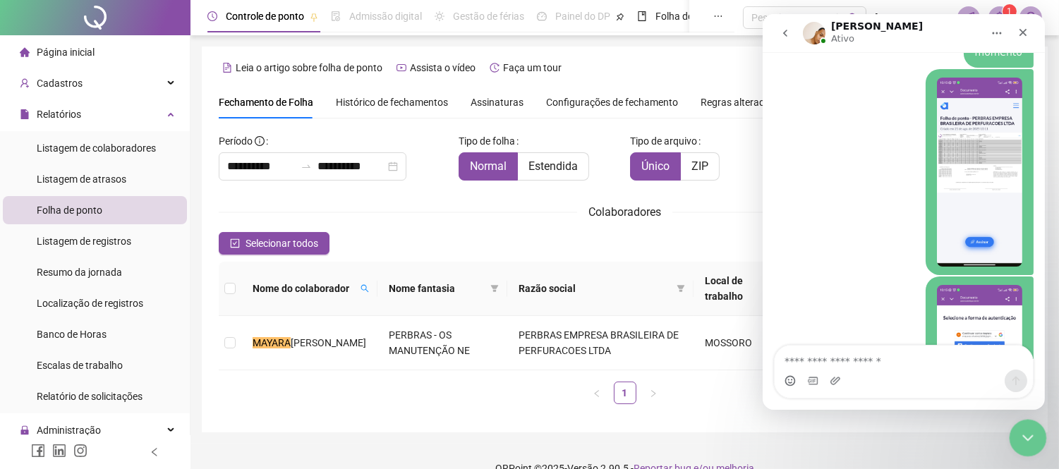
click at [1032, 428] on icon "Encerramento do Messenger da Intercom" at bounding box center [1025, 435] width 17 height 17
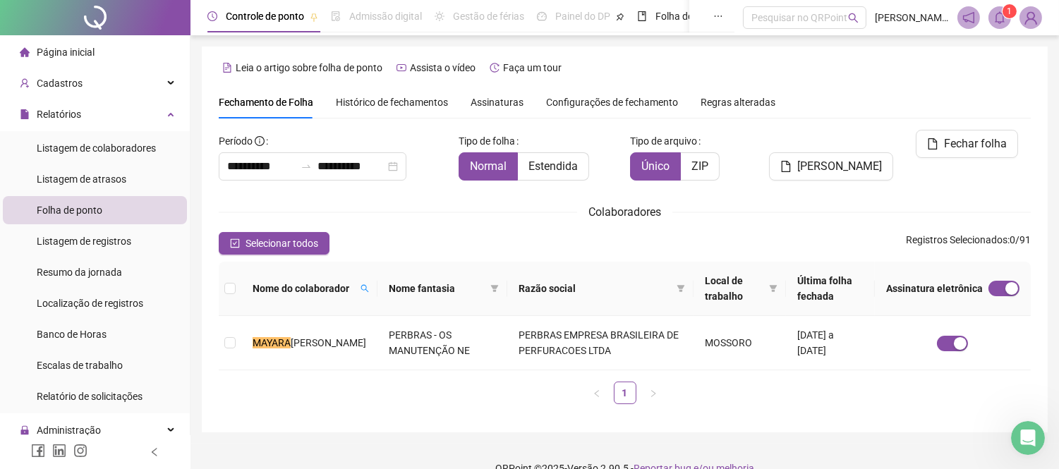
scroll to position [23, 0]
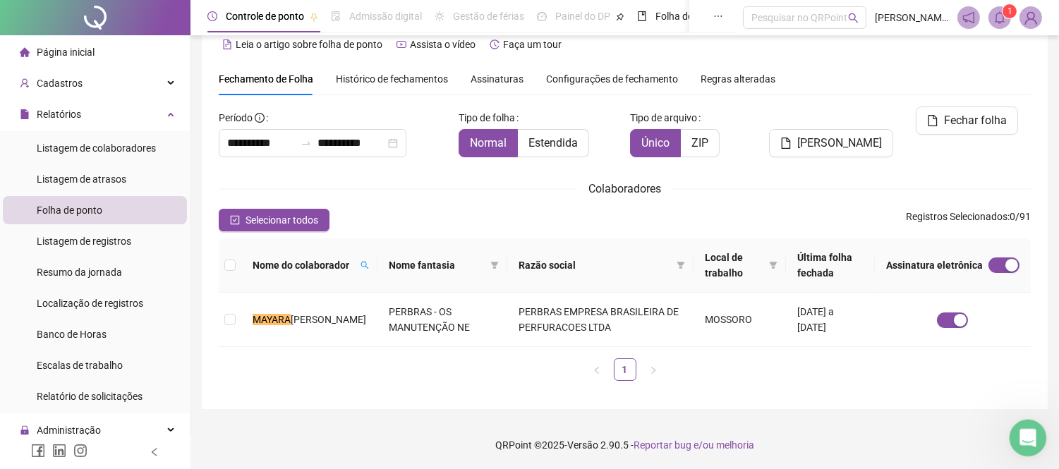
click at [1022, 432] on icon "Abertura do Messenger da Intercom" at bounding box center [1025, 436] width 23 height 23
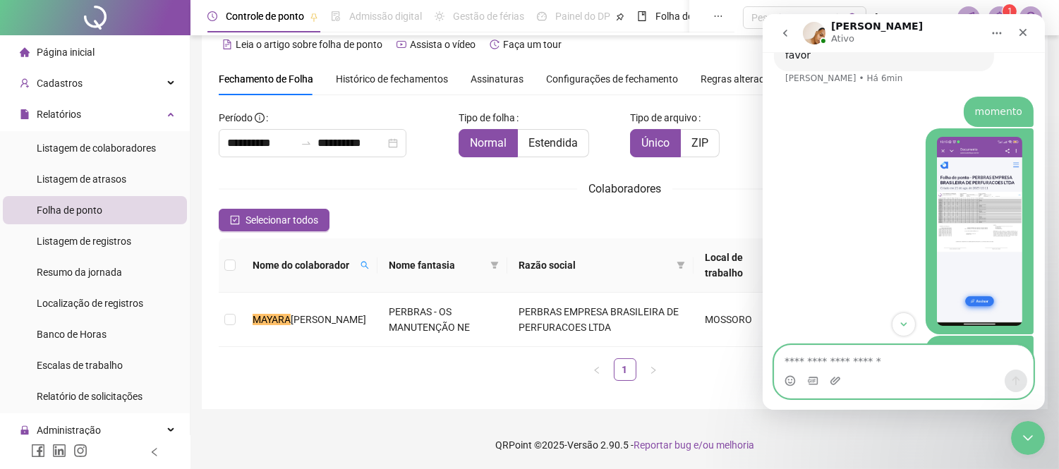
scroll to position [2750, 0]
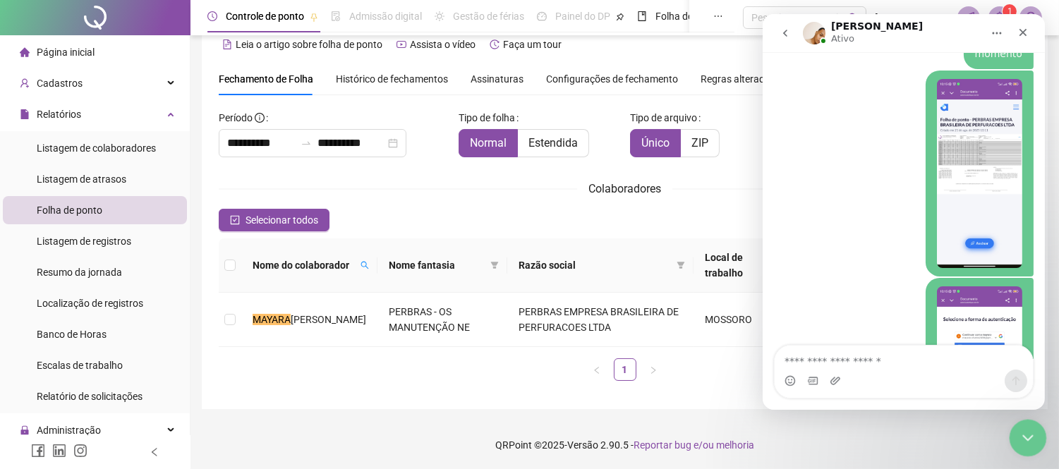
click at [1026, 439] on icon "Encerramento do Messenger da Intercom" at bounding box center [1025, 435] width 17 height 17
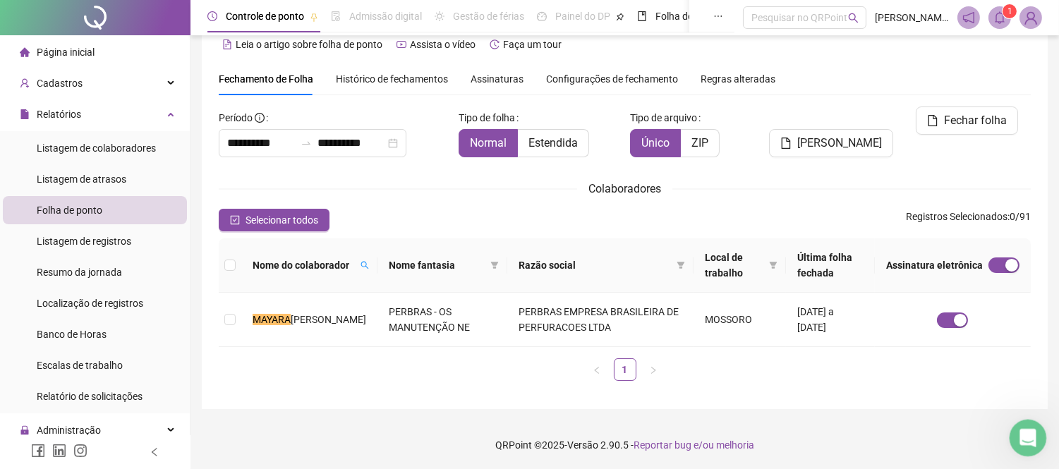
click at [1031, 441] on icon "Abertura do Messenger da Intercom" at bounding box center [1025, 436] width 23 height 23
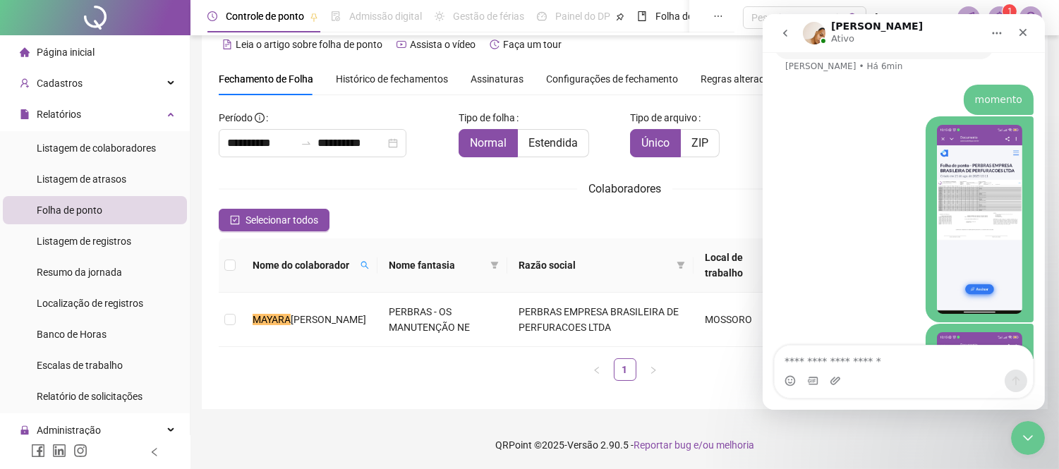
scroll to position [2751, 0]
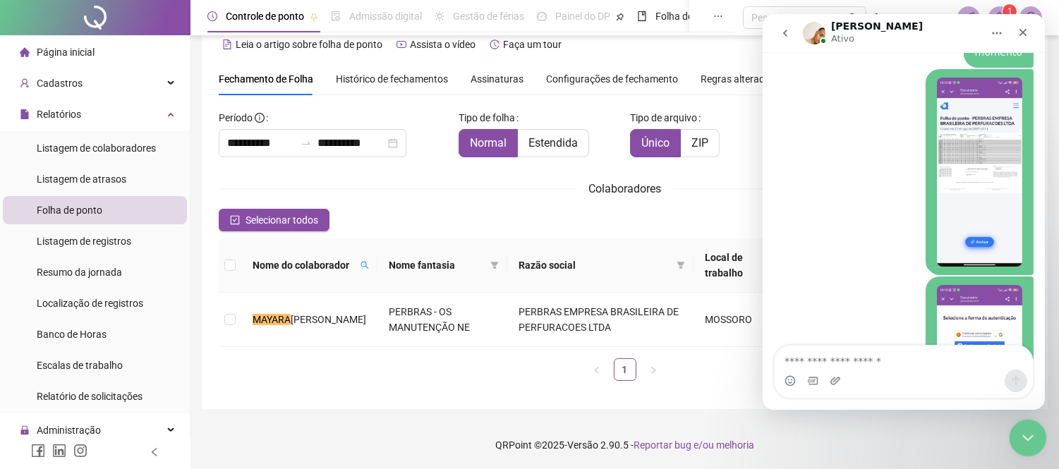
click at [1025, 430] on icon "Encerramento do Messenger da Intercom" at bounding box center [1025, 435] width 17 height 17
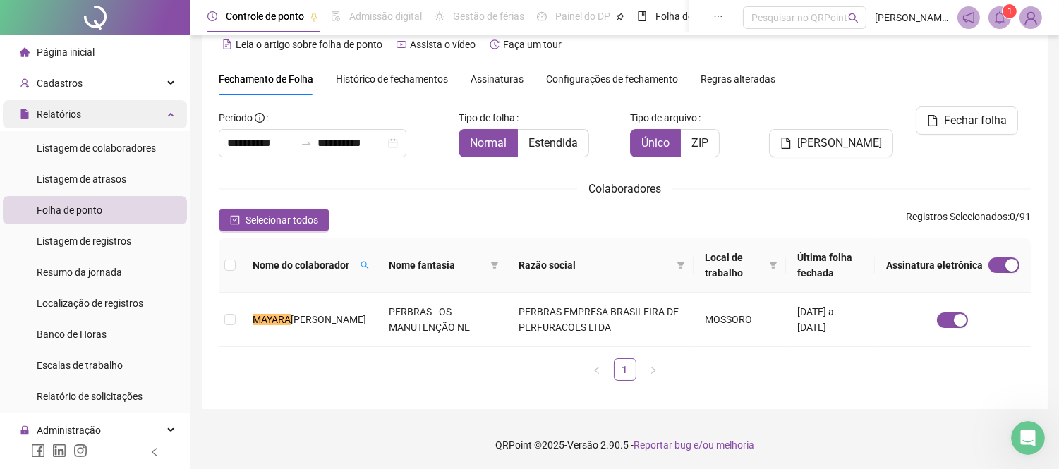
click at [135, 116] on div "Relatórios" at bounding box center [95, 114] width 184 height 28
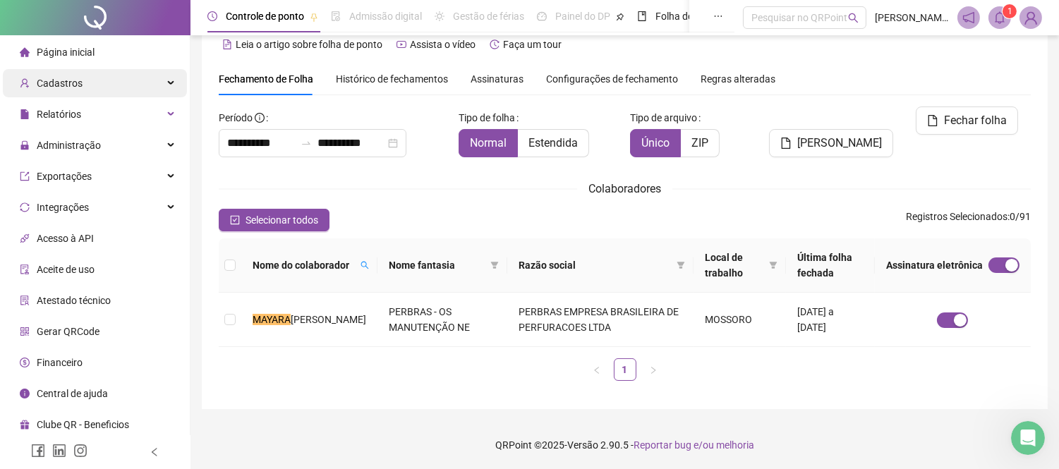
click at [137, 82] on div "Cadastros" at bounding box center [95, 83] width 184 height 28
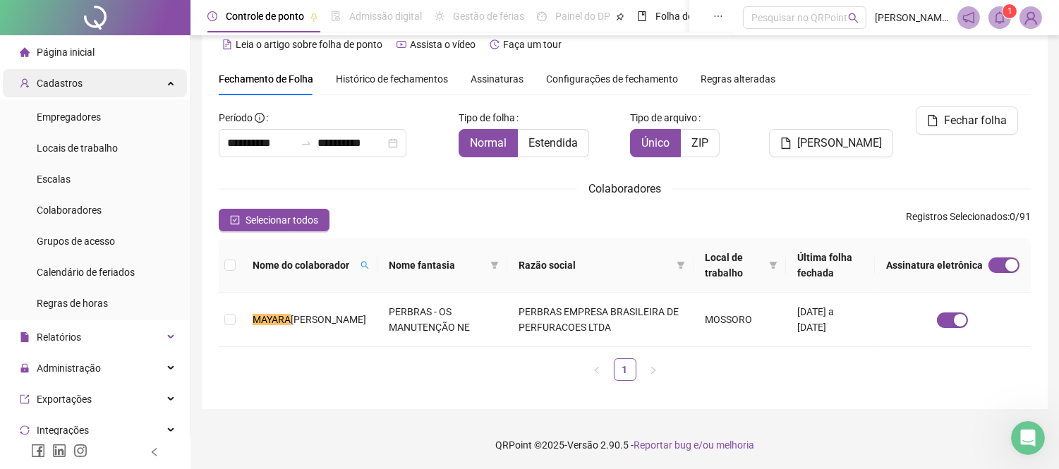
click at [137, 82] on div "Cadastros" at bounding box center [95, 83] width 184 height 28
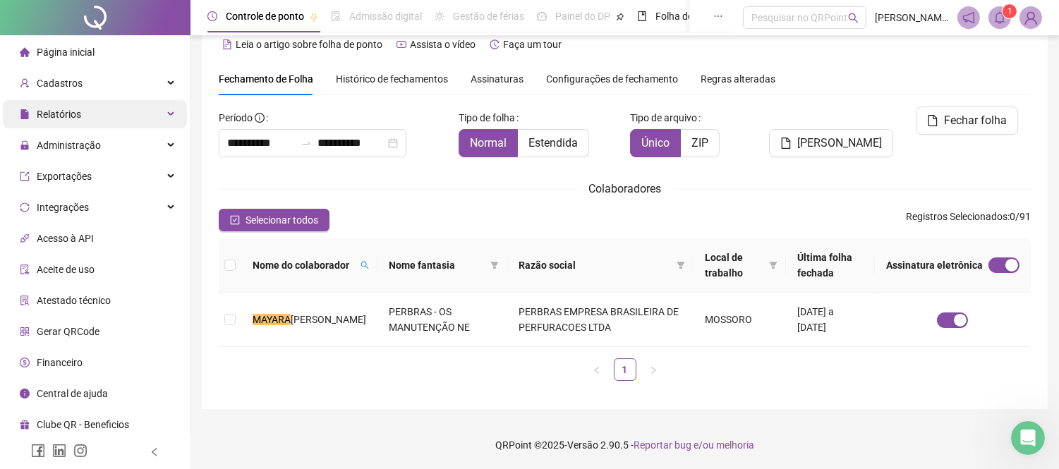
click at [134, 104] on div "Relatórios" at bounding box center [95, 114] width 184 height 28
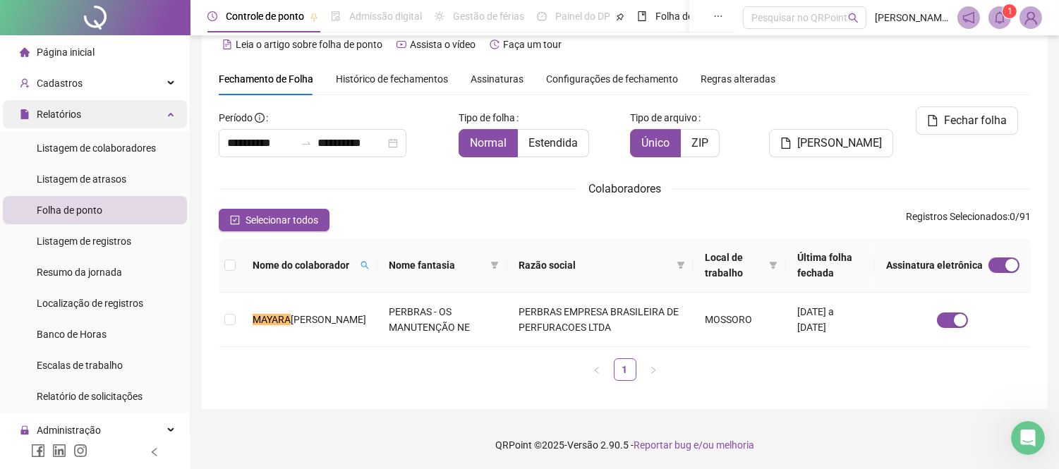
click at [95, 111] on div "Relatórios" at bounding box center [95, 114] width 184 height 28
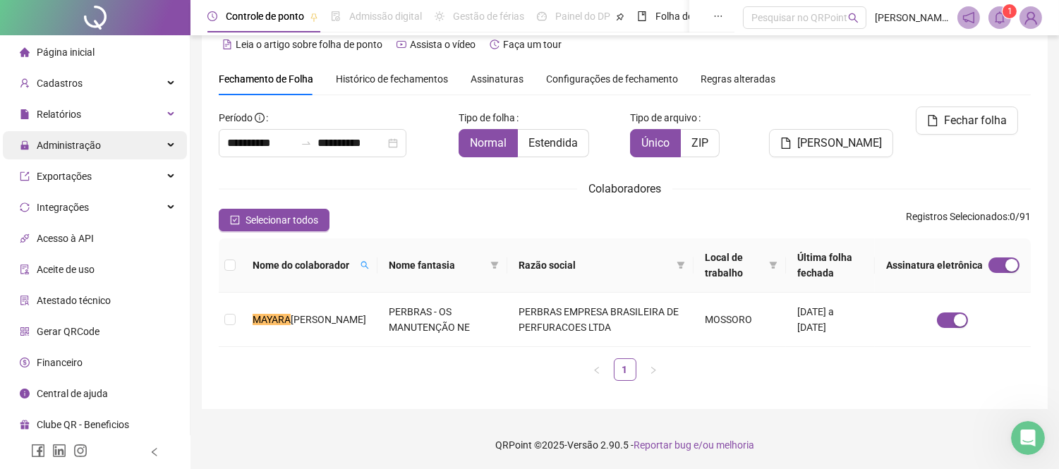
click at [95, 145] on span "Administração" at bounding box center [69, 145] width 64 height 11
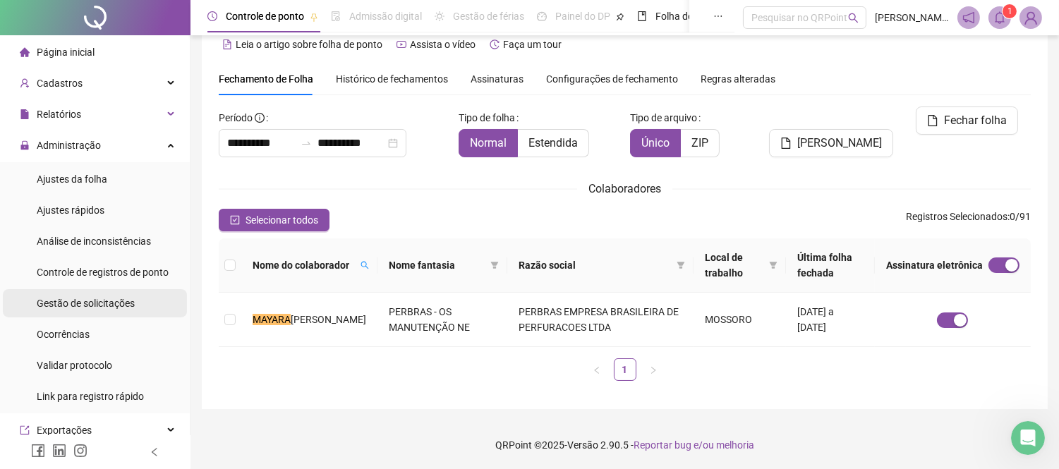
click at [63, 300] on span "Gestão de solicitações" at bounding box center [86, 303] width 98 height 11
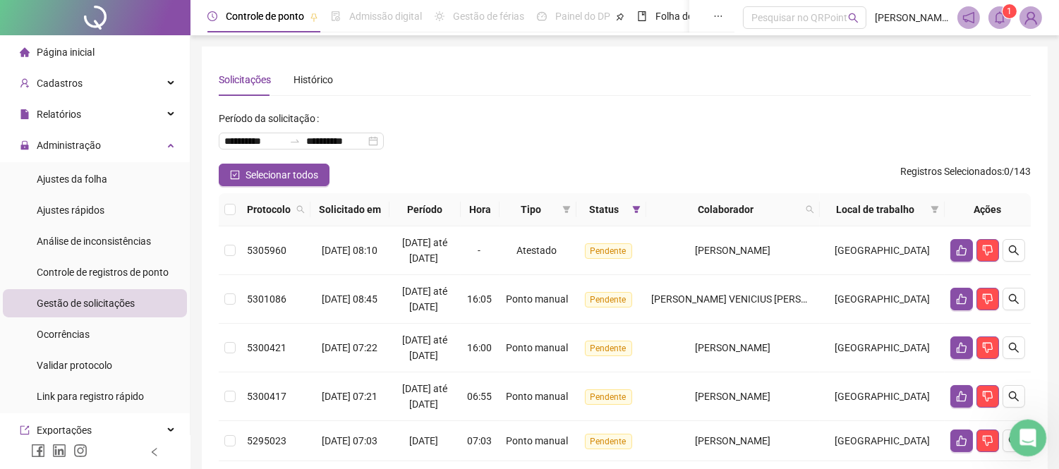
click at [1023, 447] on div "Abertura do Messenger da Intercom" at bounding box center [1025, 436] width 47 height 47
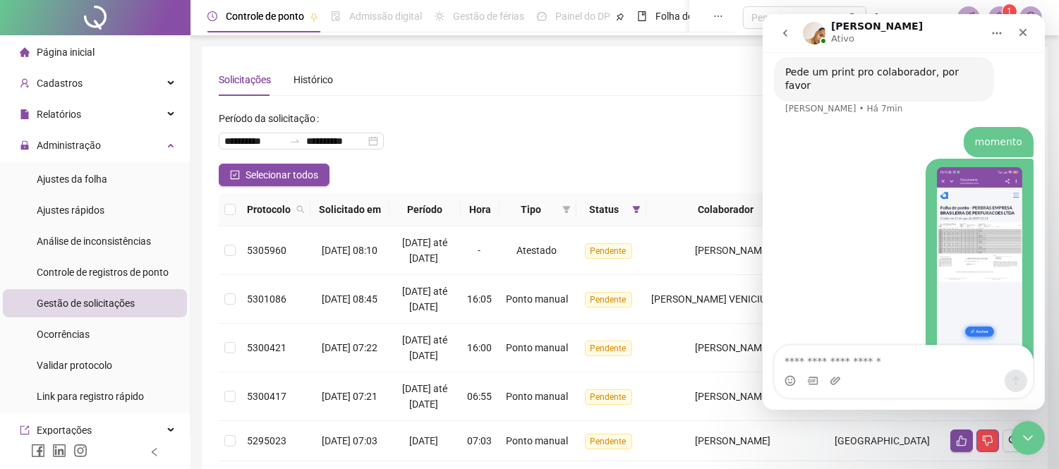
scroll to position [2751, 0]
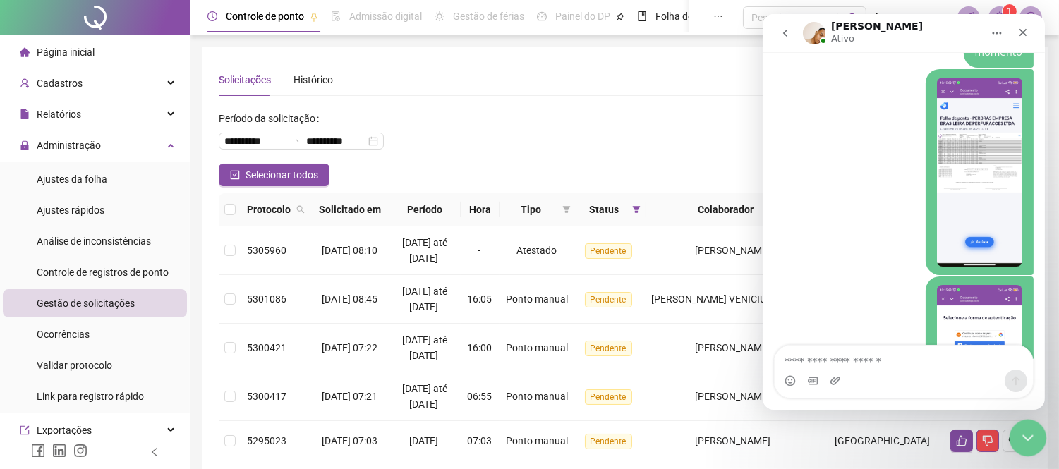
click at [1021, 437] on icon "Encerramento do Messenger da Intercom" at bounding box center [1025, 435] width 17 height 17
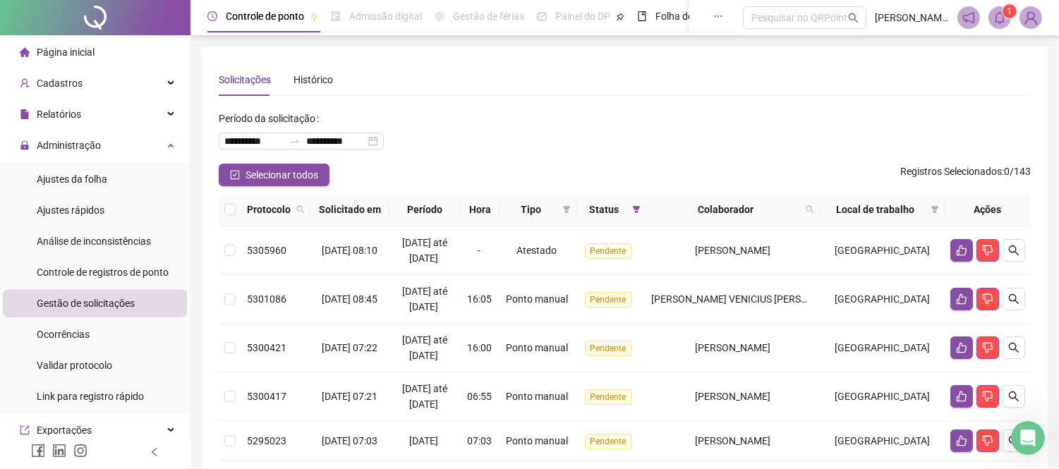
click at [87, 41] on div "Página inicial" at bounding box center [57, 52] width 75 height 28
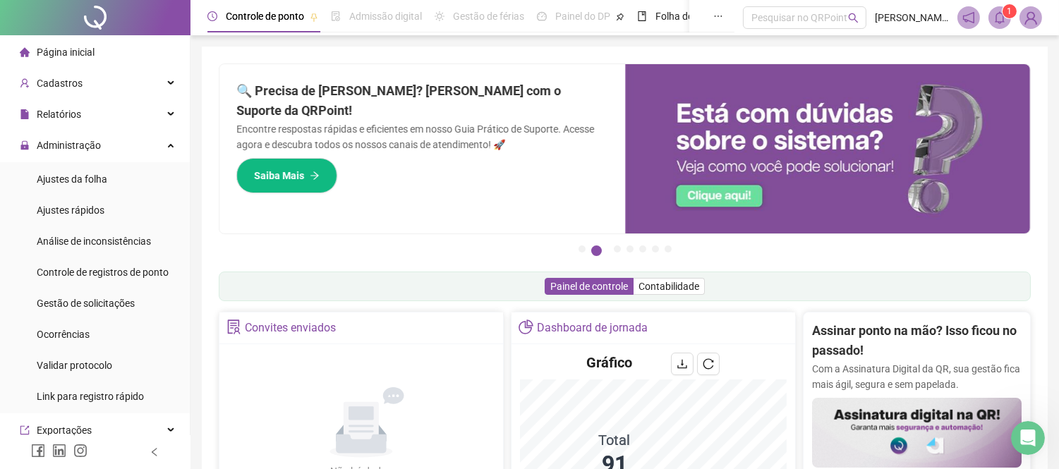
click at [769, 284] on div "Painel de controle Contabilidade" at bounding box center [625, 287] width 812 height 30
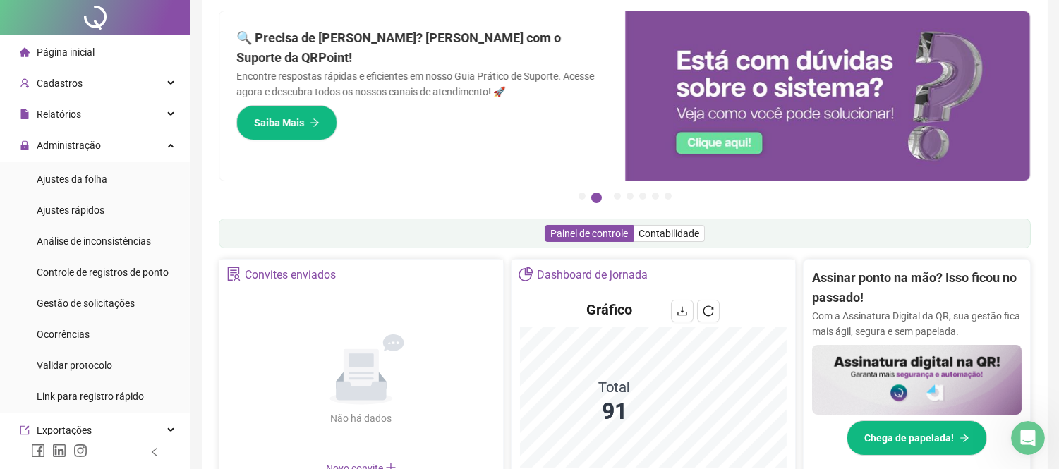
scroll to position [78, 0]
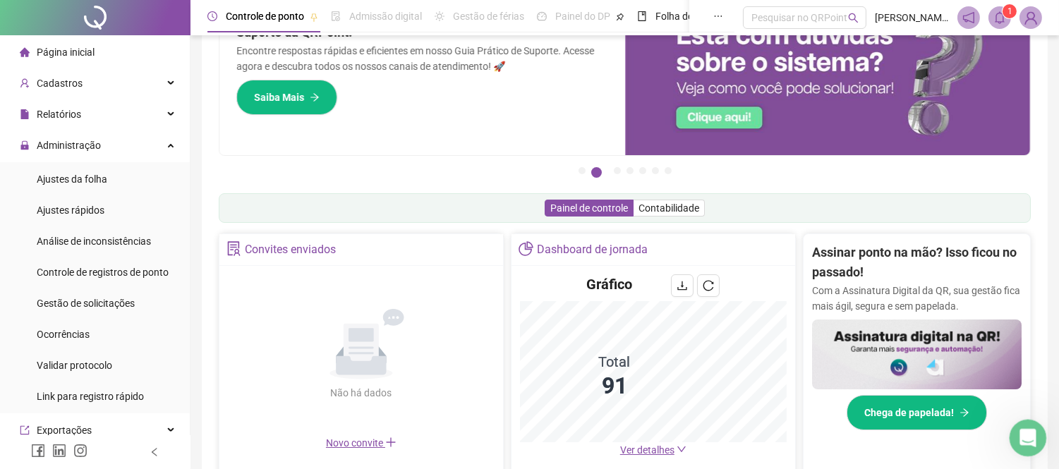
click at [1034, 436] on icon "Abertura do Messenger da Intercom" at bounding box center [1025, 436] width 23 height 23
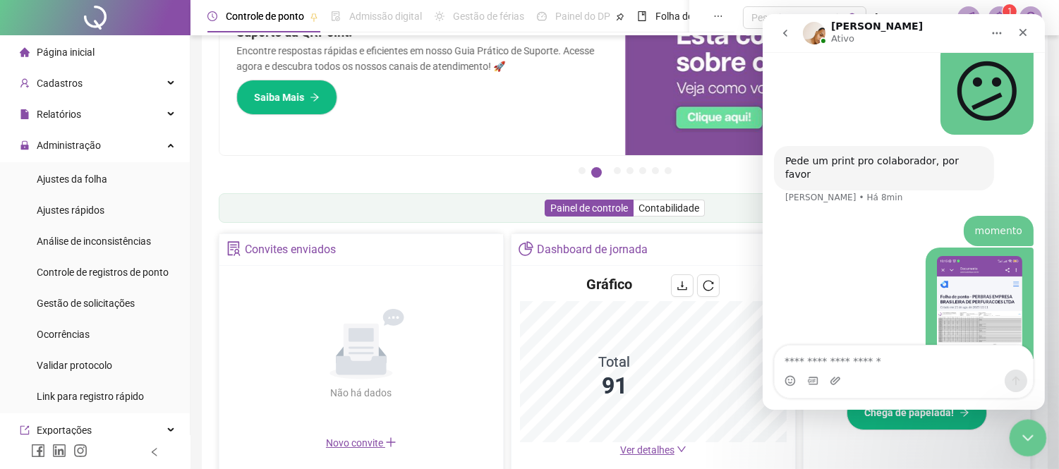
scroll to position [2751, 0]
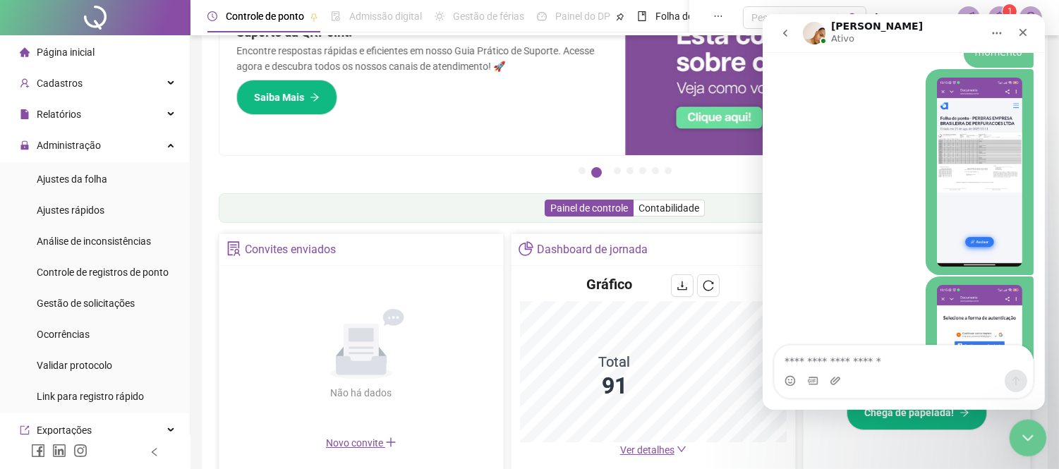
click at [1035, 435] on div "Encerramento do Messenger da Intercom" at bounding box center [1026, 436] width 34 height 34
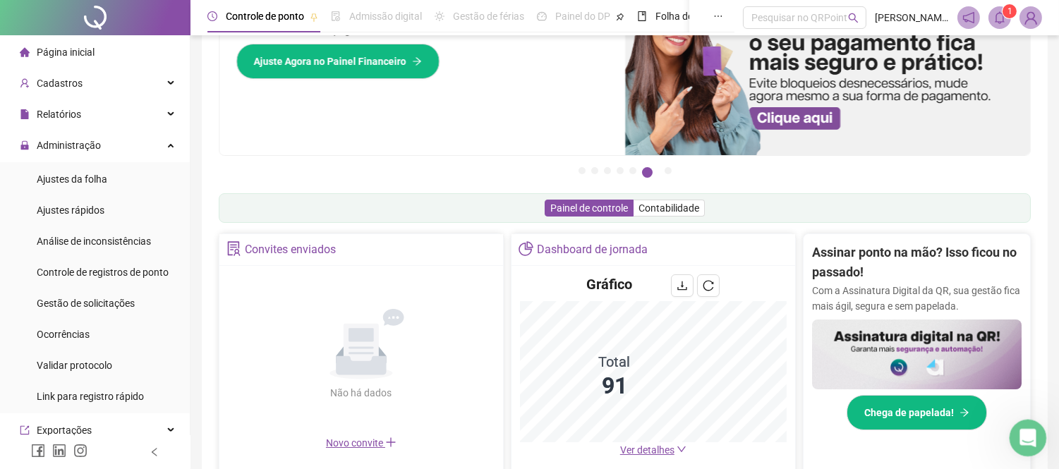
click at [1032, 435] on icon "Abertura do Messenger da Intercom" at bounding box center [1025, 436] width 23 height 23
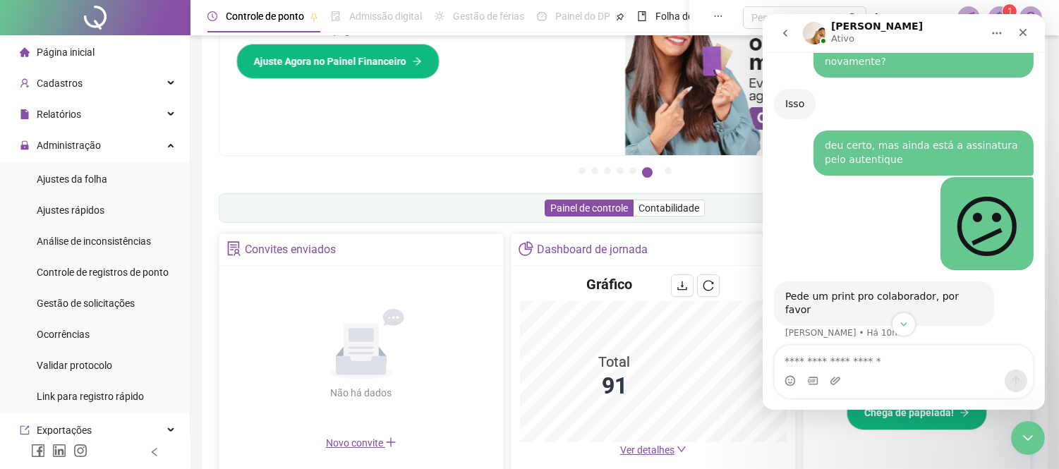
scroll to position [2515, 0]
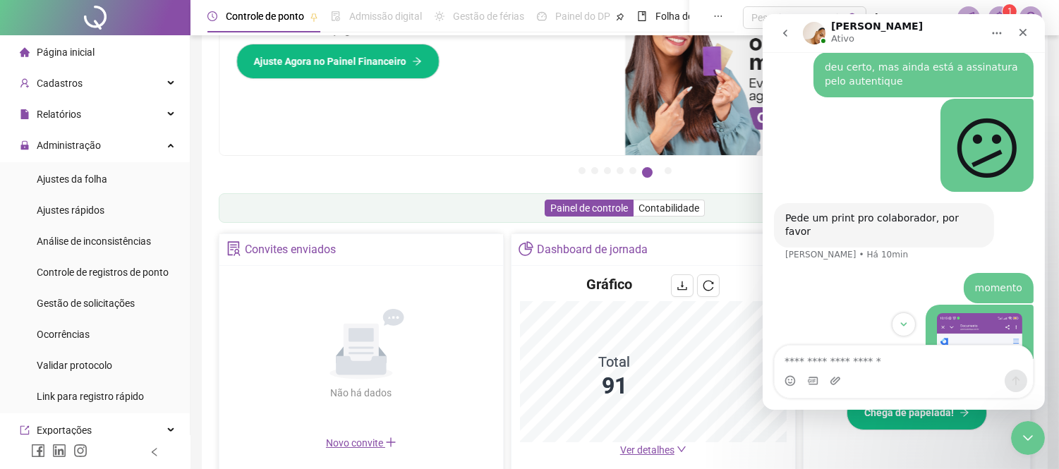
click at [978, 313] on img "Perbras diz…" at bounding box center [978, 407] width 85 height 189
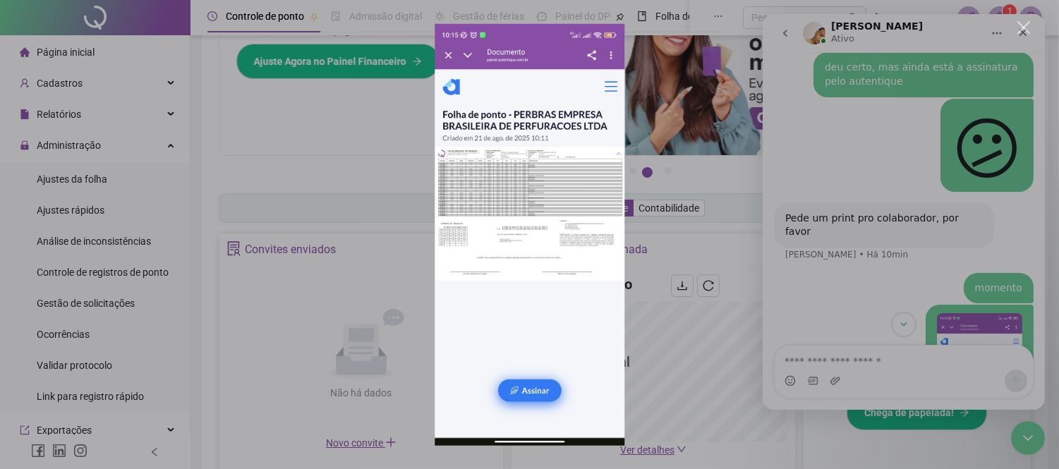
click at [581, 216] on img "Fechar" at bounding box center [530, 234] width 190 height 423
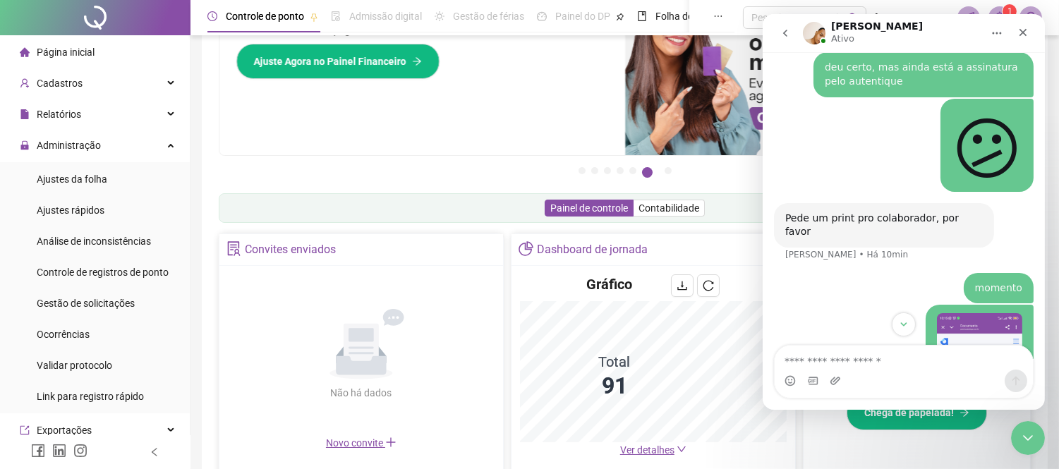
click at [945, 313] on img "Perbras diz…" at bounding box center [978, 407] width 85 height 189
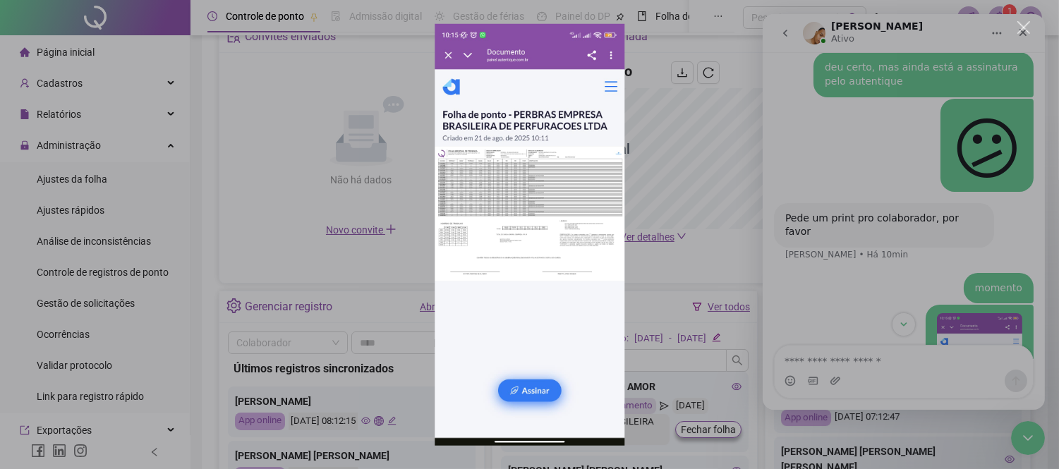
scroll to position [313, 0]
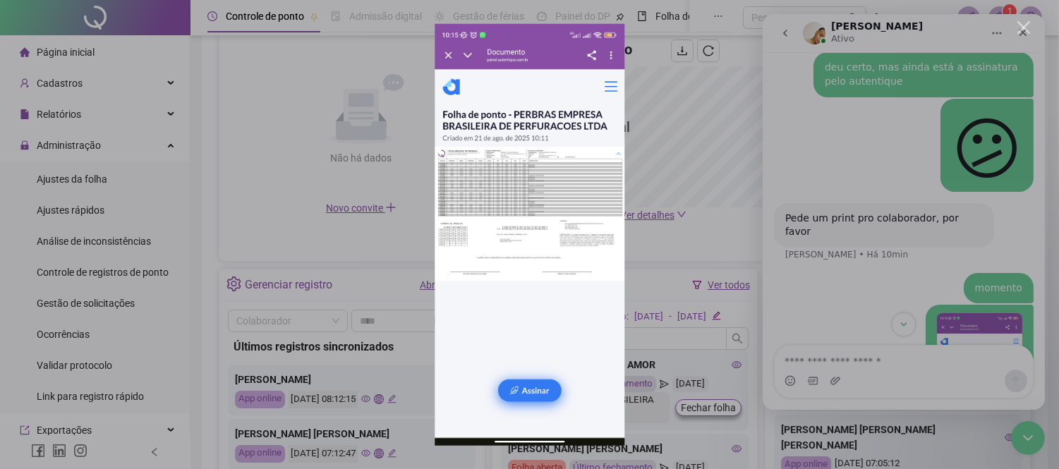
click at [880, 256] on div "Messenger da Intercom" at bounding box center [529, 234] width 1059 height 469
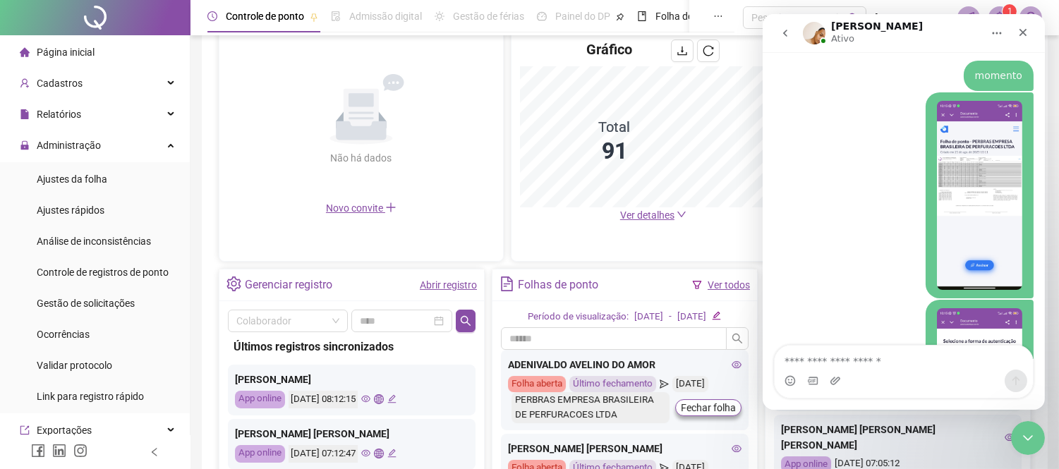
scroll to position [2750, 0]
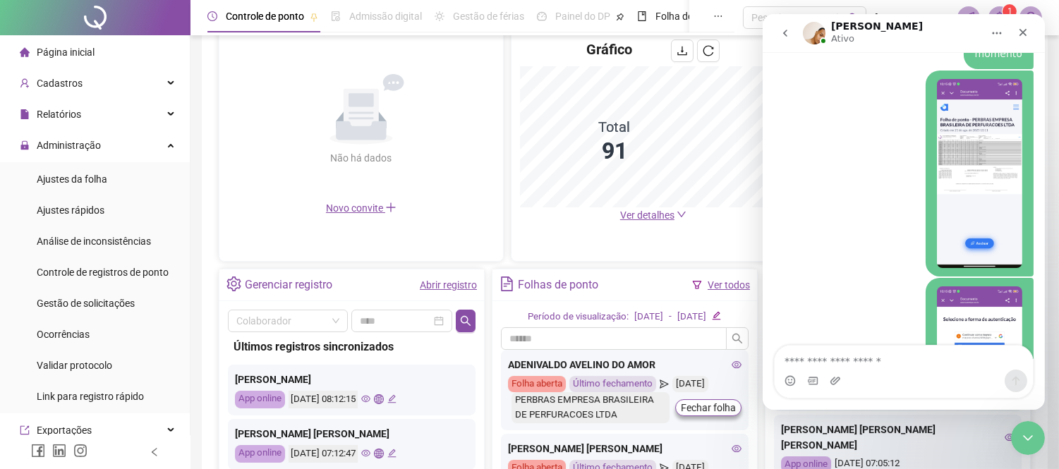
click at [957, 286] on img "Perbras diz…" at bounding box center [978, 380] width 85 height 189
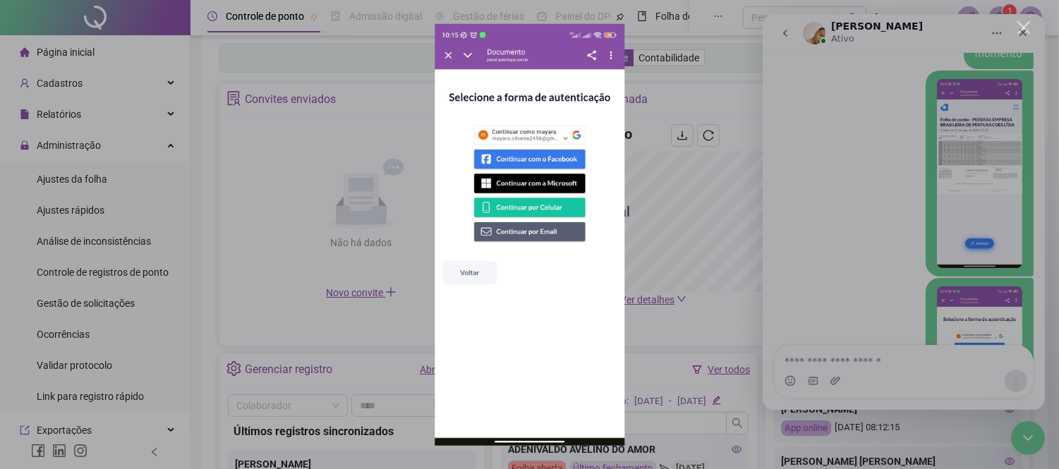
scroll to position [157, 0]
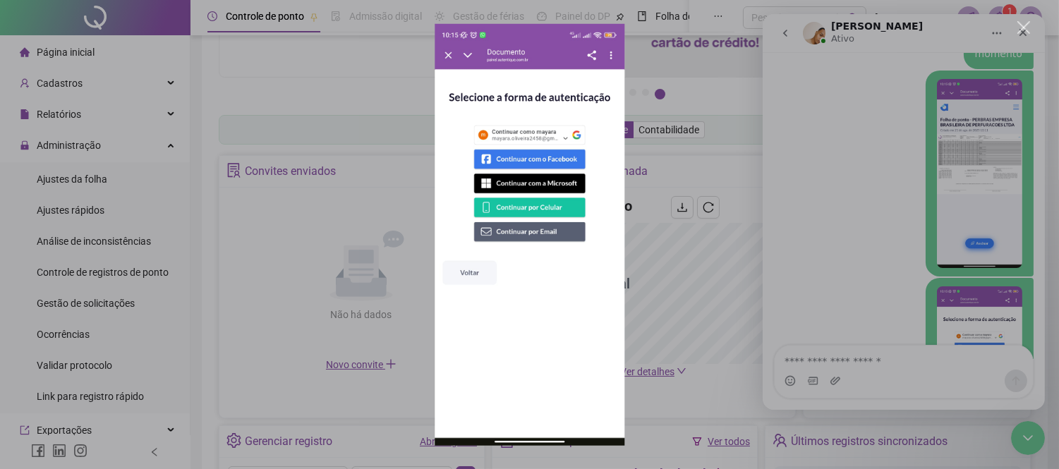
click at [889, 213] on div "Messenger da Intercom" at bounding box center [529, 234] width 1059 height 469
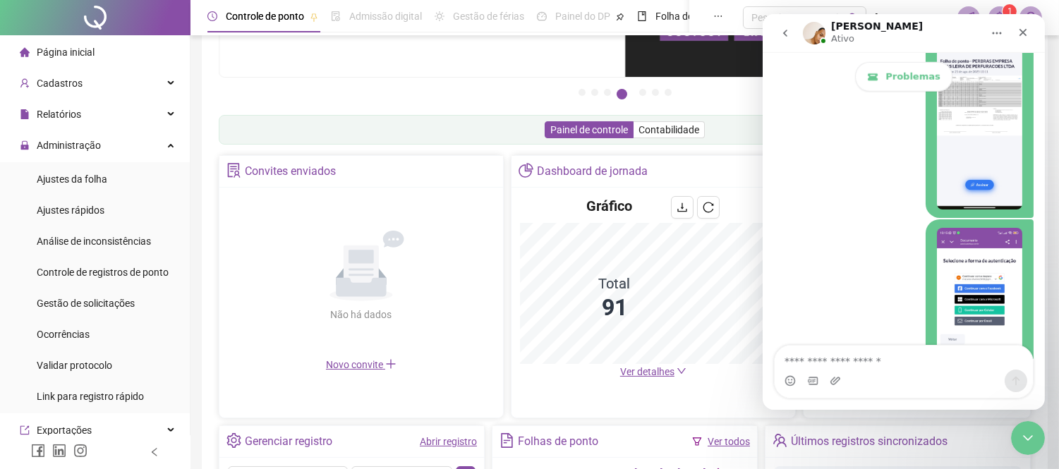
scroll to position [2908, 0]
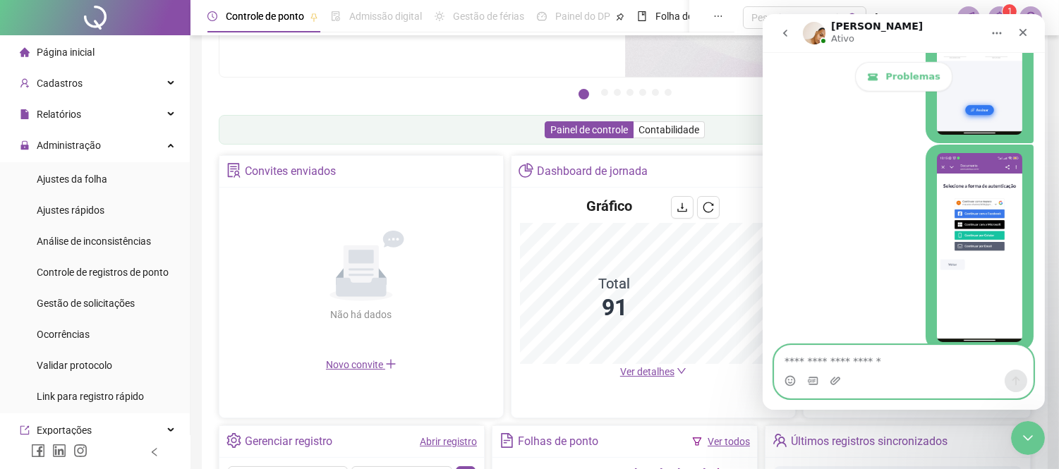
click at [899, 356] on textarea "Envie uma mensagem..." at bounding box center [903, 358] width 258 height 24
type textarea "*"
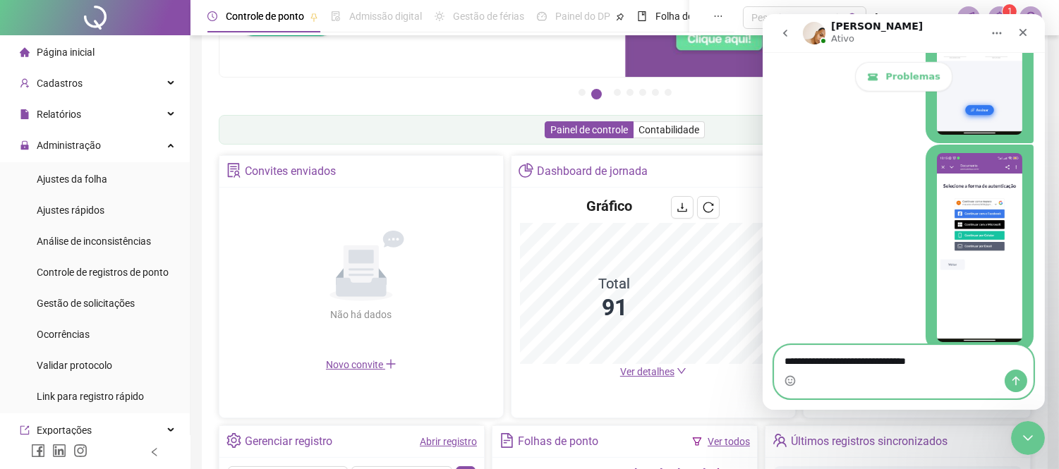
drag, startPoint x: 911, startPoint y: 363, endPoint x: 775, endPoint y: 355, distance: 136.4
click at [775, 355] on textarea "**********" at bounding box center [903, 358] width 258 height 24
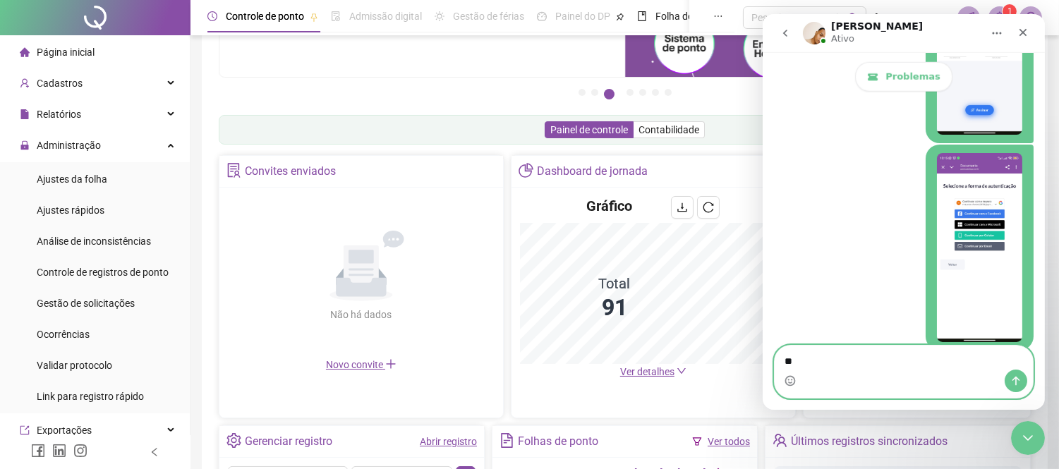
type textarea "*"
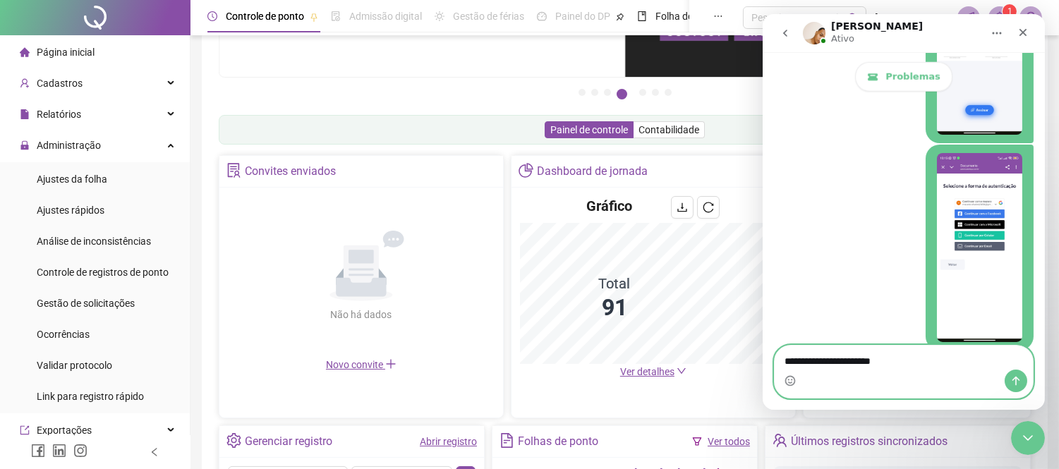
click at [785, 358] on textarea "**********" at bounding box center [903, 358] width 258 height 24
click at [968, 361] on textarea "**********" at bounding box center [903, 358] width 258 height 24
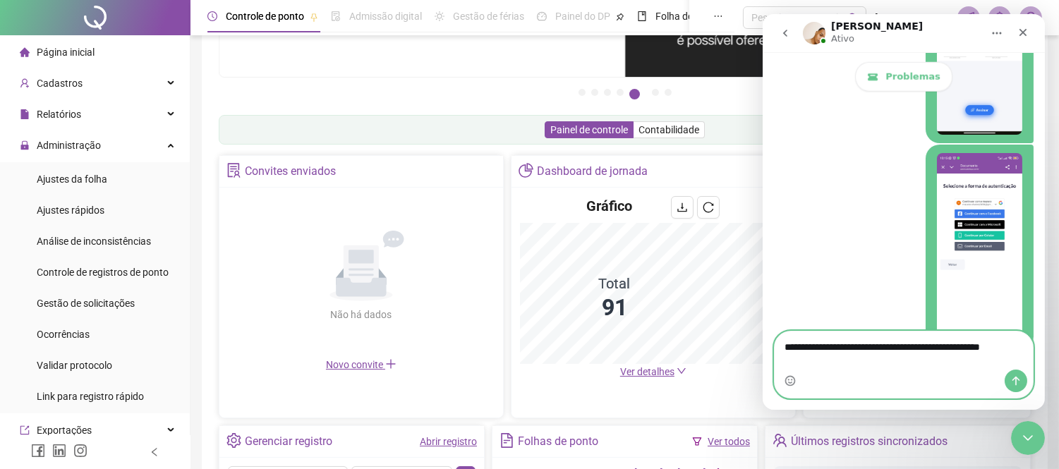
scroll to position [2922, 0]
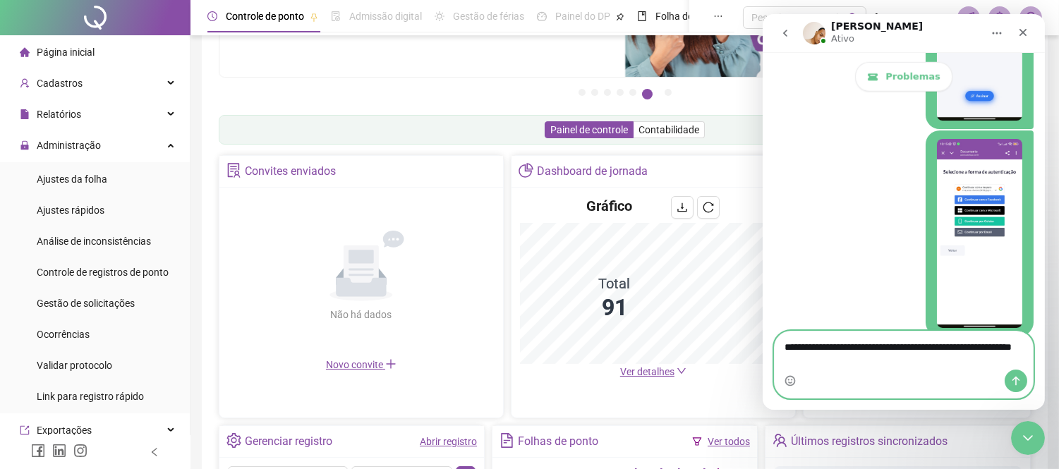
type textarea "**********"
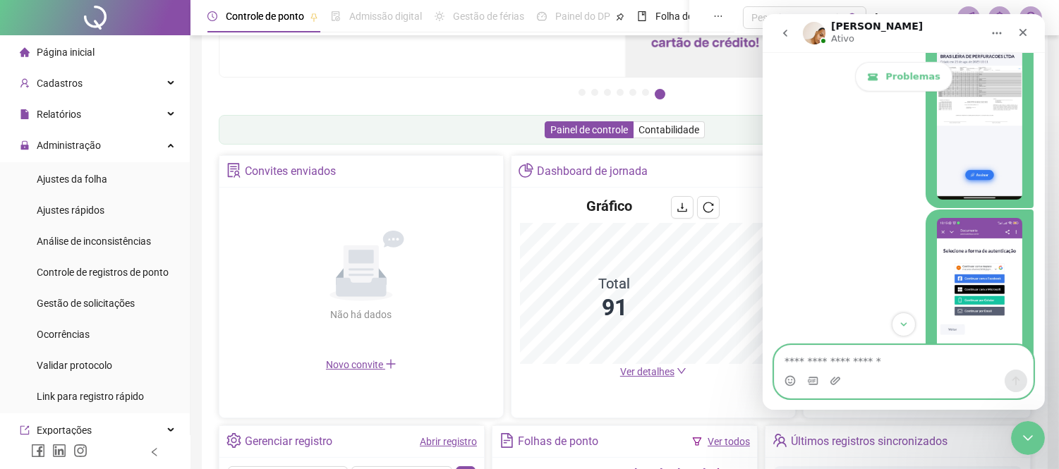
scroll to position [2964, 0]
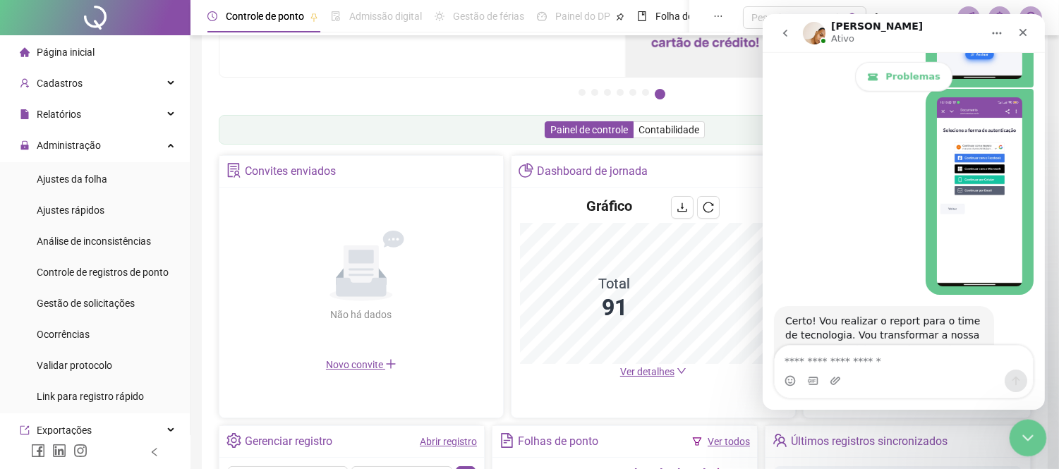
click at [1024, 439] on icon "Encerramento do Messenger da Intercom" at bounding box center [1025, 435] width 17 height 17
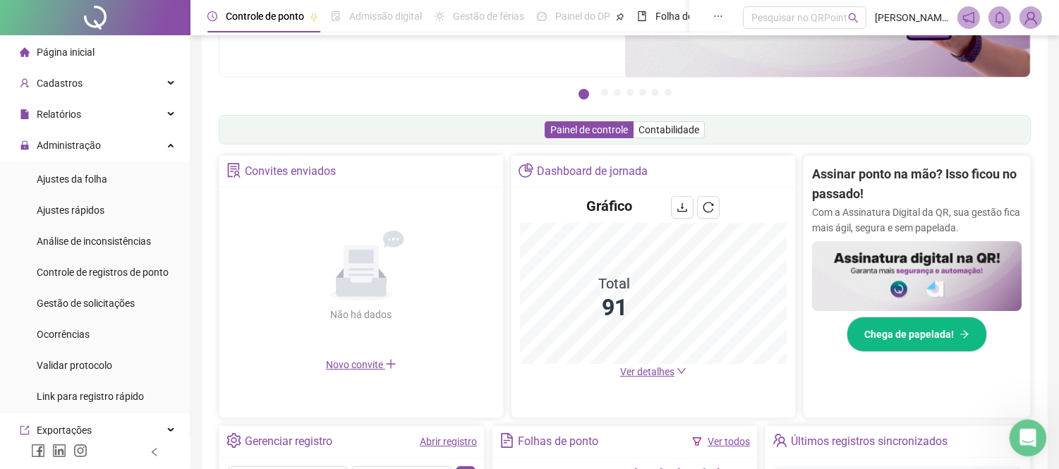
click at [1022, 435] on icon "Abertura do Messenger da Intercom" at bounding box center [1025, 436] width 23 height 23
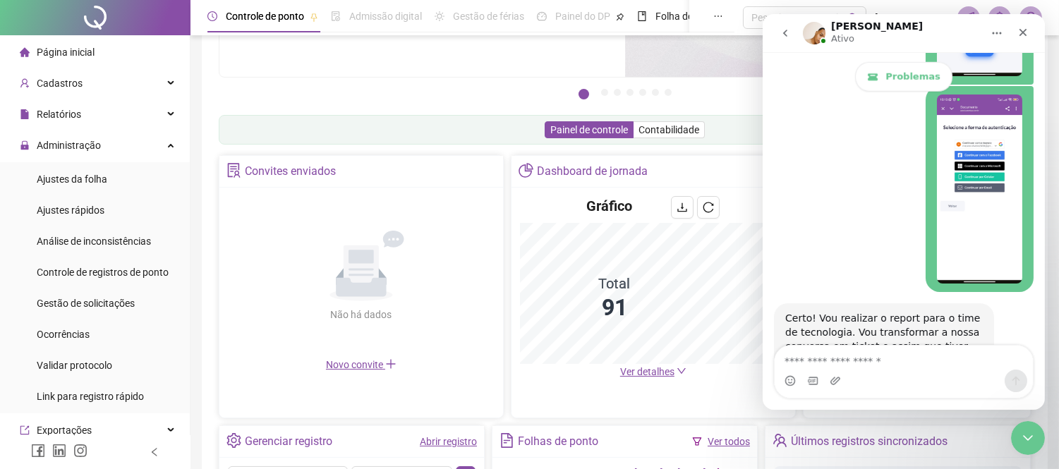
scroll to position [3018, 0]
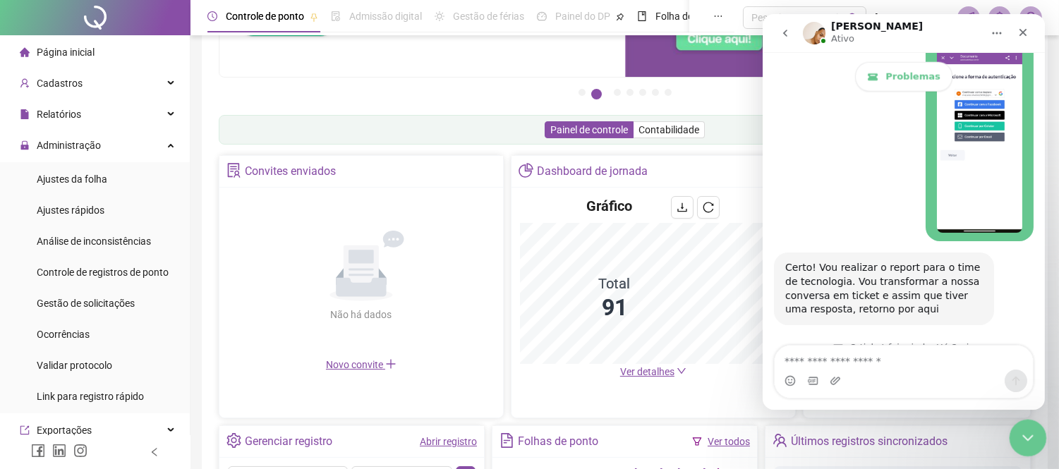
click at [1033, 437] on icon "Encerramento do Messenger da Intercom" at bounding box center [1025, 435] width 17 height 17
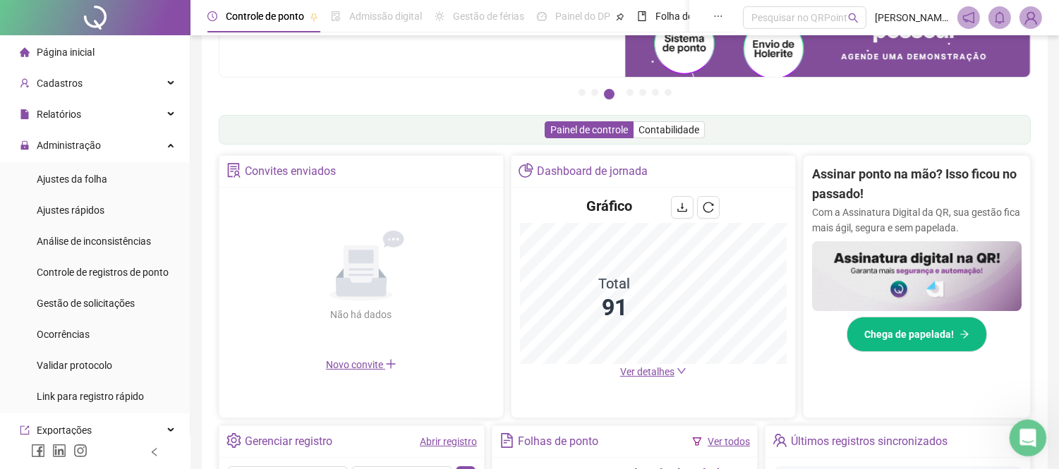
click at [1028, 441] on icon "Abertura do Messenger da Intercom" at bounding box center [1025, 436] width 23 height 23
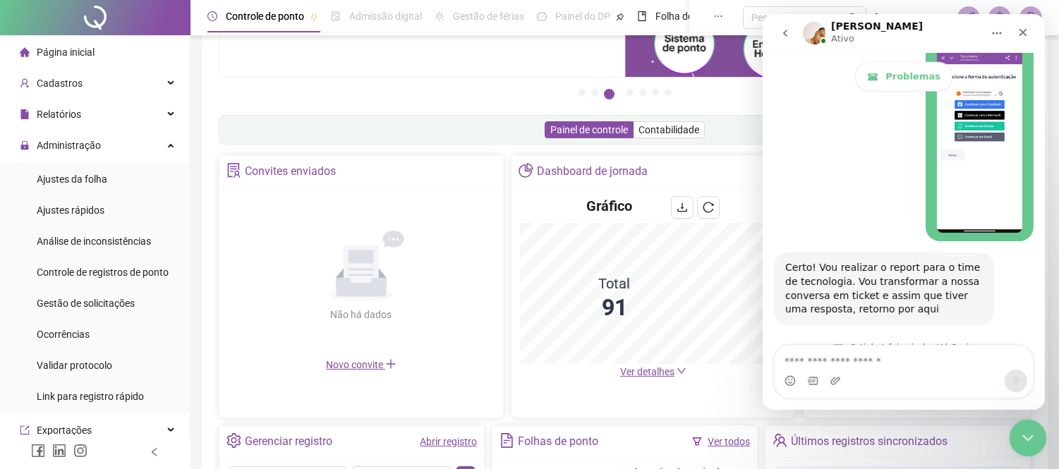
click at [1014, 437] on div "Encerramento do Messenger da Intercom" at bounding box center [1026, 436] width 34 height 34
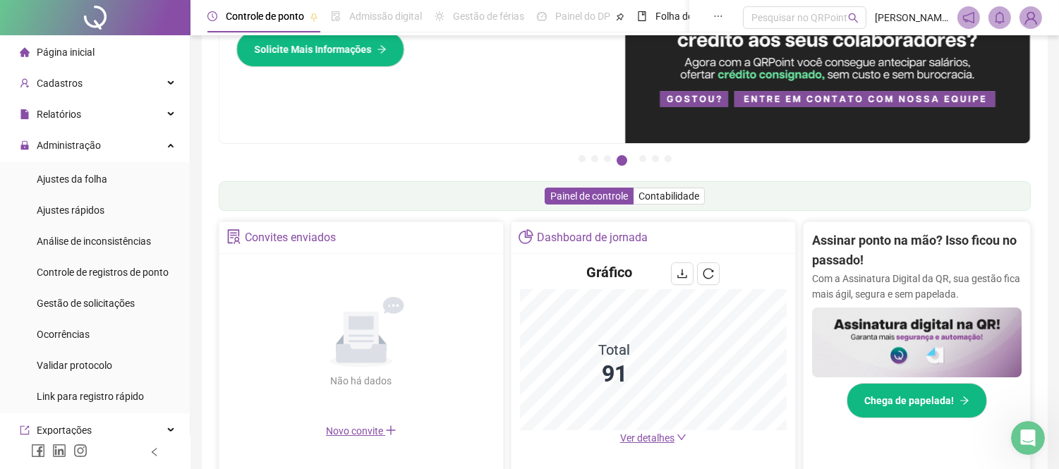
scroll to position [0, 0]
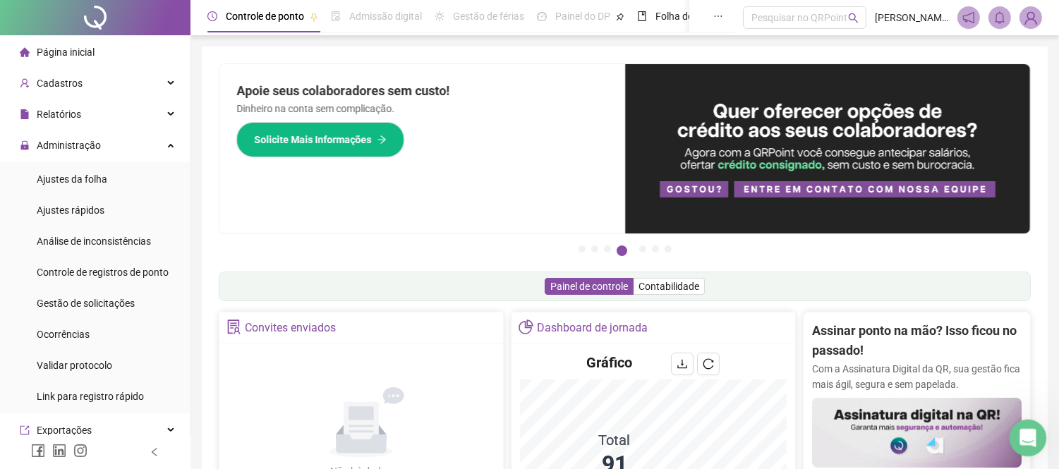
click at [1033, 439] on icon "Abertura do Messenger da Intercom" at bounding box center [1025, 436] width 23 height 23
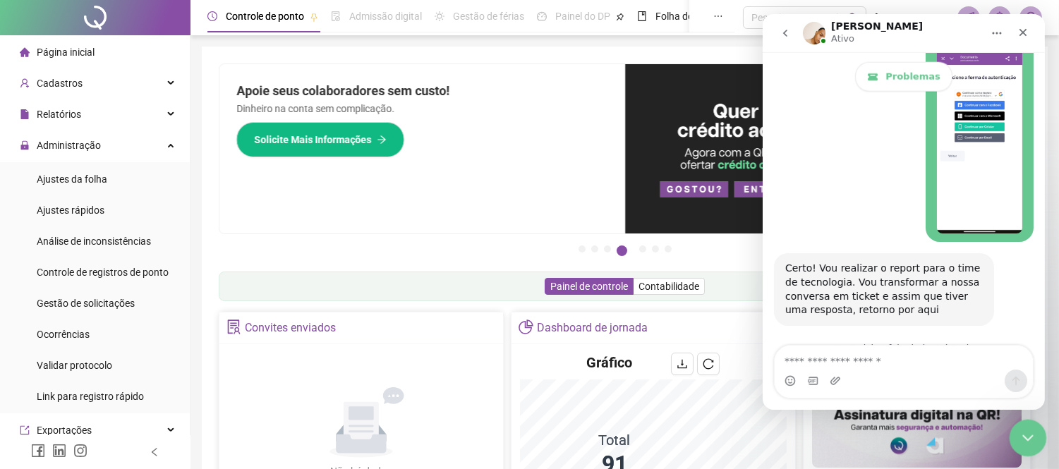
scroll to position [3018, 0]
click at [1033, 437] on icon "Encerramento do Messenger da Intercom" at bounding box center [1025, 435] width 17 height 17
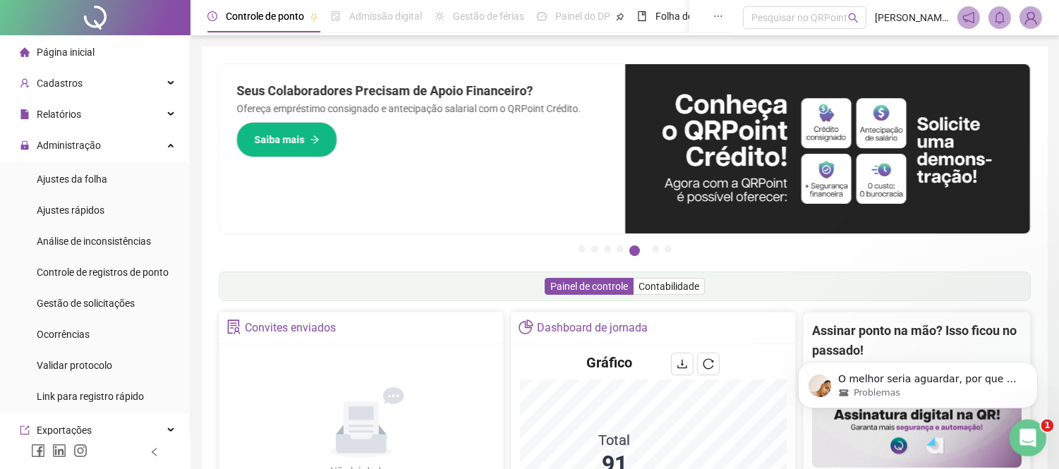
scroll to position [3115, 0]
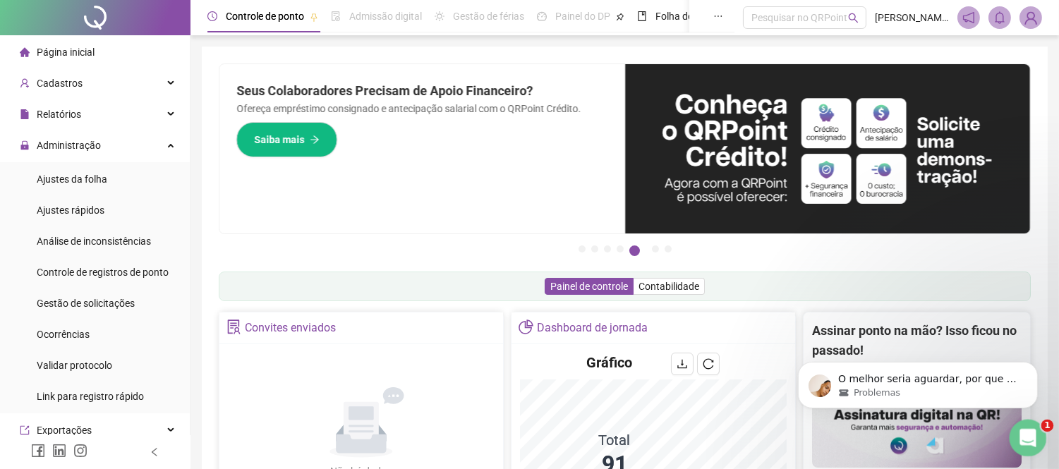
click at [1033, 437] on icon "Abertura do Messenger da Intercom" at bounding box center [1025, 436] width 23 height 23
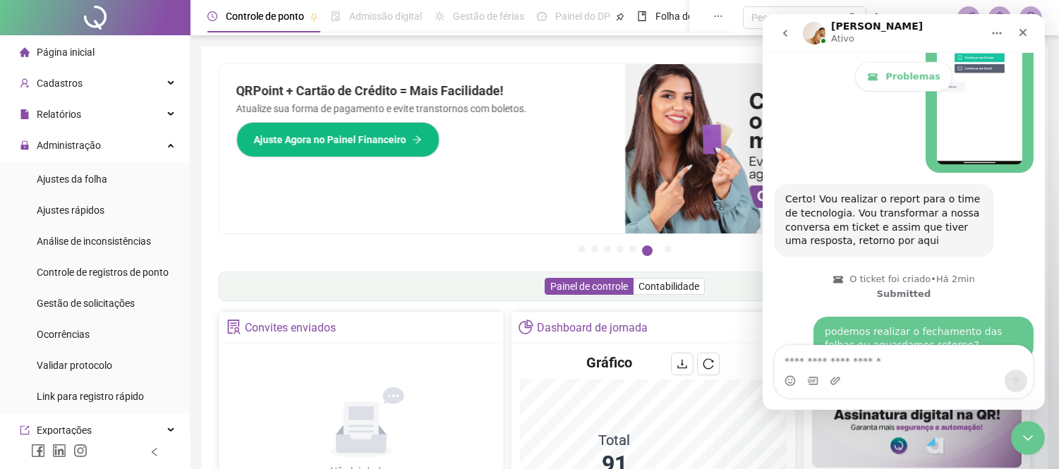
scroll to position [2, 0]
type textarea "**********"
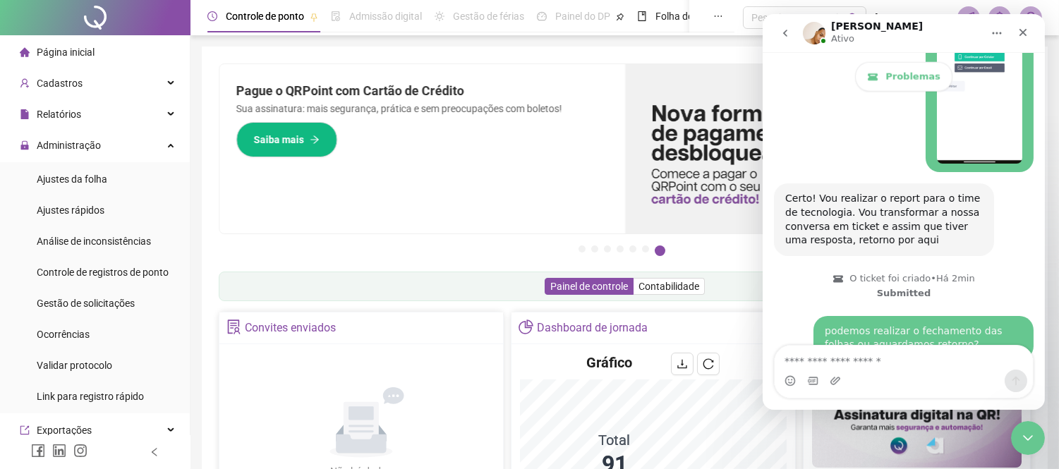
scroll to position [3104, 0]
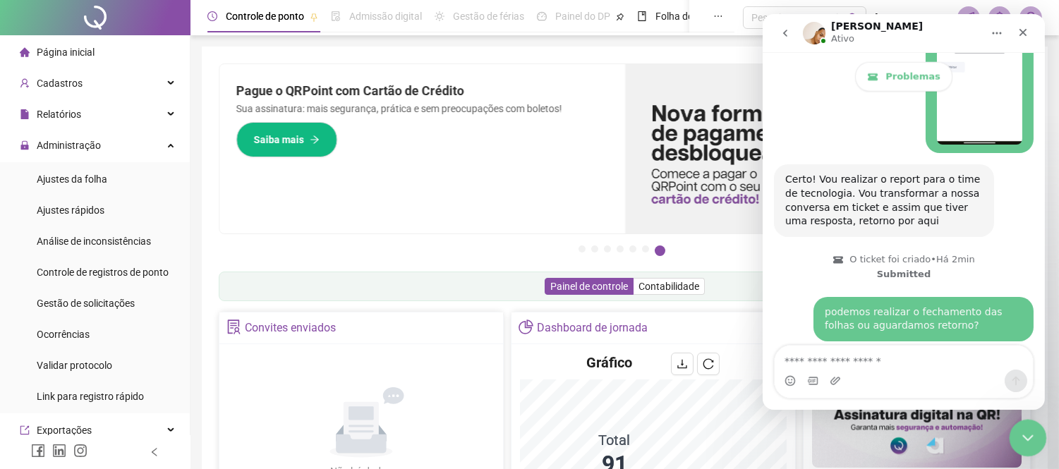
click at [1040, 437] on div "Encerramento do Messenger da Intercom" at bounding box center [1026, 436] width 34 height 34
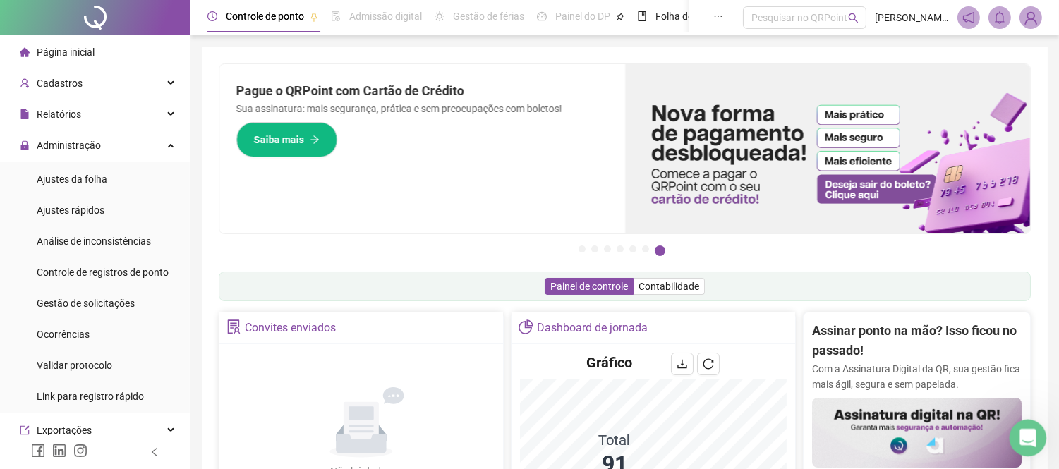
click at [1029, 430] on icon "Abertura do Messenger da Intercom" at bounding box center [1025, 436] width 23 height 23
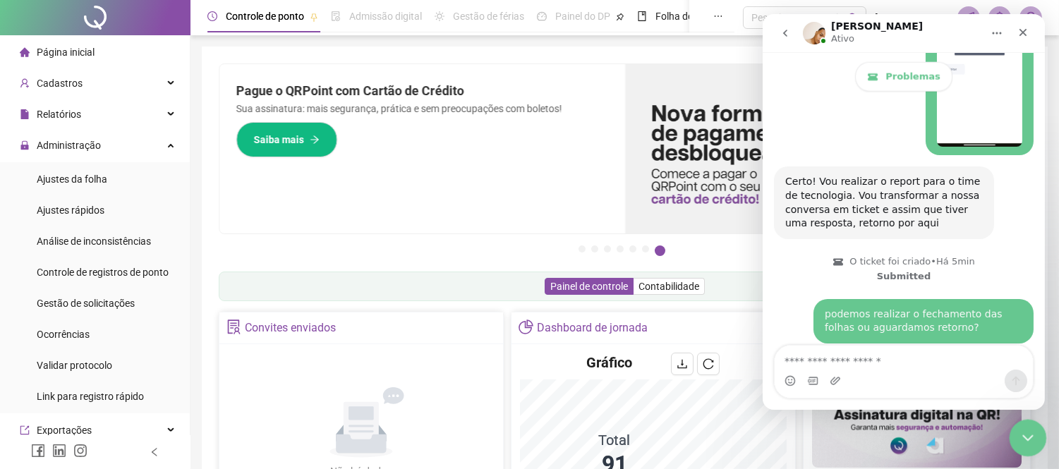
click at [1021, 438] on icon "Encerramento do Messenger da Intercom" at bounding box center [1025, 435] width 17 height 17
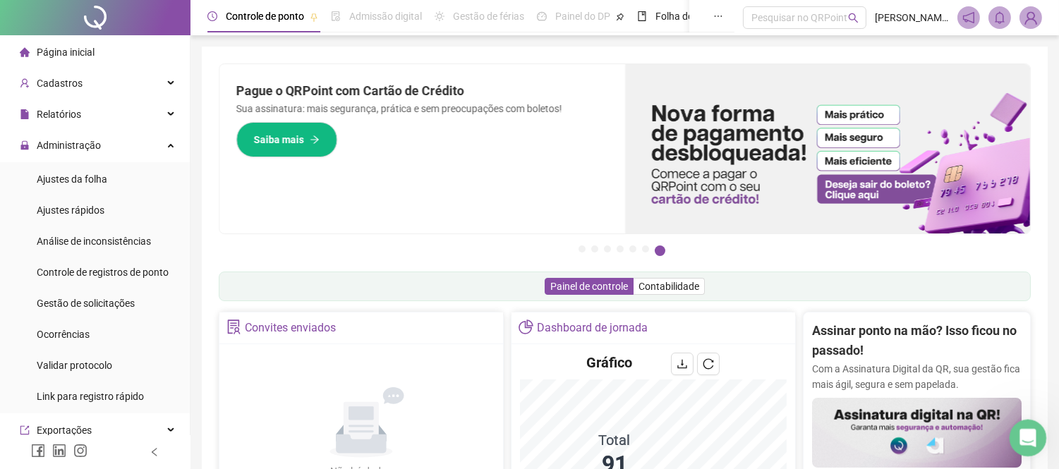
click at [1017, 432] on icon "Abertura do Messenger da Intercom" at bounding box center [1025, 436] width 23 height 23
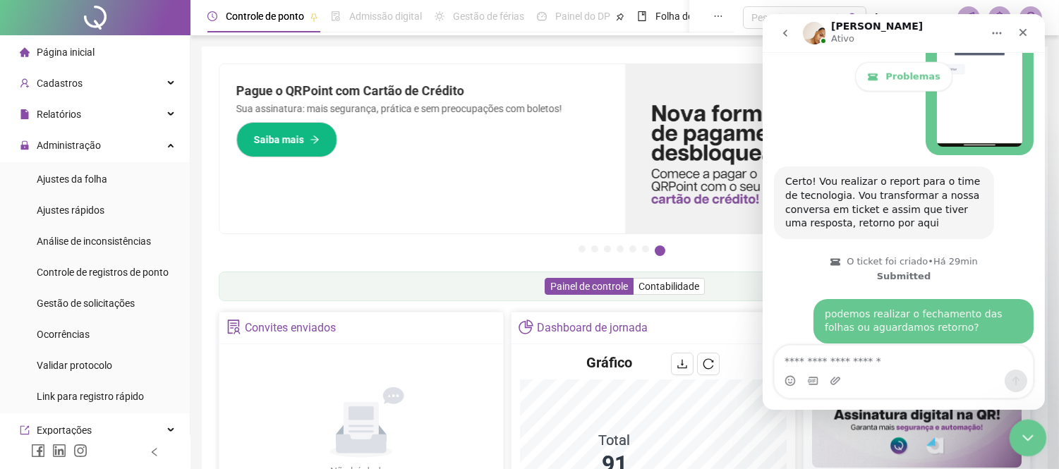
click at [1028, 435] on icon "Encerramento do Messenger da Intercom" at bounding box center [1026, 436] width 10 height 6
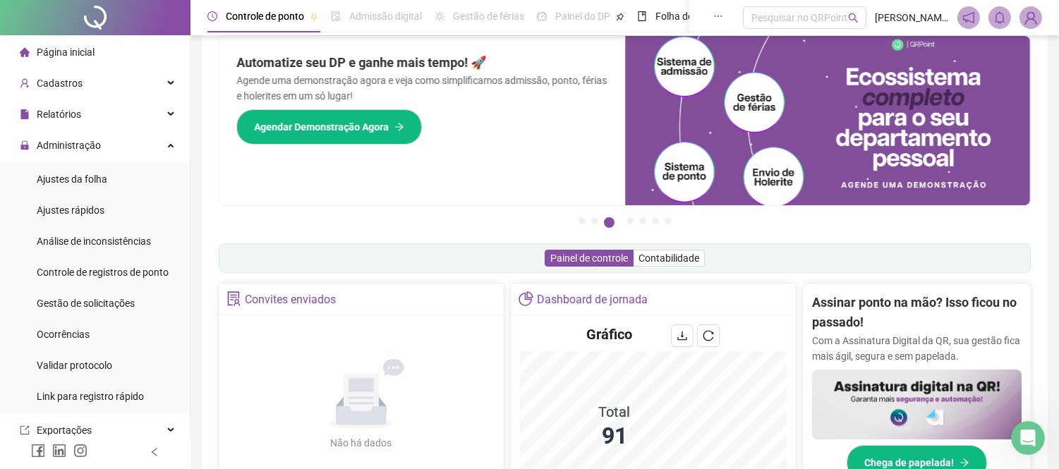
scroll to position [0, 0]
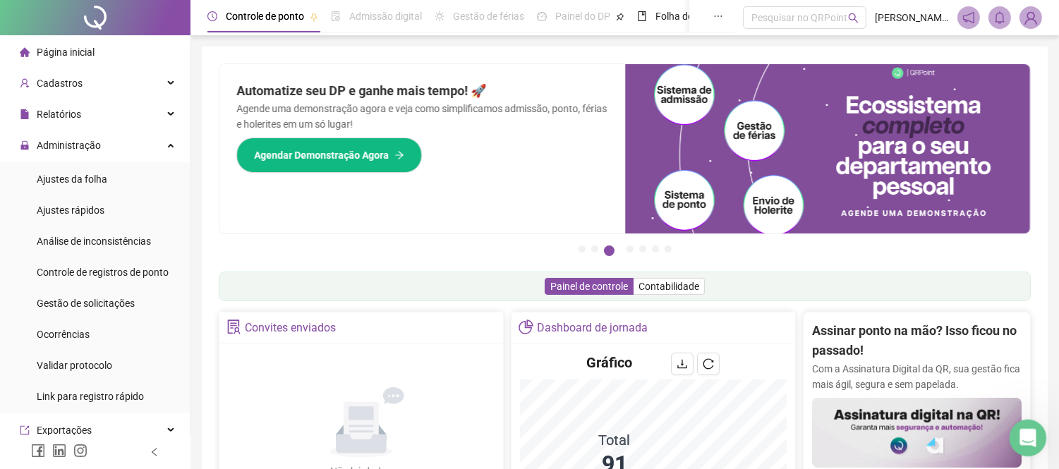
drag, startPoint x: 1020, startPoint y: 437, endPoint x: 1982, endPoint y: 851, distance: 1047.5
click at [1019, 438] on icon "Abertura do Messenger da Intercom" at bounding box center [1025, 436] width 23 height 23
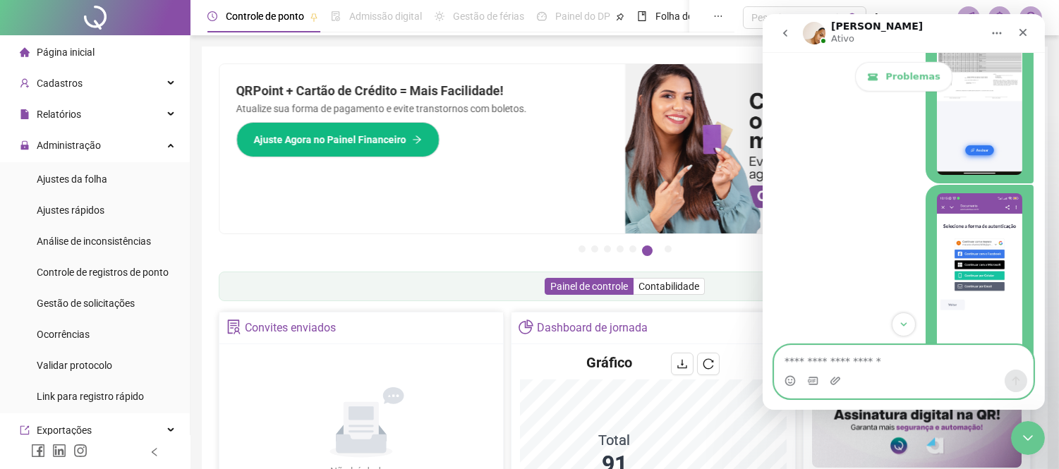
scroll to position [3104, 0]
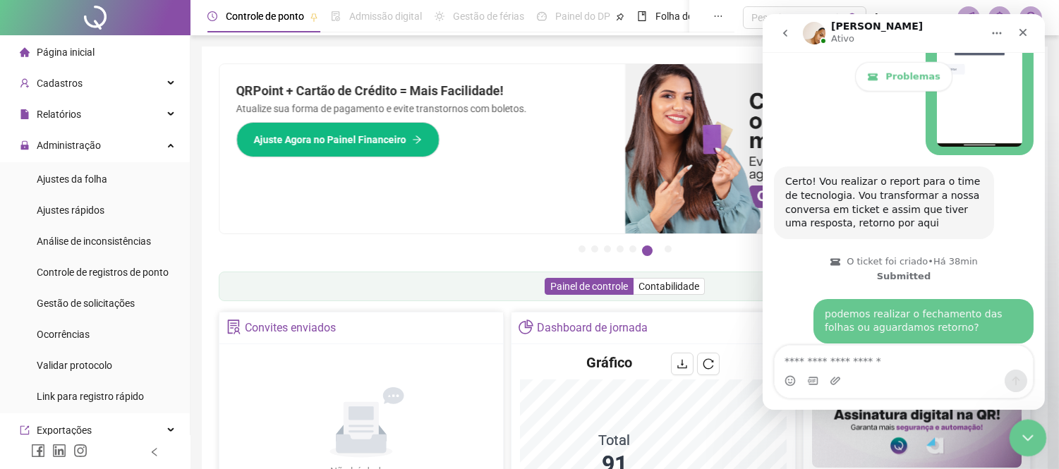
click at [1027, 436] on icon "Encerramento do Messenger da Intercom" at bounding box center [1026, 436] width 10 height 6
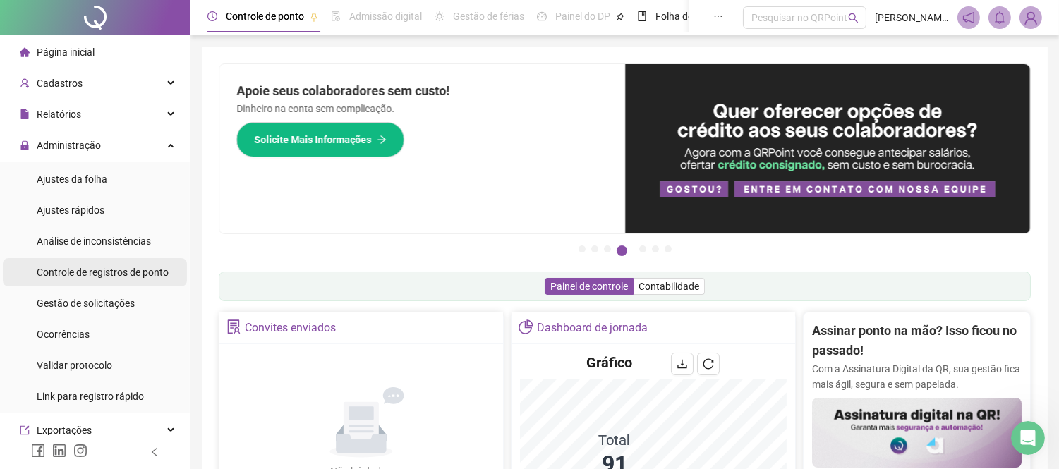
click at [85, 279] on div "Controle de registros de ponto" at bounding box center [103, 272] width 132 height 28
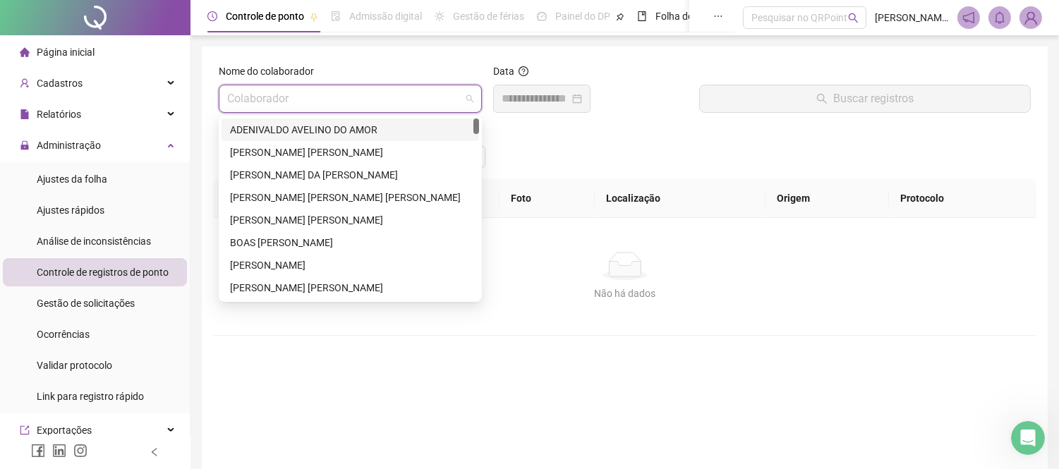
click at [377, 92] on input "search" at bounding box center [343, 98] width 233 height 27
click at [261, 155] on div "[PERSON_NAME] [PERSON_NAME]" at bounding box center [350, 153] width 241 height 16
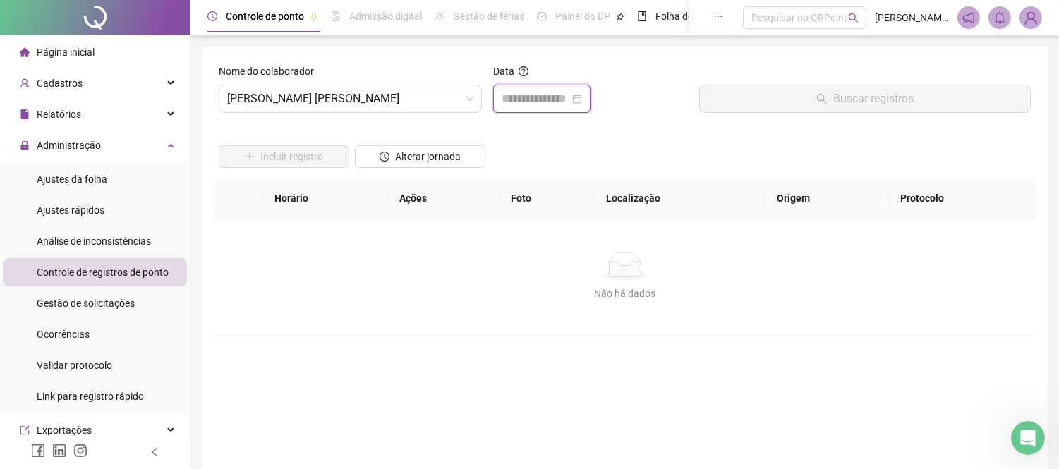
click at [522, 92] on input at bounding box center [536, 98] width 68 height 17
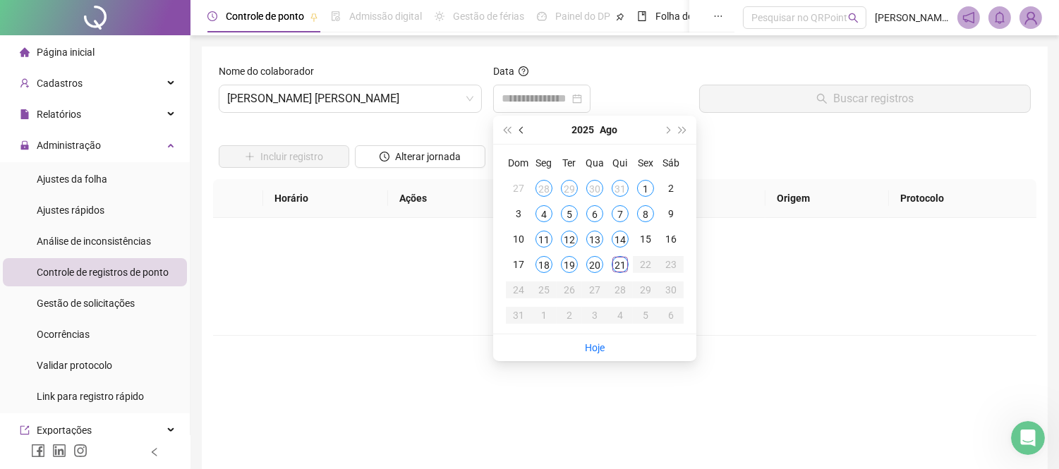
click at [522, 135] on button "prev-year" at bounding box center [522, 130] width 16 height 28
type input "**********"
click at [566, 292] on div "29" at bounding box center [569, 289] width 17 height 17
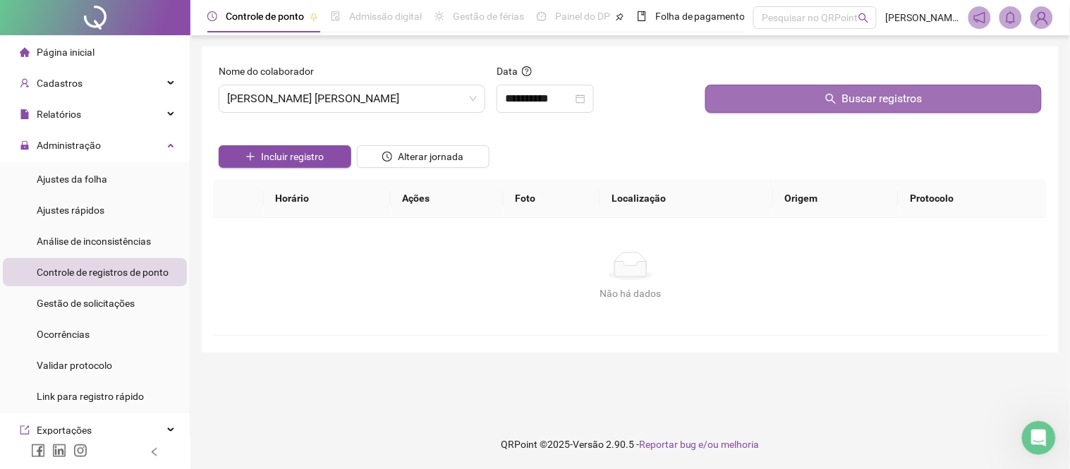
click at [797, 99] on button "Buscar registros" at bounding box center [873, 99] width 336 height 28
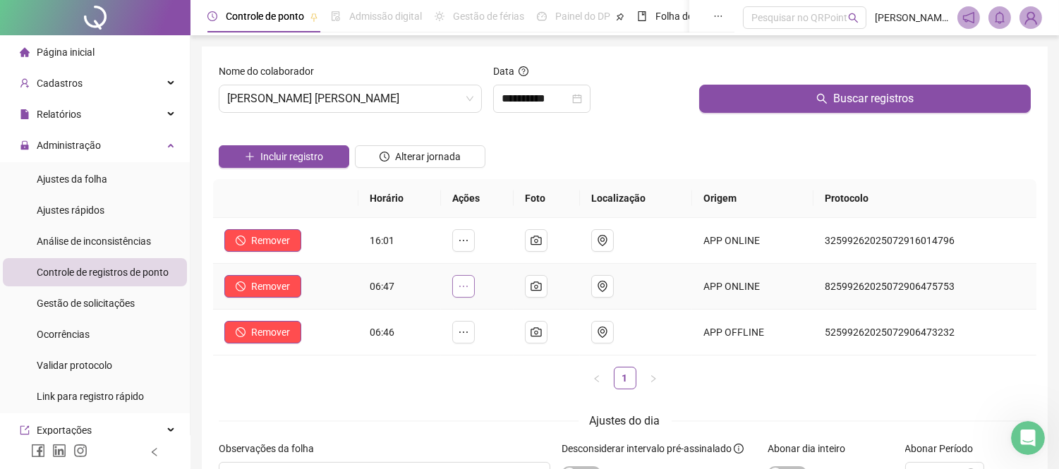
click at [468, 286] on icon "ellipsis" at bounding box center [463, 286] width 11 height 11
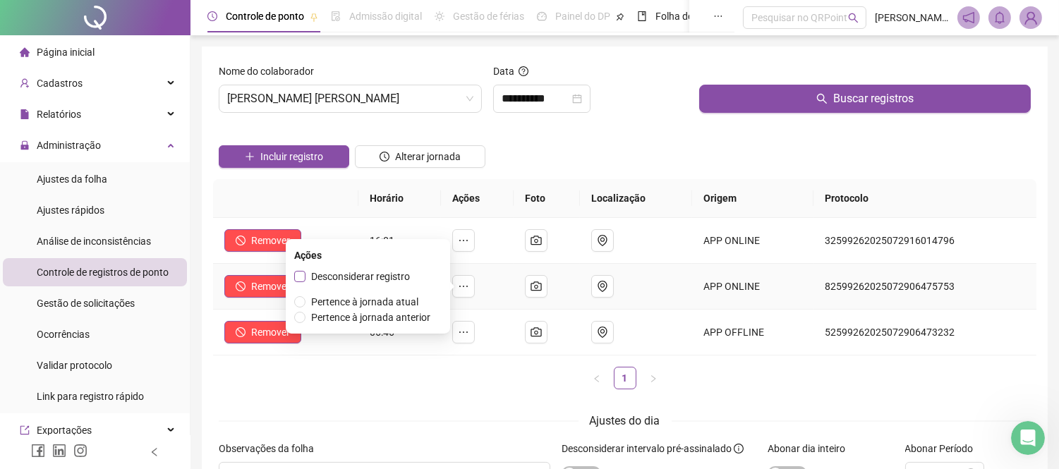
click at [364, 275] on span "Desconsiderar registro" at bounding box center [360, 276] width 99 height 11
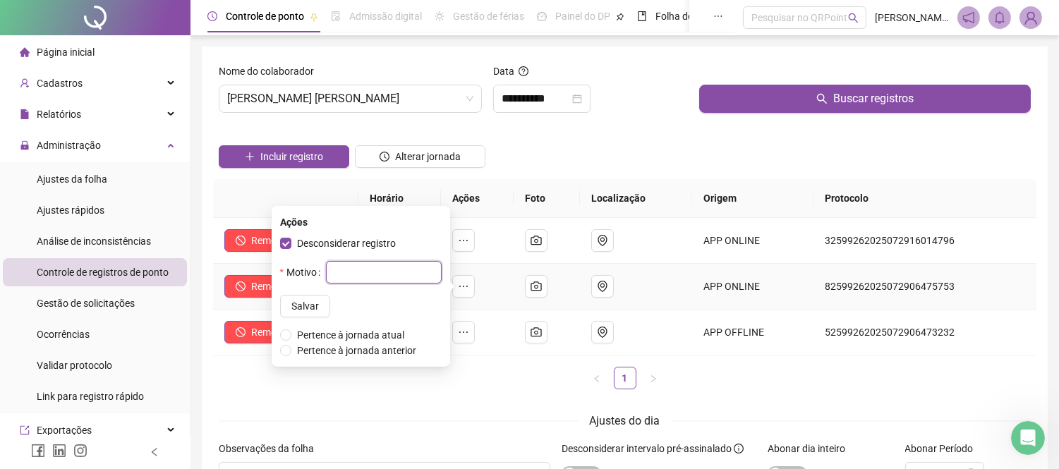
click at [351, 279] on input "text" at bounding box center [384, 272] width 116 height 23
type input "**********"
click at [291, 308] on span "Salvar" at bounding box center [305, 306] width 28 height 16
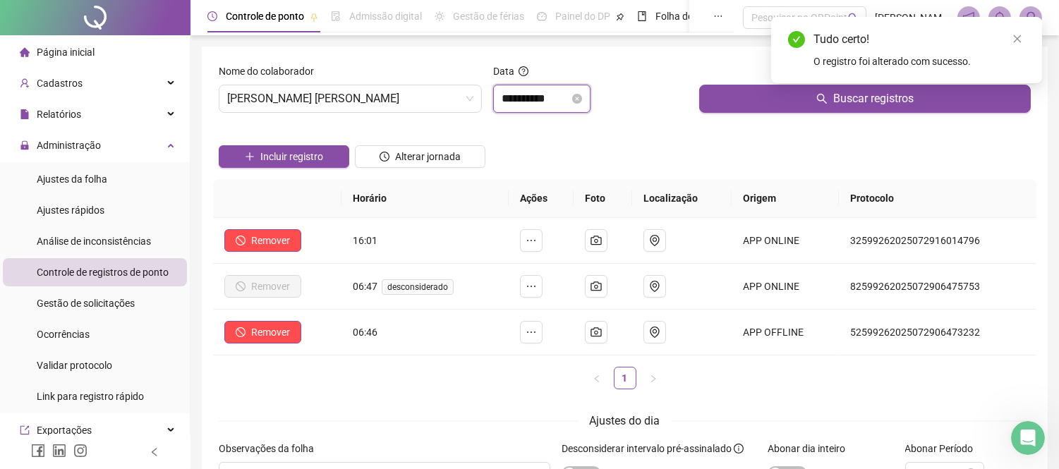
click at [540, 106] on input "**********" at bounding box center [536, 98] width 68 height 17
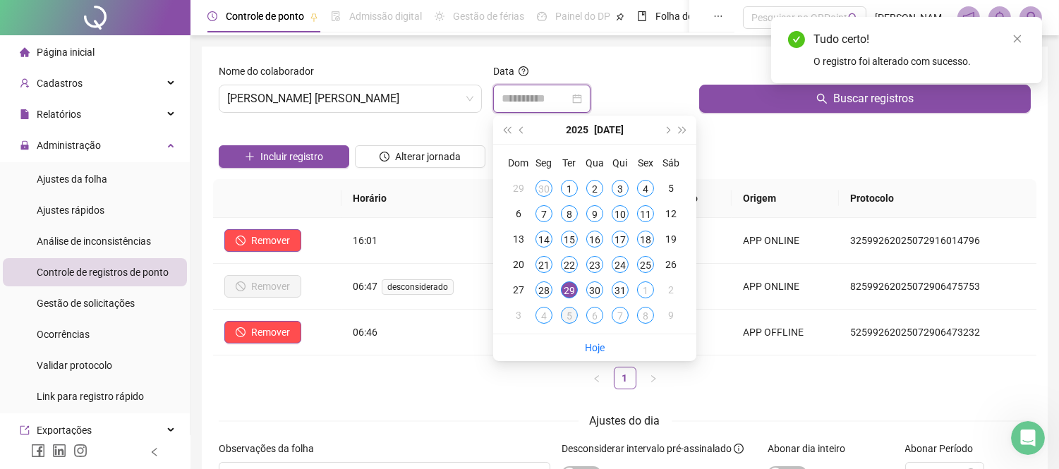
type input "**********"
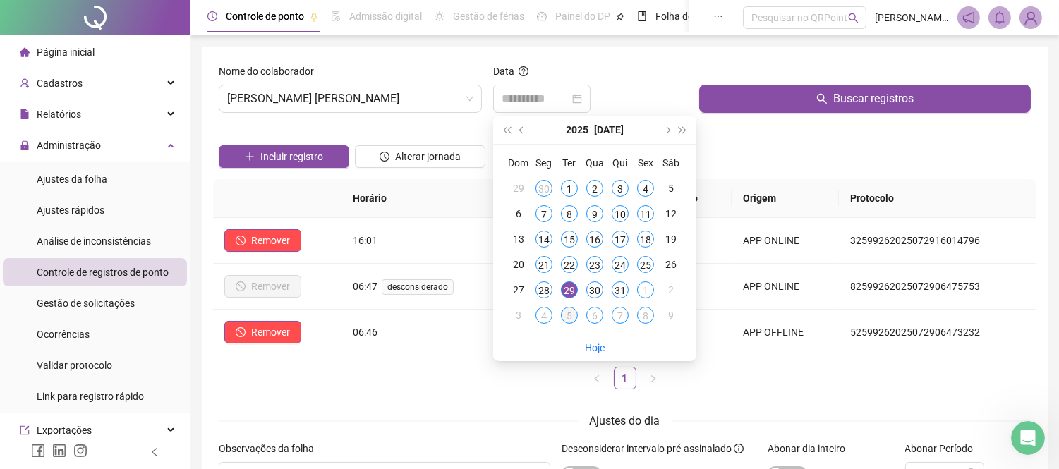
click at [569, 317] on div "5" at bounding box center [569, 315] width 17 height 17
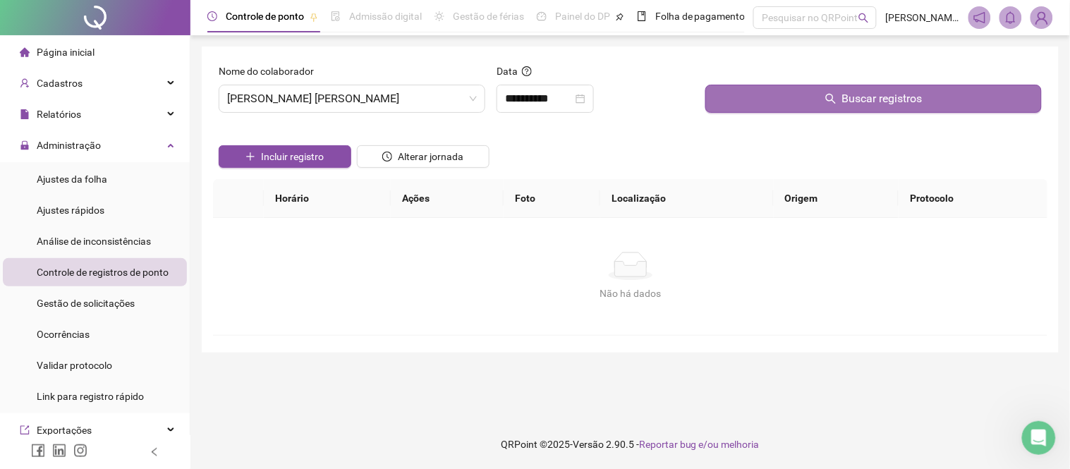
click at [783, 101] on button "Buscar registros" at bounding box center [873, 99] width 336 height 28
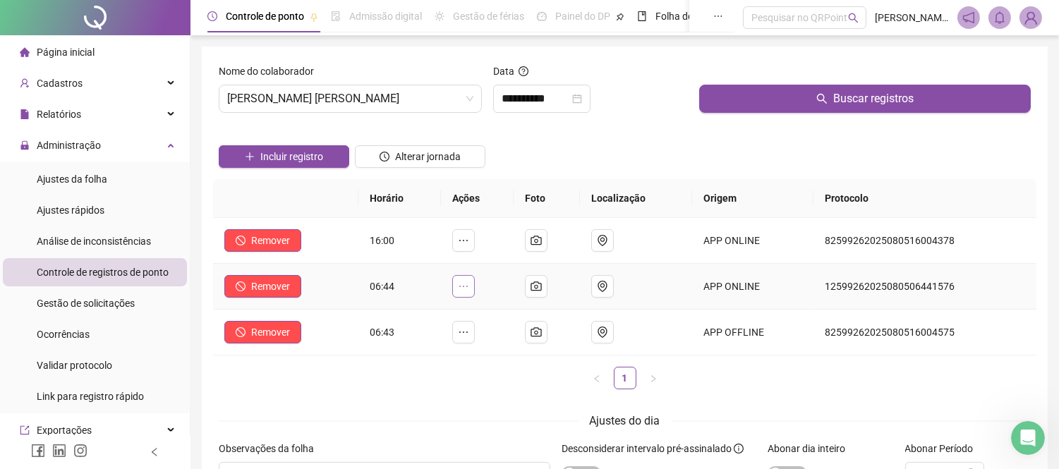
click at [469, 282] on icon "ellipsis" at bounding box center [463, 286] width 11 height 11
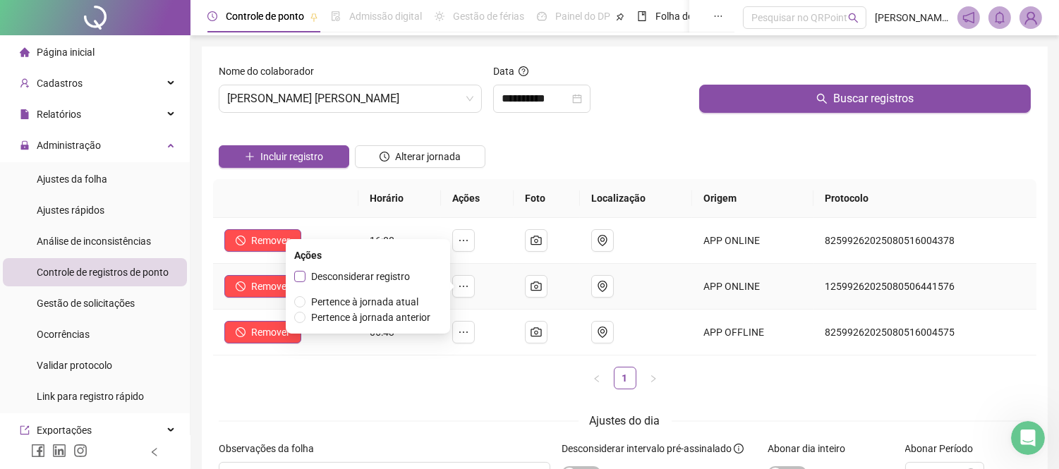
click at [358, 272] on span "Desconsiderar registro" at bounding box center [360, 276] width 99 height 11
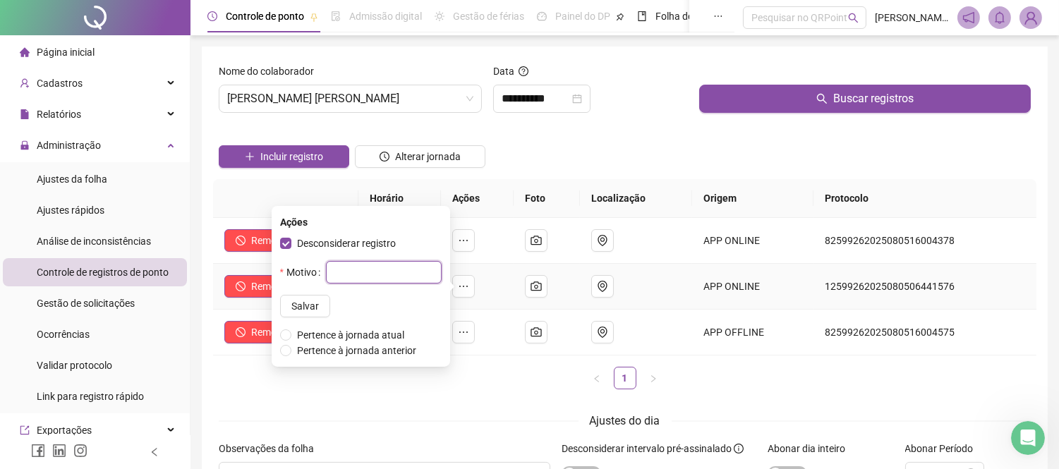
click at [341, 277] on input "text" at bounding box center [384, 272] width 116 height 23
type input "**********"
click at [291, 310] on span "Salvar" at bounding box center [305, 306] width 28 height 16
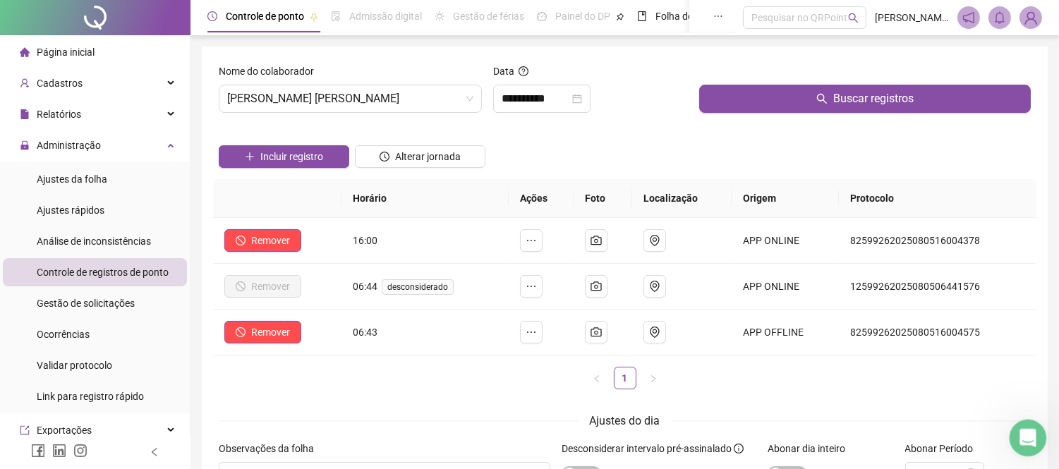
click at [1022, 442] on icon "Abertura do Messenger da Intercom" at bounding box center [1025, 436] width 23 height 23
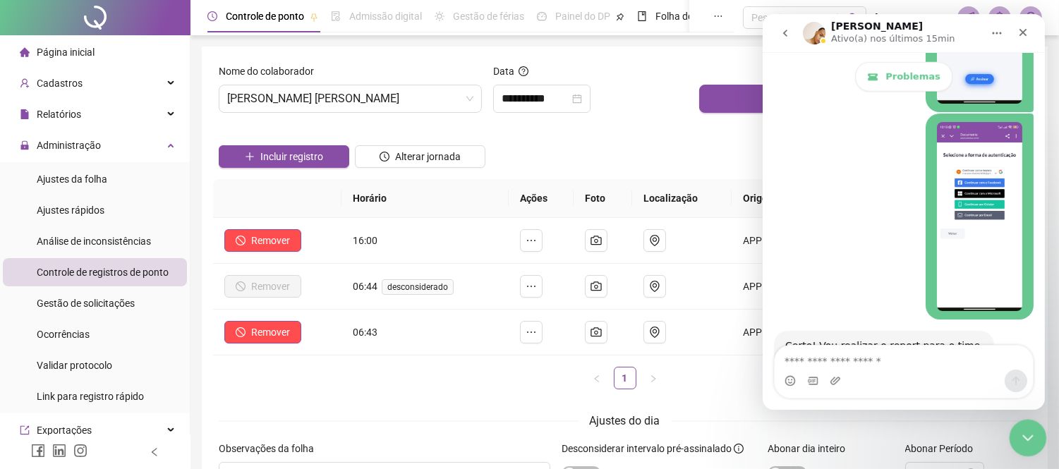
scroll to position [3104, 0]
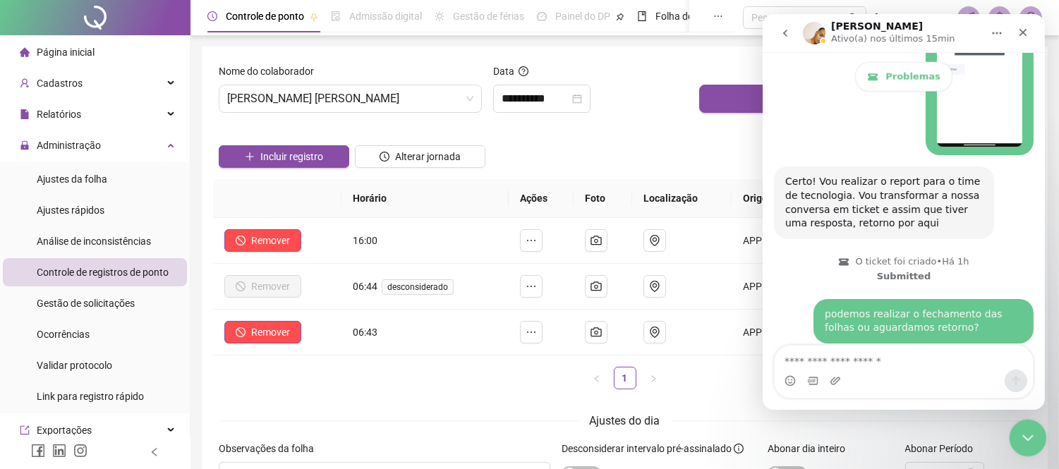
click at [1022, 433] on icon "Encerramento do Messenger da Intercom" at bounding box center [1025, 435] width 17 height 17
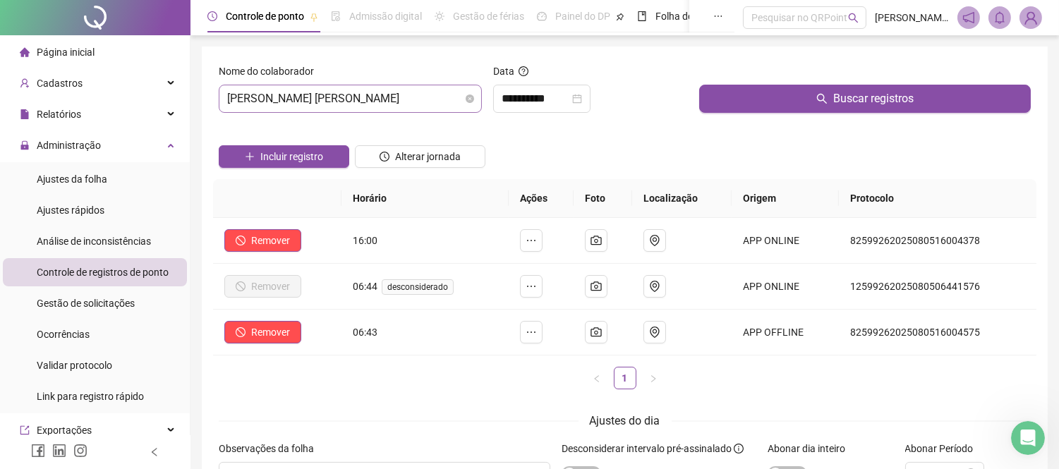
click at [434, 95] on span "[PERSON_NAME] [PERSON_NAME]" at bounding box center [350, 98] width 246 height 27
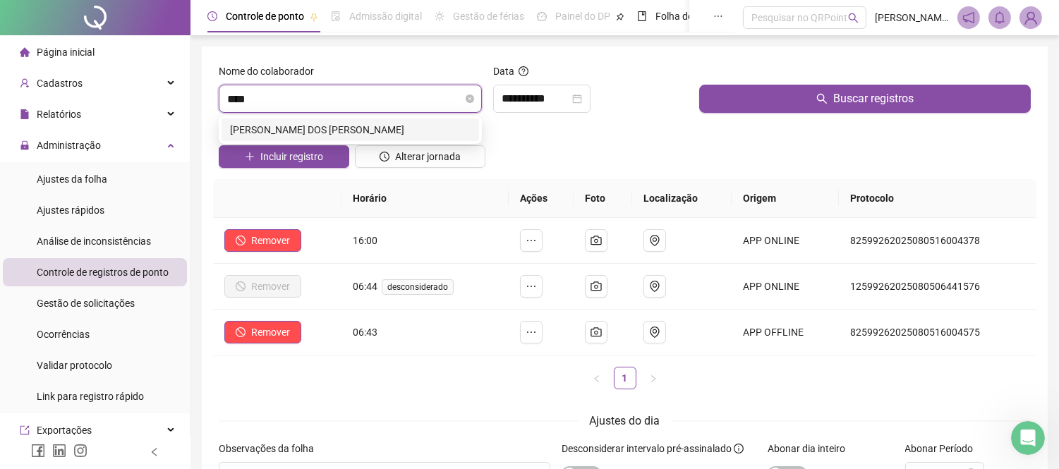
type input "*****"
click at [420, 128] on div "[PERSON_NAME] DOS [PERSON_NAME]" at bounding box center [350, 130] width 241 height 16
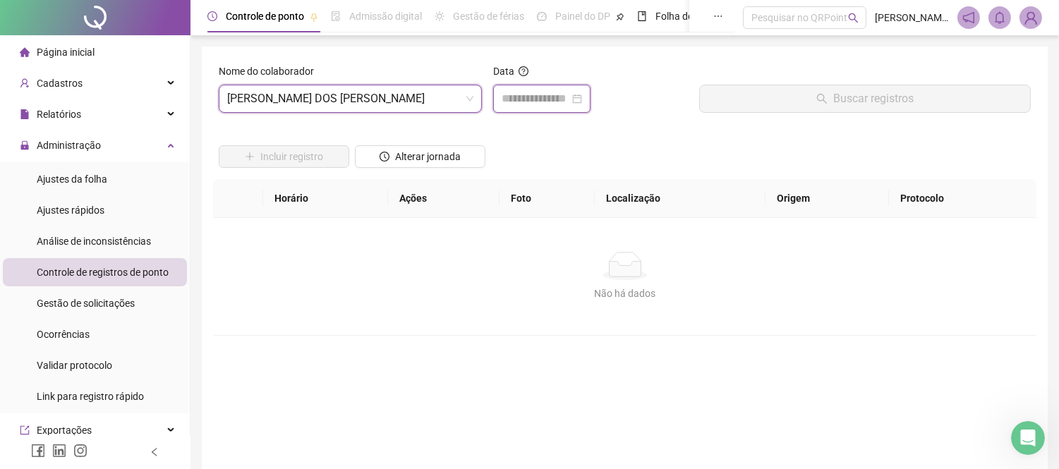
click at [555, 97] on input at bounding box center [536, 98] width 68 height 17
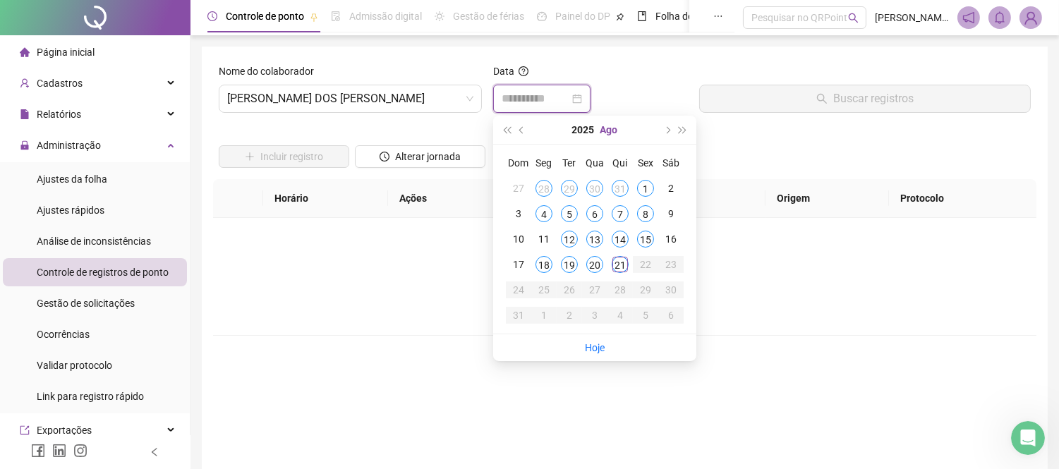
type input "**********"
click at [621, 213] on div "7" at bounding box center [620, 213] width 17 height 17
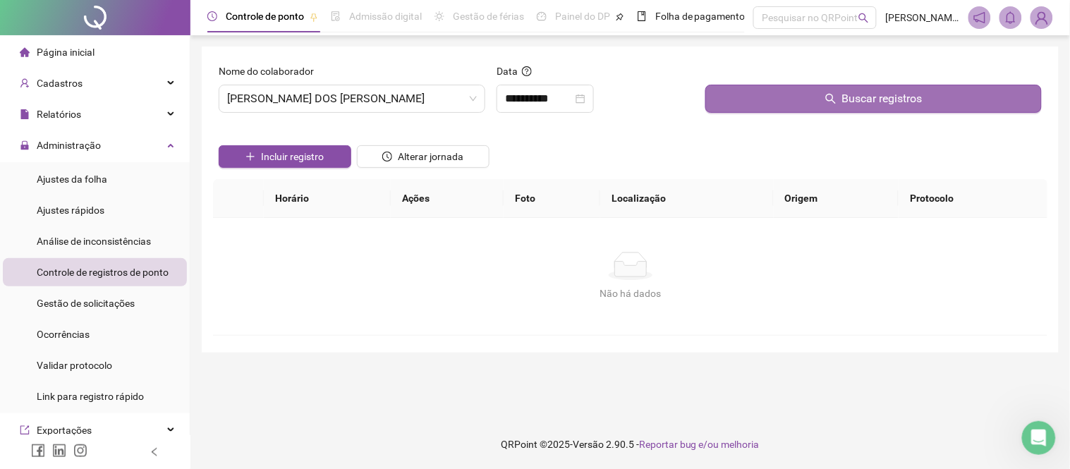
click at [810, 89] on button "Buscar registros" at bounding box center [873, 99] width 336 height 28
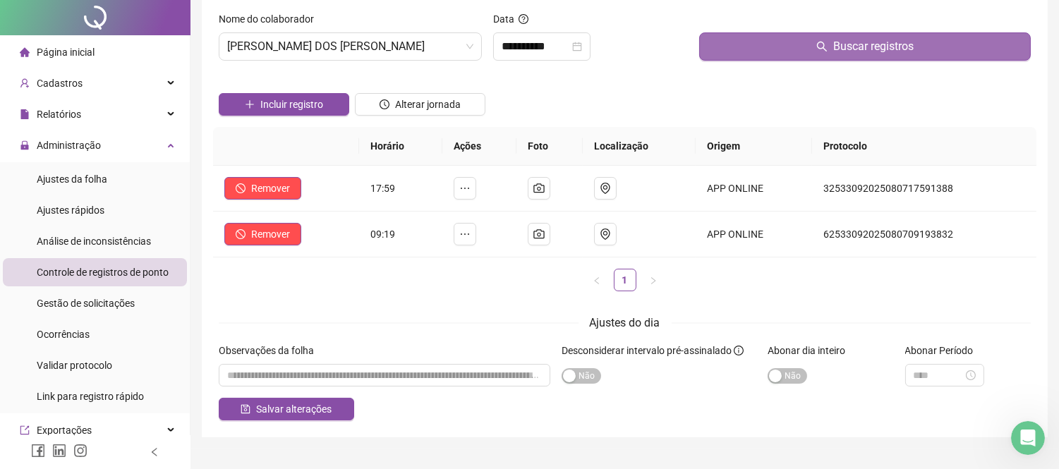
scroll to position [78, 0]
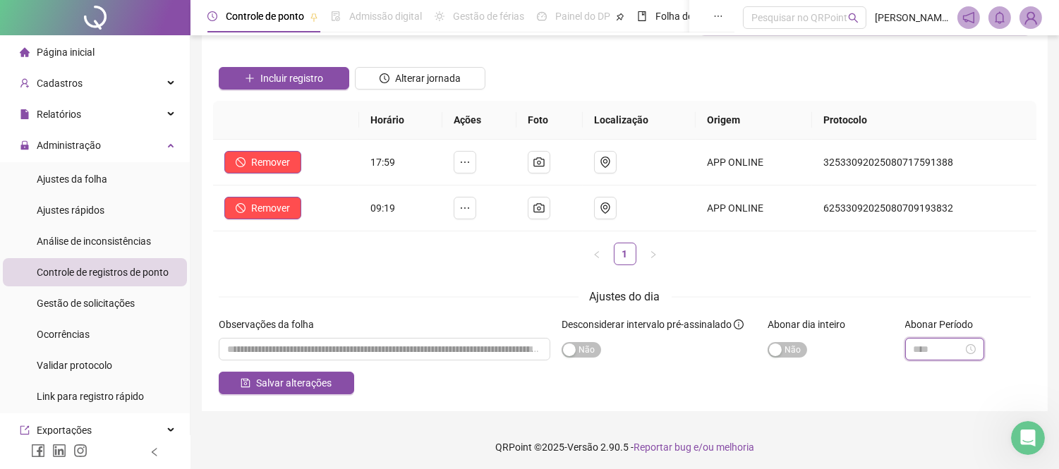
click at [940, 348] on input at bounding box center [937, 349] width 49 height 16
type input "*****"
click at [925, 199] on div "02" at bounding box center [925, 199] width 34 height 20
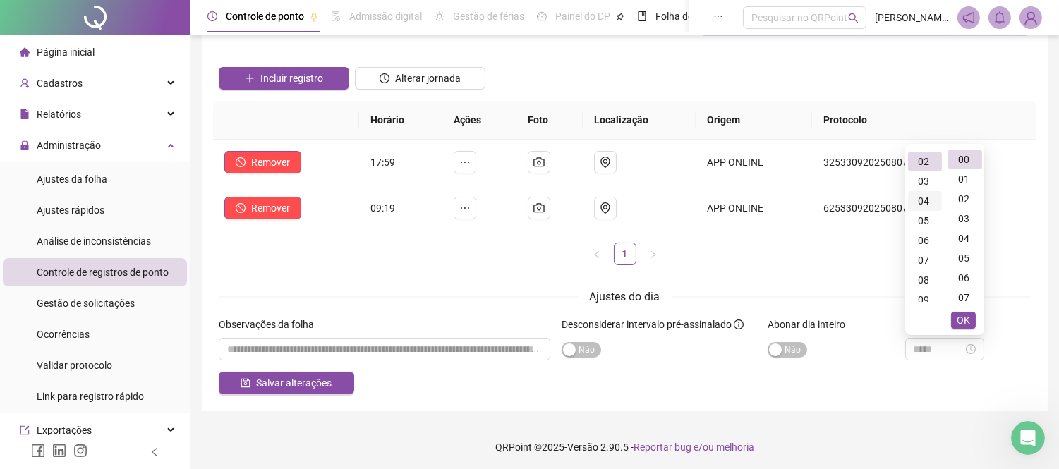
scroll to position [38, 0]
click at [966, 159] on div "00" at bounding box center [965, 160] width 34 height 20
type input "*****"
click at [842, 387] on div "Salvar alterações" at bounding box center [625, 383] width 812 height 23
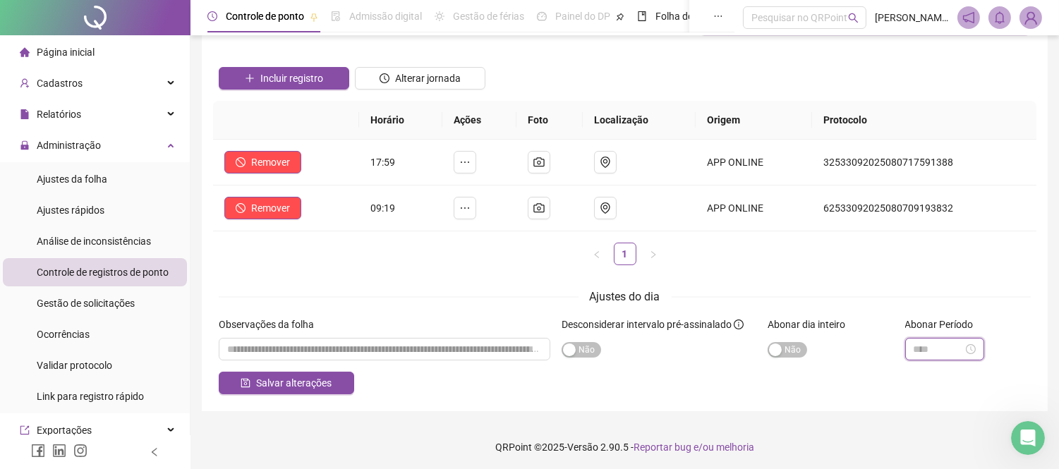
click at [925, 353] on input at bounding box center [937, 349] width 49 height 16
click at [921, 157] on div "02" at bounding box center [925, 161] width 34 height 20
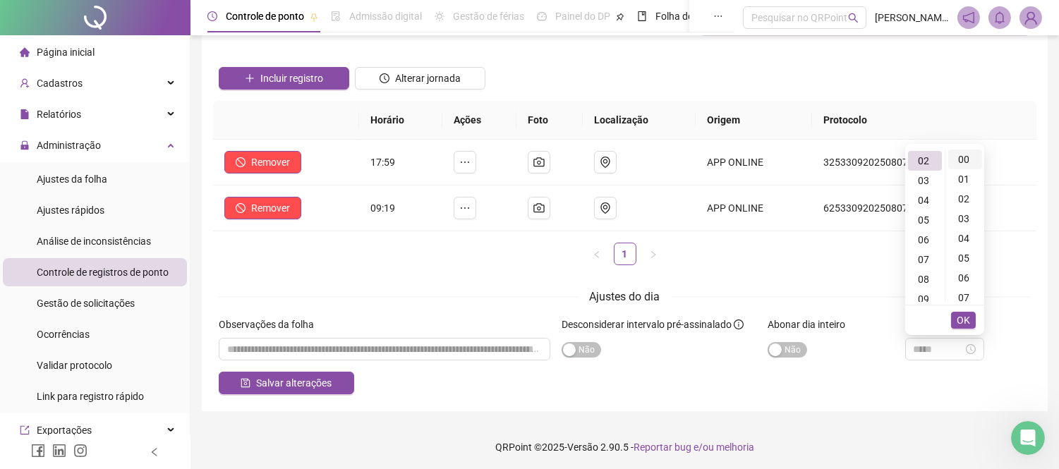
click at [968, 160] on div "00" at bounding box center [965, 160] width 34 height 20
type input "*****"
click at [963, 318] on span "OK" at bounding box center [963, 320] width 13 height 16
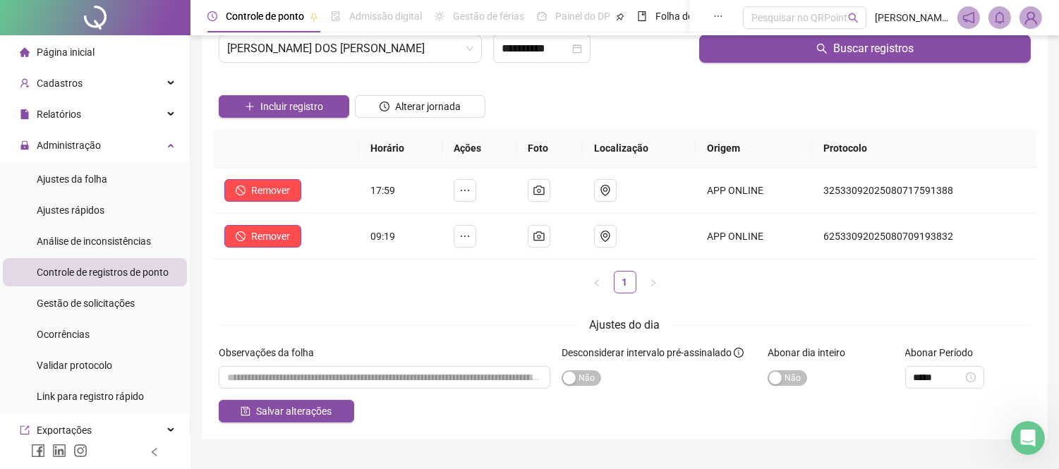
scroll to position [78, 0]
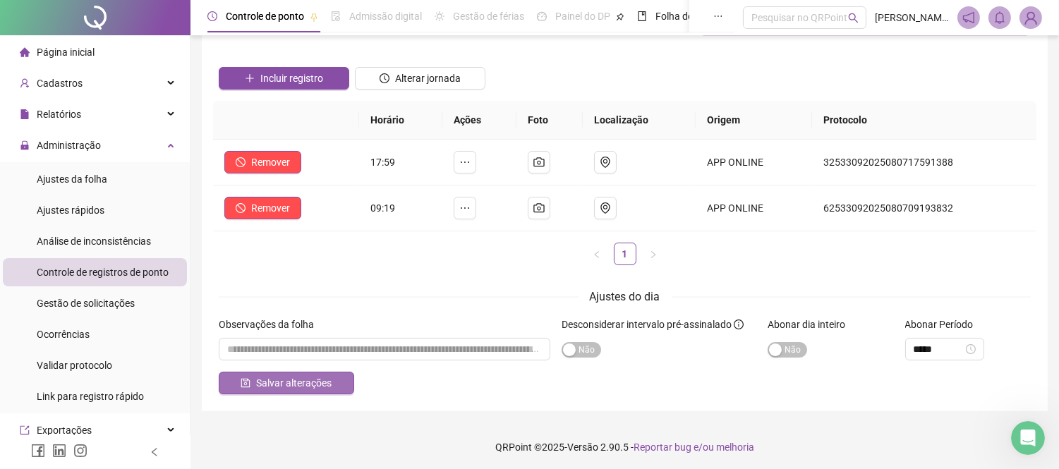
click at [301, 386] on span "Salvar alterações" at bounding box center [293, 383] width 75 height 16
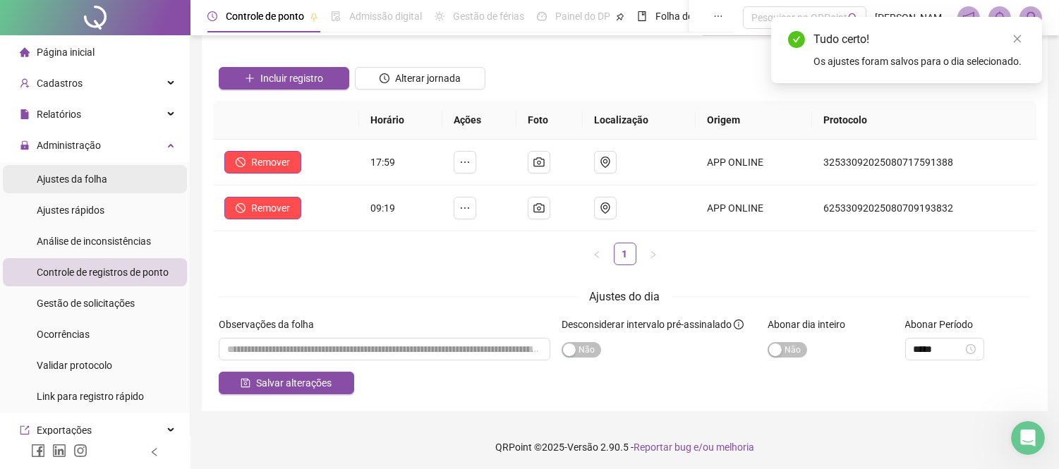
click at [107, 180] on li "Ajustes da folha" at bounding box center [95, 179] width 184 height 28
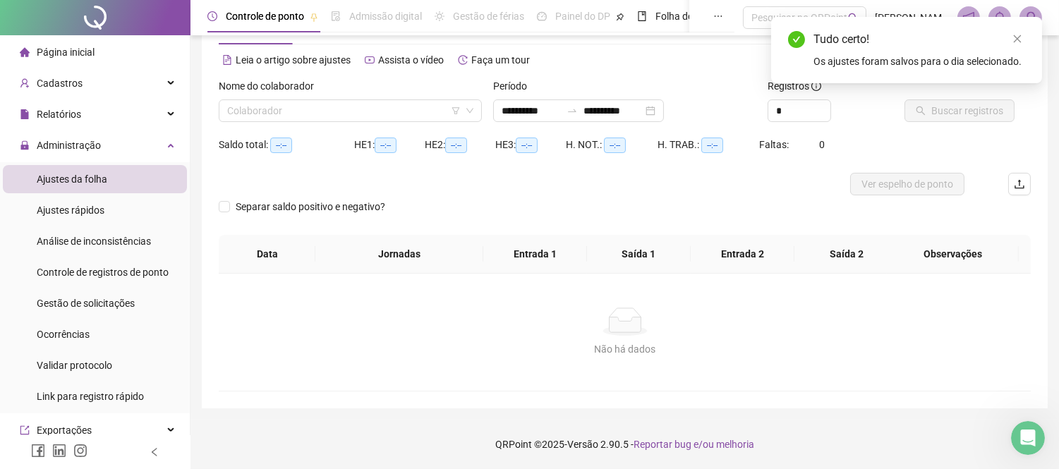
scroll to position [51, 0]
type input "**********"
click at [349, 114] on input "search" at bounding box center [343, 111] width 233 height 21
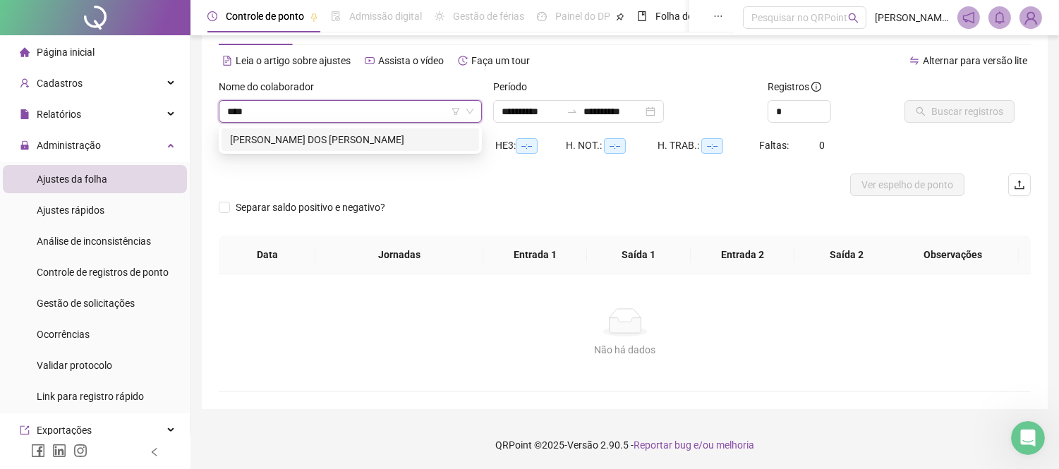
type input "*****"
click at [358, 135] on div "[PERSON_NAME] DOS [PERSON_NAME]" at bounding box center [350, 140] width 241 height 16
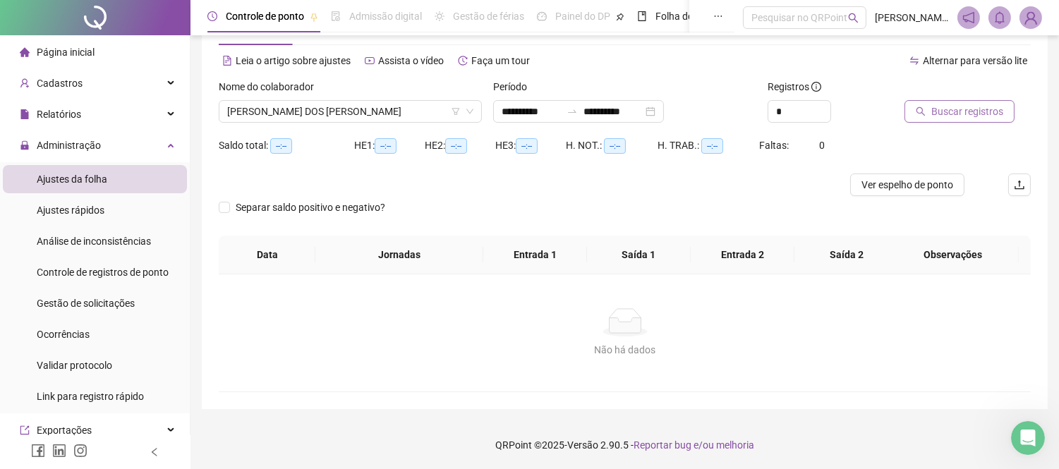
click at [941, 120] on button "Buscar registros" at bounding box center [959, 111] width 110 height 23
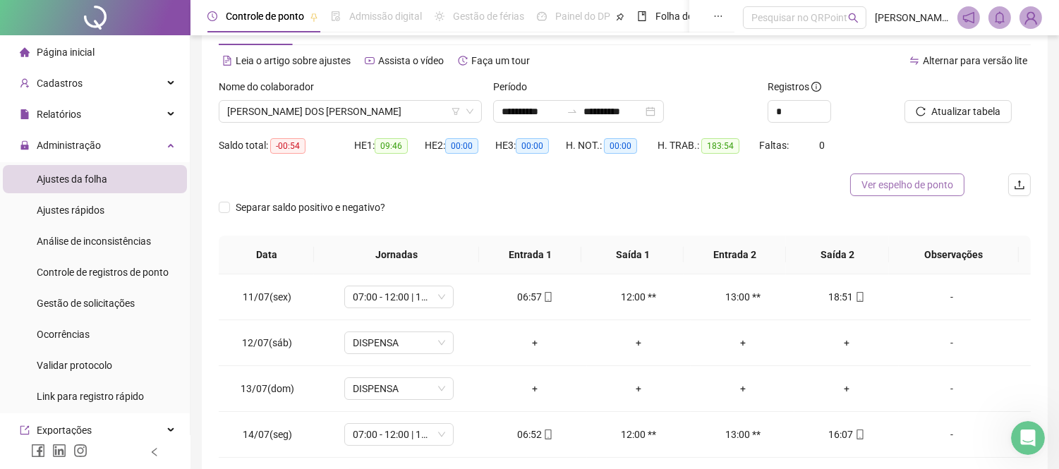
click at [873, 190] on span "Ver espelho de ponto" at bounding box center [907, 185] width 92 height 16
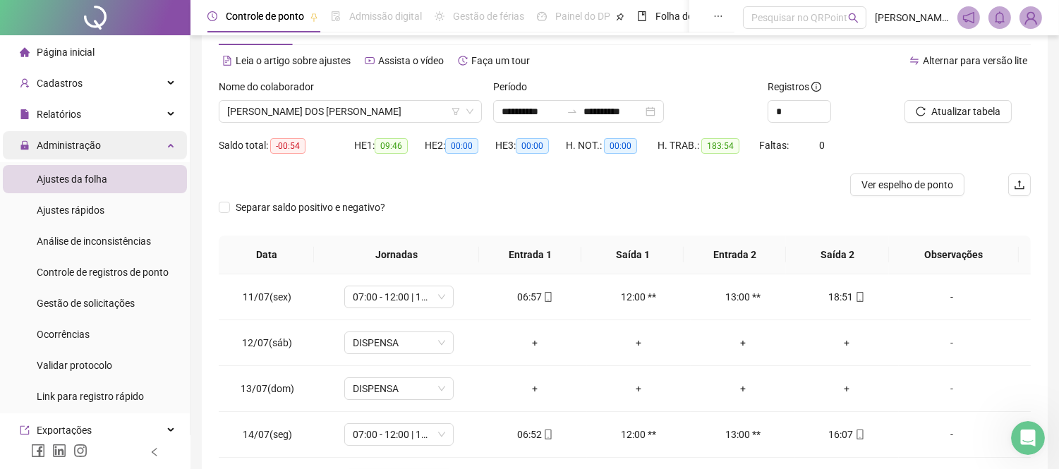
click at [150, 147] on div "Administração" at bounding box center [95, 145] width 184 height 28
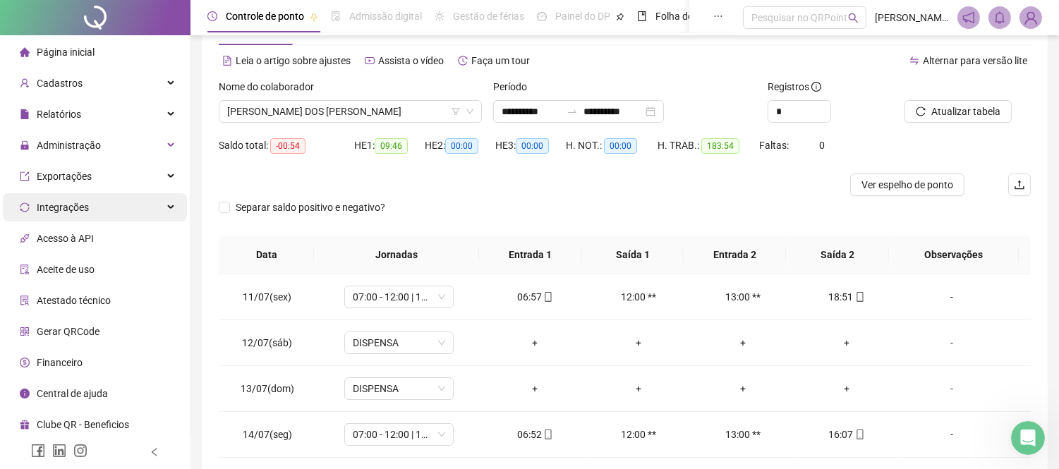
click at [144, 212] on div "Integrações" at bounding box center [95, 207] width 184 height 28
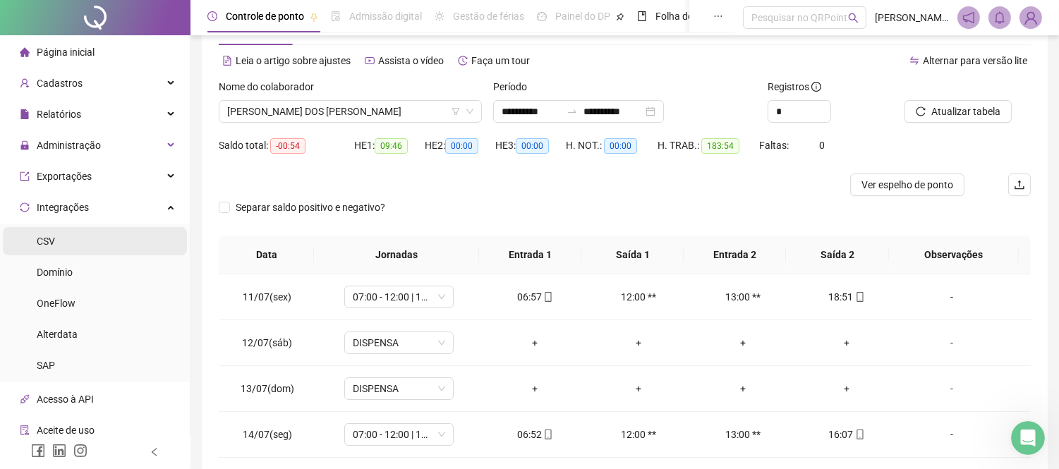
click at [64, 241] on li "CSV" at bounding box center [95, 241] width 184 height 28
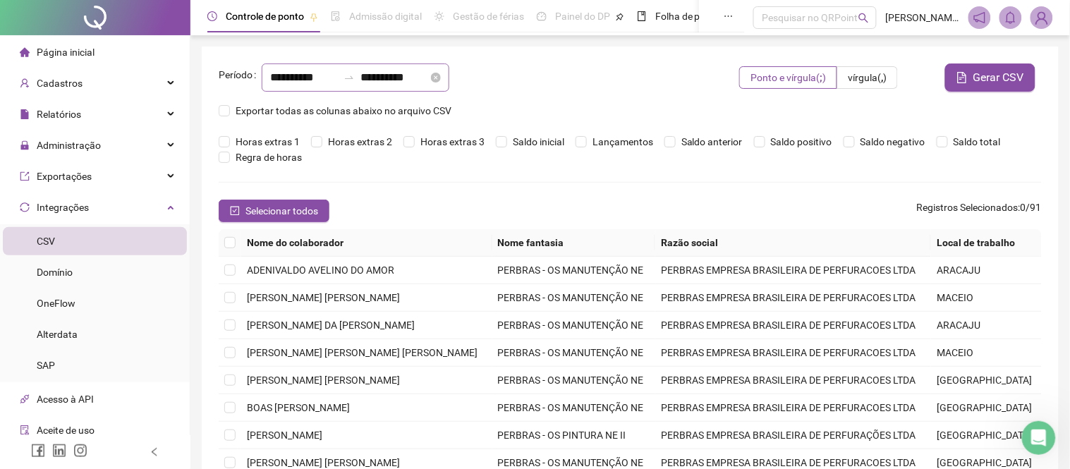
type input "**********"
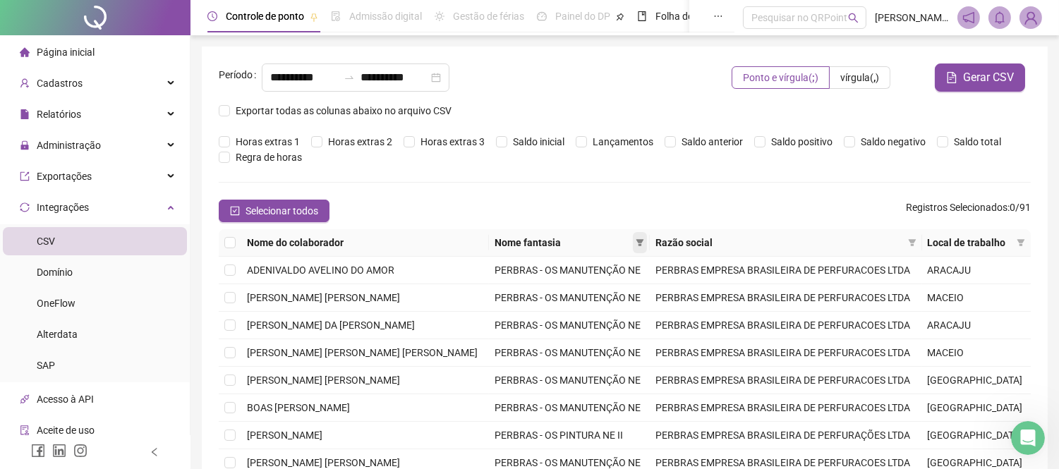
click at [636, 242] on span at bounding box center [640, 242] width 14 height 21
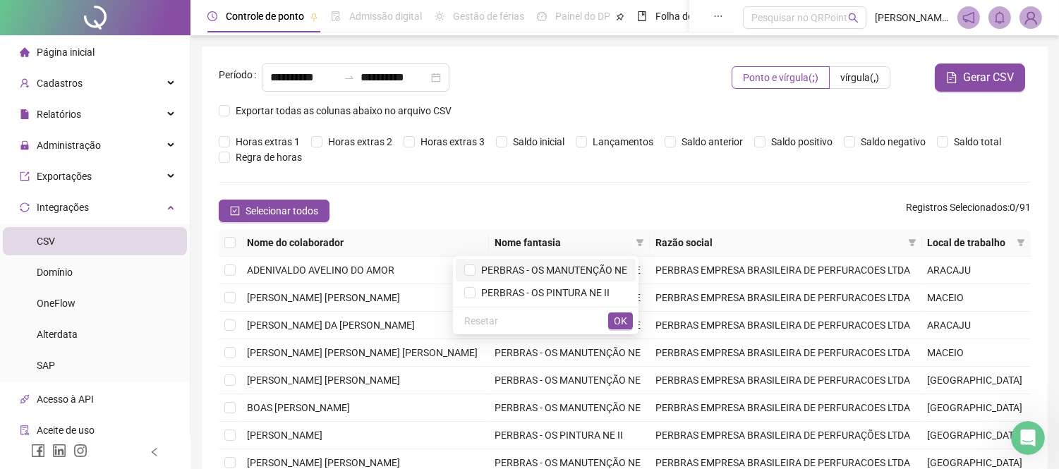
click at [595, 272] on span "PERBRAS - OS MANUTENÇÃO NE" at bounding box center [551, 270] width 152 height 11
click at [629, 322] on button "OK" at bounding box center [620, 320] width 25 height 17
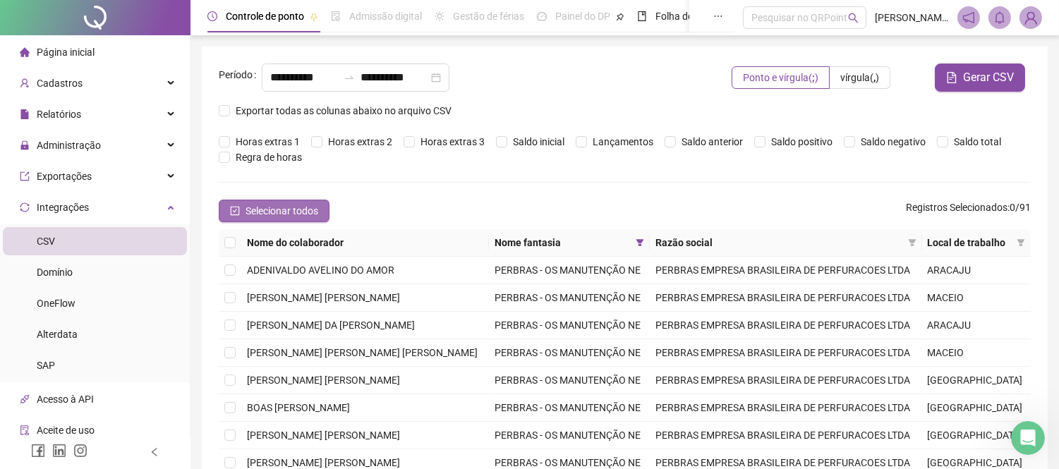
click at [257, 212] on span "Selecionar todos" at bounding box center [281, 211] width 73 height 16
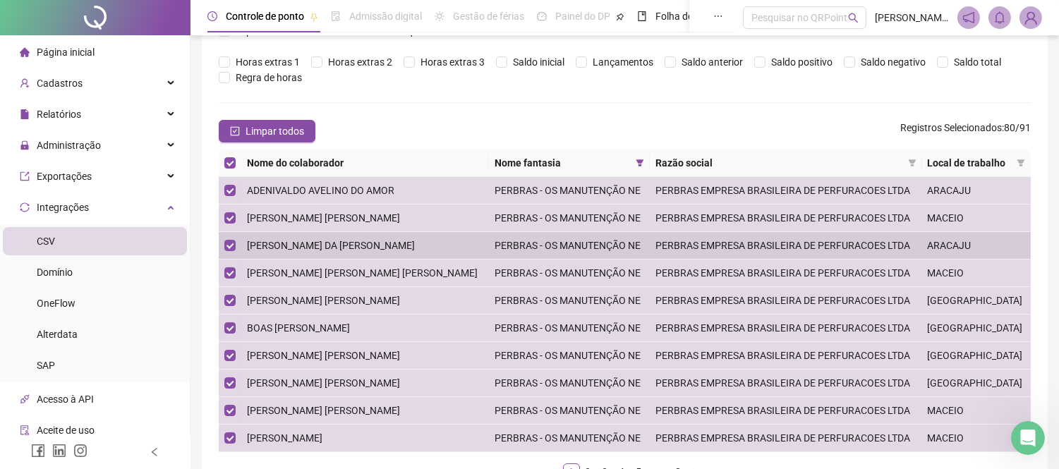
scroll to position [180, 0]
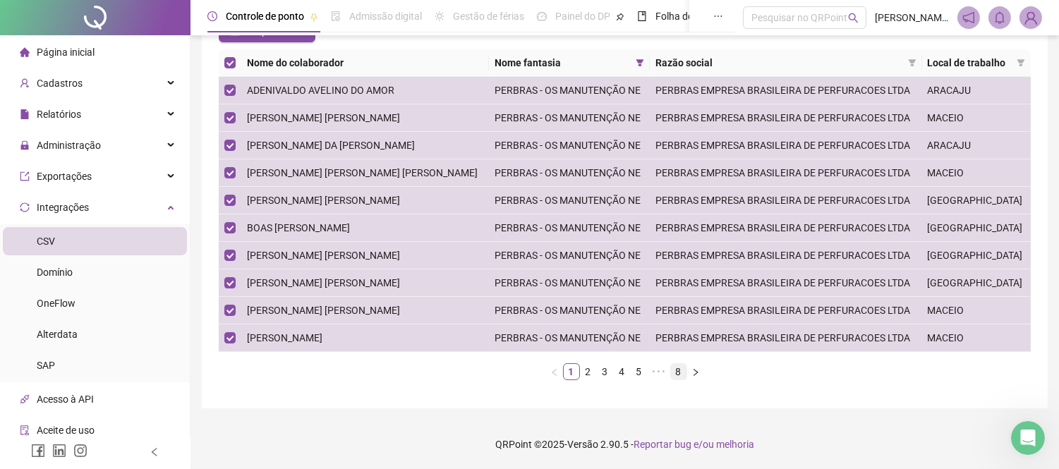
click at [681, 375] on link "8" at bounding box center [679, 372] width 16 height 16
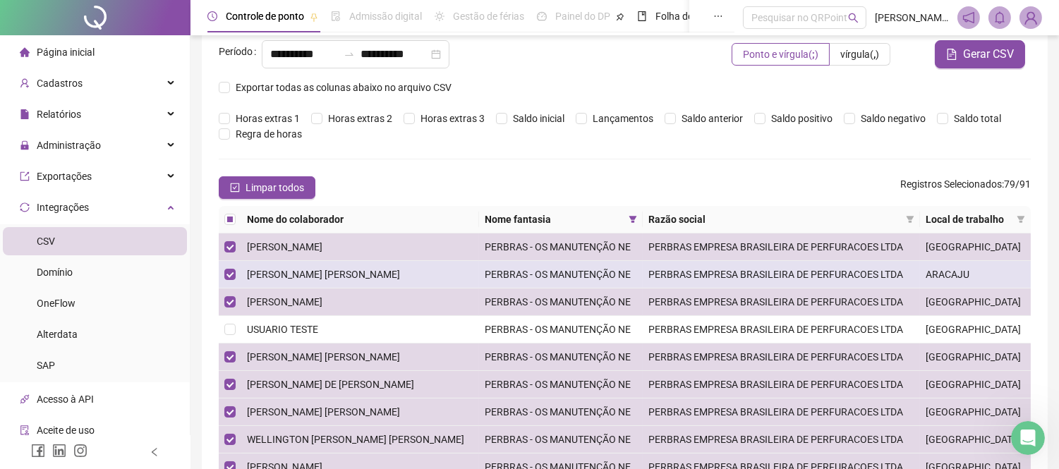
scroll to position [0, 0]
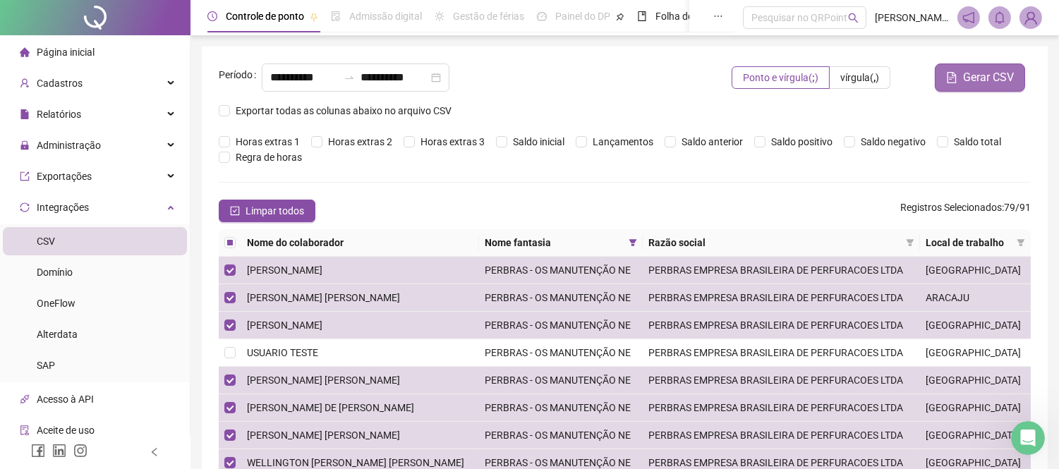
click at [982, 83] on span "Gerar CSV" at bounding box center [988, 77] width 51 height 17
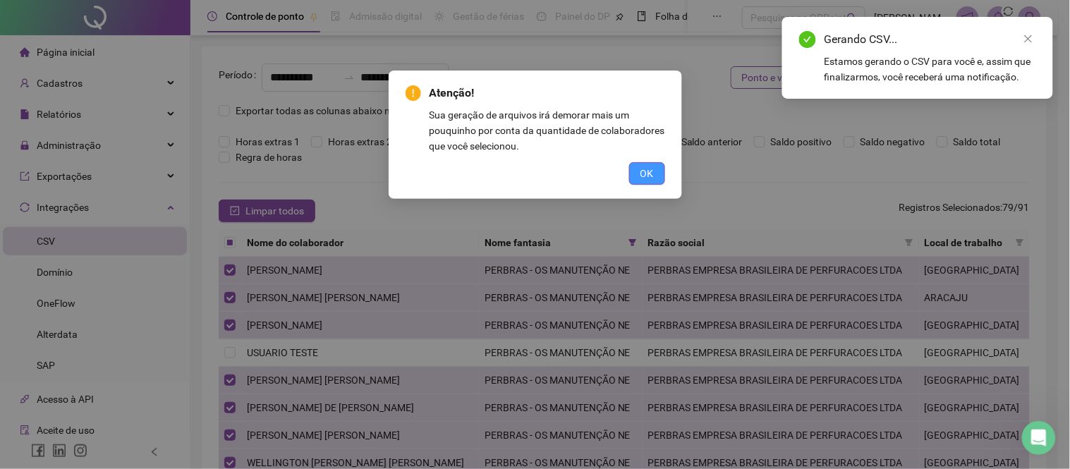
click at [649, 171] on span "OK" at bounding box center [646, 174] width 13 height 16
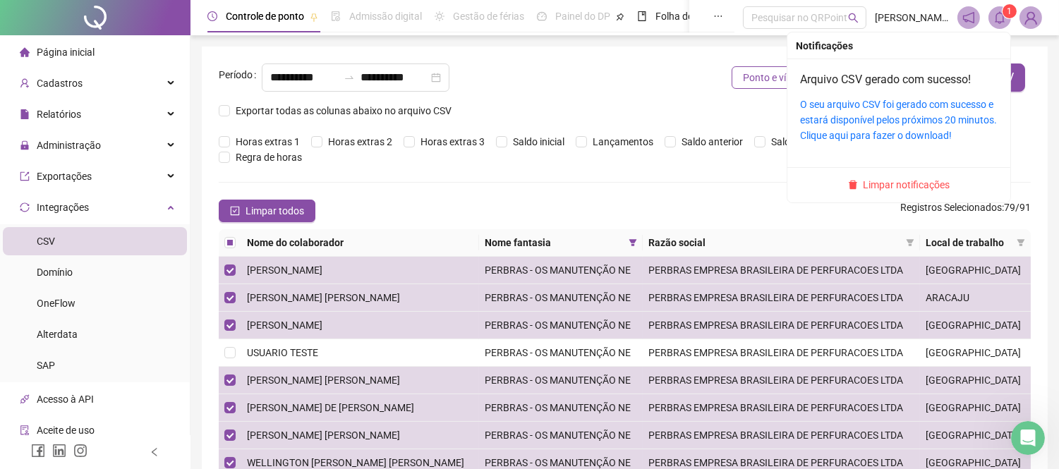
click at [998, 22] on icon "bell" at bounding box center [1000, 17] width 10 height 13
click at [913, 110] on link "O seu arquivo CSV foi gerado com sucesso e estará disponível pelos próximos 20 …" at bounding box center [898, 120] width 197 height 42
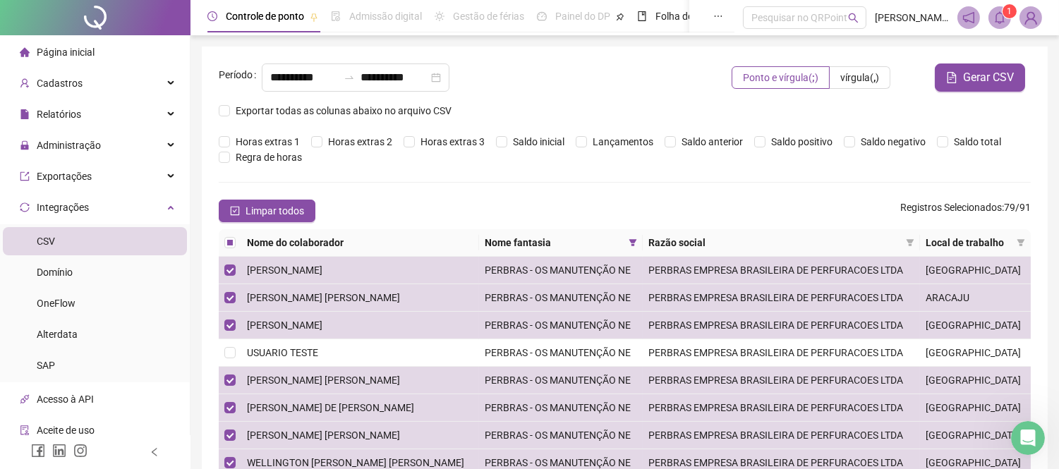
click at [65, 47] on span "Página inicial" at bounding box center [66, 52] width 58 height 11
